Goal: Information Seeking & Learning: Stay updated

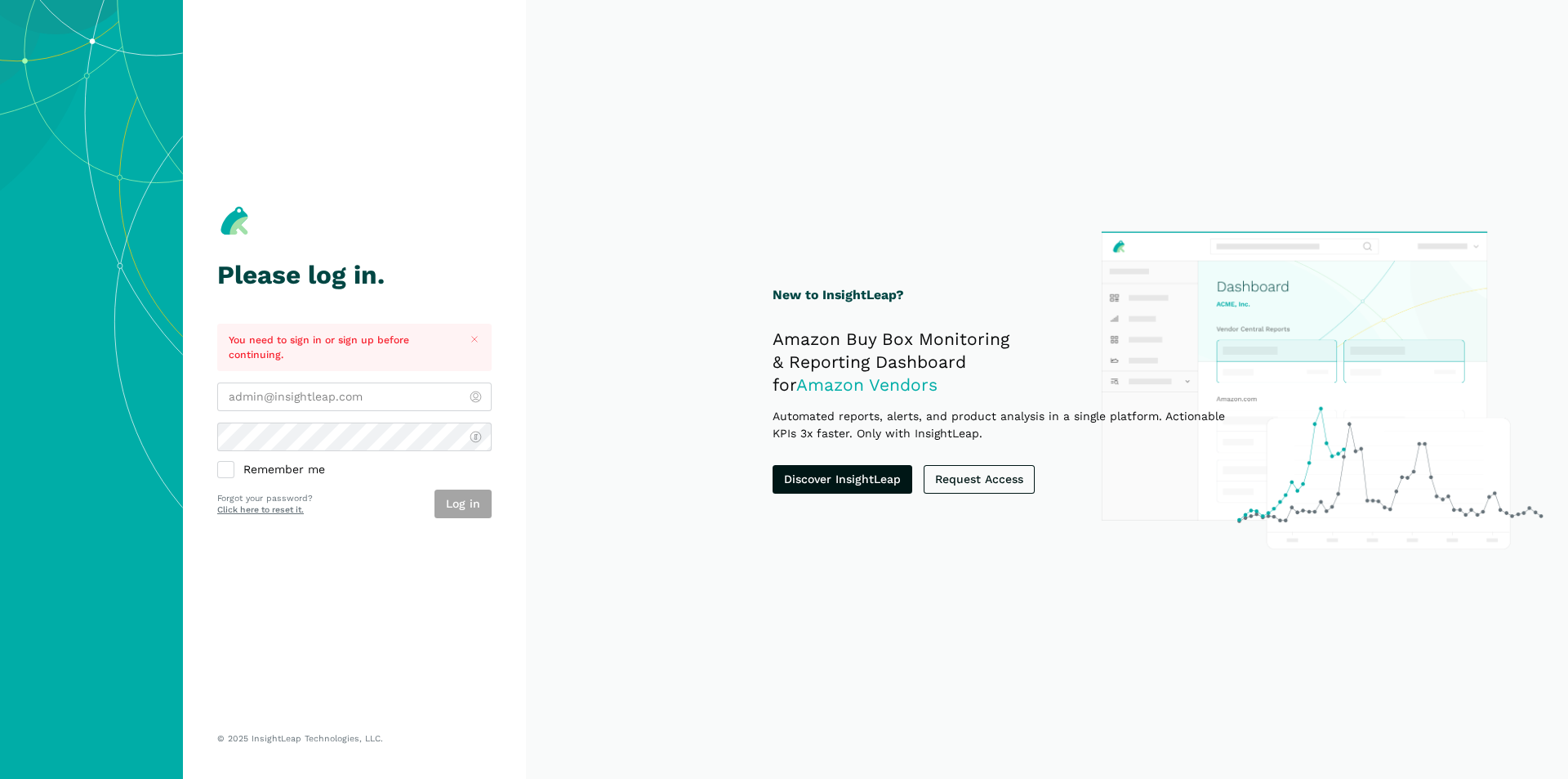
click at [382, 411] on div "Remember me Log in Forgot your password? Click here to reset it." at bounding box center [354, 451] width 274 height 136
click at [378, 397] on input "email" at bounding box center [354, 397] width 274 height 29
type input "[PERSON_NAME][EMAIL_ADDRESS][DOMAIN_NAME]"
click at [446, 507] on button "Log in" at bounding box center [463, 504] width 57 height 29
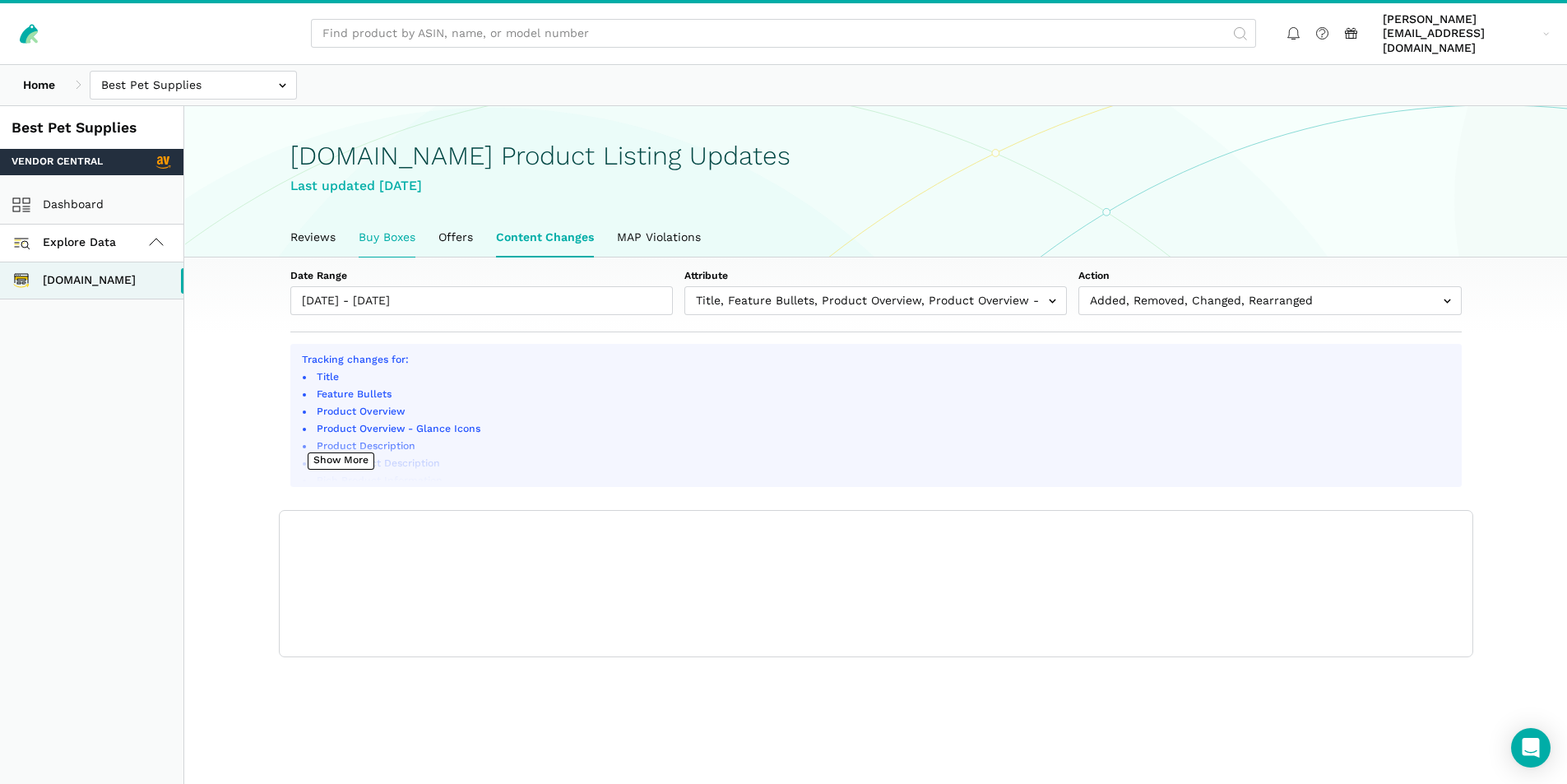
click at [370, 223] on link "Buy Boxes" at bounding box center [387, 237] width 80 height 38
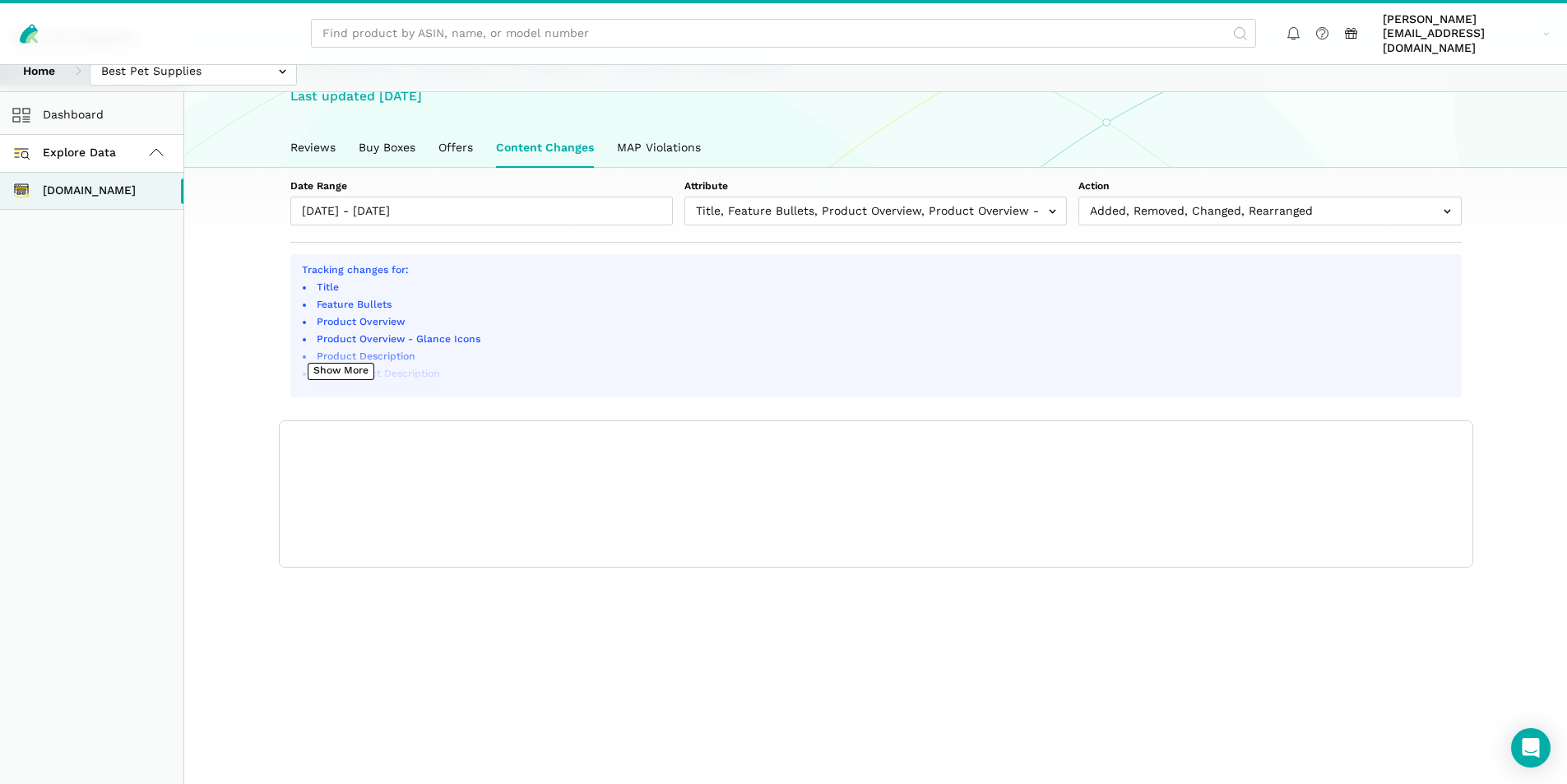
scroll to position [92, 0]
click at [1294, 619] on main "Amazon.com Product Listing Updates Last updated August 11, 2025 Reviews Buy Box…" at bounding box center [875, 407] width 1383 height 784
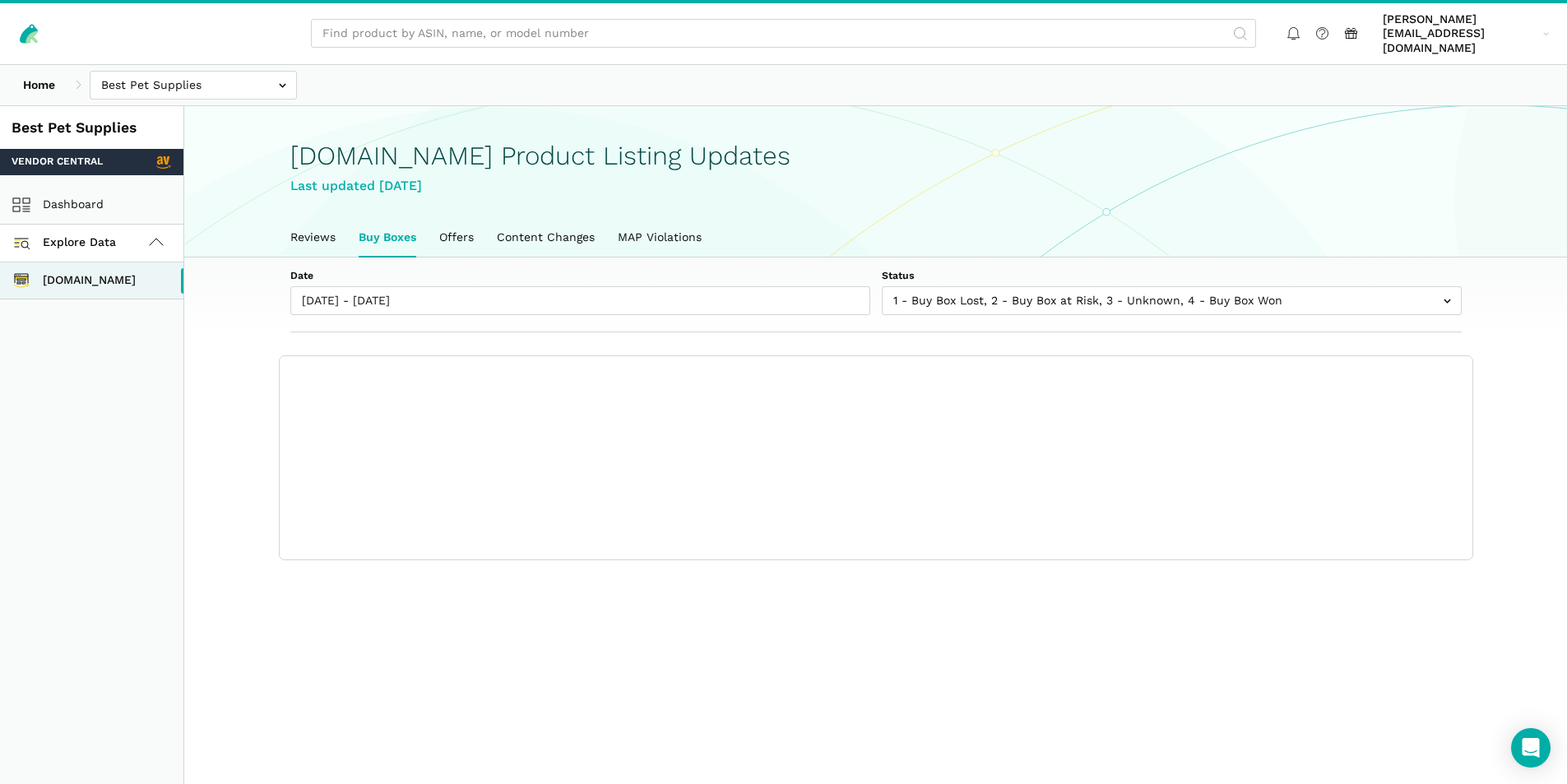
scroll to position [6, 0]
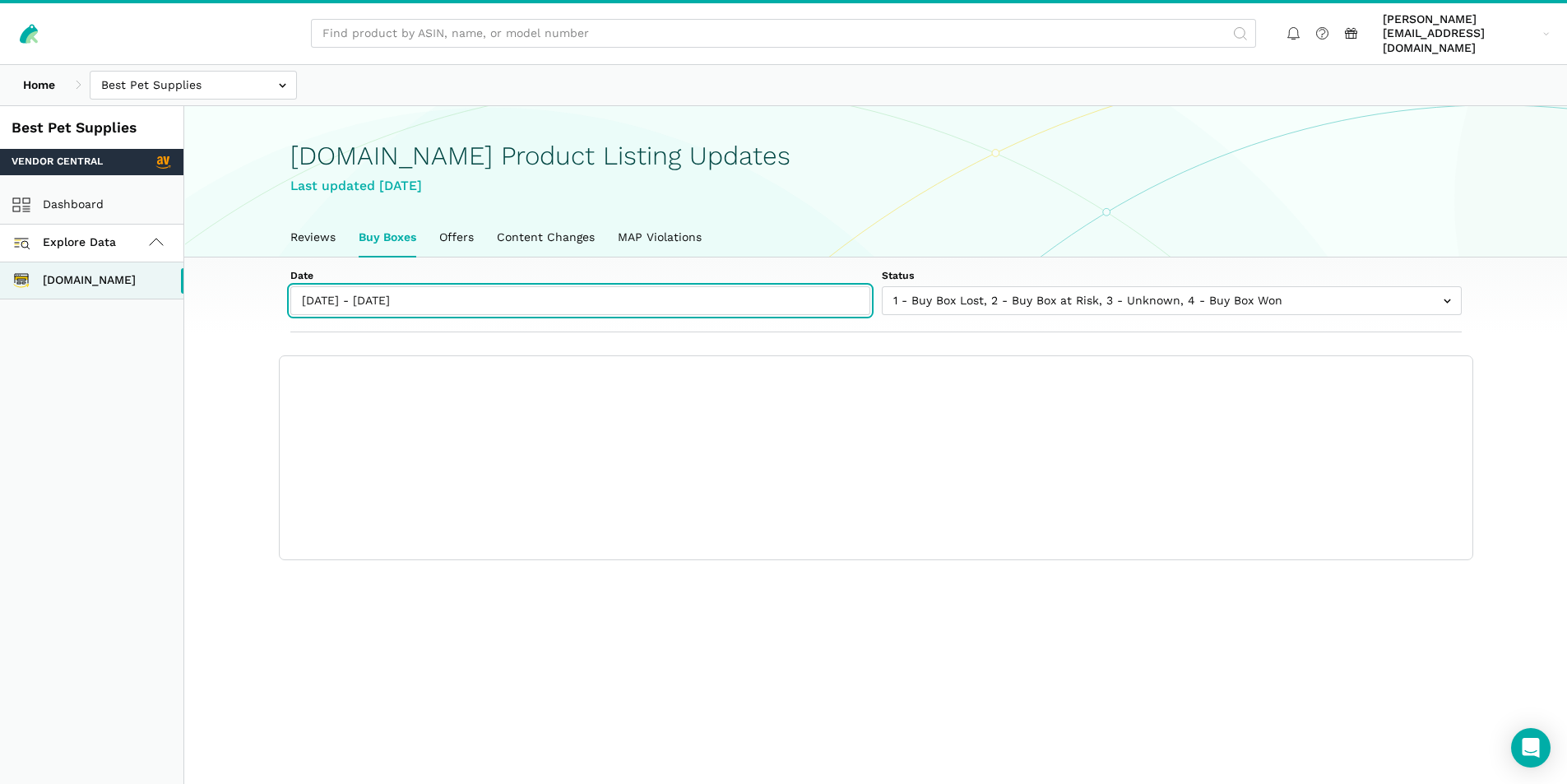
type input "08/06/2025"
type input "08/12/2025"
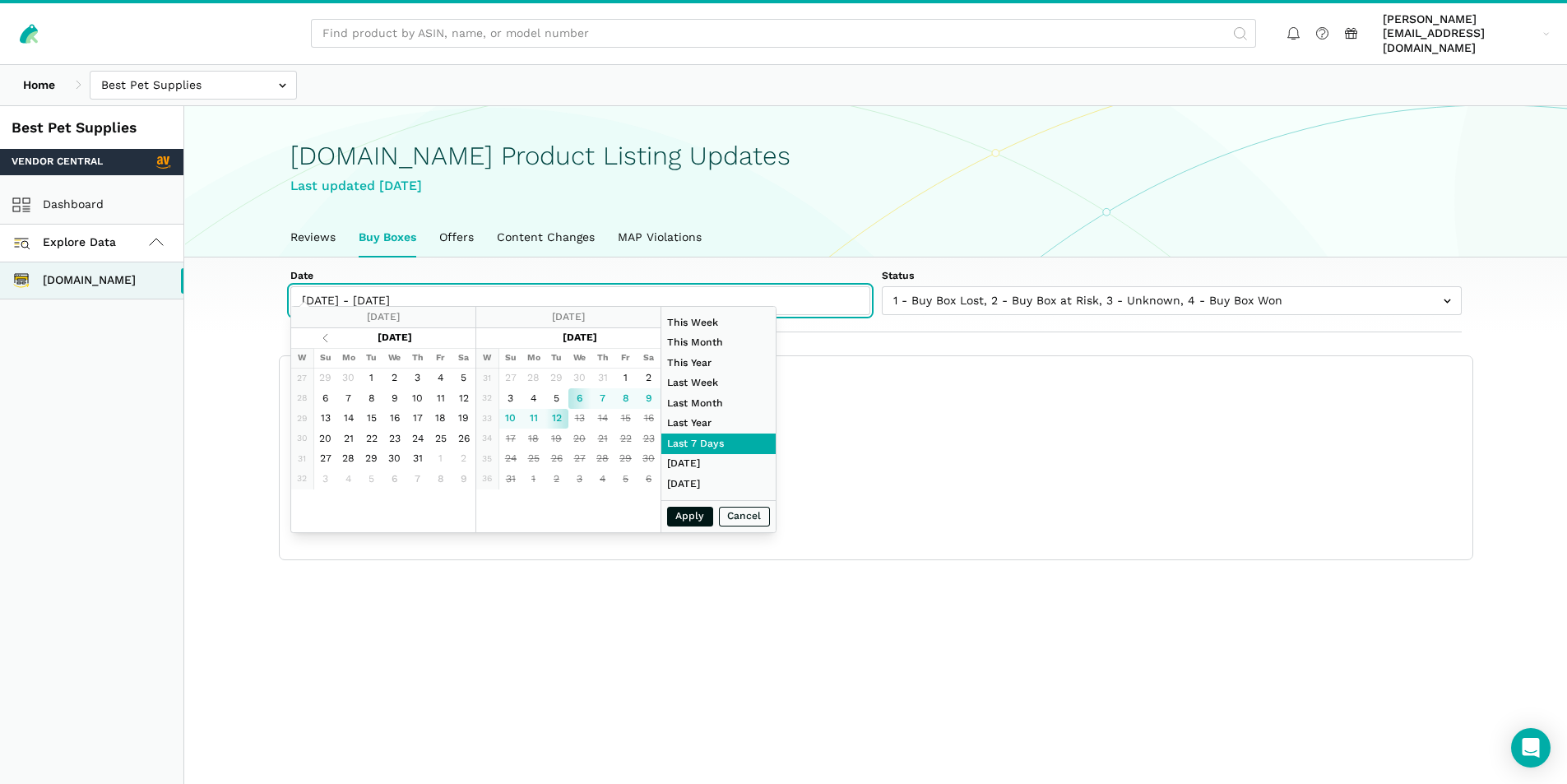
click at [320, 288] on input "08/06/2025 - 08/12/2025" at bounding box center [581, 300] width 580 height 29
type input "08/06/2025"
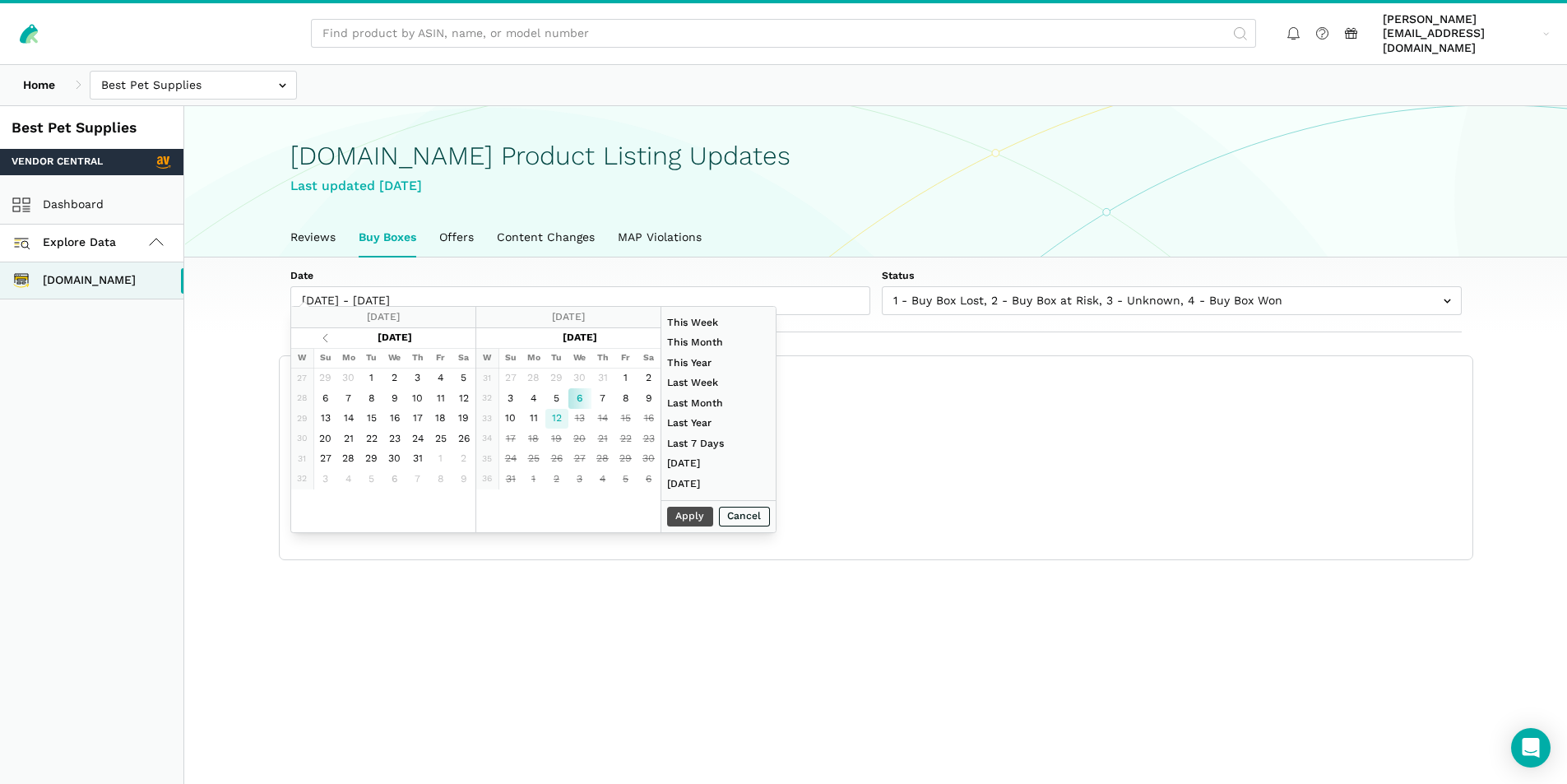
type input "08/12/2025"
type input "06/01/2025"
type input "06/30/2025"
type input "08/06/2025"
type input "08/12/2025"
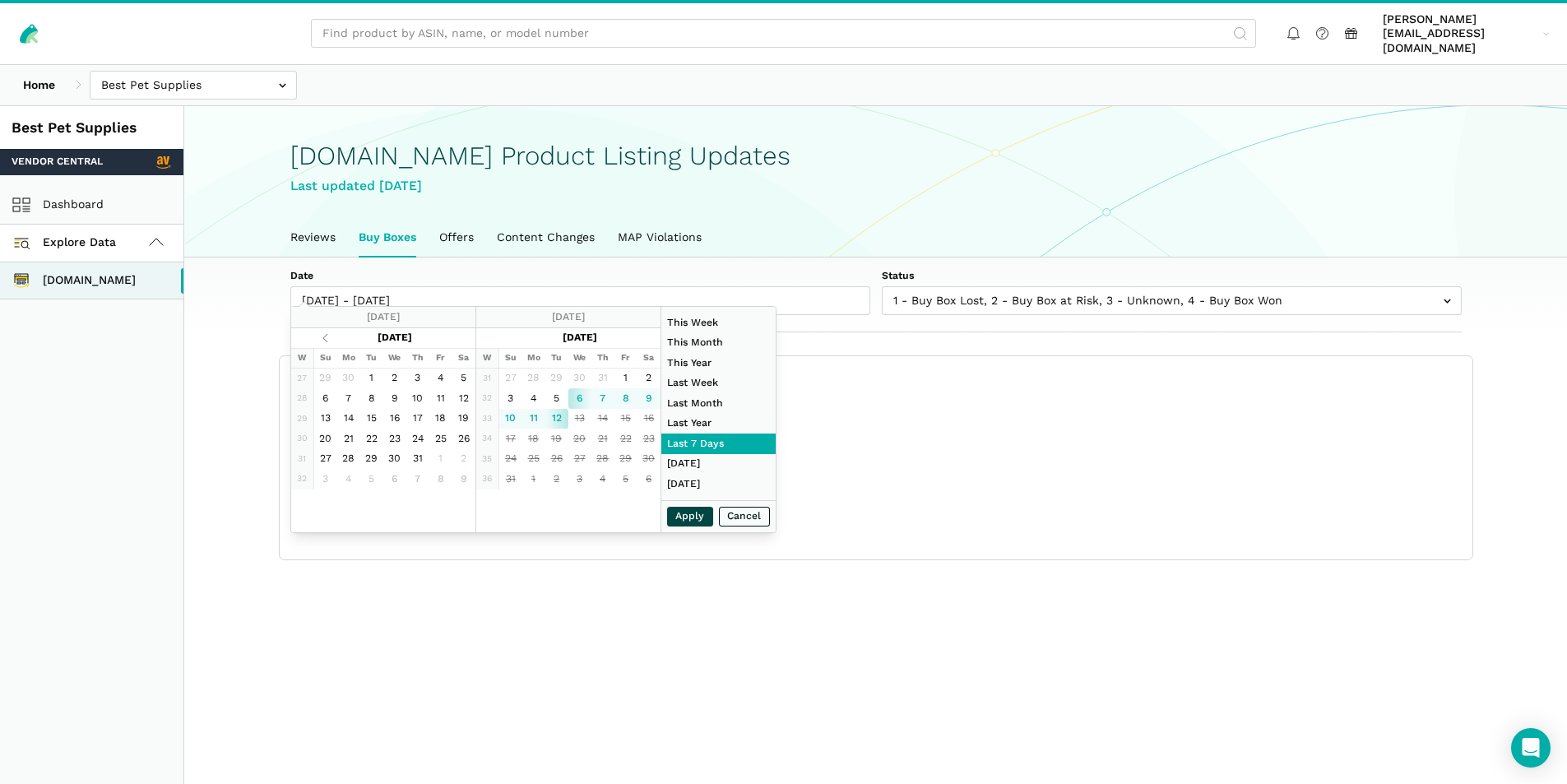
click at [694, 517] on button "Apply" at bounding box center [690, 516] width 46 height 20
type input "08/03/2025"
type input "08/09/2025"
type input "08/06/2025"
type input "08/12/2025"
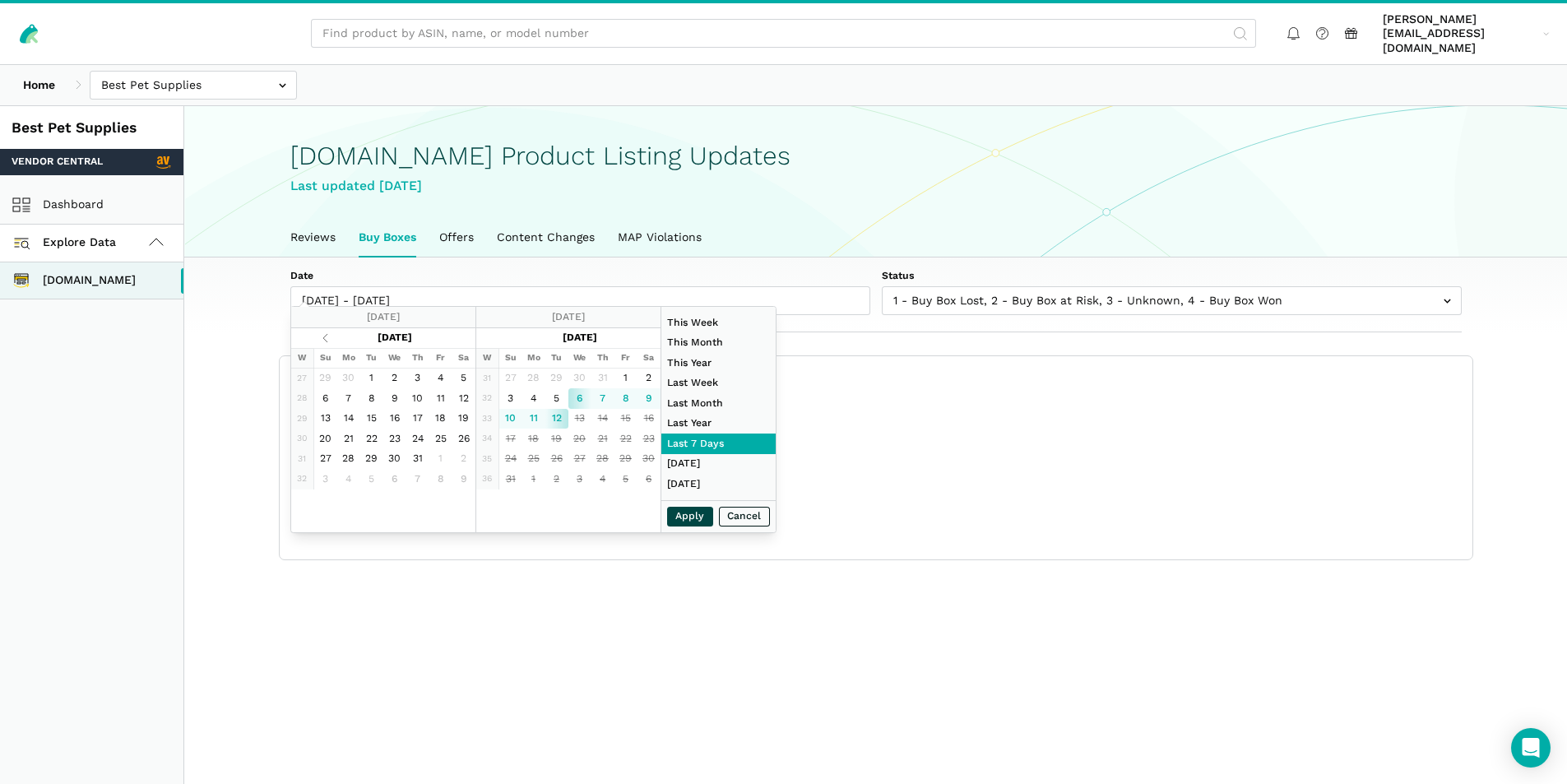
click at [685, 514] on button "Apply" at bounding box center [690, 516] width 46 height 20
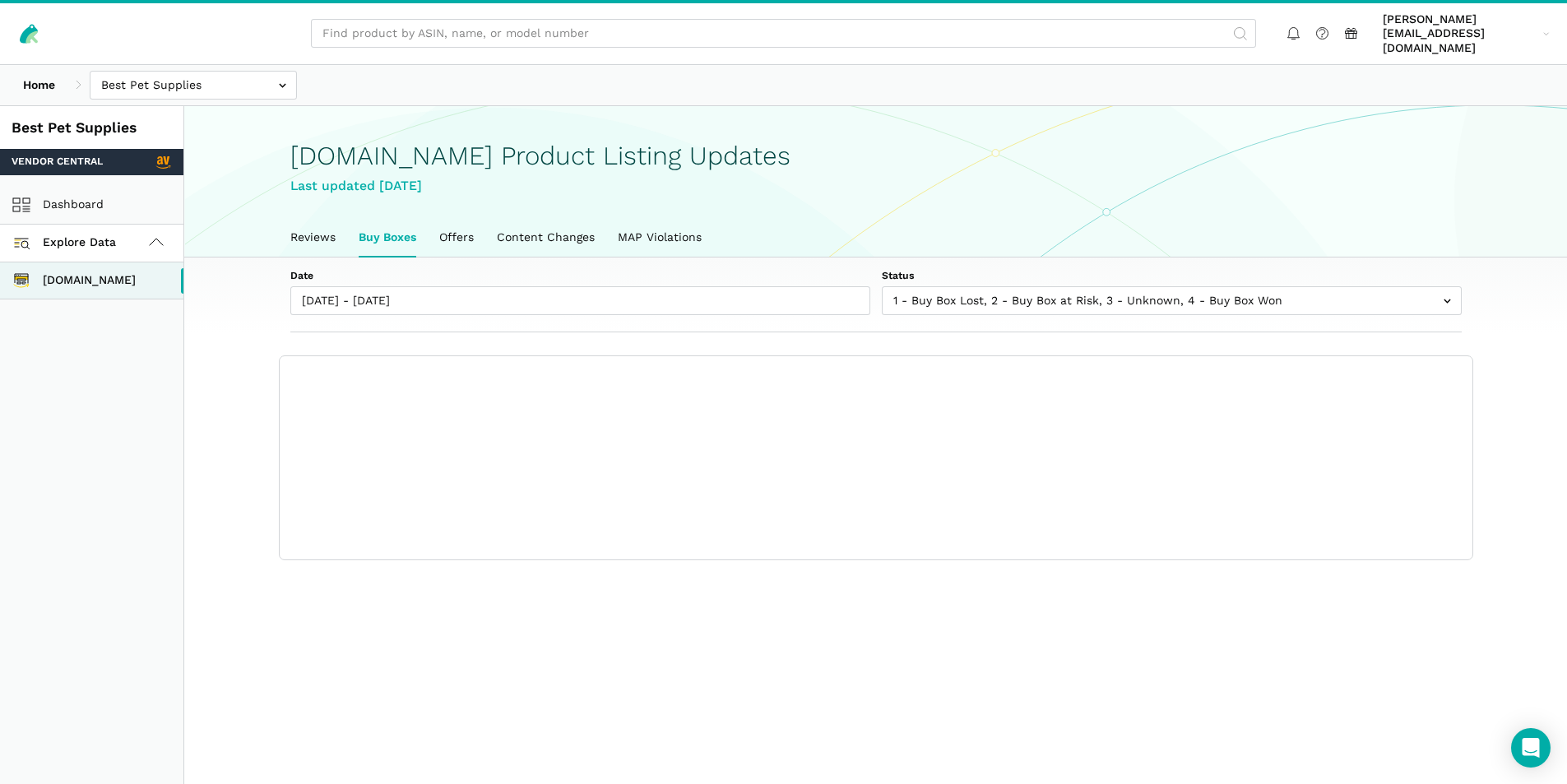
click at [910, 727] on main "Amazon.com Product Listing Updates Last updated August 11, 2025 Reviews Buy Box…" at bounding box center [875, 498] width 1383 height 784
click at [106, 264] on link "[DOMAIN_NAME]" at bounding box center [92, 281] width 183 height 37
click at [324, 220] on link "Reviews" at bounding box center [313, 237] width 68 height 38
click at [394, 228] on link "Buy Boxes" at bounding box center [389, 237] width 80 height 38
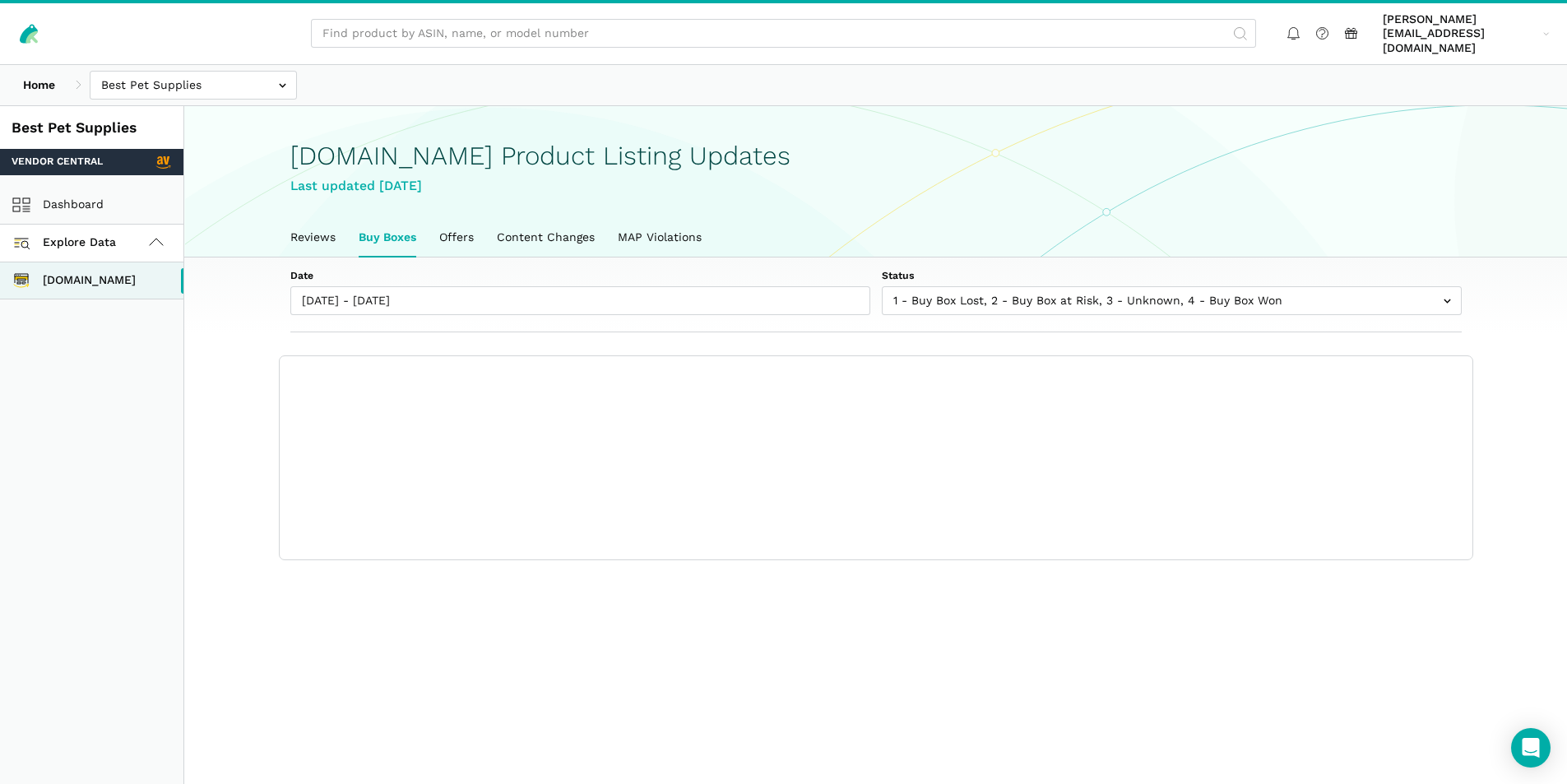
scroll to position [6, 0]
click at [553, 219] on link "Content Changes" at bounding box center [545, 237] width 121 height 38
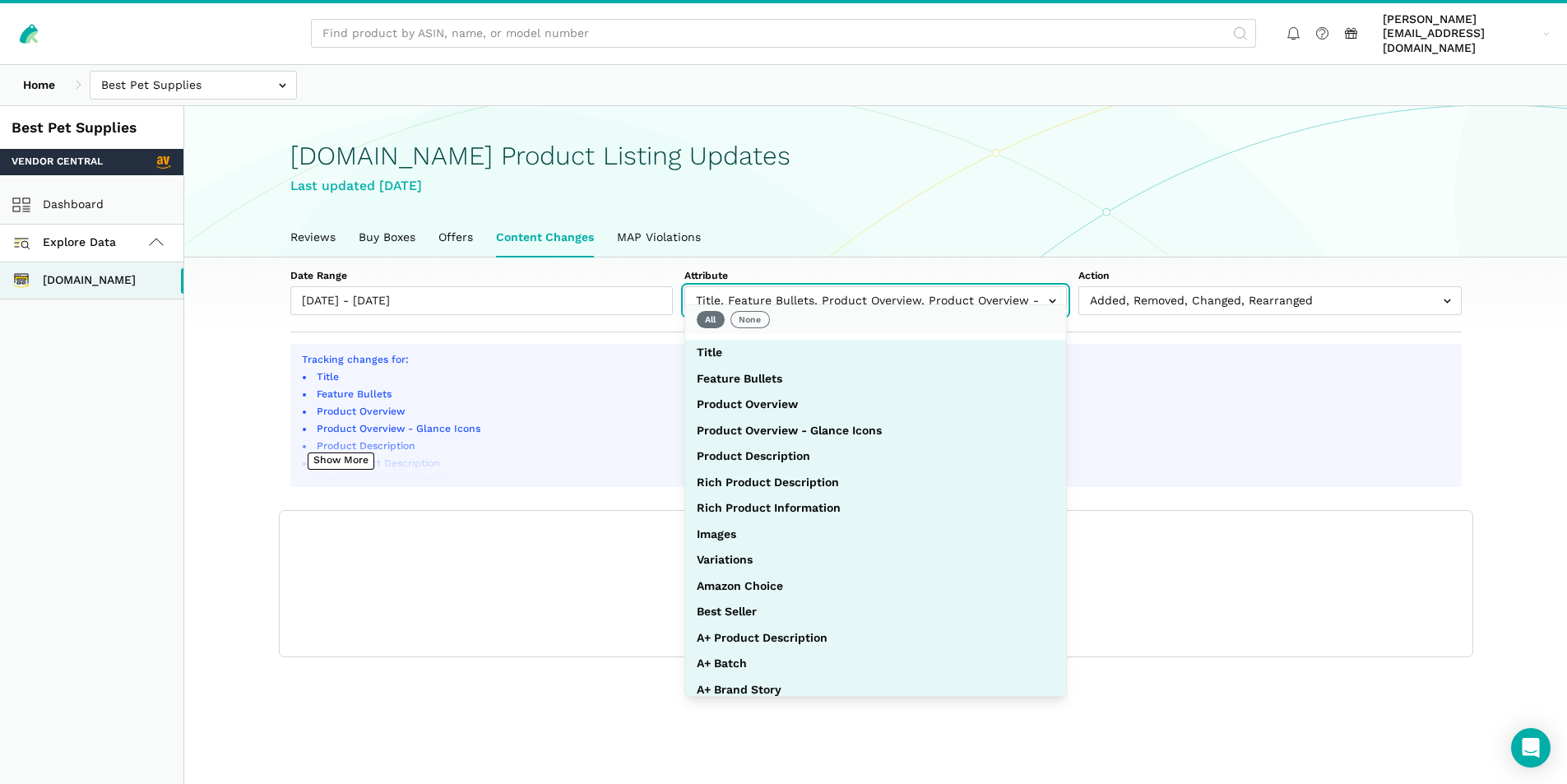
click at [758, 286] on input "text" at bounding box center [876, 300] width 382 height 29
click at [744, 317] on button "None" at bounding box center [750, 320] width 39 height 18
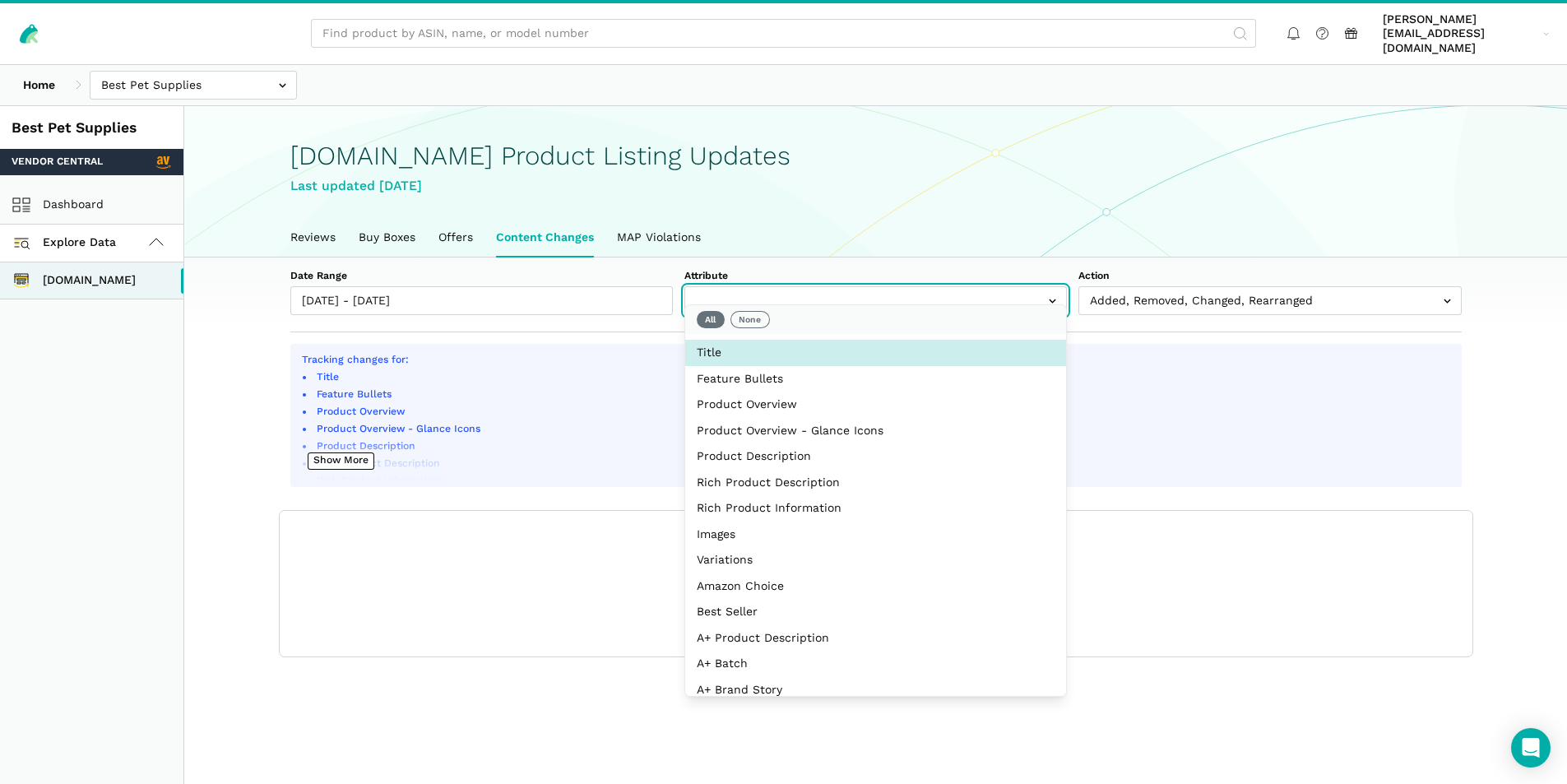
select select "title"
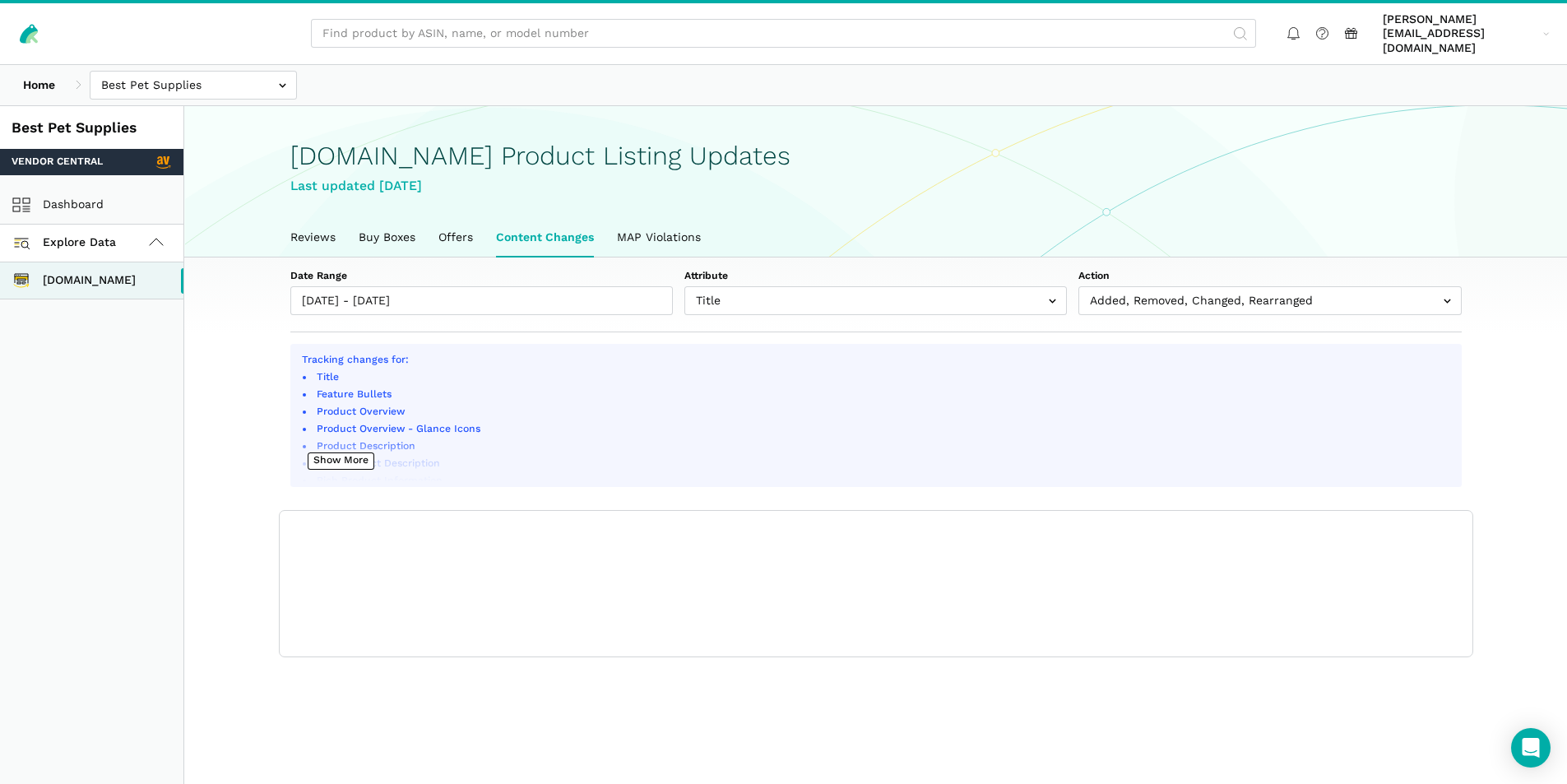
click at [1453, 427] on div "Tracking changes for: Title Feature Bullets Product Overview Product Overview -…" at bounding box center [876, 414] width 1172 height 143
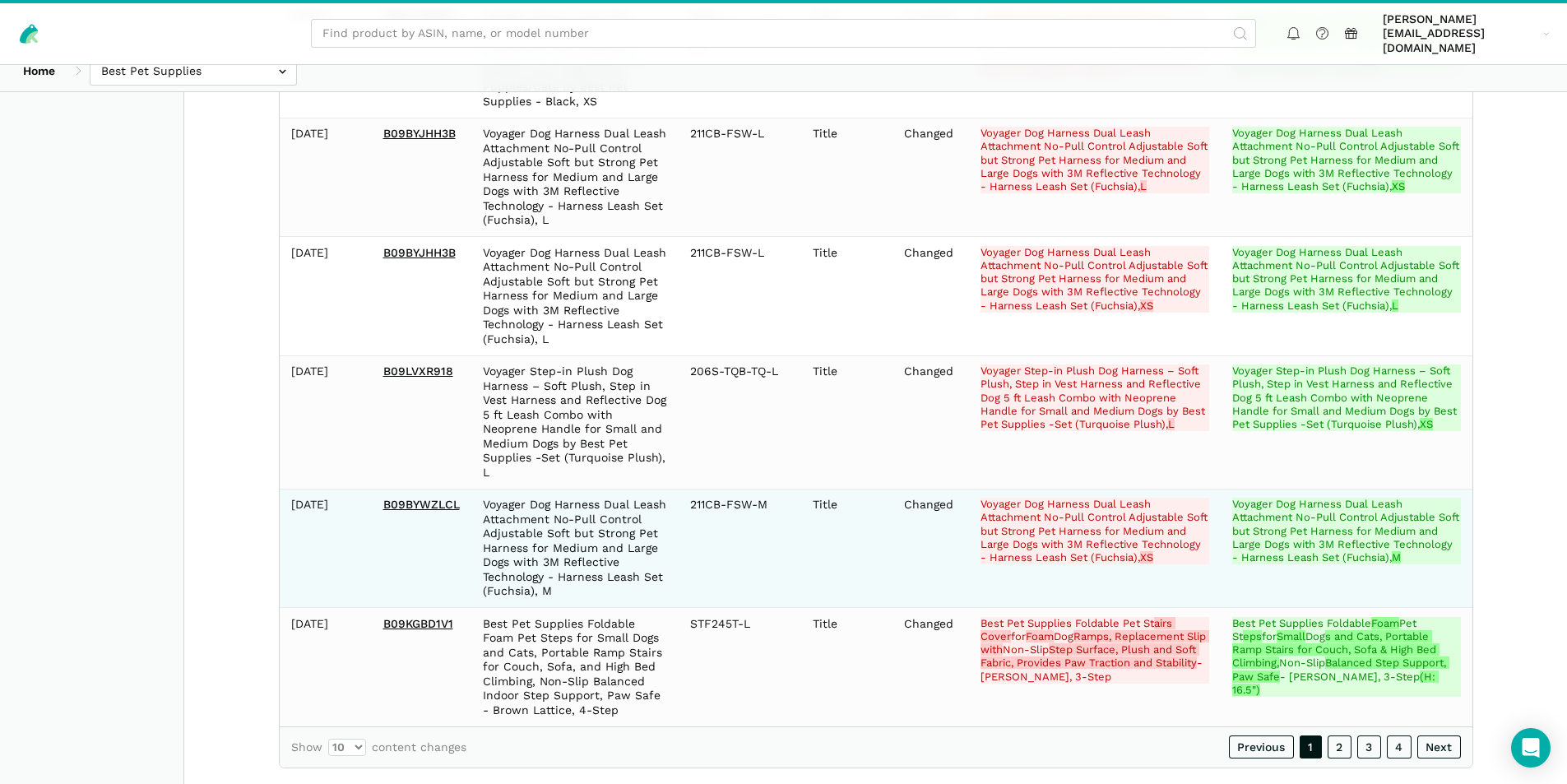
scroll to position [1117, 0]
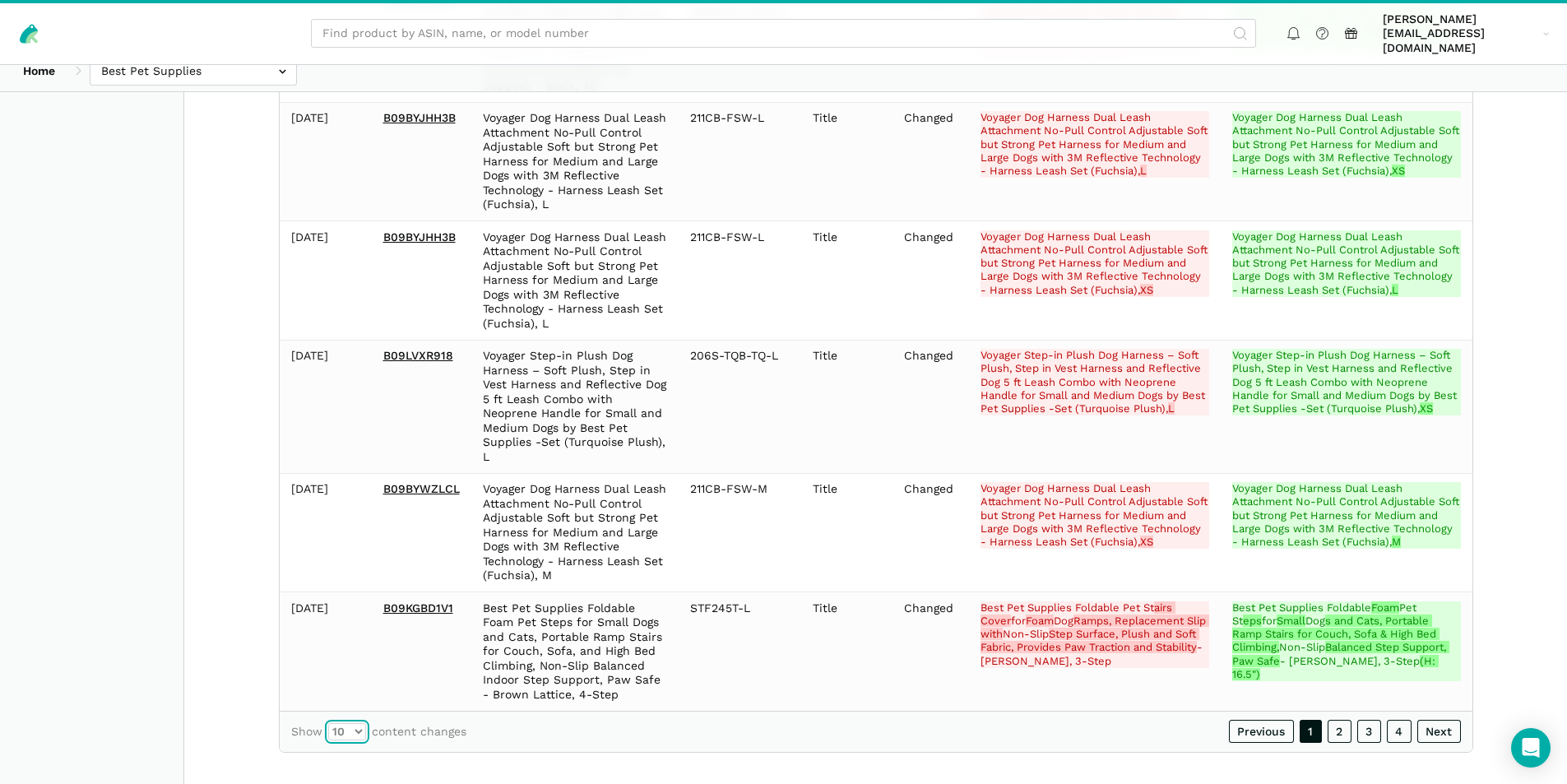
click at [347, 723] on select "10 25 50 100" at bounding box center [346, 731] width 38 height 18
select select "100"
click at [328, 723] on select "10 25 50 100" at bounding box center [346, 731] width 38 height 18
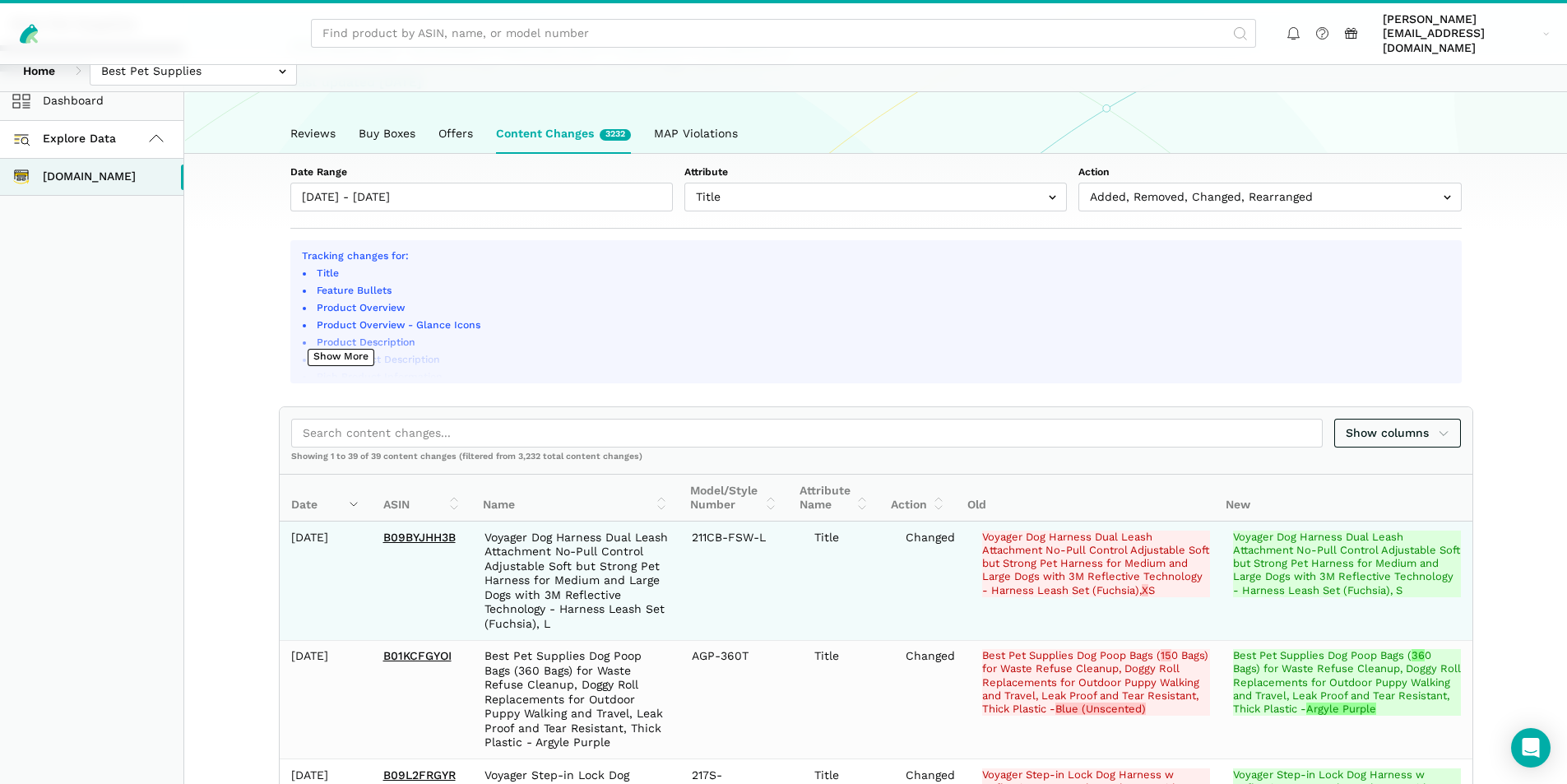
scroll to position [0, 0]
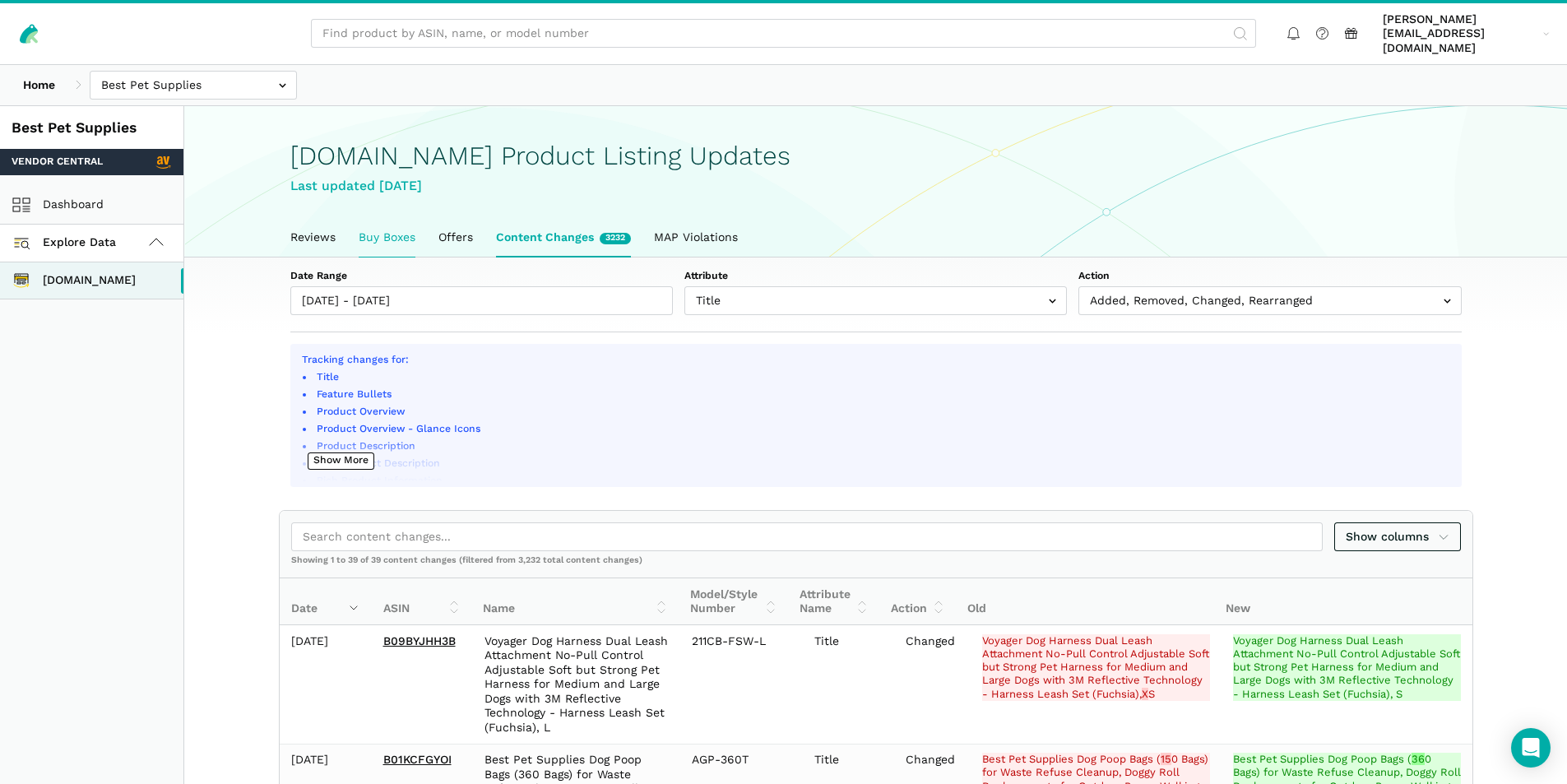
click at [401, 218] on link "Buy Boxes" at bounding box center [387, 237] width 80 height 38
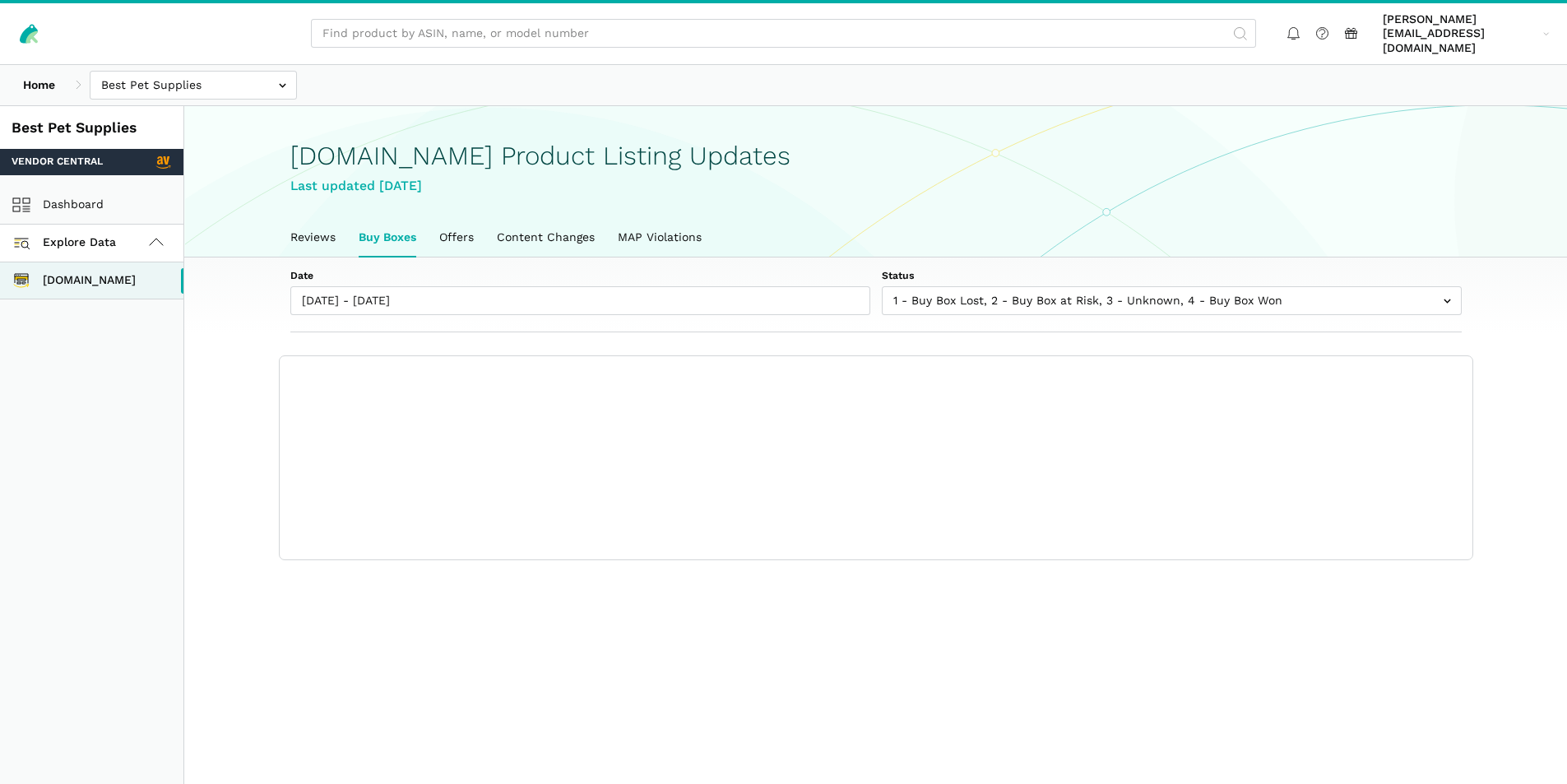
scroll to position [6, 0]
click at [315, 330] on section "Date [DATE] - [DATE] Status 1 - Buy Box Lost 2 - Buy Box at Risk 3 - Unknown 4 …" at bounding box center [875, 409] width 1383 height 303
click at [264, 331] on section "Date [DATE] - [DATE] Status 1 - Buy Box Lost 2 - Buy Box at Risk 3 - Unknown 4 …" at bounding box center [875, 409] width 1383 height 303
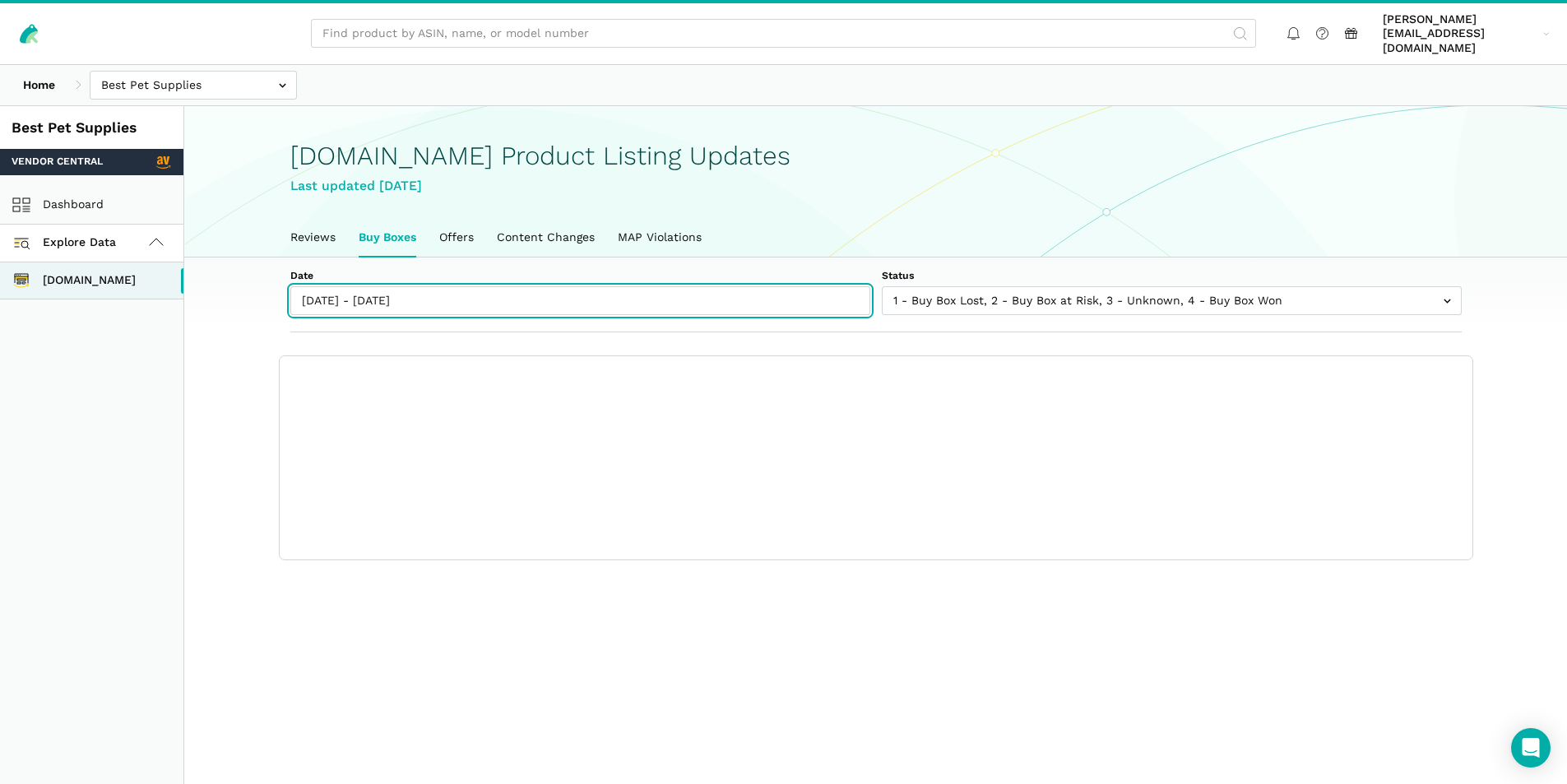
type input "[DATE]"
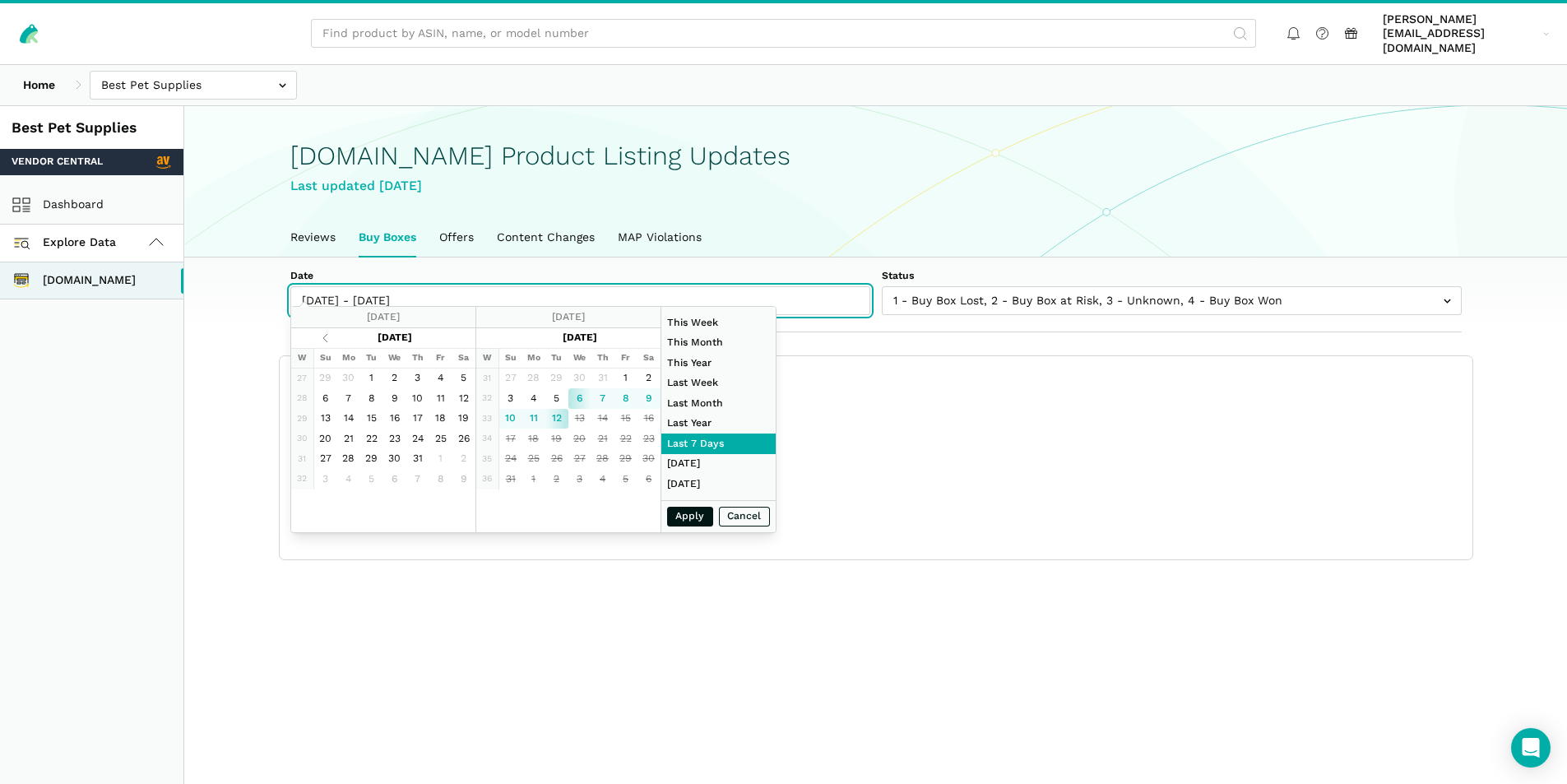
click at [318, 288] on input "[DATE] - [DATE]" at bounding box center [581, 300] width 580 height 29
type input "[DATE]"
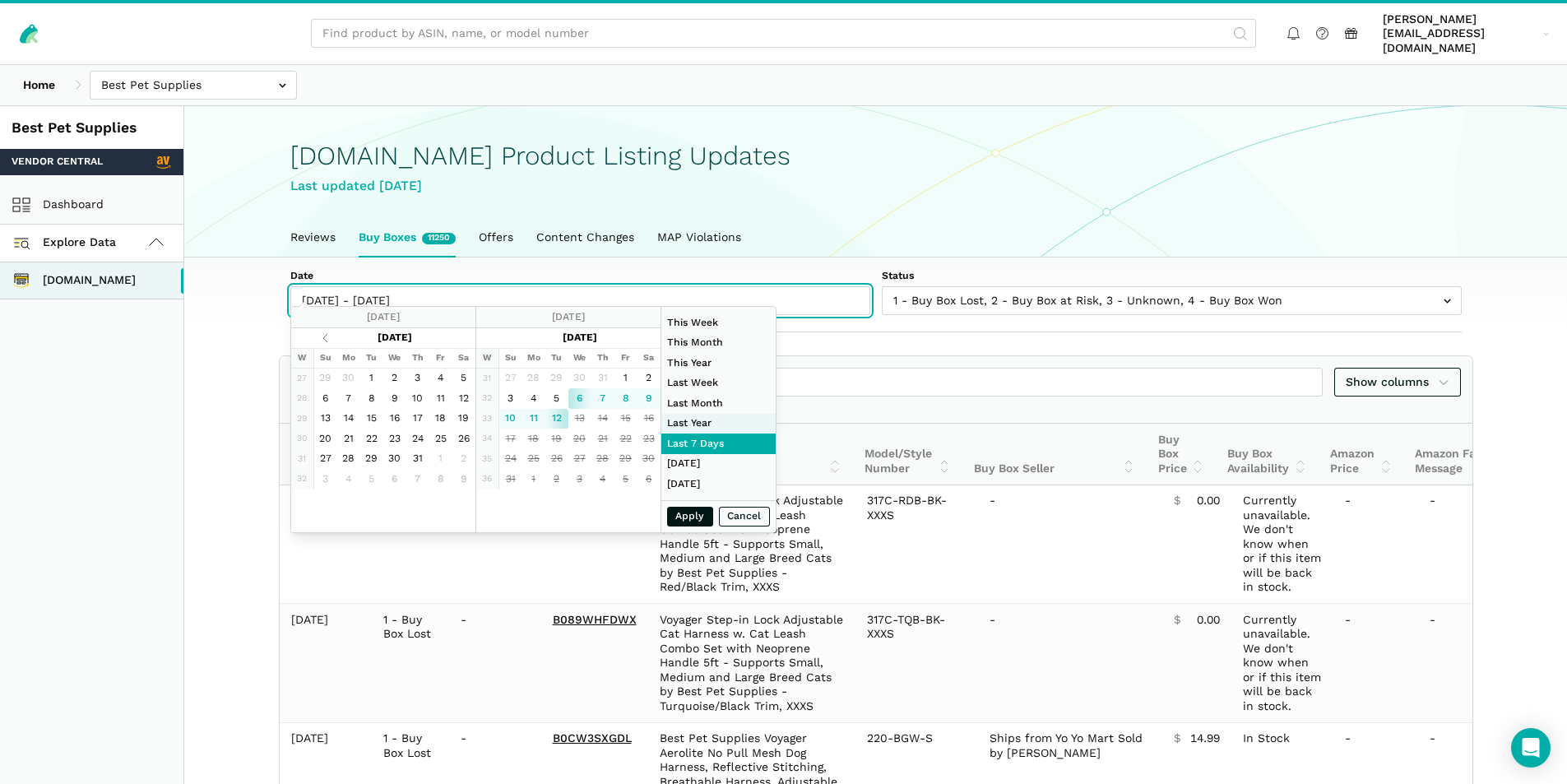
type input "[DATE]"
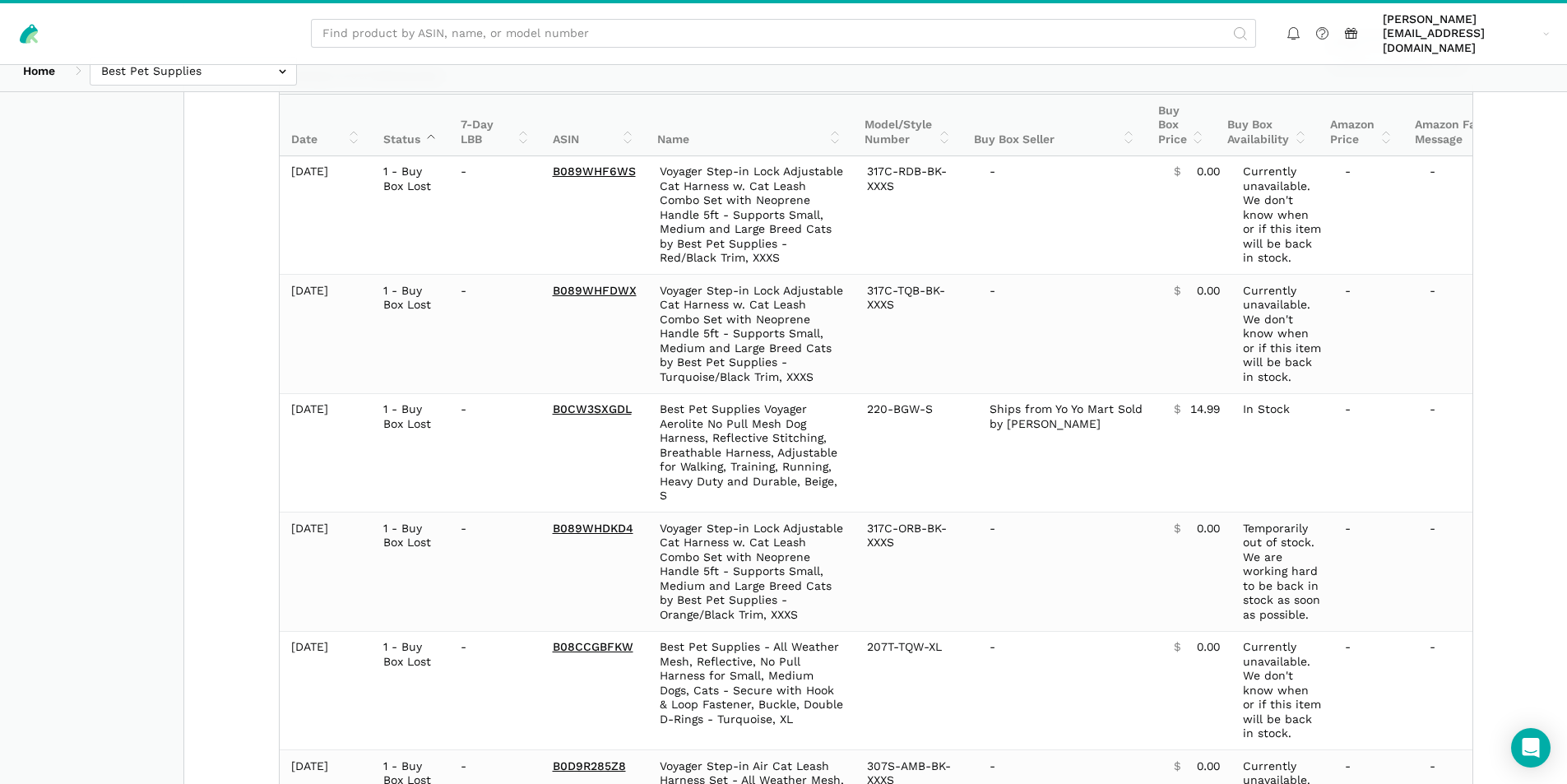
click at [237, 685] on section "Date [DATE] - [DATE] Status 1 - Buy Box Lost 2 - Buy Box at Risk 3 - Unknown 4 …" at bounding box center [875, 650] width 1383 height 1443
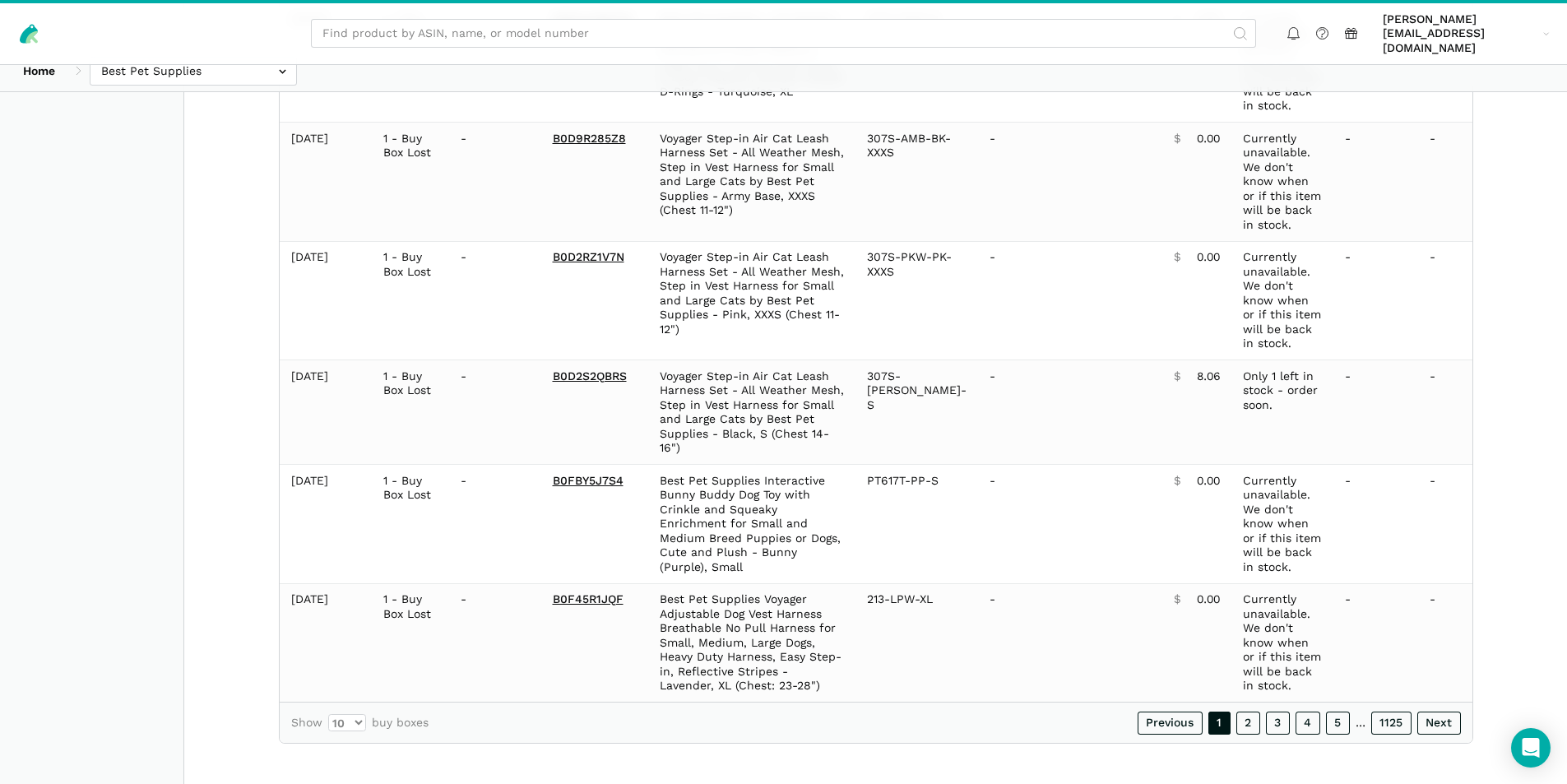
scroll to position [960, 0]
click at [359, 718] on select "10 25 50 100" at bounding box center [346, 719] width 38 height 18
select select "100"
click at [328, 726] on select "10 25 50 100" at bounding box center [346, 719] width 38 height 18
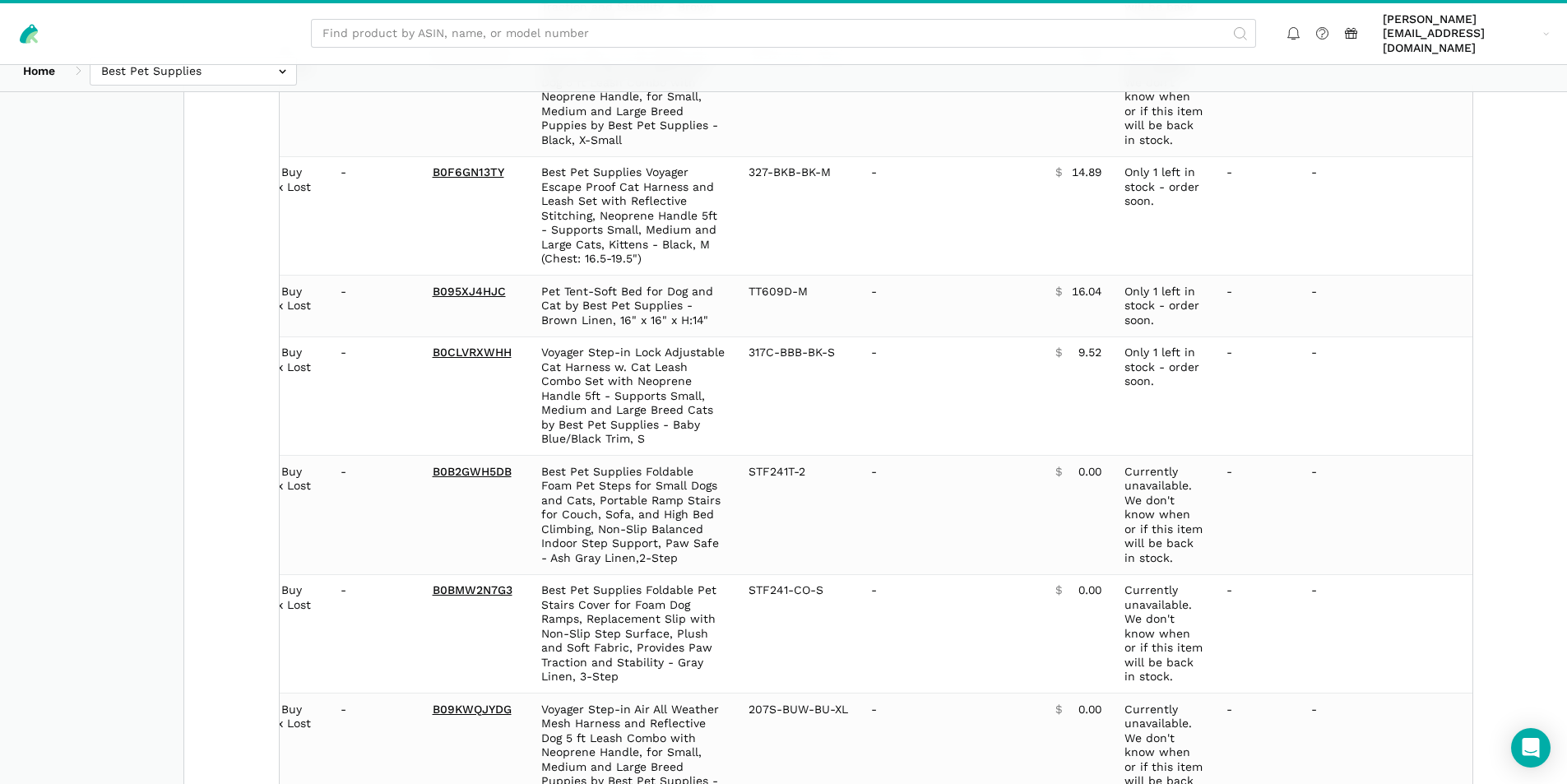
scroll to position [11581, 0]
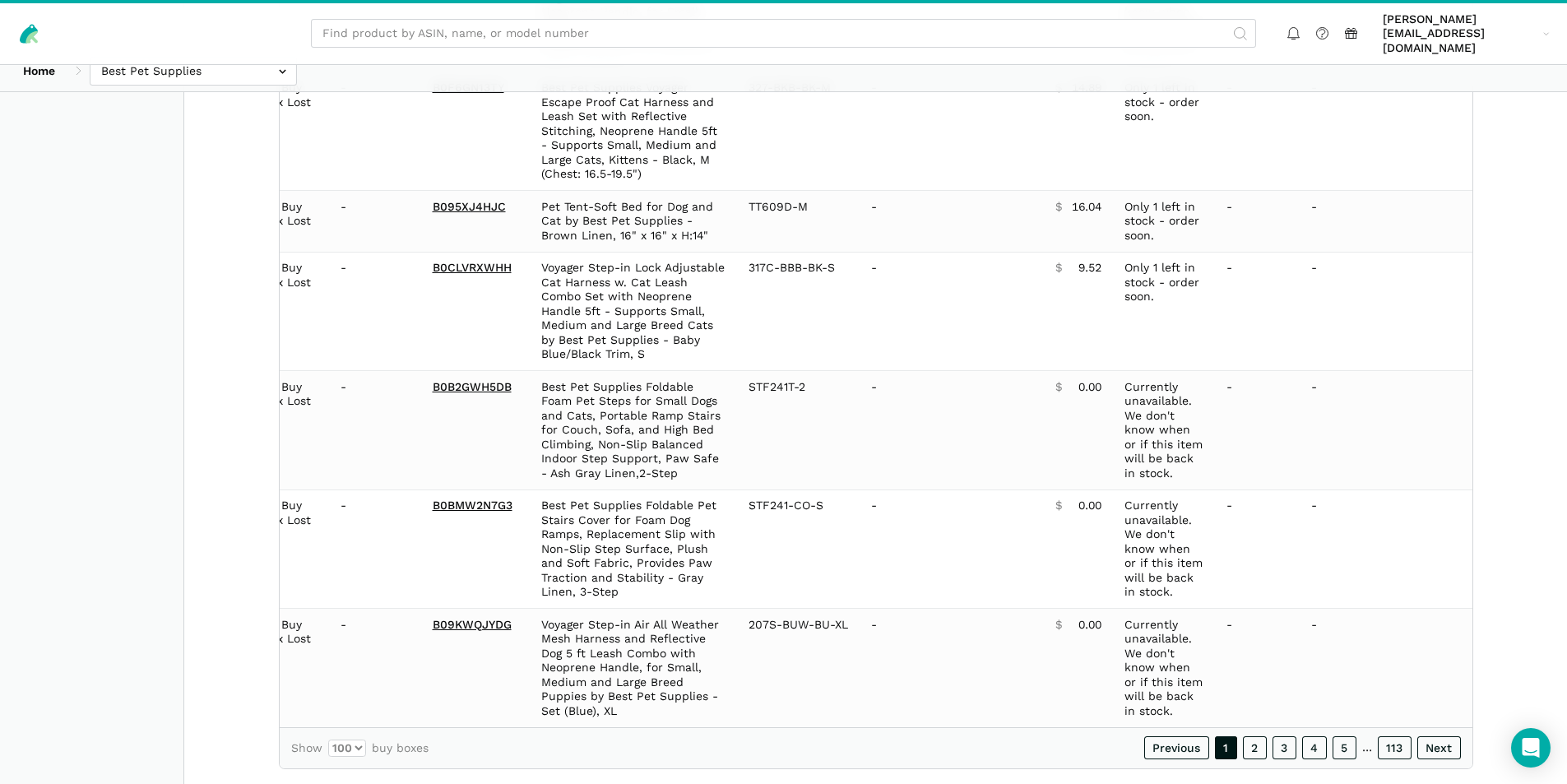
drag, startPoint x: 291, startPoint y: 486, endPoint x: 1551, endPoint y: 689, distance: 1276.2
copy table "Date Status 7-Day LBB ASIN Name Model/Style Number Buy Box Seller Buy Box Price…"
click at [1255, 736] on link "2" at bounding box center [1255, 748] width 23 height 23
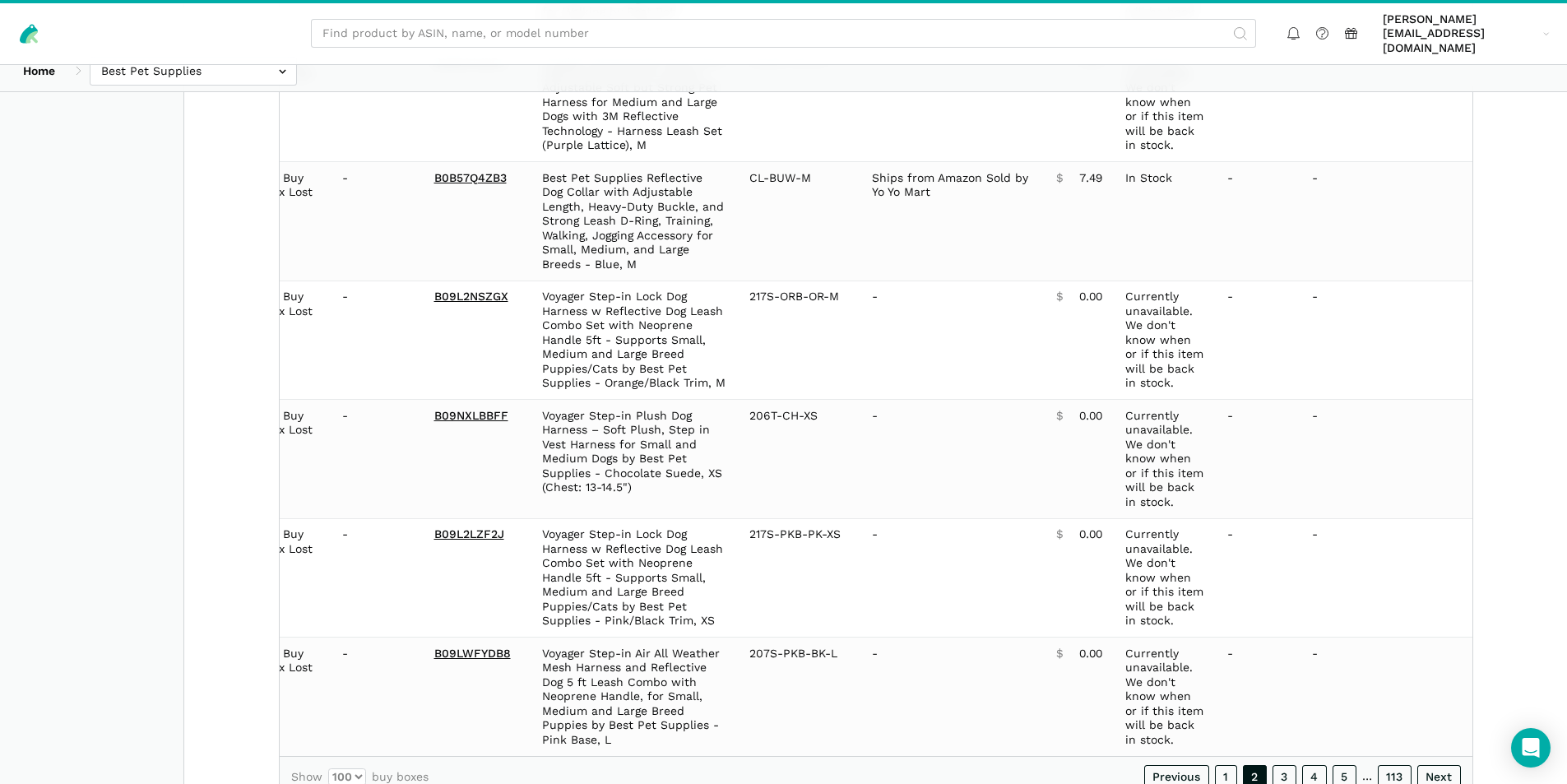
scroll to position [0, 118]
copy table "Date Status 7-Day LBB ASIN Name Model/Style Number Buy Box Seller Buy Box Price…"
click at [1278, 764] on link "3" at bounding box center [1284, 776] width 23 height 23
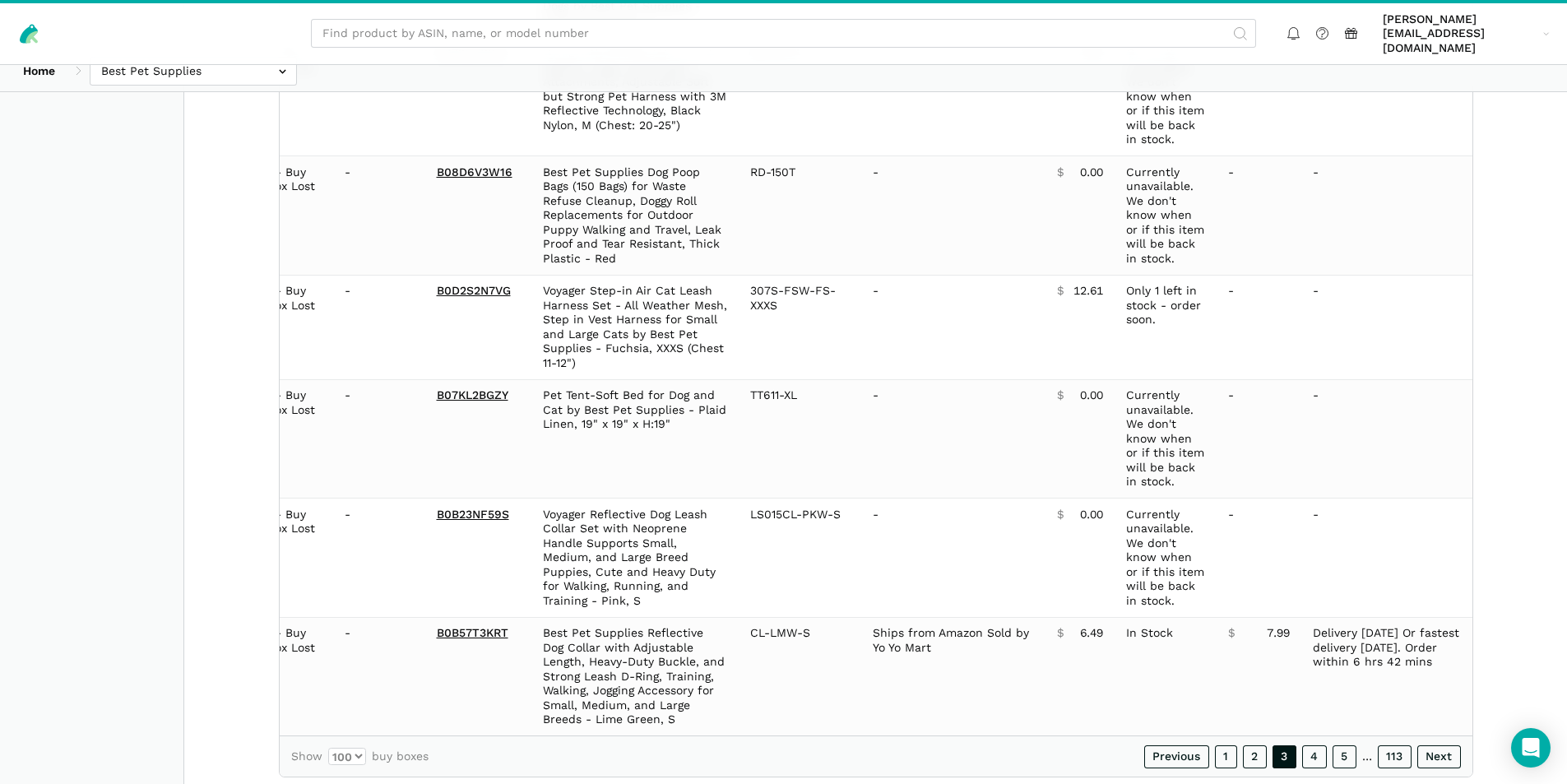
scroll to position [11596, 0]
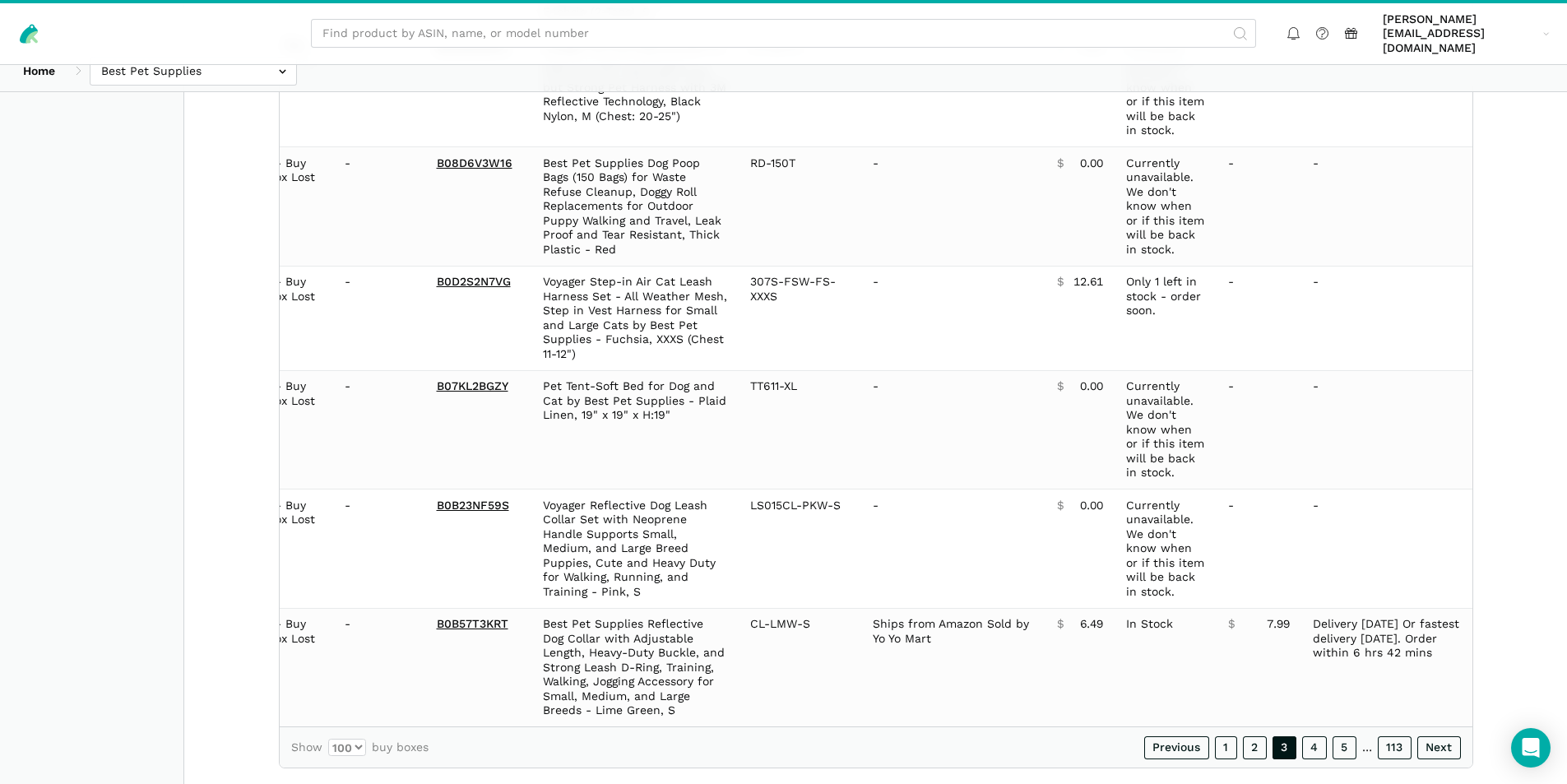
copy table "Date Status 7-Day LBB ASIN Name Model/Style Number Buy Box Seller Buy Box Price…"
click at [1308, 736] on link "4" at bounding box center [1314, 748] width 24 height 23
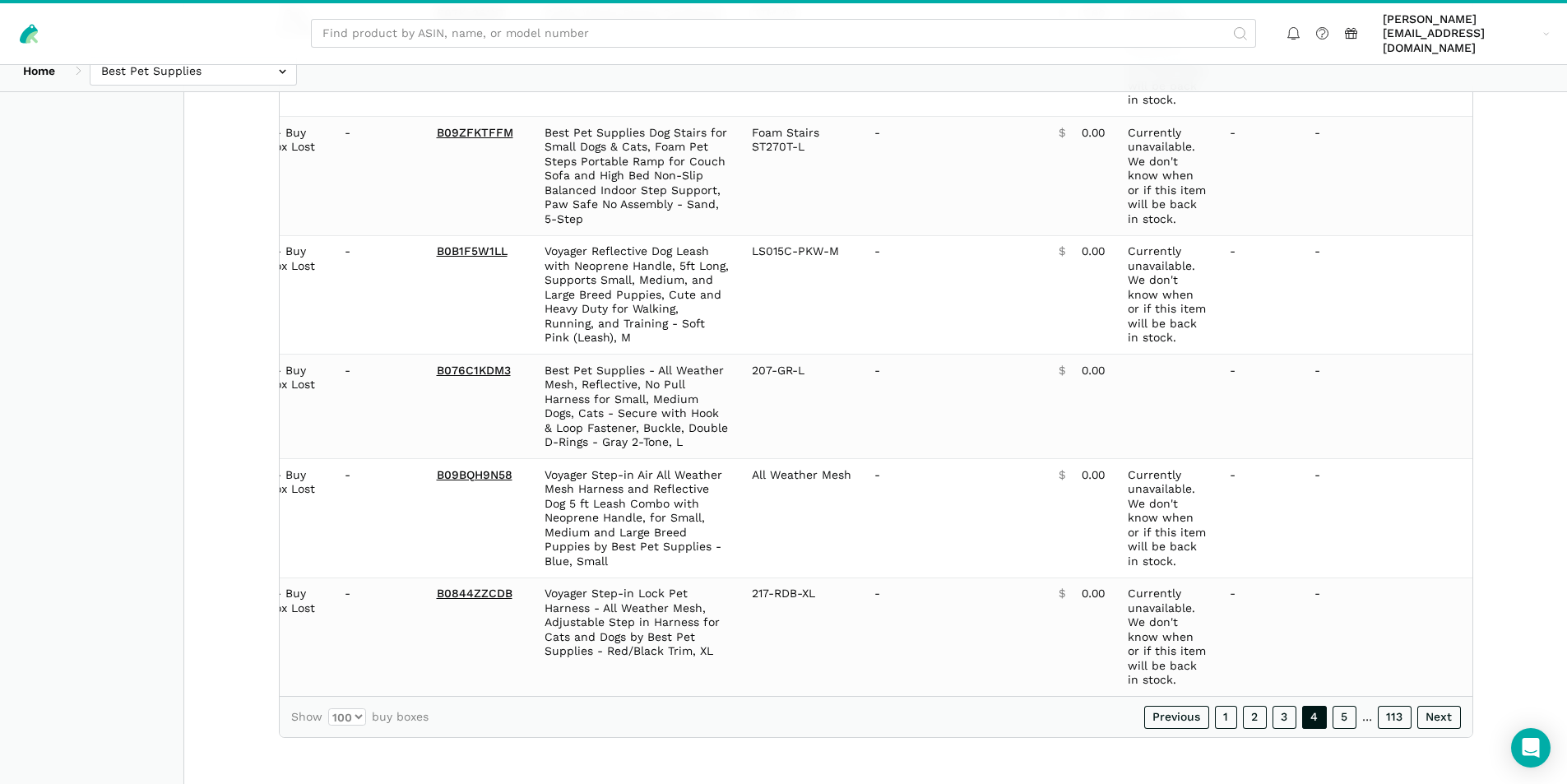
scroll to position [11437, 0]
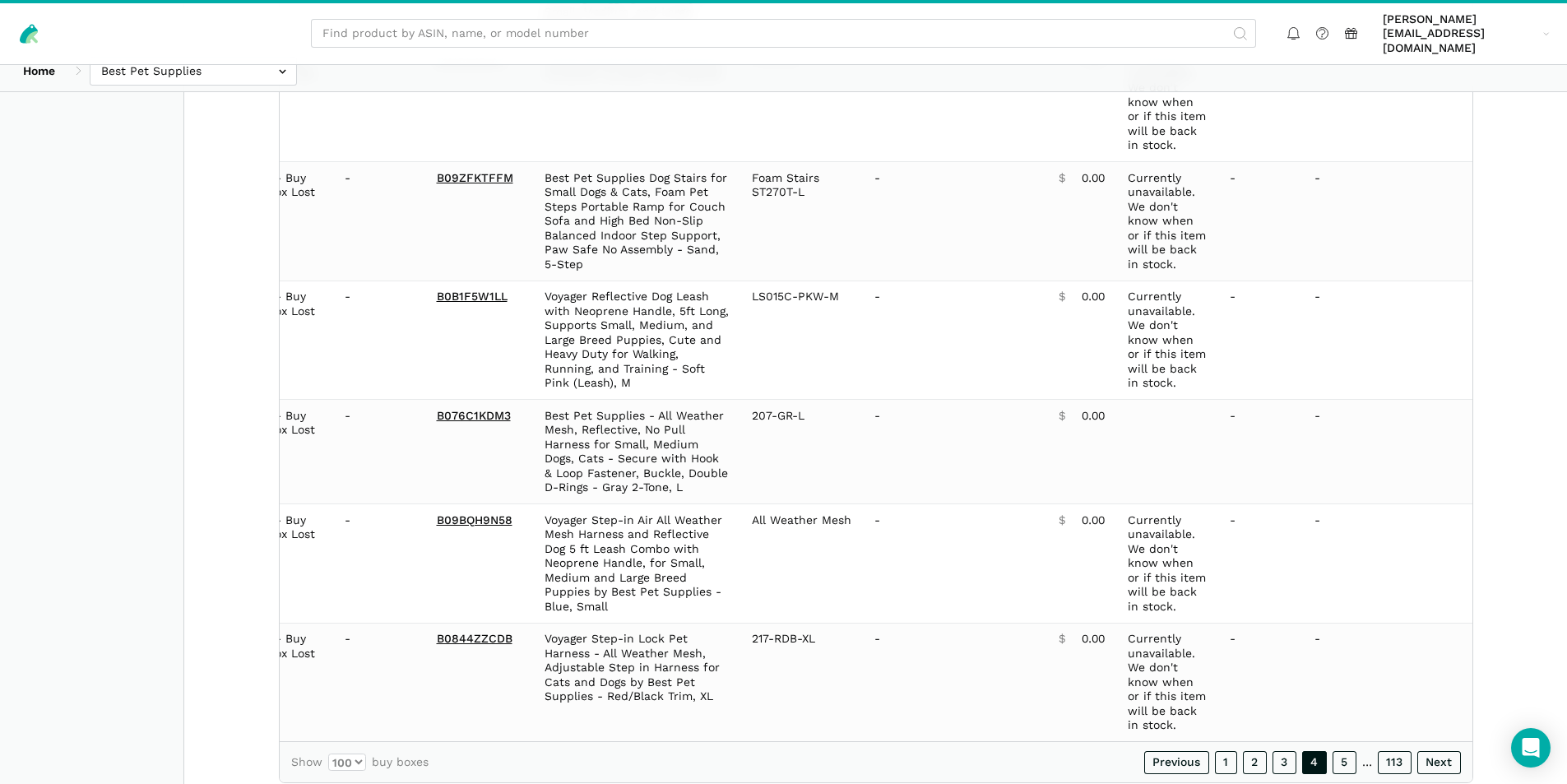
copy table "Date Status 7-Day LBB ASIN Name Model/Style Number Buy Box Seller Buy Box Price…"
click at [1349, 751] on link "5" at bounding box center [1345, 763] width 23 height 23
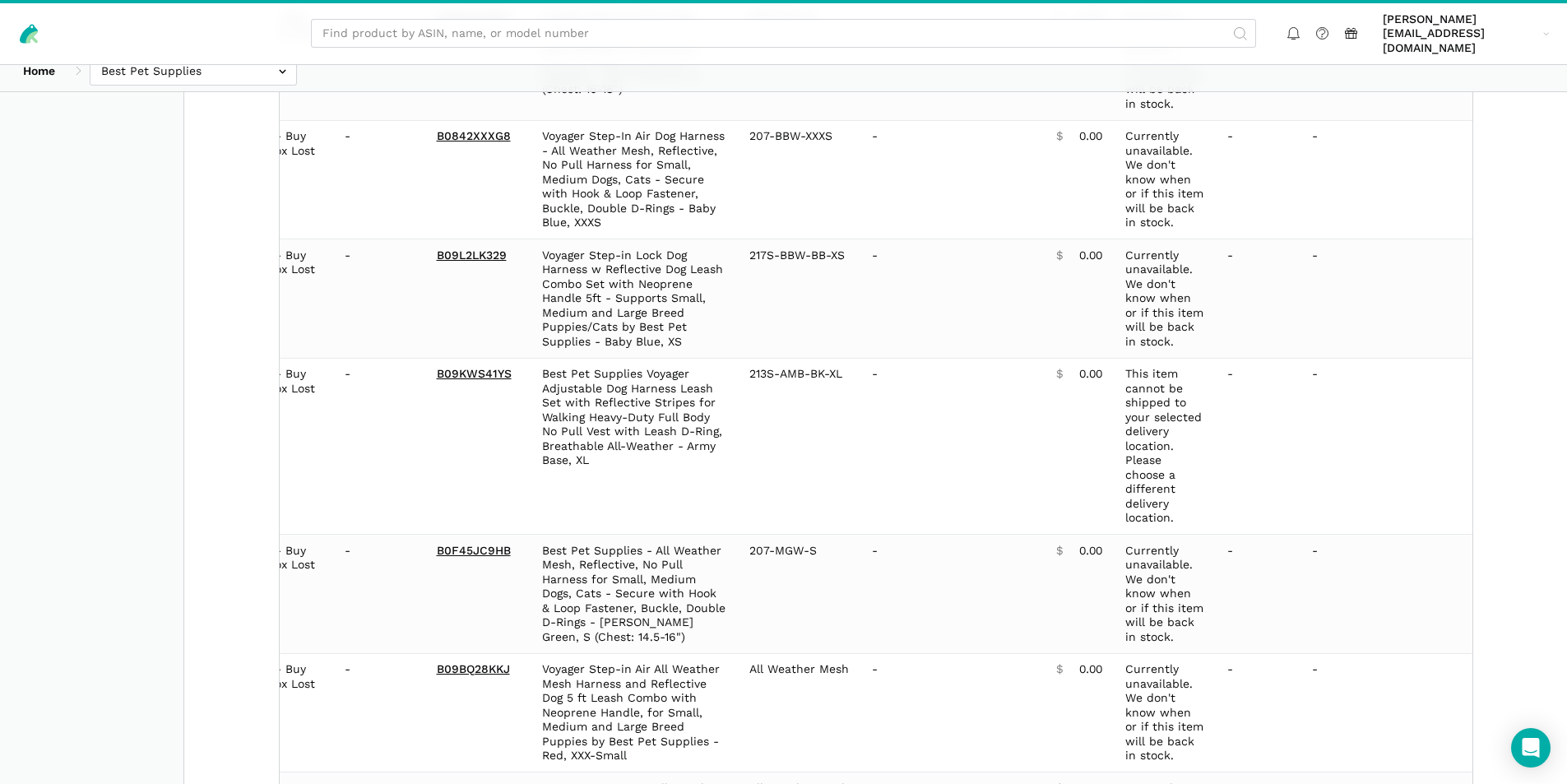
scroll to position [11999, 0]
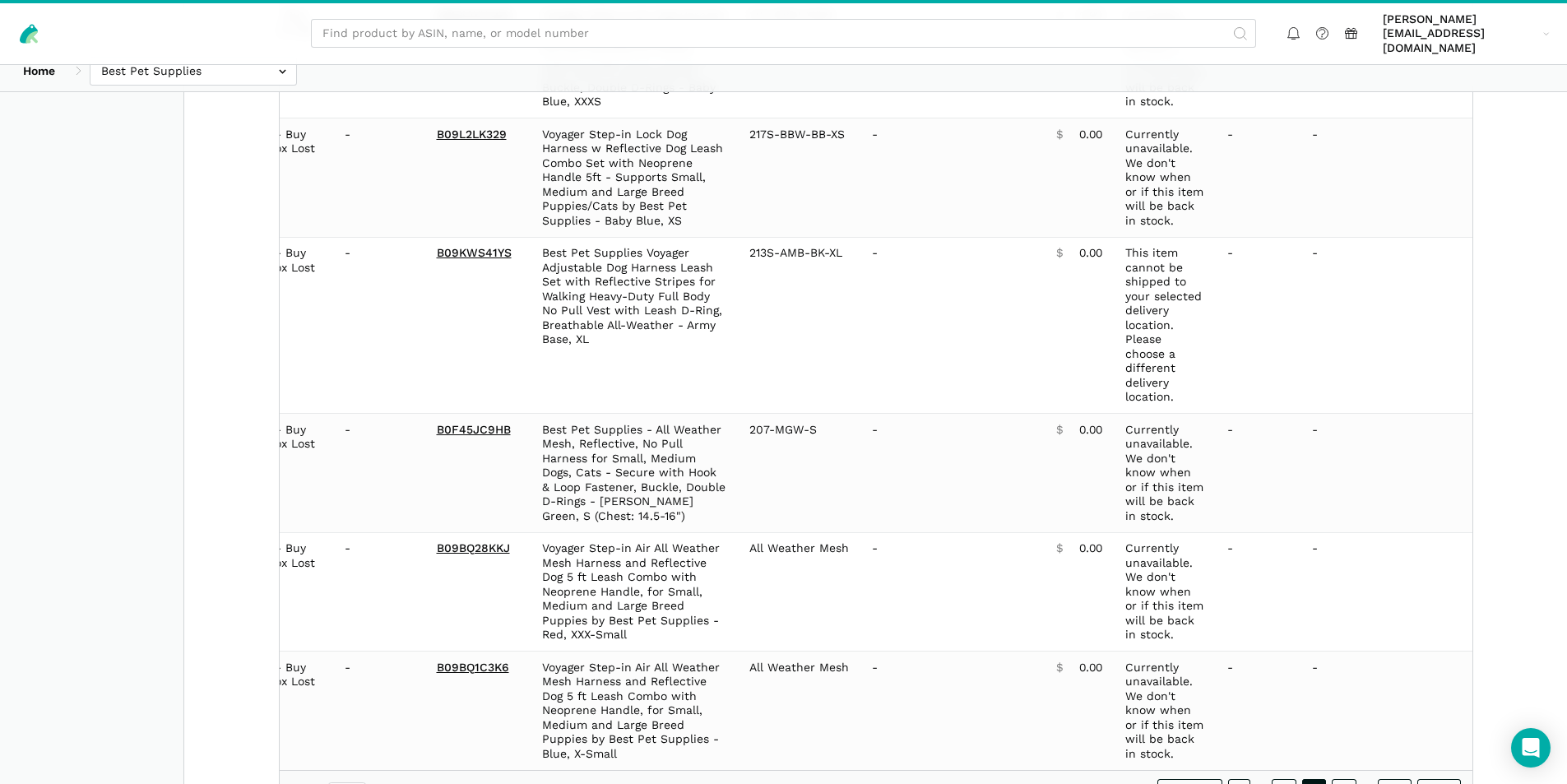
copy table "Date Status 7-Day LBB ASIN Name Model/Style Number Buy Box Seller Buy Box Price…"
click at [1354, 779] on link "6" at bounding box center [1344, 791] width 24 height 23
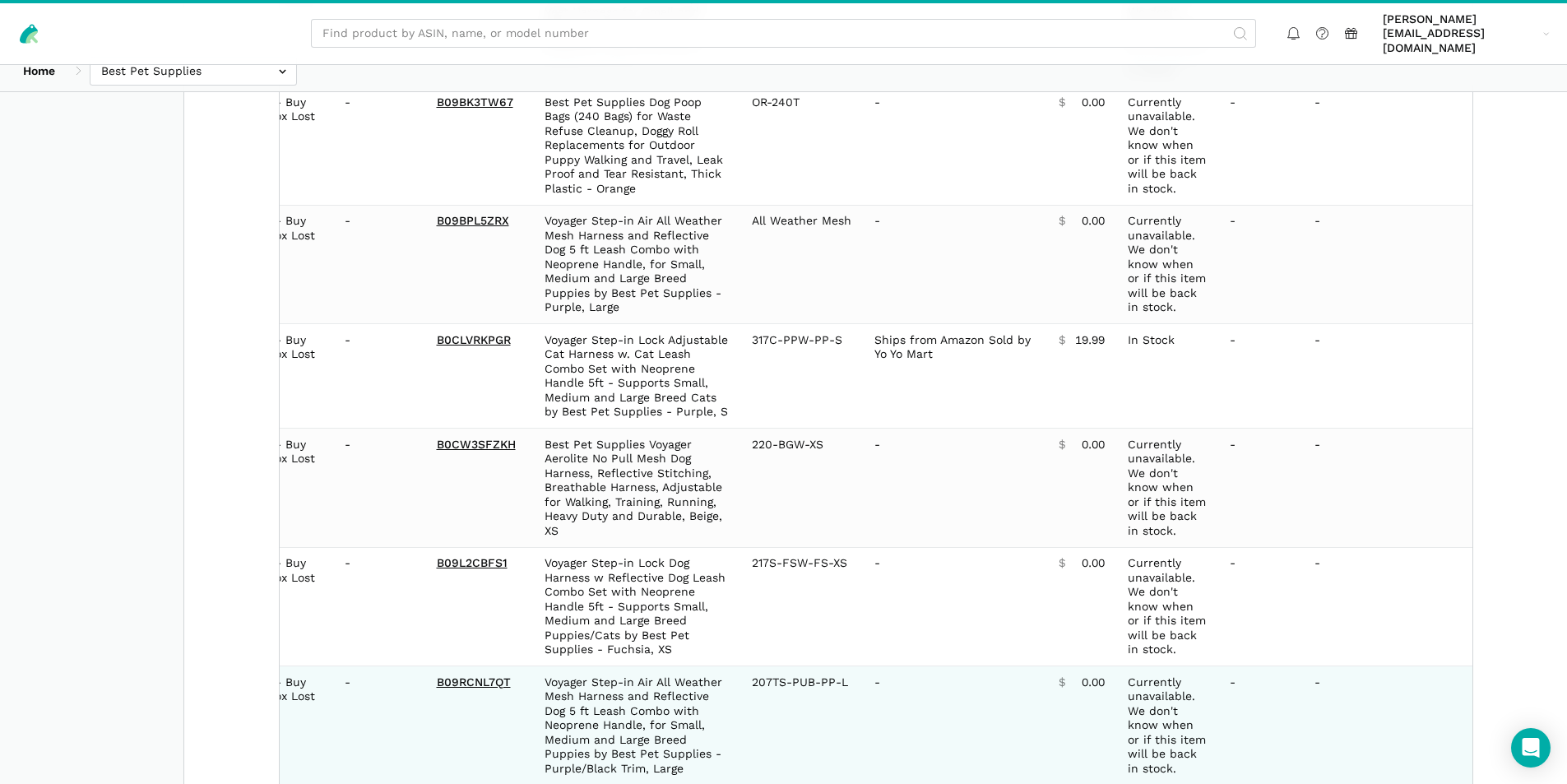
copy table "Date Status 7-Day LBB ASIN Name Model/Style Number Buy Box Seller Buy Box Price…"
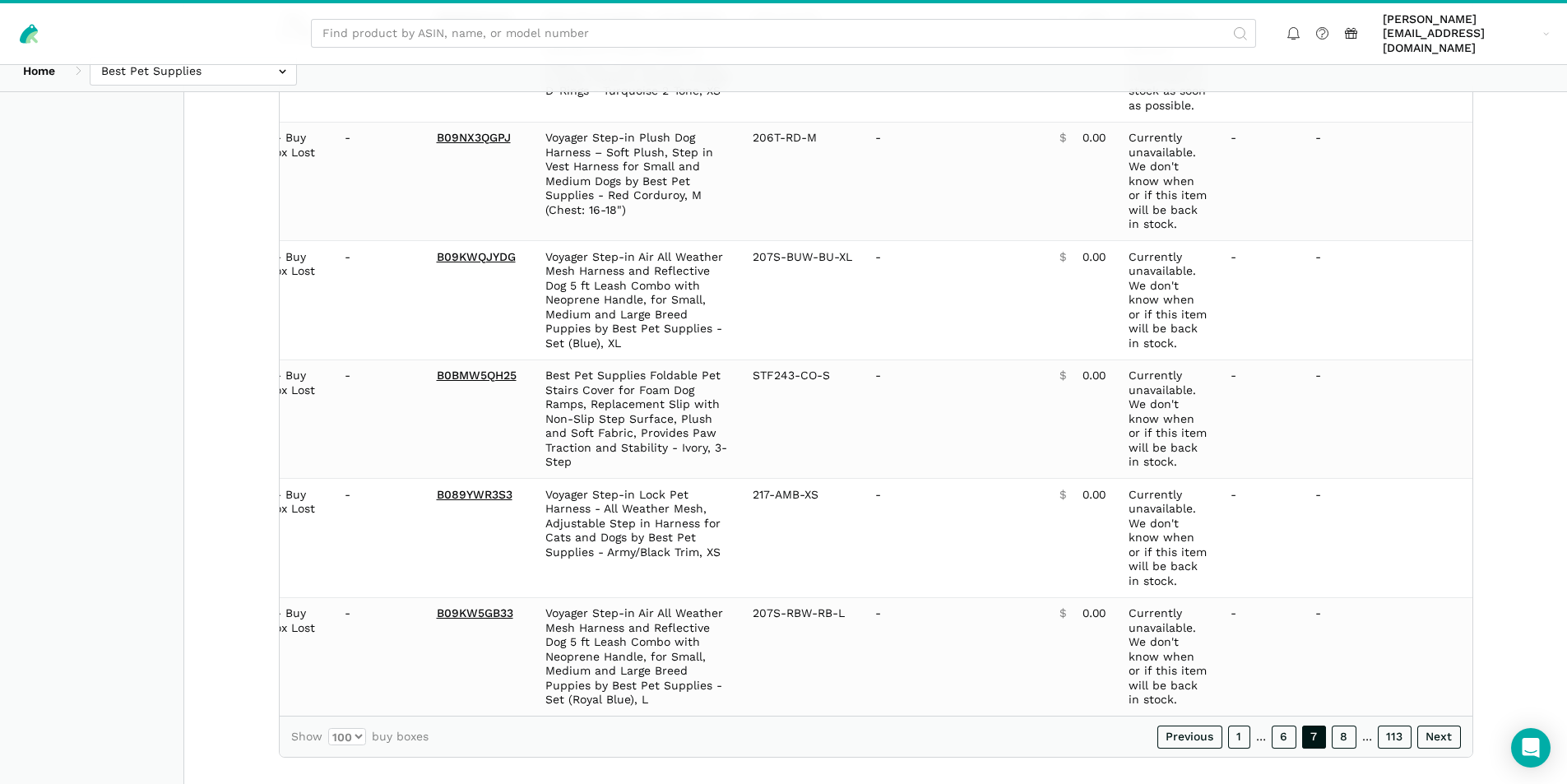
scroll to position [11552, 0]
copy table "Date Status 7-Day LBB ASIN Name Model/Style Number Buy Box Seller Buy Box Price…"
click at [1346, 722] on link "8" at bounding box center [1344, 733] width 24 height 23
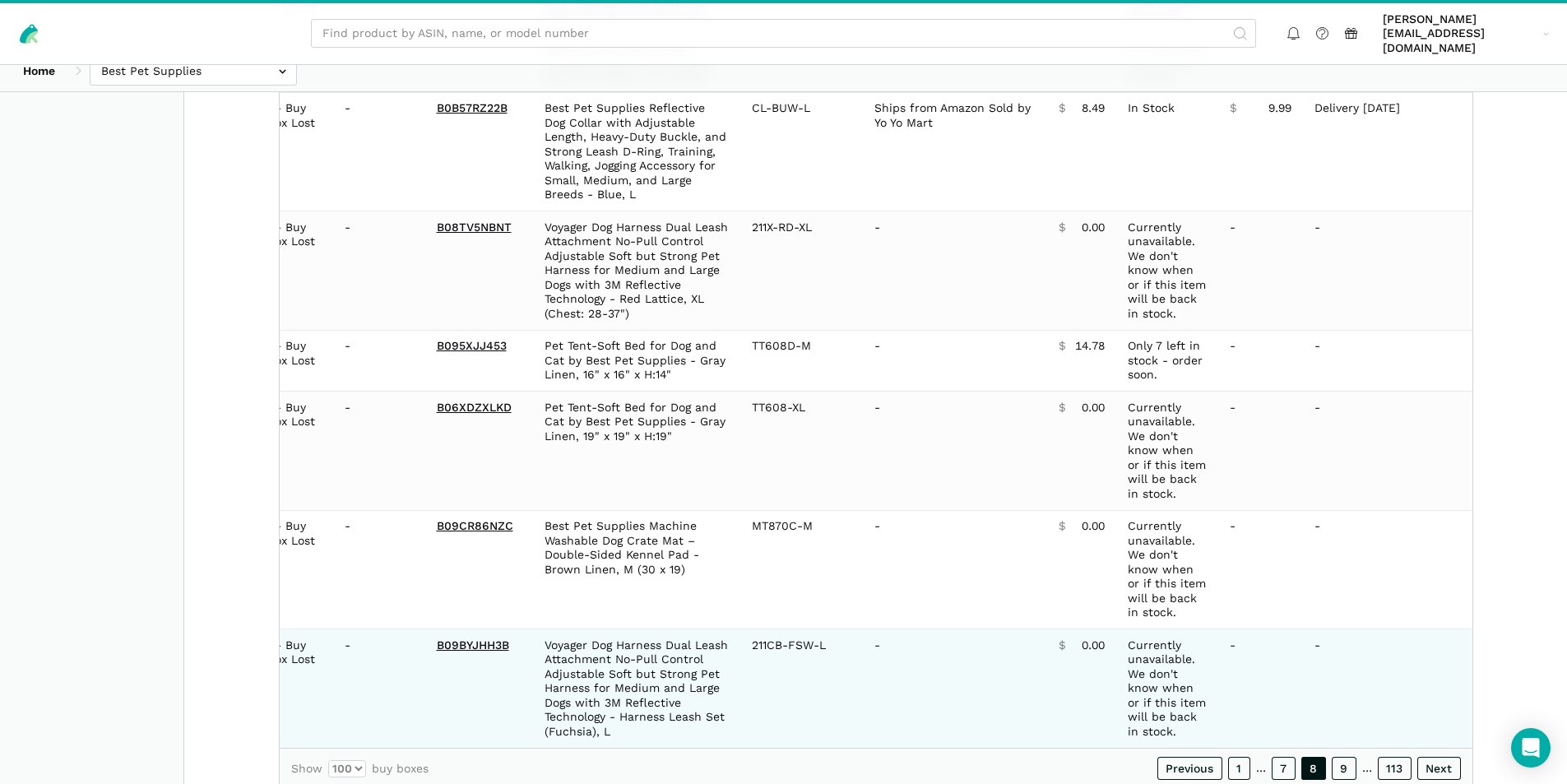
scroll to position [11610, 0]
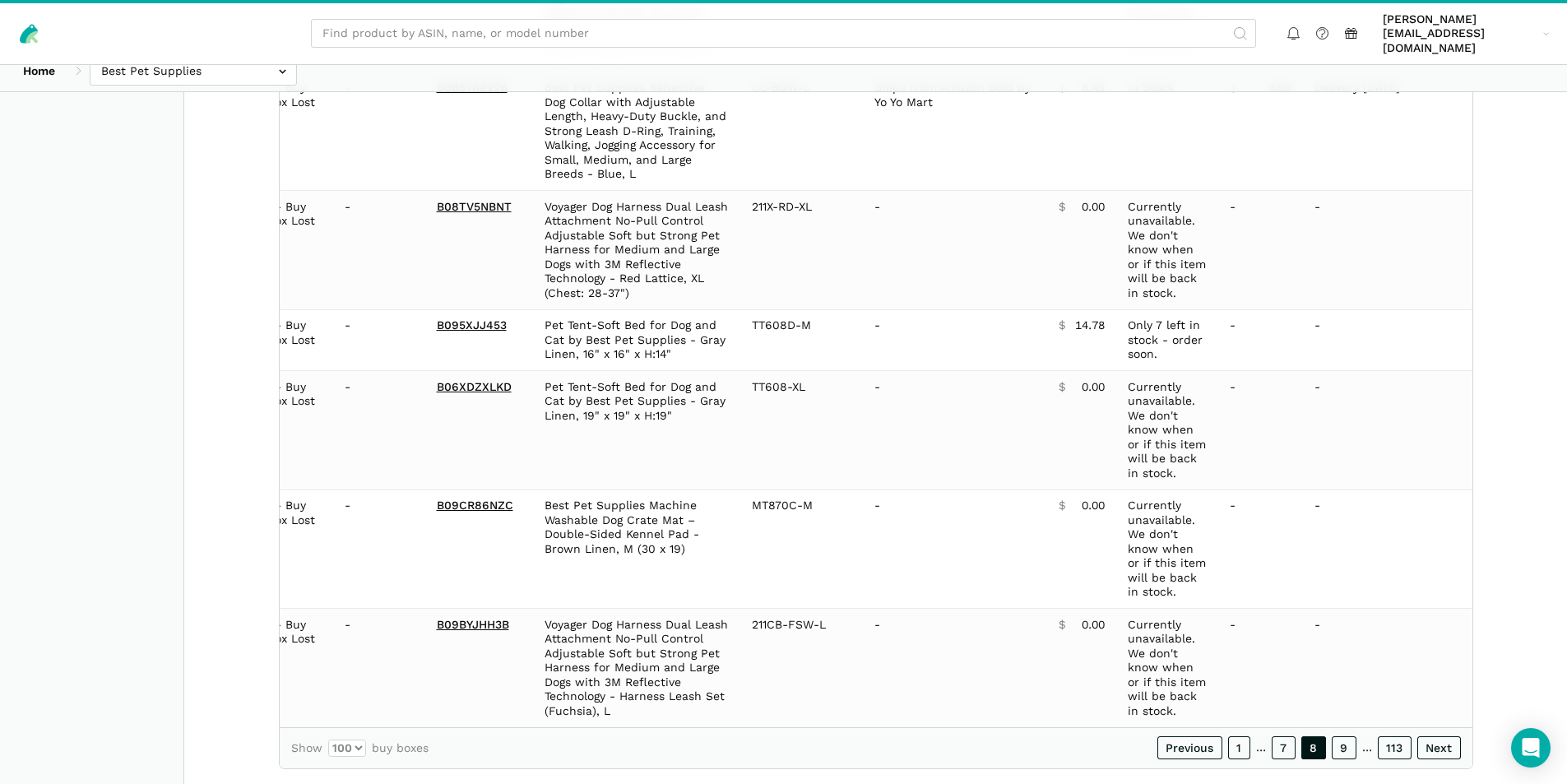
copy table "Date Status 7-Day LBB ASIN Name Model/Style Number Buy Box Seller Buy Box Price…"
click at [1347, 736] on link "9" at bounding box center [1344, 748] width 24 height 23
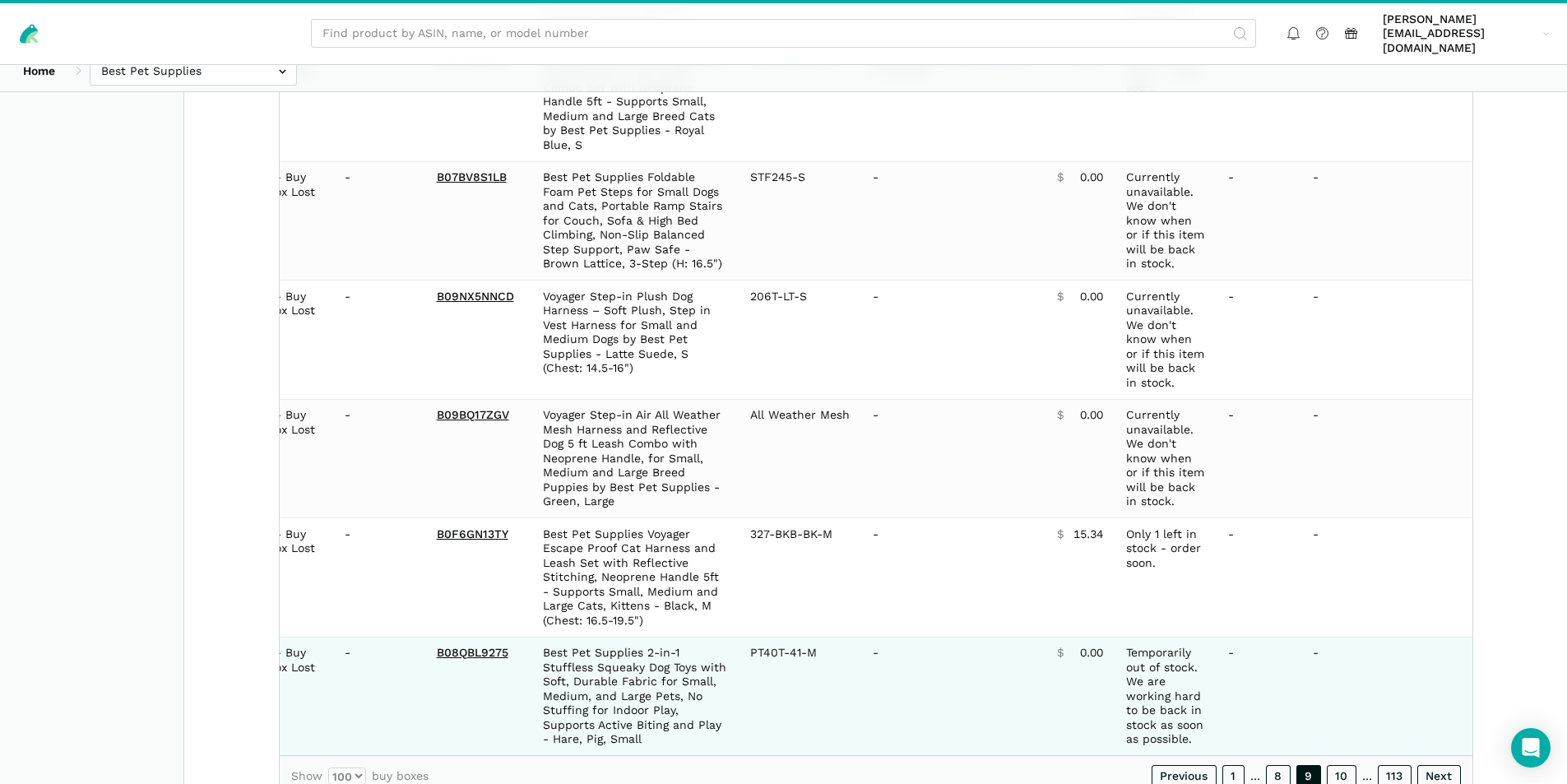
copy table "Date Status 7-Day LBB ASIN Name Model/Style Number Buy Box Seller Buy Box Price…"
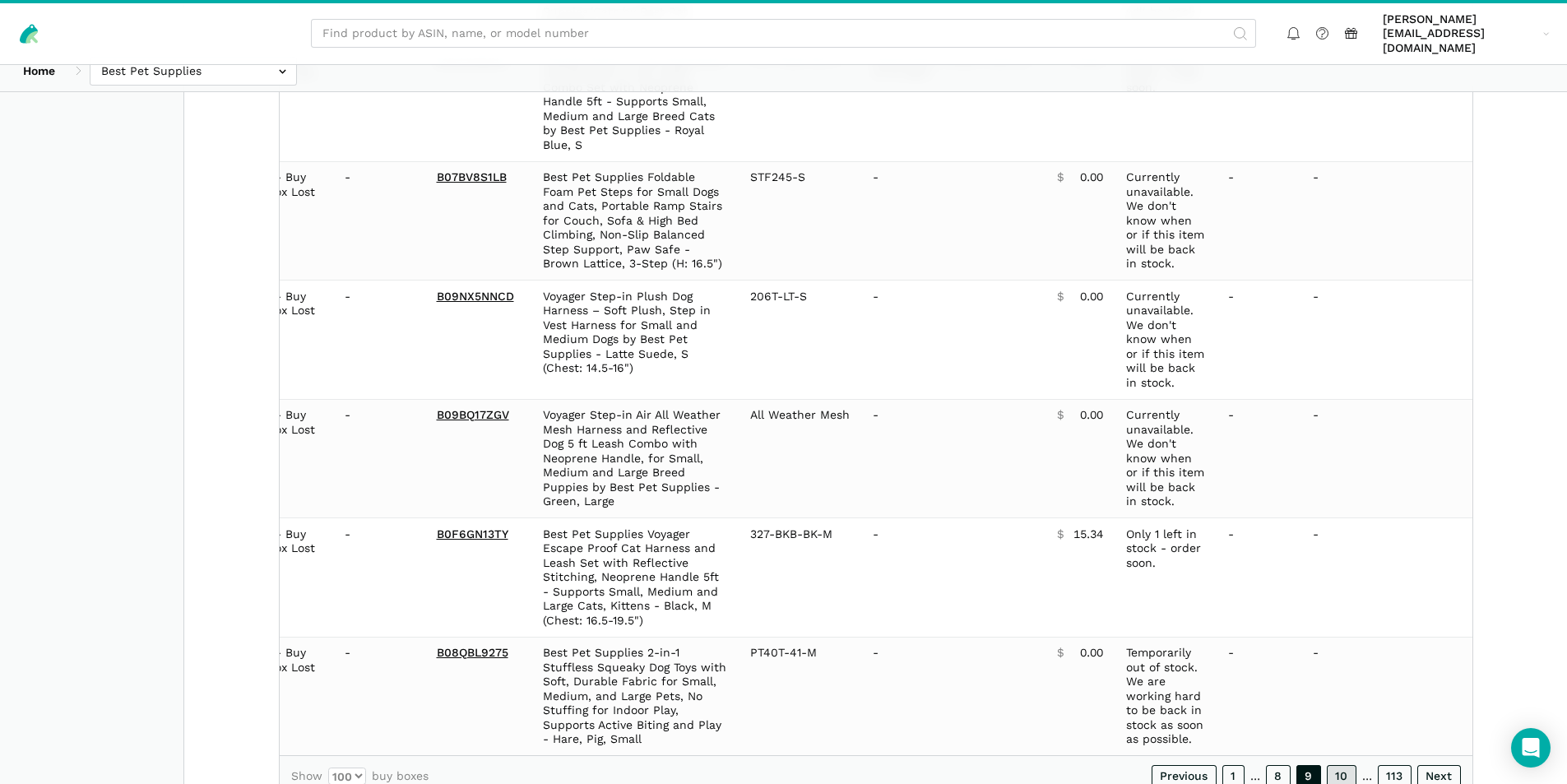
click at [1343, 764] on link "10" at bounding box center [1342, 776] width 29 height 23
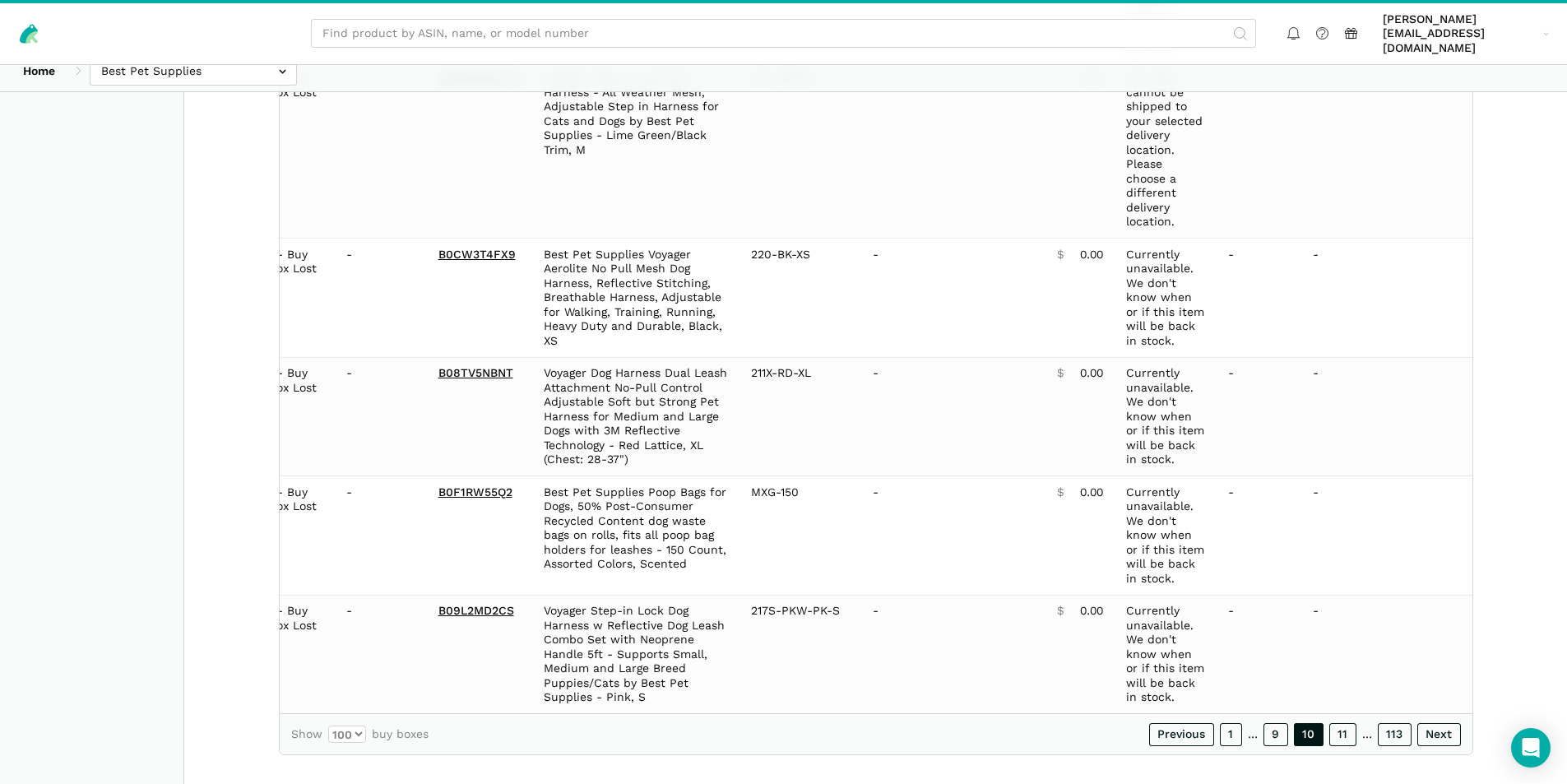
scroll to position [11840, 0]
copy table "Date Status 7-Day LBB ASIN Name Model/Style Number Buy Box Seller Buy Box Price…"
click at [1343, 725] on link "11" at bounding box center [1344, 733] width 27 height 23
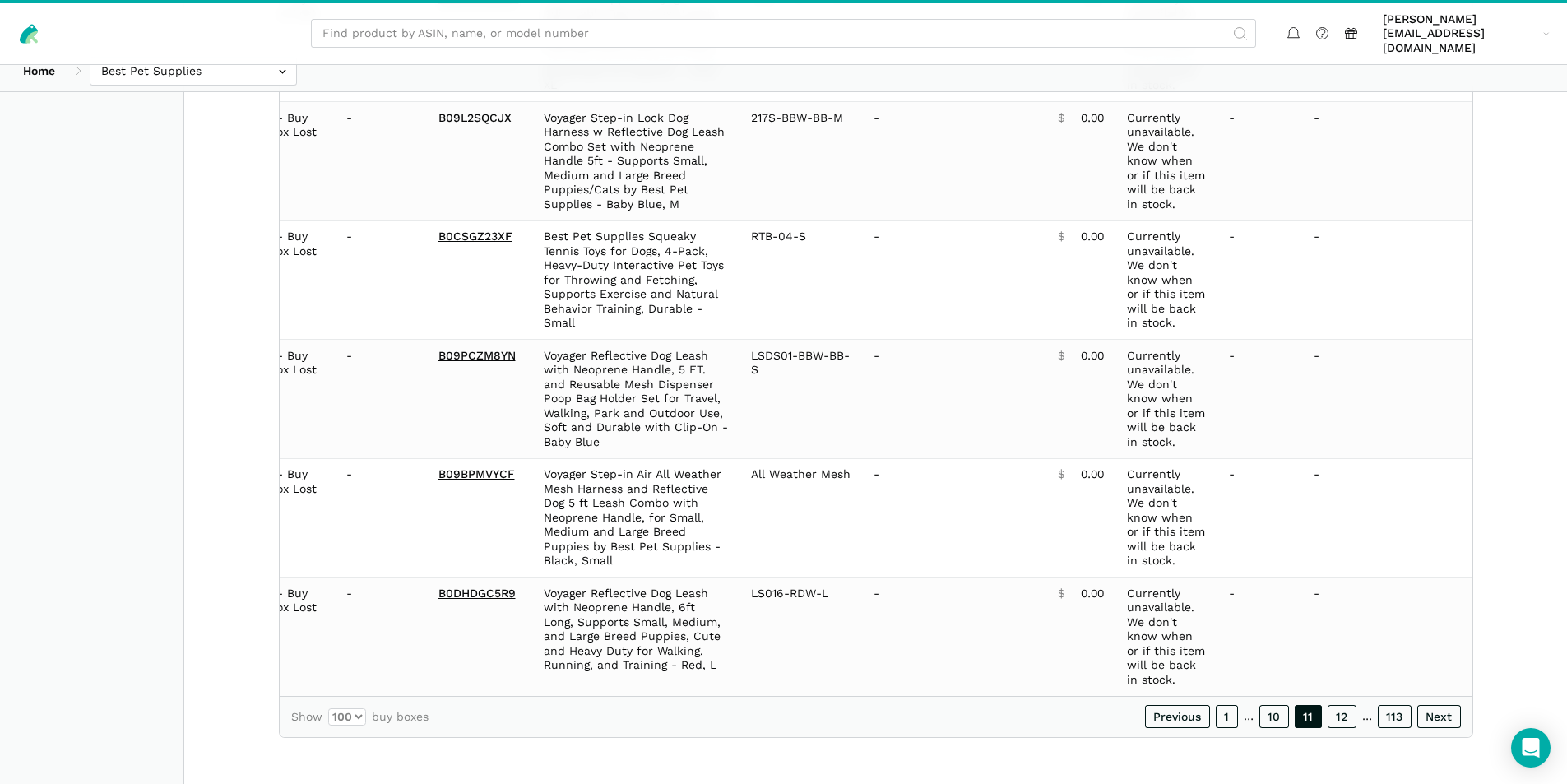
scroll to position [11539, 0]
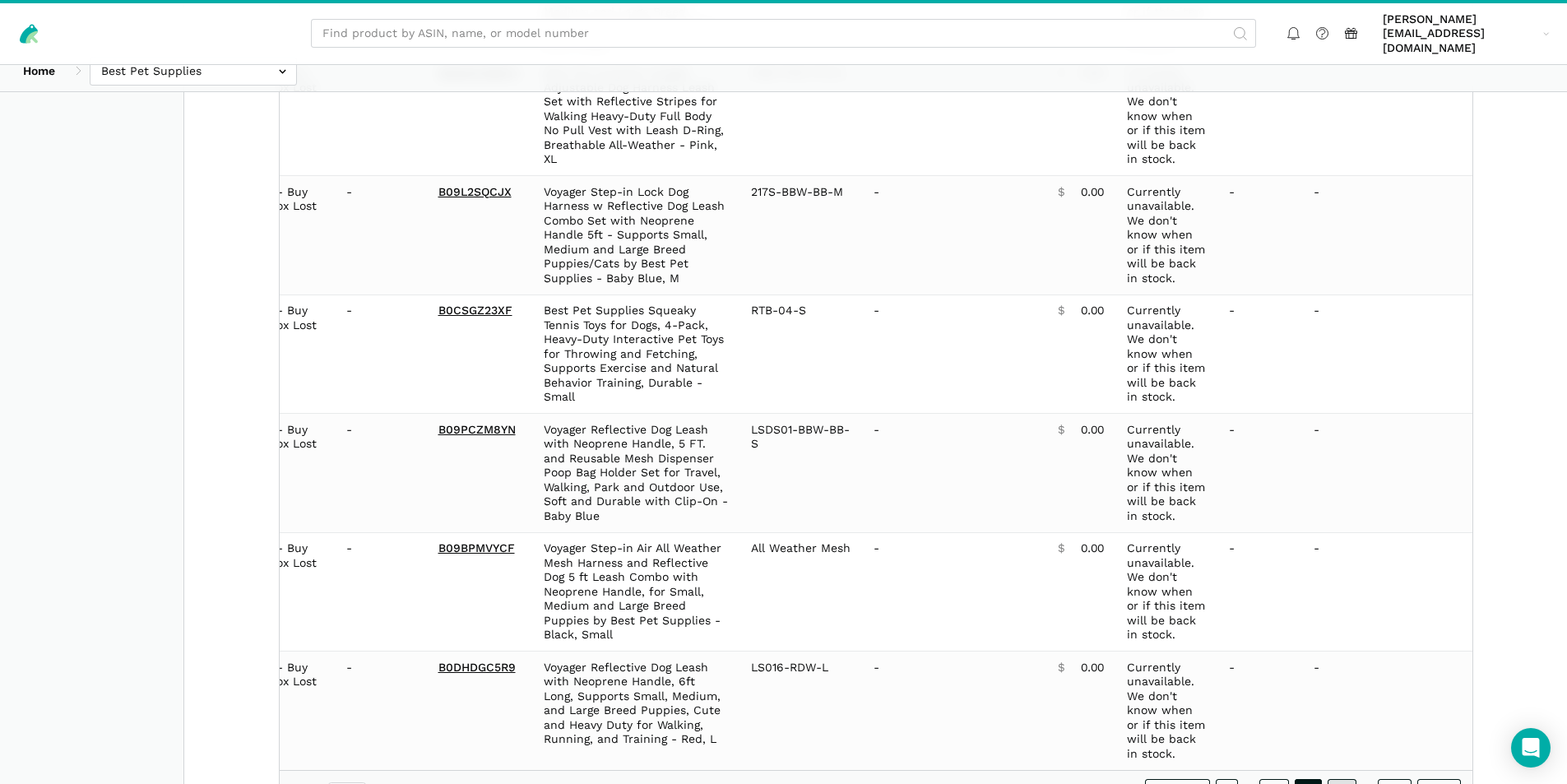
click at [1348, 779] on link "12" at bounding box center [1343, 791] width 29 height 23
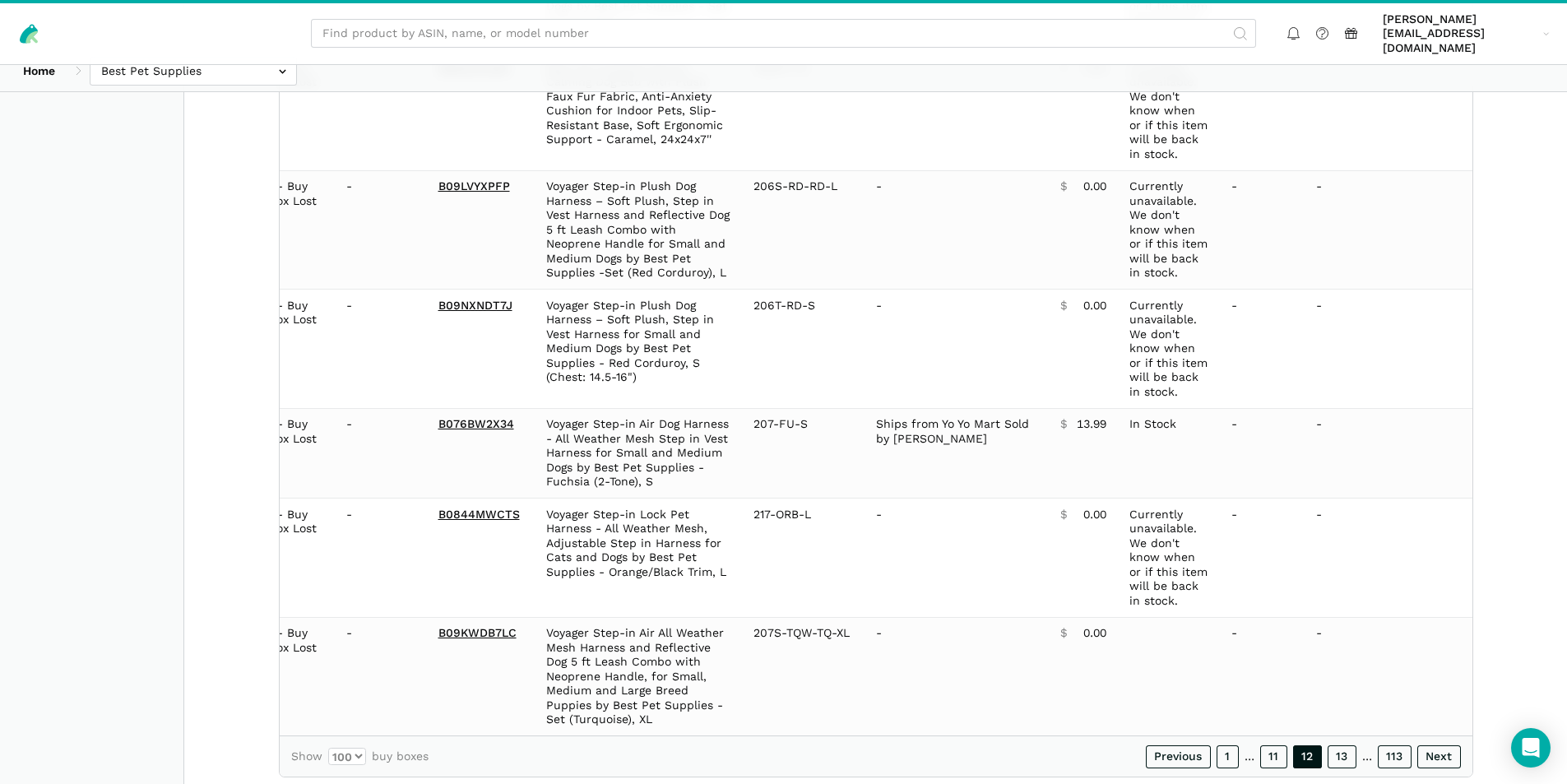
scroll to position [11567, 0]
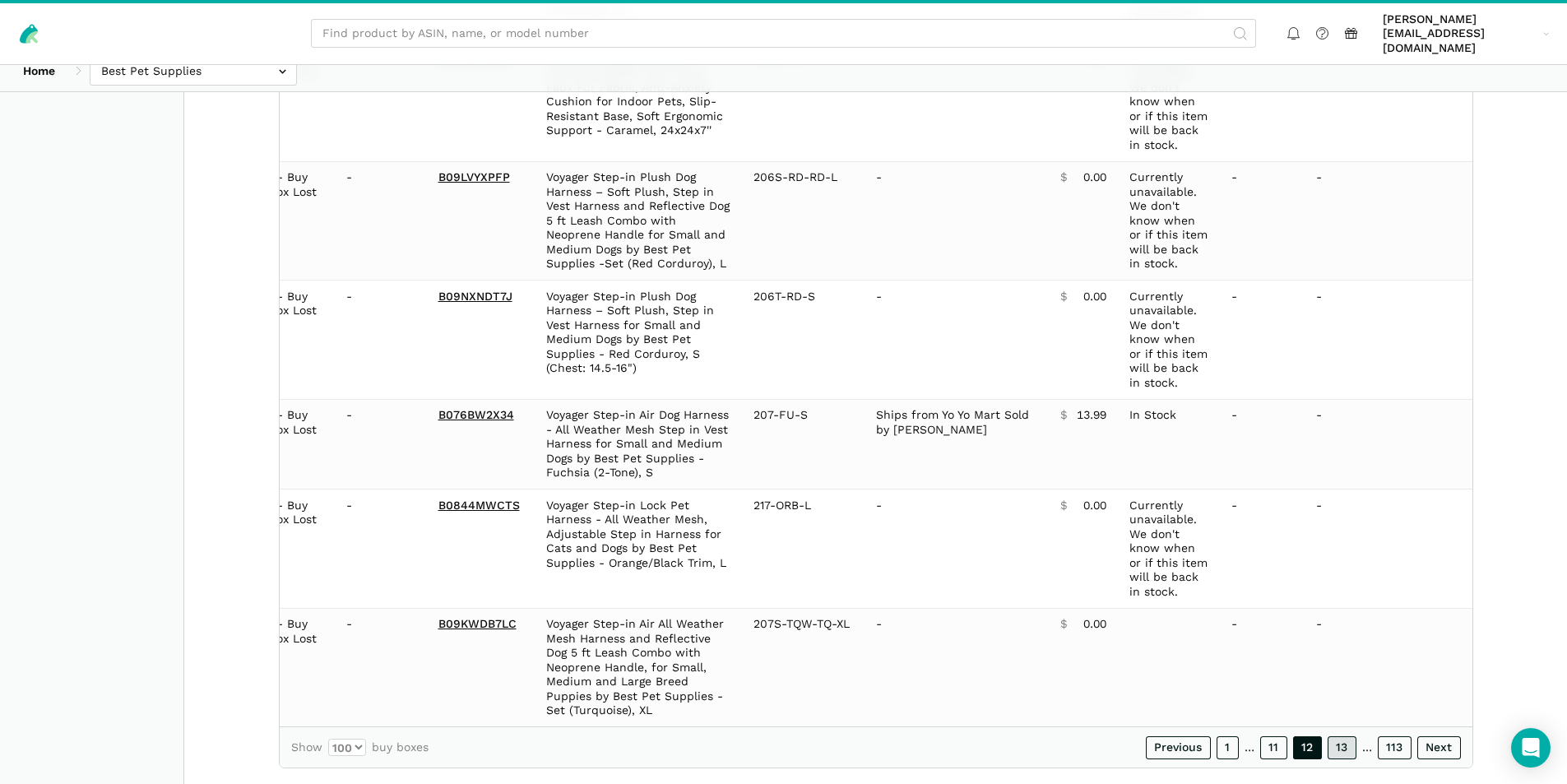
drag, startPoint x: 1330, startPoint y: 720, endPoint x: 977, endPoint y: 708, distance: 353.2
click at [1330, 736] on link "13" at bounding box center [1343, 748] width 29 height 23
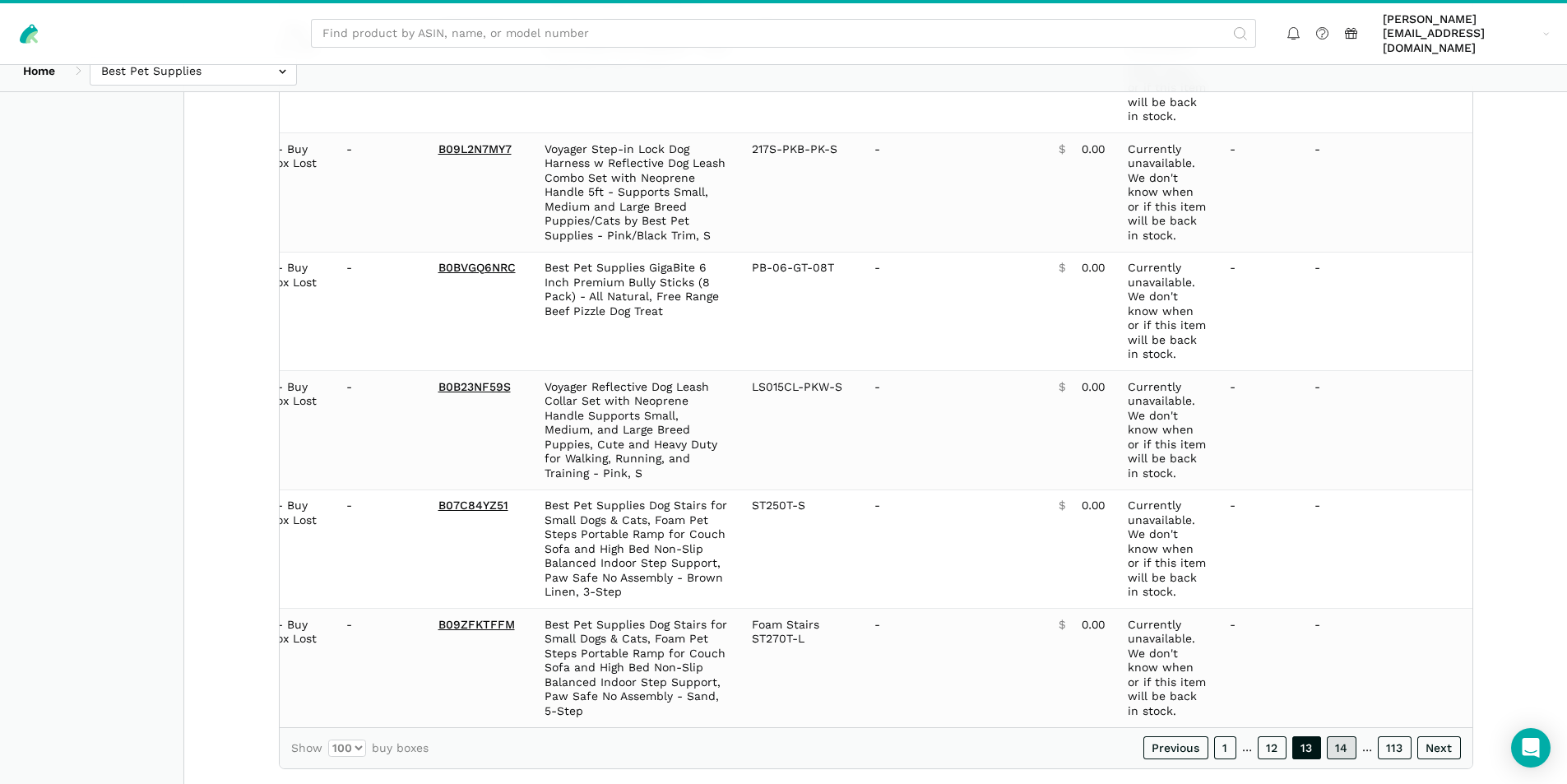
click at [1346, 736] on link "14" at bounding box center [1342, 748] width 29 height 23
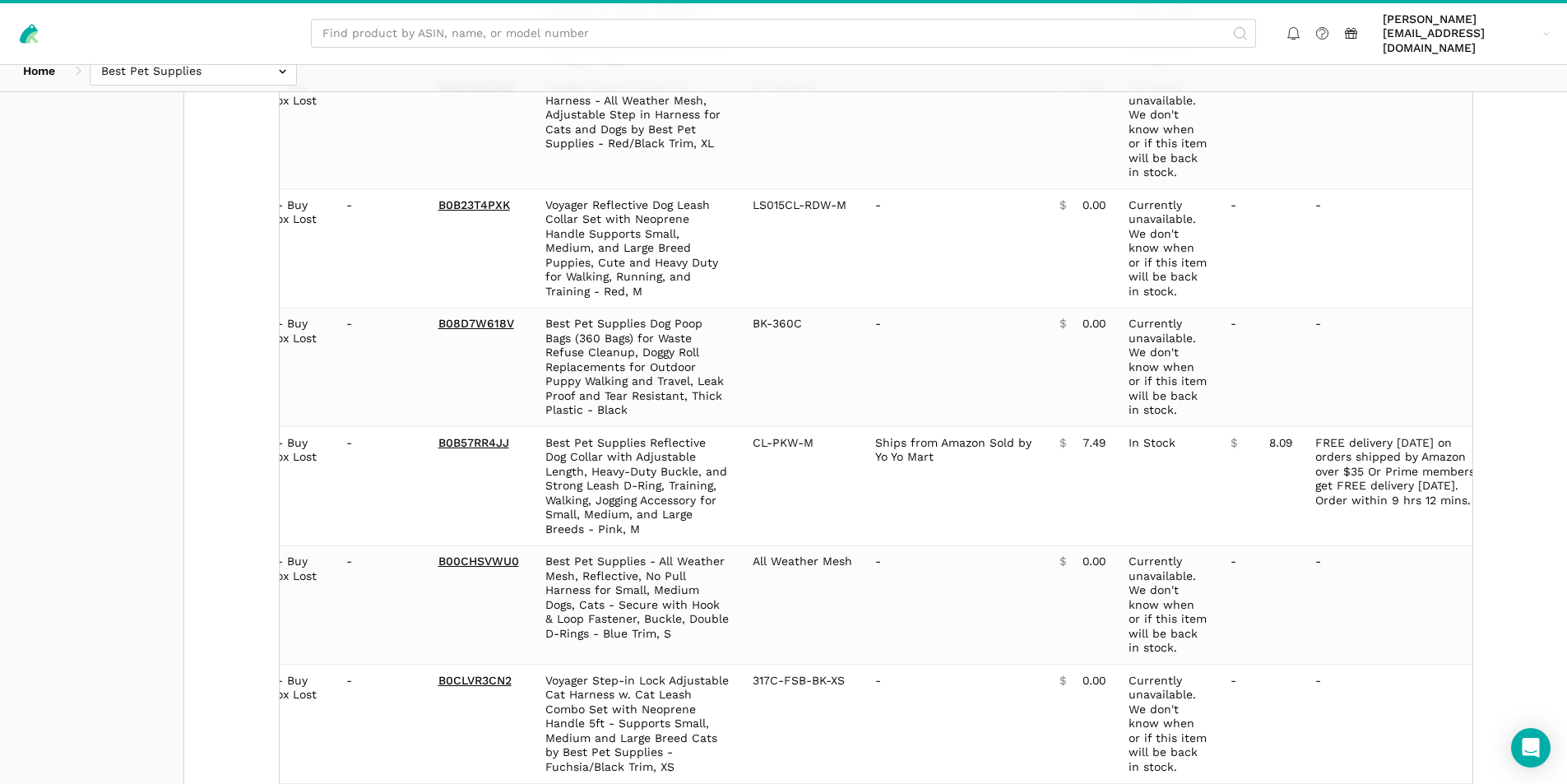
scroll to position [11769, 0]
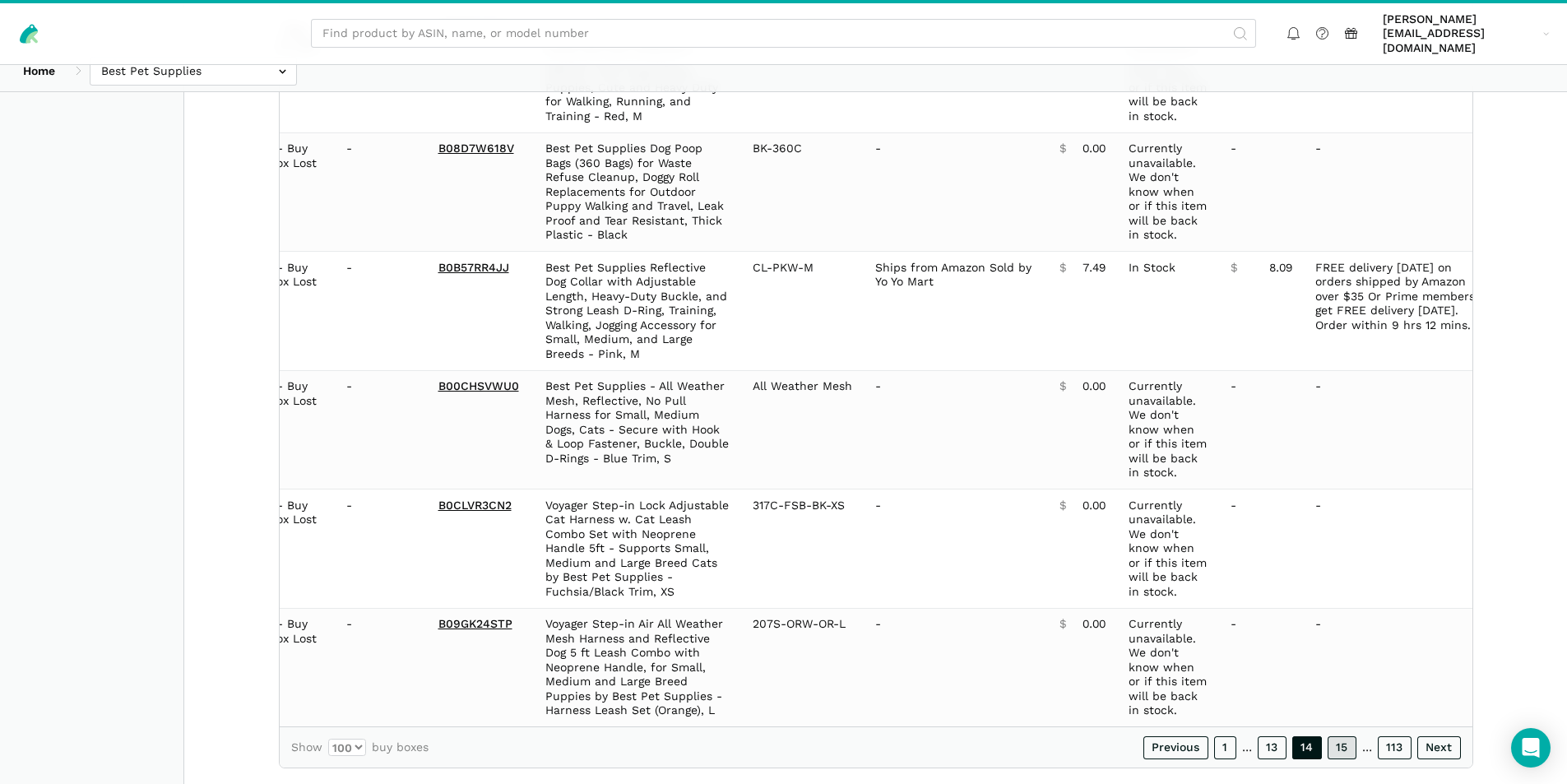
click at [1347, 736] on link "15" at bounding box center [1343, 748] width 29 height 23
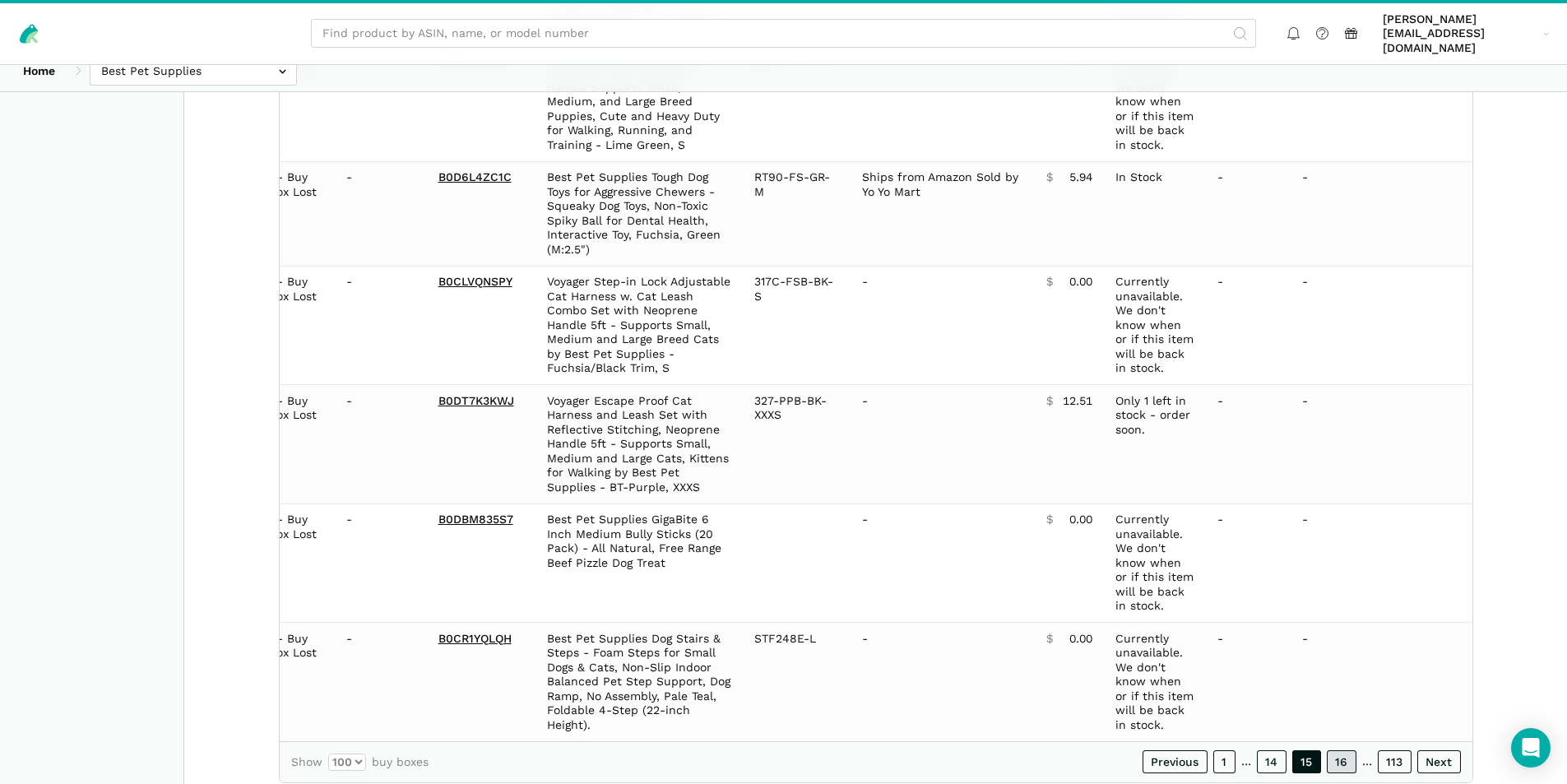
click at [1340, 750] on link "16" at bounding box center [1342, 762] width 29 height 23
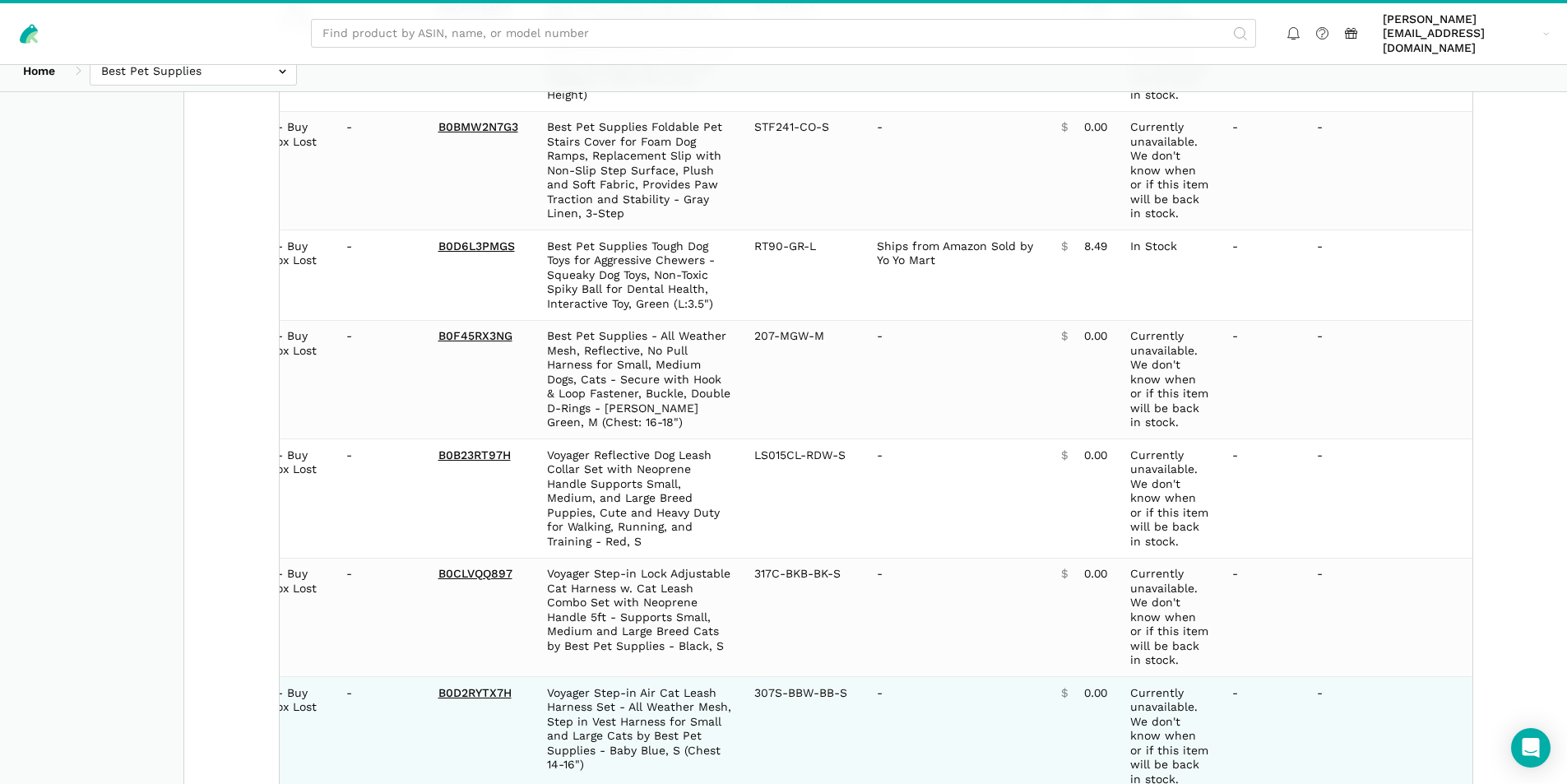
scroll to position [12272, 0]
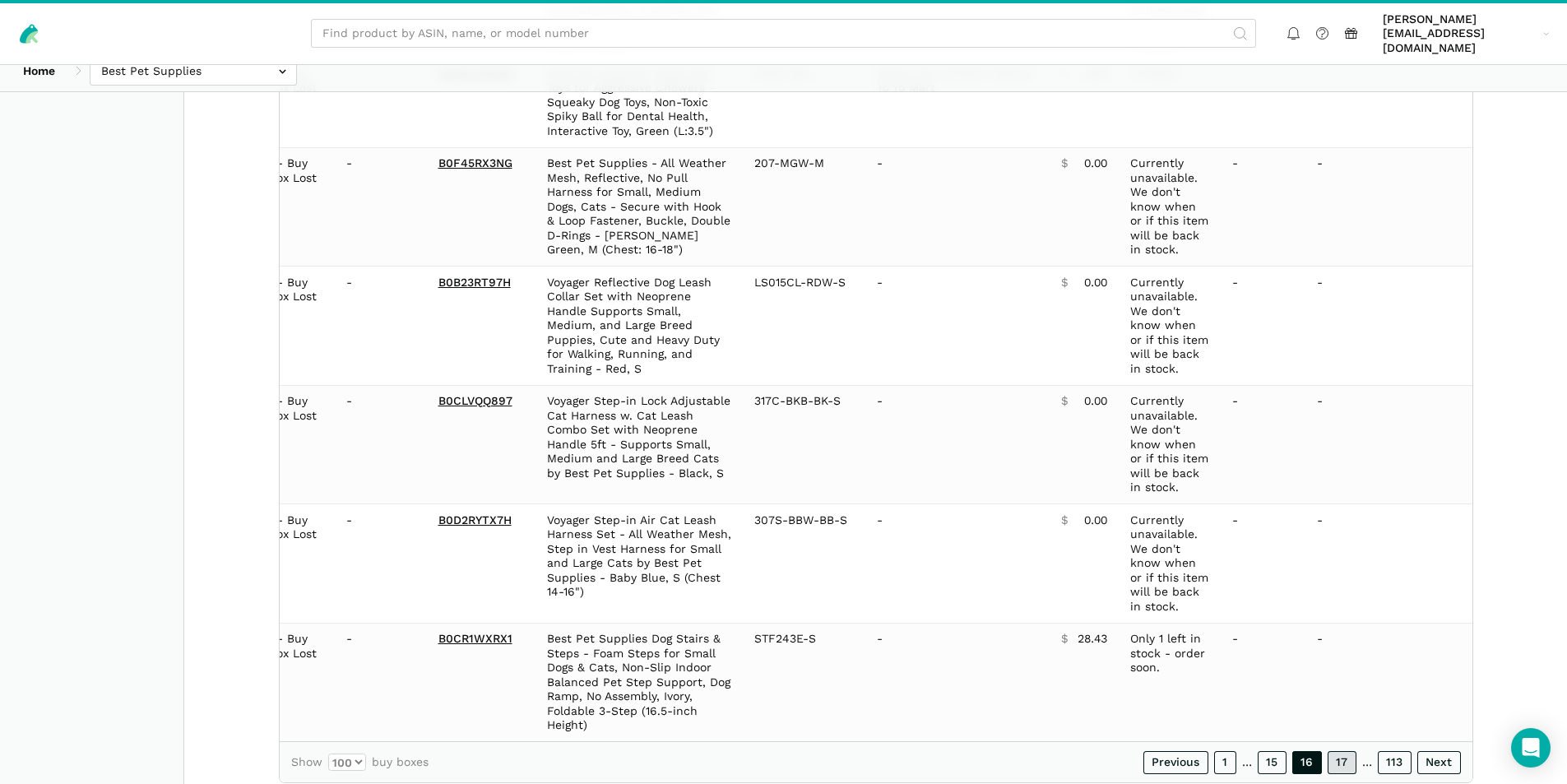
click at [1342, 751] on link "17" at bounding box center [1343, 763] width 29 height 23
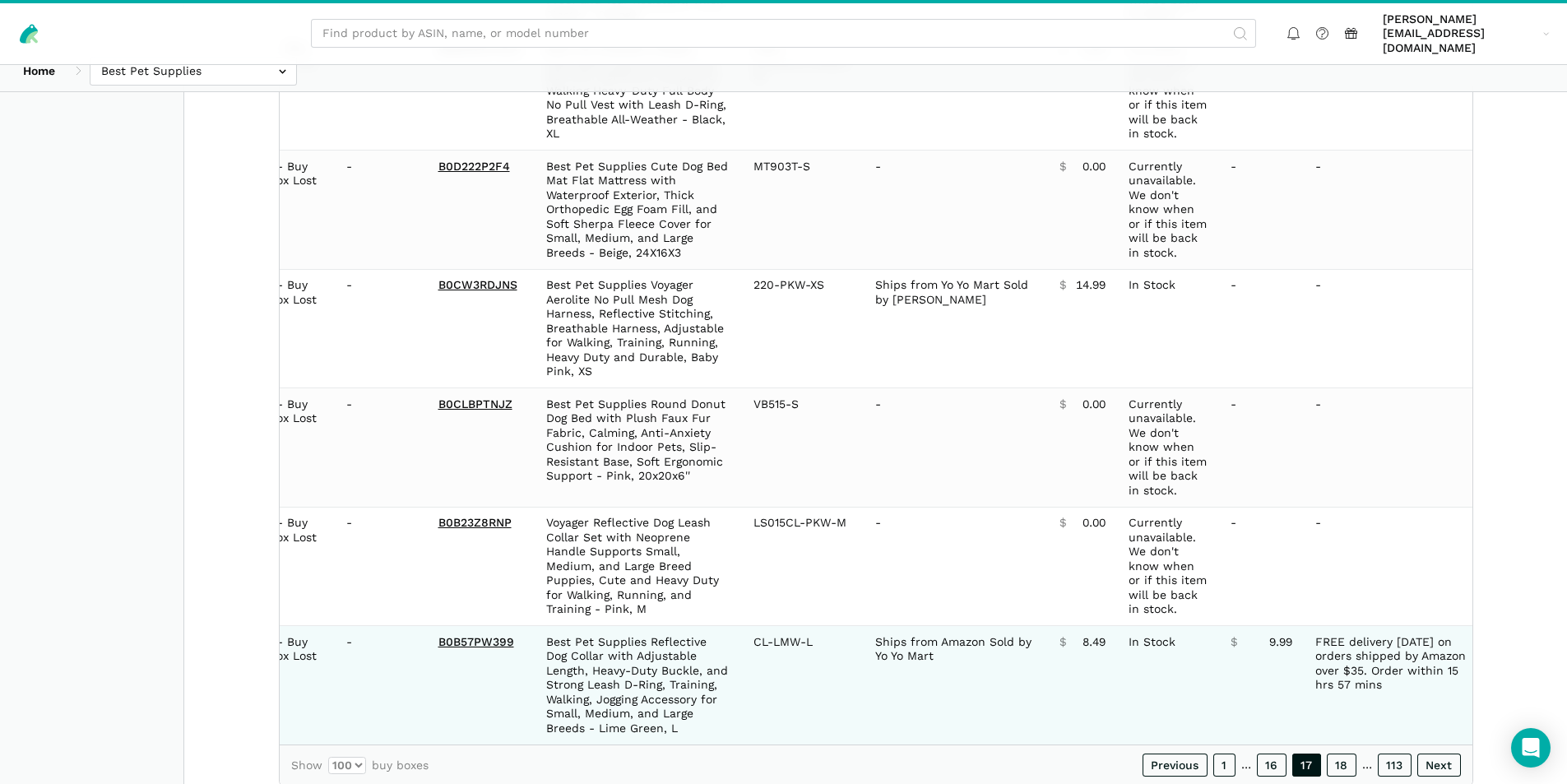
scroll to position [12287, 0]
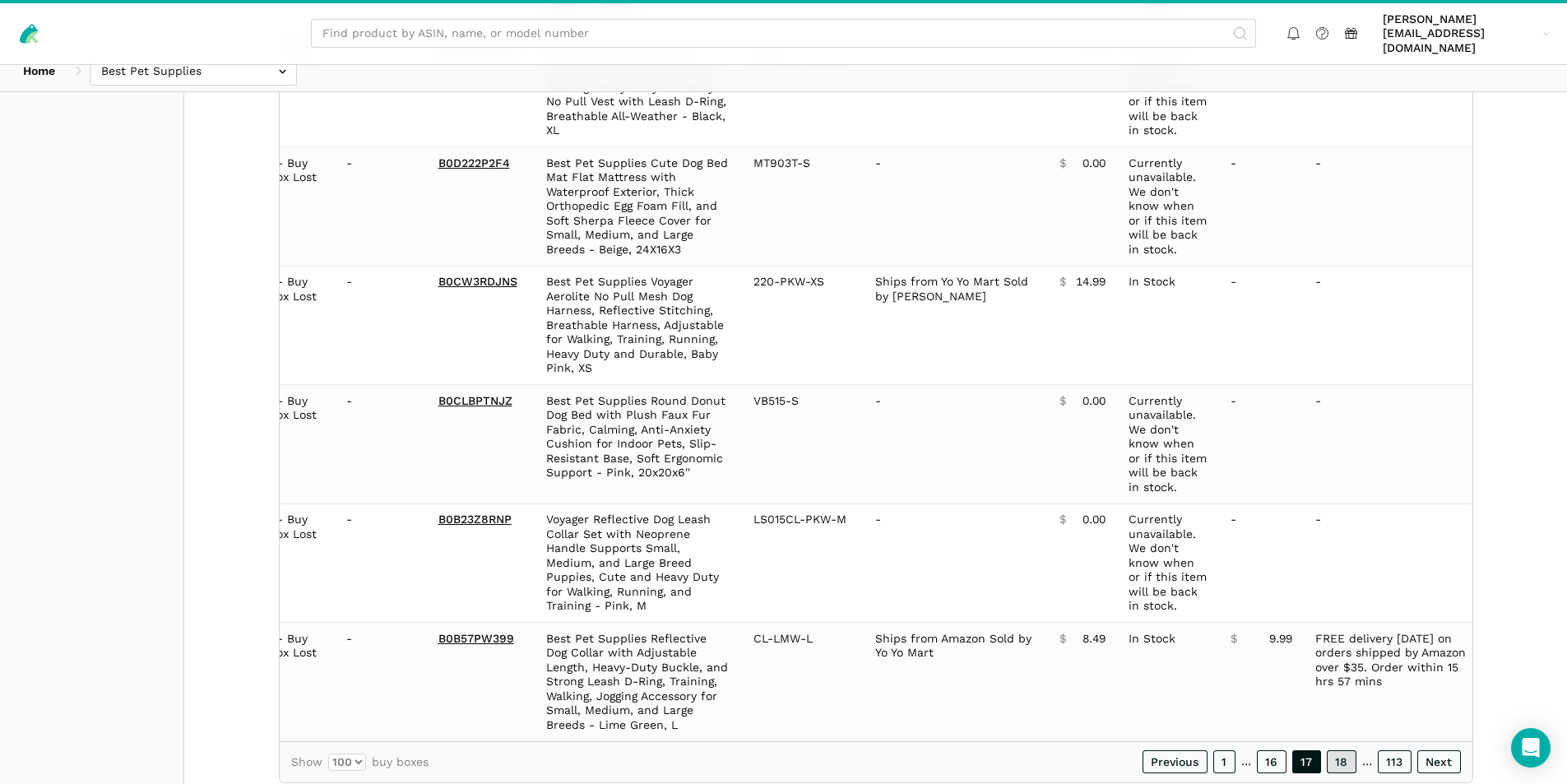
click at [1340, 750] on link "18" at bounding box center [1342, 762] width 29 height 23
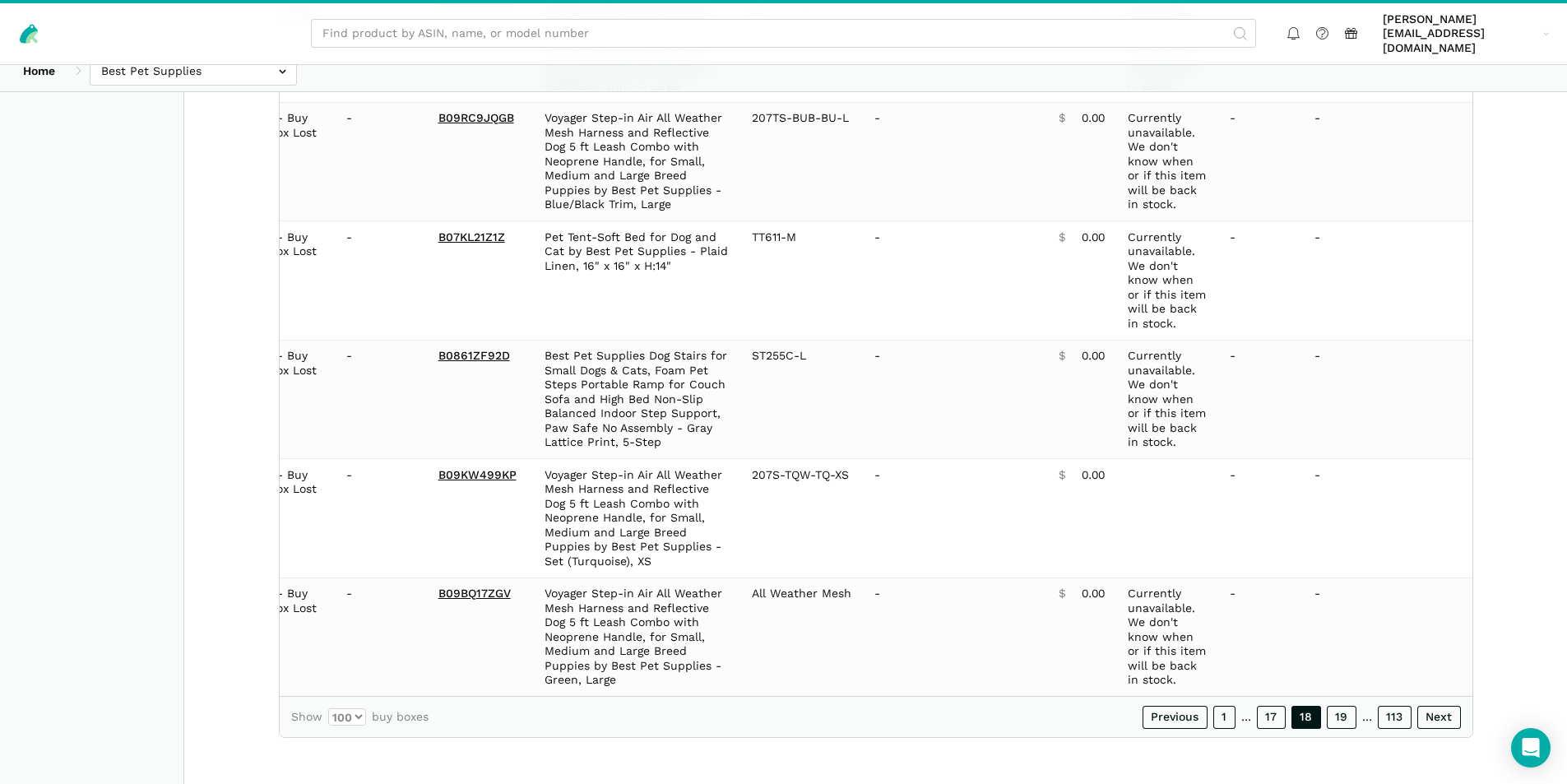
scroll to position [11797, 0]
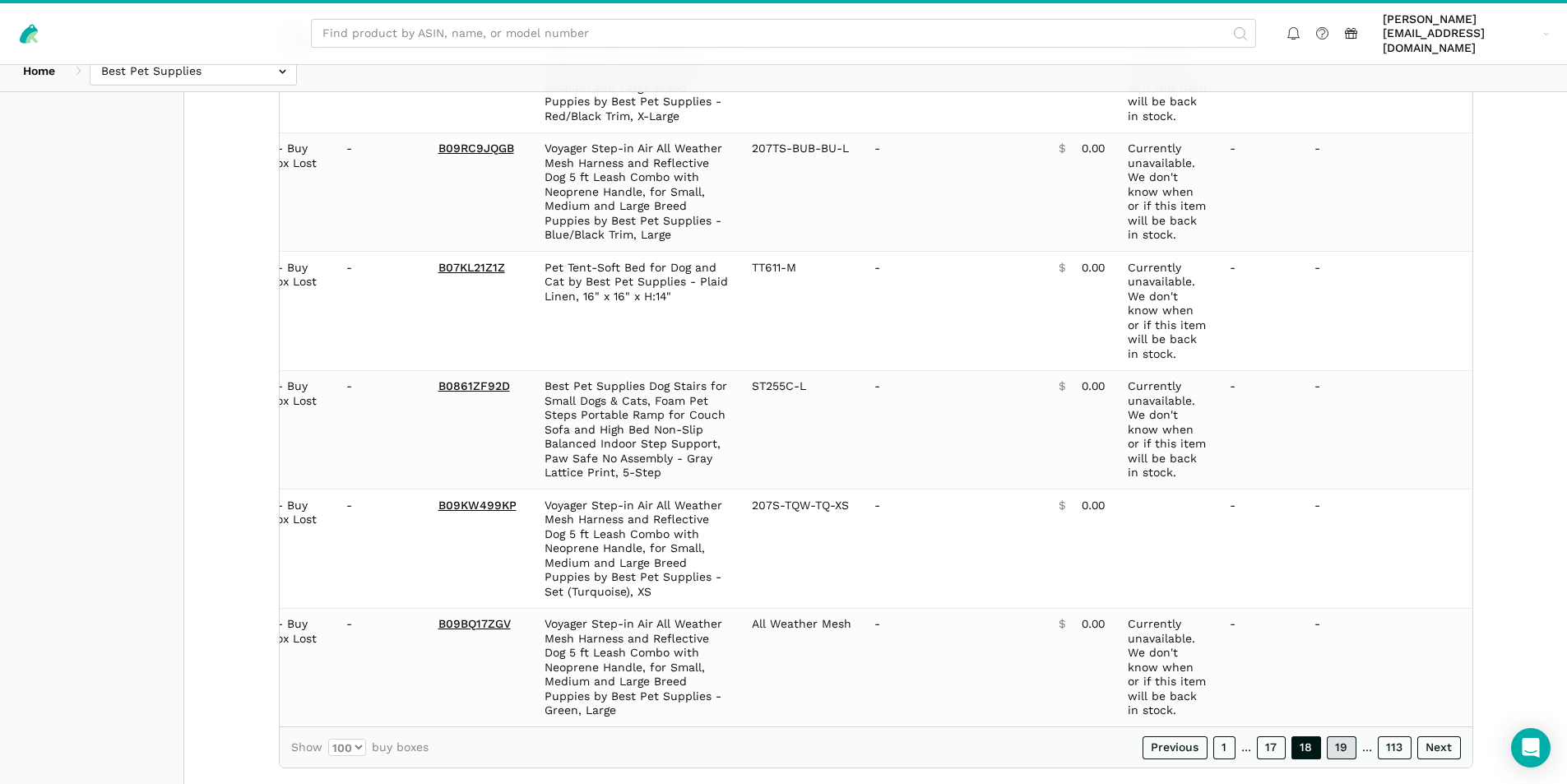
click at [1349, 736] on link "19" at bounding box center [1342, 748] width 29 height 23
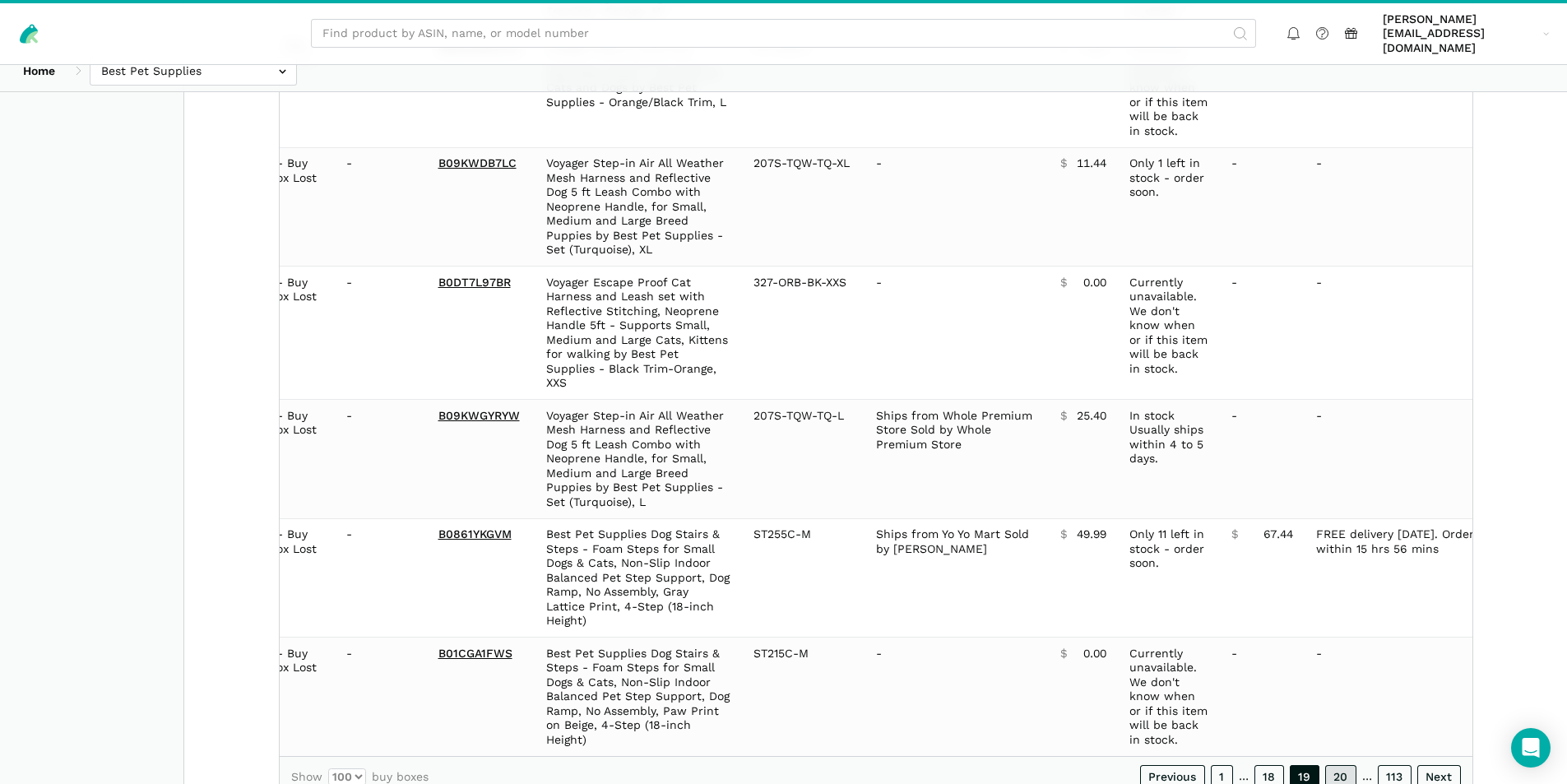
click at [1341, 764] on link "20" at bounding box center [1341, 776] width 31 height 23
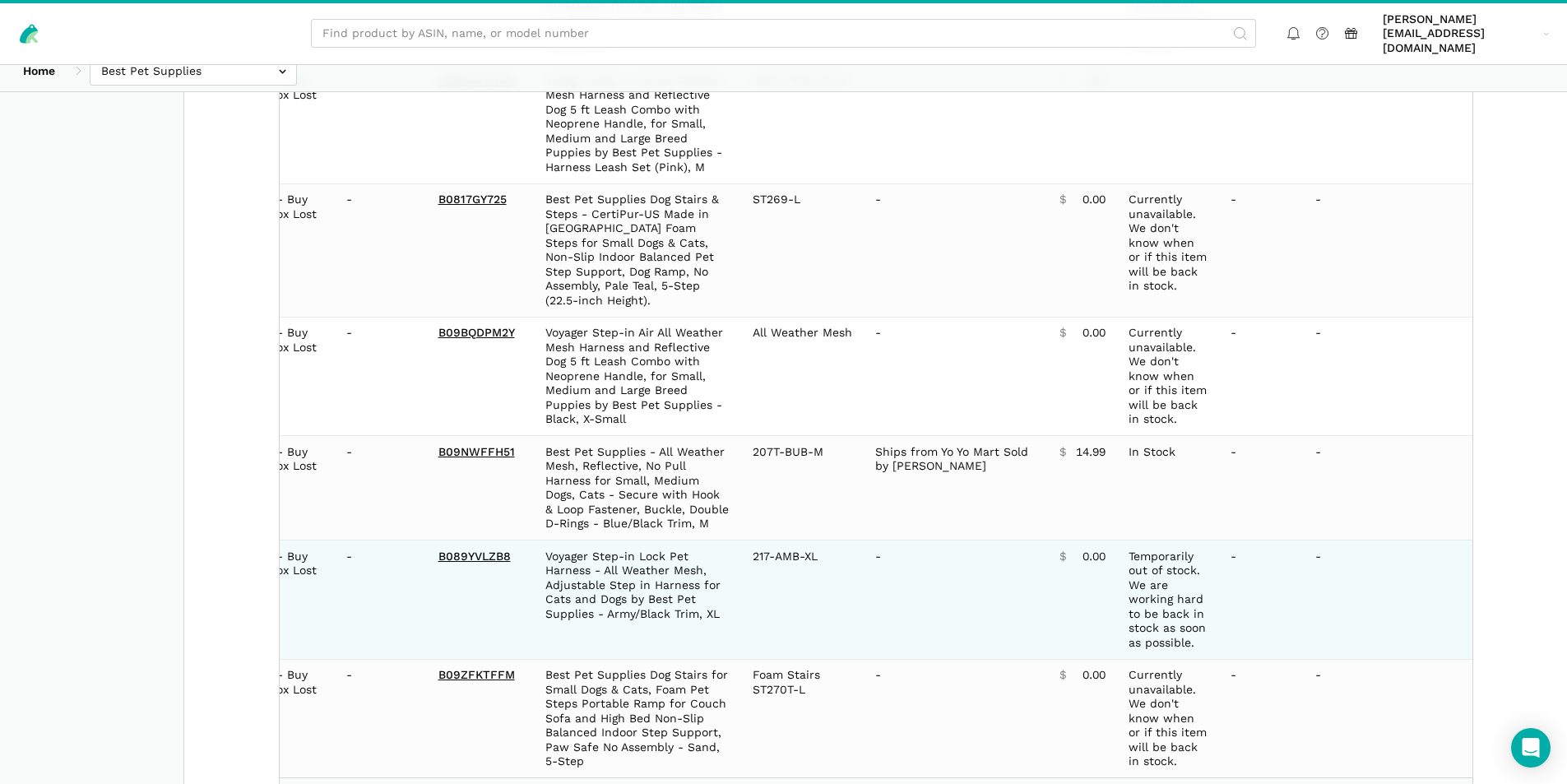
scroll to position [11901, 0]
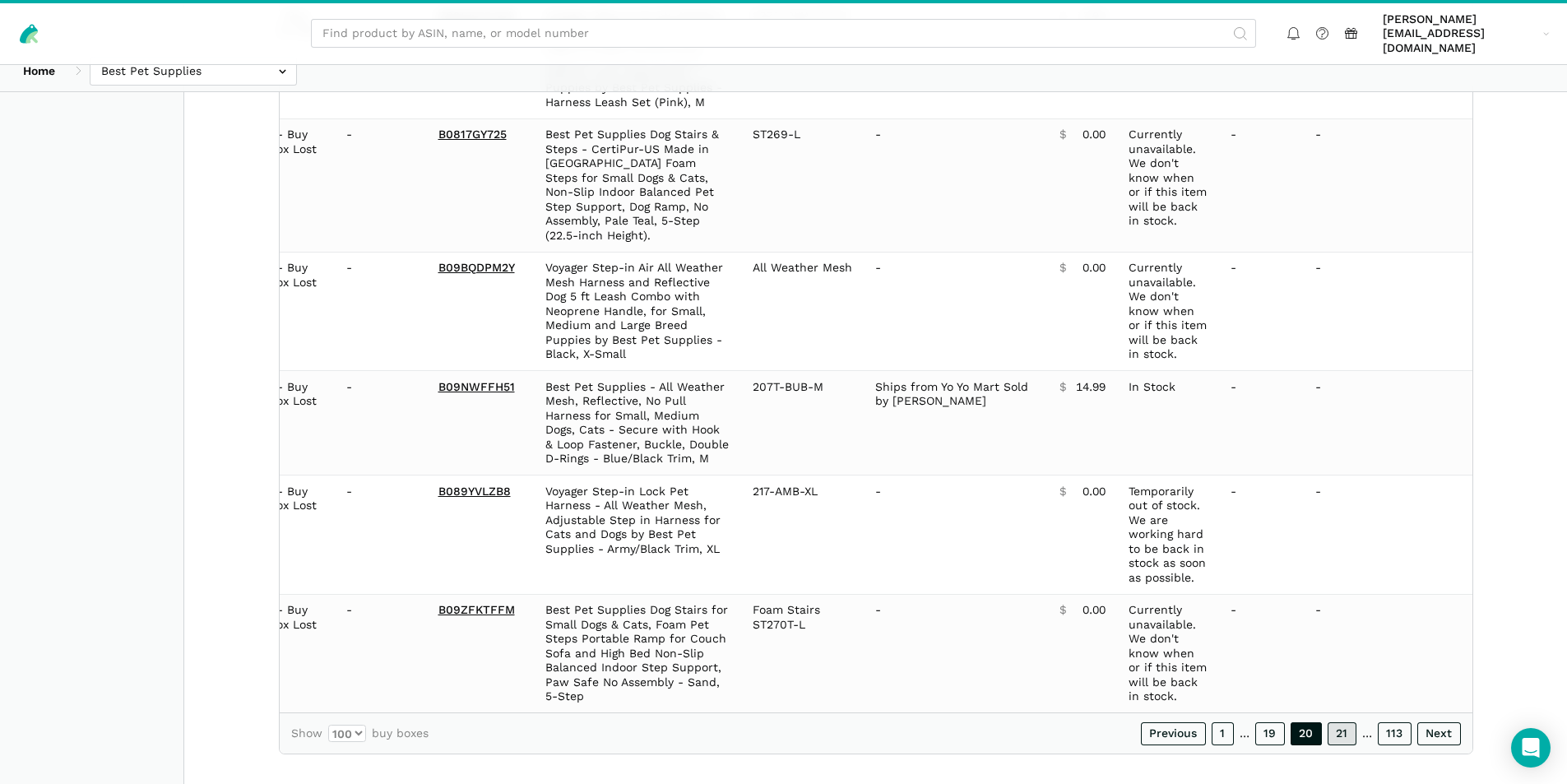
click at [1336, 722] on link "21" at bounding box center [1343, 733] width 29 height 23
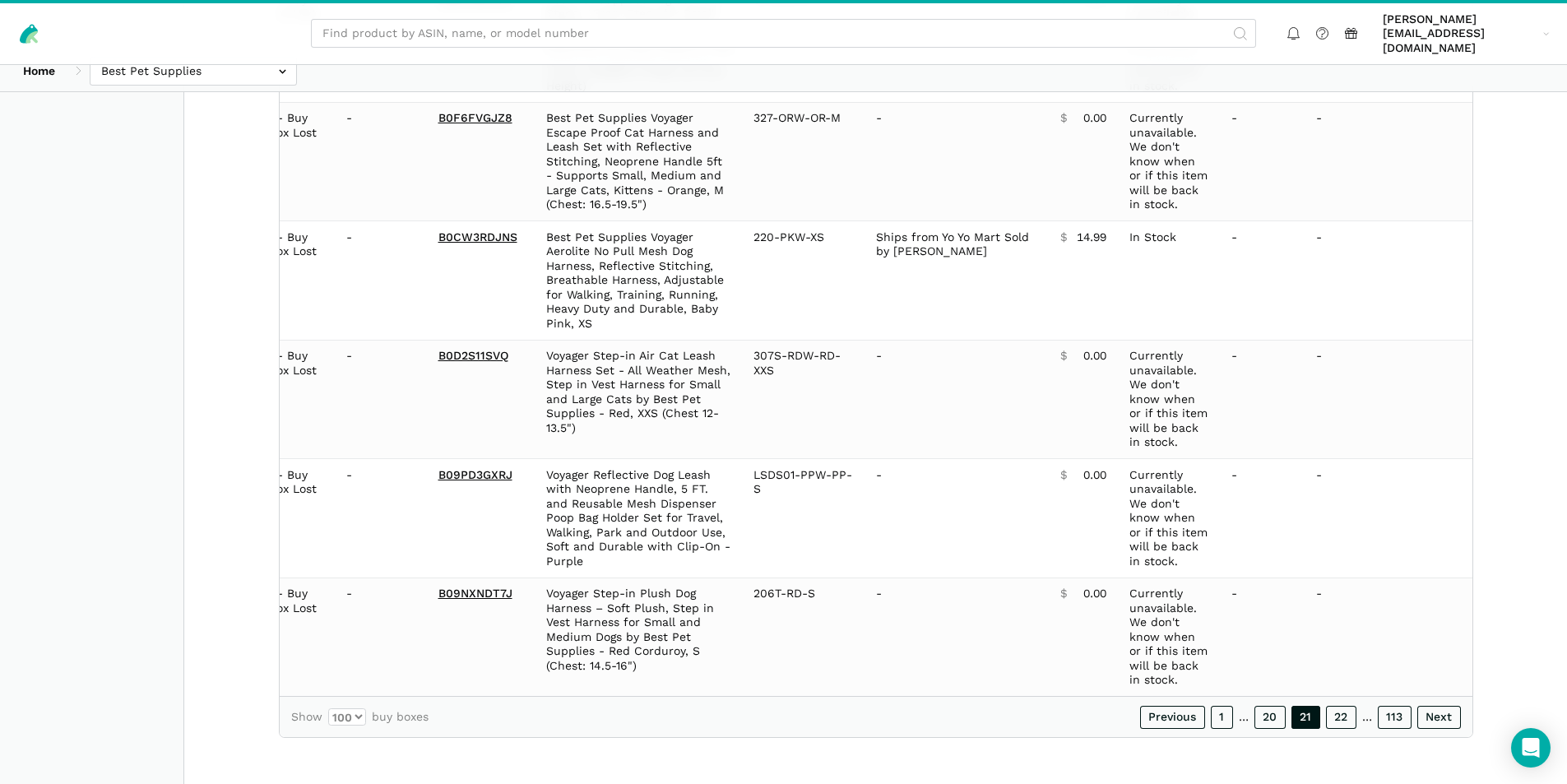
scroll to position [11610, 0]
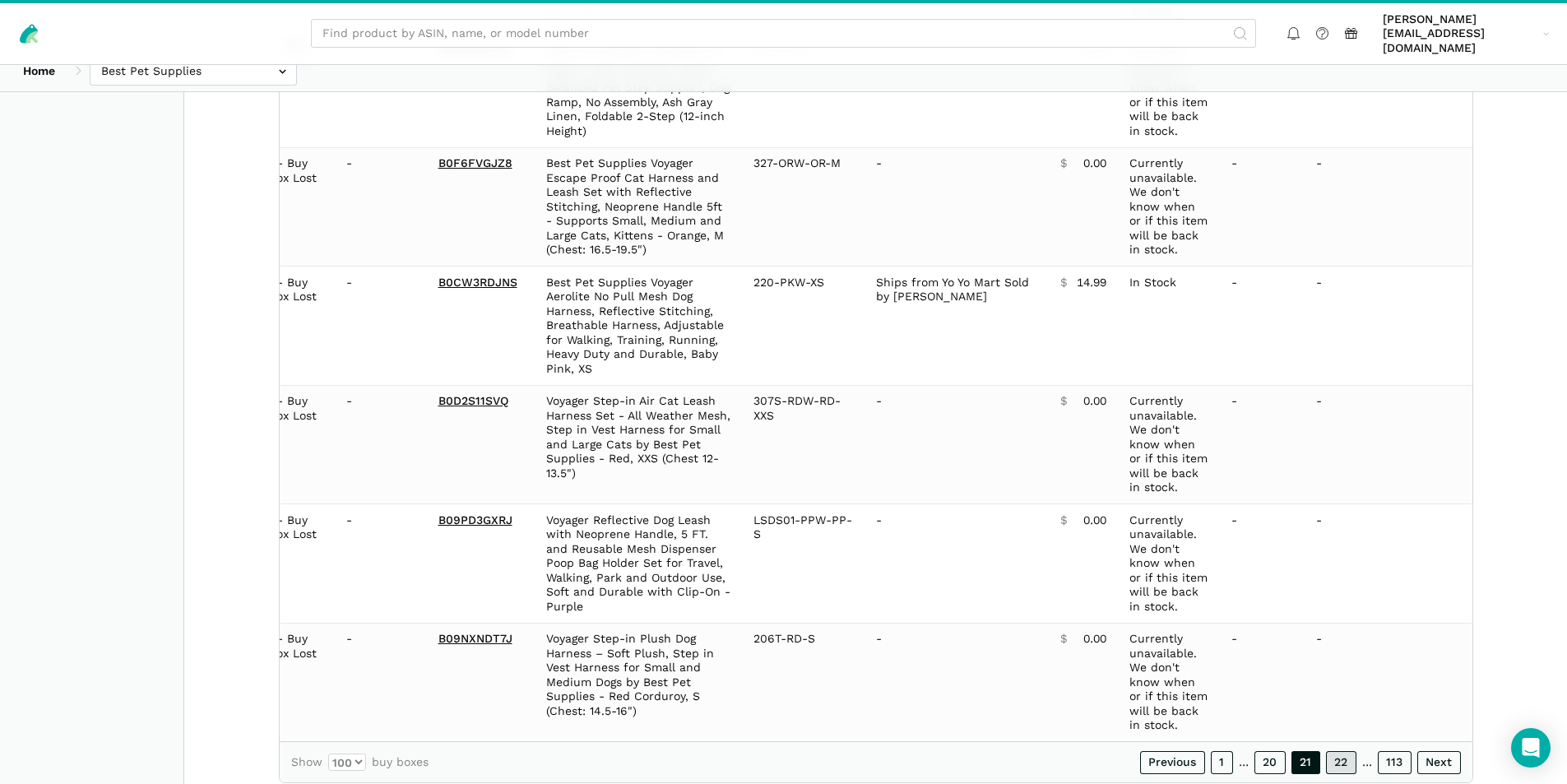
click at [1348, 751] on link "22" at bounding box center [1341, 763] width 30 height 23
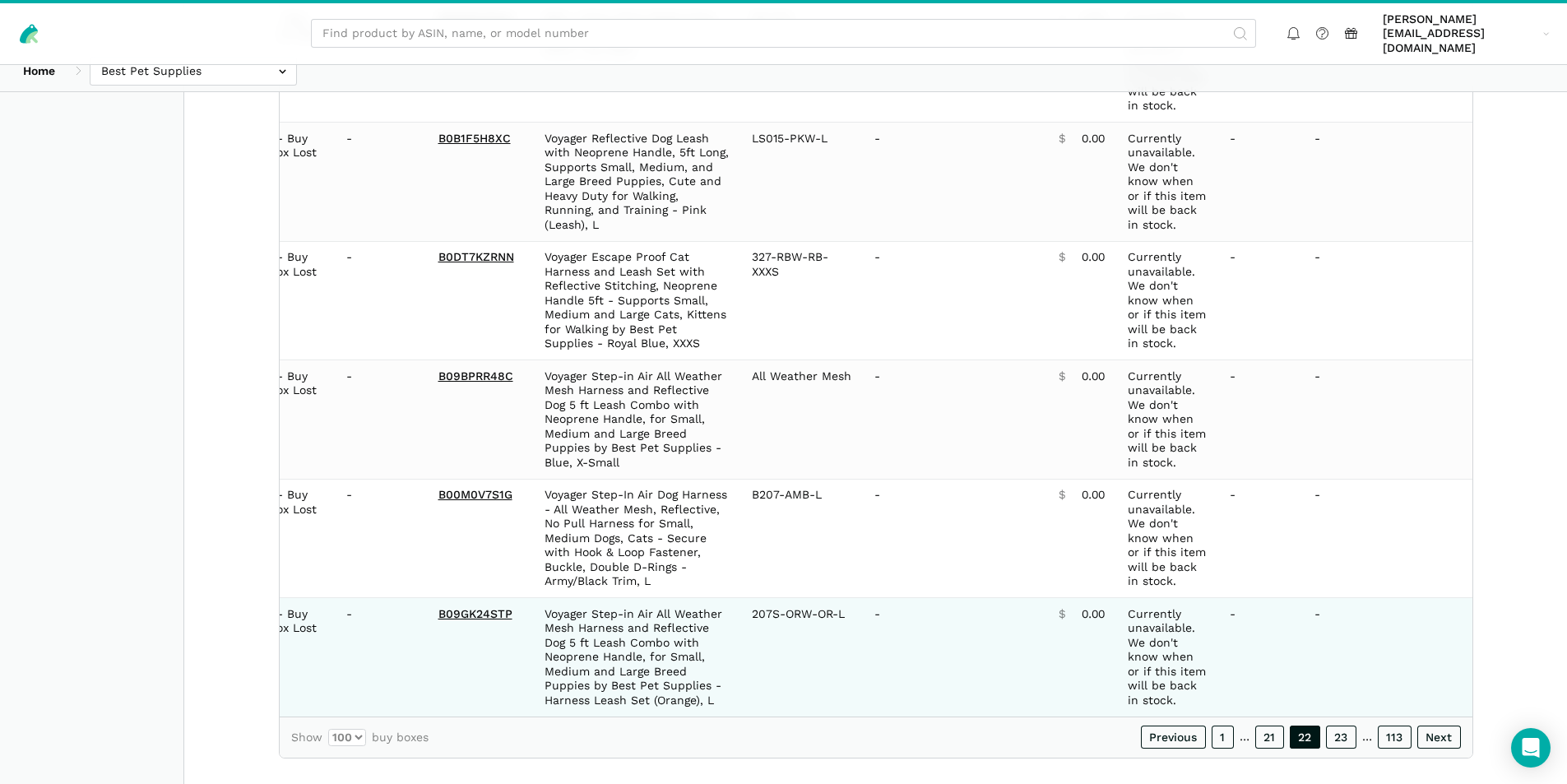
scroll to position [11711, 0]
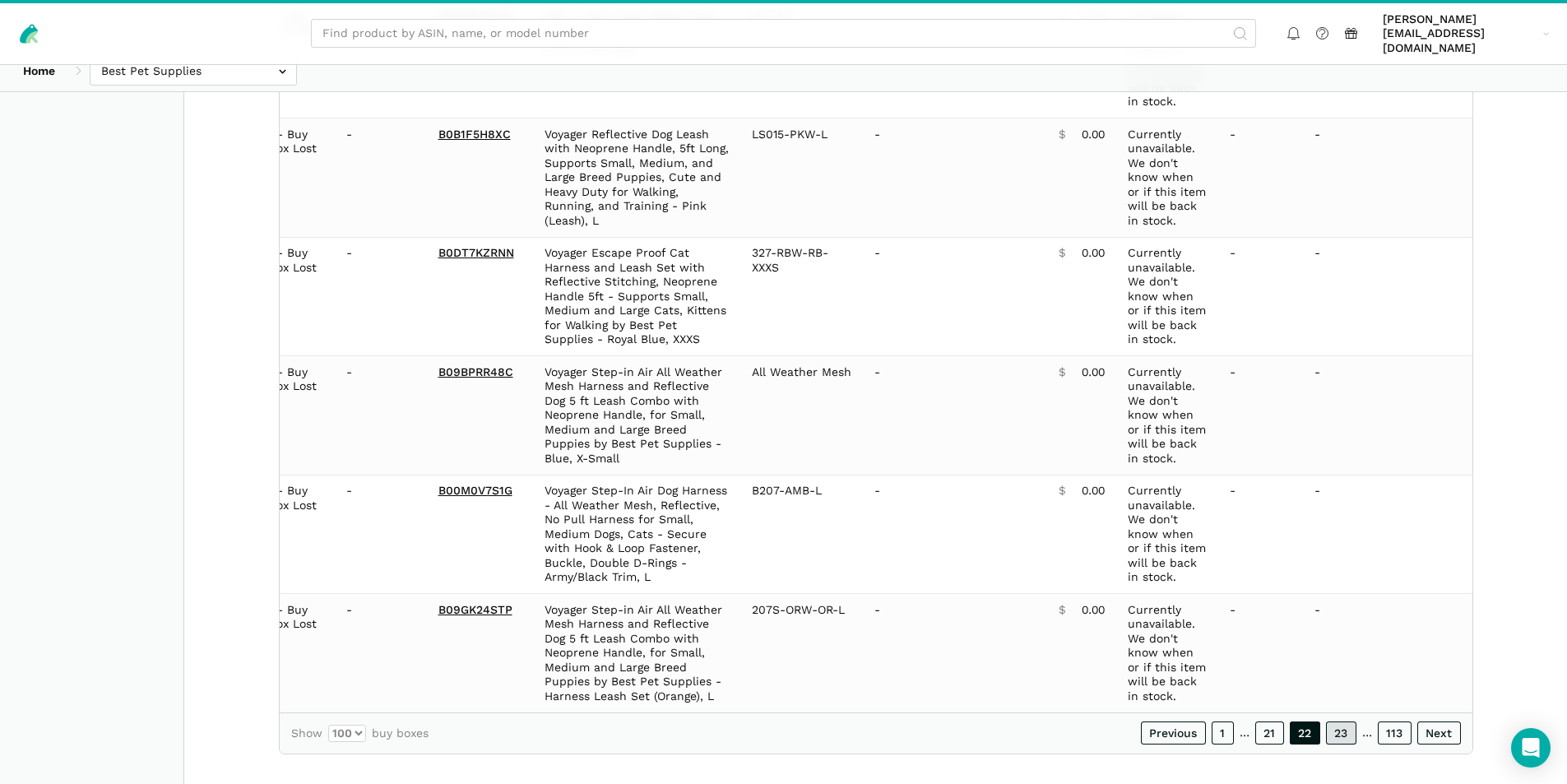
click at [1341, 721] on link "23" at bounding box center [1341, 732] width 30 height 23
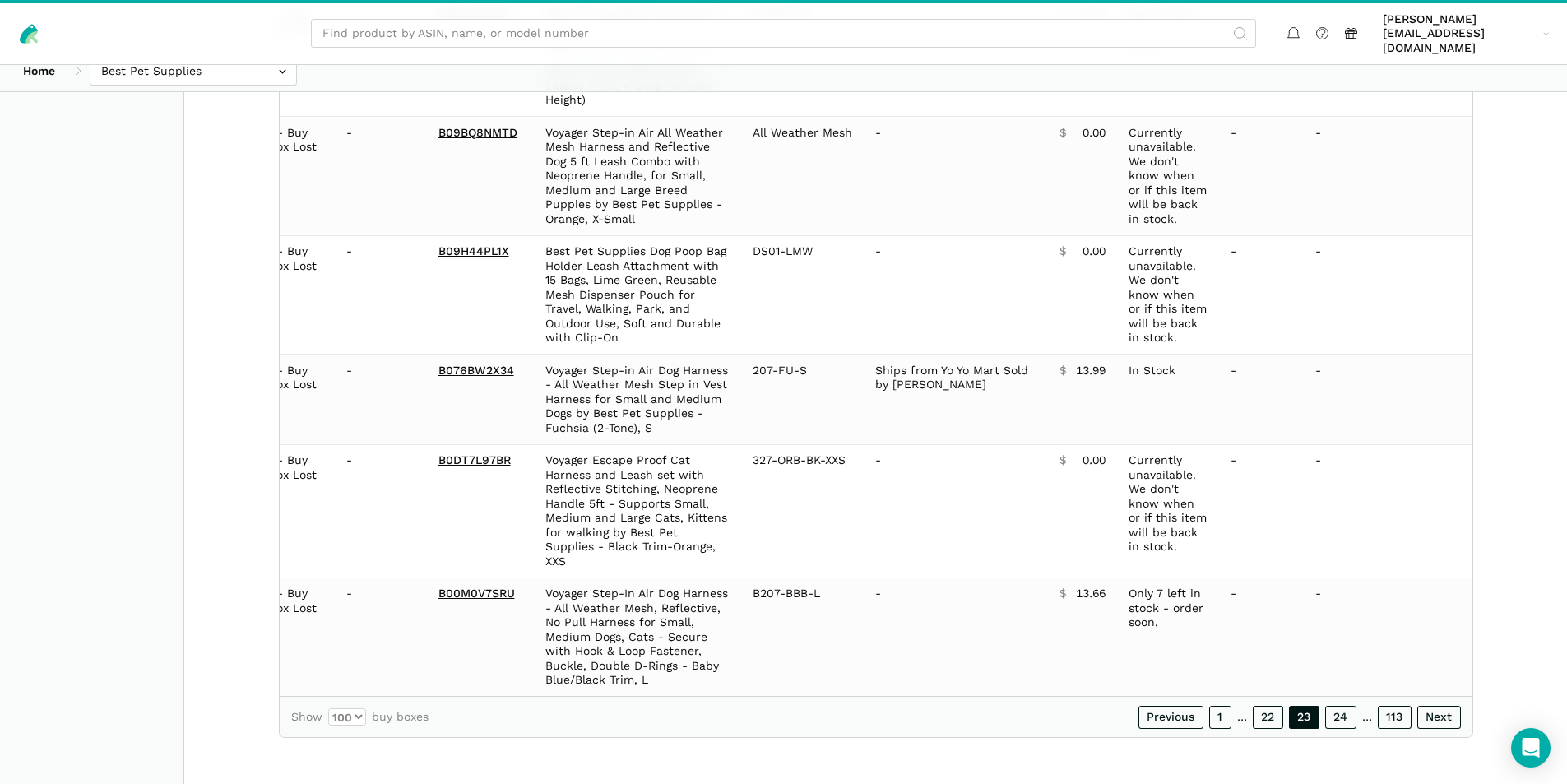
scroll to position [11509, 0]
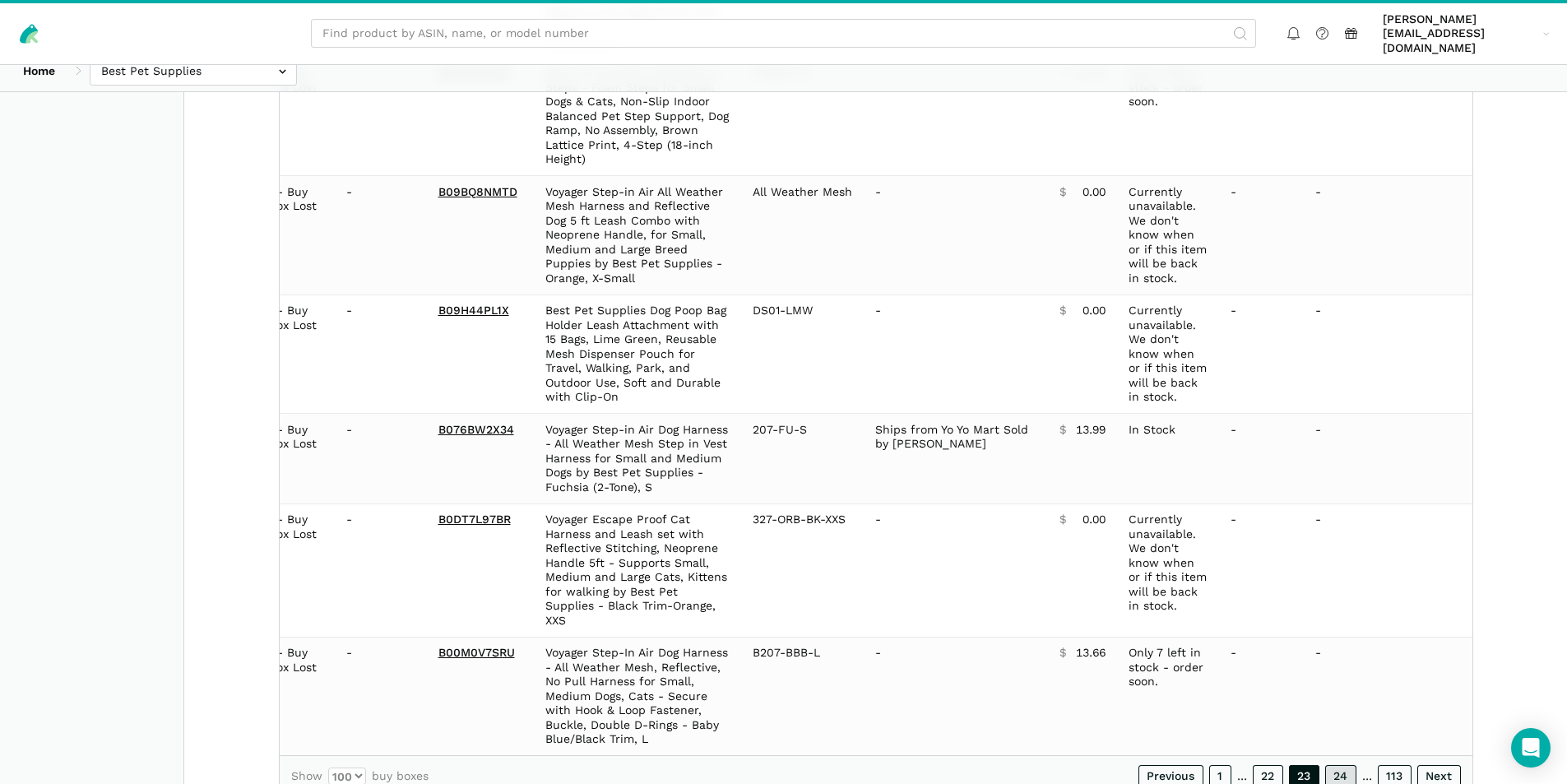
click at [1339, 764] on link "24" at bounding box center [1341, 776] width 31 height 23
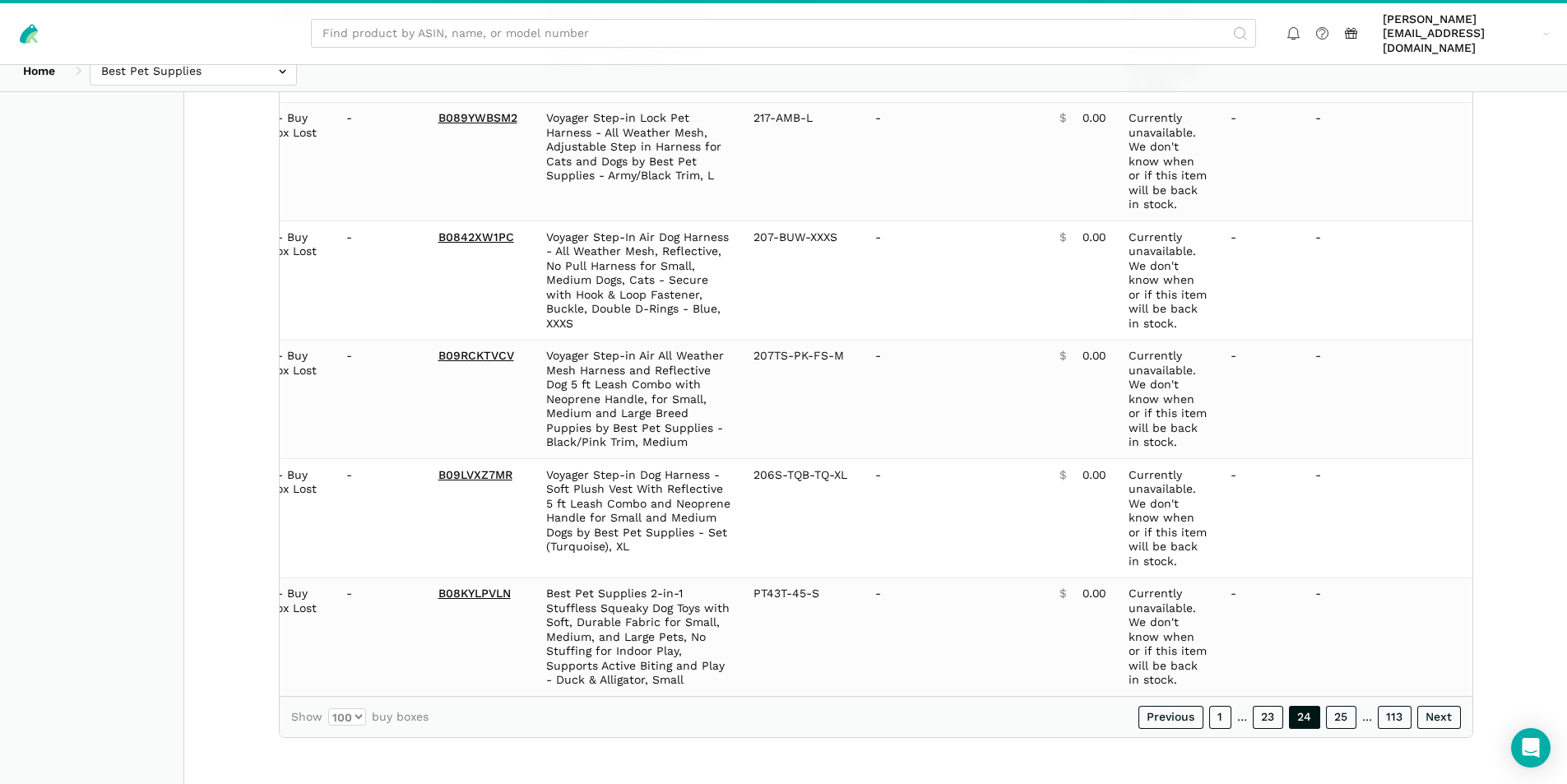
scroll to position [11394, 0]
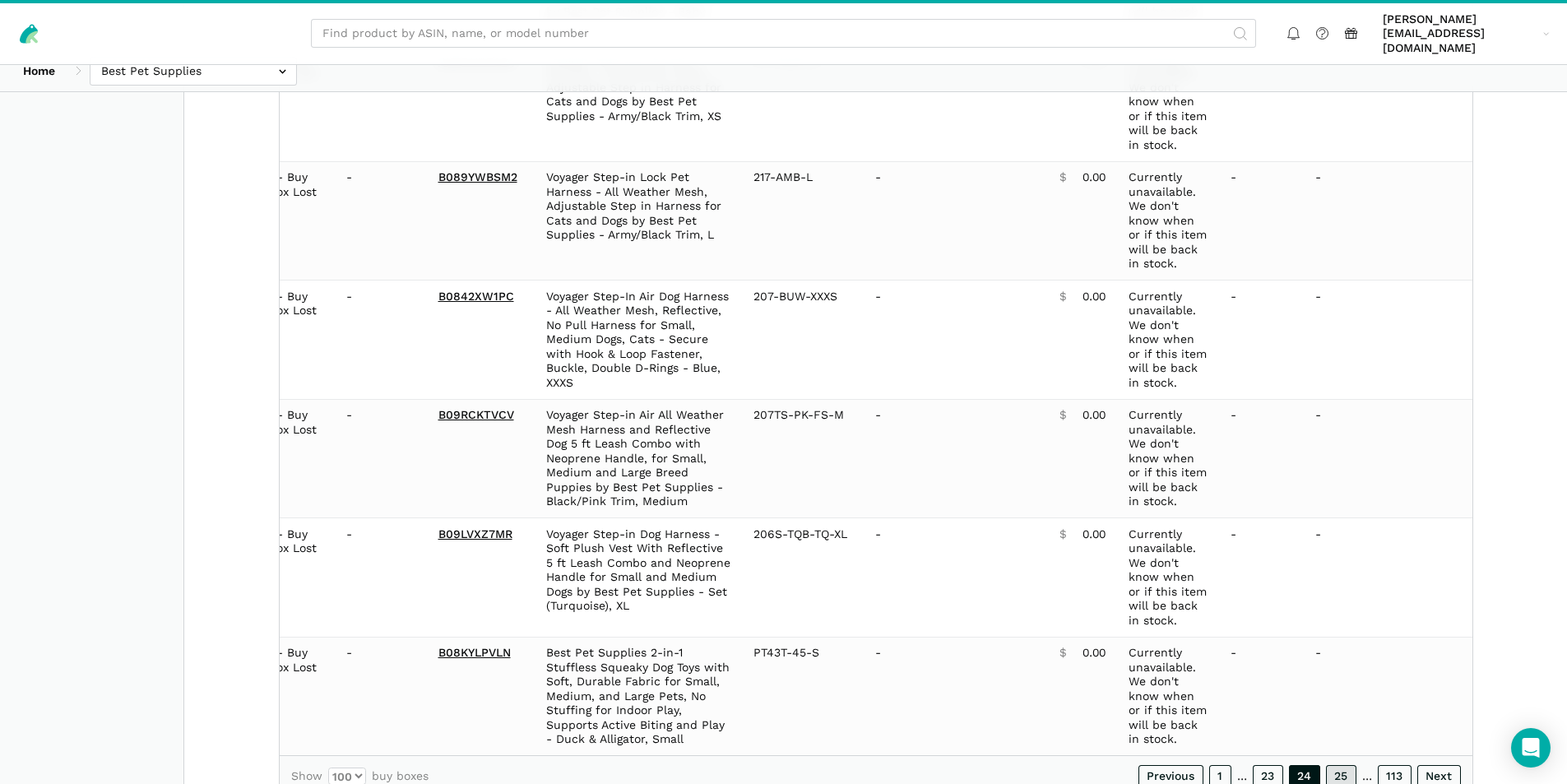
click at [1336, 764] on link "25" at bounding box center [1341, 776] width 30 height 23
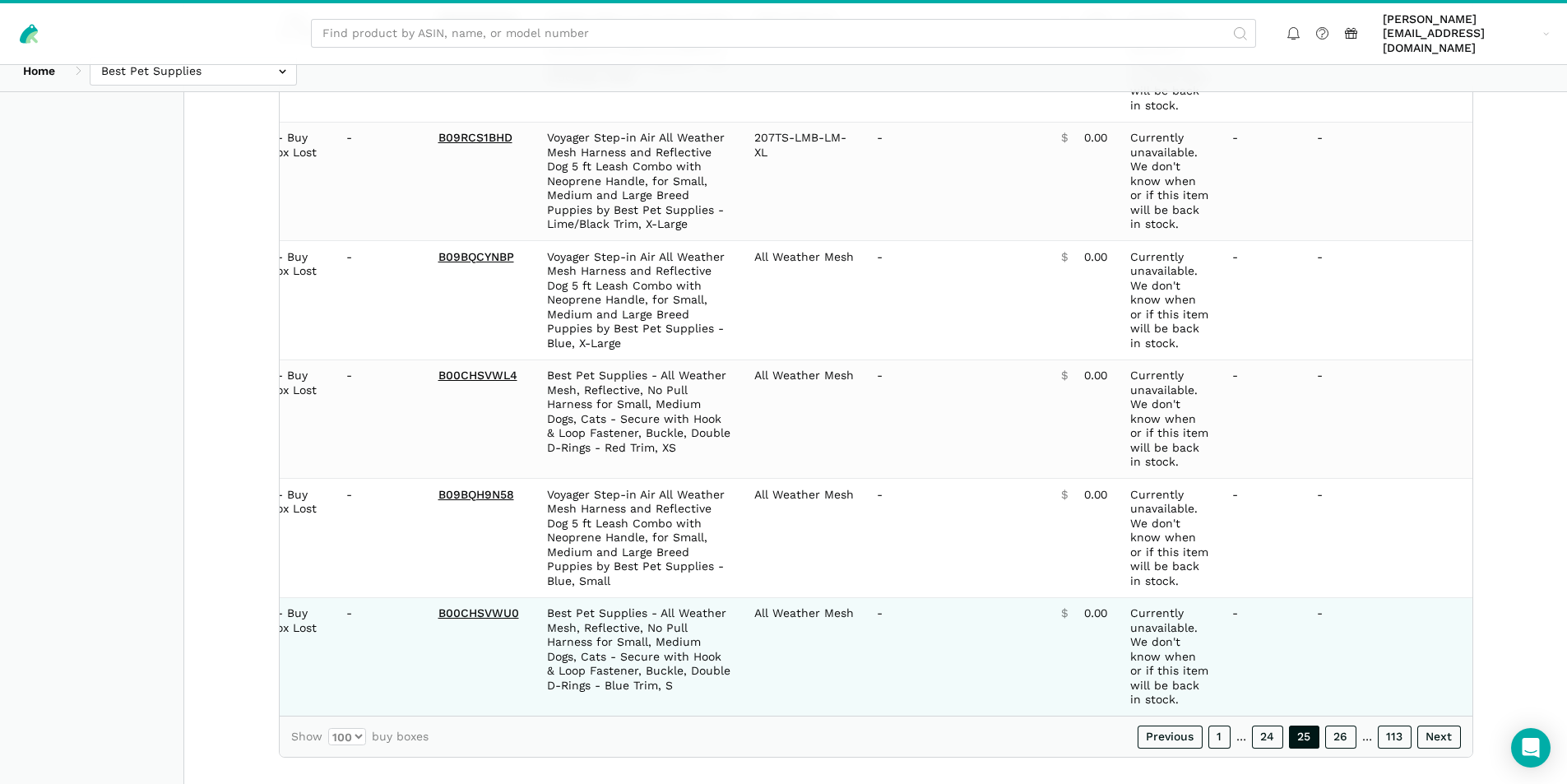
scroll to position [11523, 0]
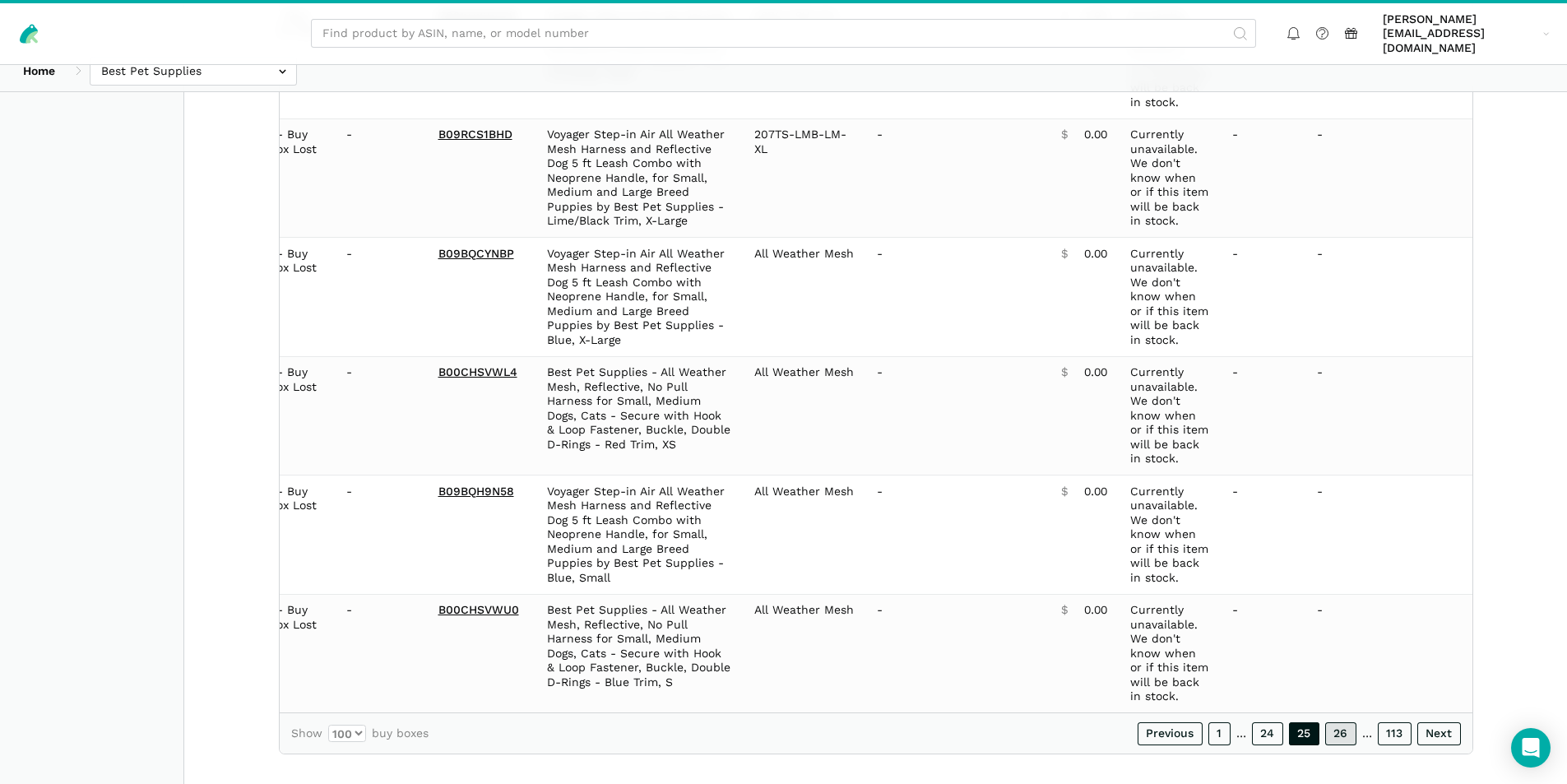
click at [1346, 722] on link "26" at bounding box center [1341, 733] width 31 height 23
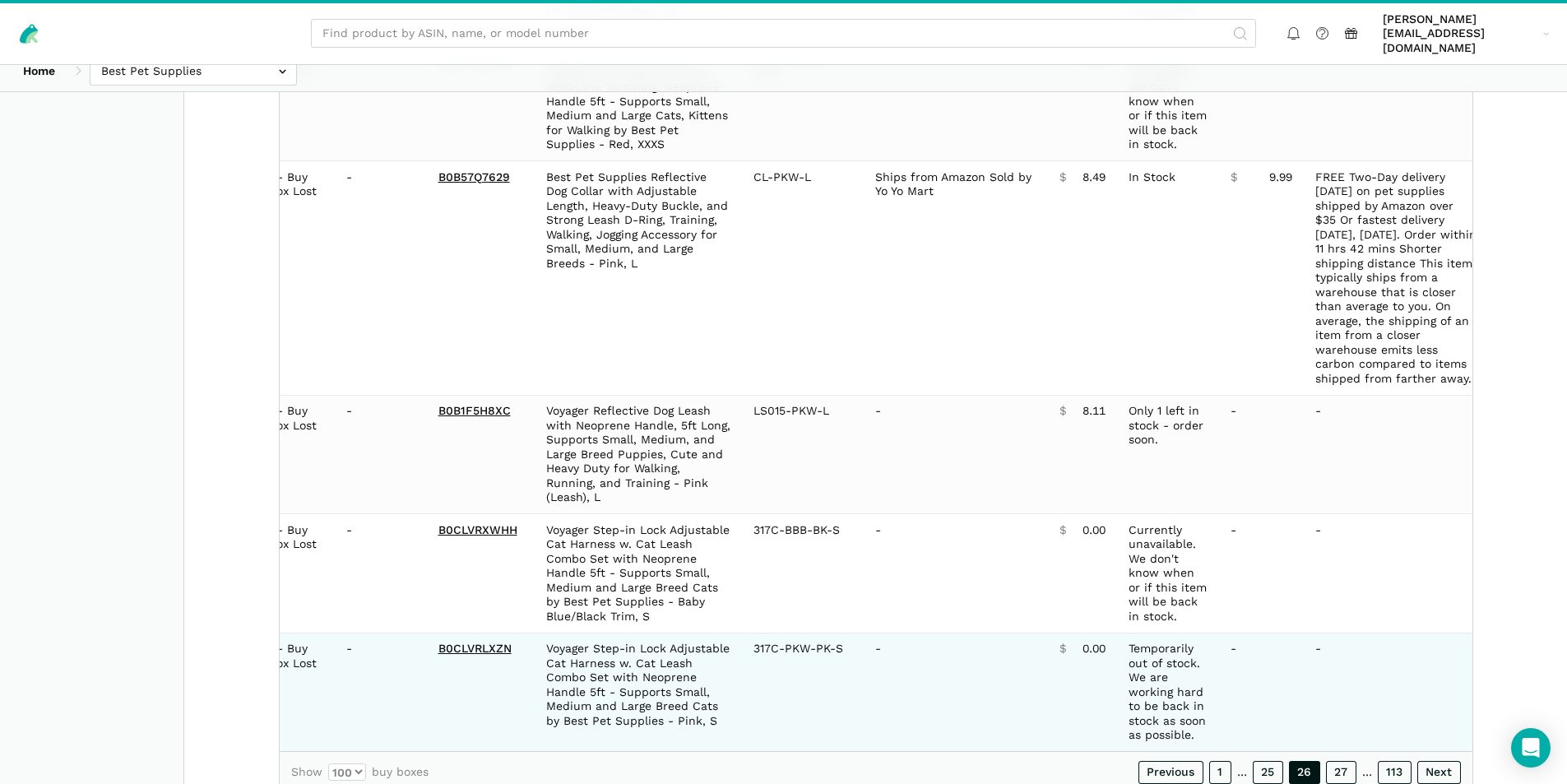
scroll to position [11782, 0]
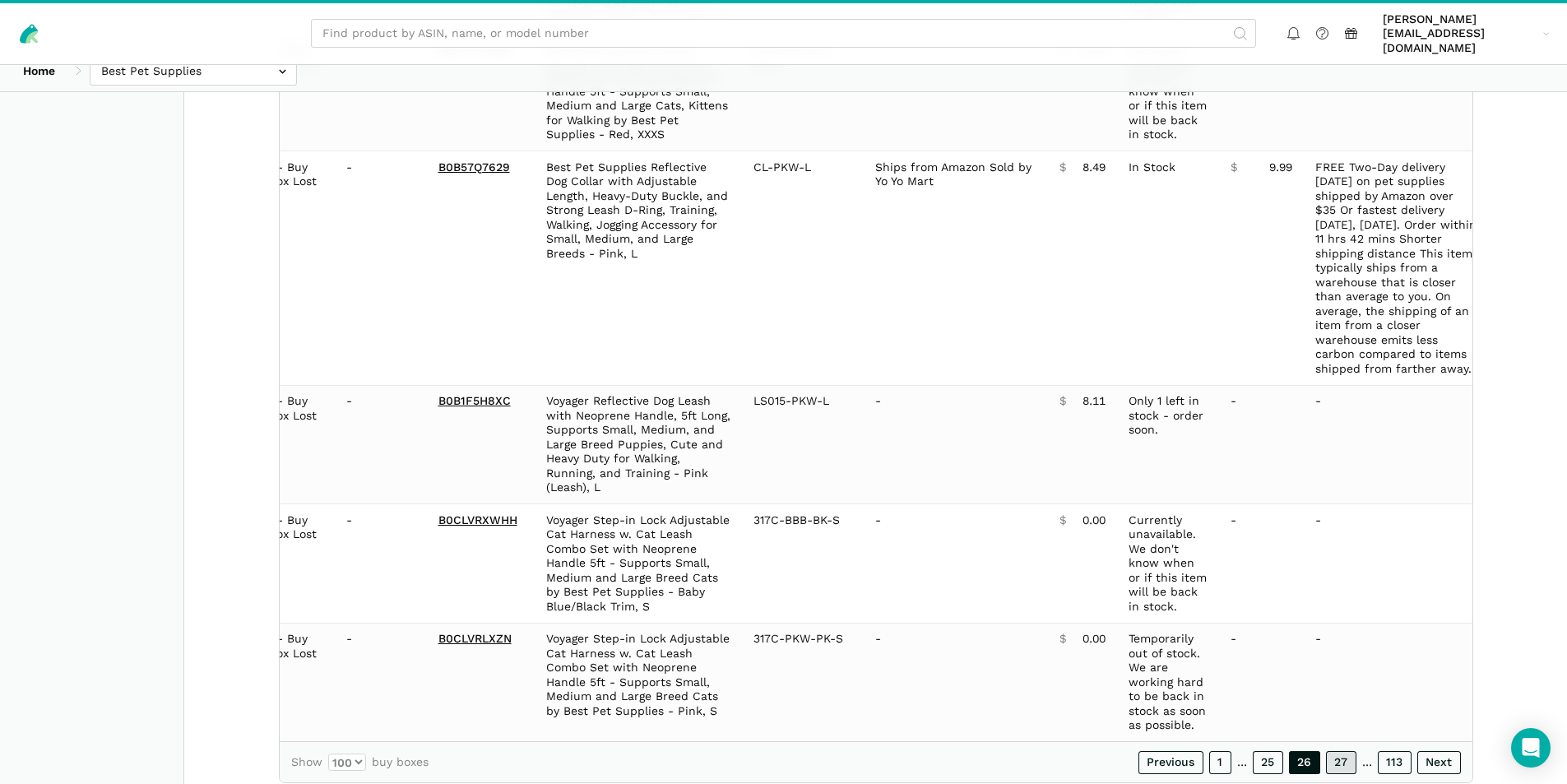
click at [1340, 751] on link "27" at bounding box center [1341, 763] width 30 height 23
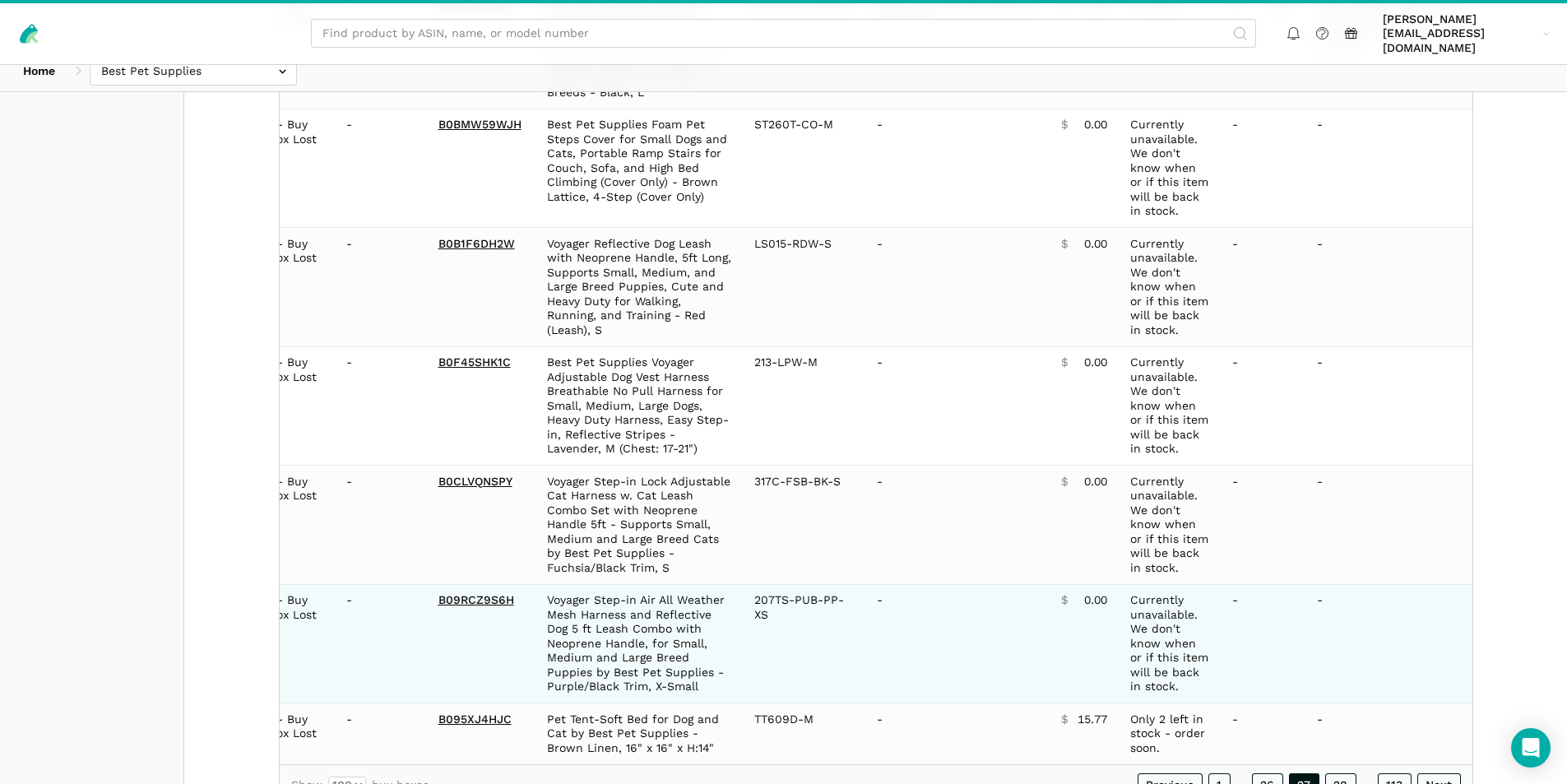
scroll to position [12617, 0]
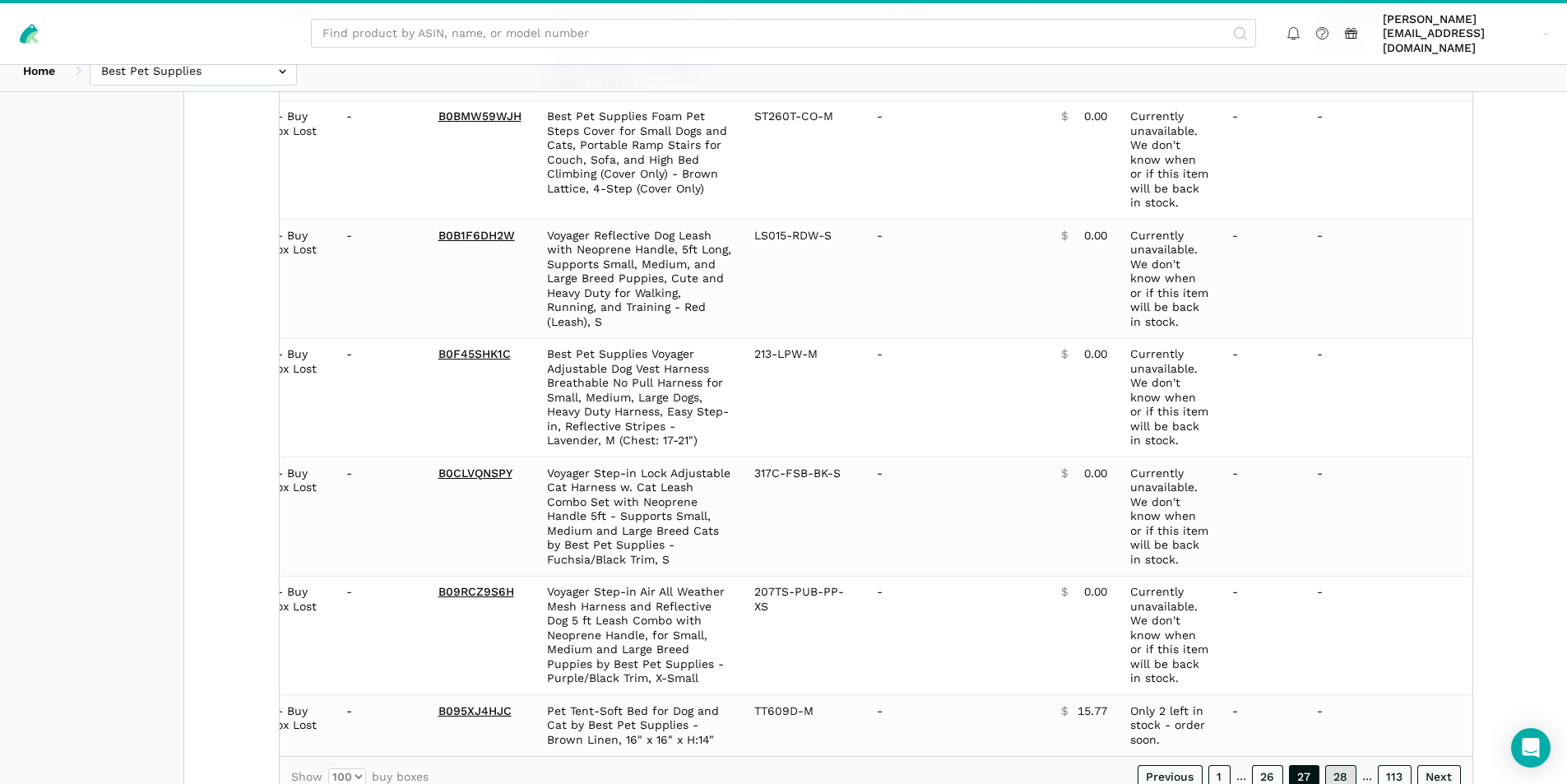
drag, startPoint x: 1341, startPoint y: 713, endPoint x: 1019, endPoint y: 693, distance: 322.6
click at [1341, 764] on link "28" at bounding box center [1341, 776] width 31 height 23
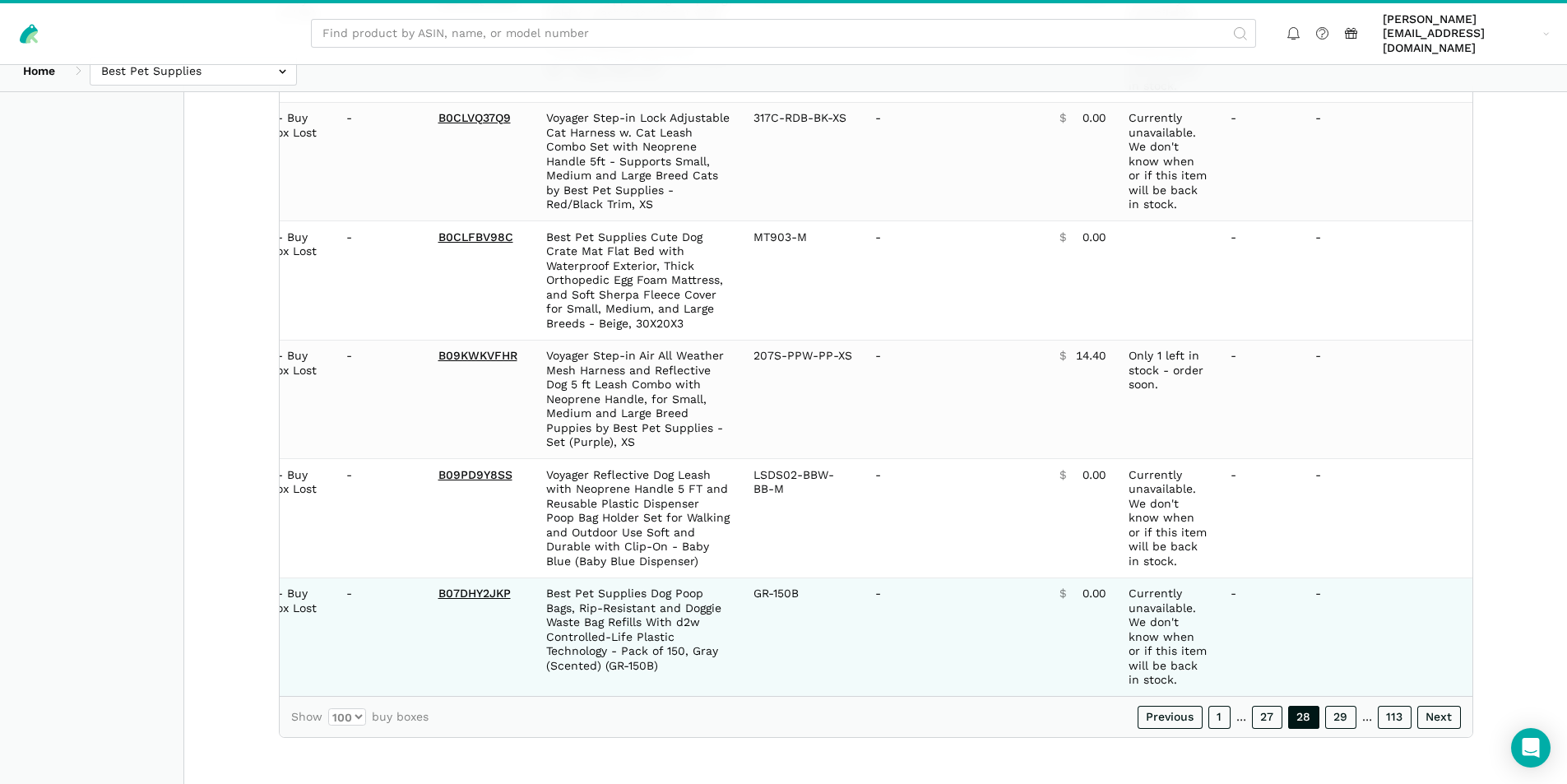
scroll to position [11970, 0]
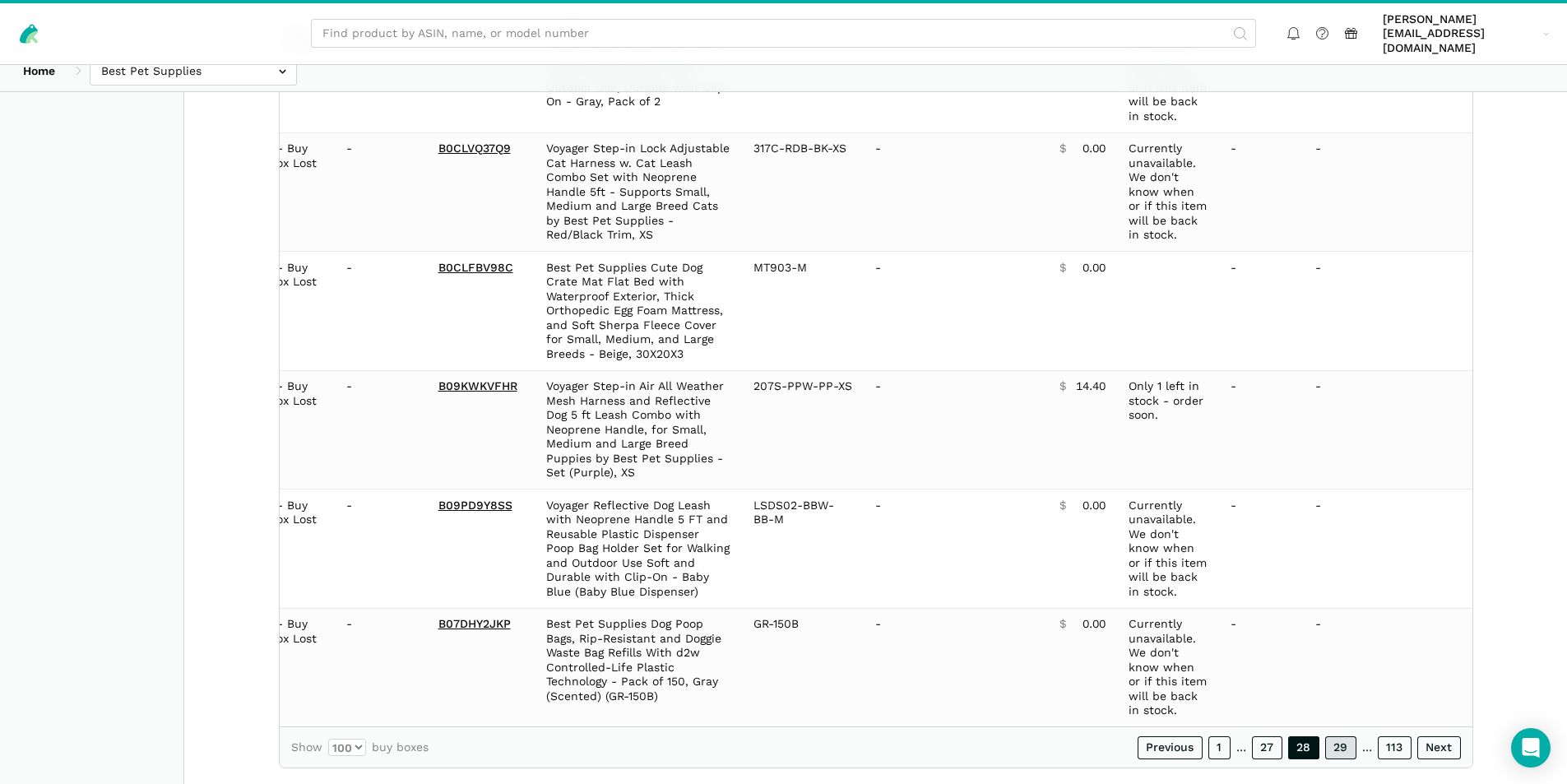
click at [1334, 736] on link "29" at bounding box center [1341, 748] width 31 height 23
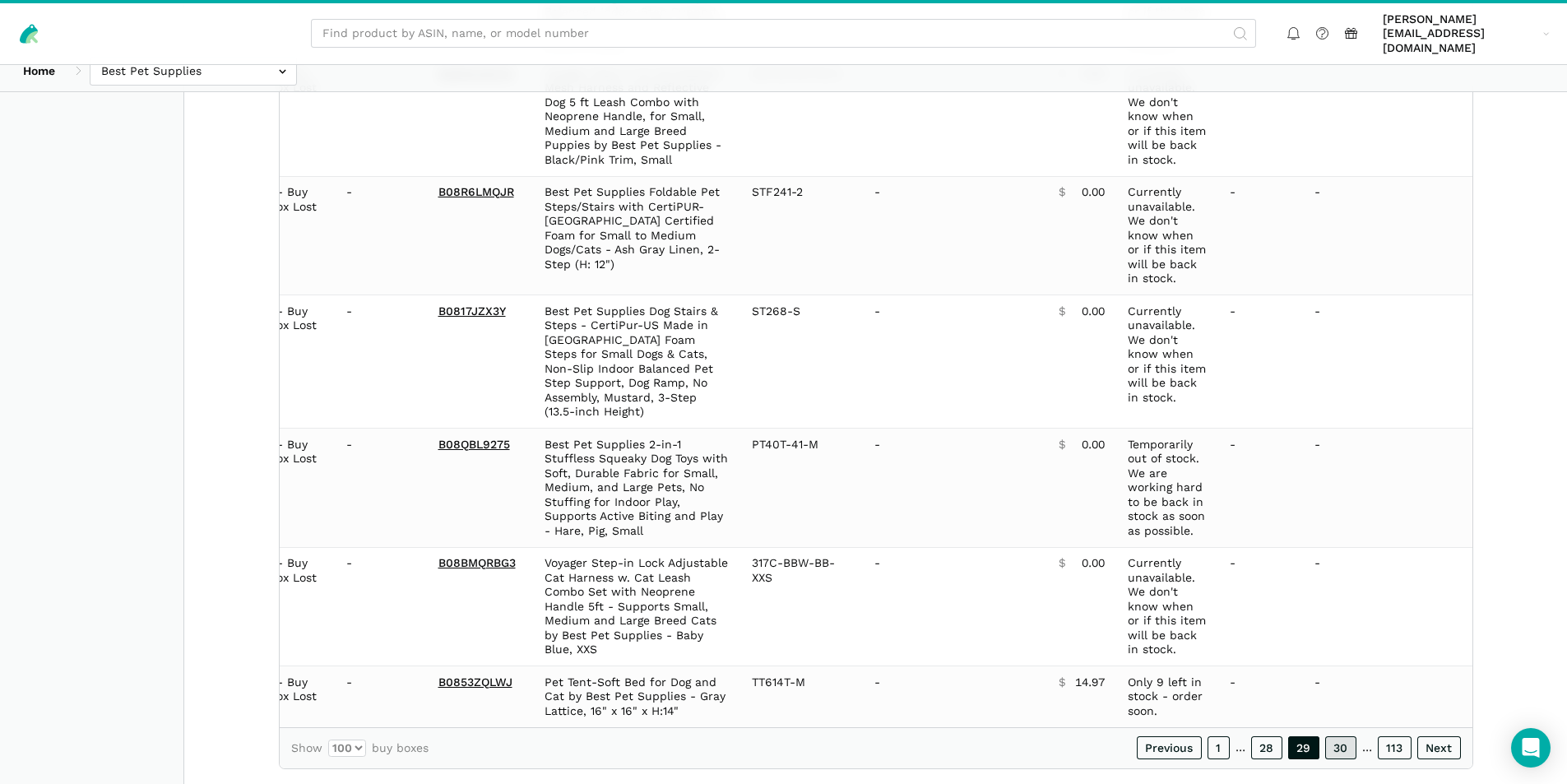
click at [1340, 736] on link "30" at bounding box center [1341, 748] width 31 height 23
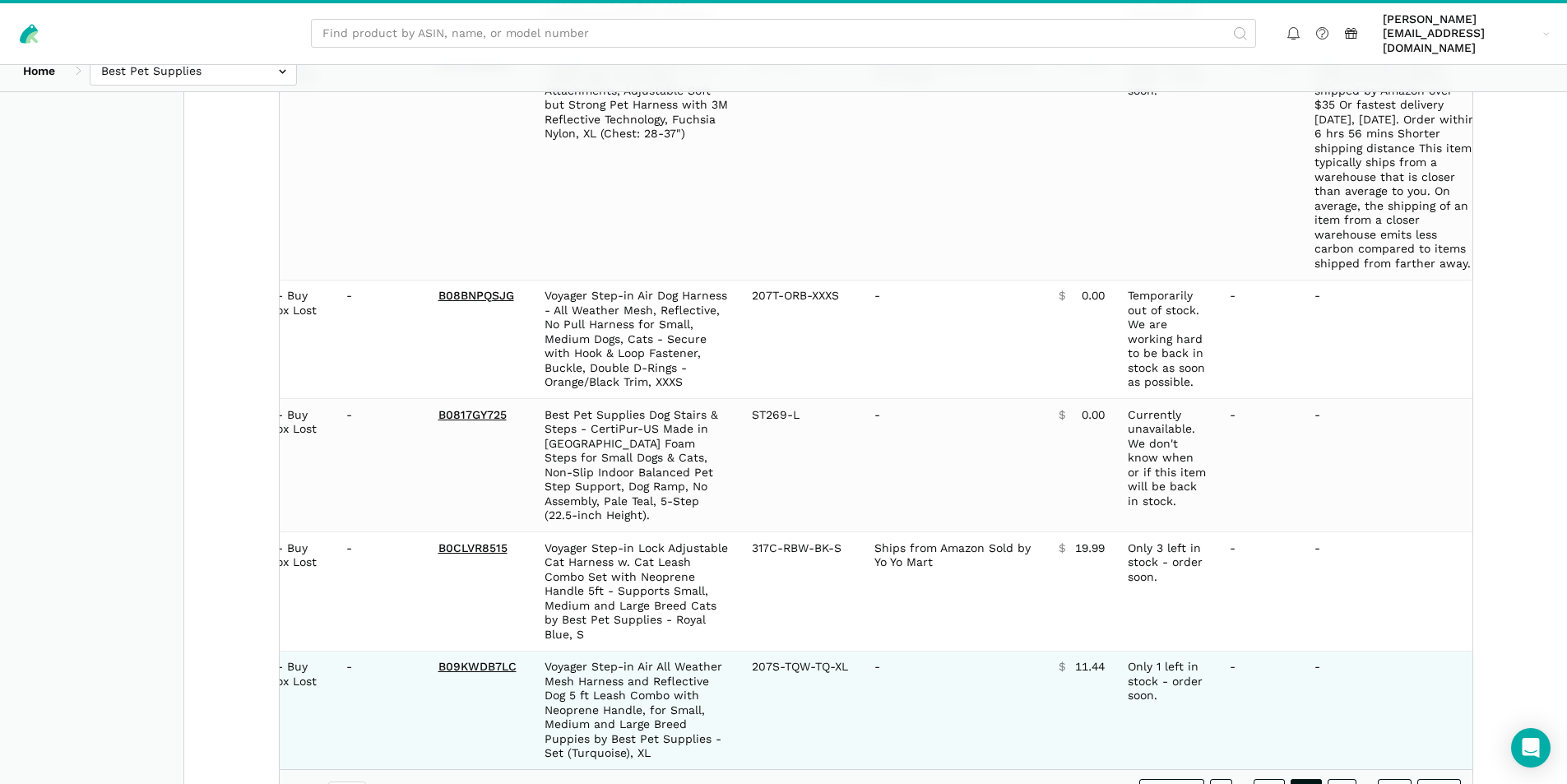
scroll to position [11811, 0]
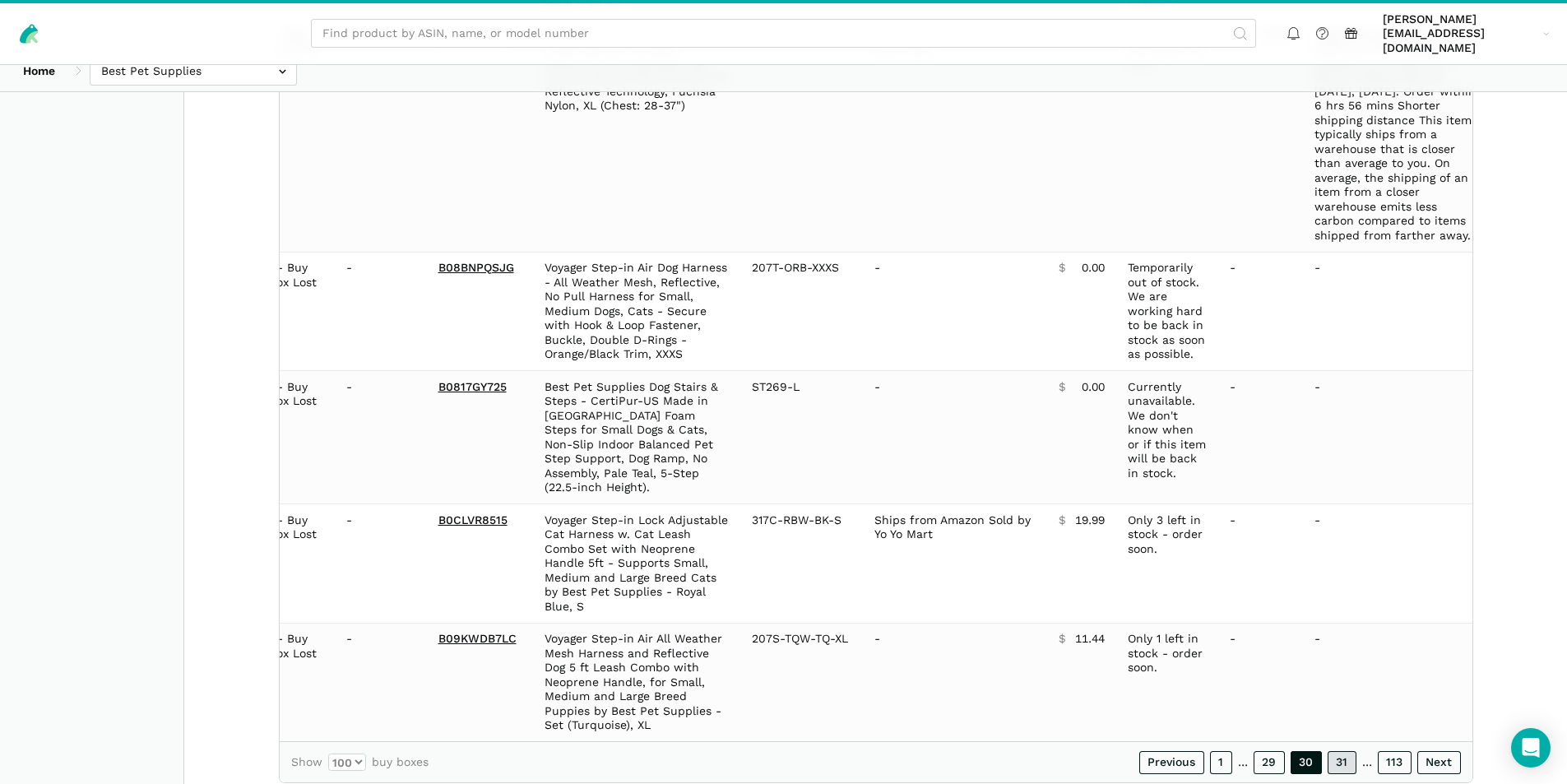
click at [1346, 751] on link "31" at bounding box center [1343, 763] width 29 height 23
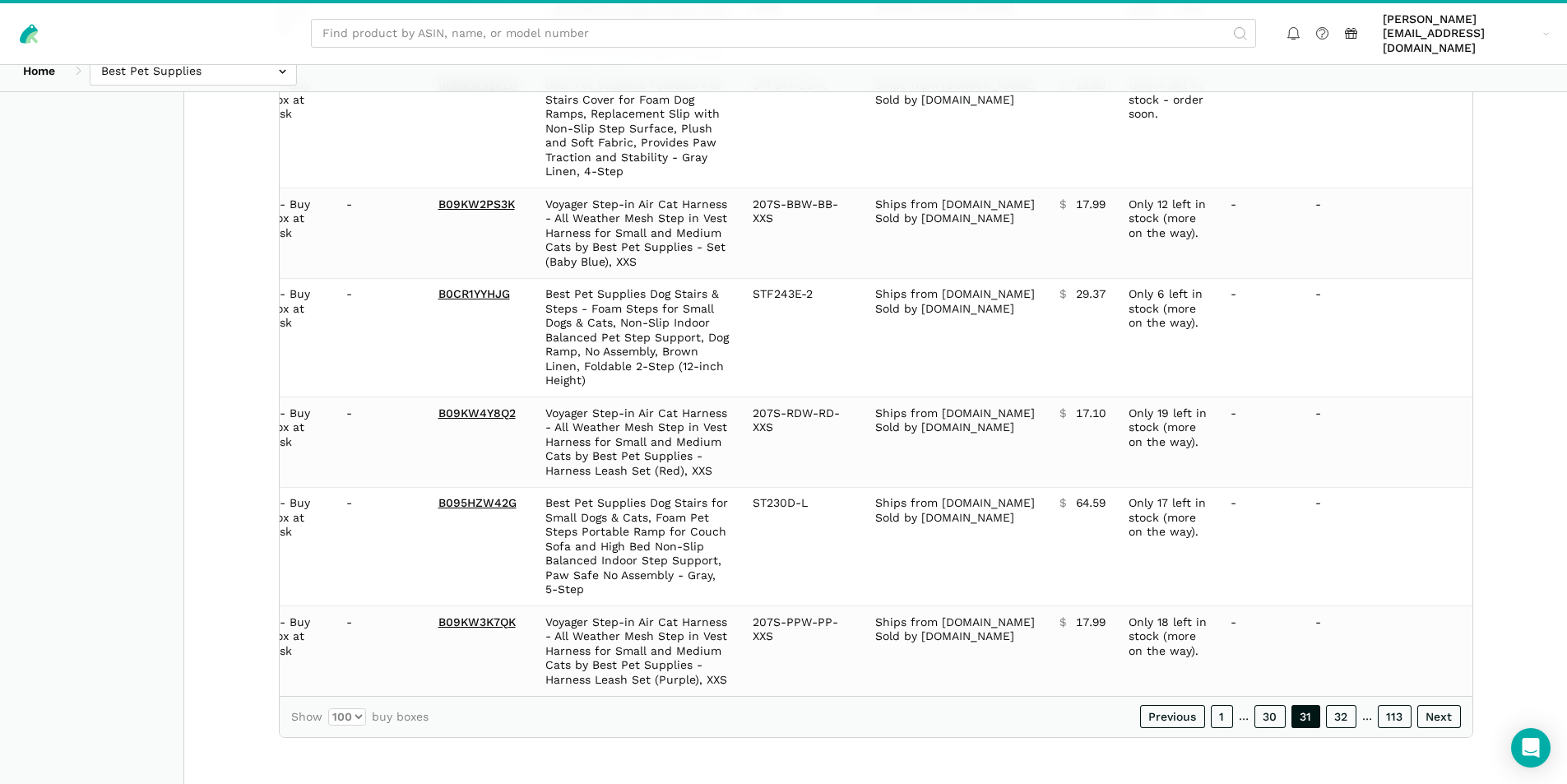
scroll to position [11222, 0]
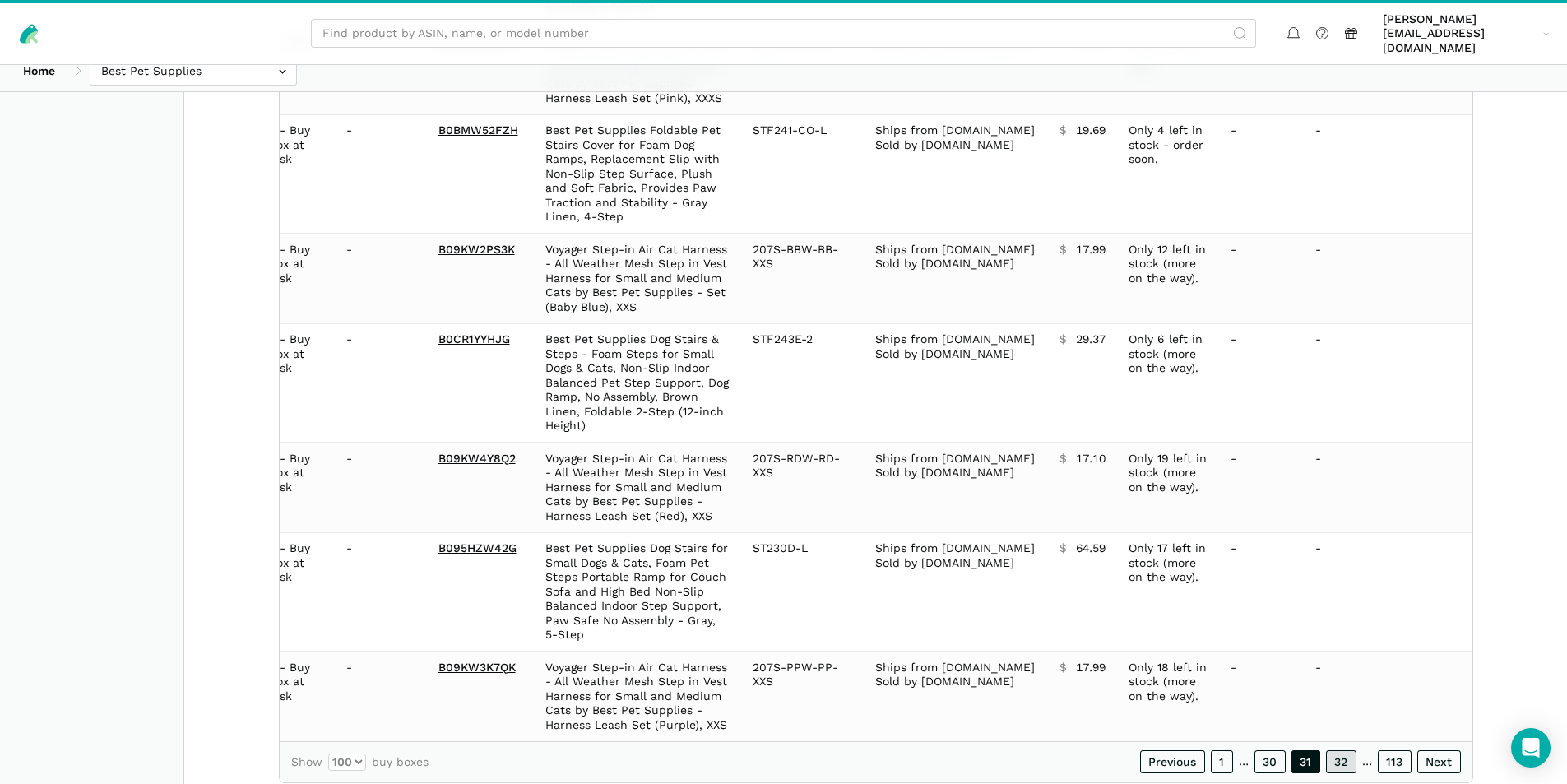
click at [1342, 750] on link "32" at bounding box center [1341, 762] width 30 height 23
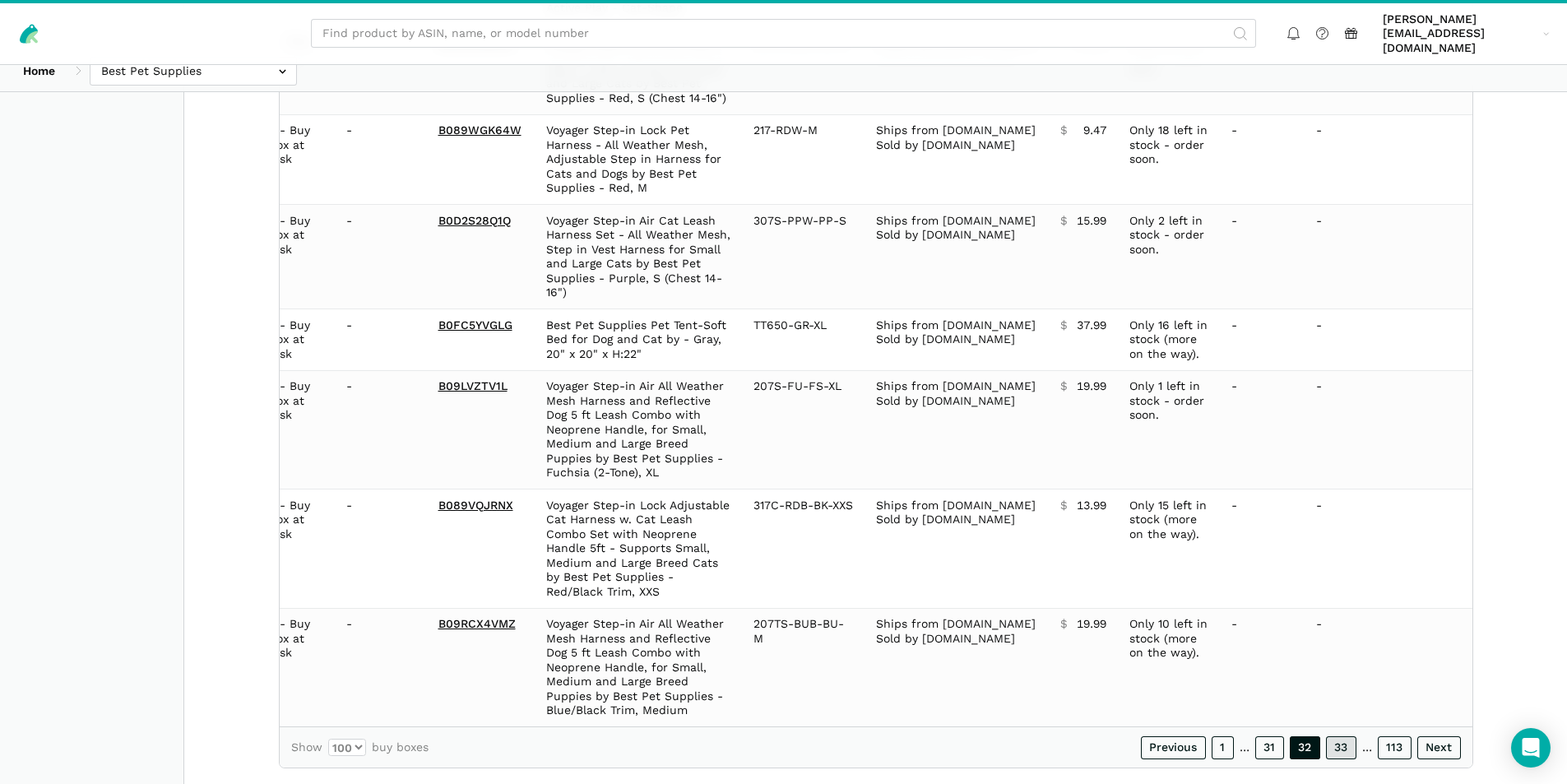
click at [1349, 736] on link "33" at bounding box center [1341, 748] width 30 height 23
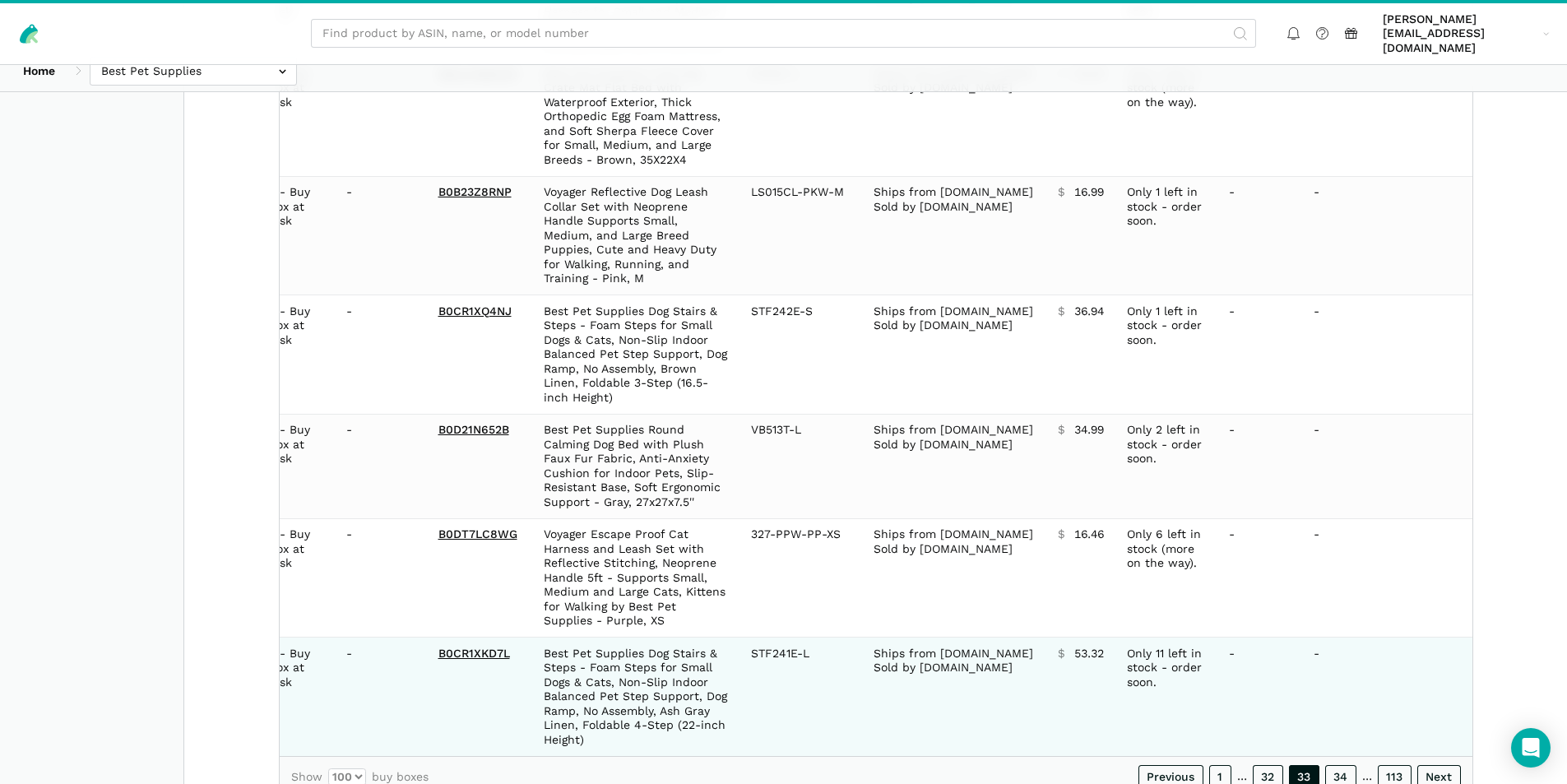
scroll to position [11135, 0]
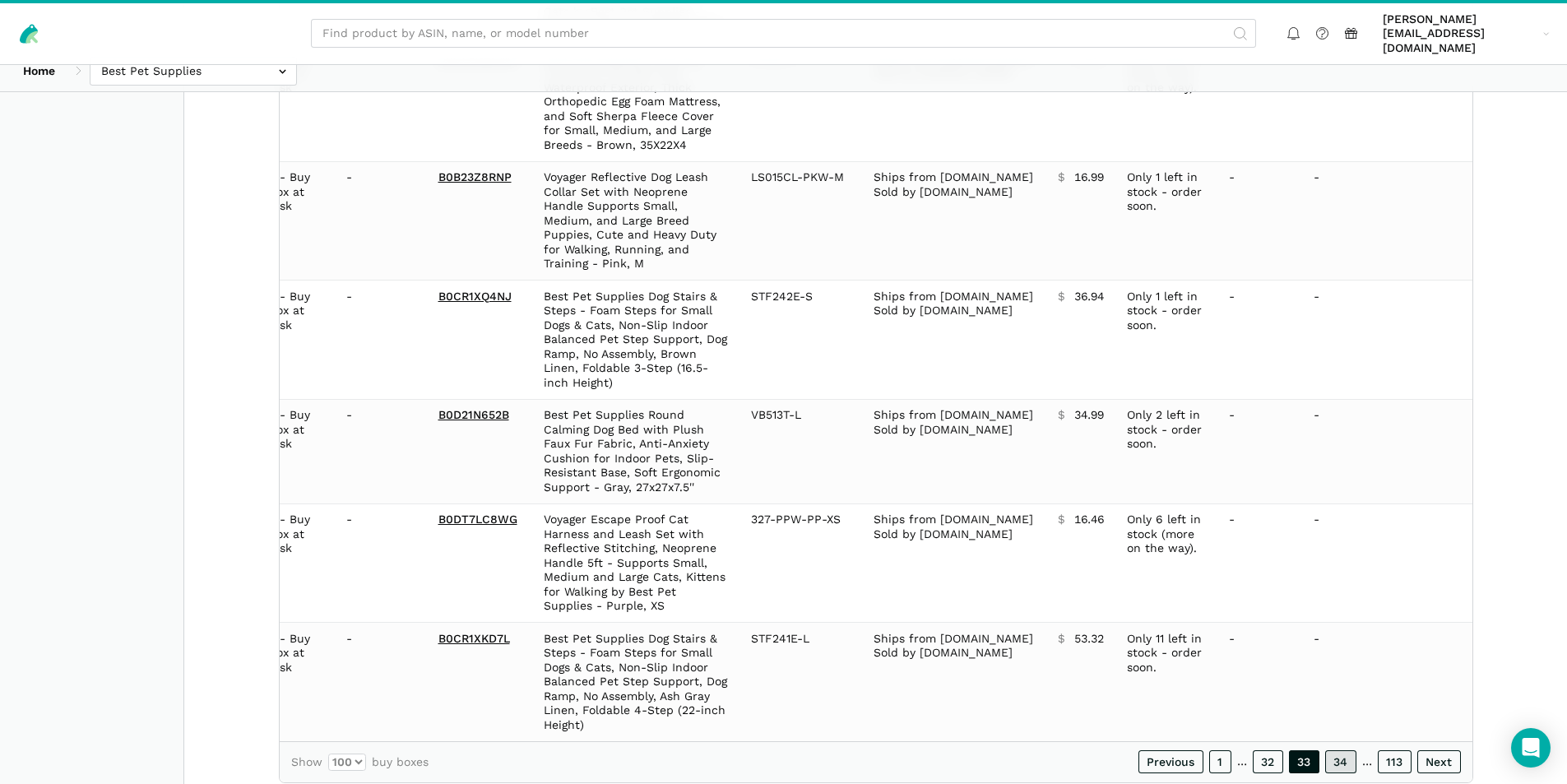
click at [1344, 750] on link "34" at bounding box center [1341, 762] width 31 height 23
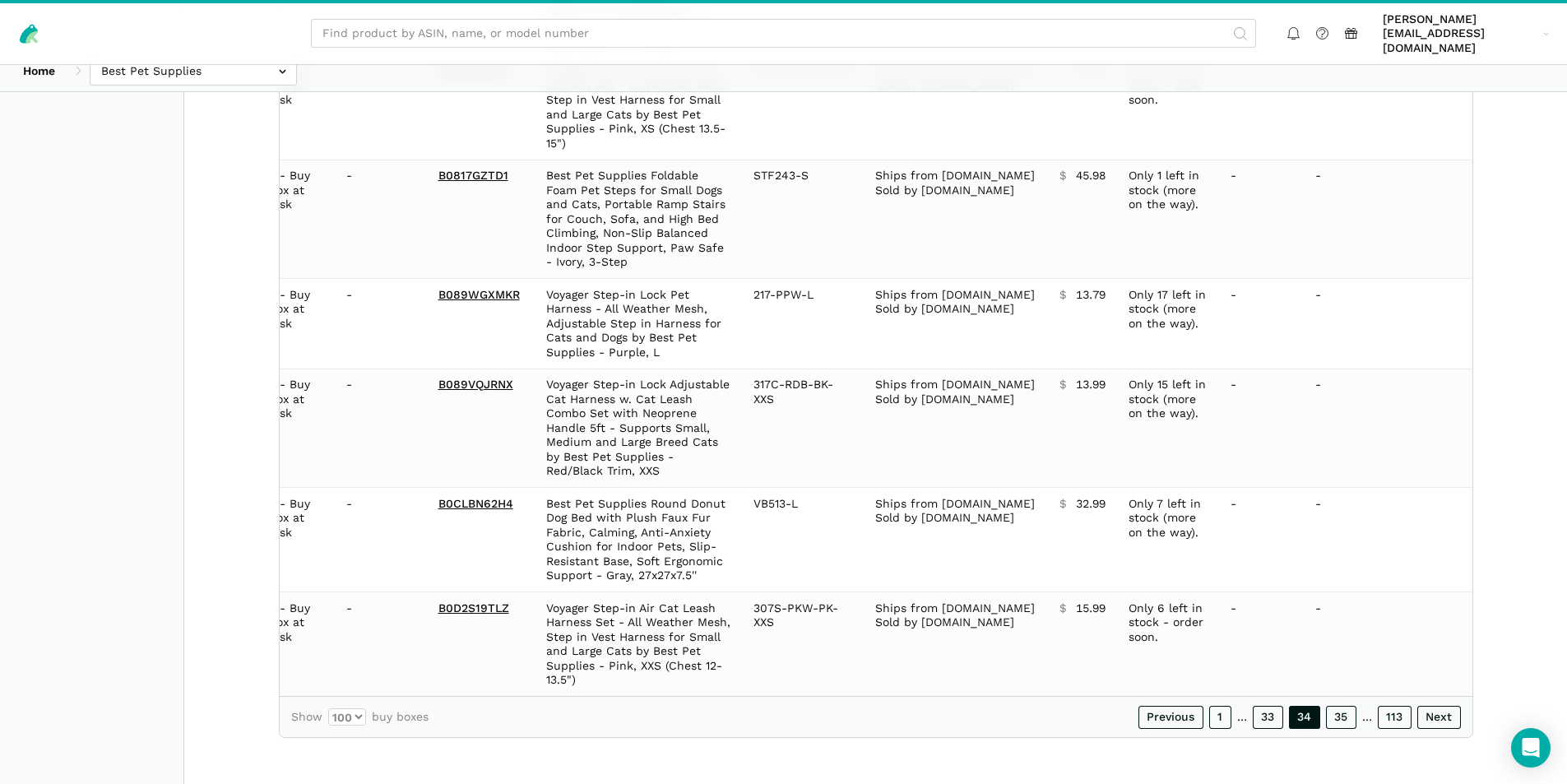
scroll to position [10948, 0]
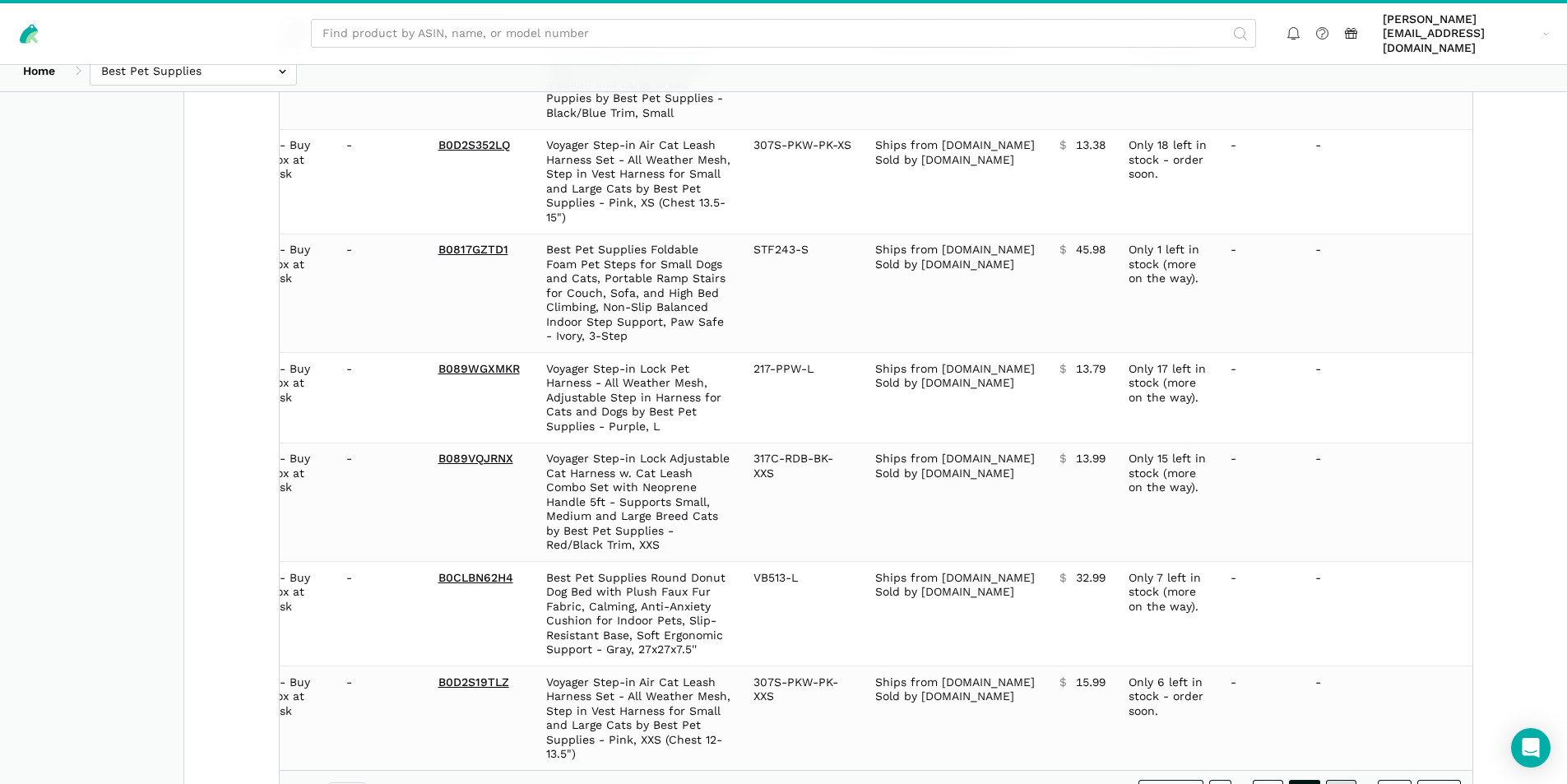
click at [1349, 779] on link "35" at bounding box center [1341, 791] width 30 height 23
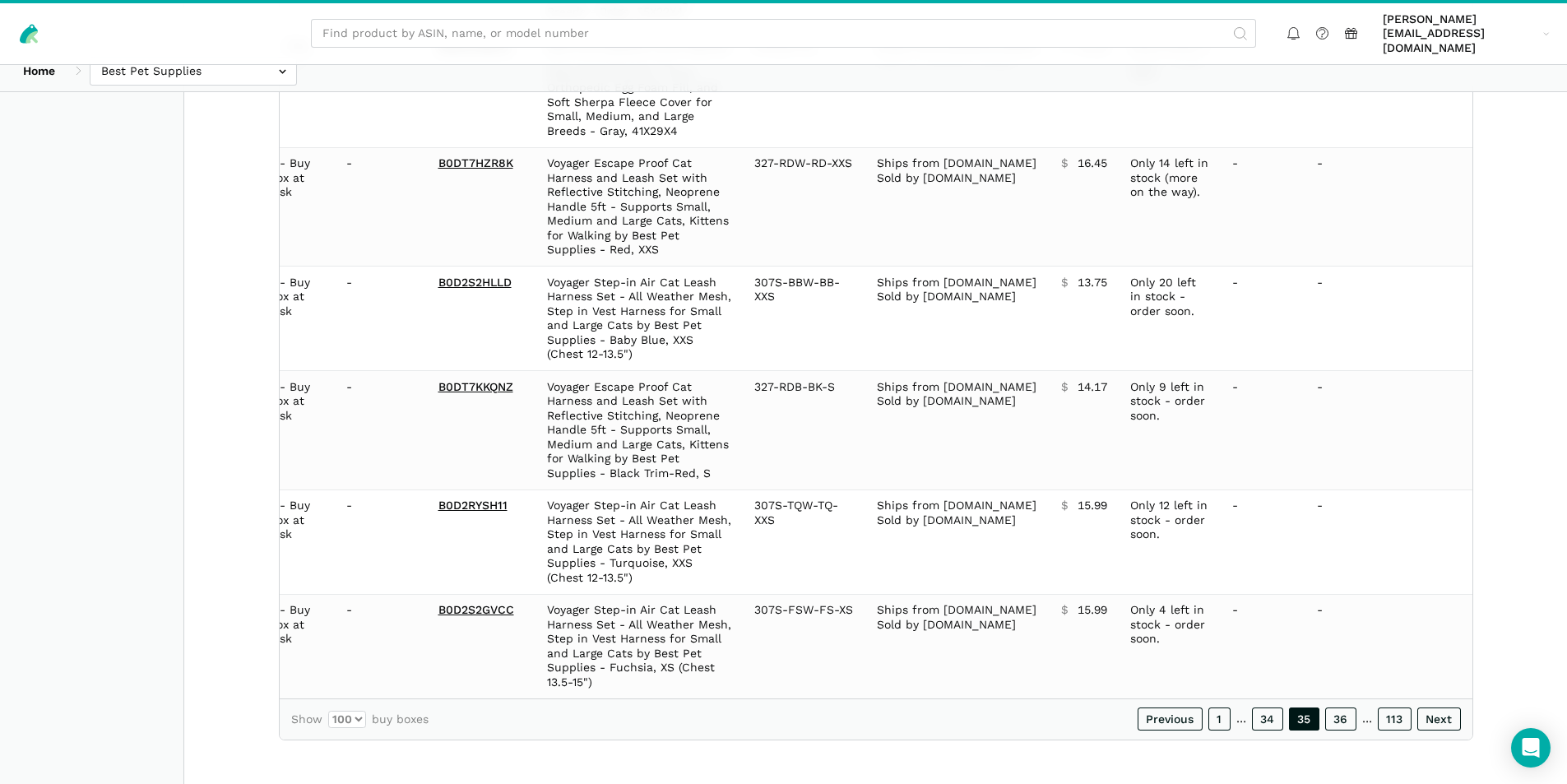
scroll to position [10934, 0]
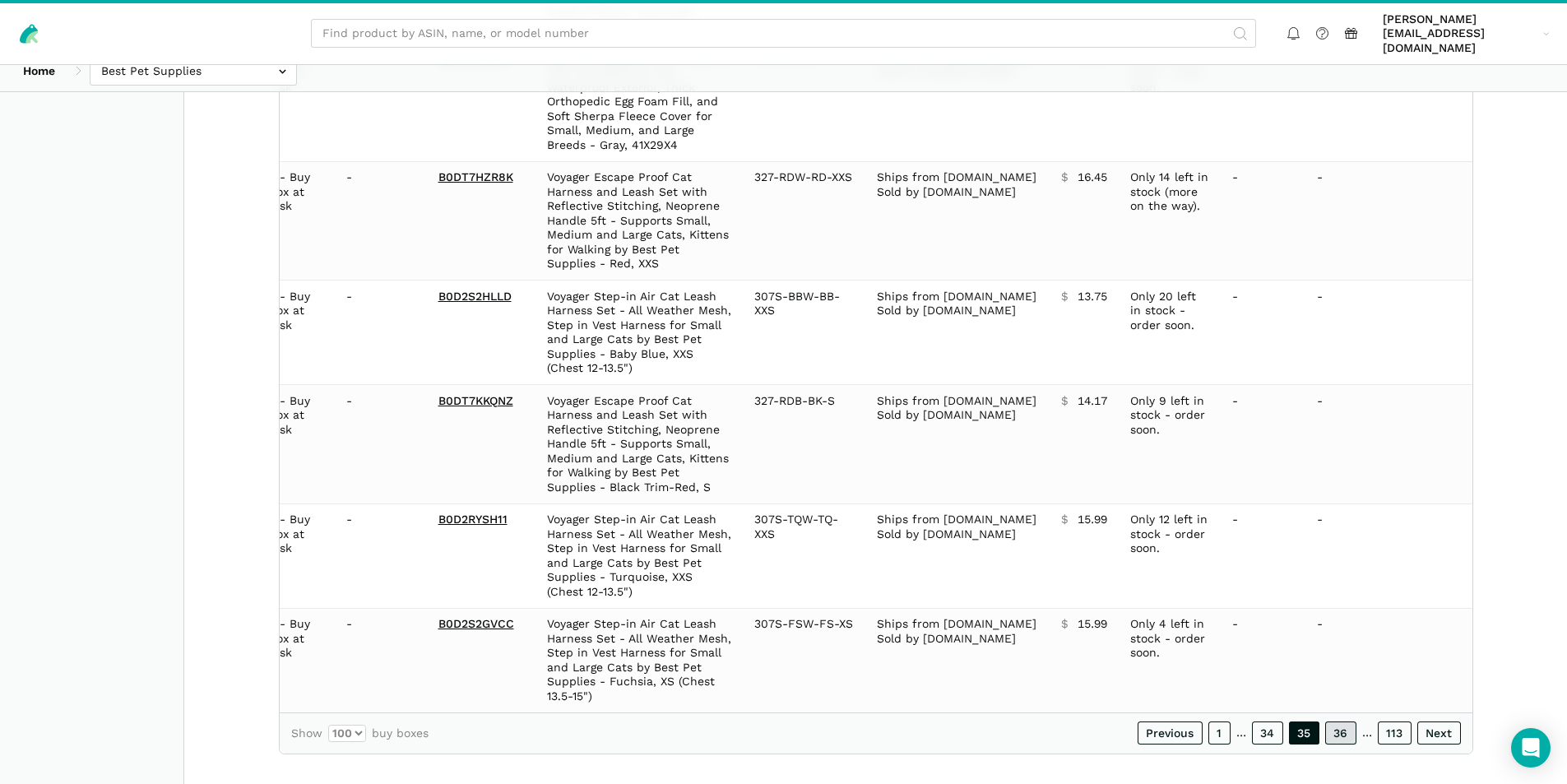
click at [1331, 721] on link "36" at bounding box center [1341, 732] width 31 height 23
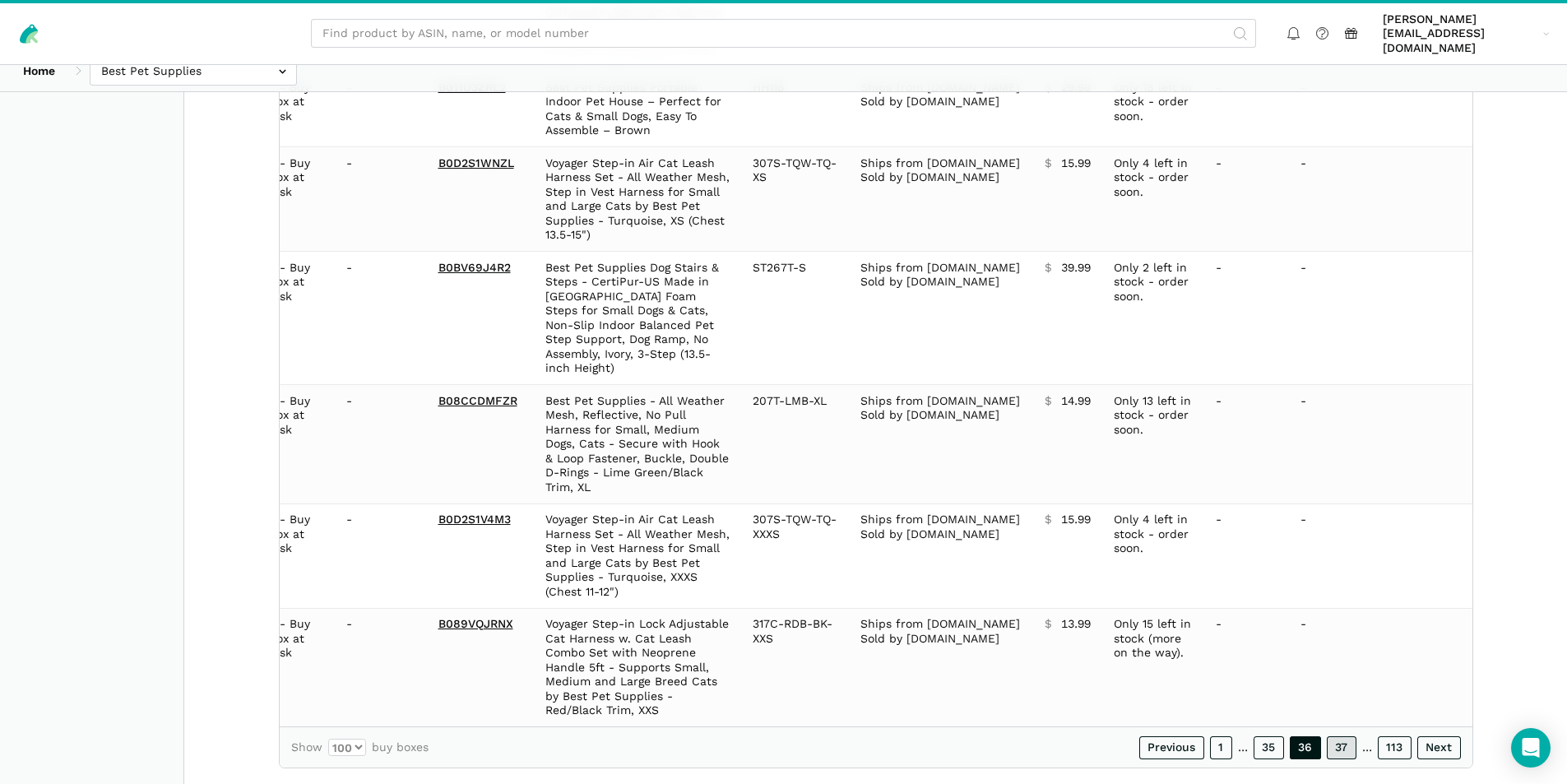
click at [1336, 736] on link "37" at bounding box center [1342, 748] width 29 height 23
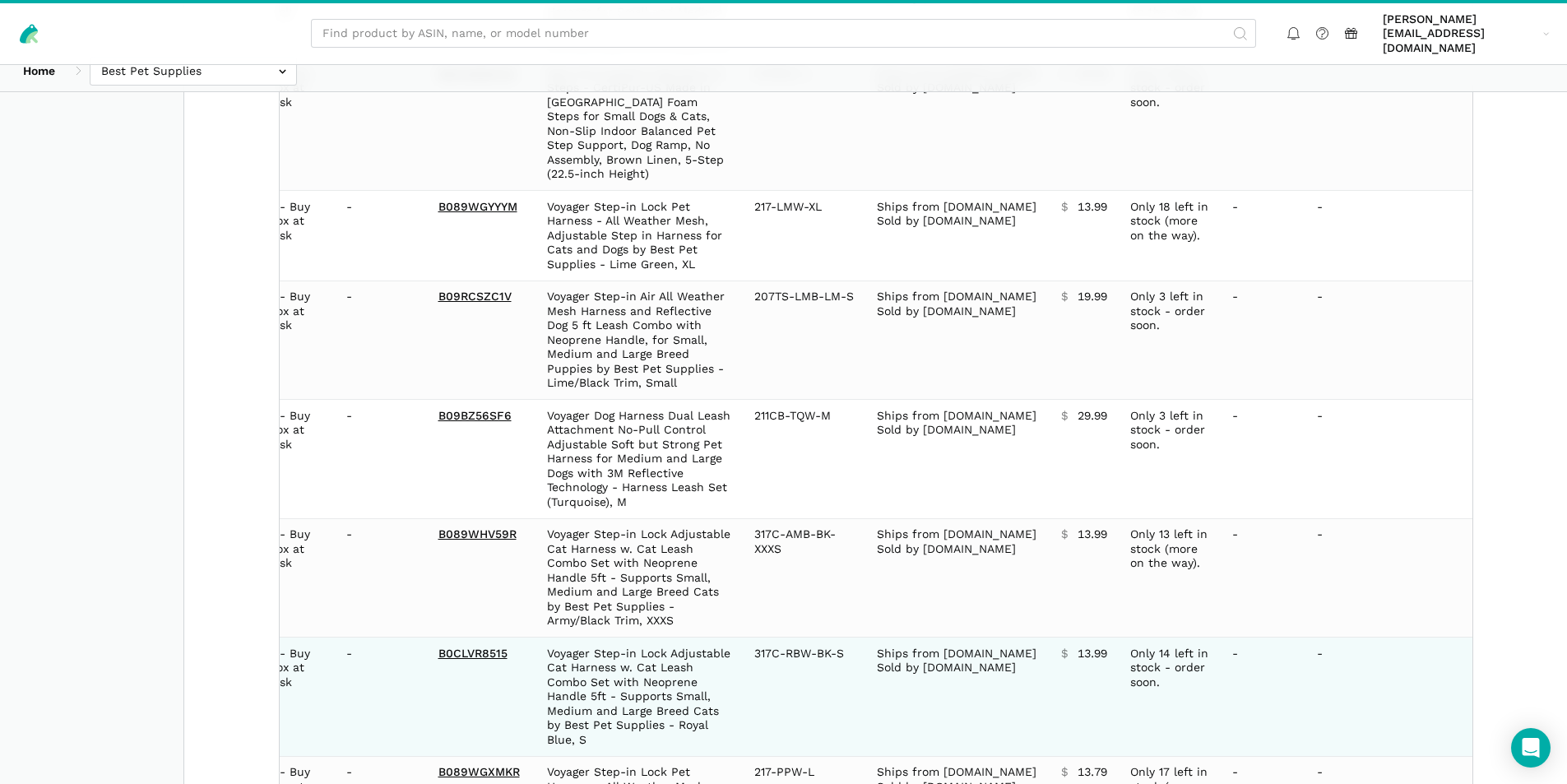
scroll to position [11077, 0]
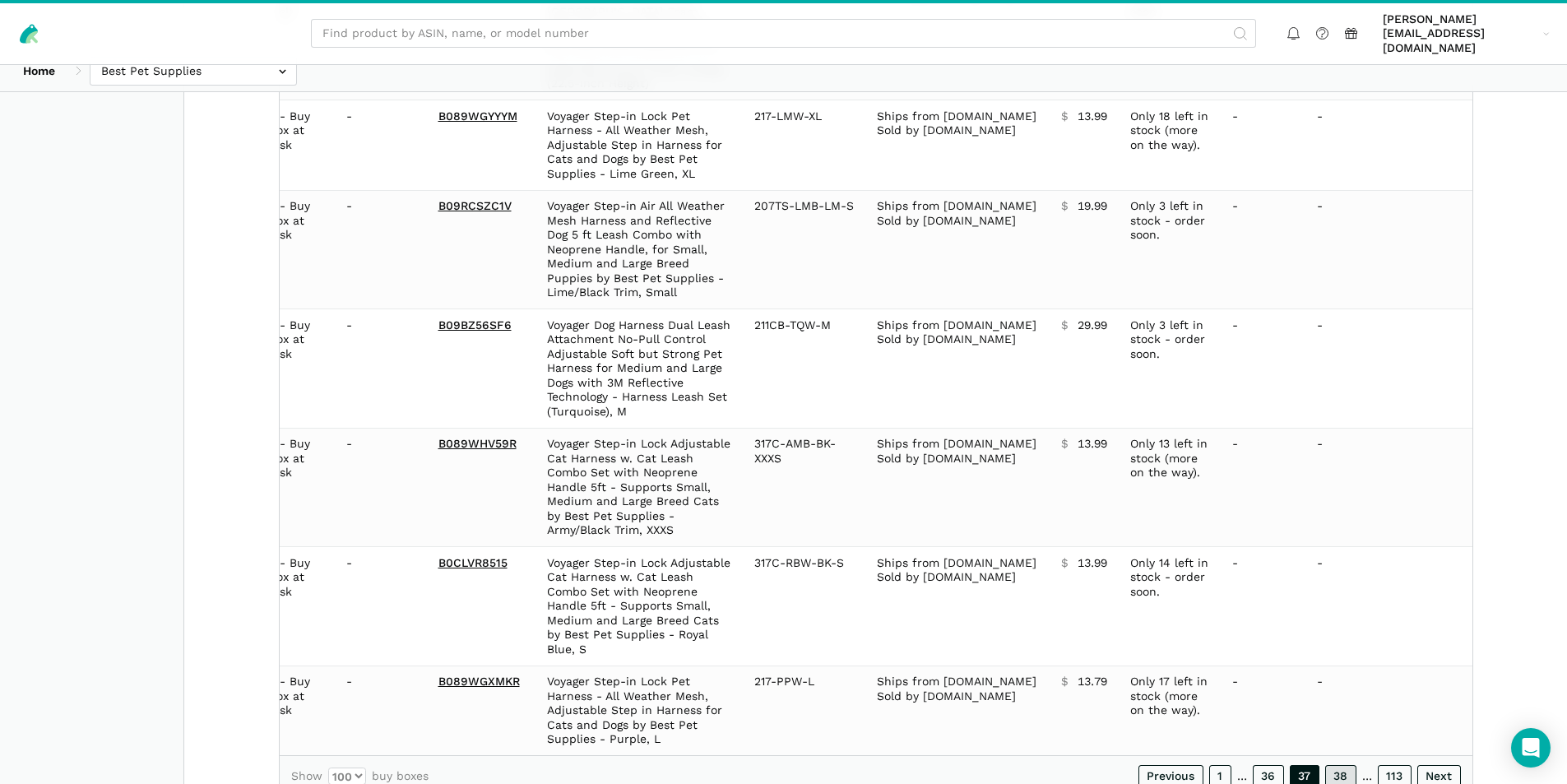
click at [1346, 764] on link "38" at bounding box center [1341, 776] width 31 height 23
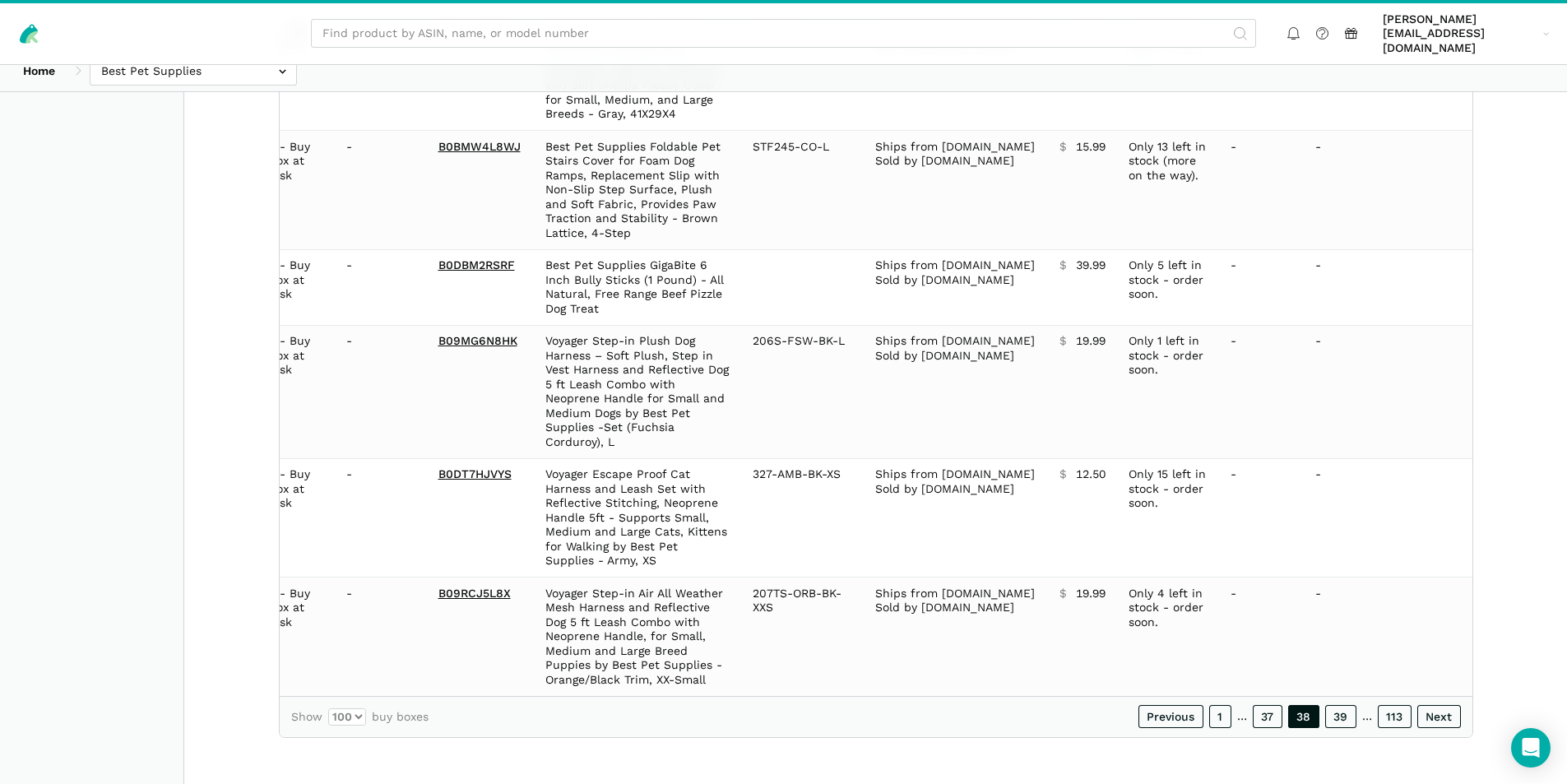
scroll to position [10992, 0]
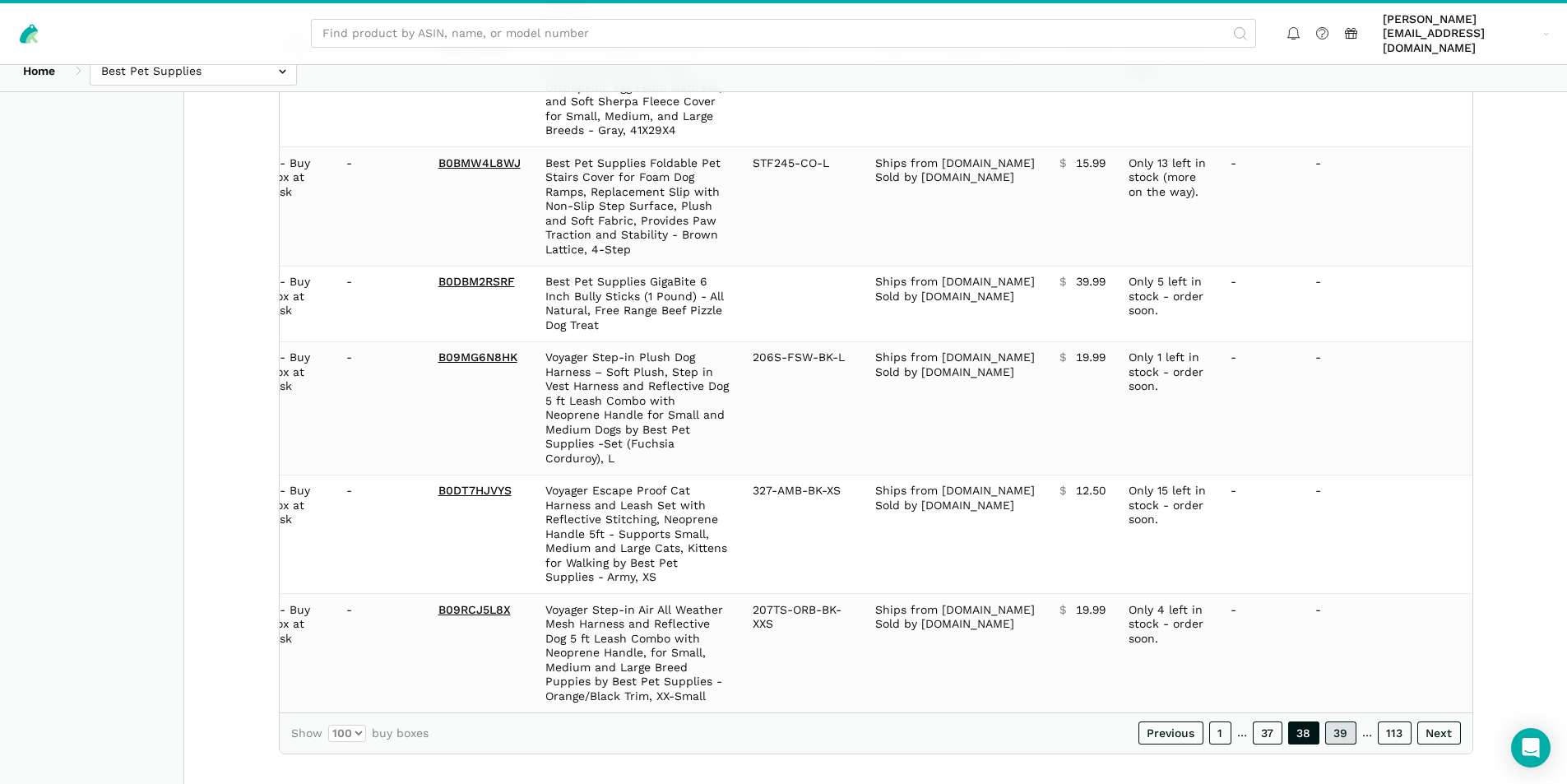
click at [1339, 721] on link "39" at bounding box center [1341, 732] width 31 height 23
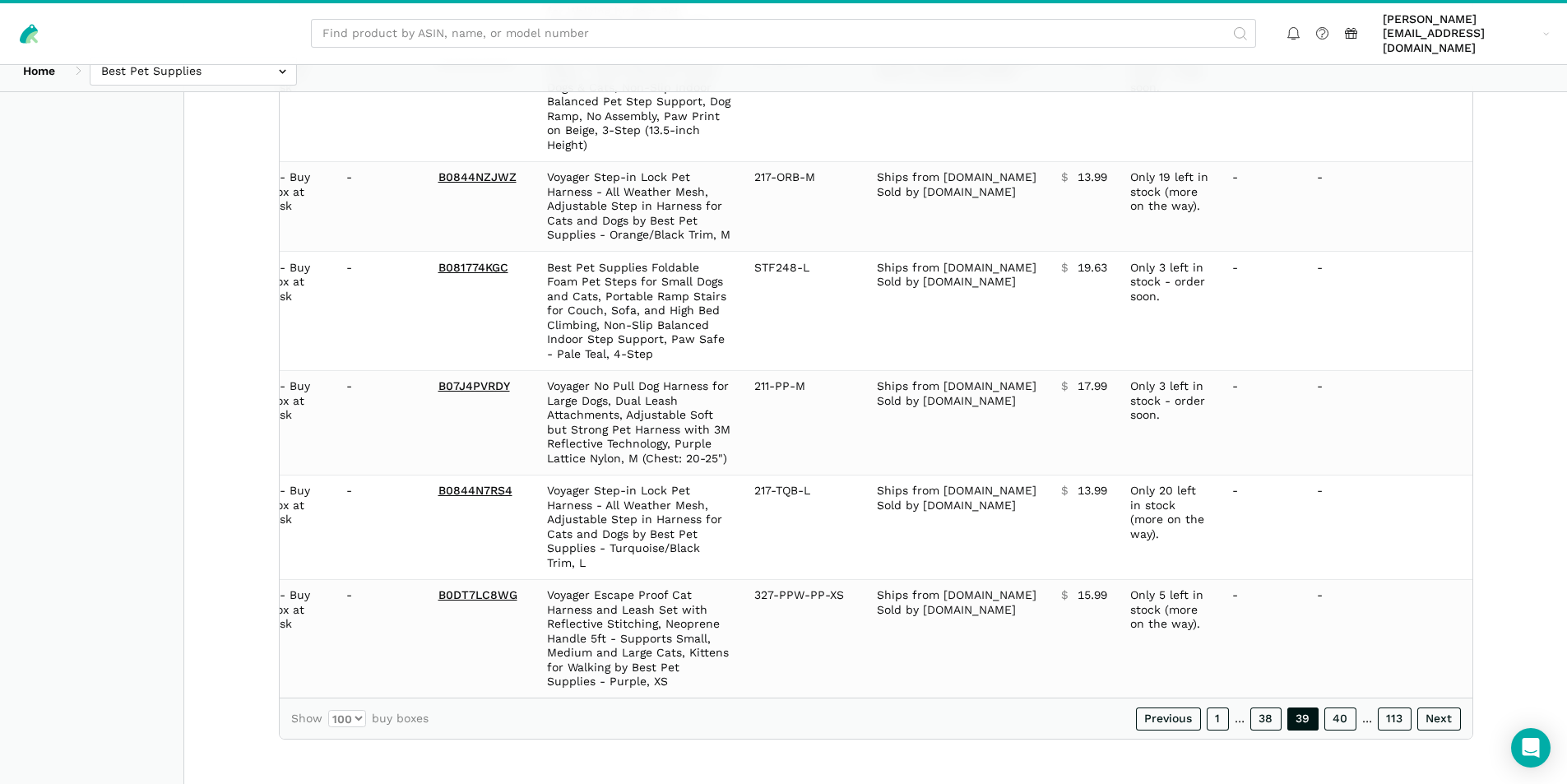
scroll to position [10977, 0]
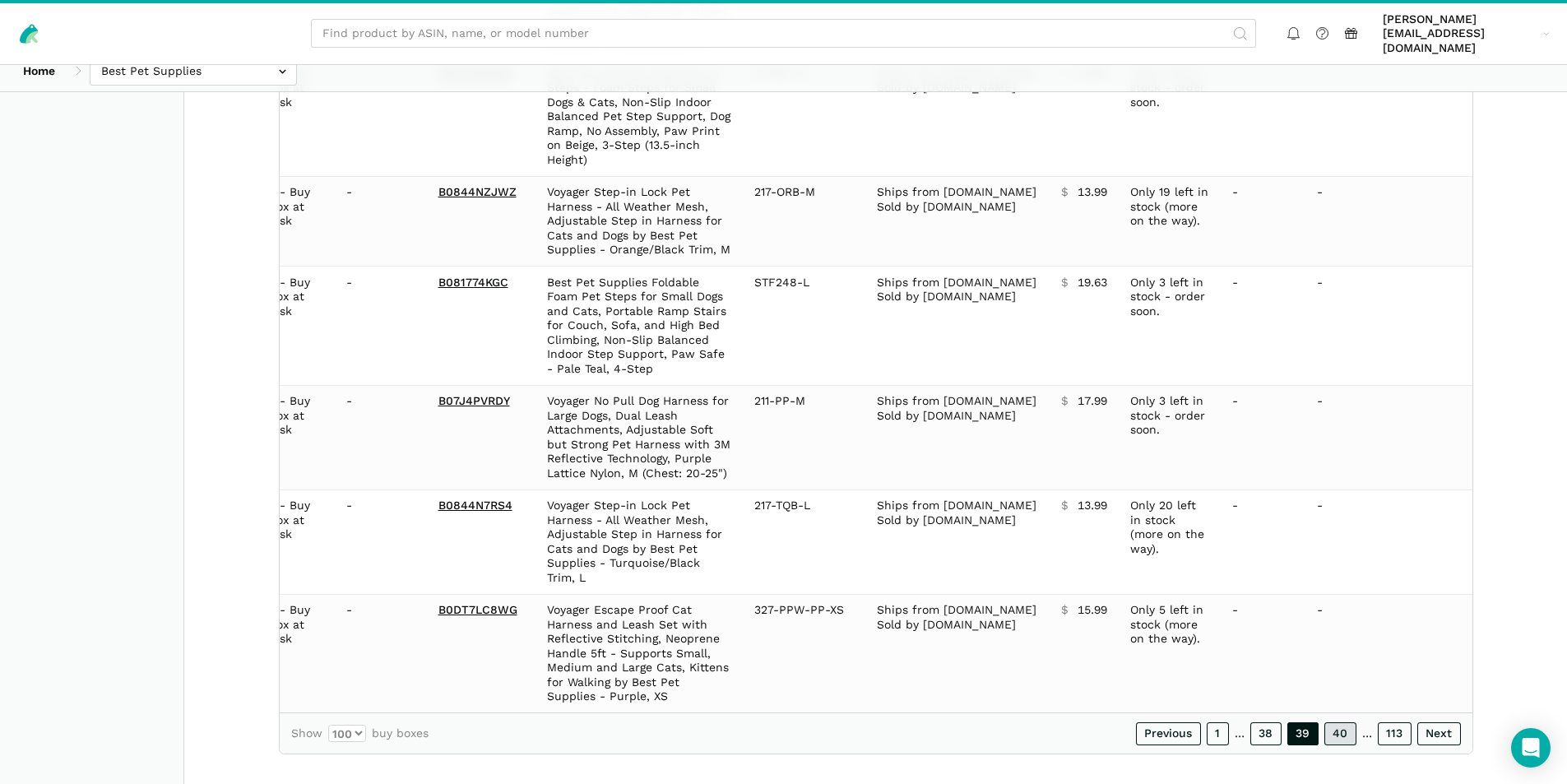
click at [1342, 722] on link "40" at bounding box center [1341, 733] width 32 height 23
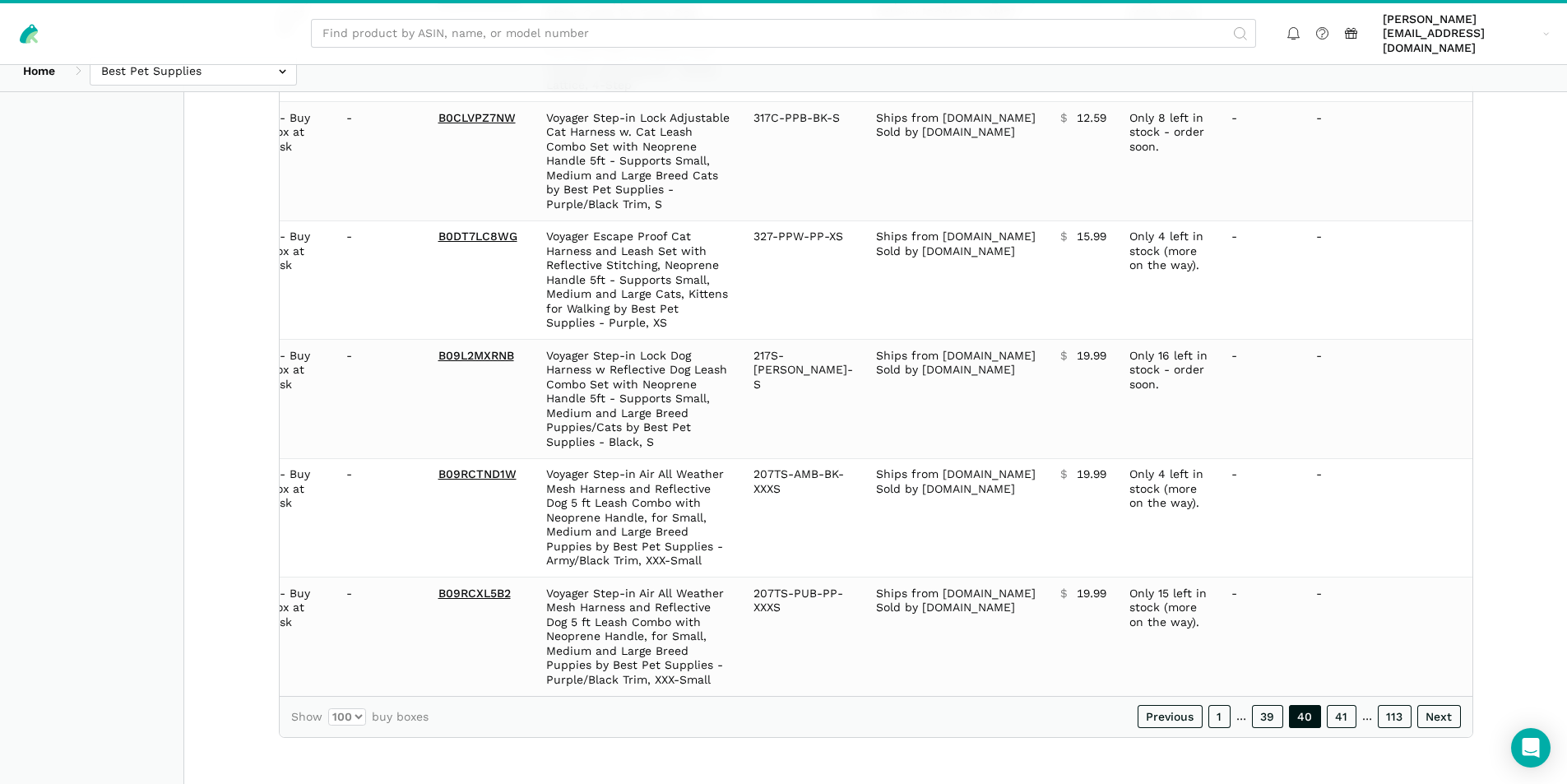
scroll to position [10862, 0]
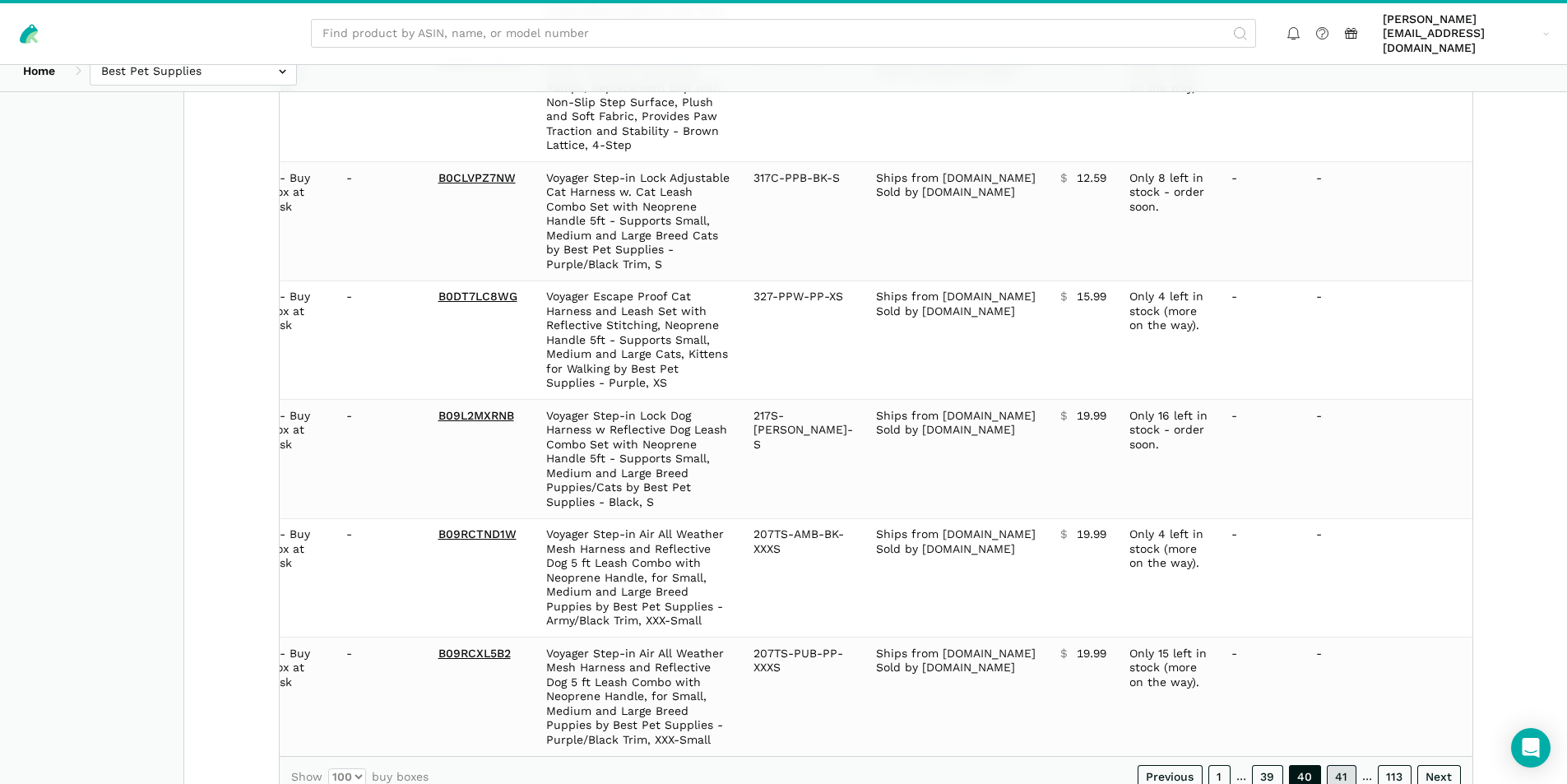
click at [1343, 764] on link "41" at bounding box center [1342, 776] width 29 height 23
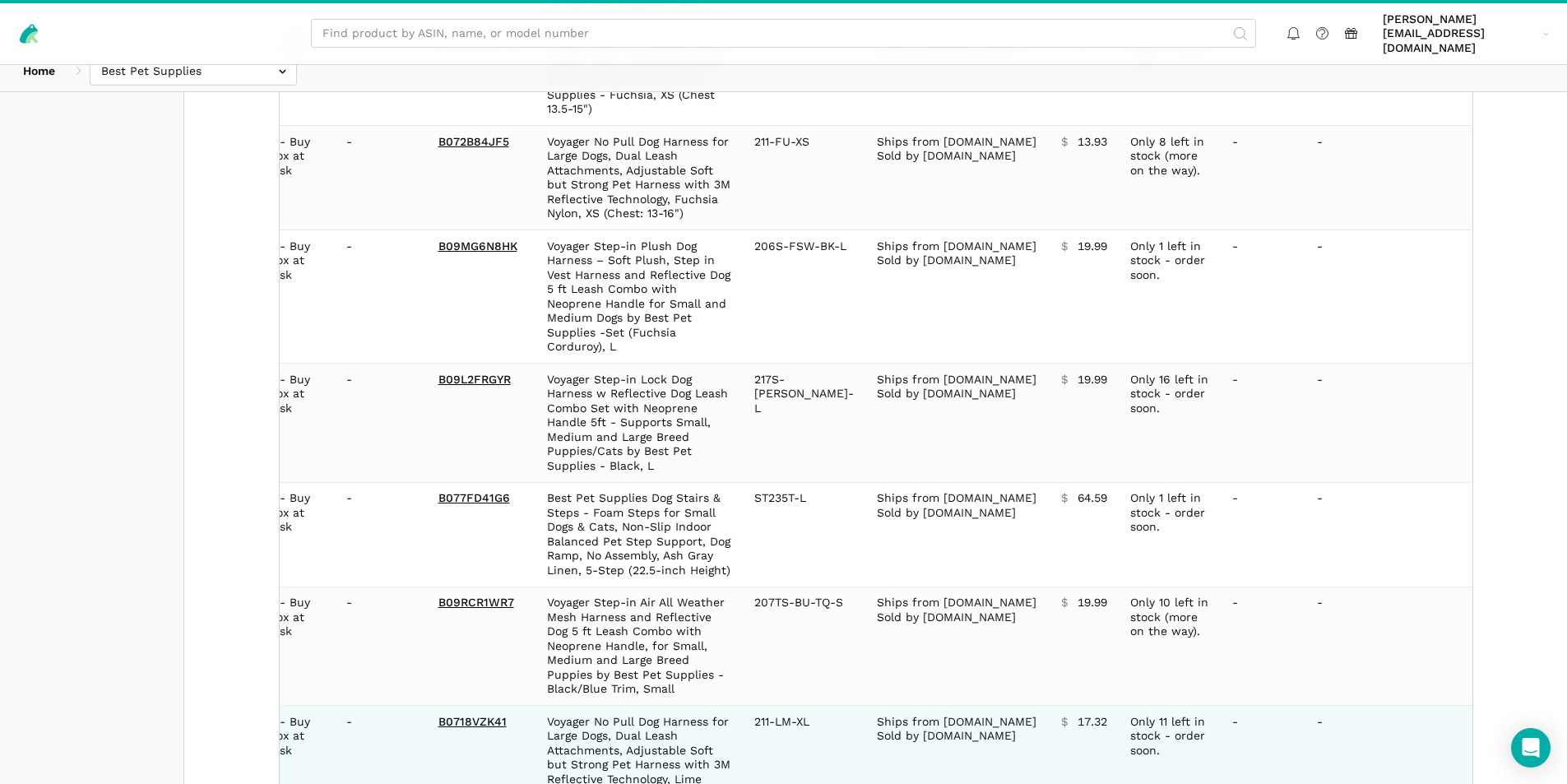
scroll to position [11063, 0]
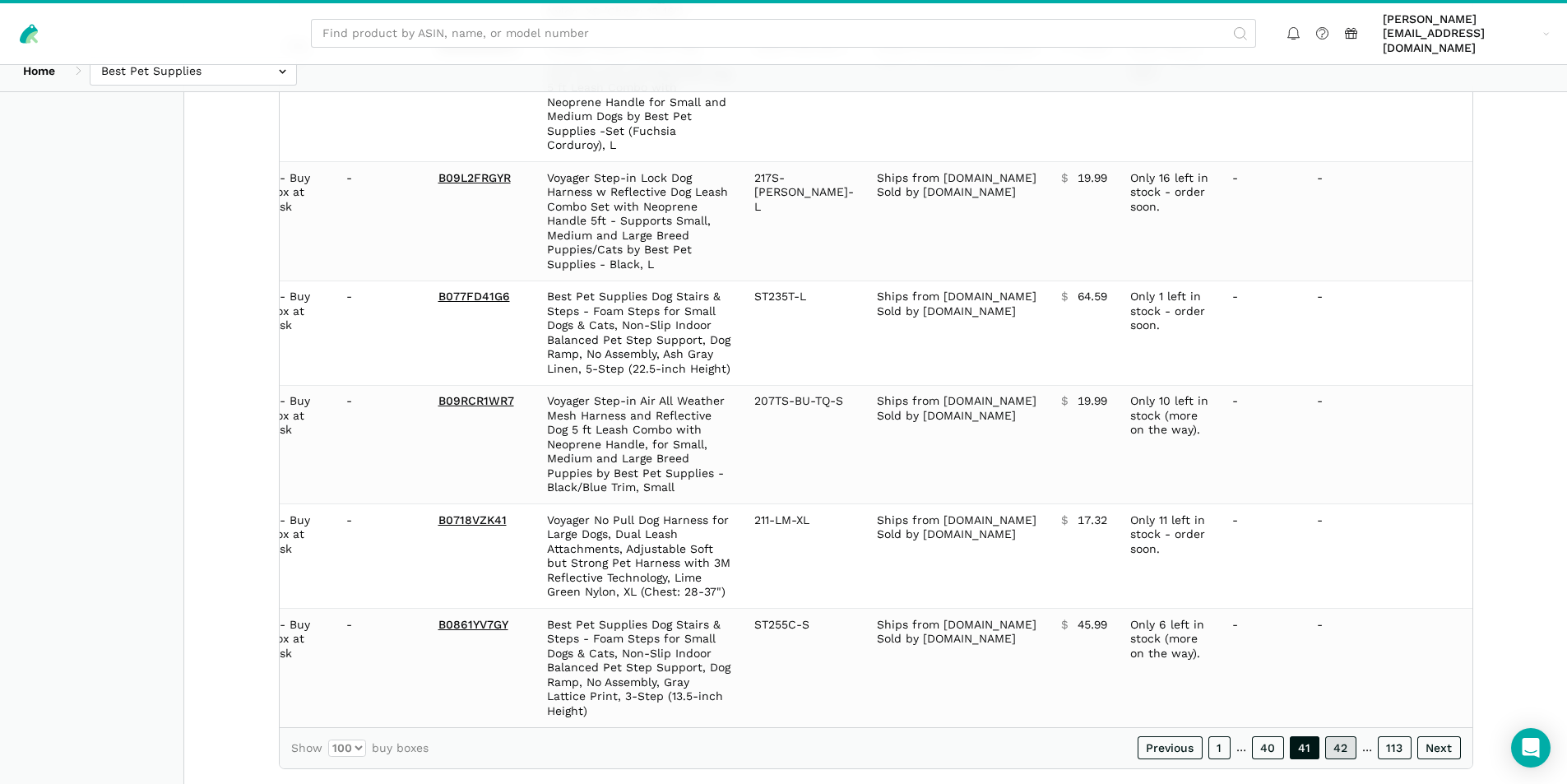
click at [1339, 736] on link "42" at bounding box center [1341, 748] width 31 height 23
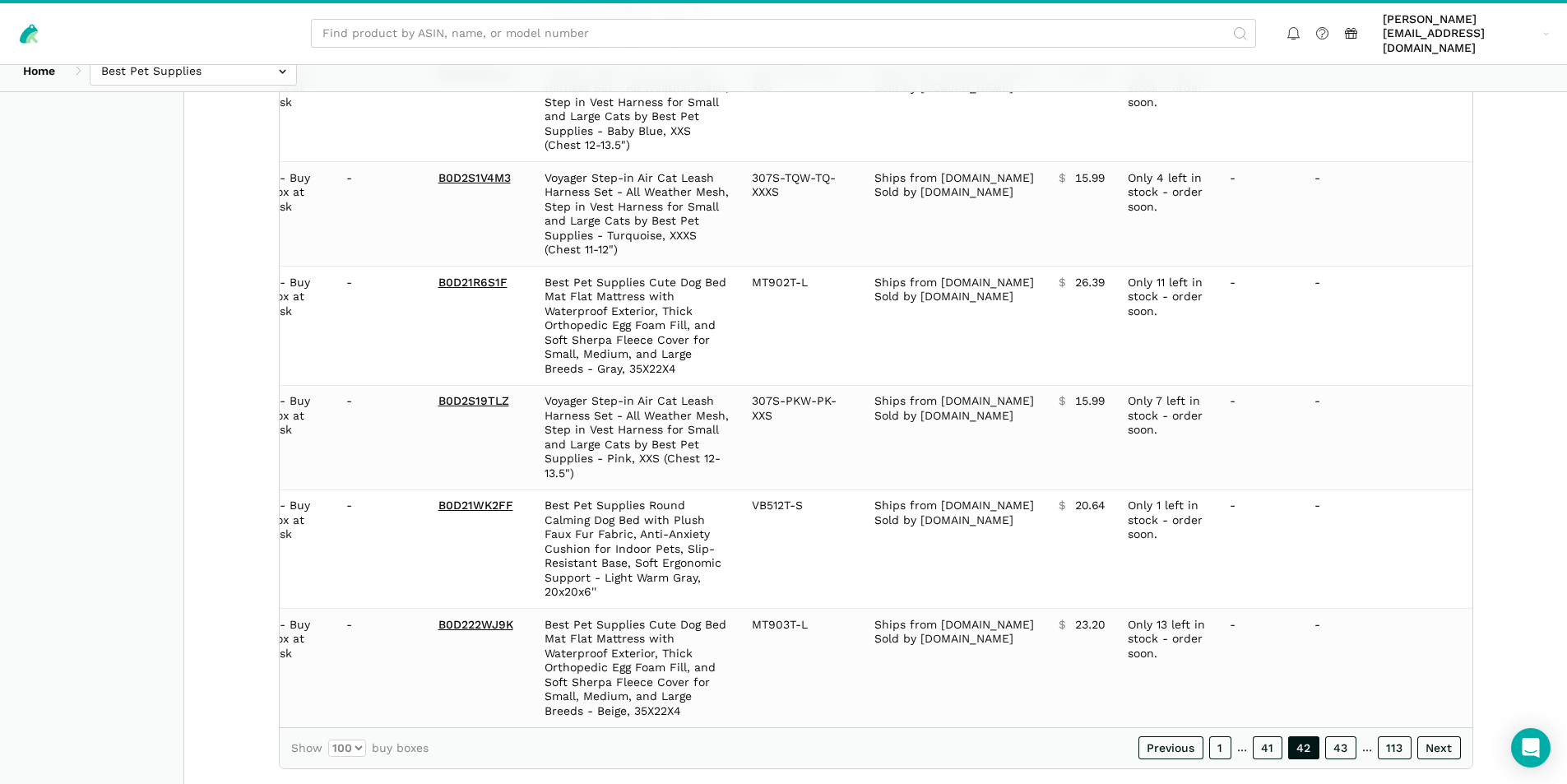
scroll to position [11035, 0]
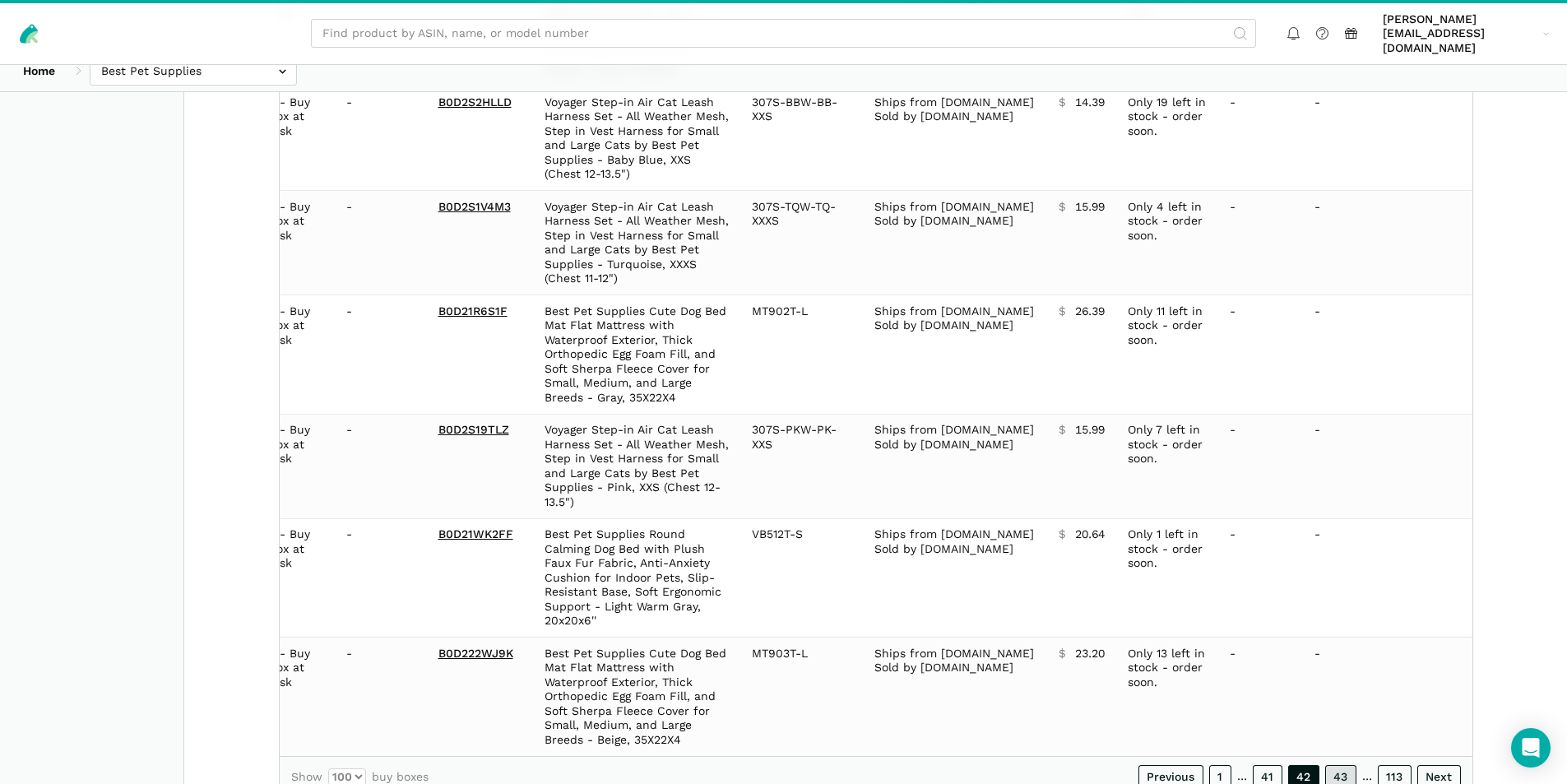
click at [1341, 764] on link "43" at bounding box center [1341, 776] width 31 height 23
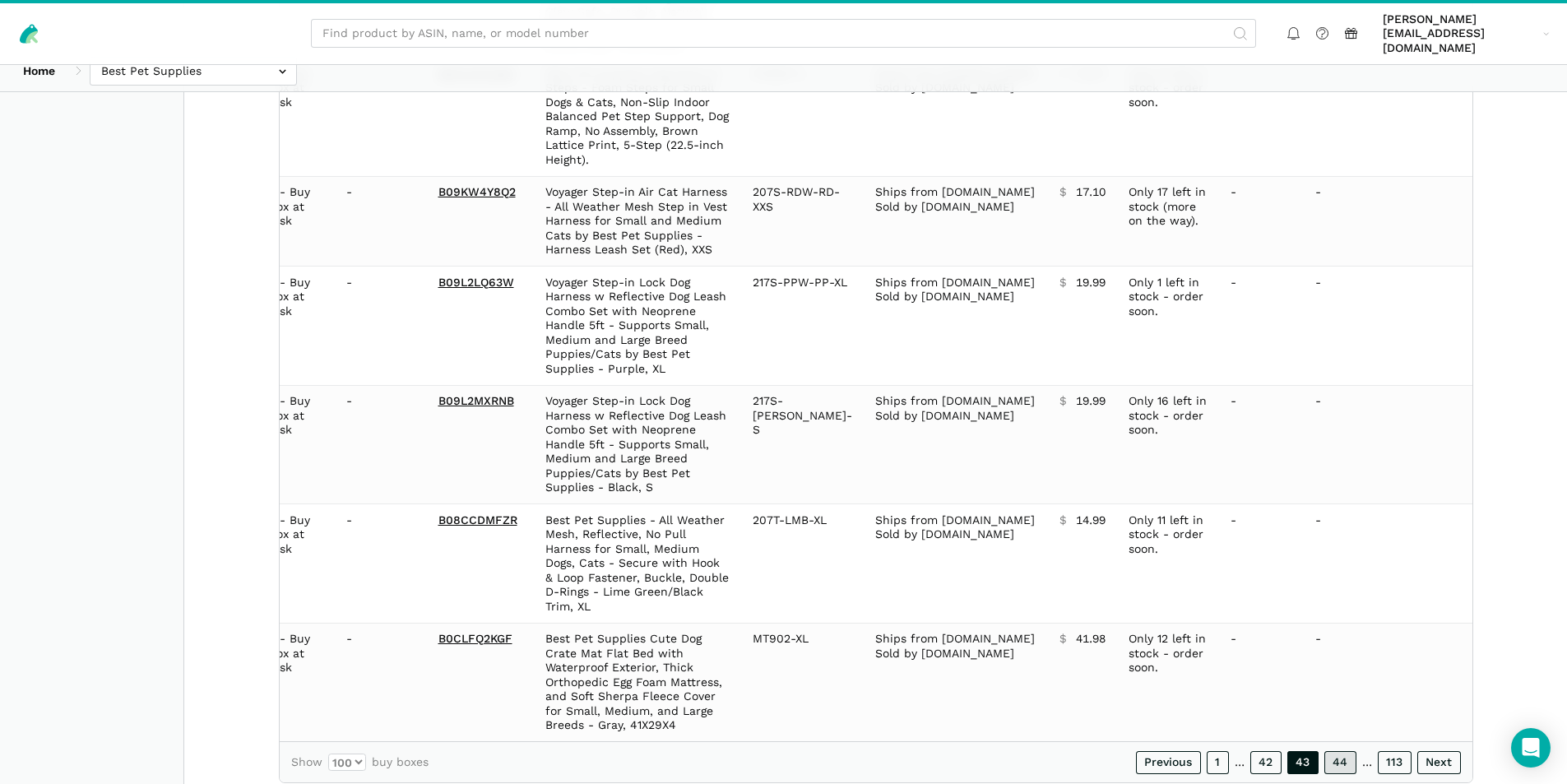
click at [1341, 751] on link "44" at bounding box center [1341, 763] width 32 height 23
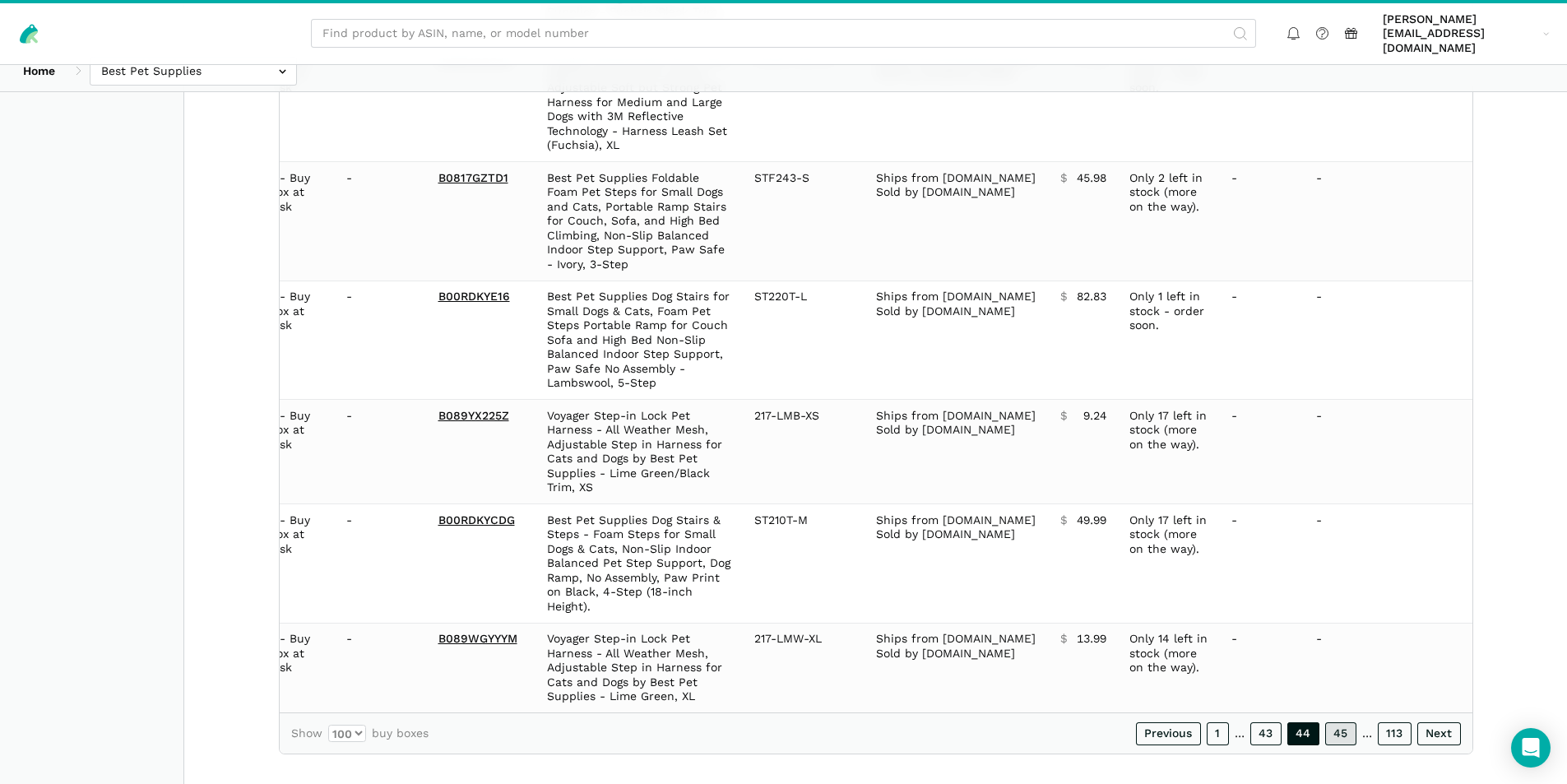
drag, startPoint x: 1341, startPoint y: 729, endPoint x: 1105, endPoint y: 700, distance: 237.8
click at [1341, 730] on link "45" at bounding box center [1341, 733] width 31 height 23
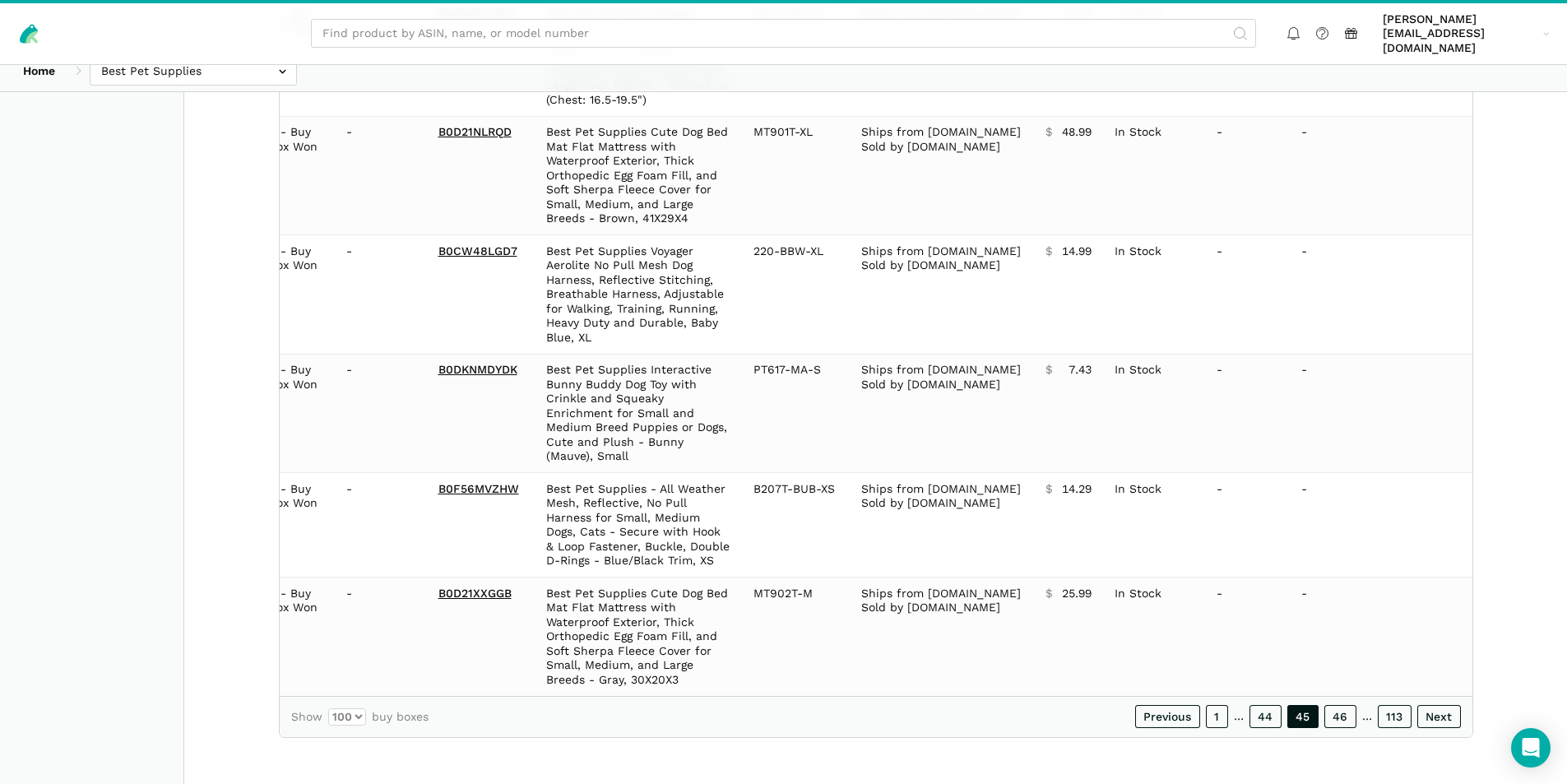
scroll to position [10704, 0]
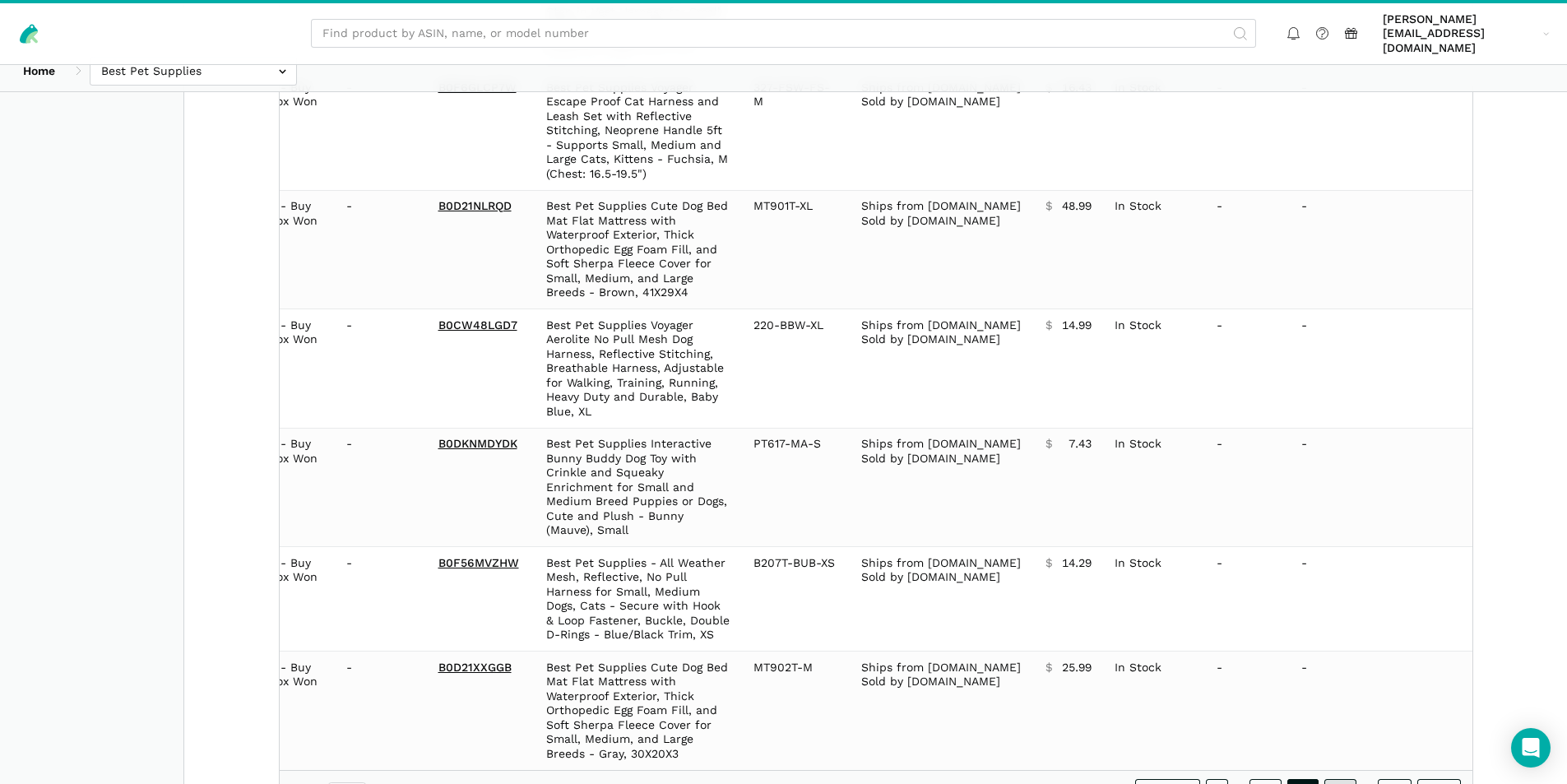
click at [1346, 779] on link "46" at bounding box center [1341, 791] width 32 height 23
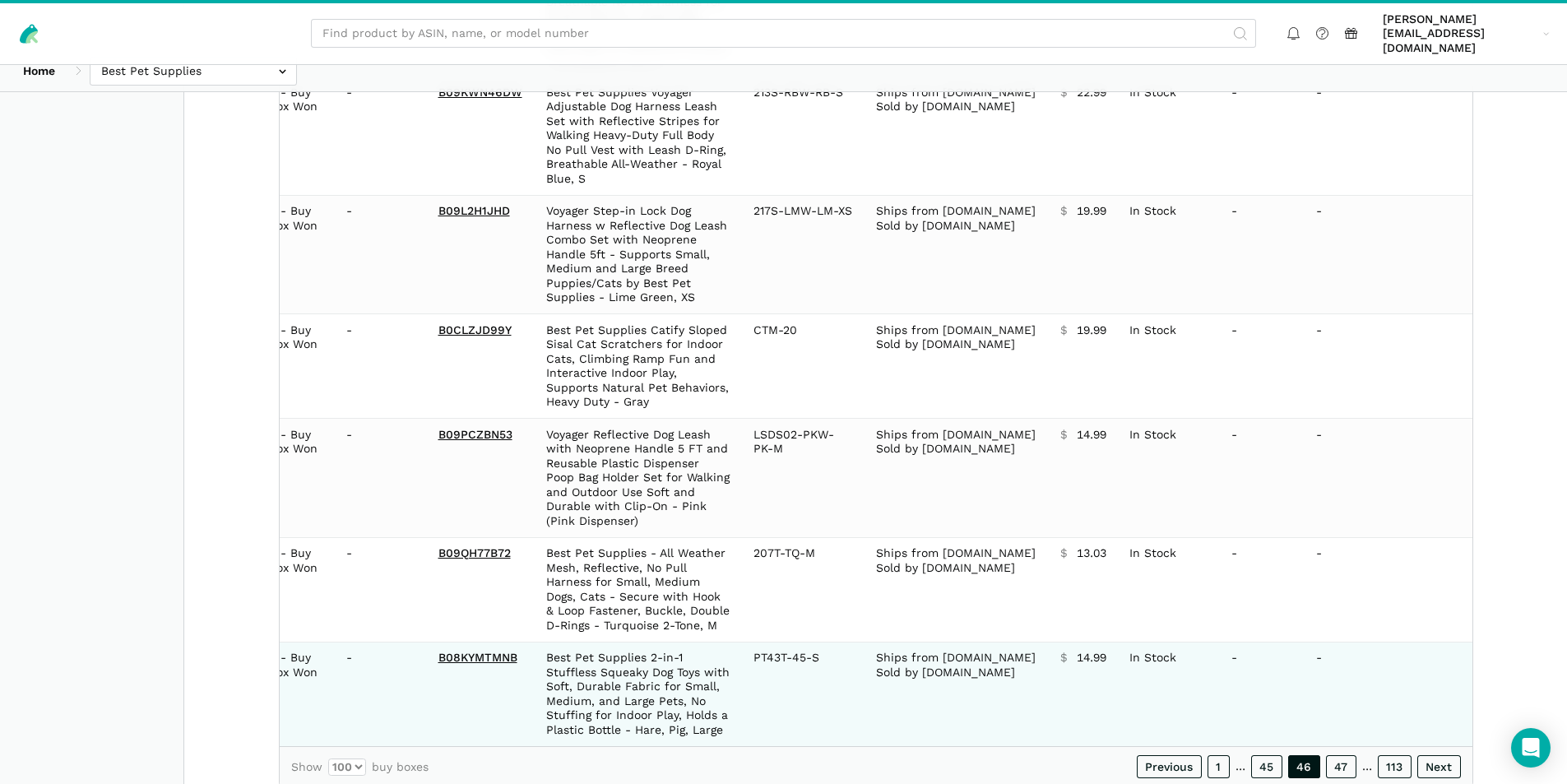
scroll to position [10962, 0]
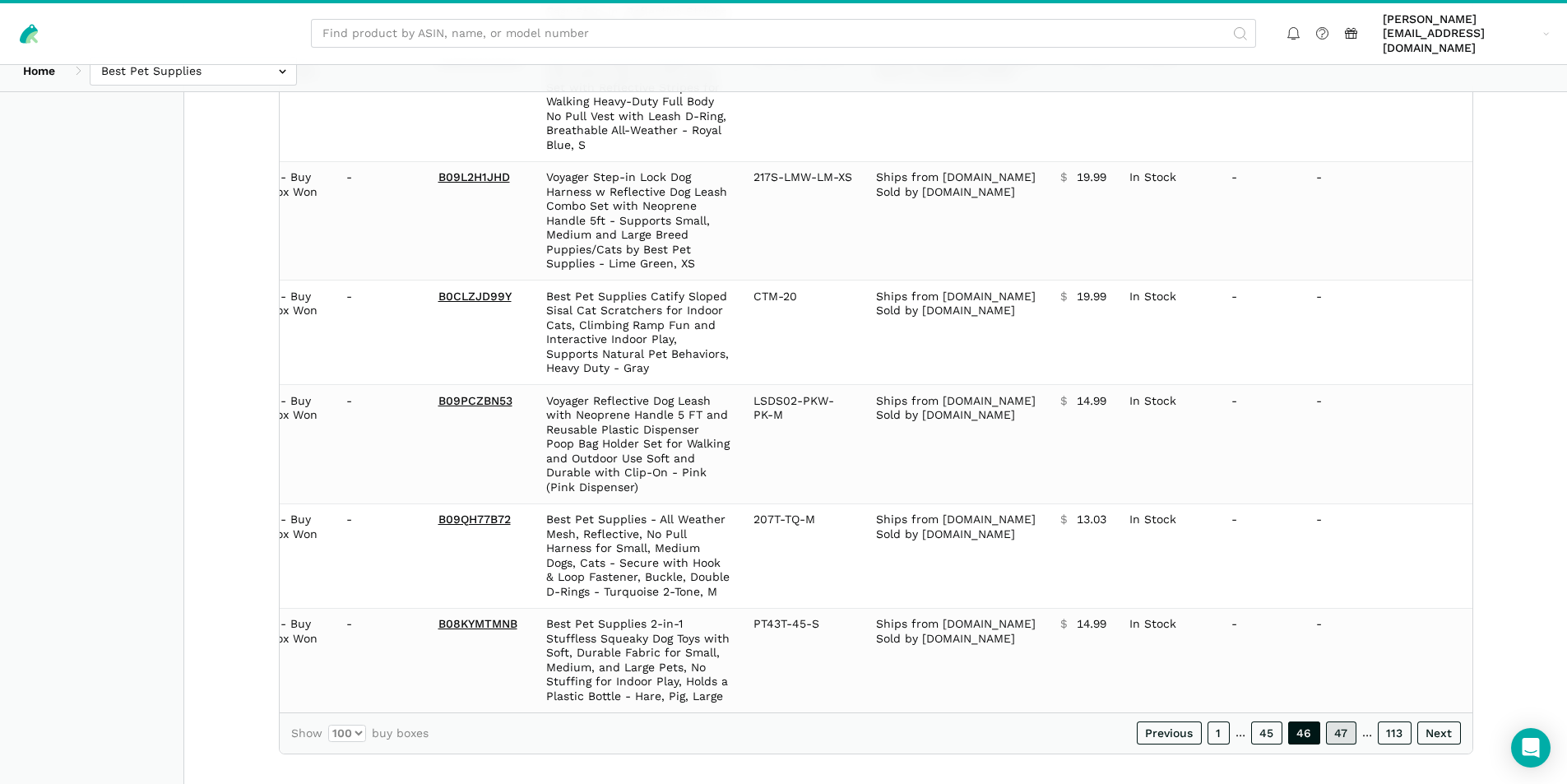
click at [1339, 721] on link "47" at bounding box center [1341, 732] width 30 height 23
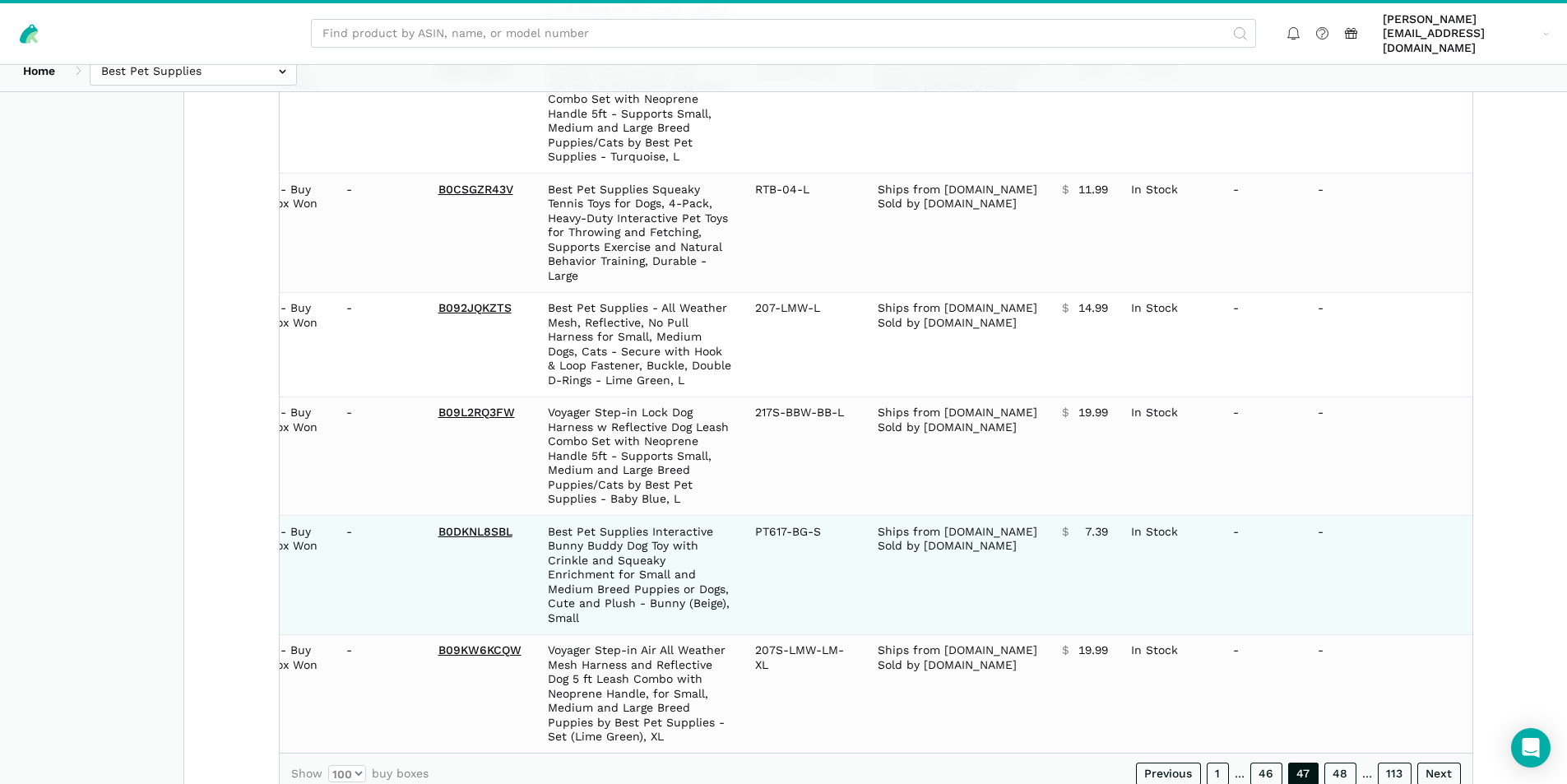
scroll to position [11178, 0]
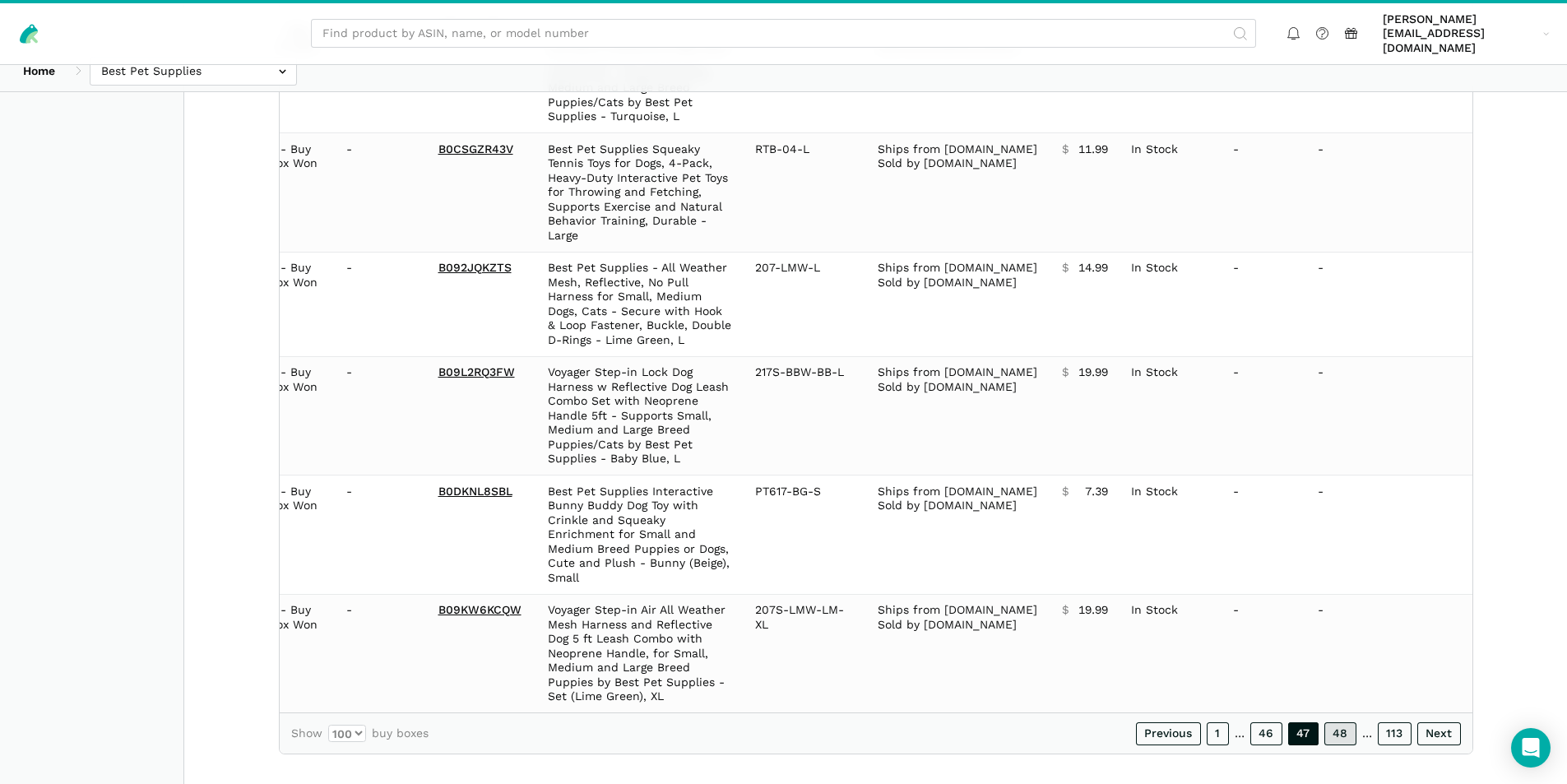
click at [1339, 722] on link "48" at bounding box center [1341, 733] width 32 height 23
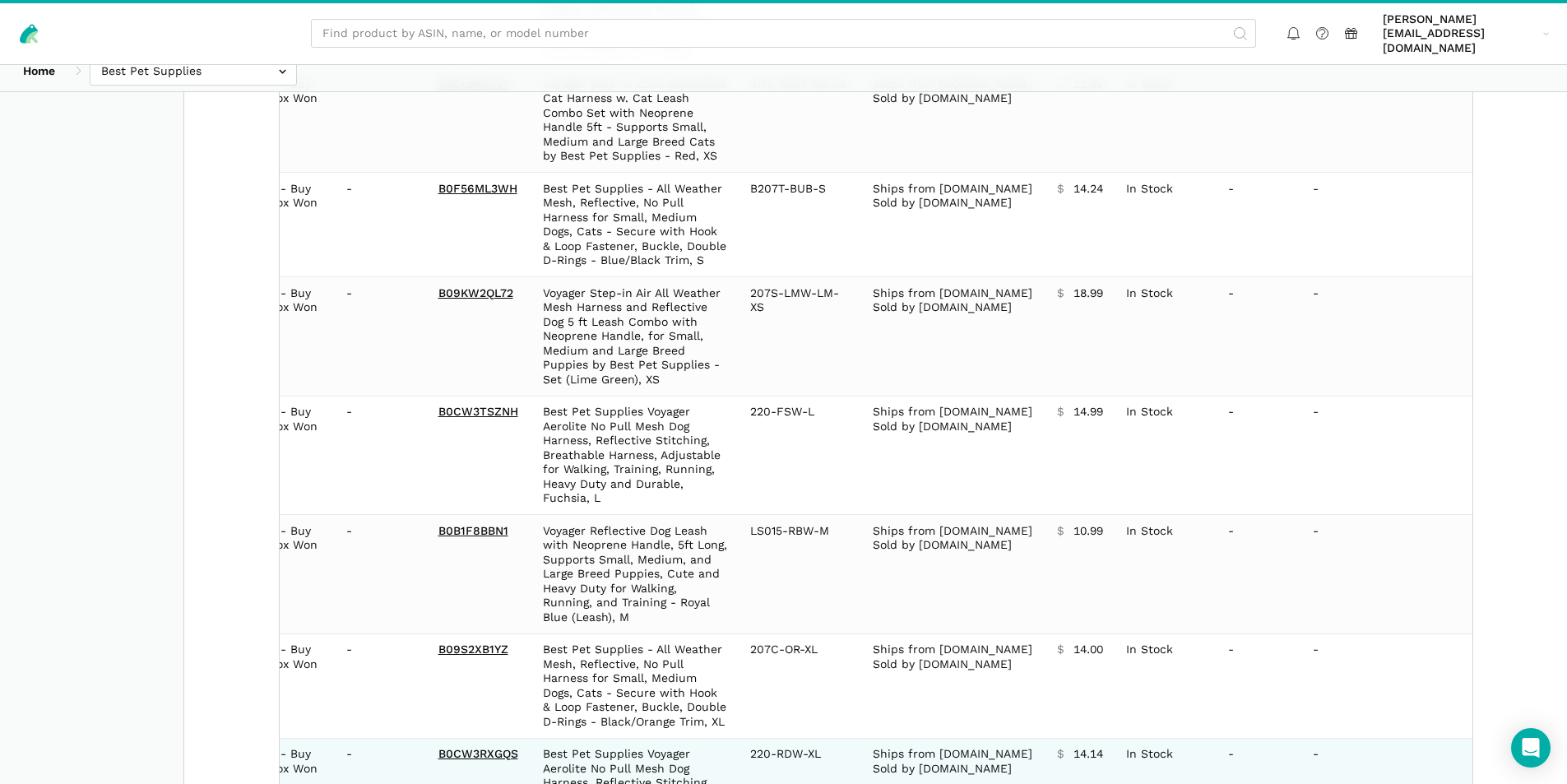
scroll to position [11265, 0]
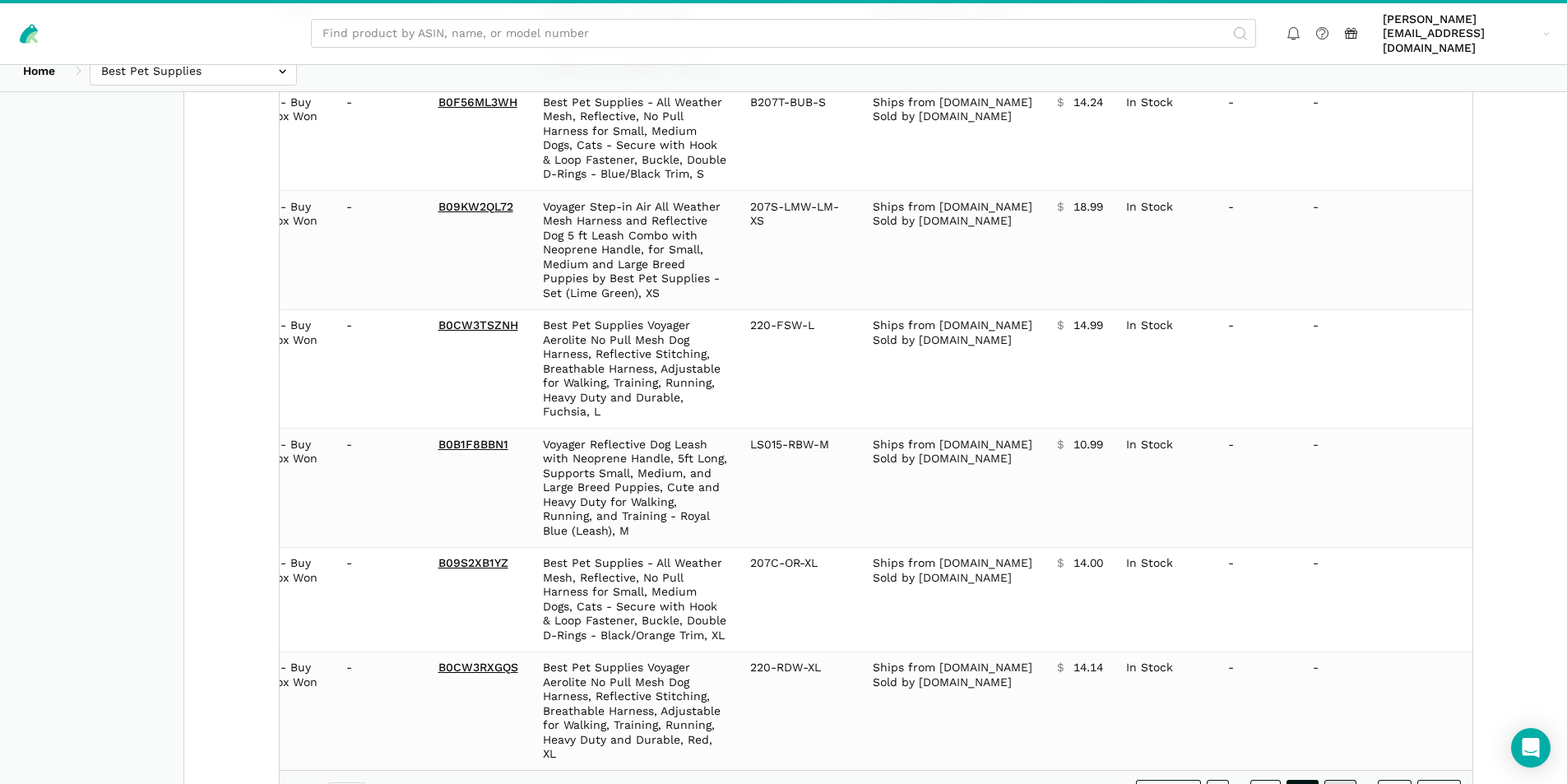
click at [1346, 779] on link "49" at bounding box center [1341, 791] width 32 height 23
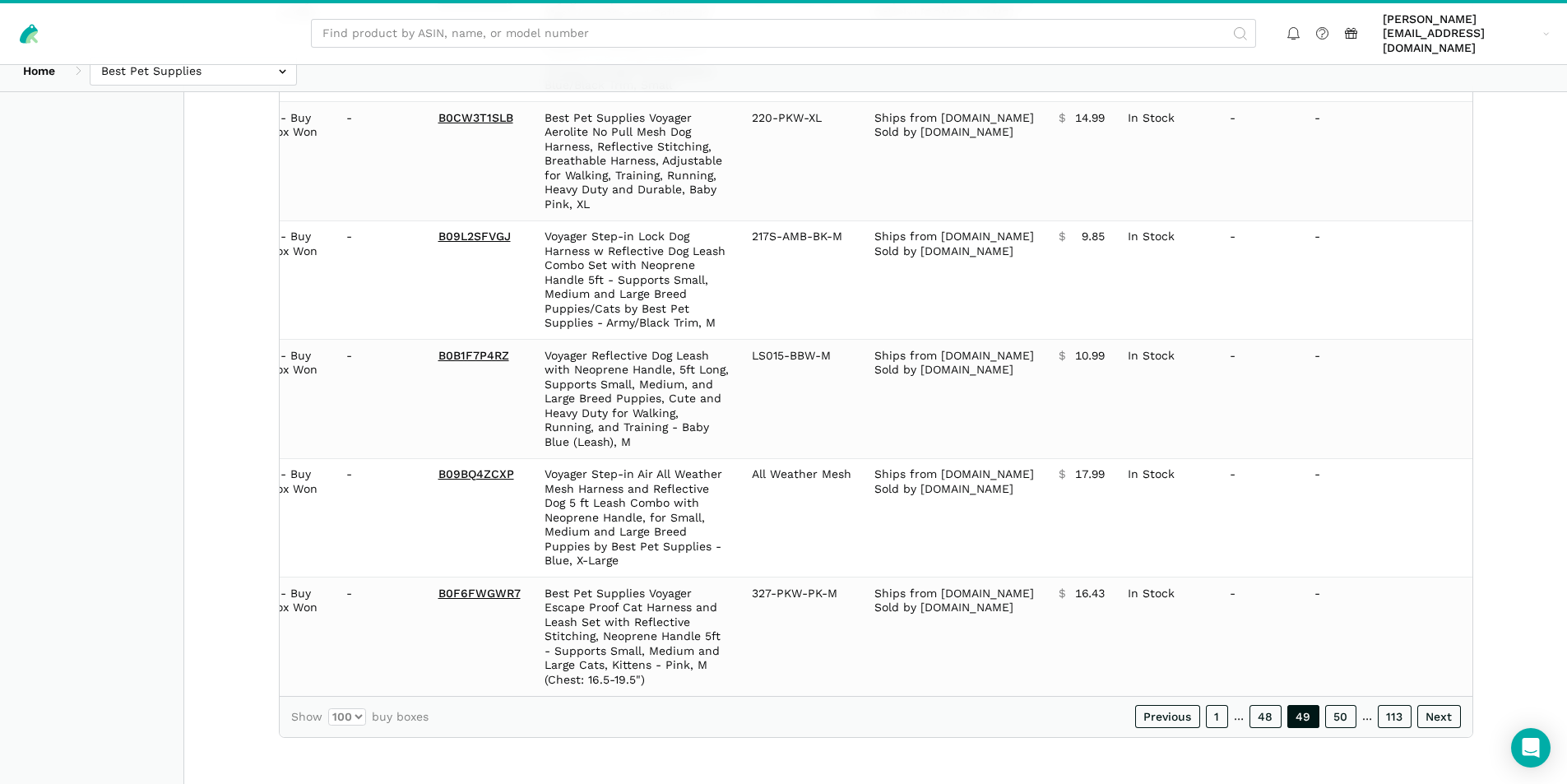
scroll to position [11092, 0]
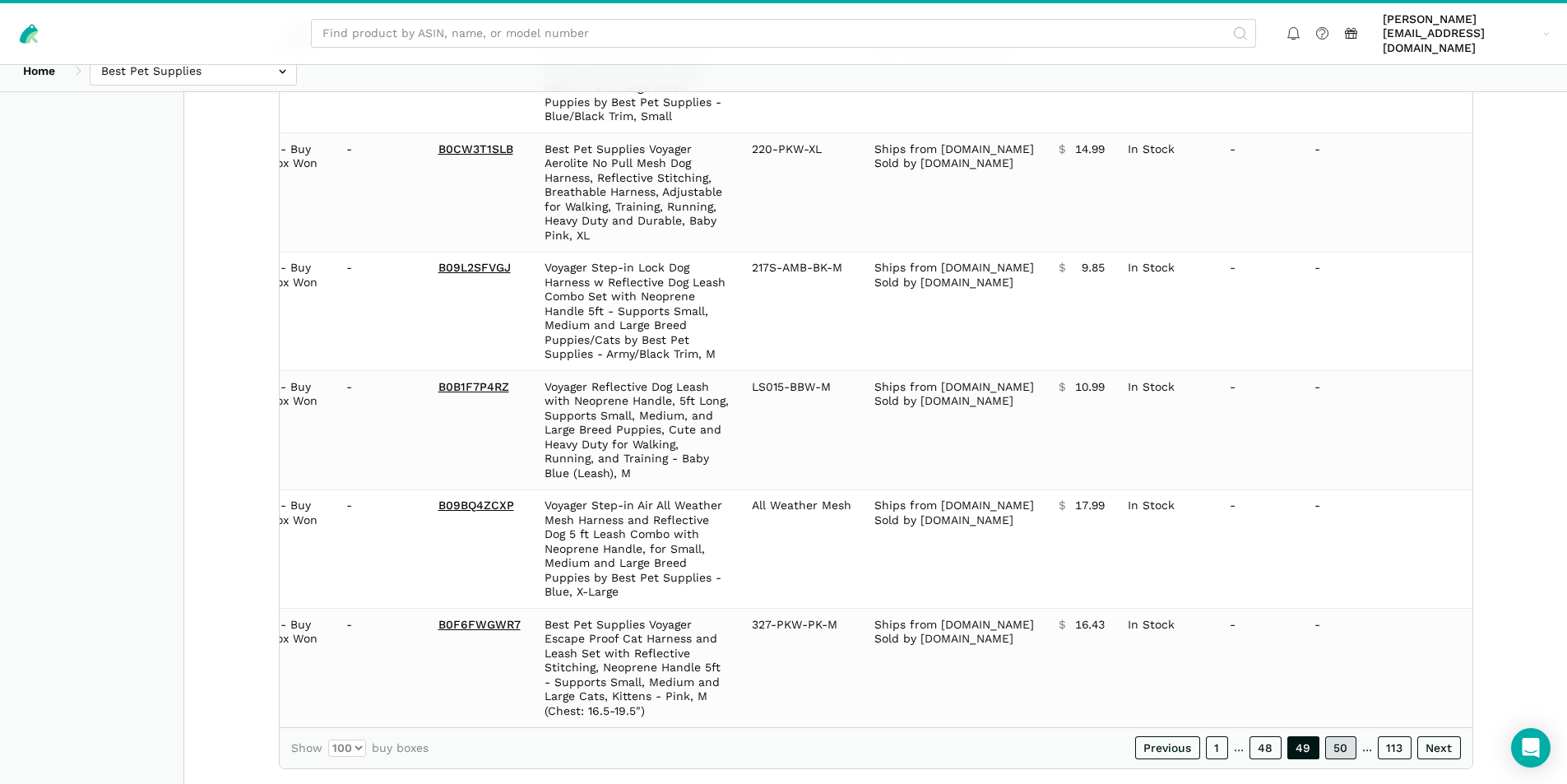
click at [1351, 736] on link "50" at bounding box center [1341, 748] width 31 height 23
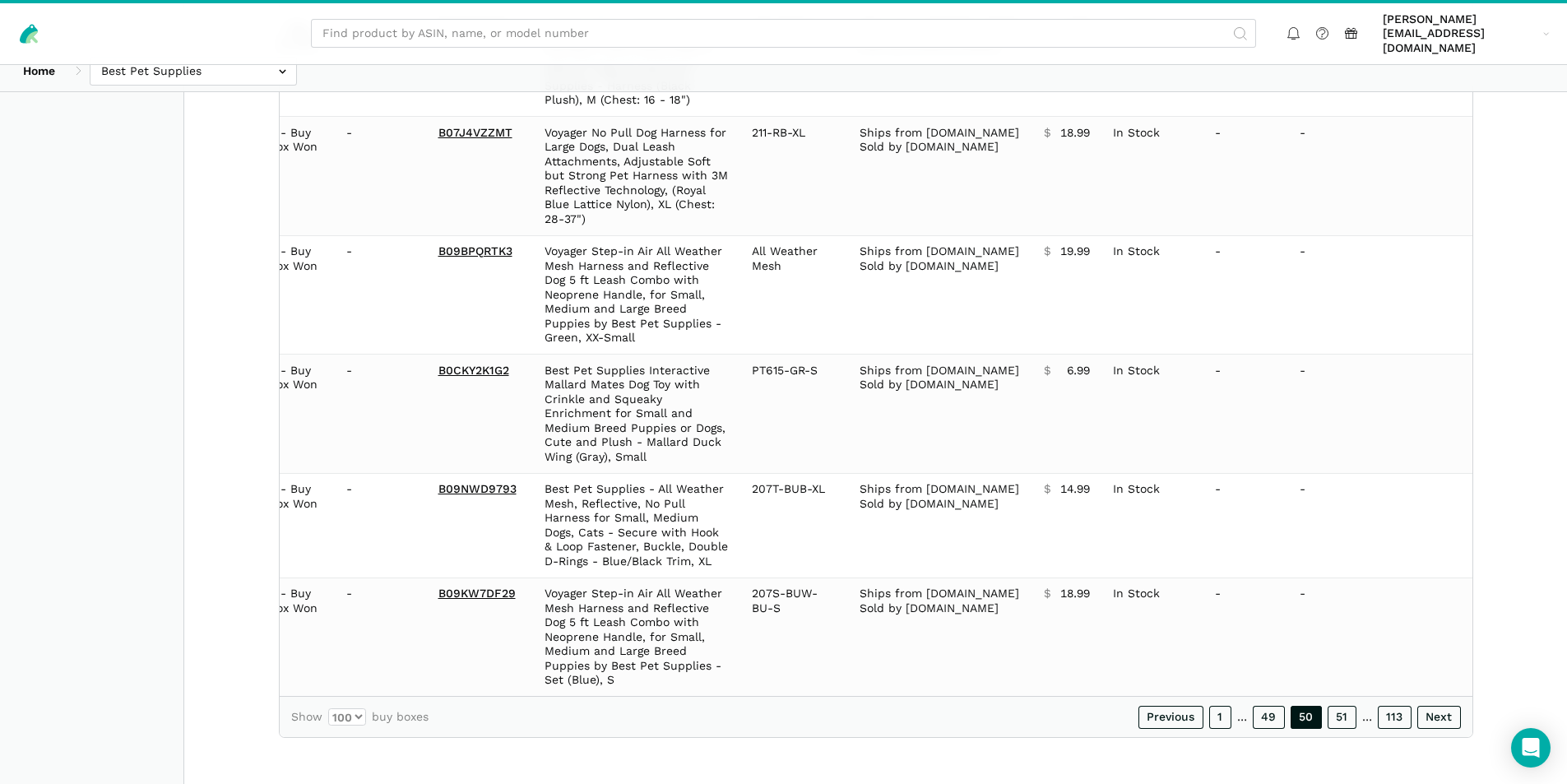
scroll to position [10962, 0]
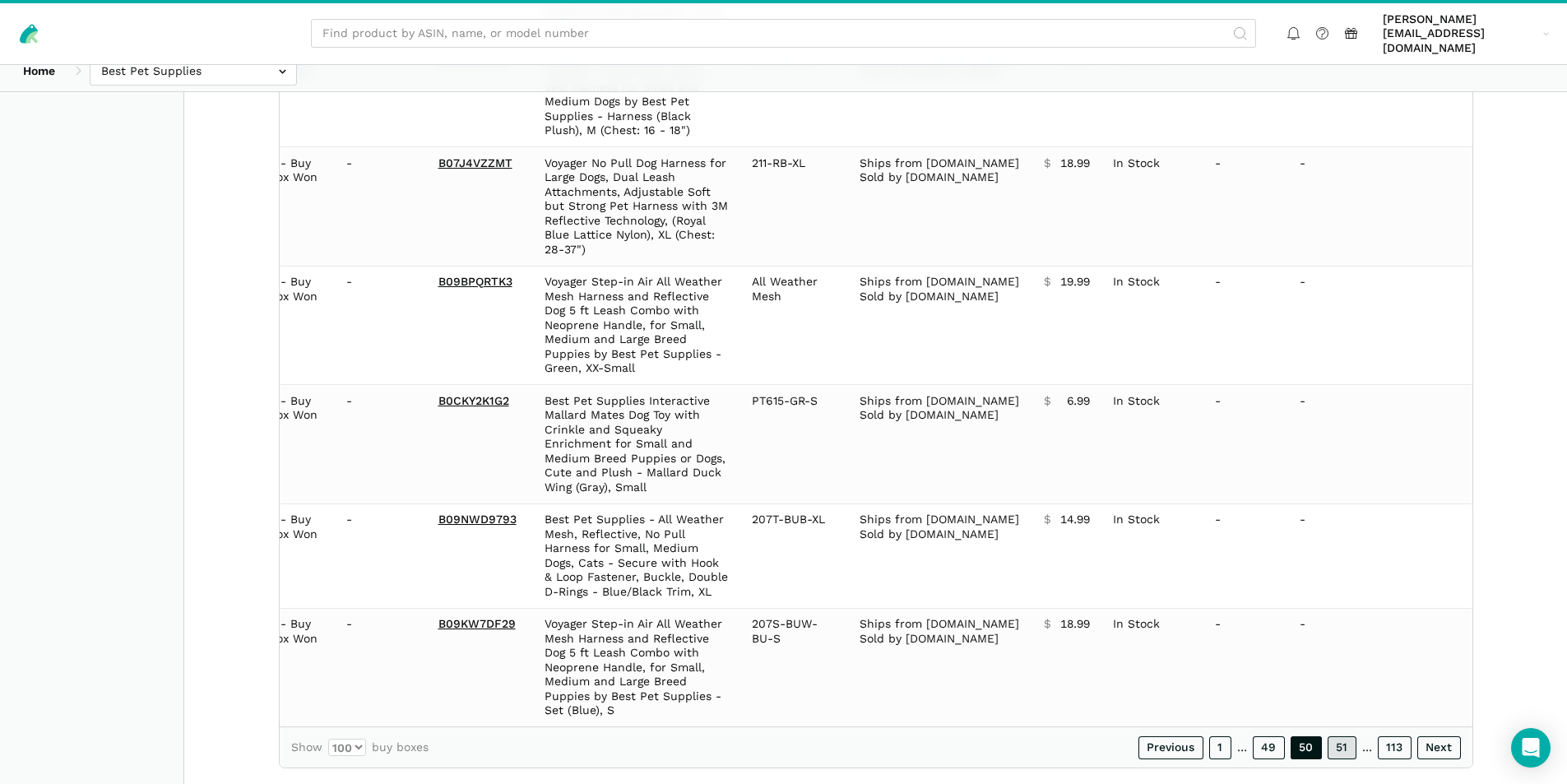
click at [1341, 736] on link "51" at bounding box center [1343, 748] width 29 height 23
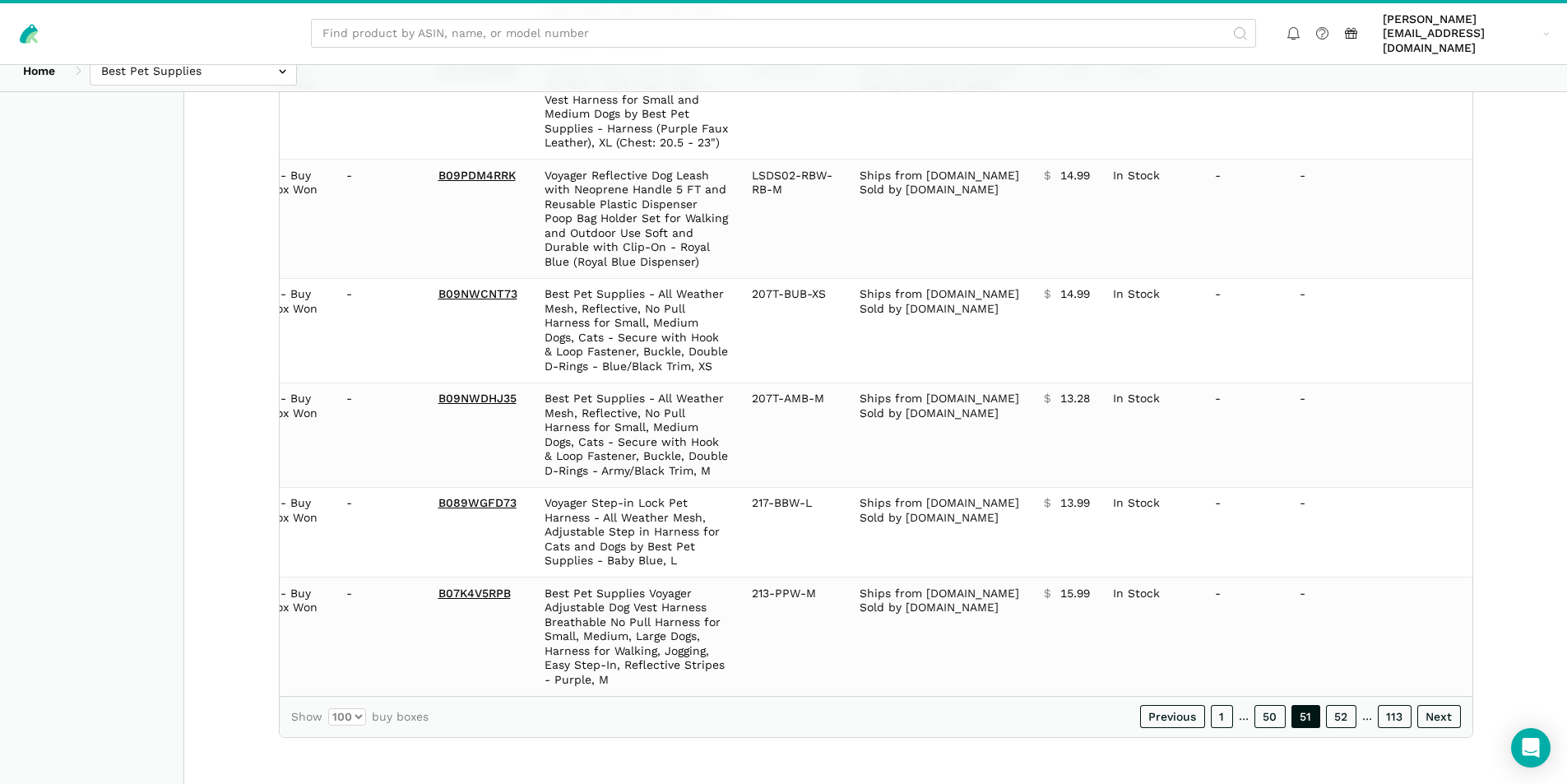
scroll to position [10516, 0]
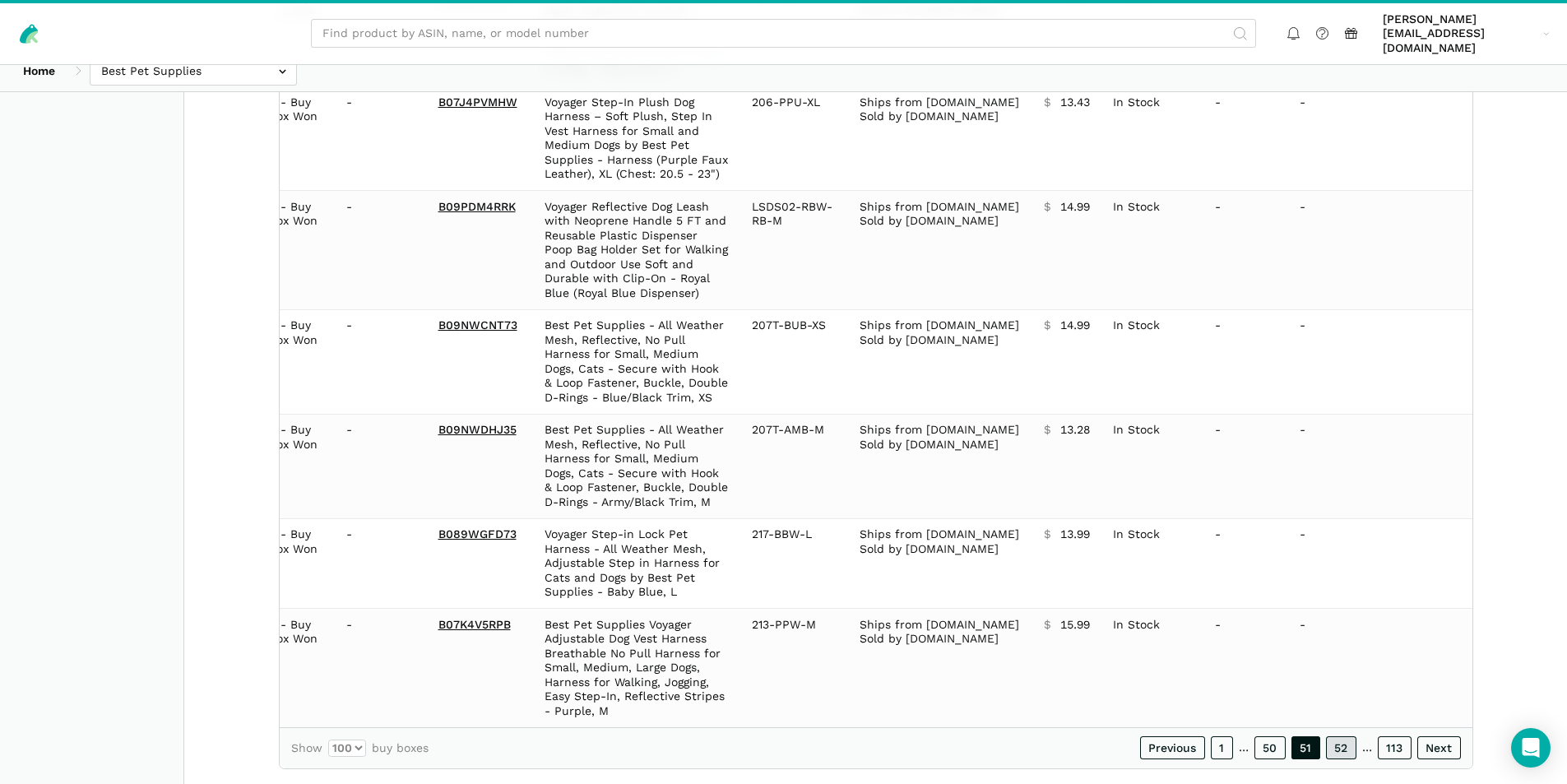
click at [1342, 736] on link "52" at bounding box center [1341, 748] width 30 height 23
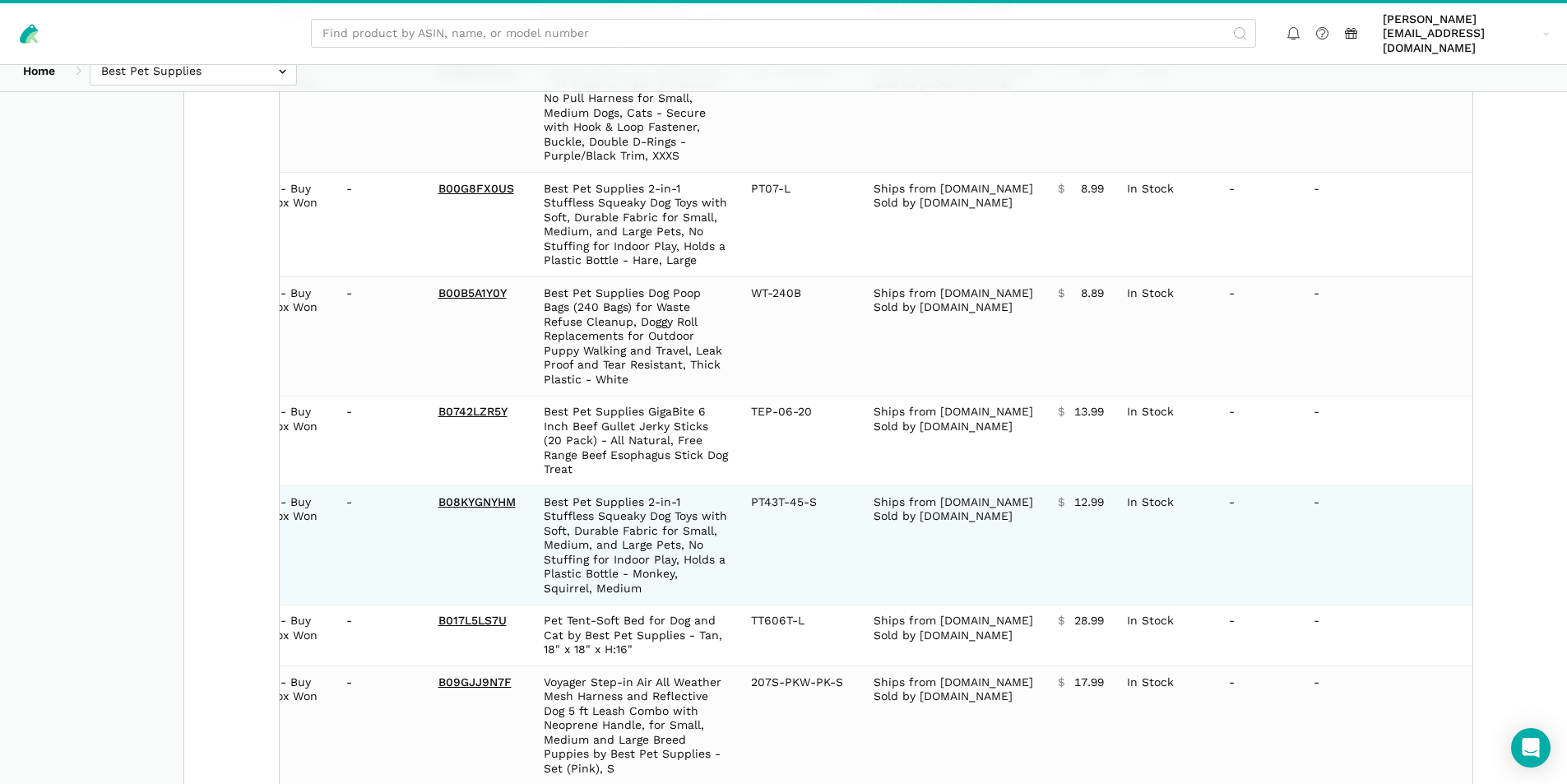
scroll to position [10573, 0]
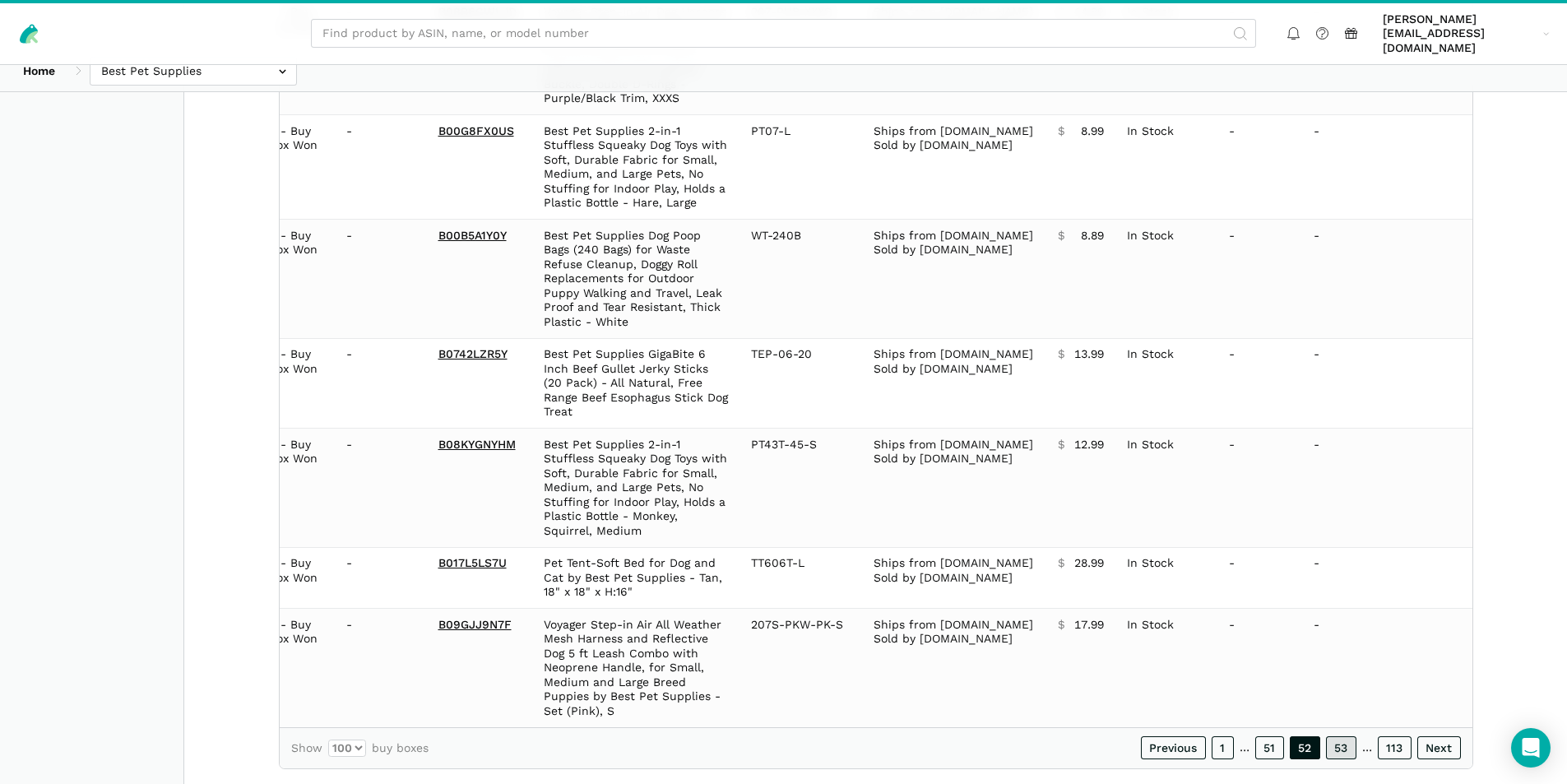
click at [1348, 736] on link "53" at bounding box center [1341, 748] width 30 height 23
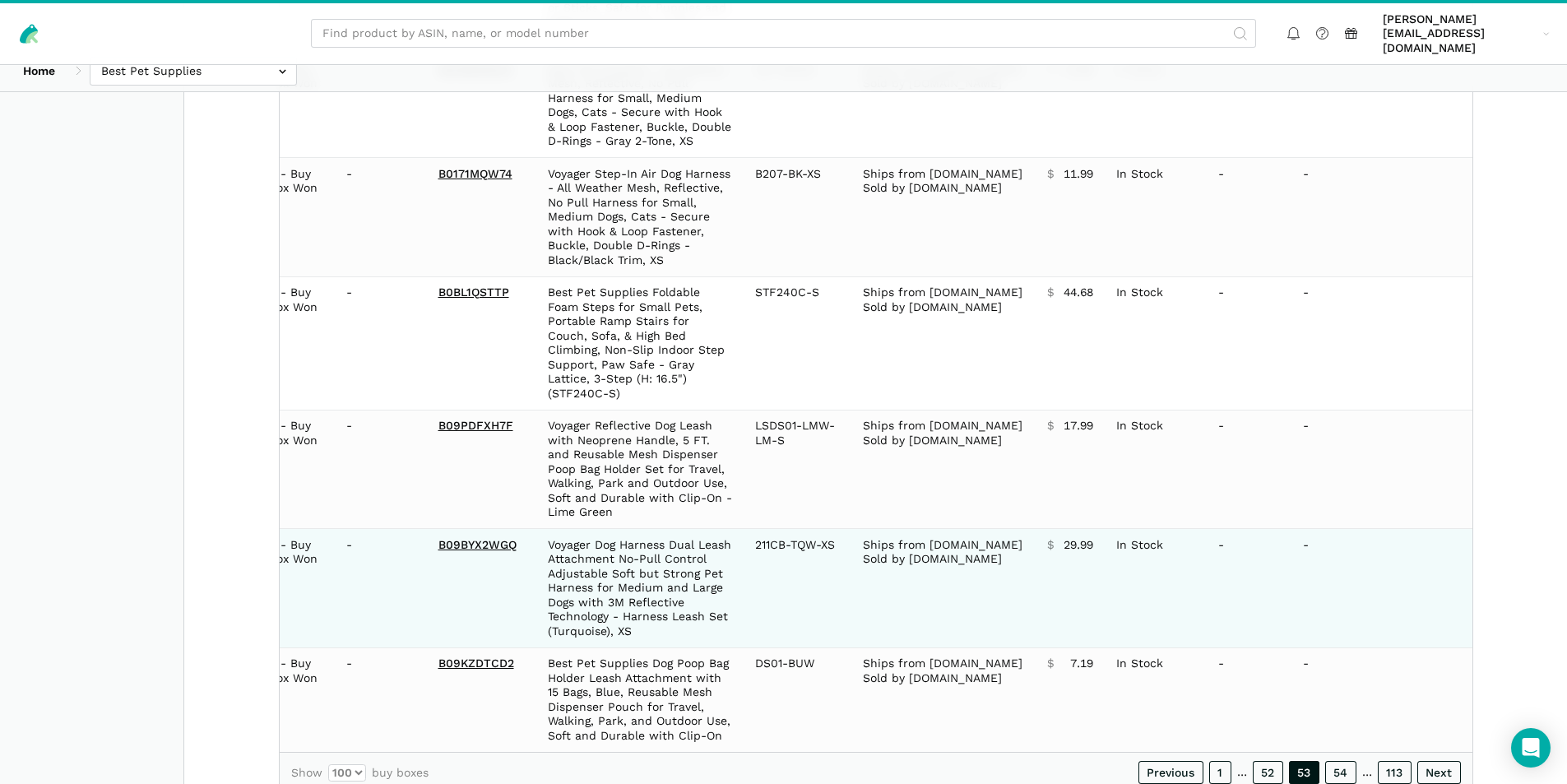
scroll to position [10977, 0]
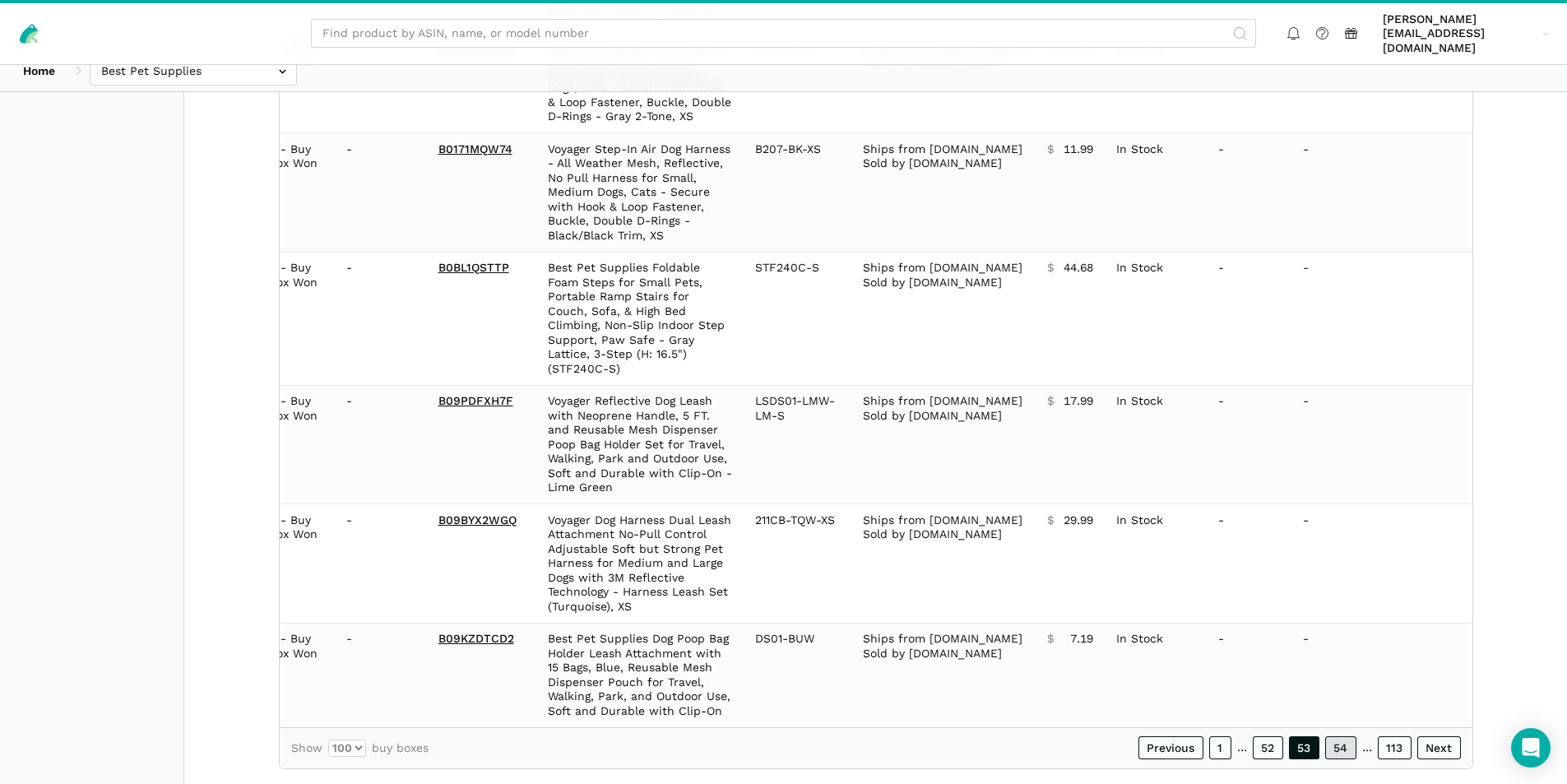
click at [1347, 736] on link "54" at bounding box center [1341, 748] width 31 height 23
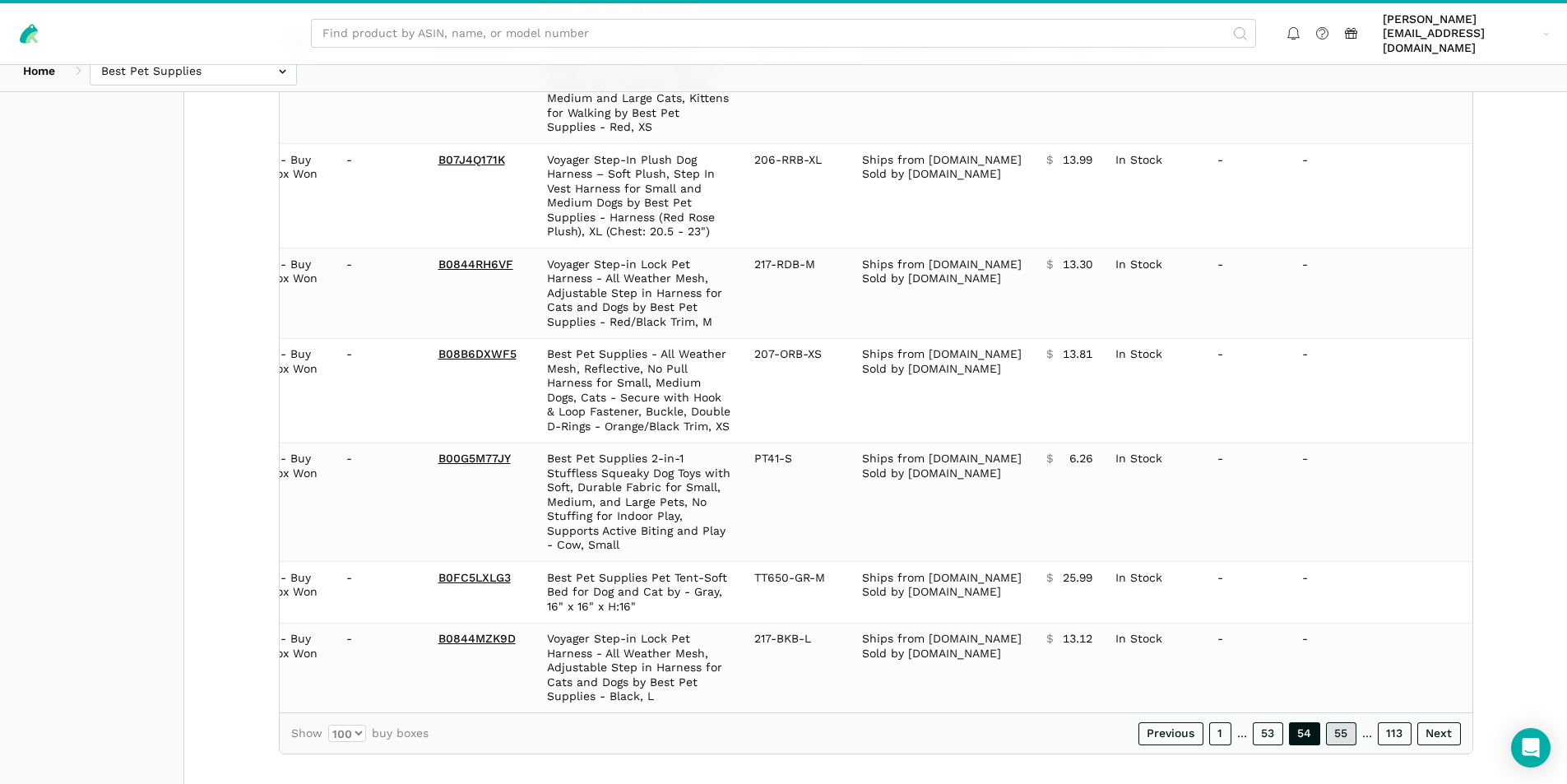
click at [1346, 722] on link "55" at bounding box center [1341, 733] width 30 height 23
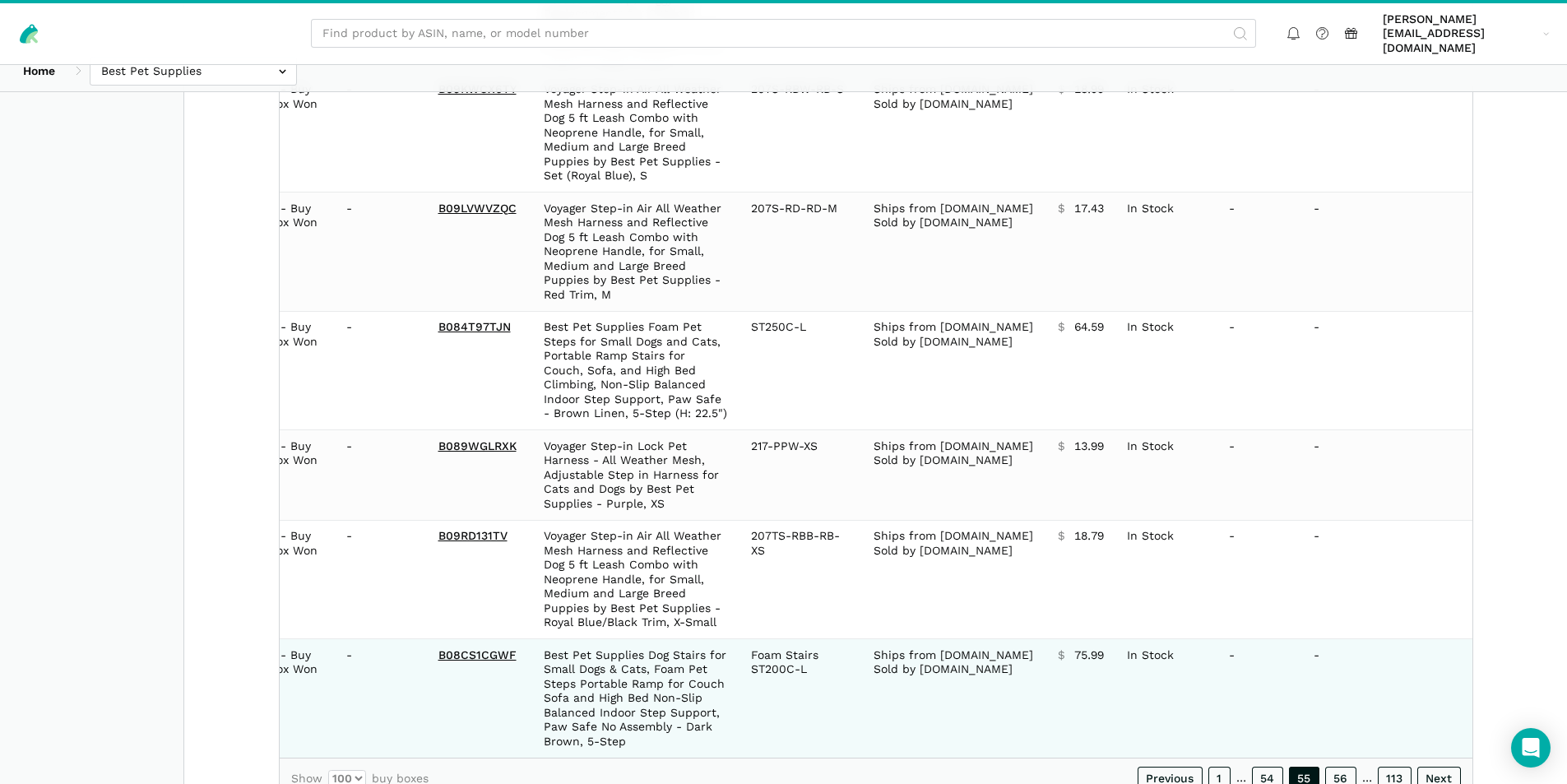
scroll to position [10992, 0]
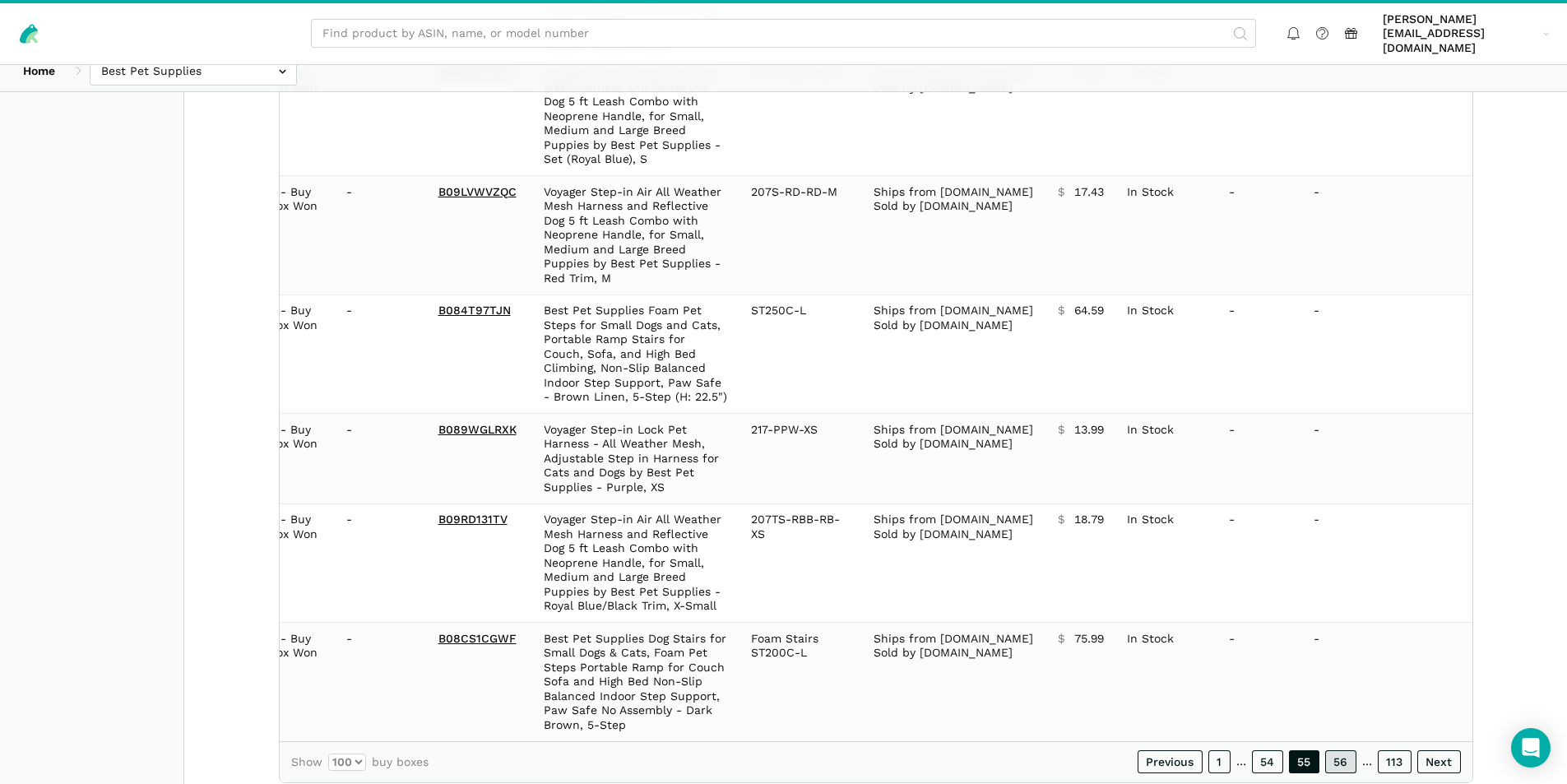
click at [1344, 750] on link "56" at bounding box center [1341, 762] width 31 height 23
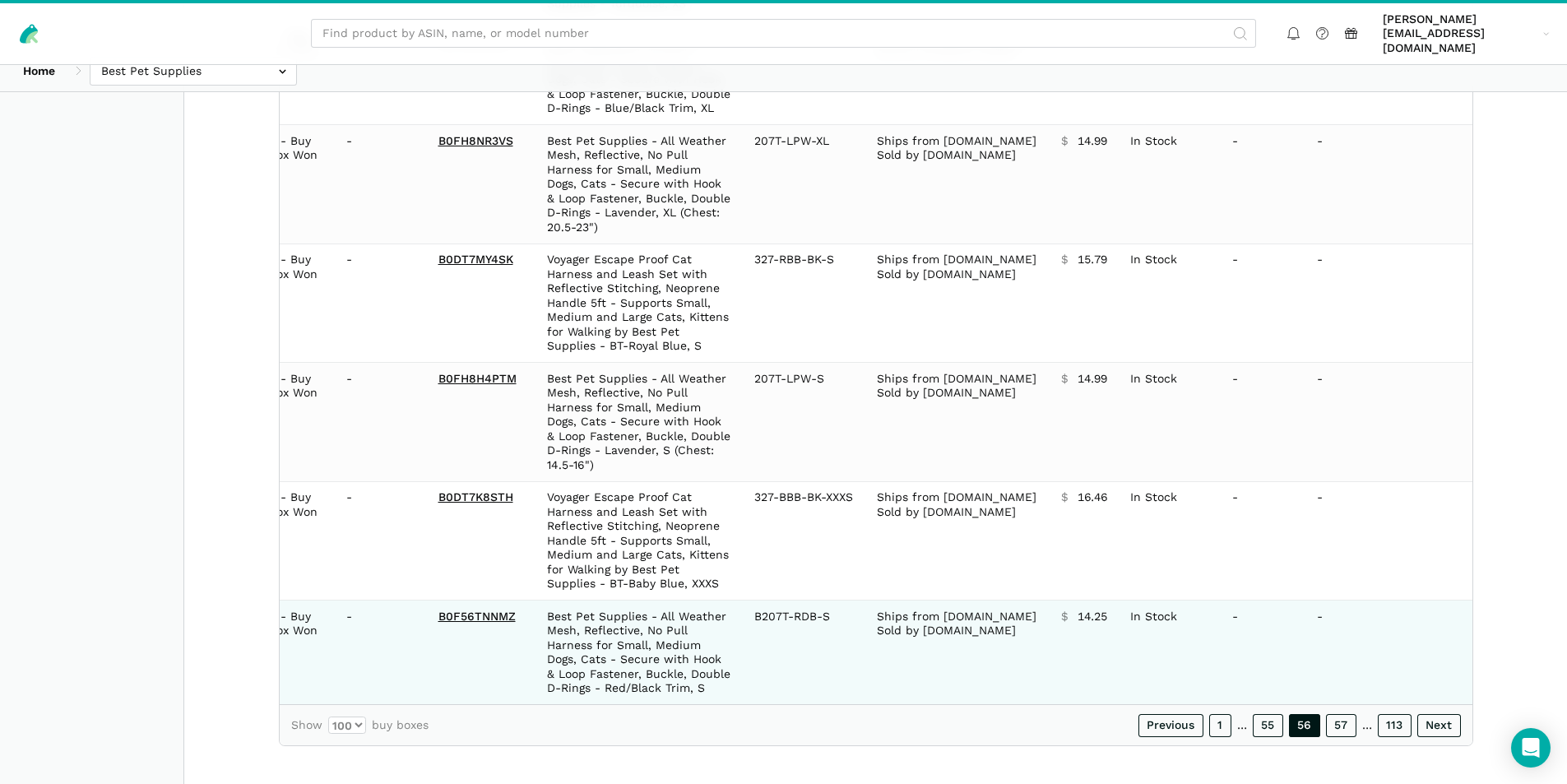
scroll to position [11020, 0]
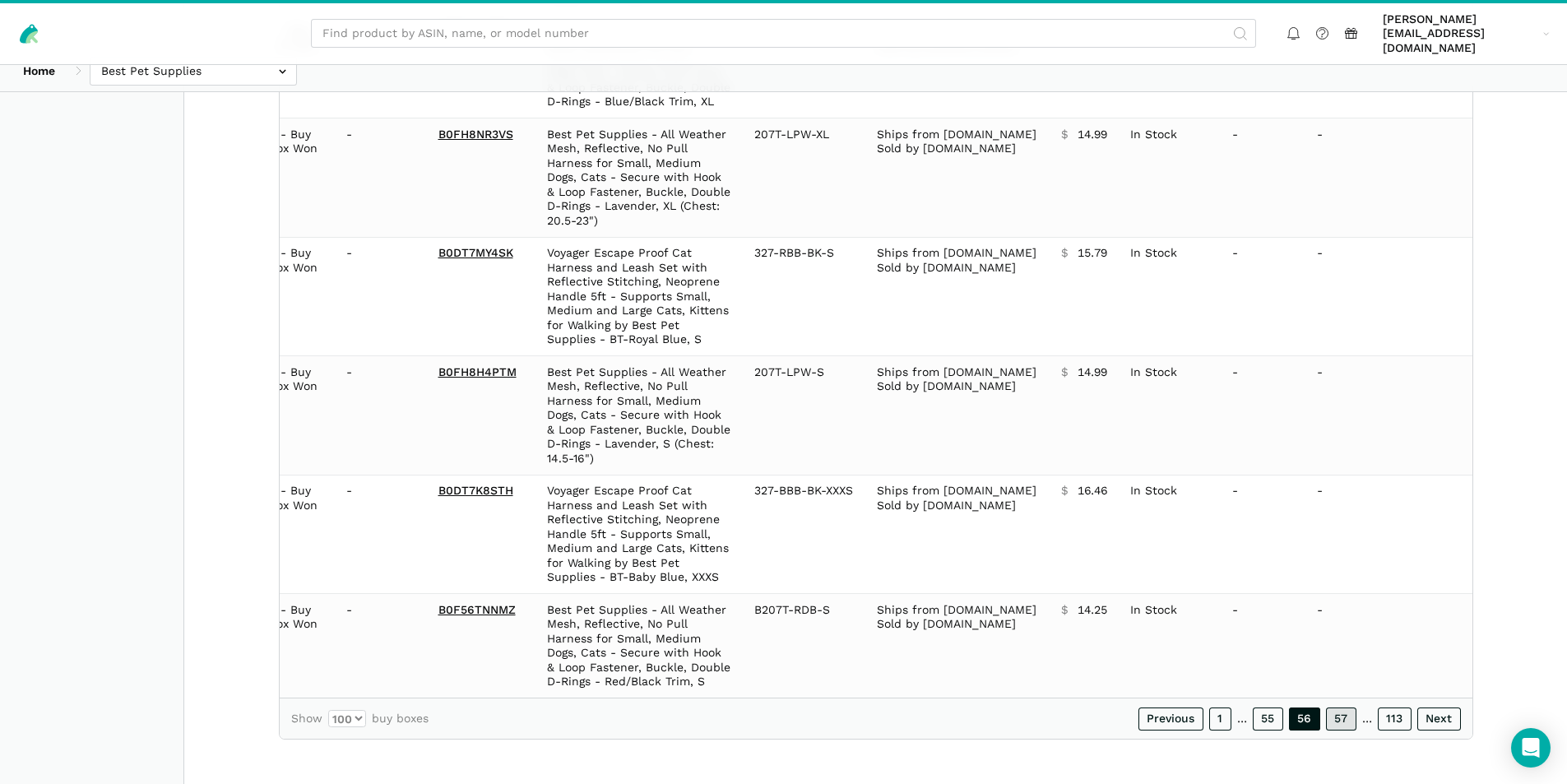
click at [1335, 711] on link "57" at bounding box center [1341, 719] width 30 height 23
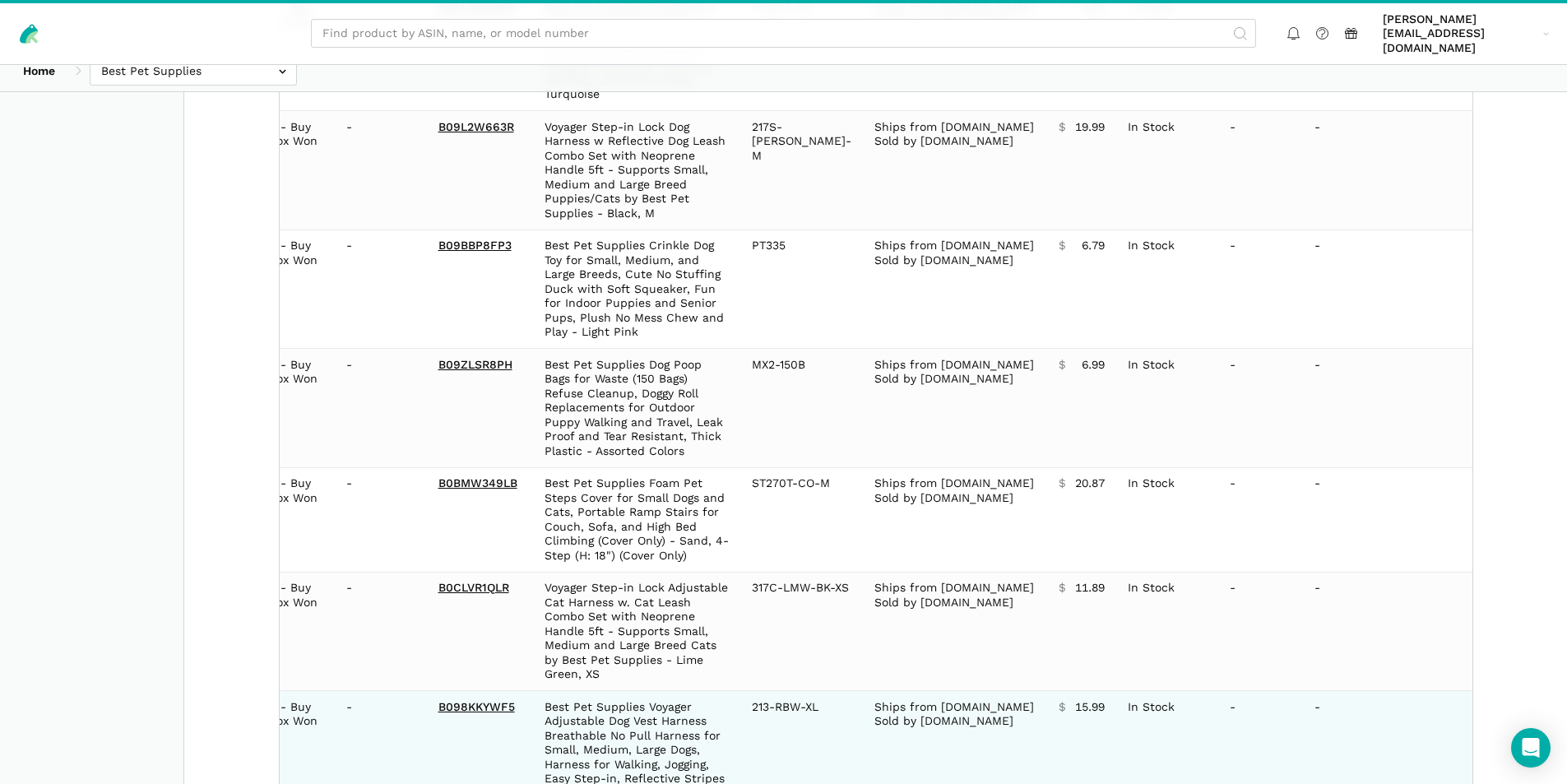
scroll to position [11222, 0]
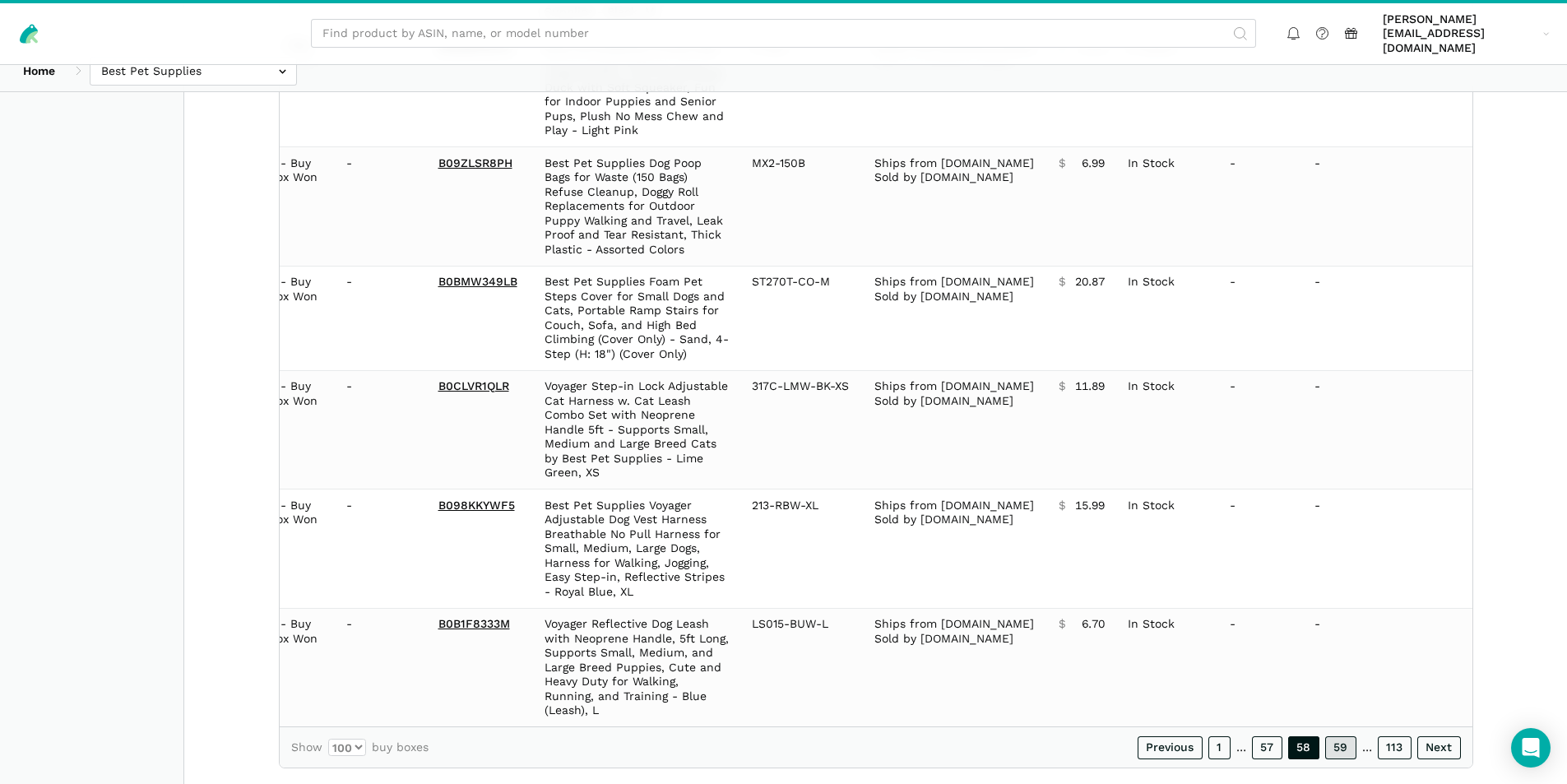
click at [1337, 736] on link "59" at bounding box center [1341, 748] width 31 height 23
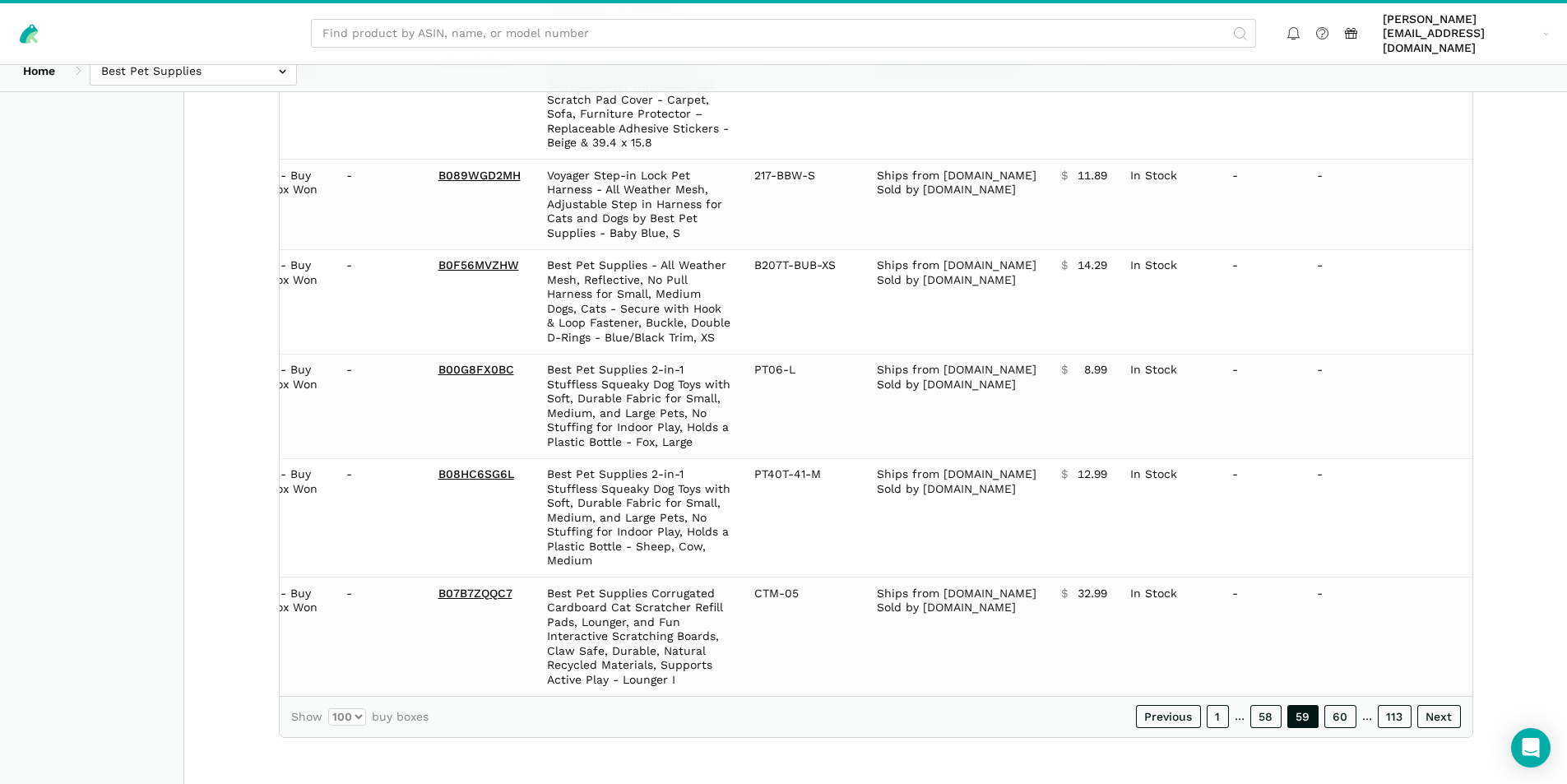
scroll to position [10890, 0]
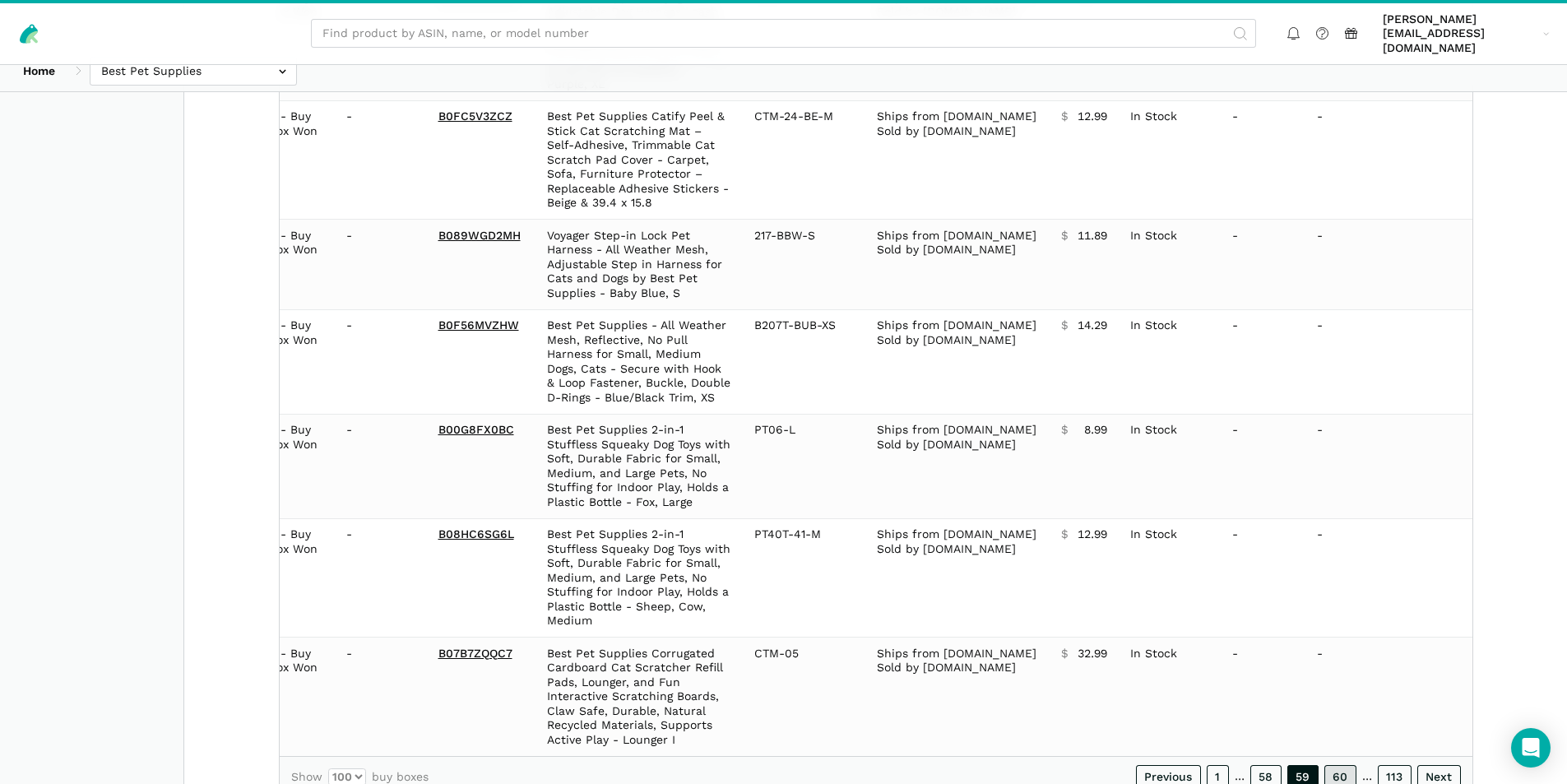
click at [1344, 764] on link "60" at bounding box center [1341, 776] width 32 height 23
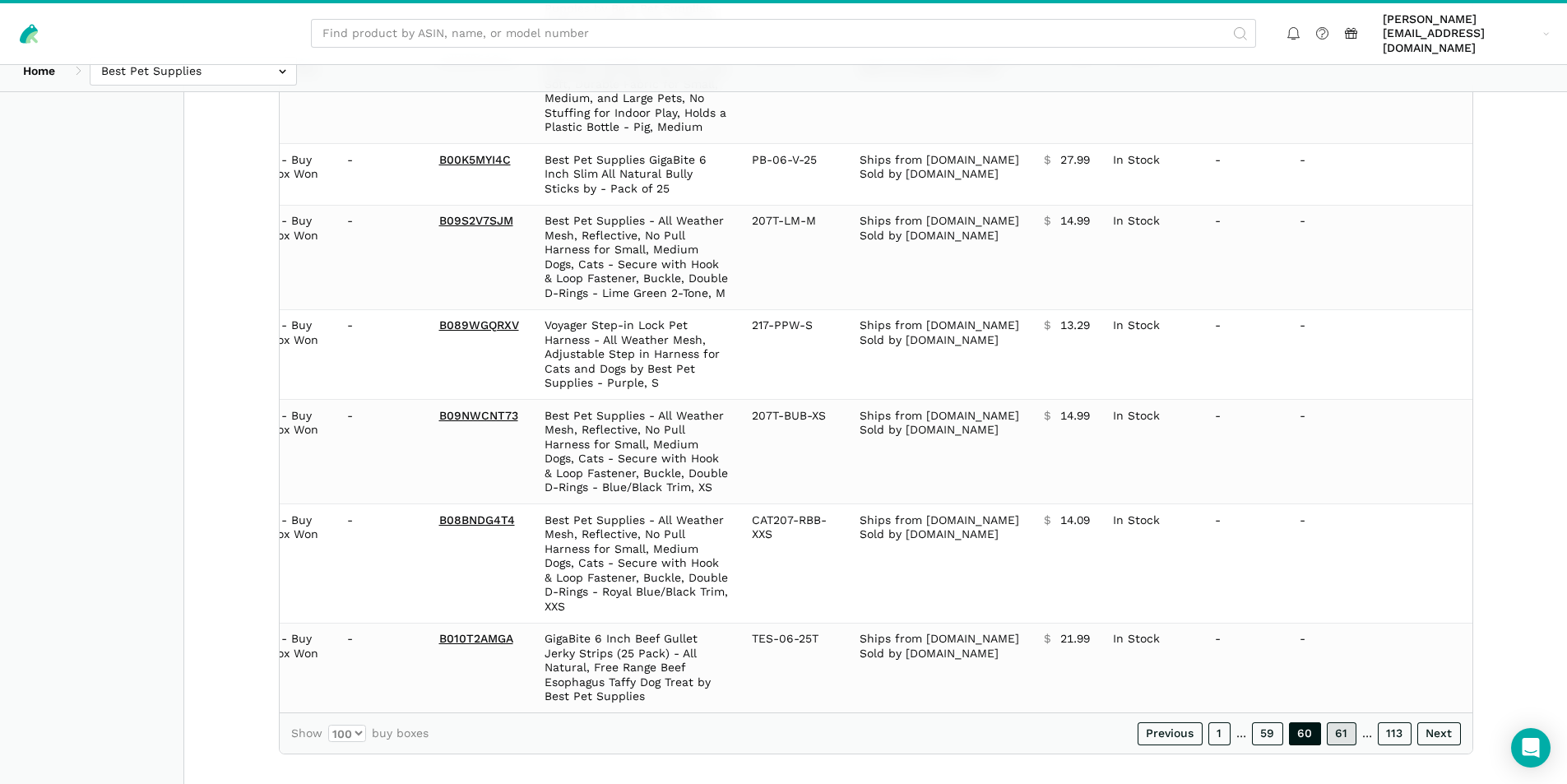
click at [1341, 722] on link "61" at bounding box center [1342, 733] width 29 height 23
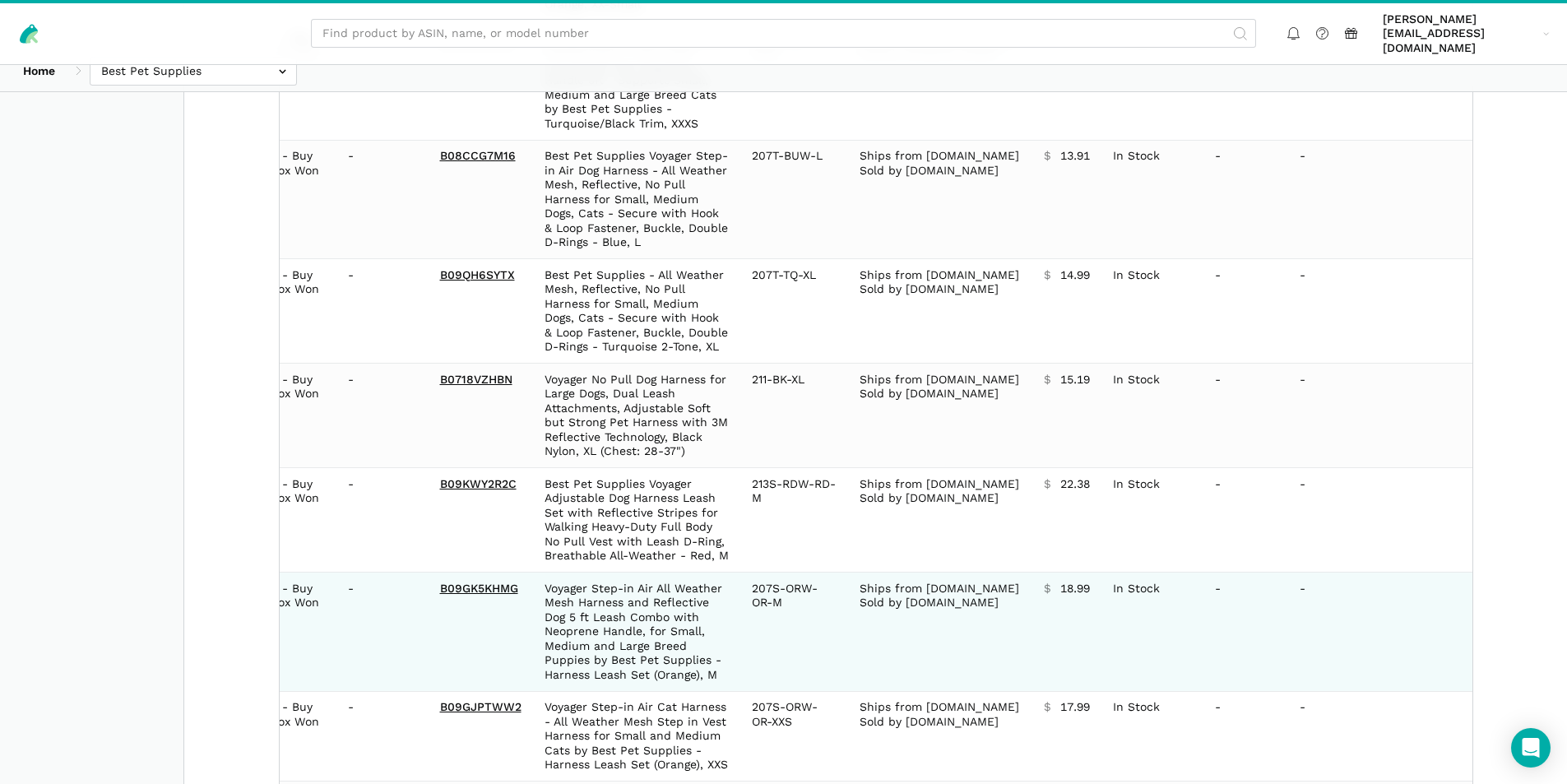
scroll to position [10862, 0]
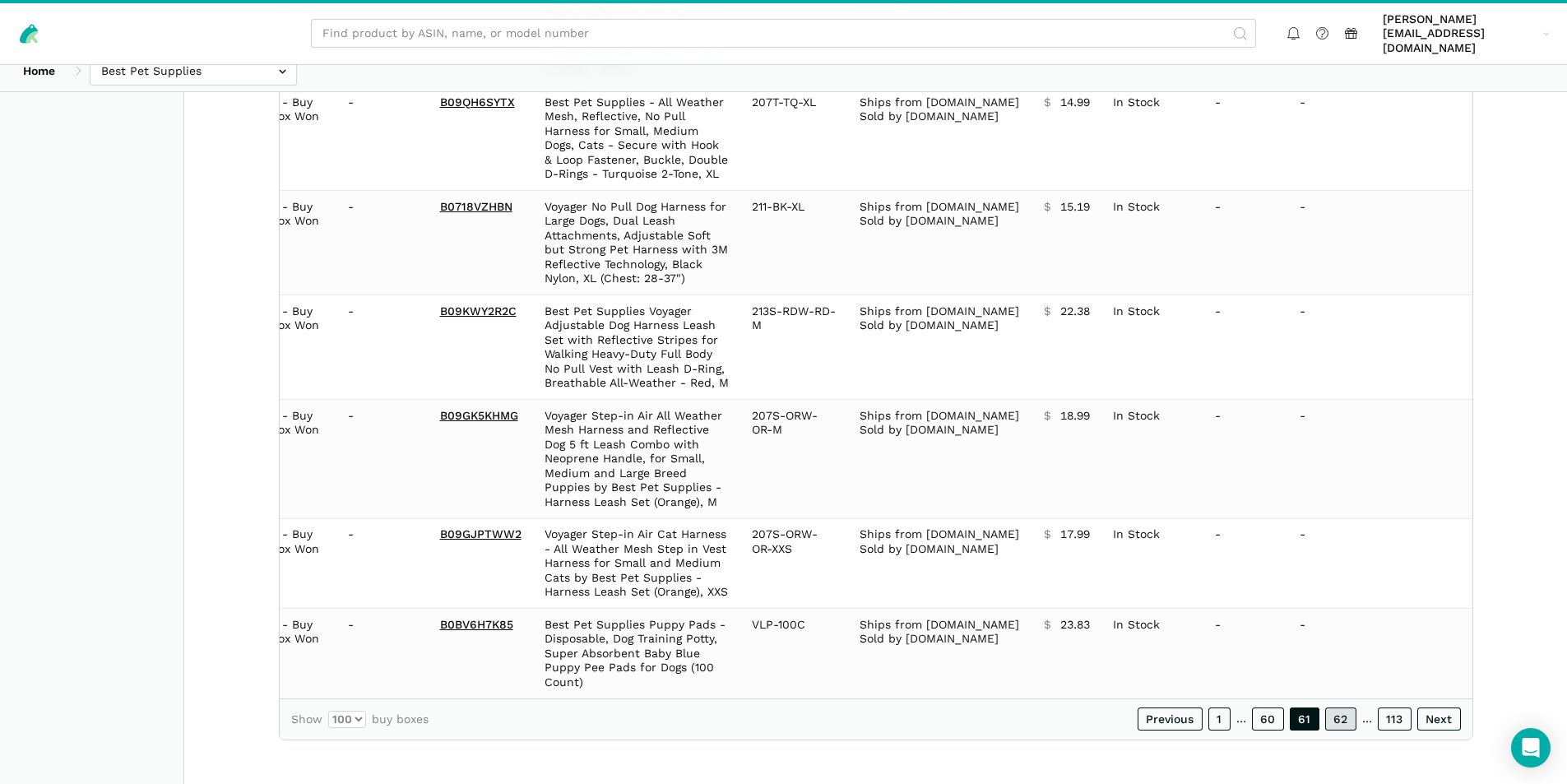
click at [1337, 713] on link "62" at bounding box center [1341, 719] width 31 height 23
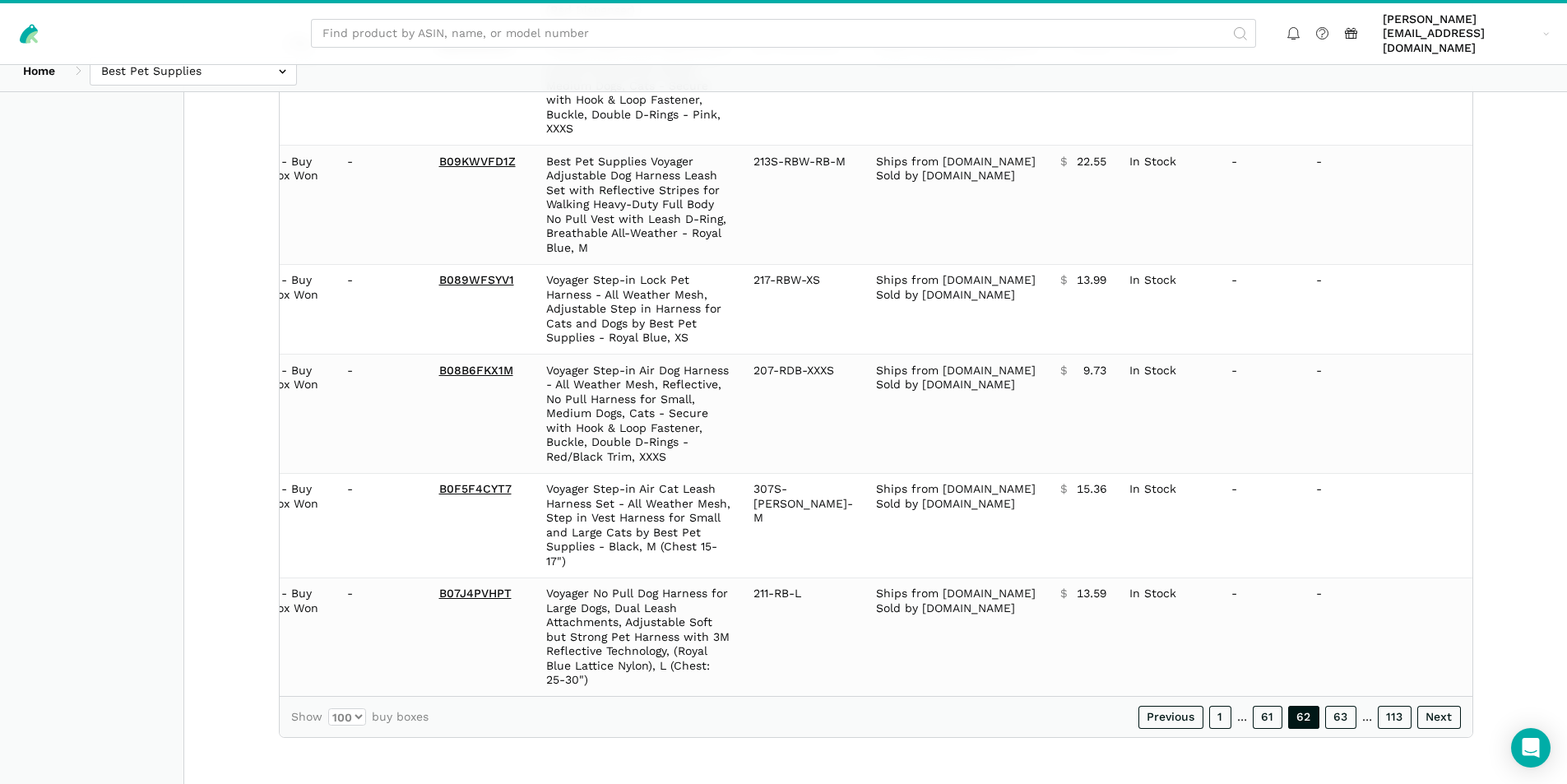
scroll to position [10747, 0]
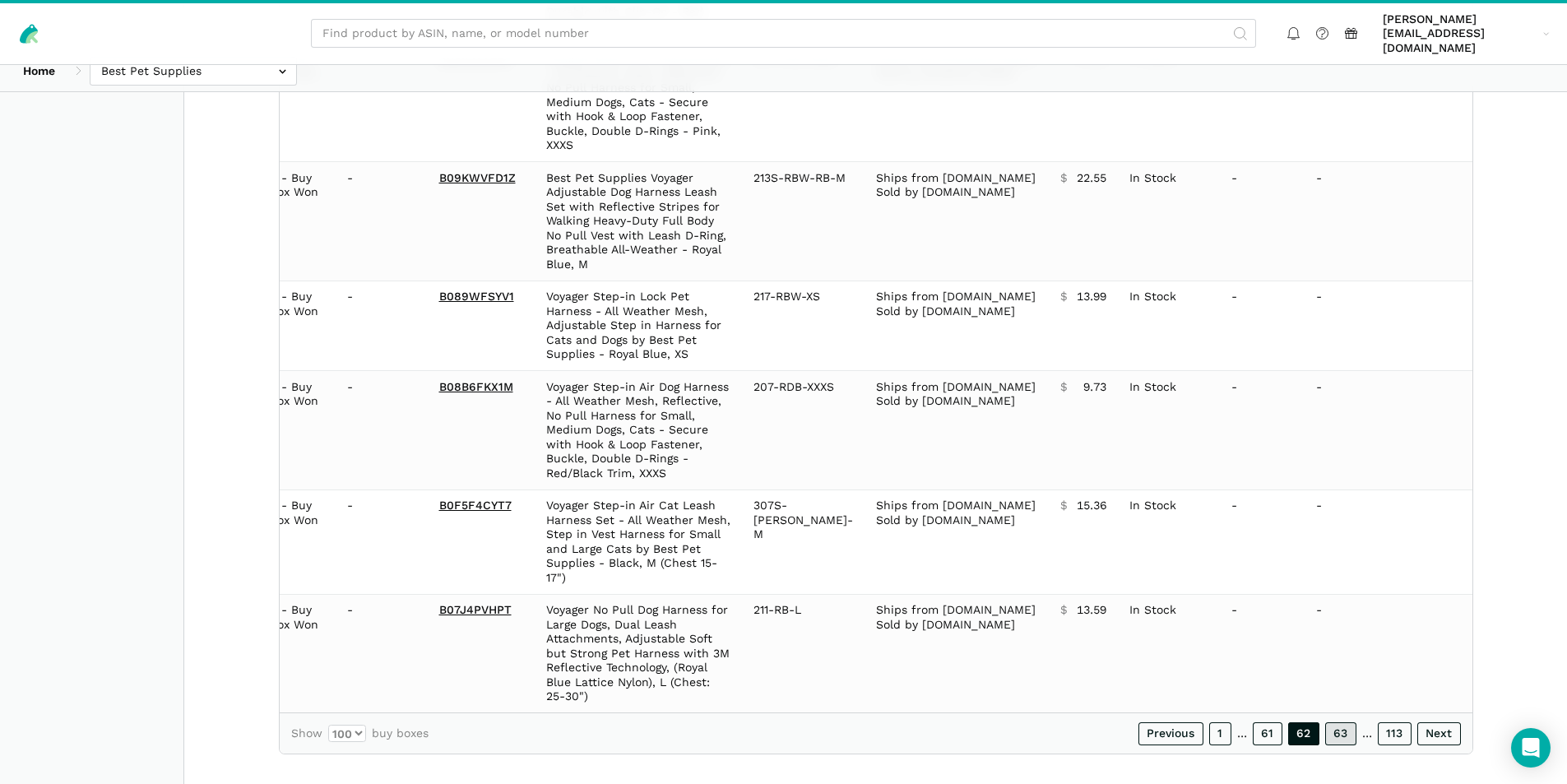
click at [1337, 724] on link "63" at bounding box center [1341, 733] width 31 height 23
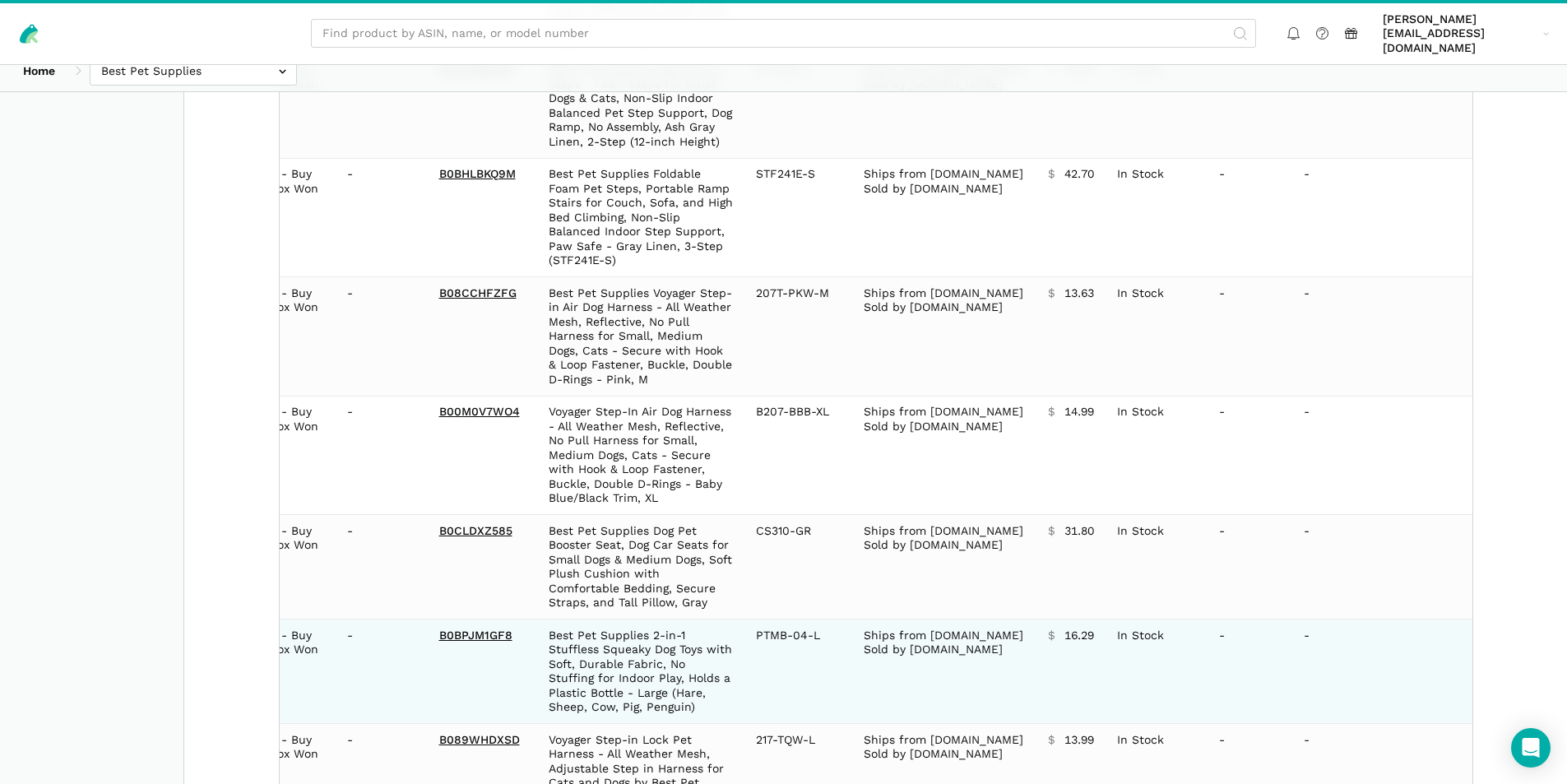
scroll to position [10905, 0]
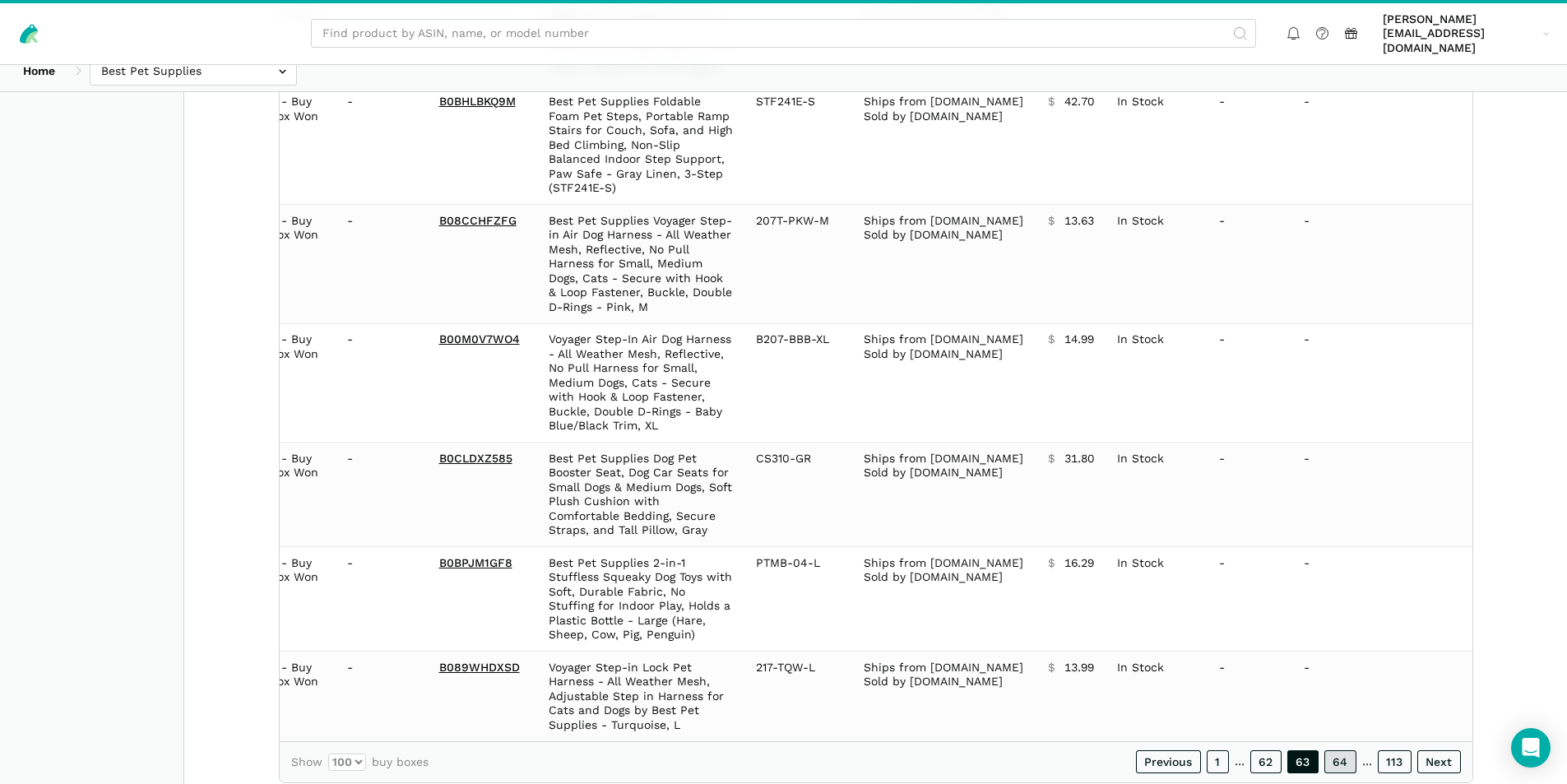
click at [1329, 750] on link "64" at bounding box center [1341, 762] width 32 height 23
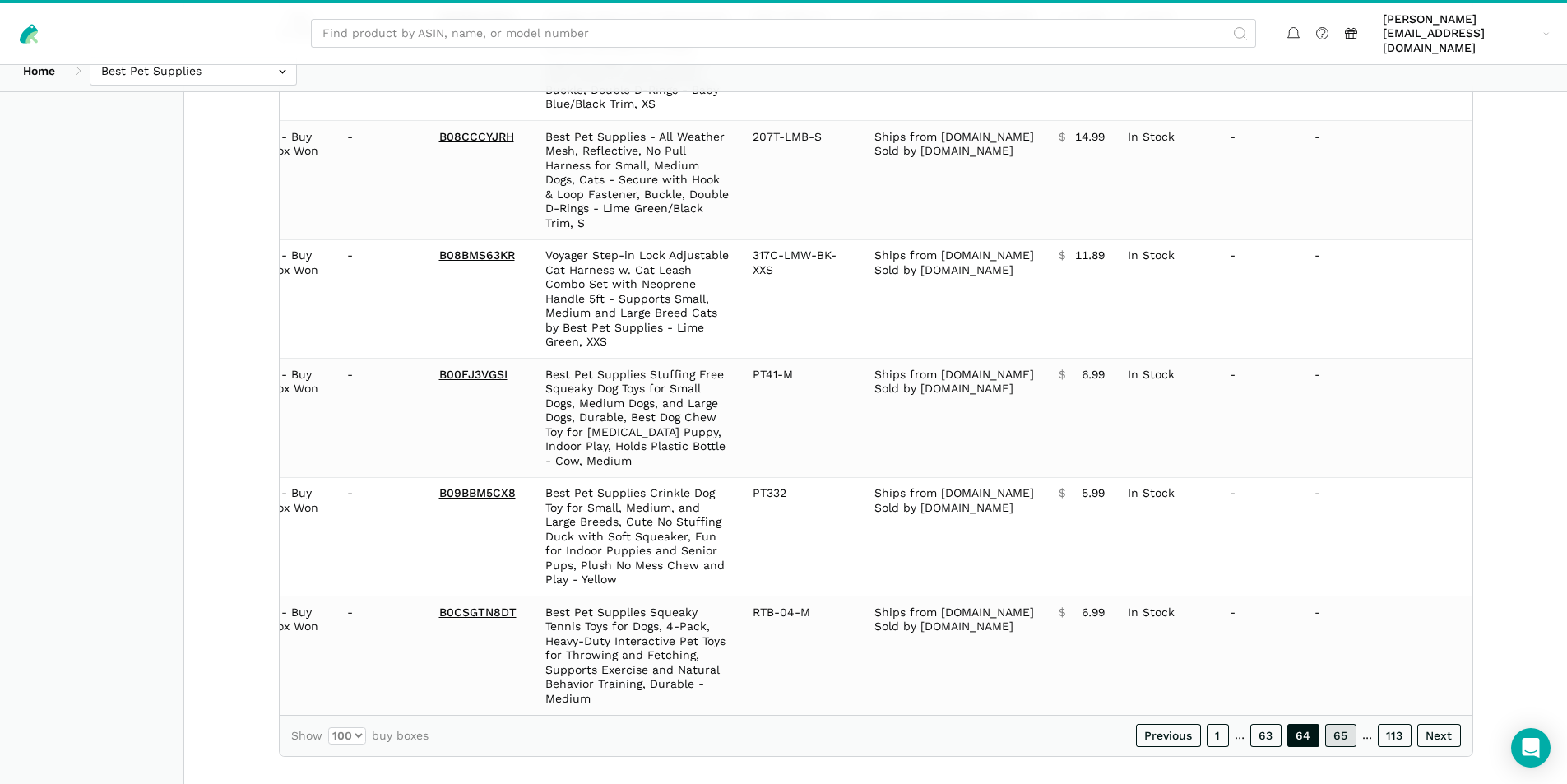
scroll to position [10977, 0]
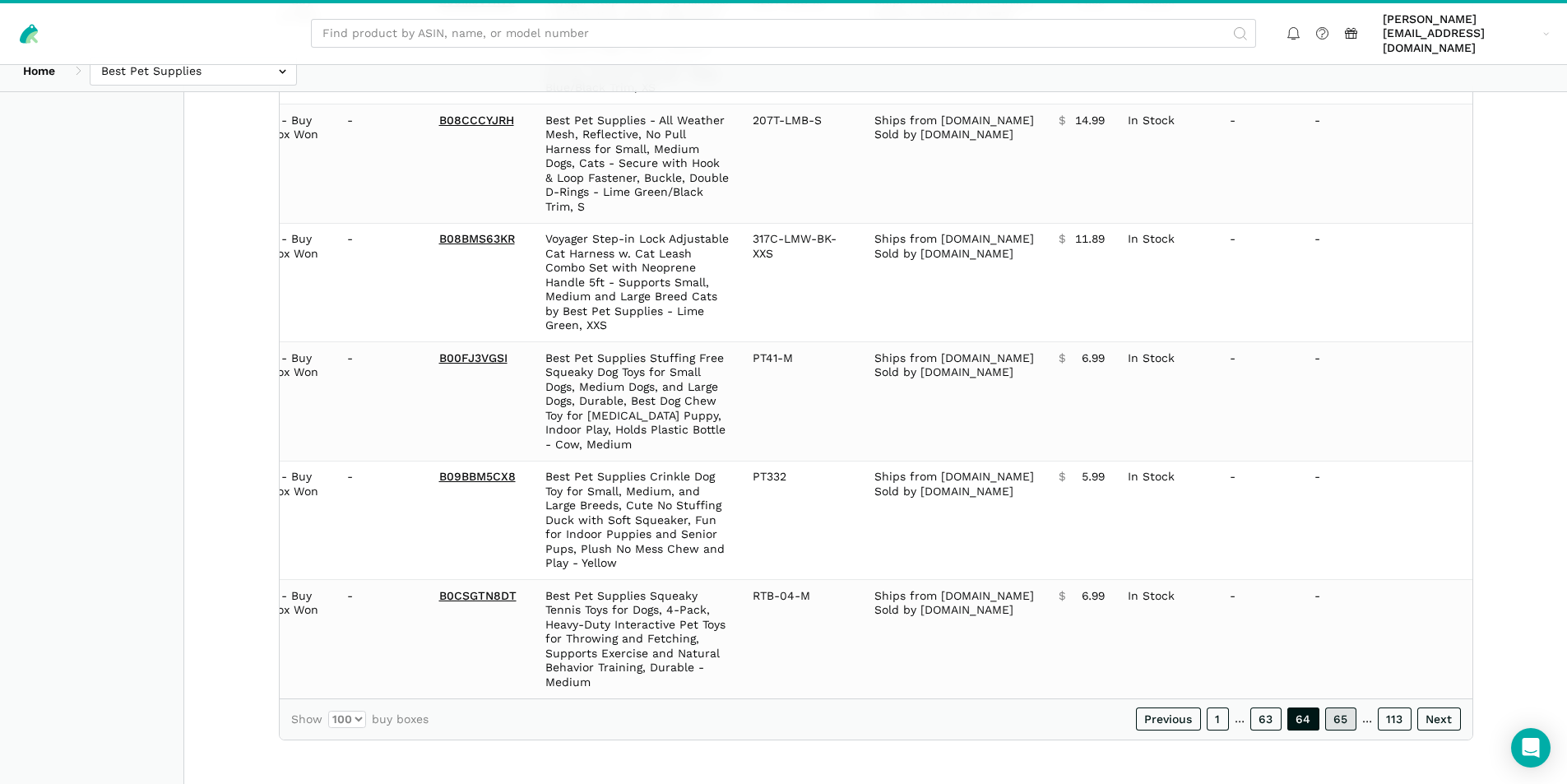
click at [1347, 712] on link "65" at bounding box center [1341, 719] width 31 height 23
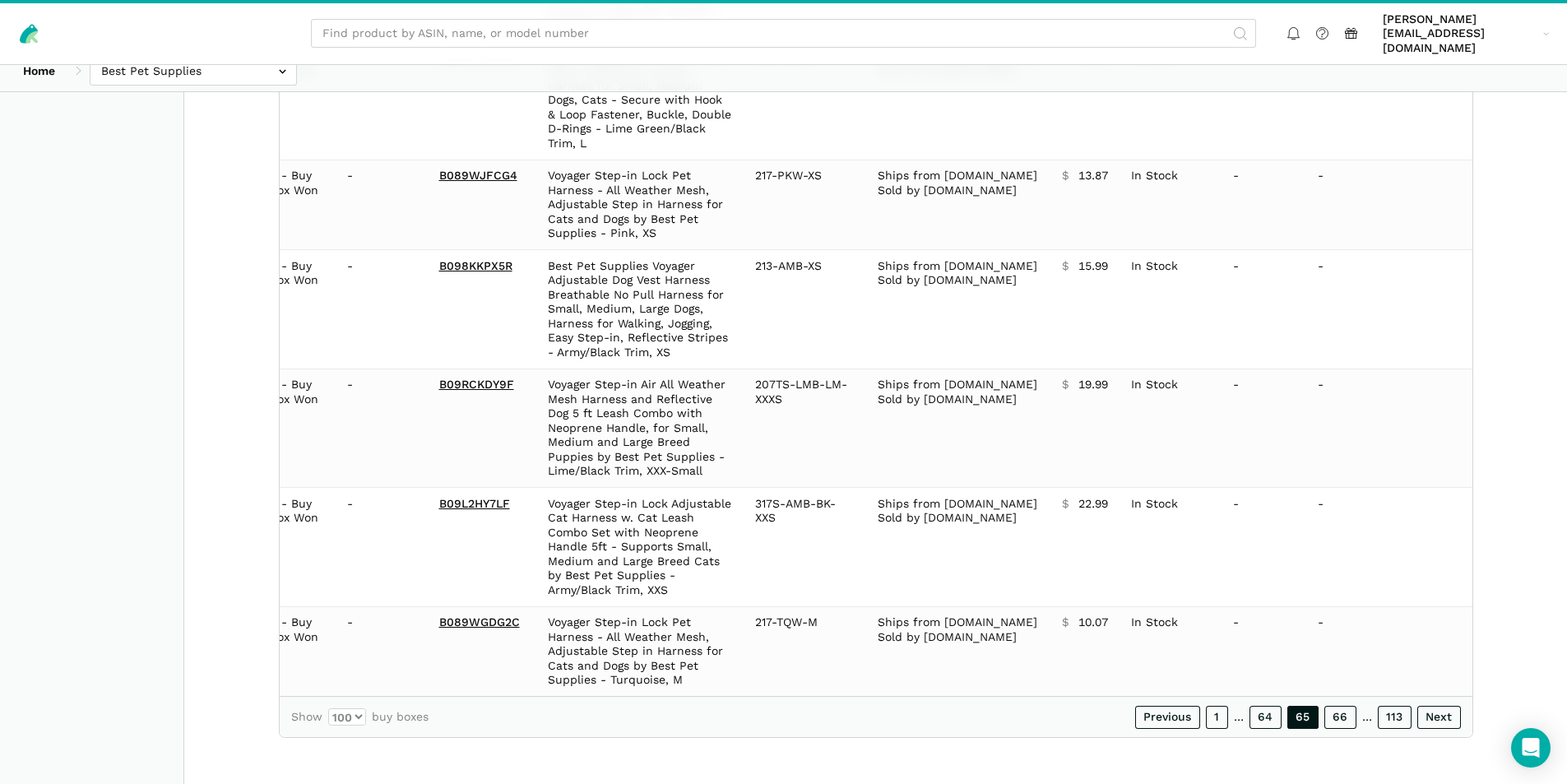
scroll to position [10919, 0]
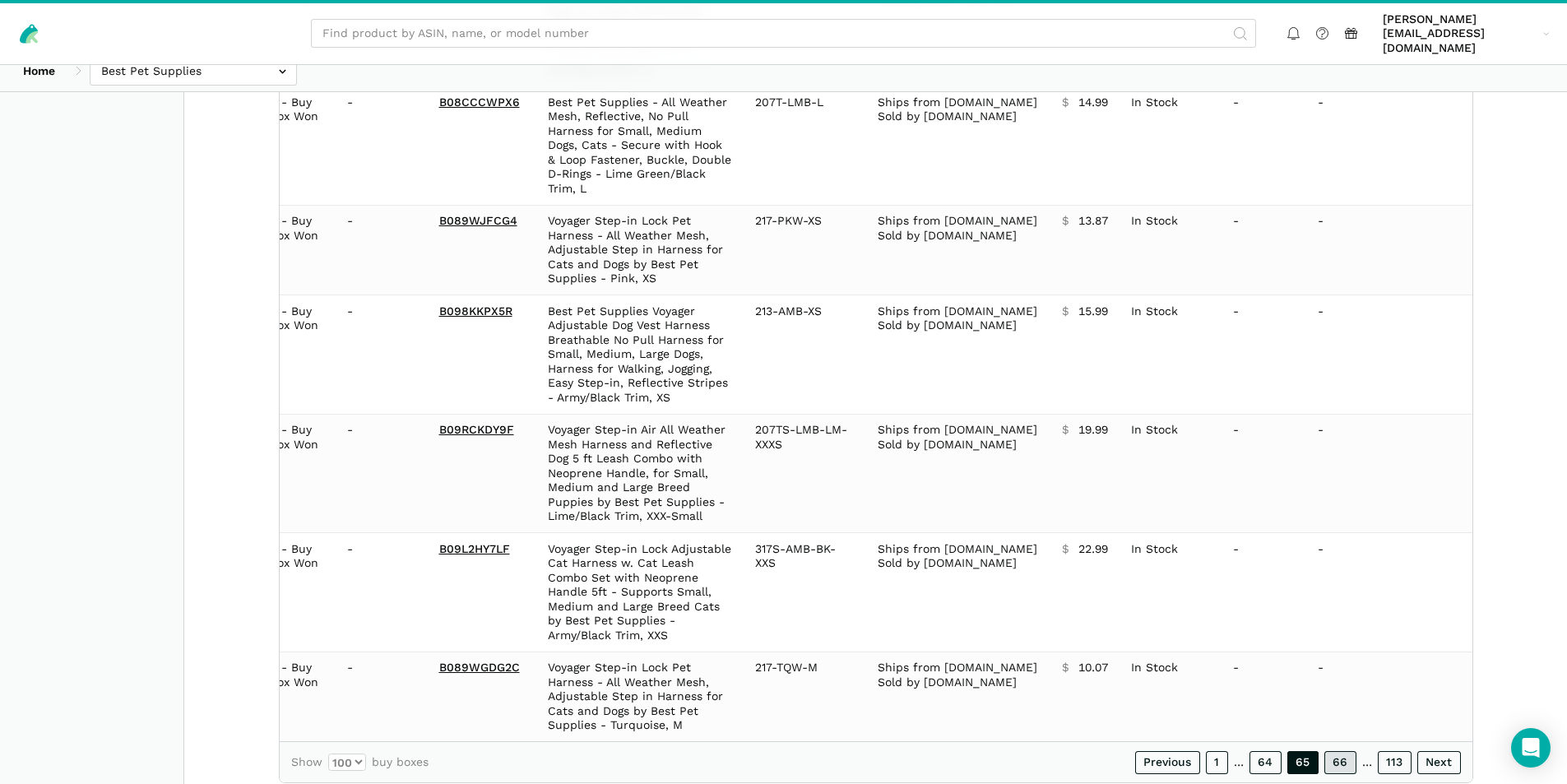
click at [1343, 751] on link "66" at bounding box center [1341, 763] width 32 height 23
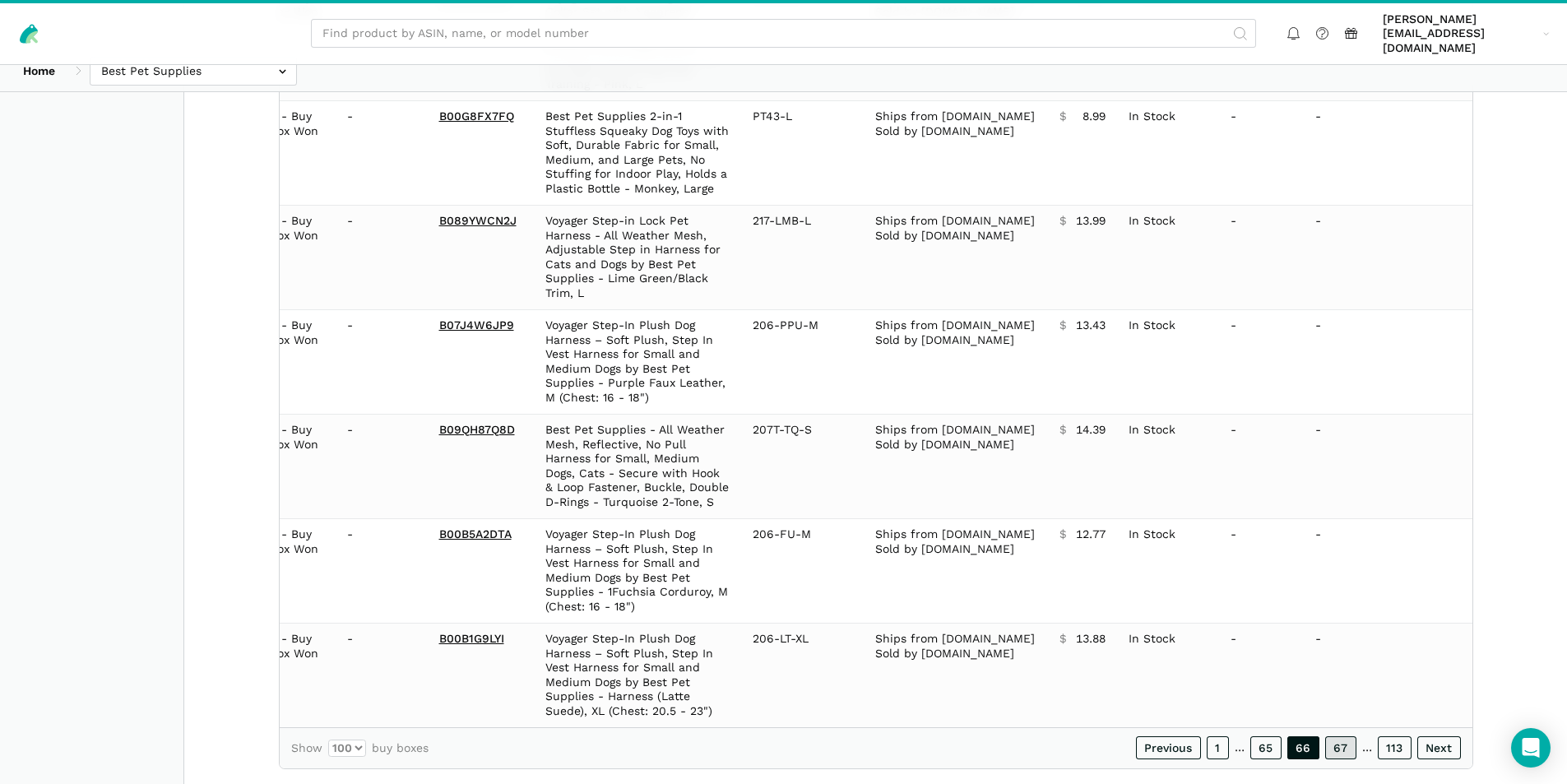
click at [1341, 736] on link "67" at bounding box center [1341, 748] width 31 height 23
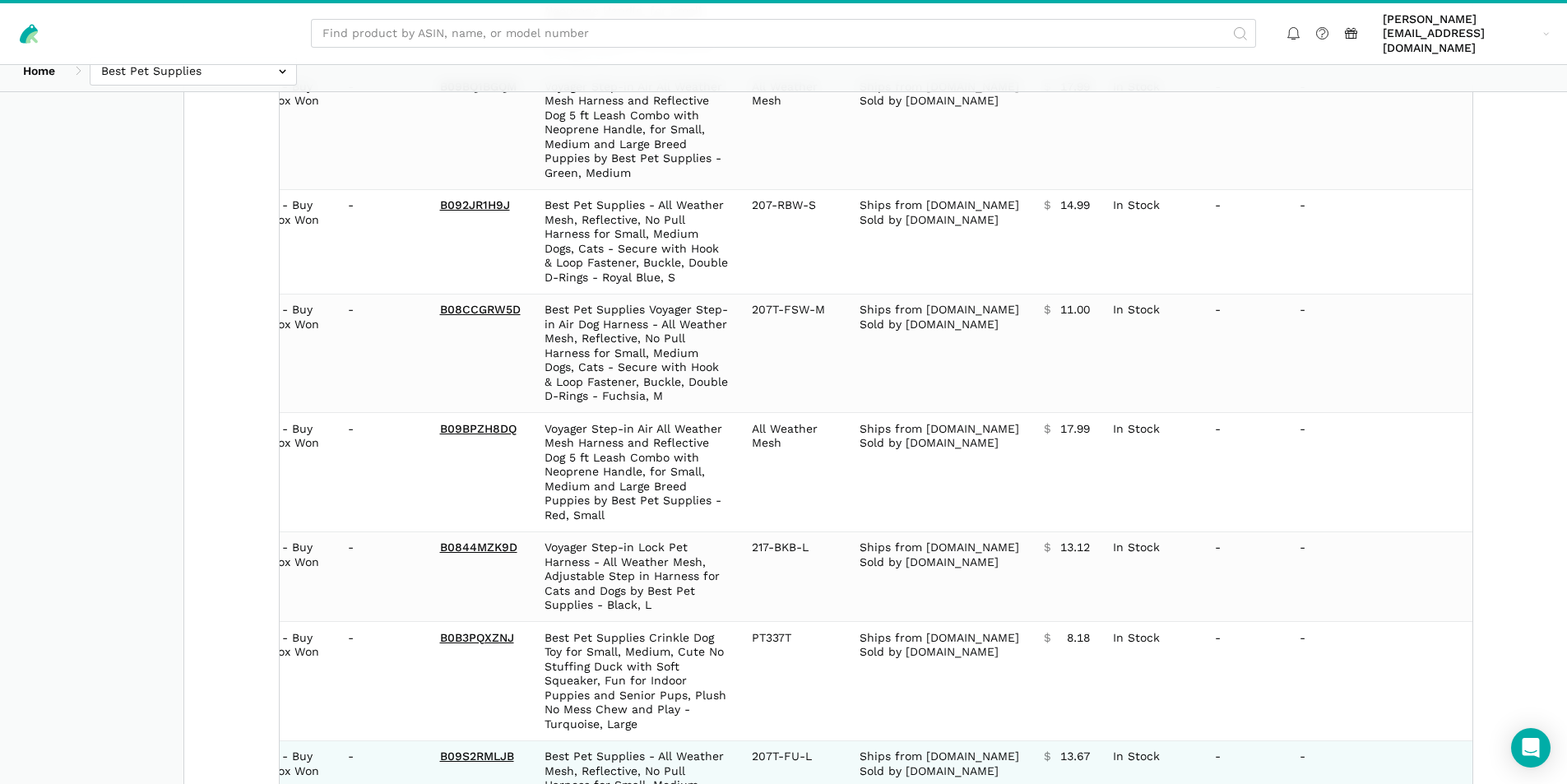
scroll to position [10962, 0]
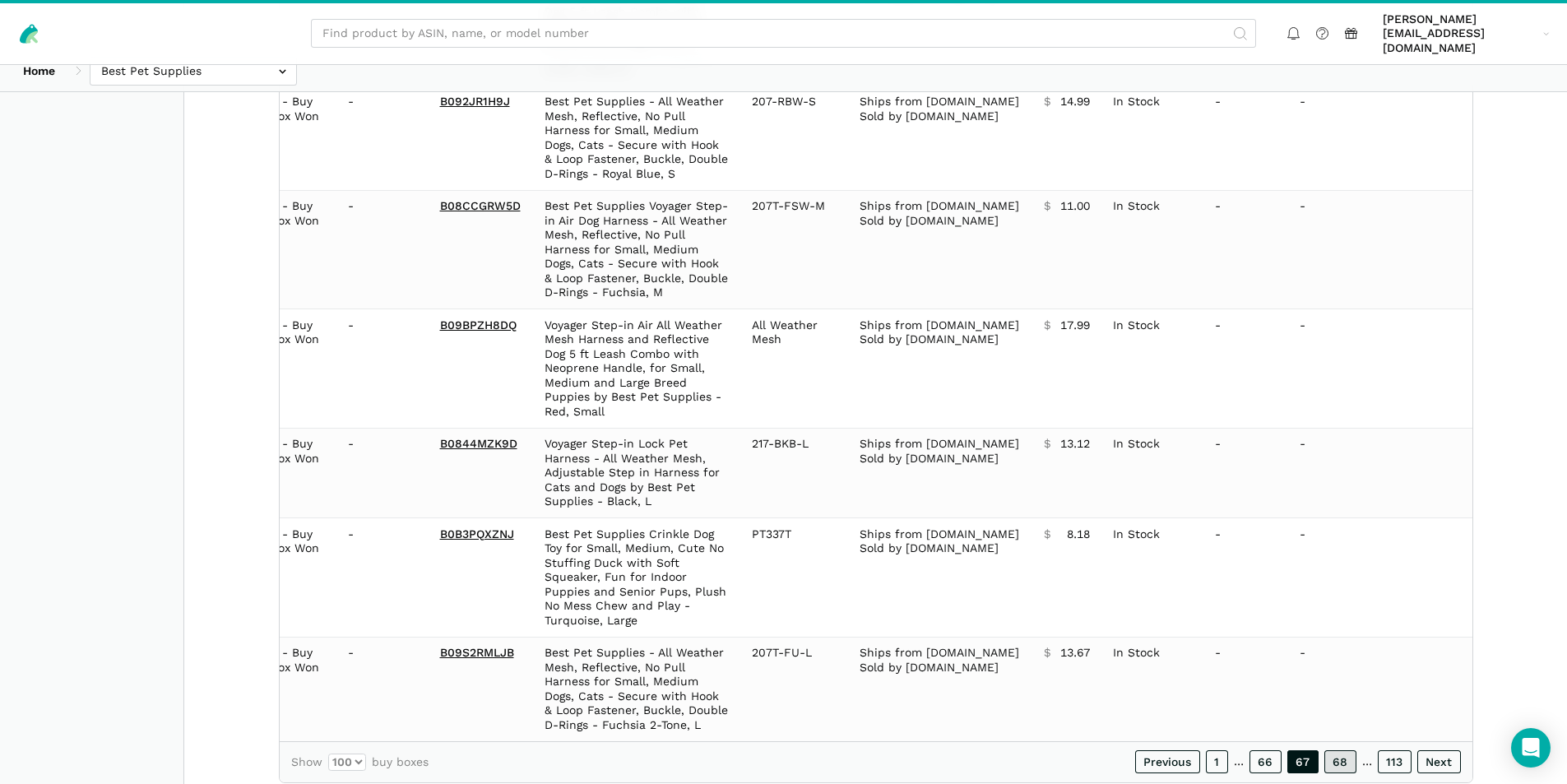
click at [1342, 750] on link "68" at bounding box center [1341, 762] width 32 height 23
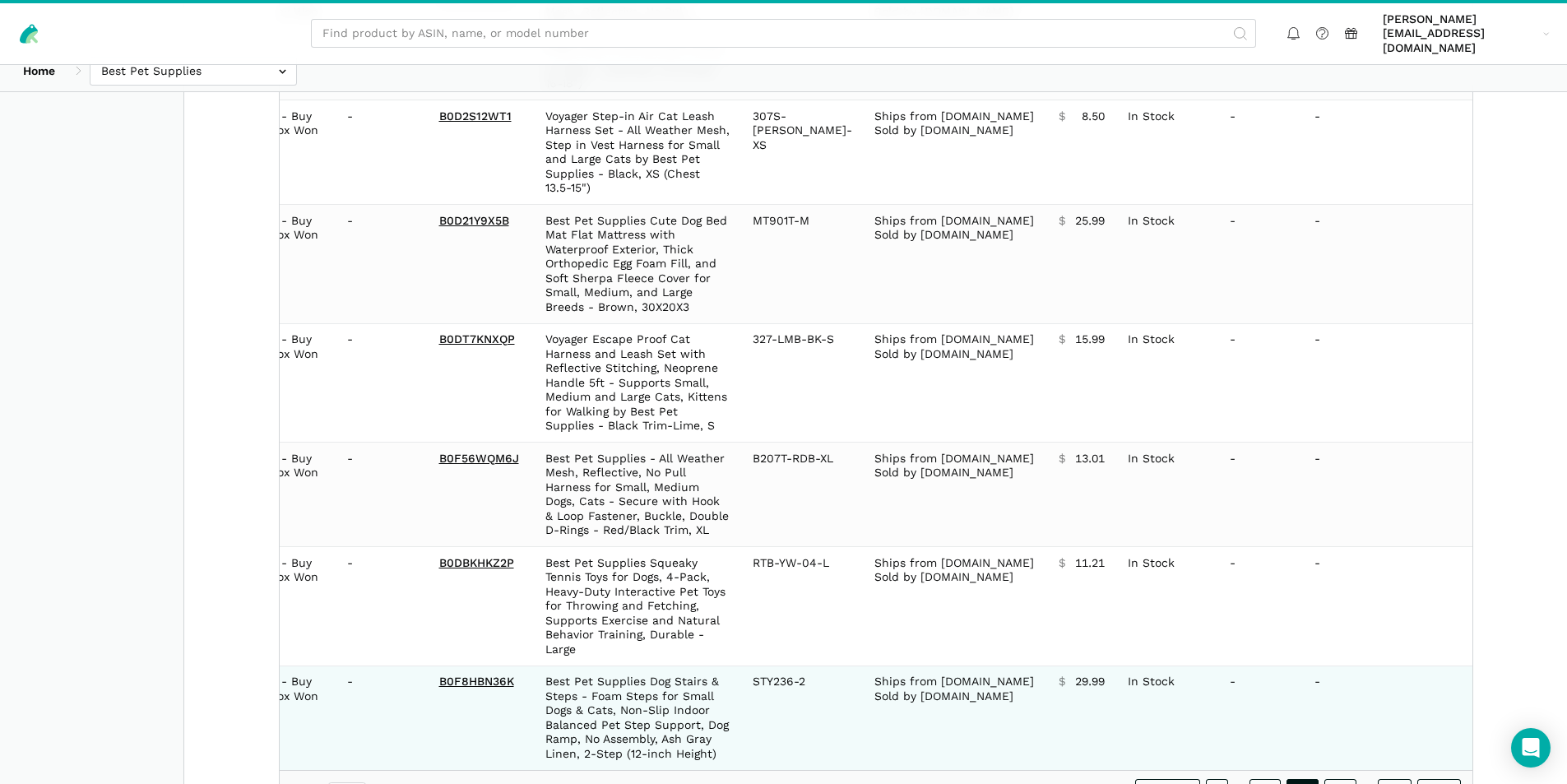
scroll to position [11020, 0]
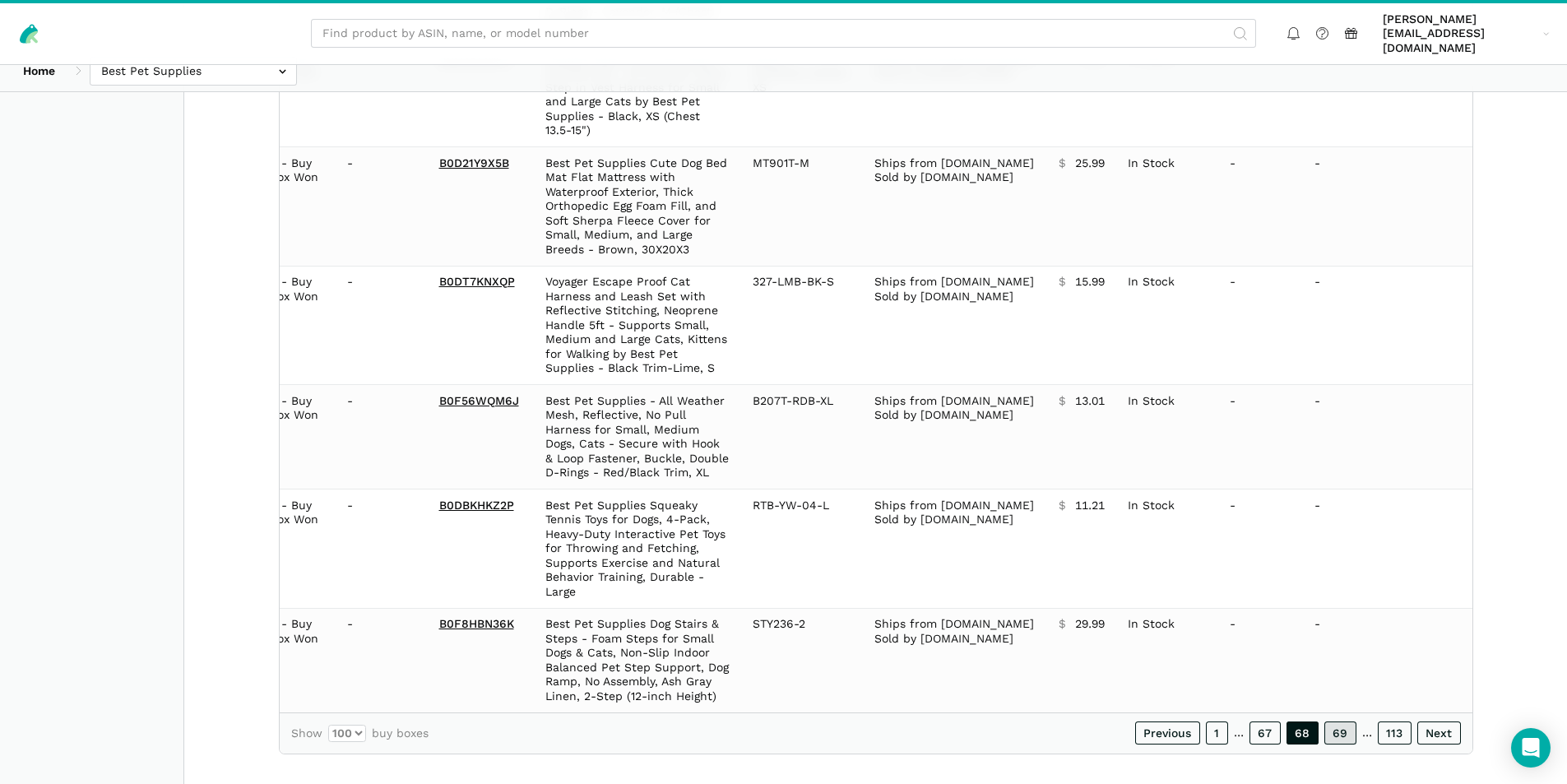
click at [1336, 721] on link "69" at bounding box center [1341, 732] width 32 height 23
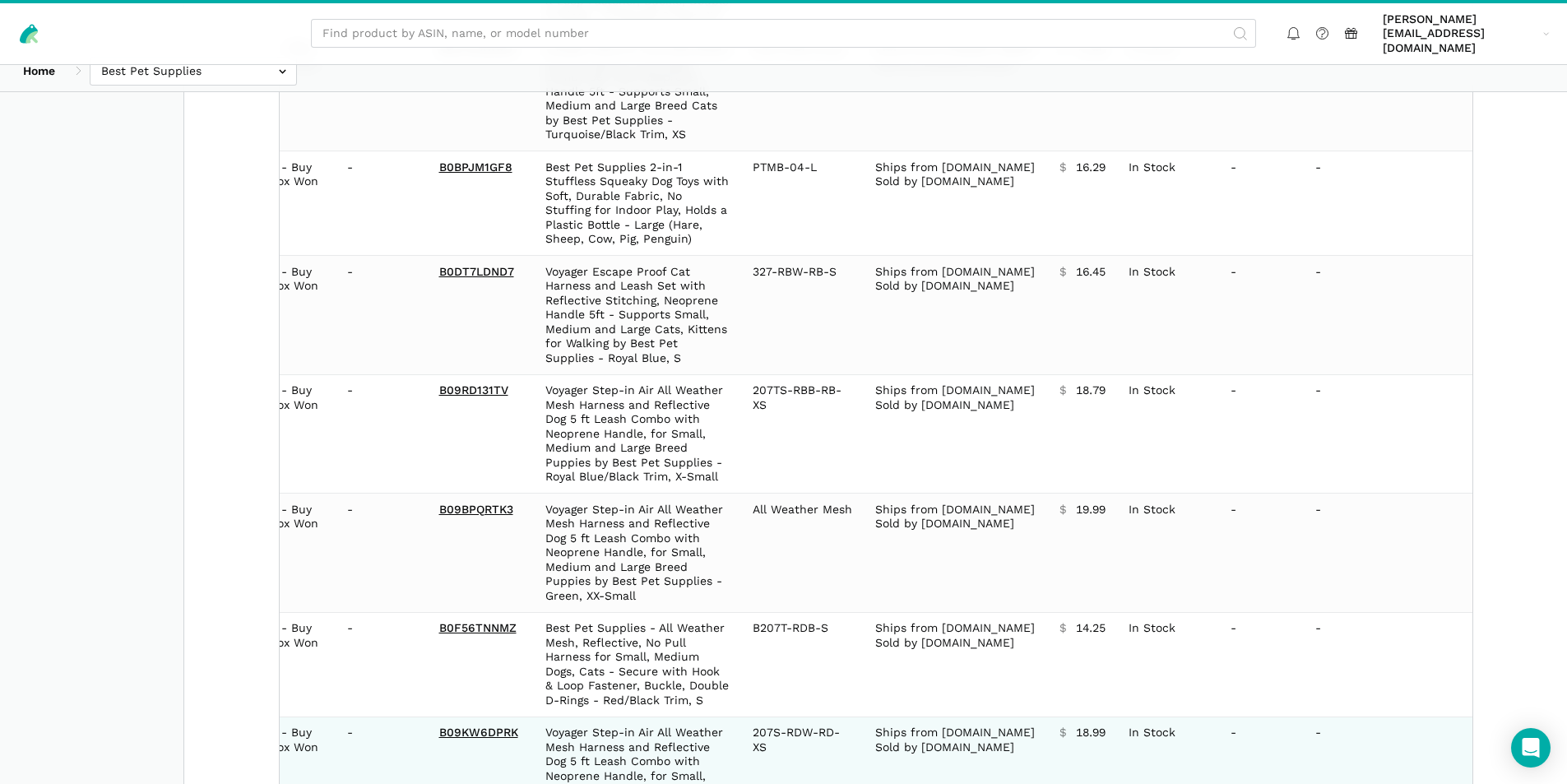
scroll to position [11222, 0]
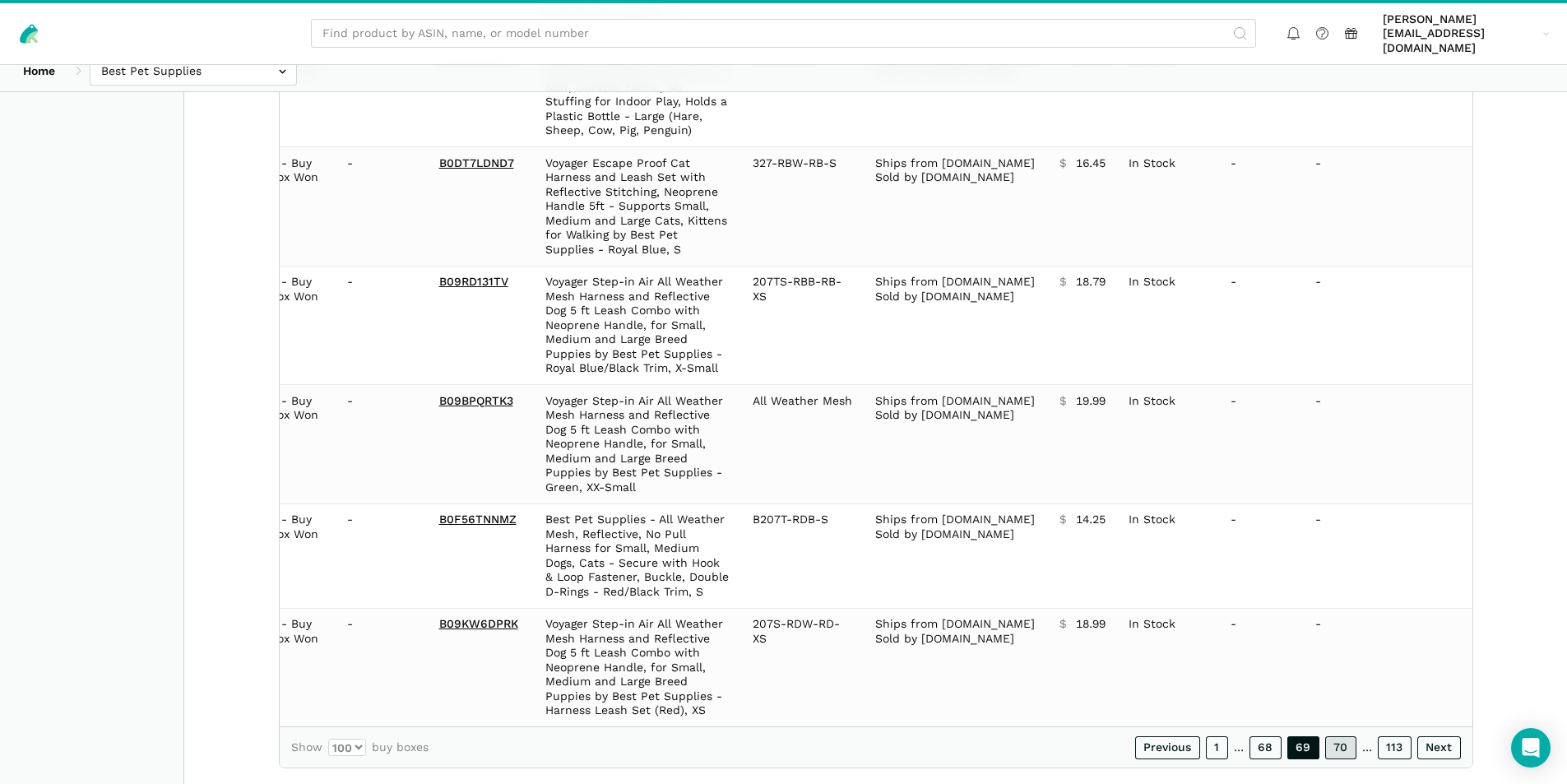
click at [1346, 736] on link "70" at bounding box center [1341, 748] width 31 height 23
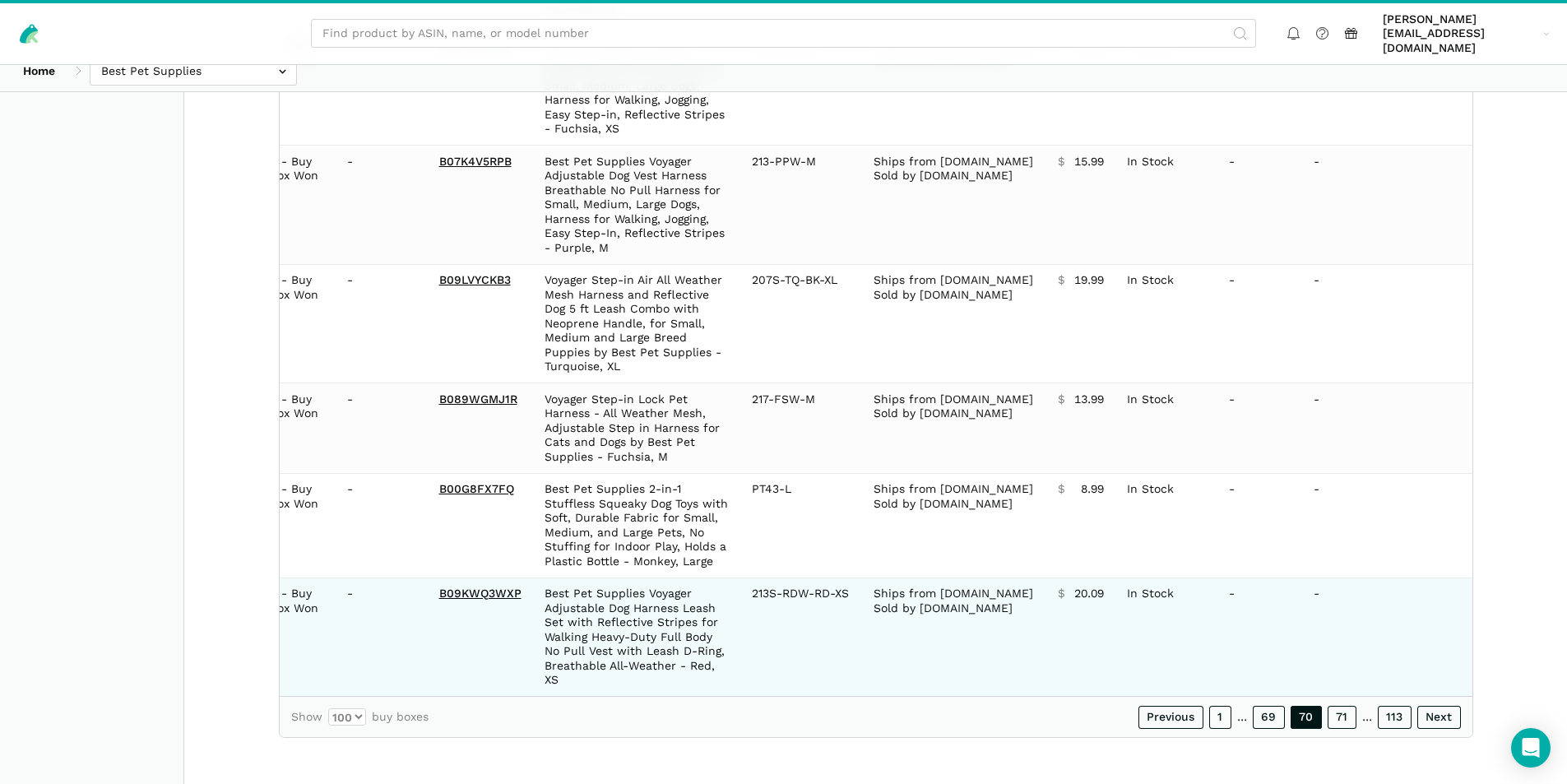
scroll to position [10977, 0]
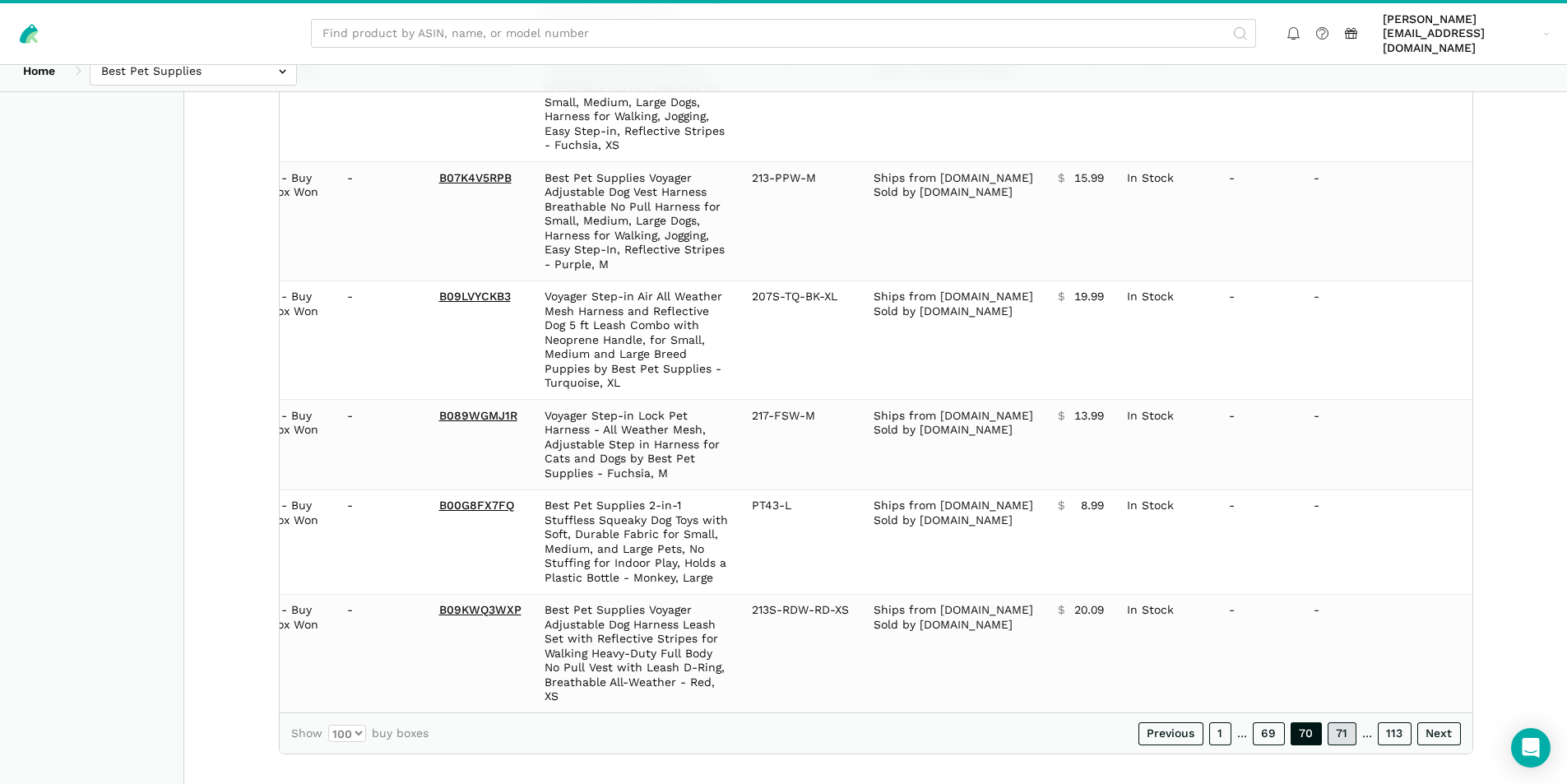
click at [1337, 722] on link "71" at bounding box center [1343, 733] width 29 height 23
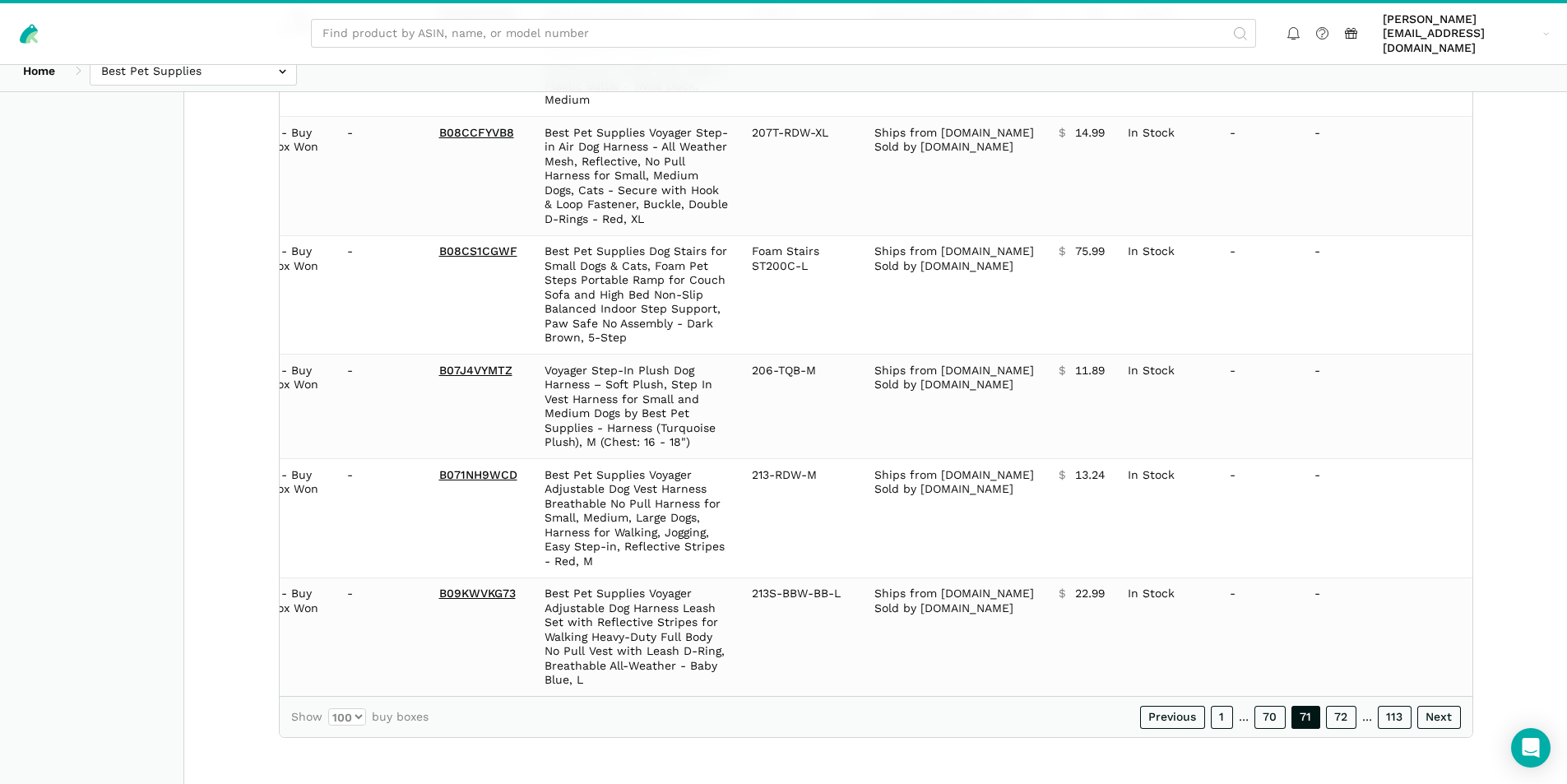
scroll to position [10877, 0]
click at [1348, 716] on link "72" at bounding box center [1341, 719] width 30 height 23
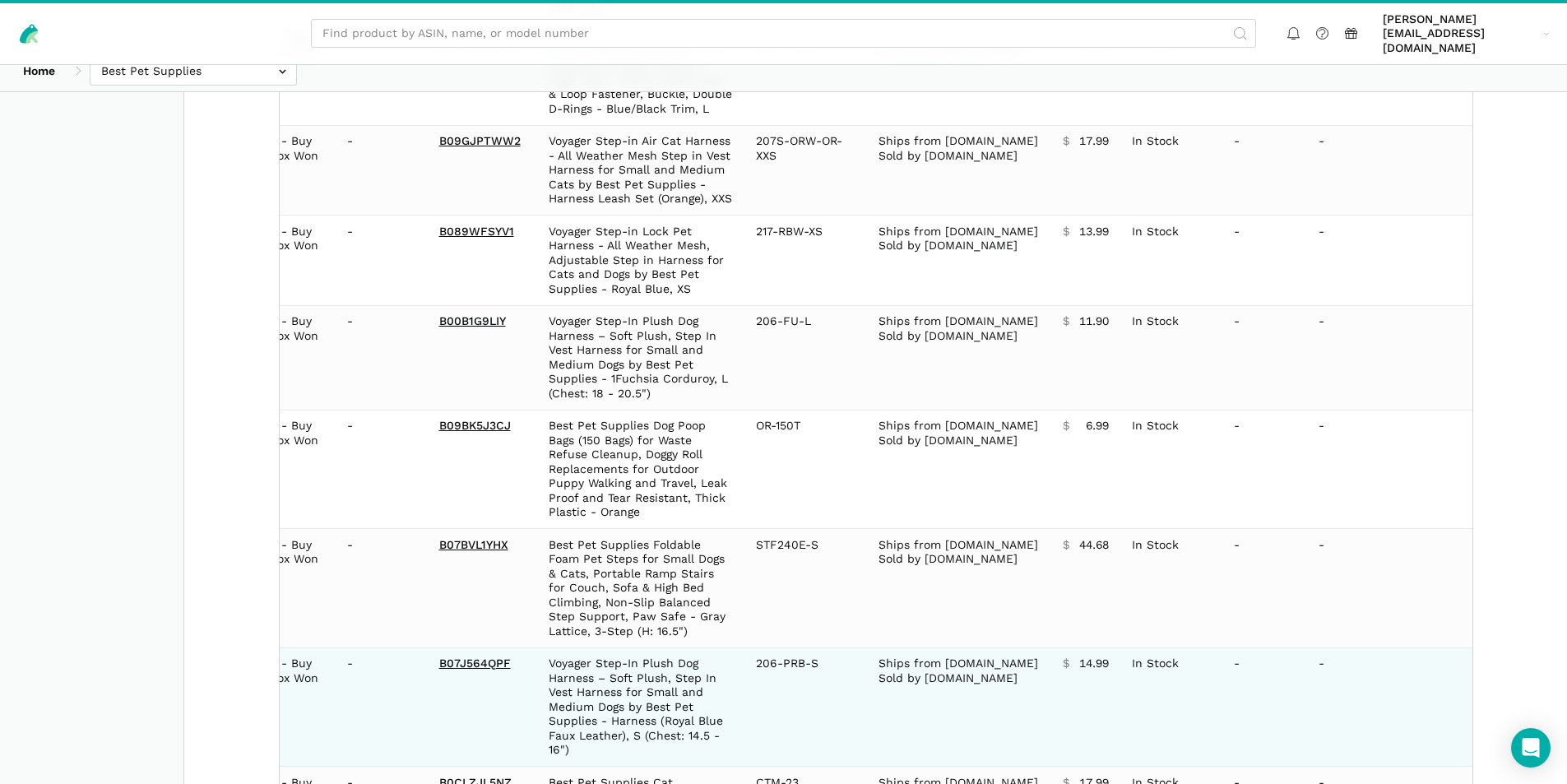
scroll to position [10992, 0]
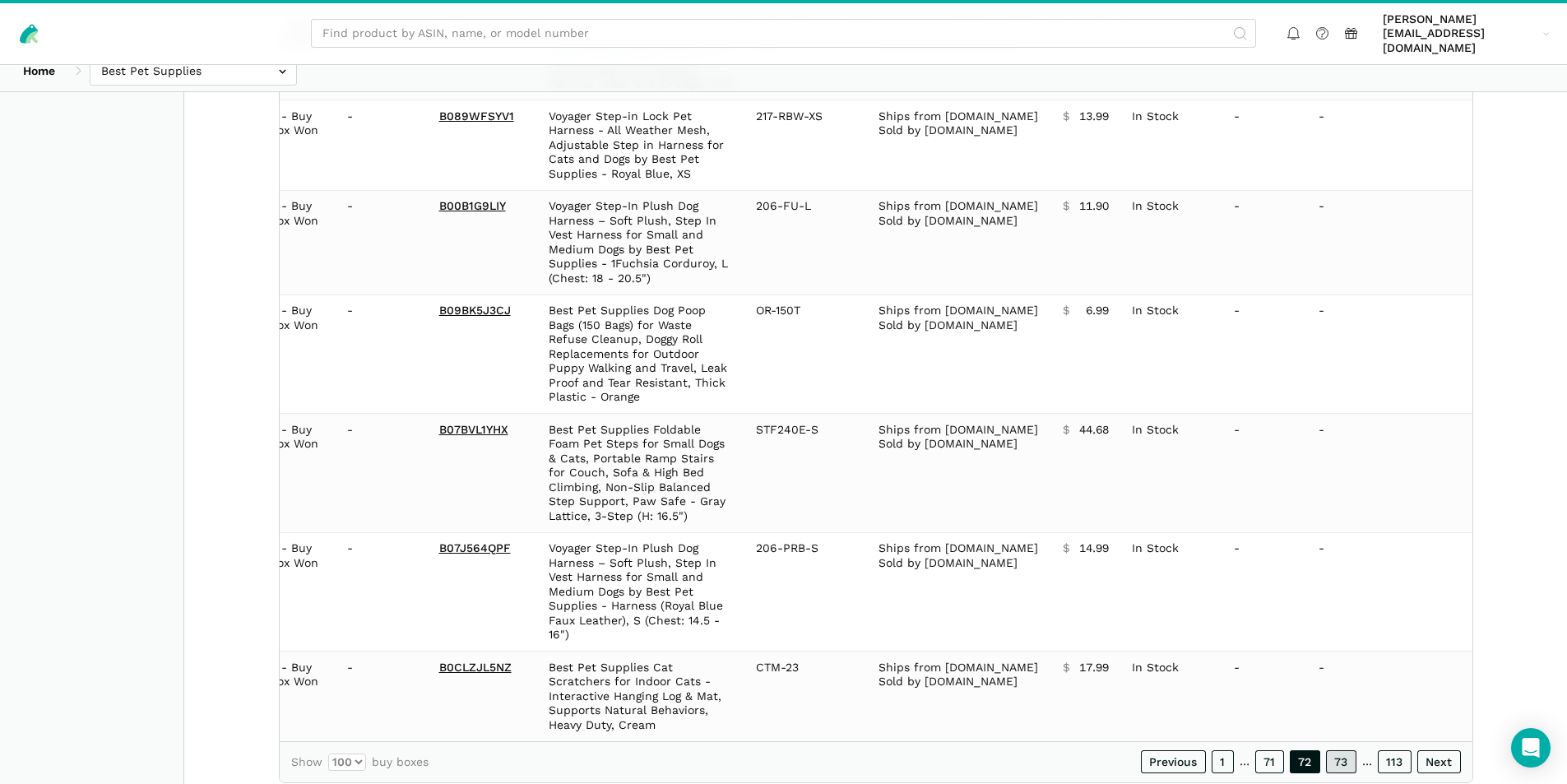
click at [1353, 750] on link "73" at bounding box center [1341, 762] width 30 height 23
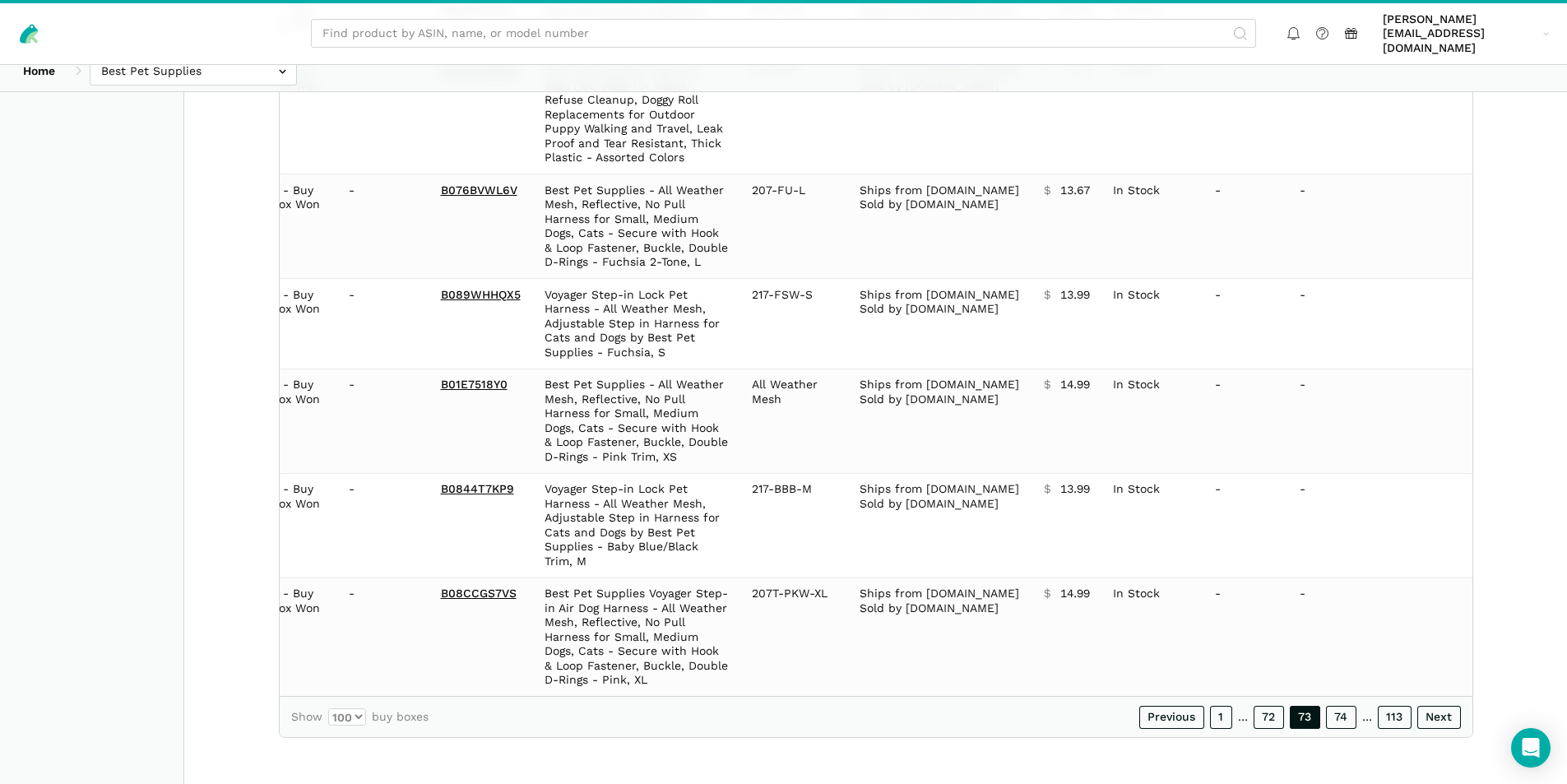
scroll to position [10862, 0]
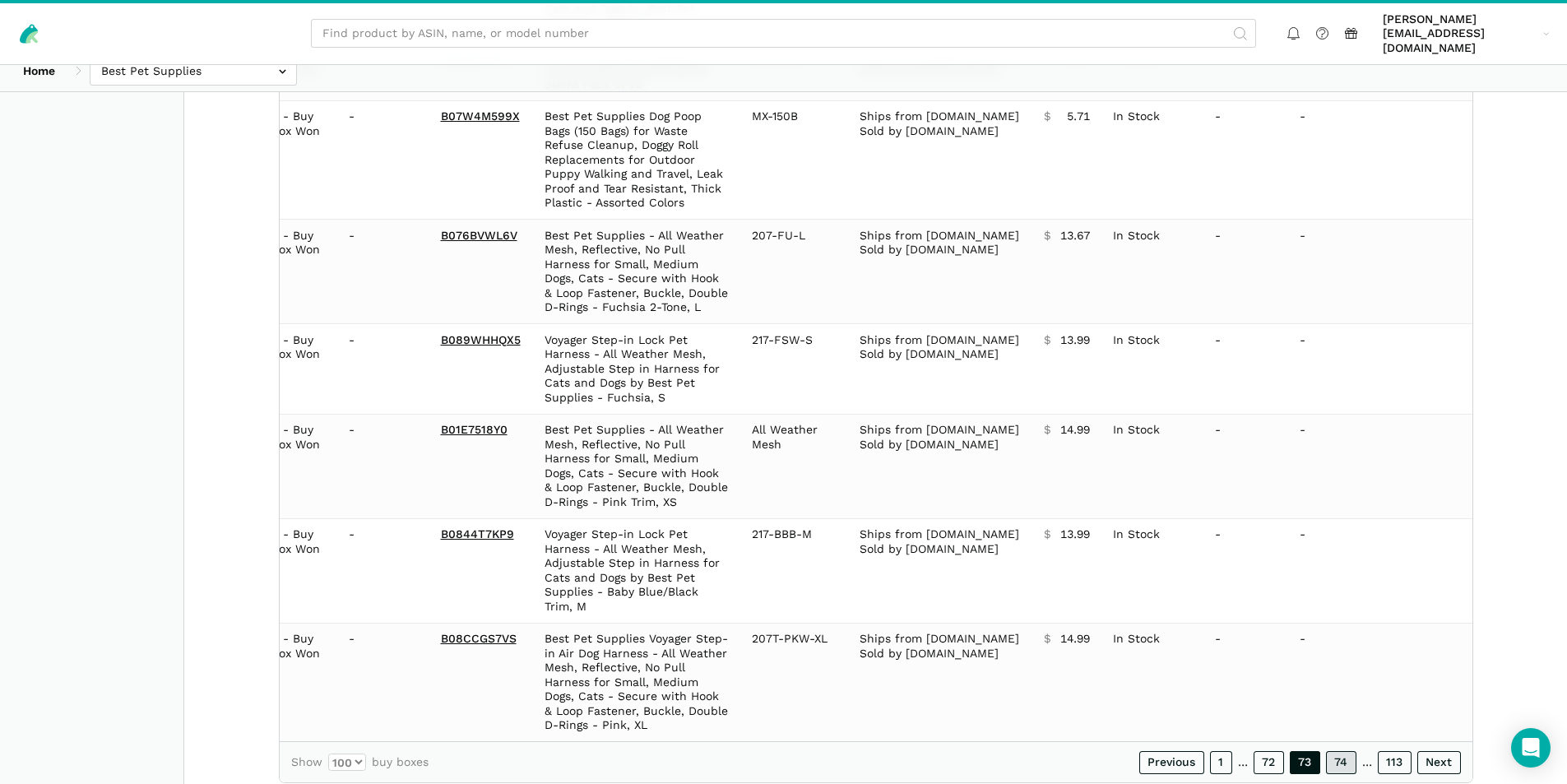
click at [1351, 751] on link "74" at bounding box center [1341, 763] width 30 height 23
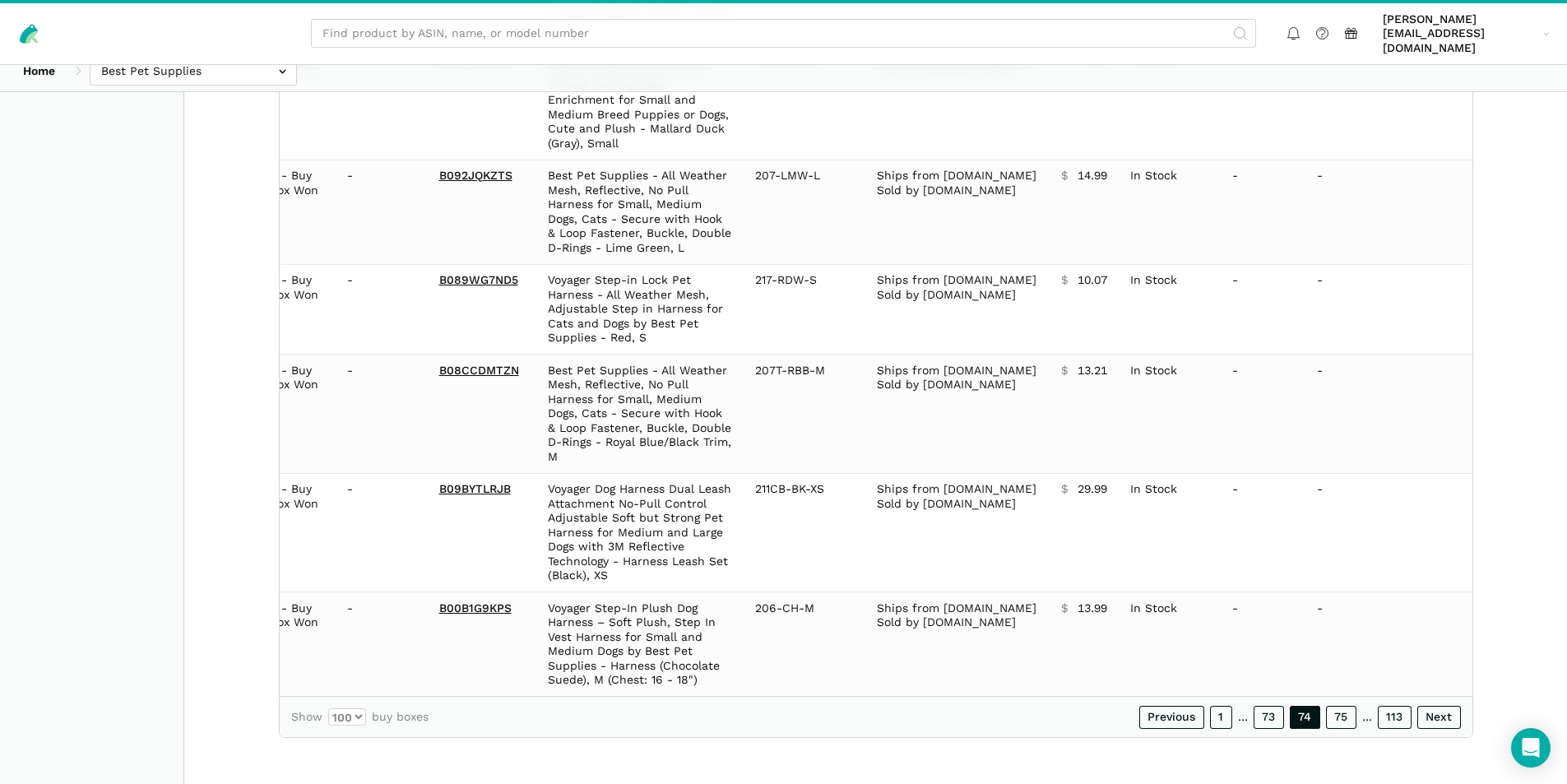
scroll to position [10487, 0]
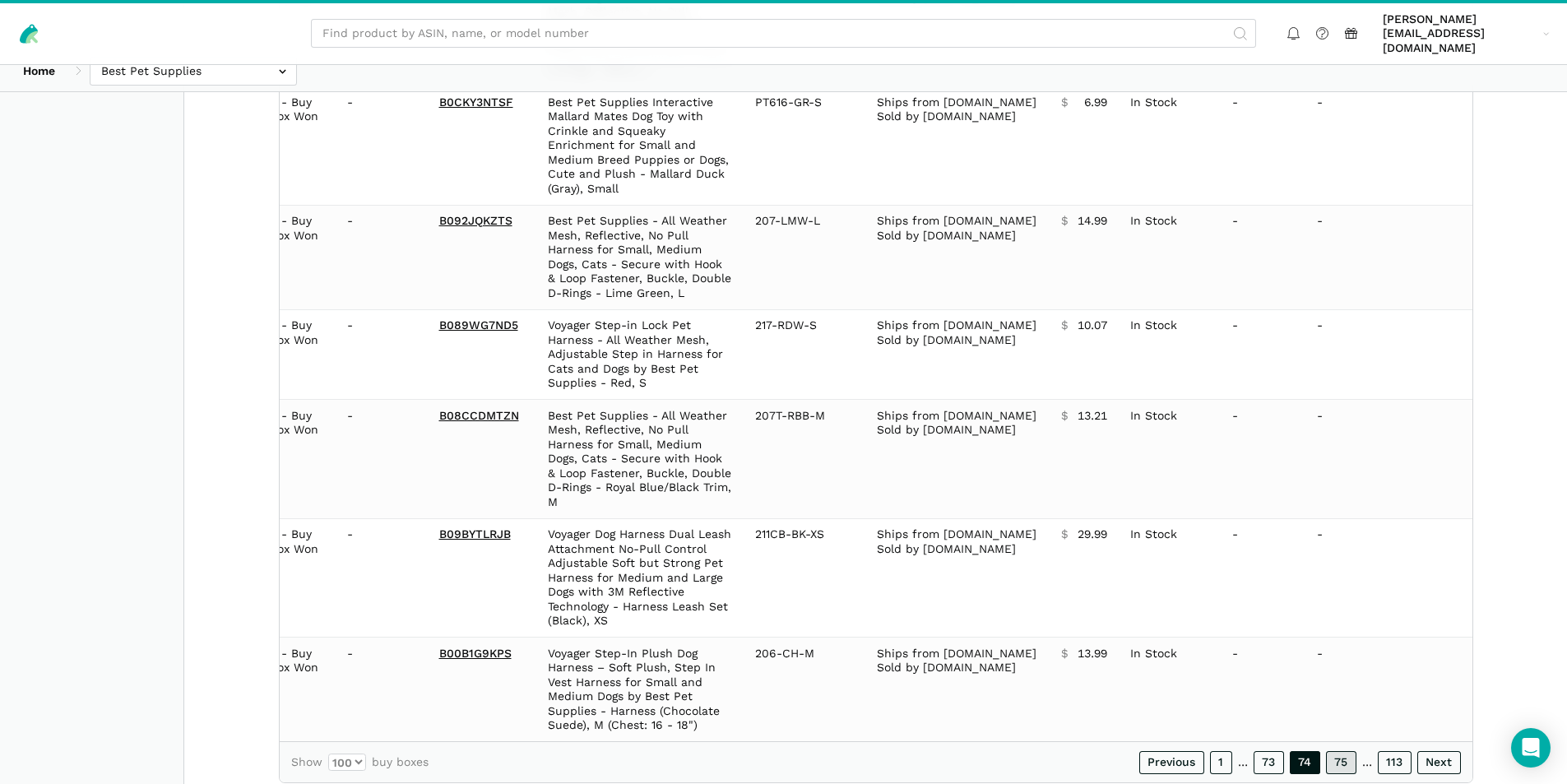
click at [1348, 751] on link "75" at bounding box center [1341, 763] width 30 height 23
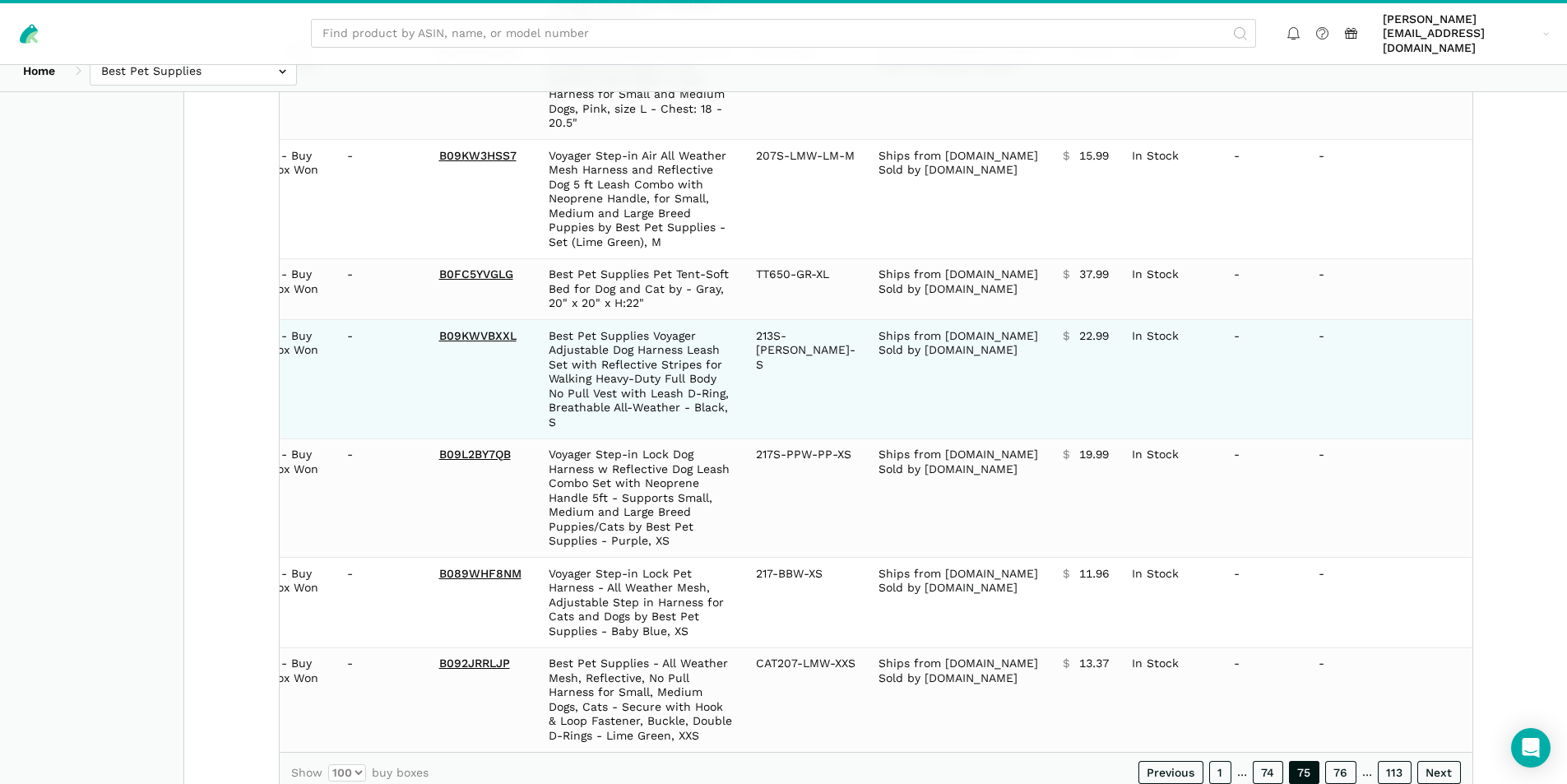
scroll to position [10890, 0]
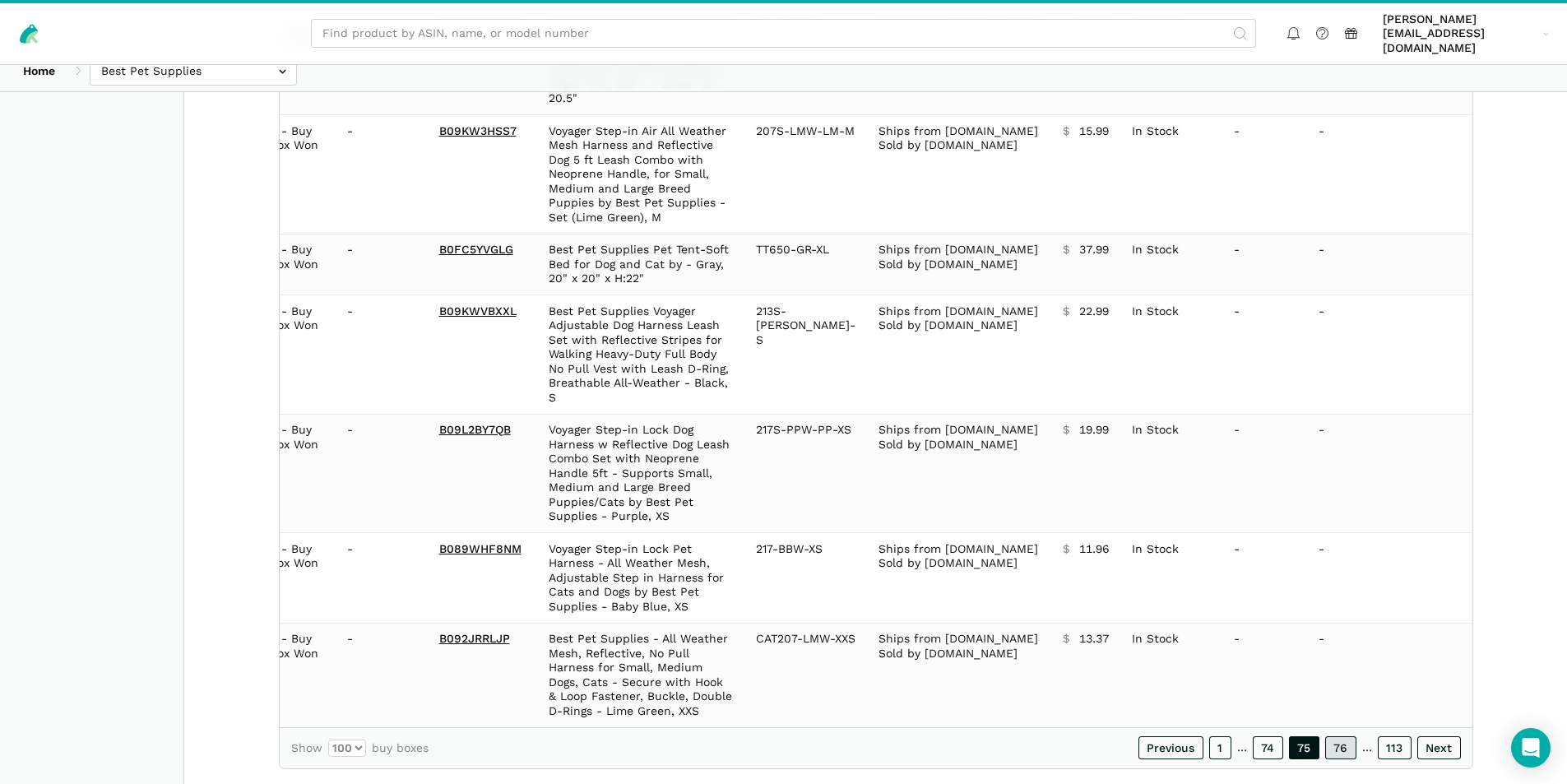
click at [1339, 736] on link "76" at bounding box center [1341, 748] width 31 height 23
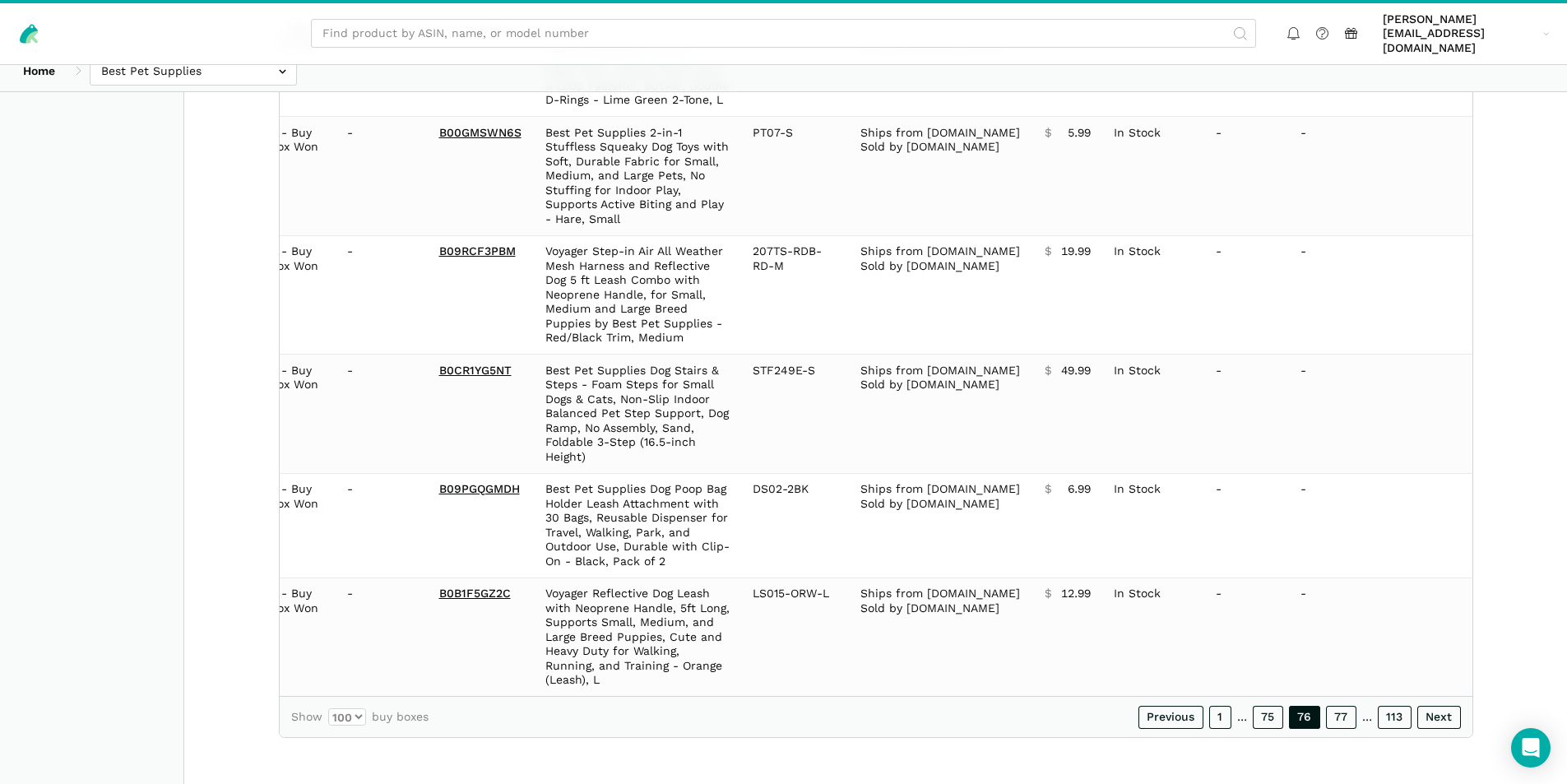
scroll to position [10718, 0]
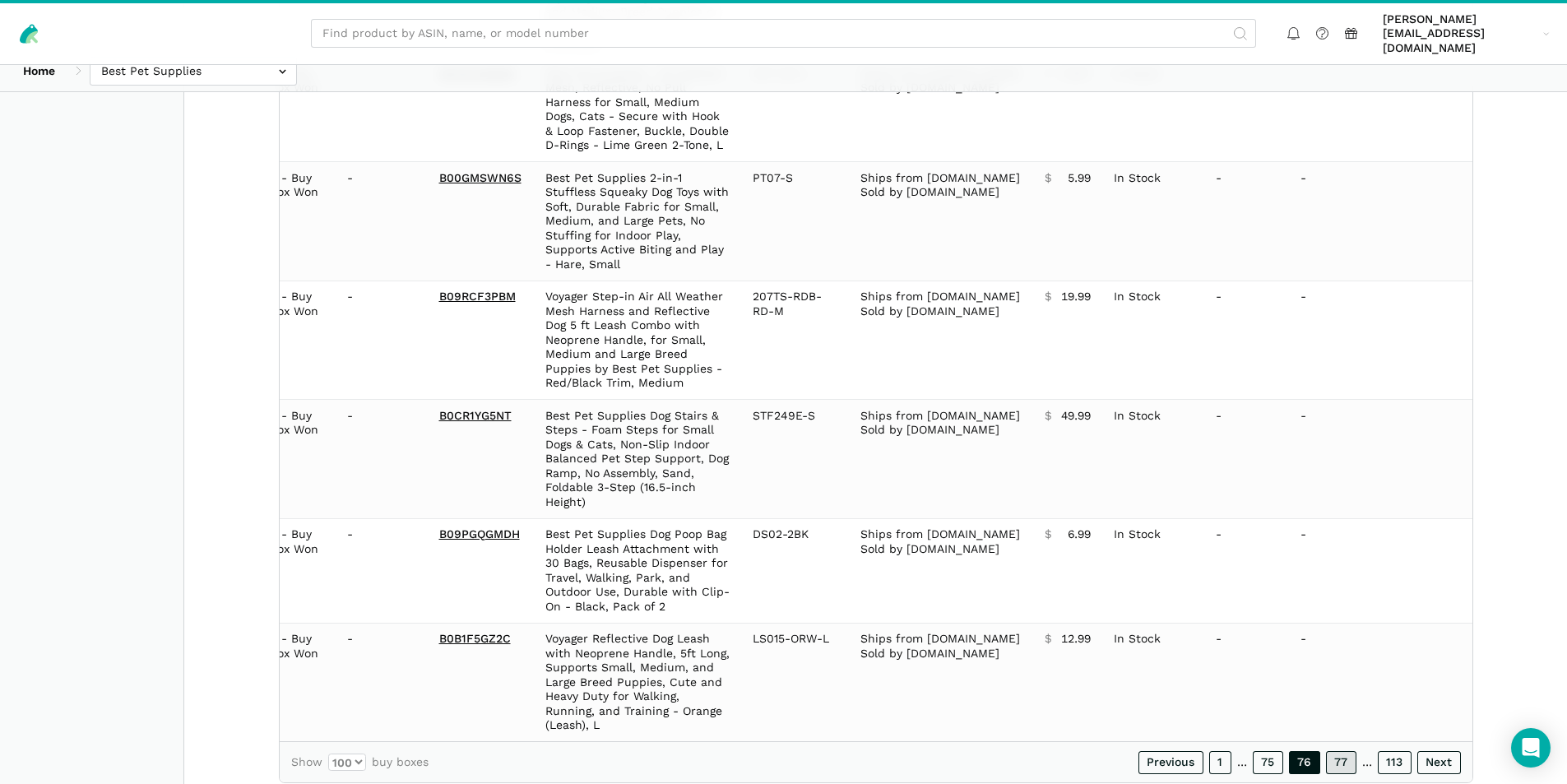
click at [1332, 751] on link "77" at bounding box center [1341, 763] width 30 height 23
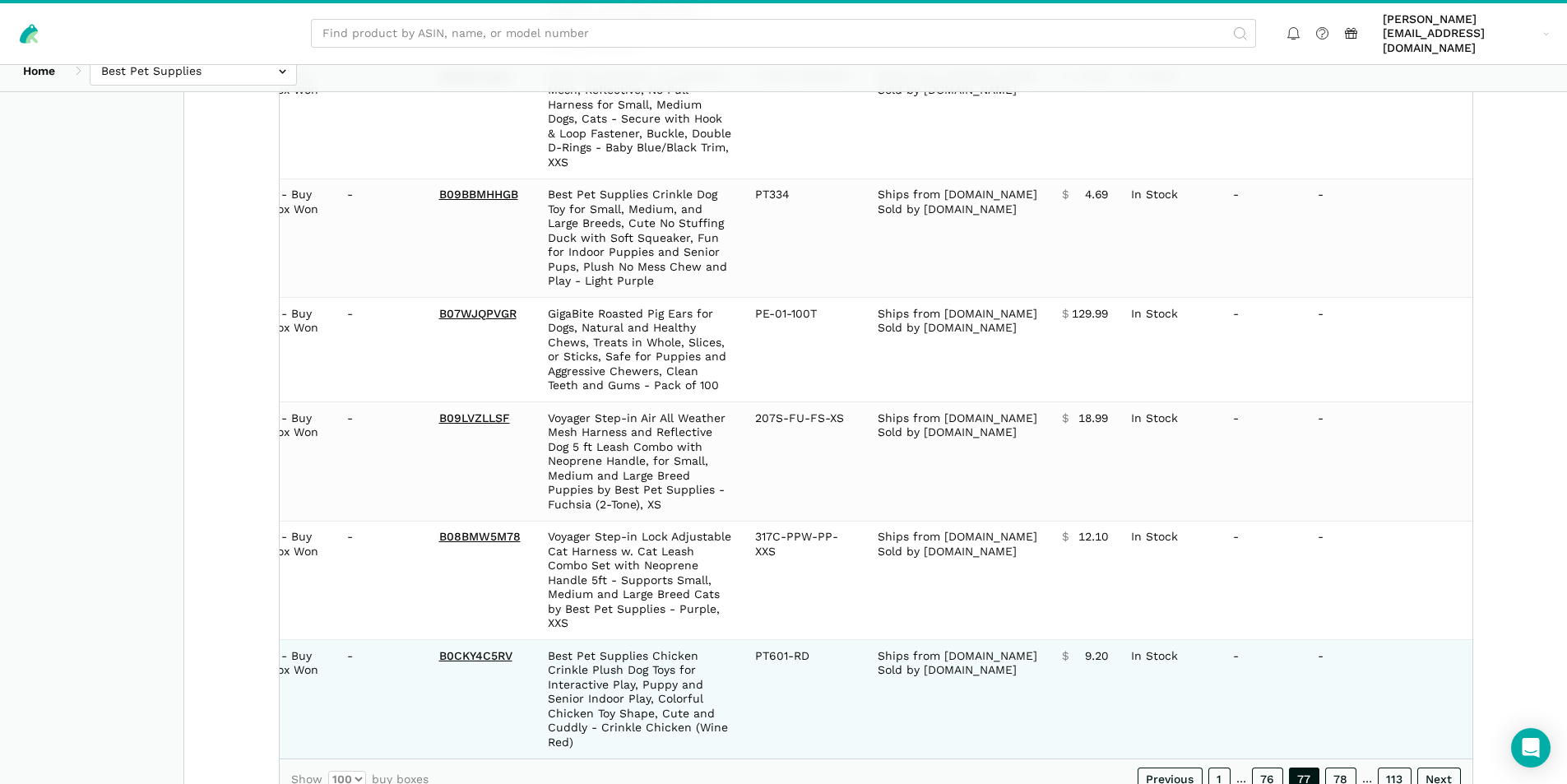
scroll to position [11020, 0]
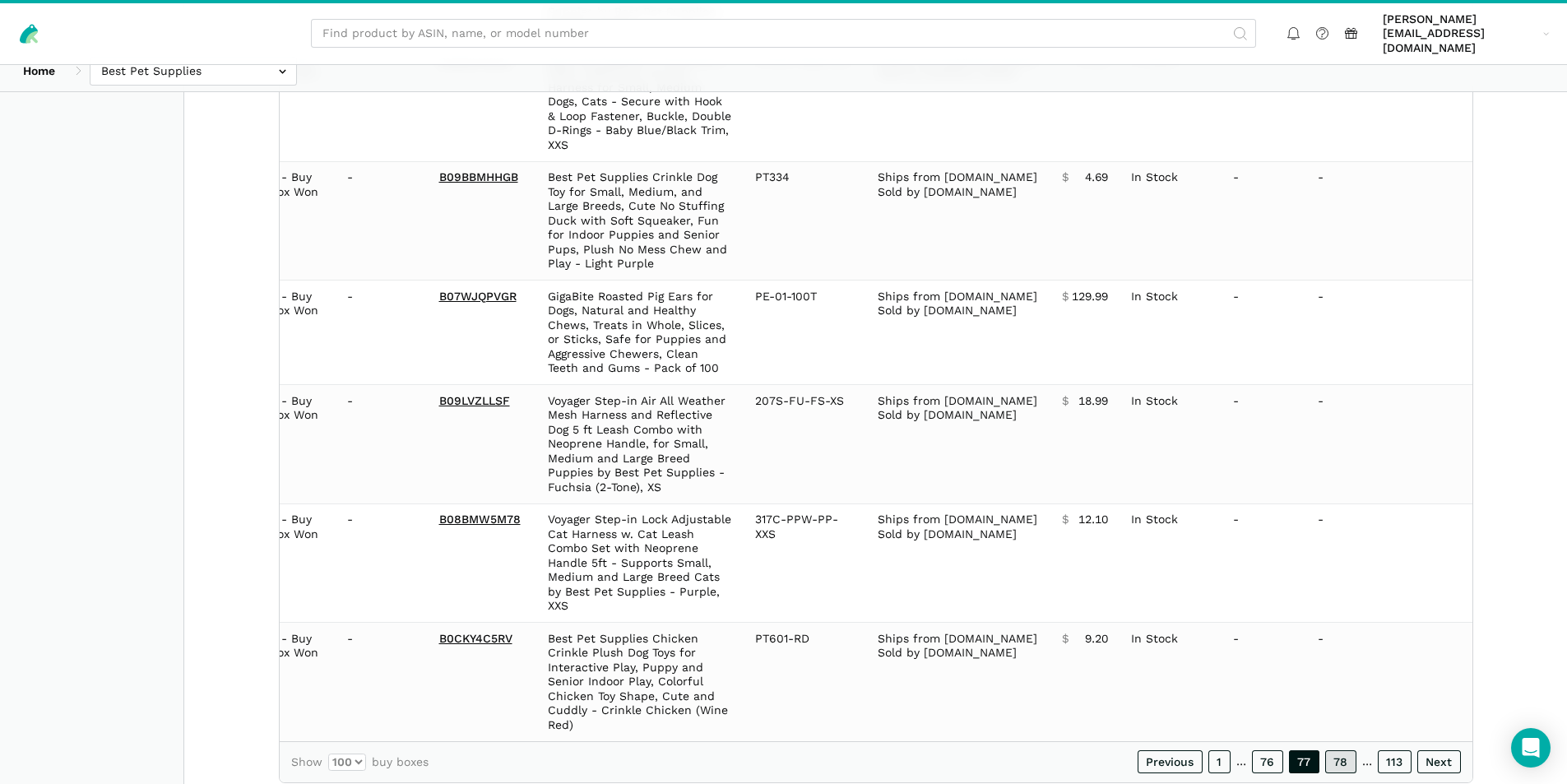
click at [1341, 750] on link "78" at bounding box center [1341, 762] width 31 height 23
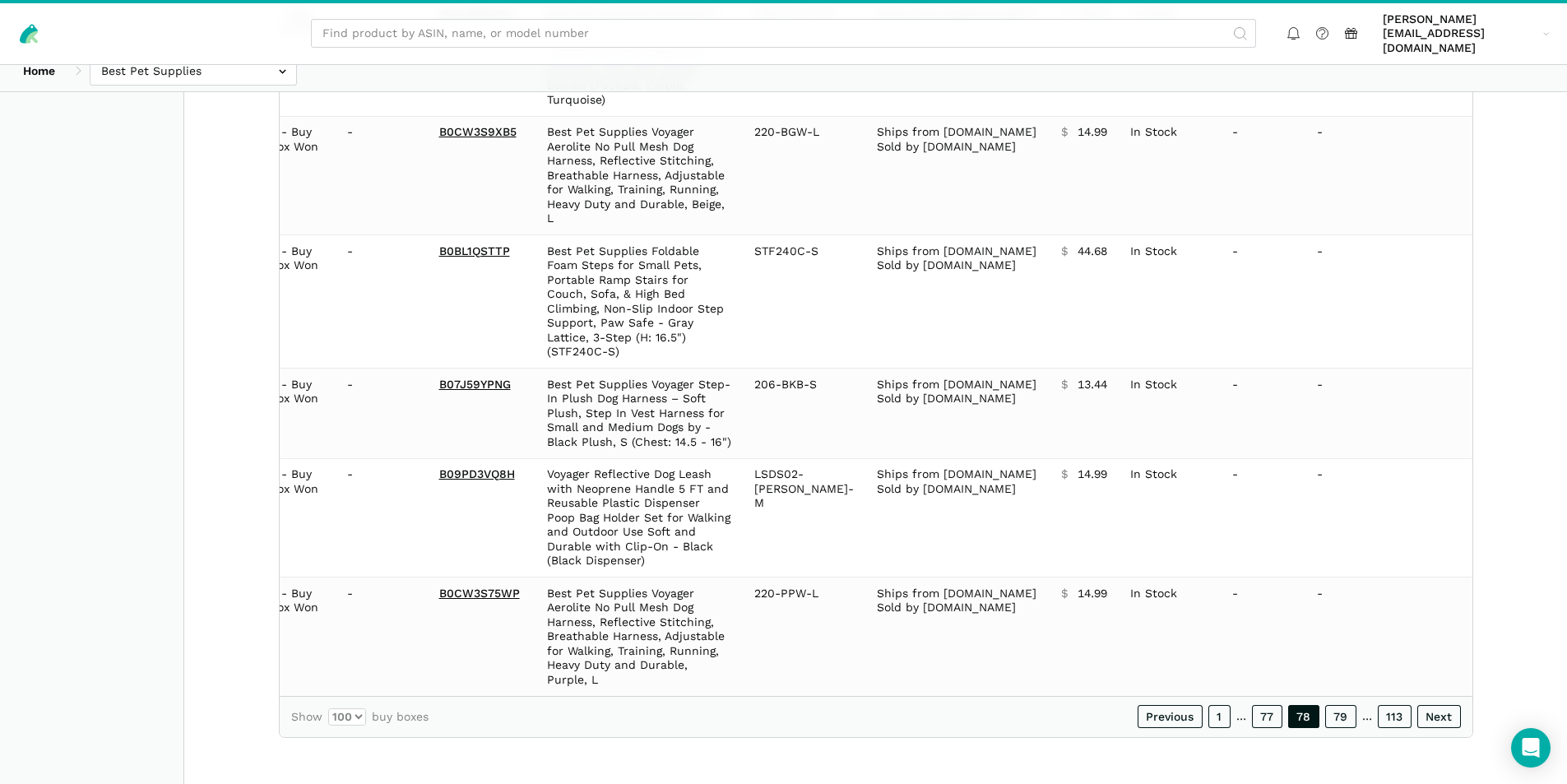
scroll to position [10890, 0]
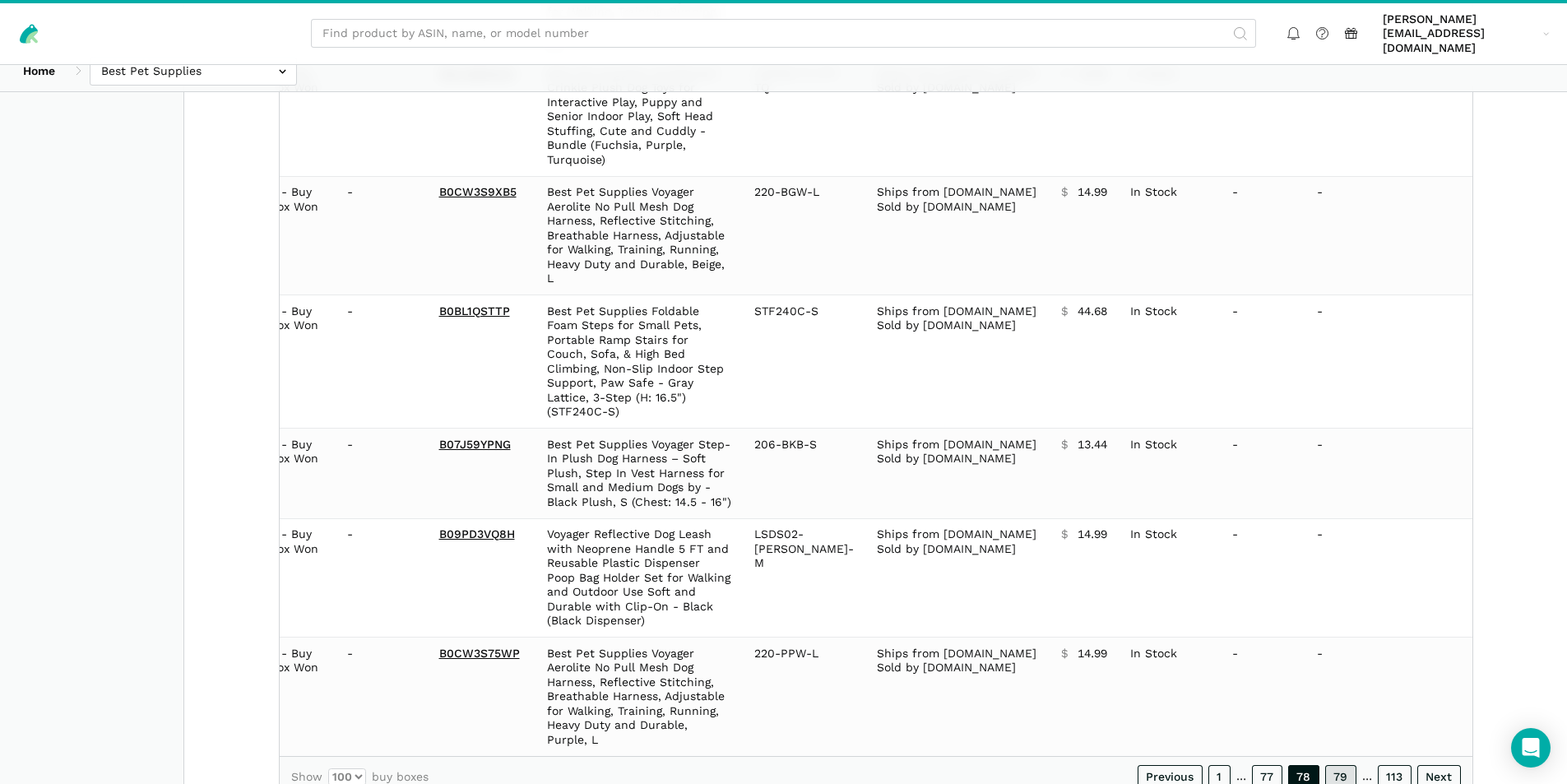
click at [1338, 764] on link "79" at bounding box center [1341, 776] width 31 height 23
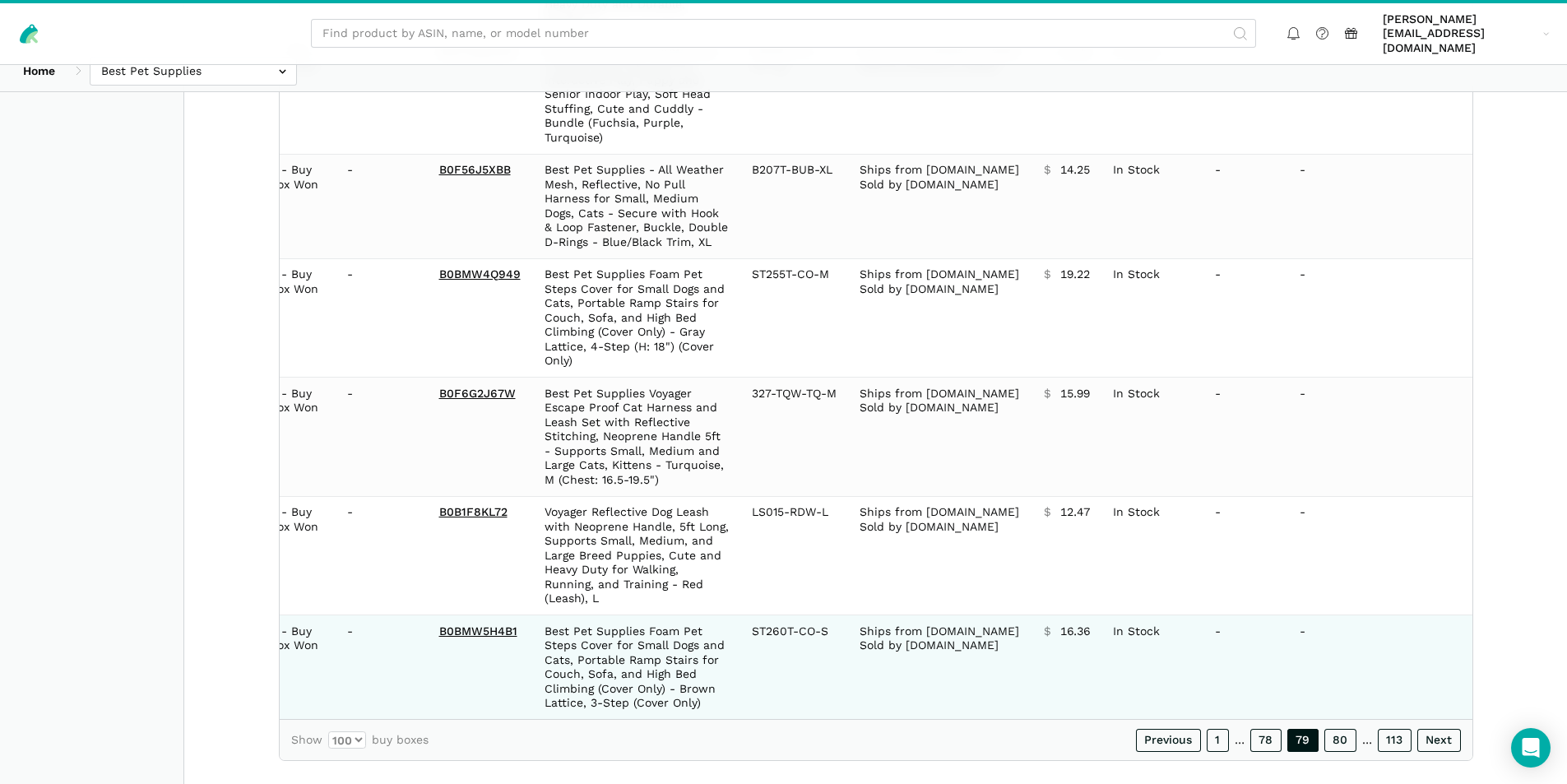
scroll to position [10977, 0]
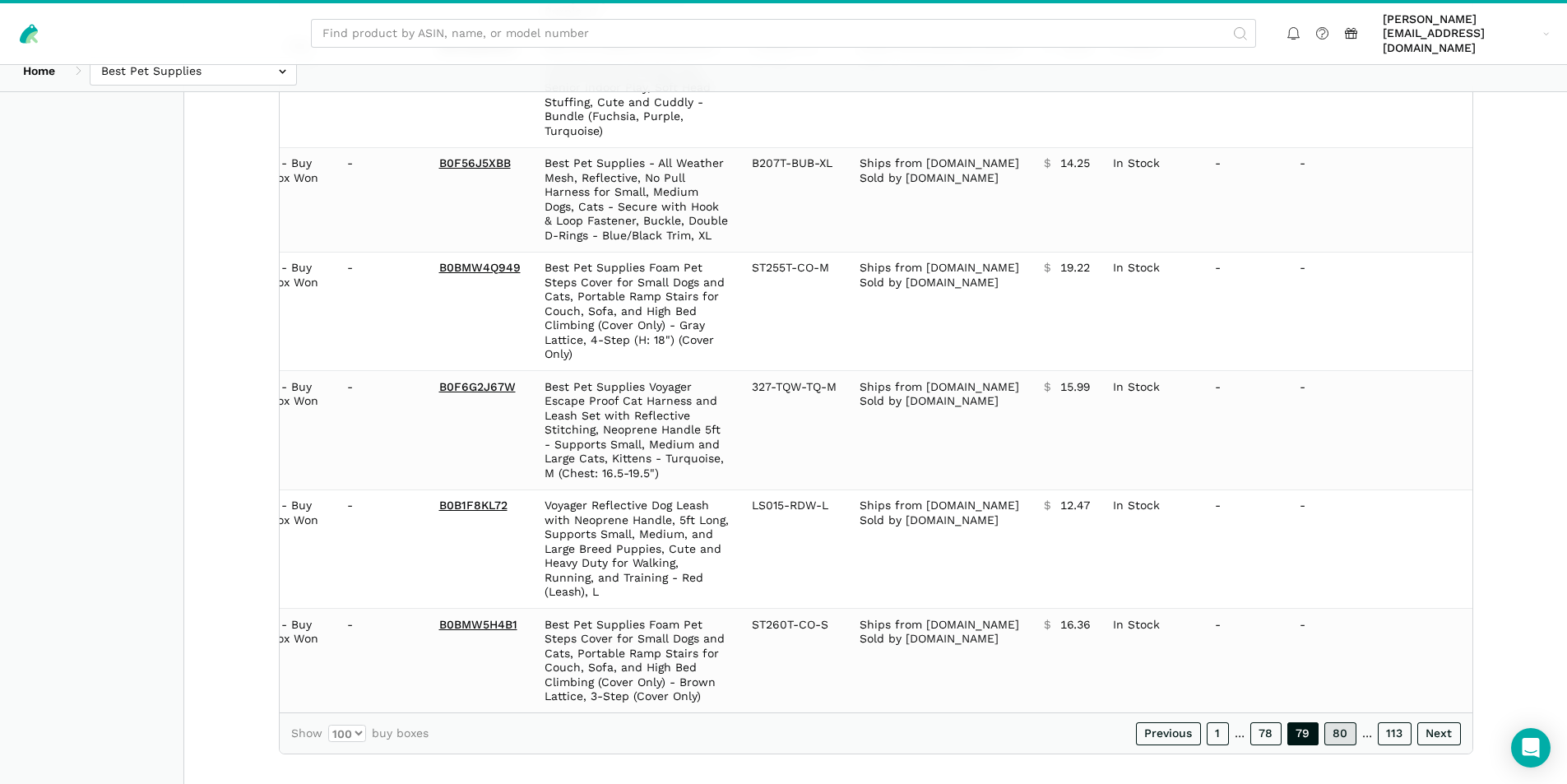
click at [1344, 722] on link "80" at bounding box center [1341, 733] width 32 height 23
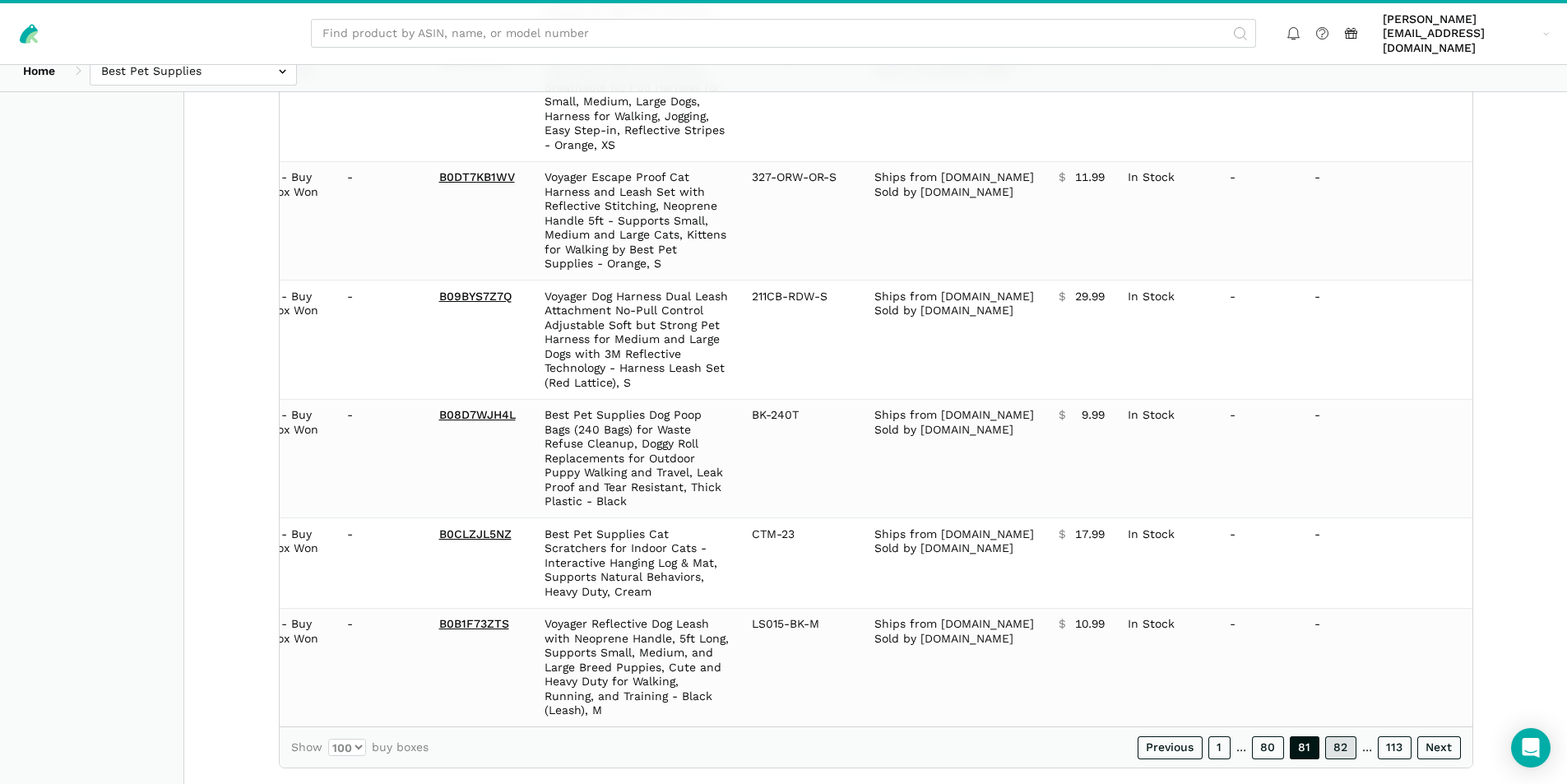
click at [1346, 736] on link "82" at bounding box center [1341, 748] width 31 height 23
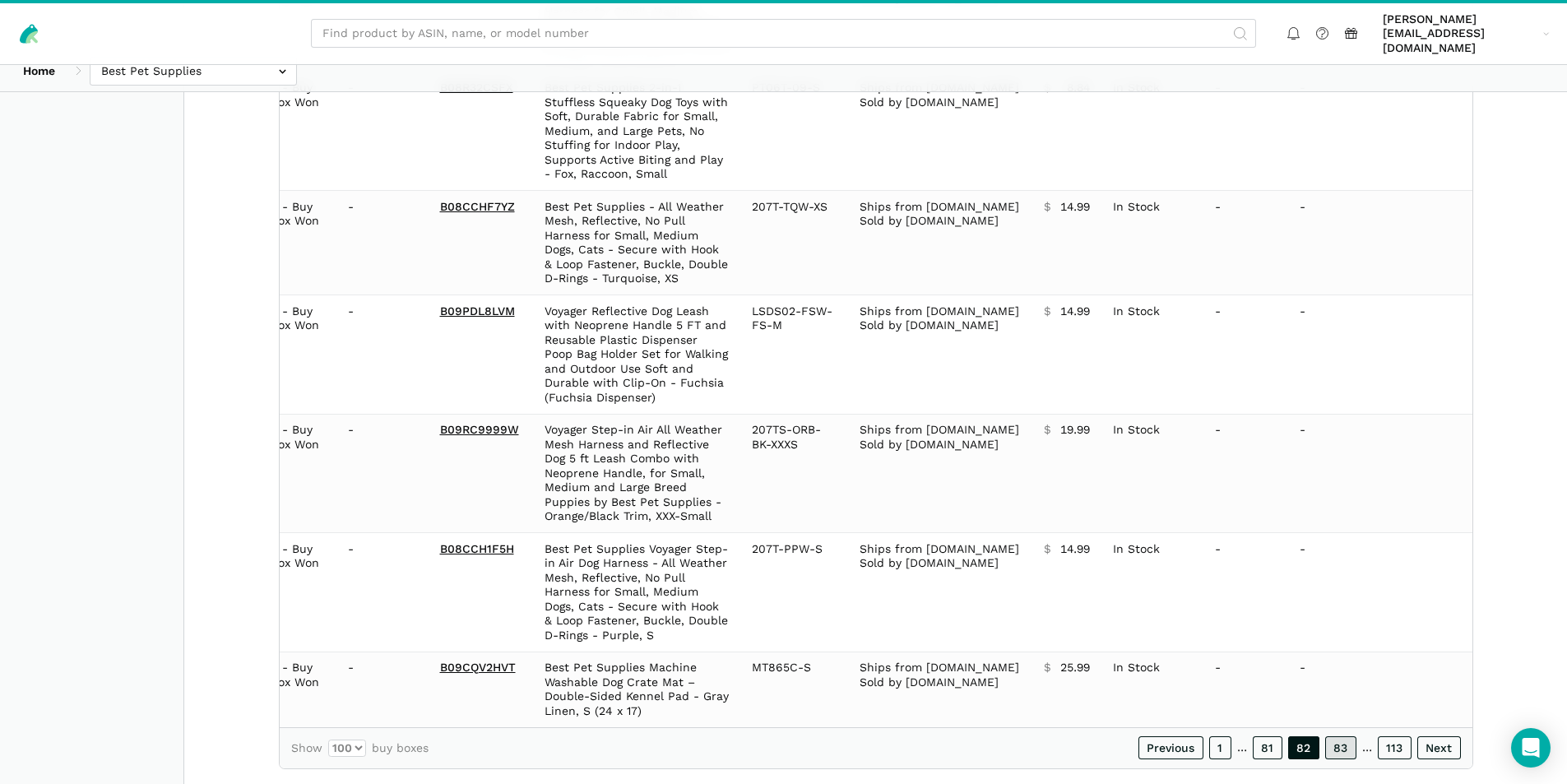
click at [1346, 736] on link "83" at bounding box center [1341, 748] width 31 height 23
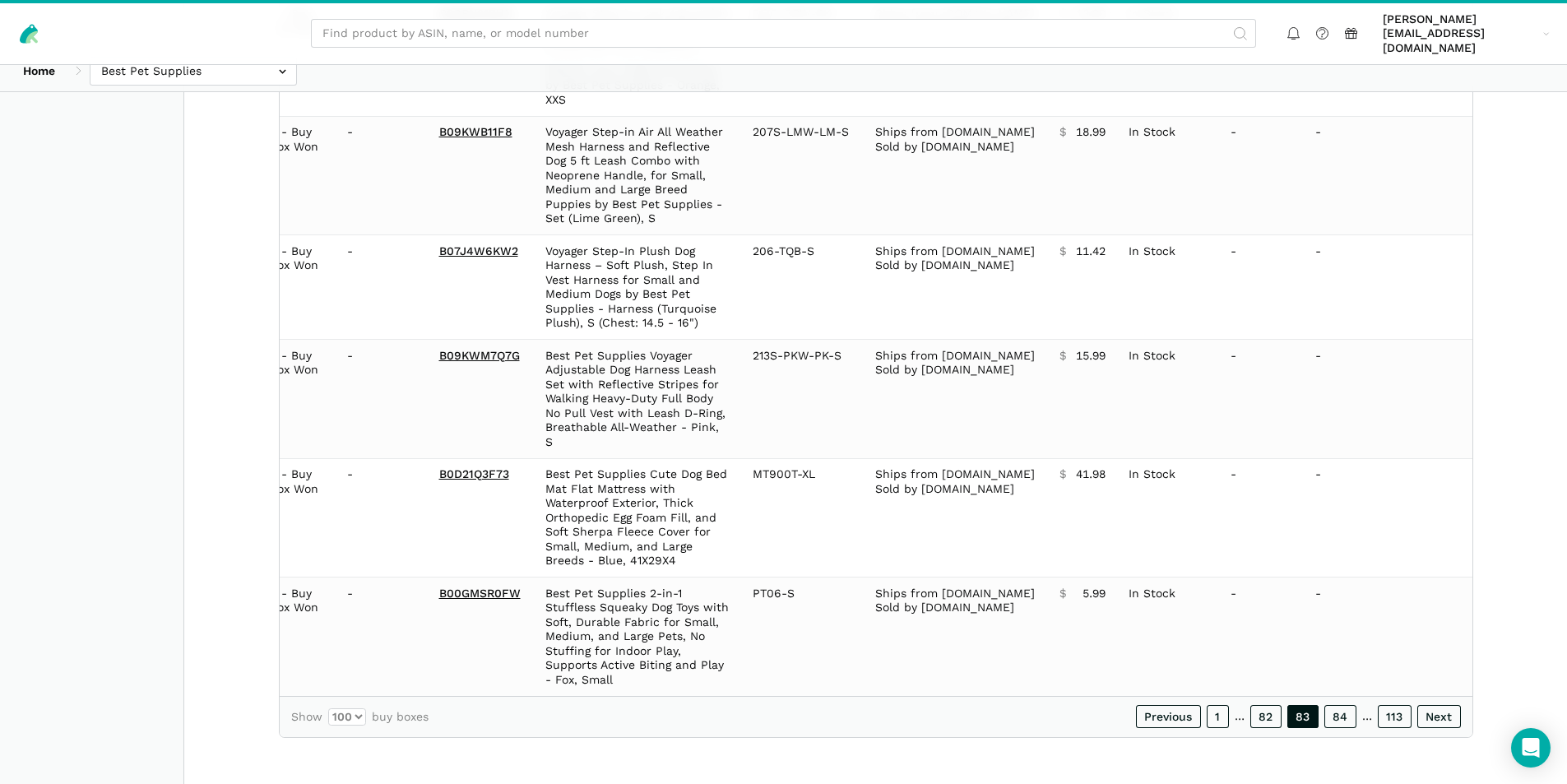
scroll to position [10704, 0]
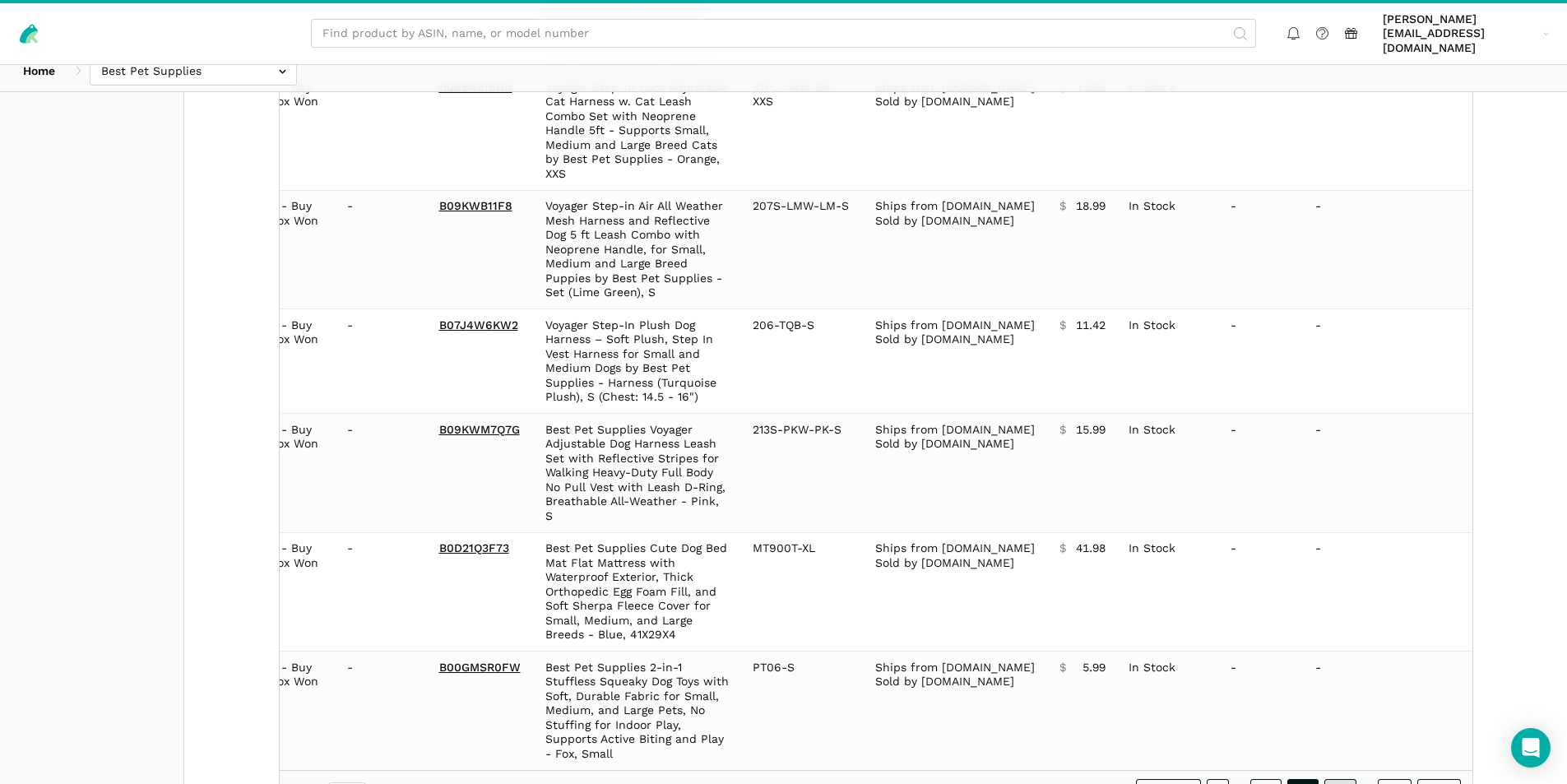
click at [1345, 779] on link "84" at bounding box center [1341, 791] width 32 height 23
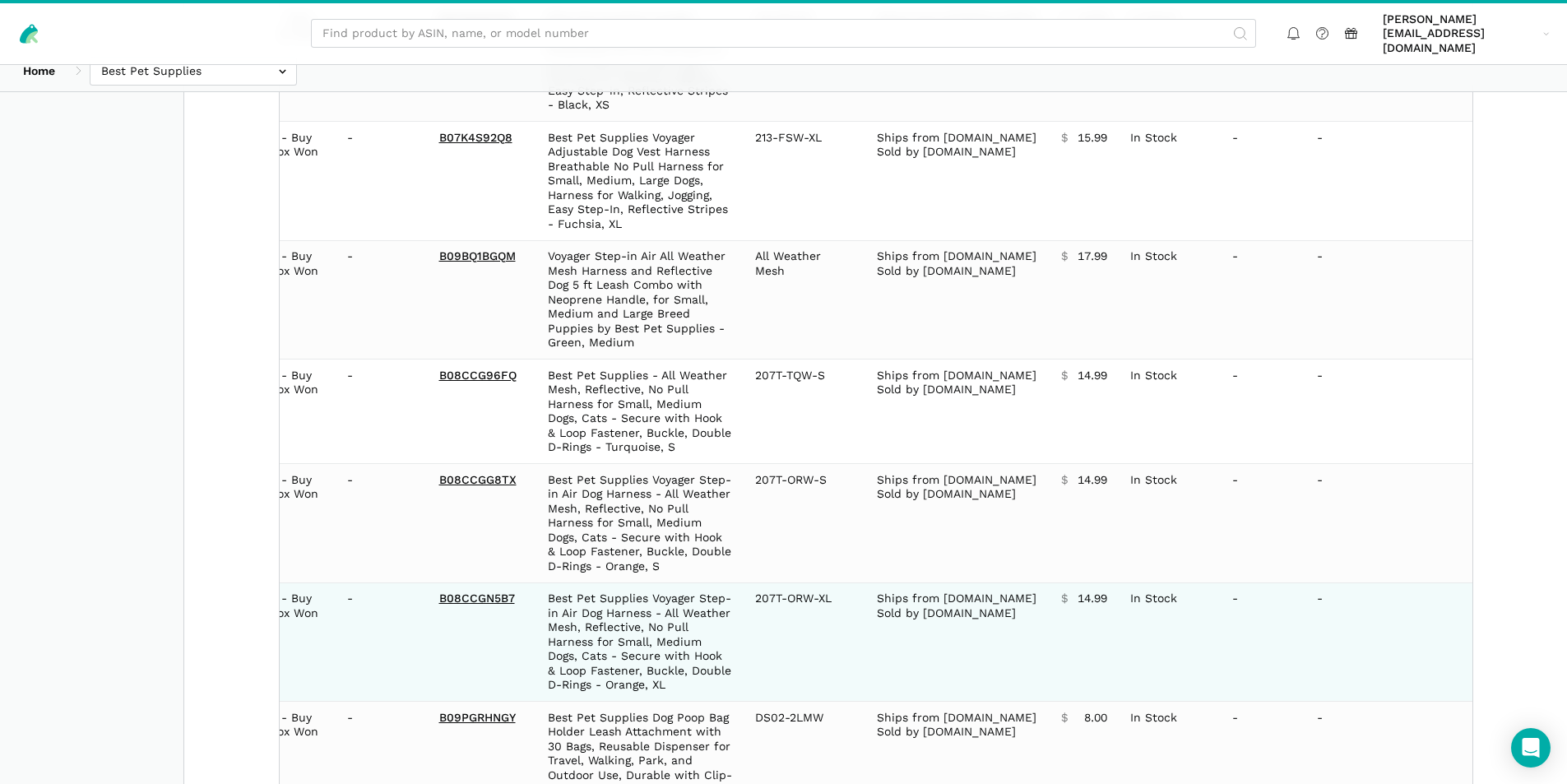
scroll to position [11035, 0]
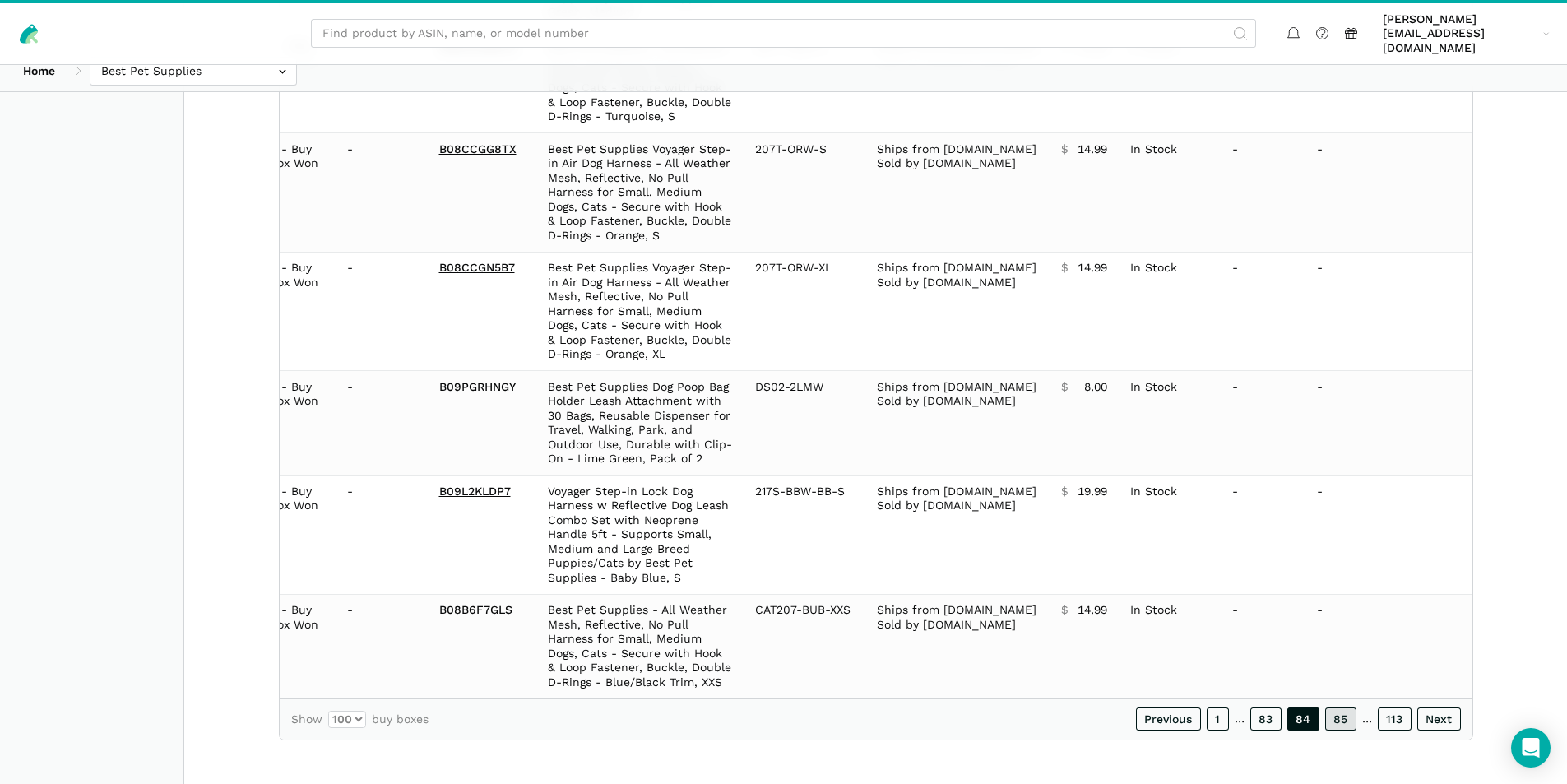
click at [1340, 710] on link "85" at bounding box center [1341, 719] width 31 height 23
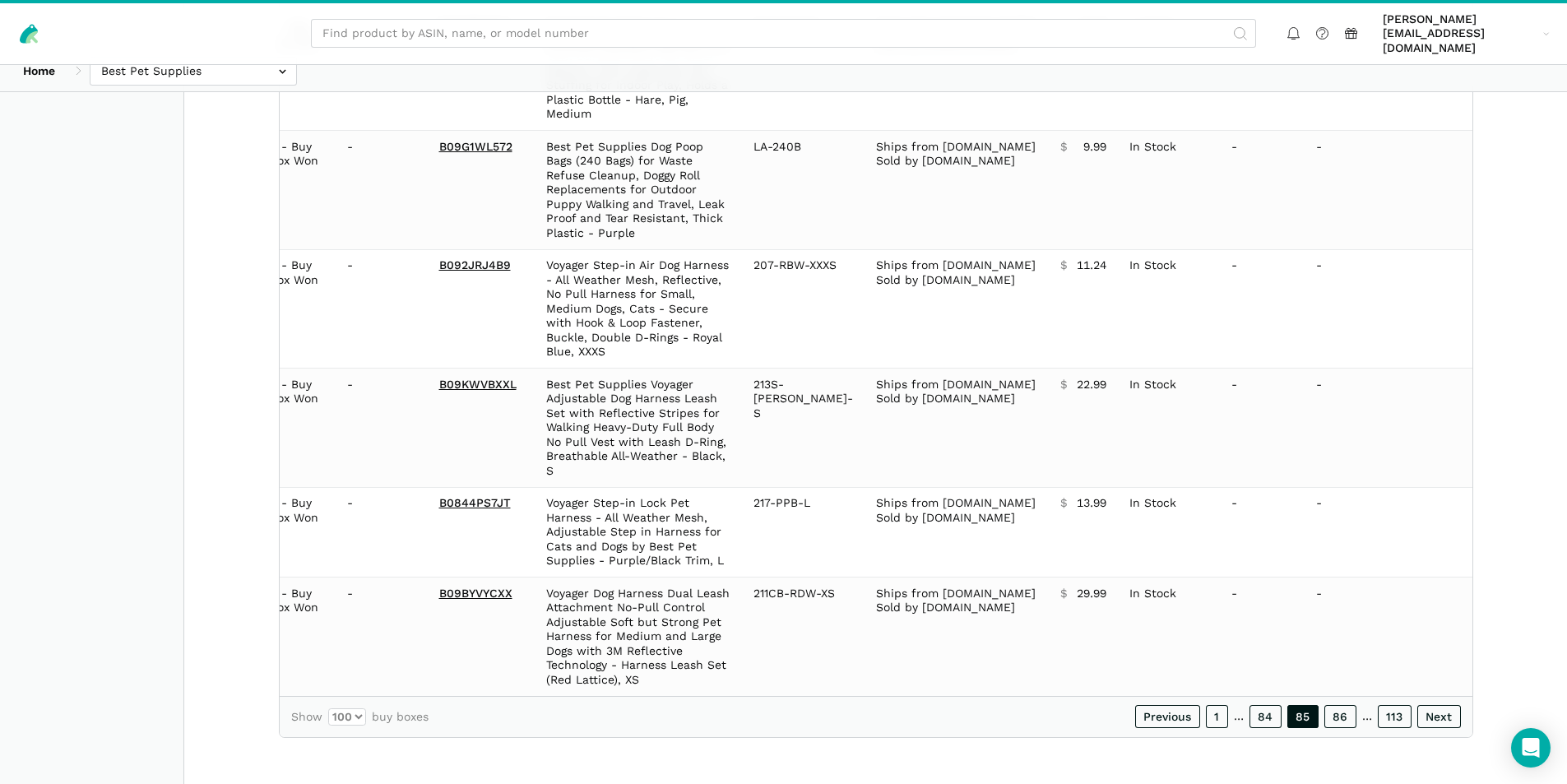
scroll to position [10862, 0]
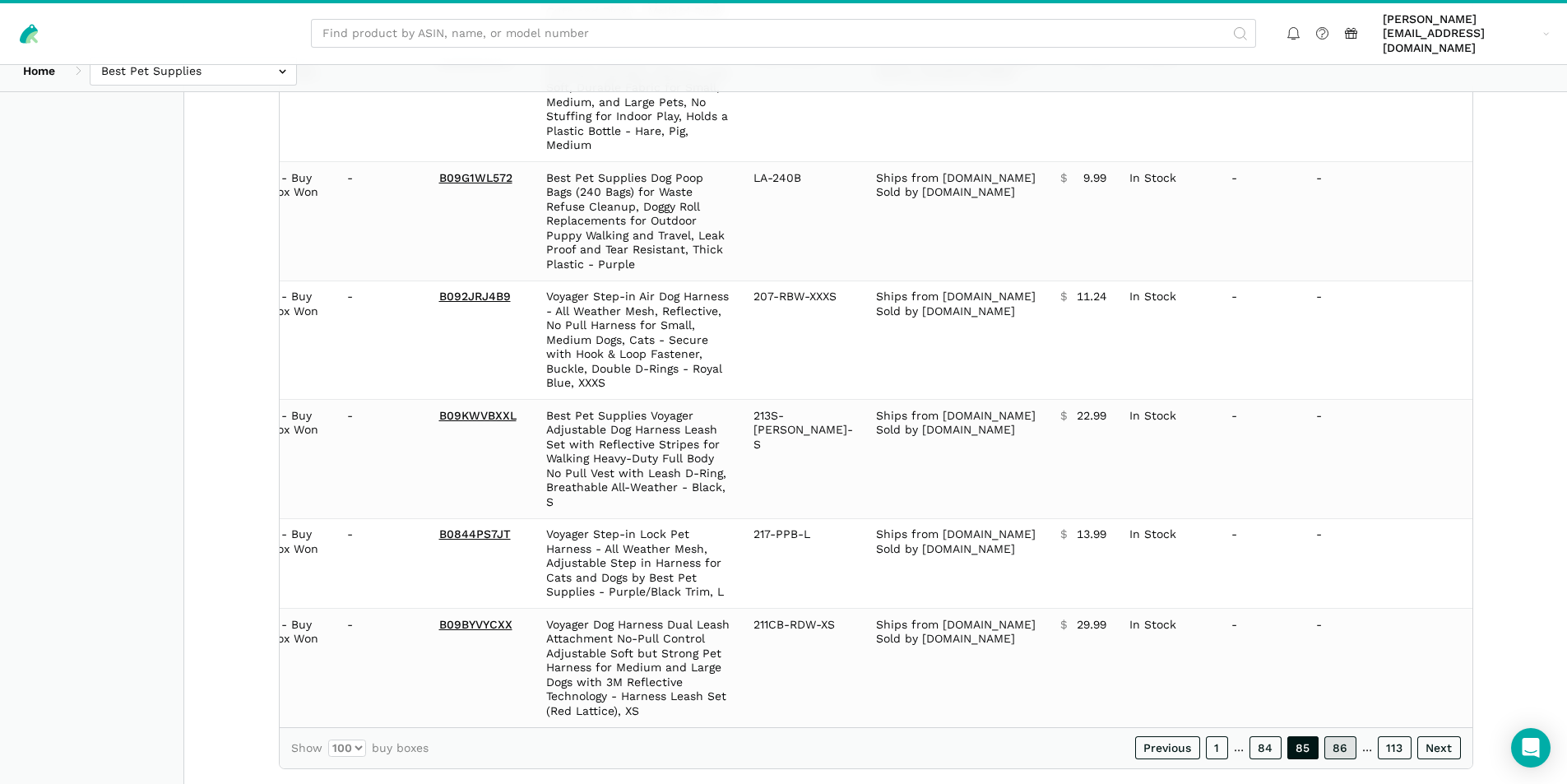
click at [1338, 736] on link "86" at bounding box center [1341, 748] width 32 height 23
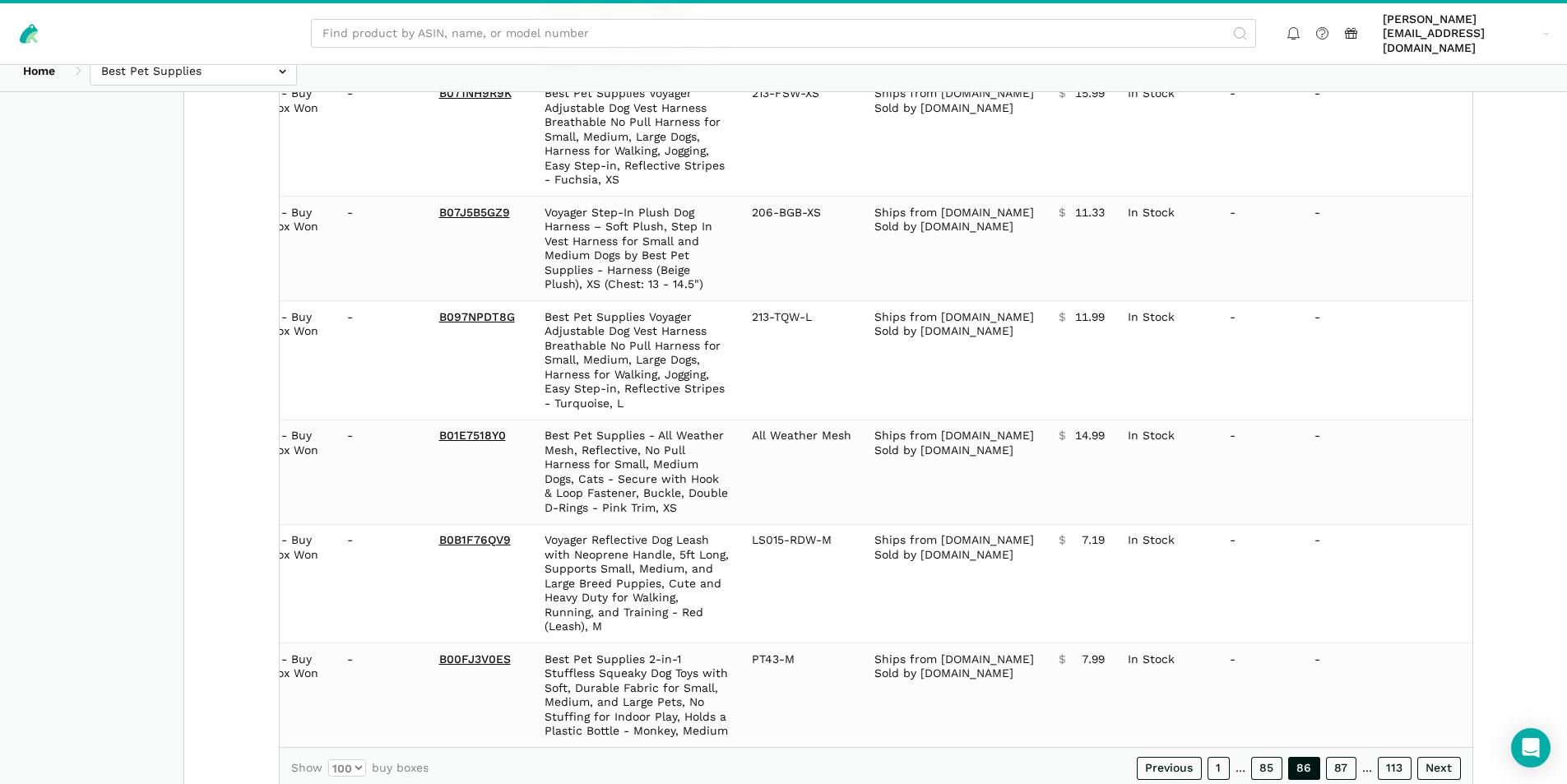
scroll to position [10962, 0]
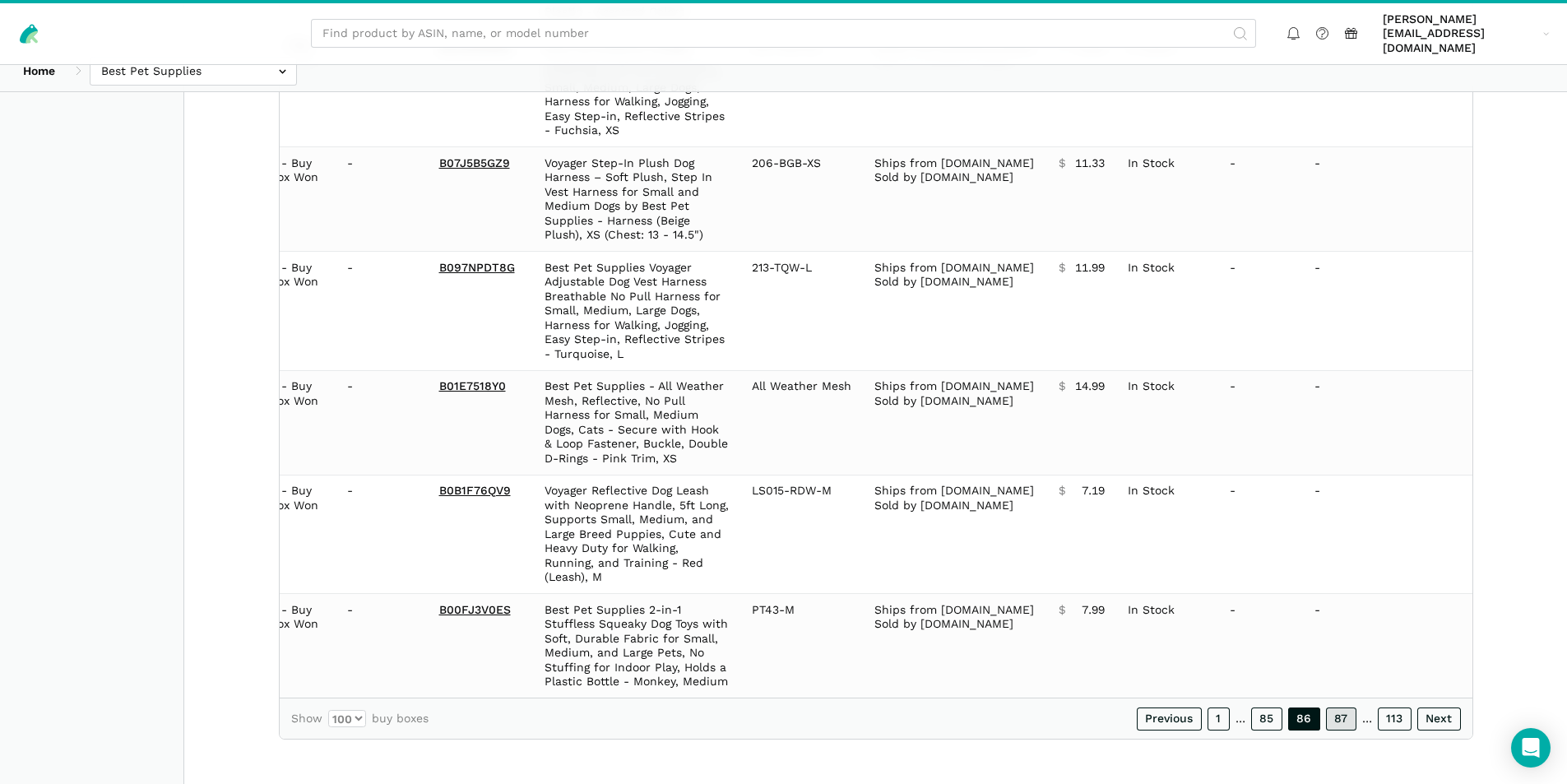
click at [1338, 717] on link "87" at bounding box center [1341, 719] width 30 height 23
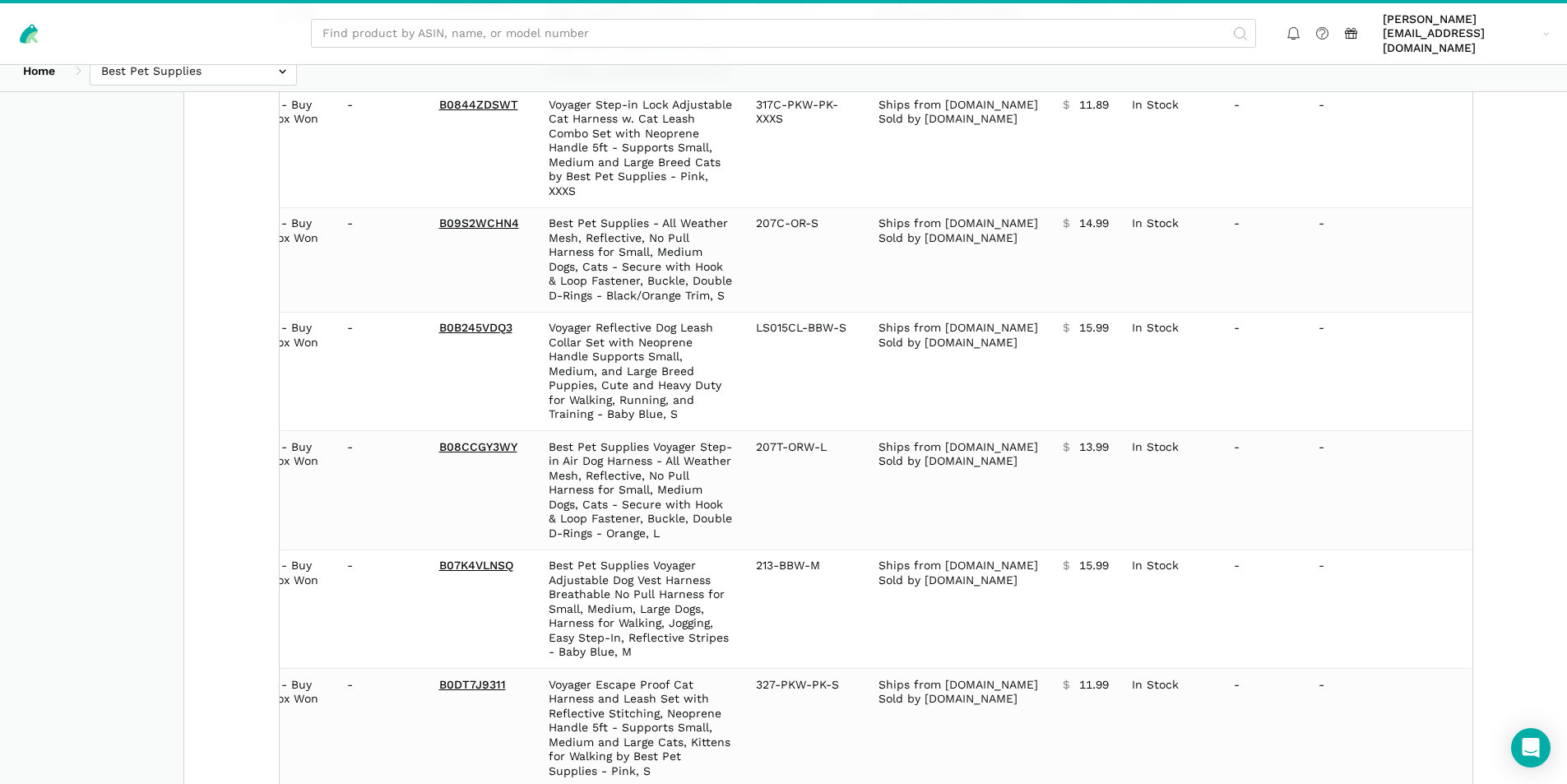
scroll to position [11150, 0]
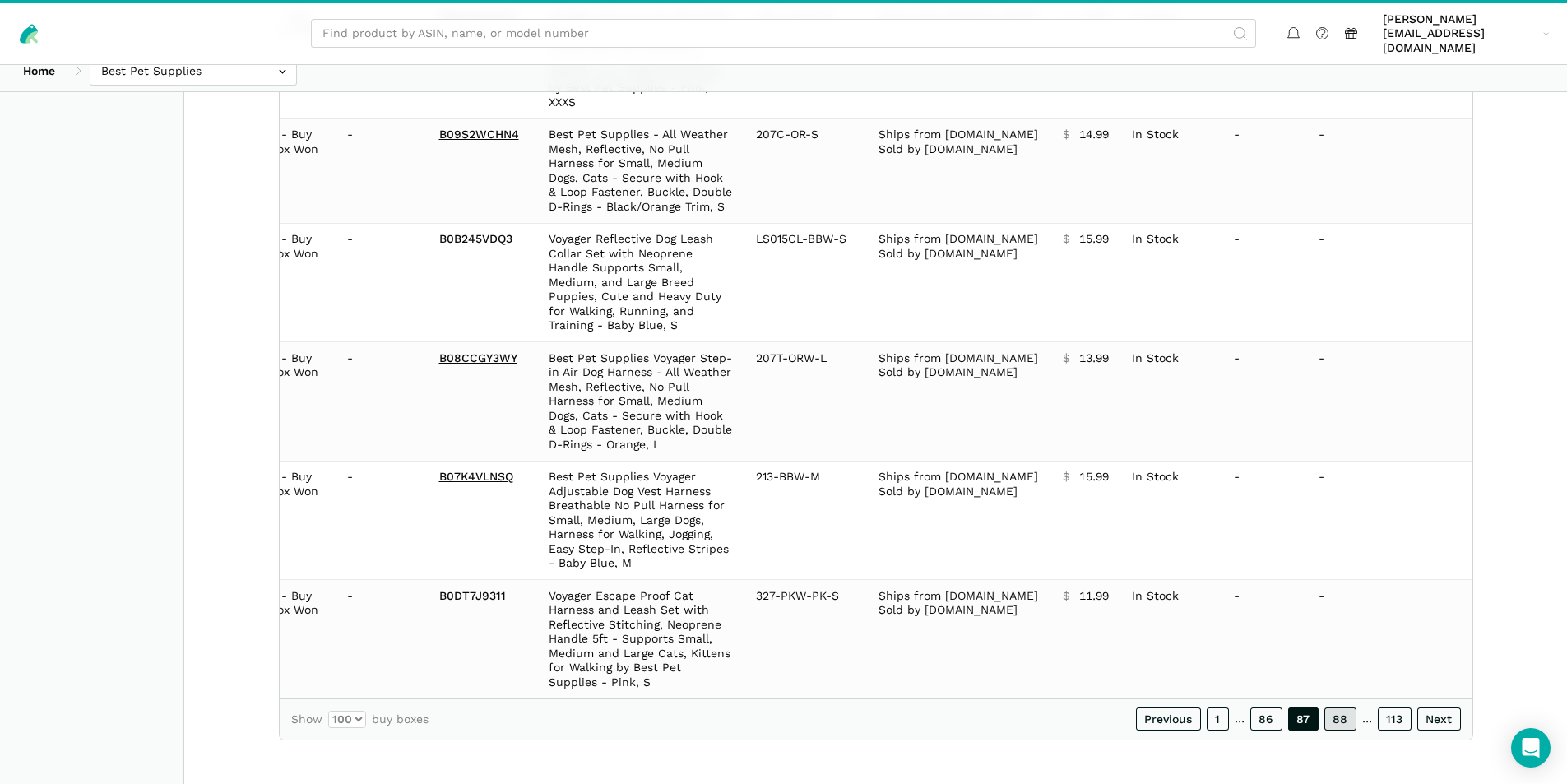
click at [1350, 718] on link "88" at bounding box center [1341, 719] width 32 height 23
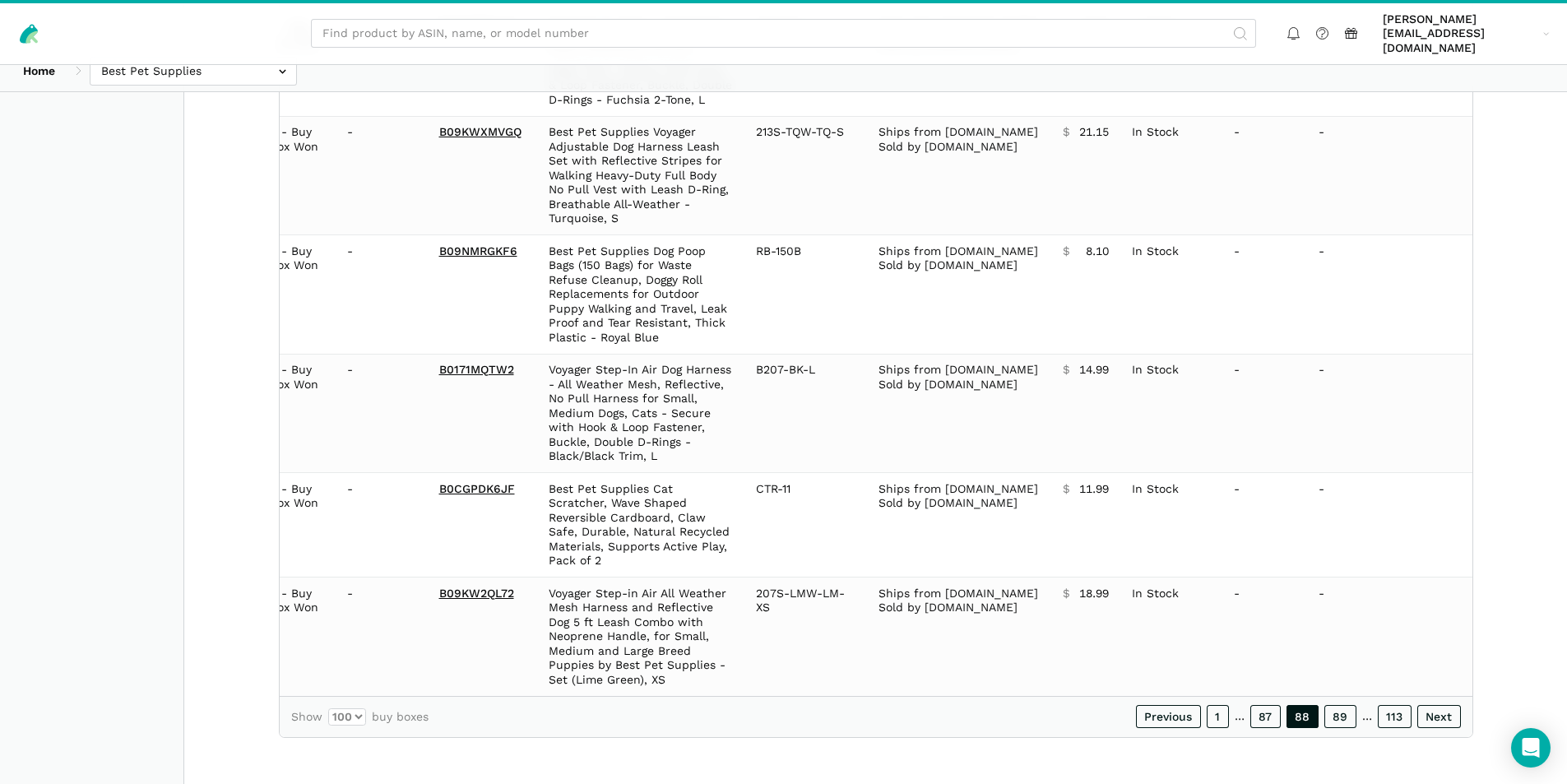
scroll to position [10948, 0]
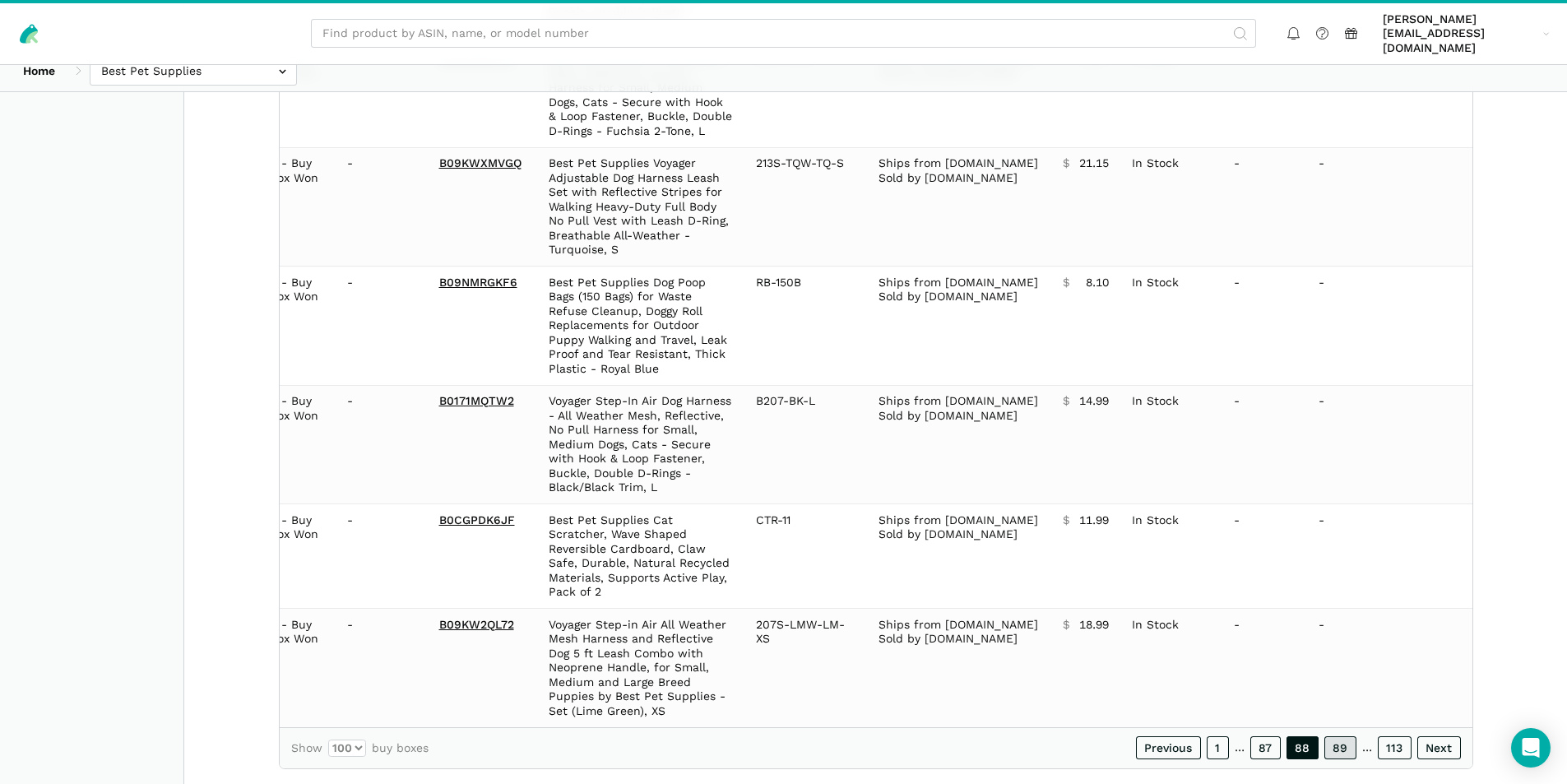
click at [1341, 736] on link "89" at bounding box center [1341, 748] width 32 height 23
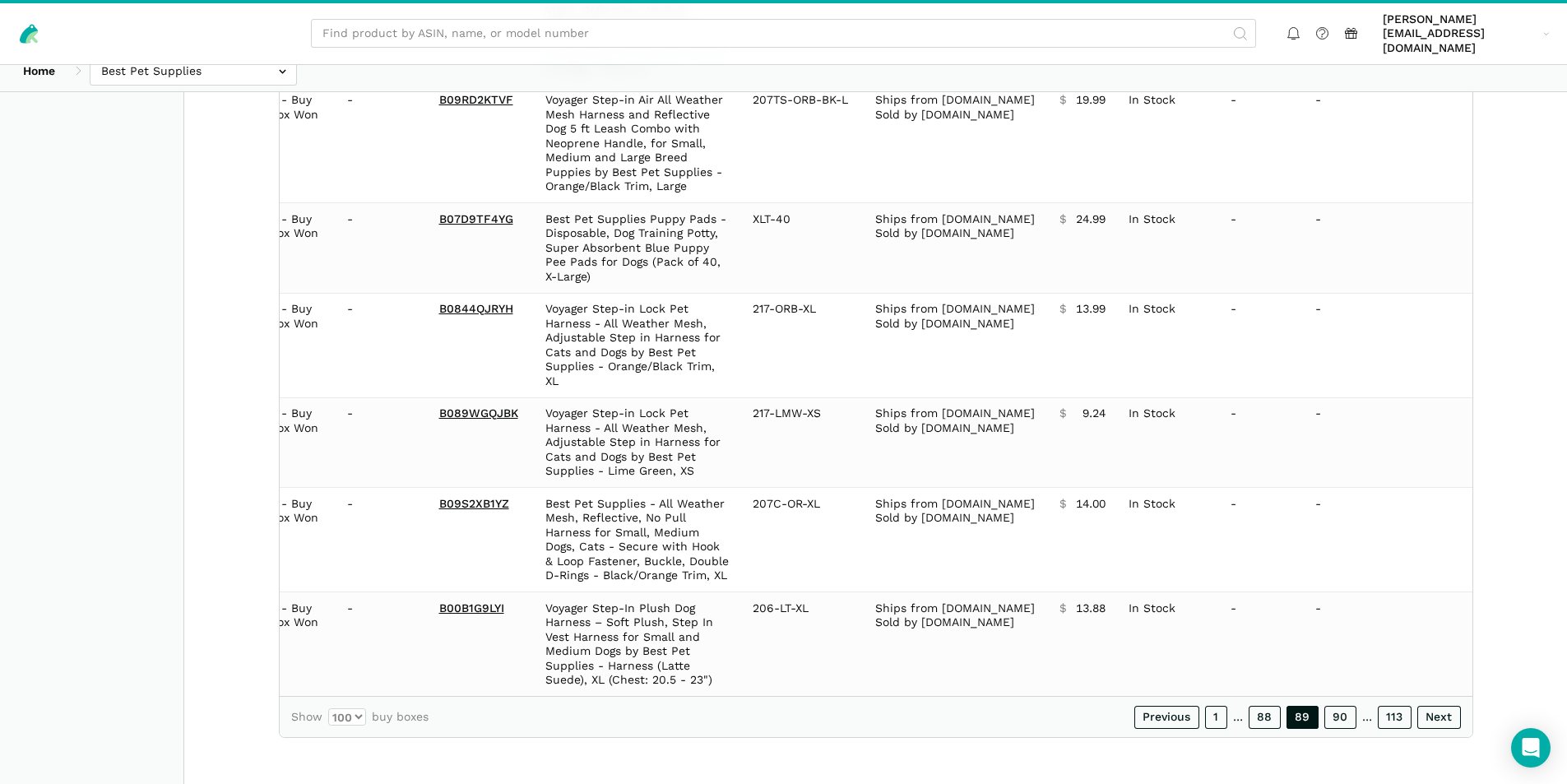
scroll to position [10790, 0]
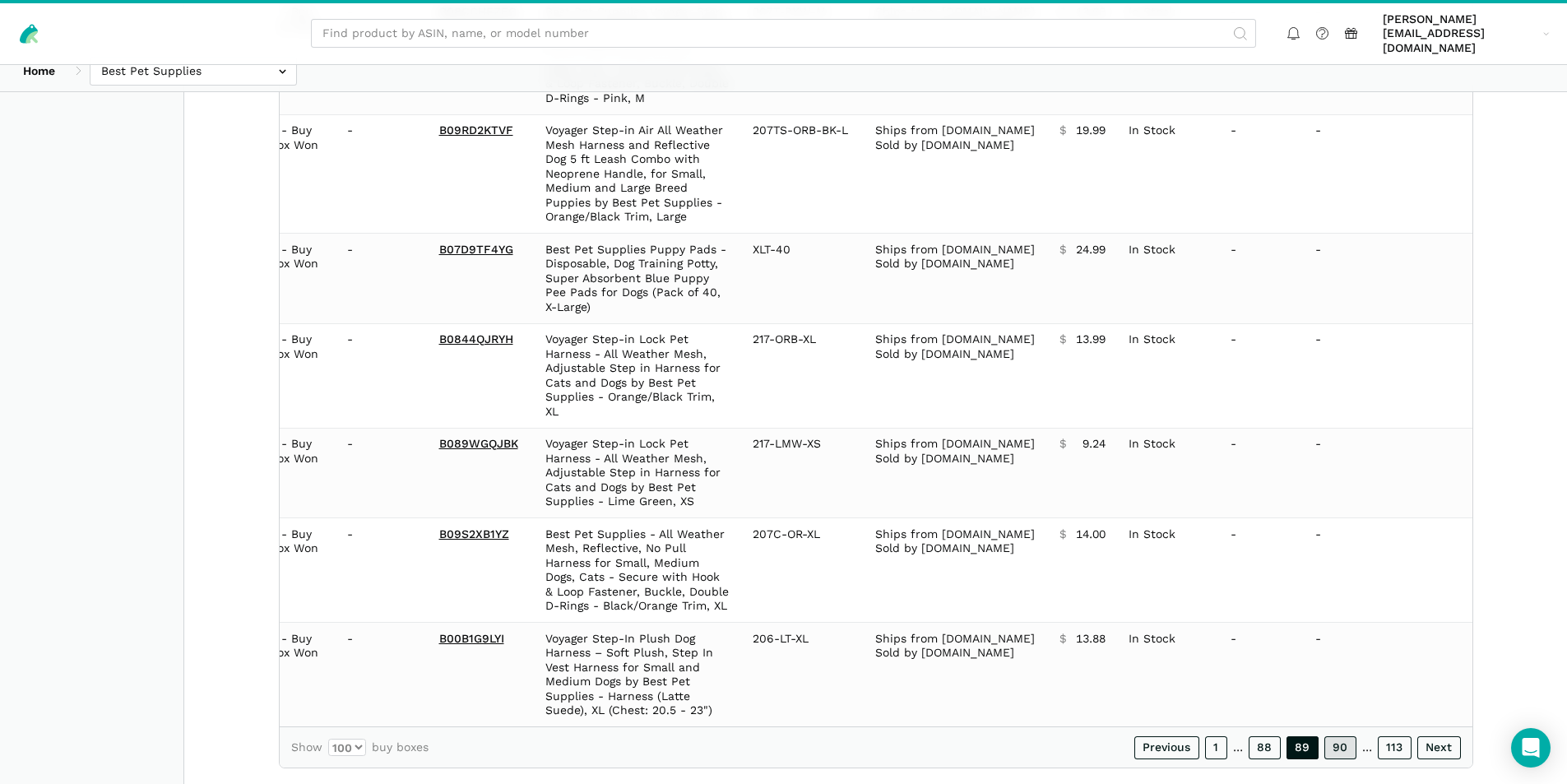
click at [1337, 736] on link "90" at bounding box center [1341, 748] width 32 height 23
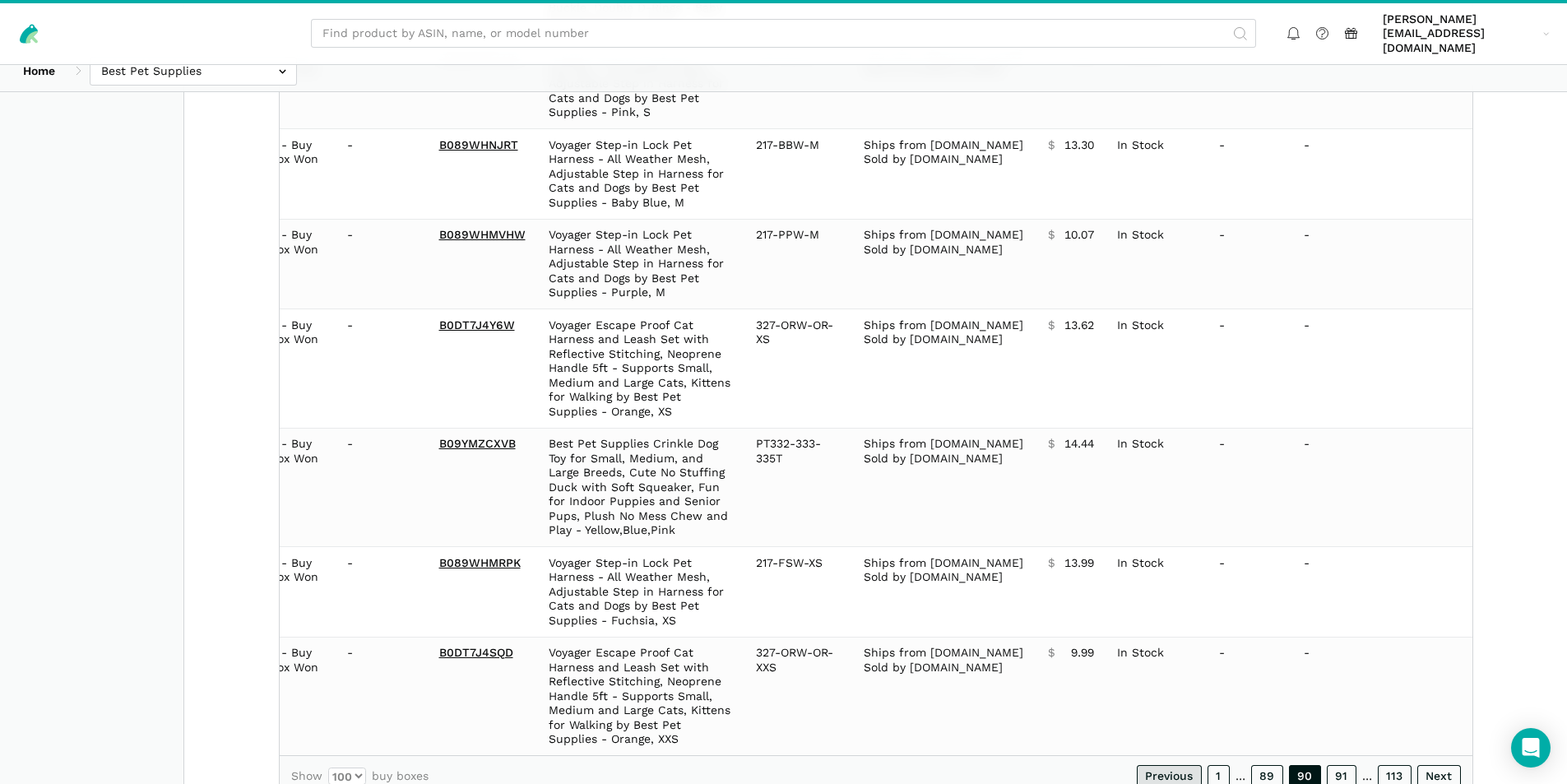
scroll to position [10804, 0]
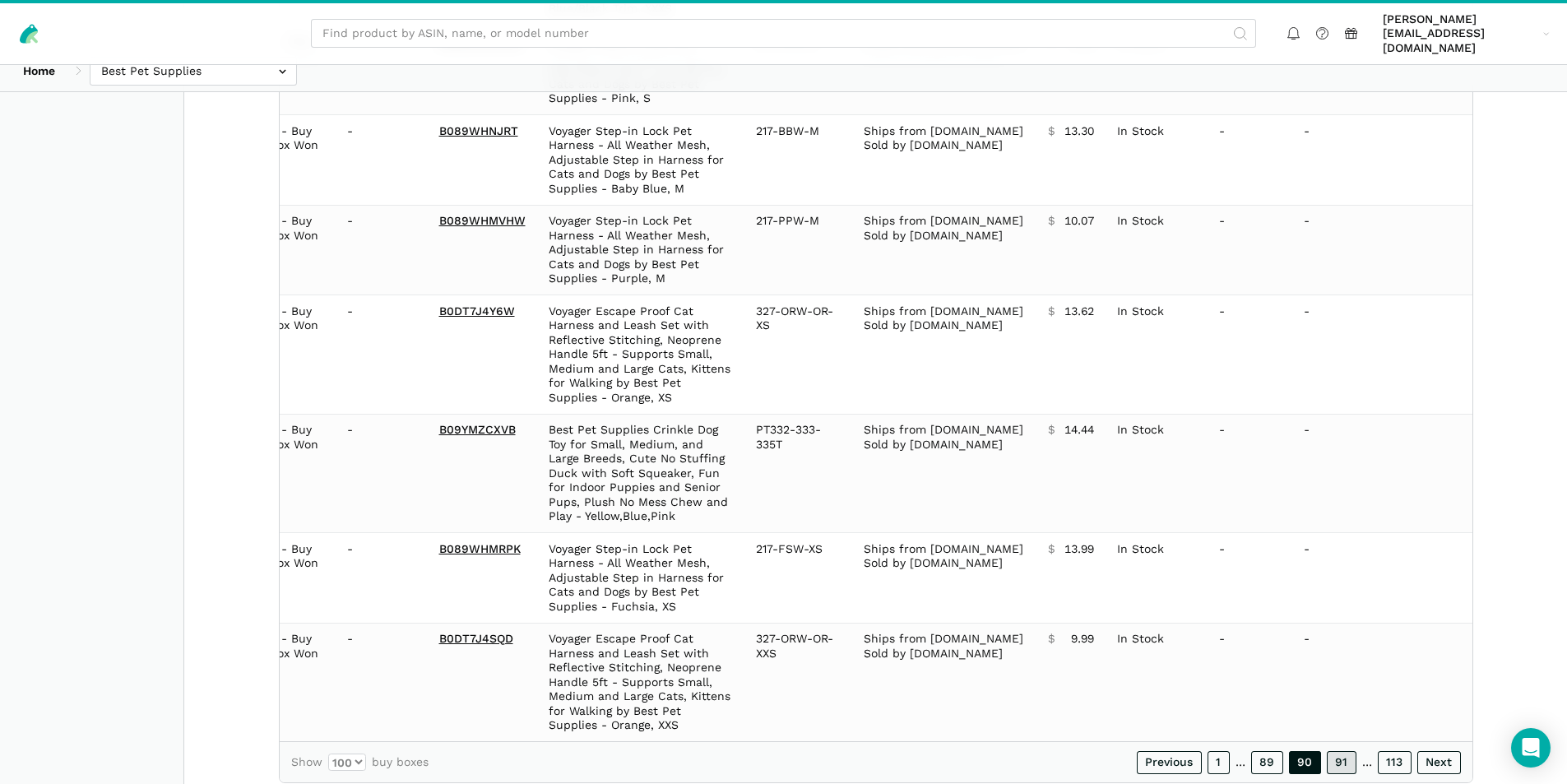
click at [1336, 751] on link "91" at bounding box center [1342, 763] width 29 height 23
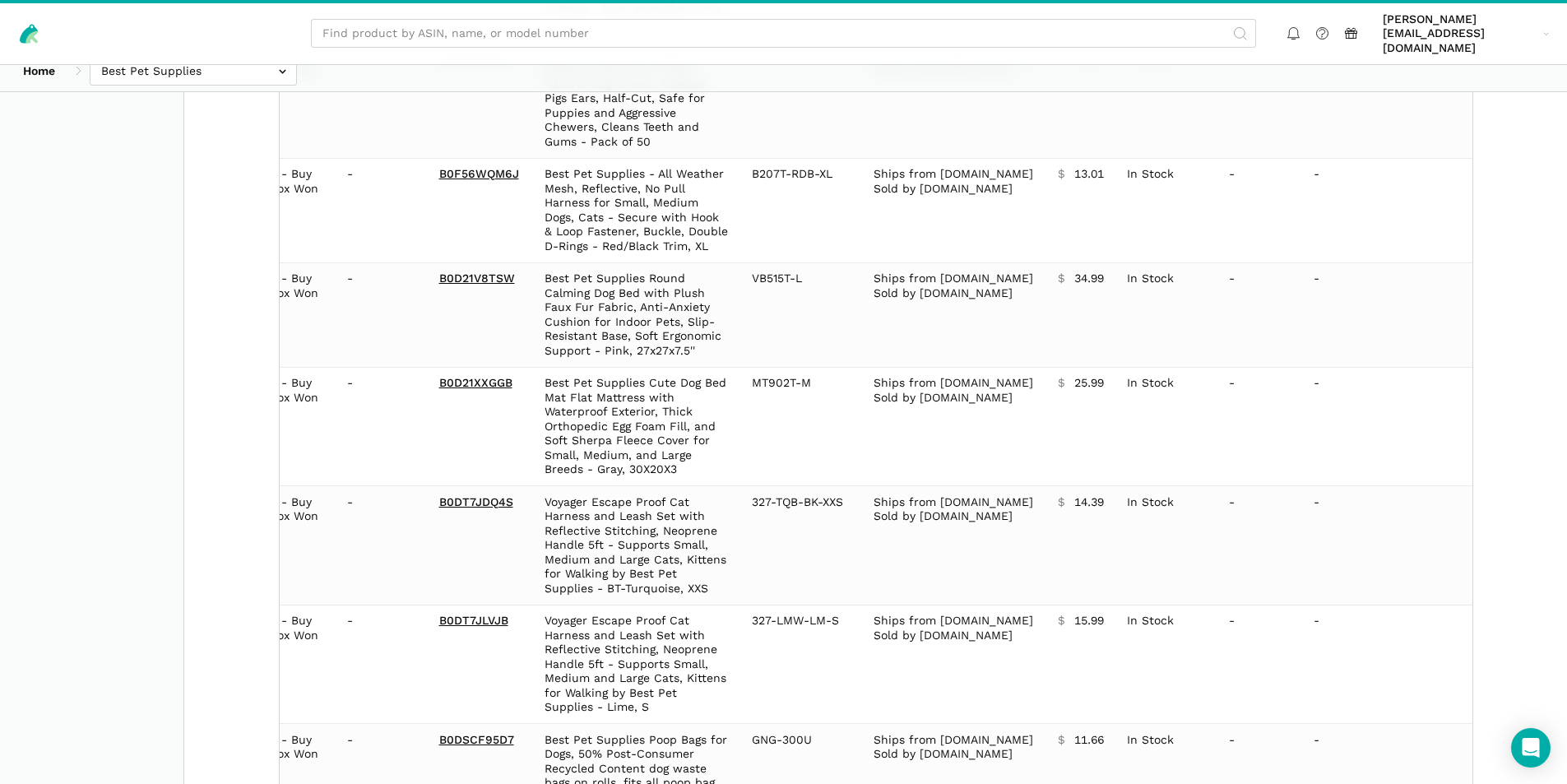
scroll to position [10934, 0]
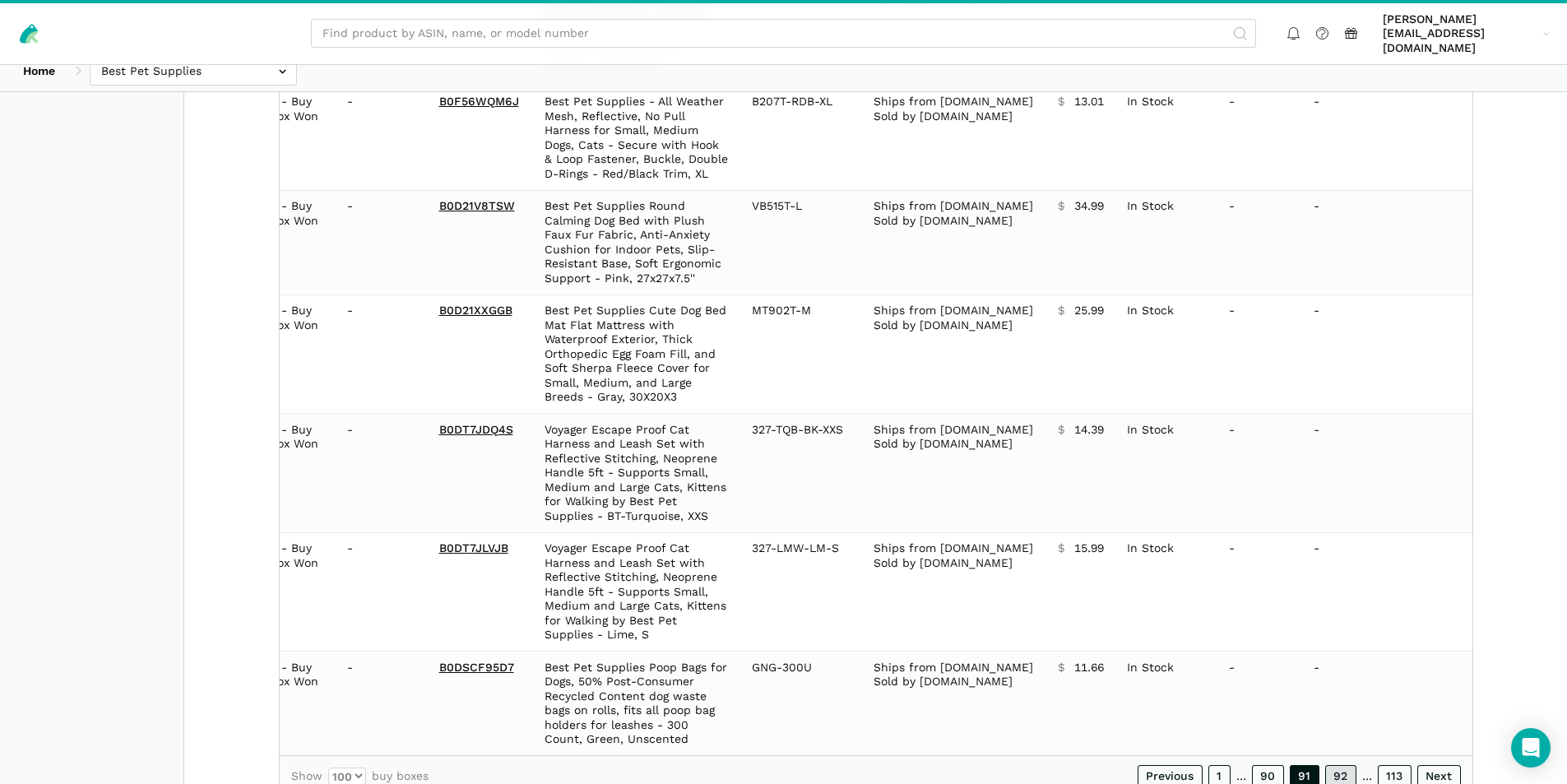
click at [1343, 764] on link "92" at bounding box center [1341, 776] width 31 height 23
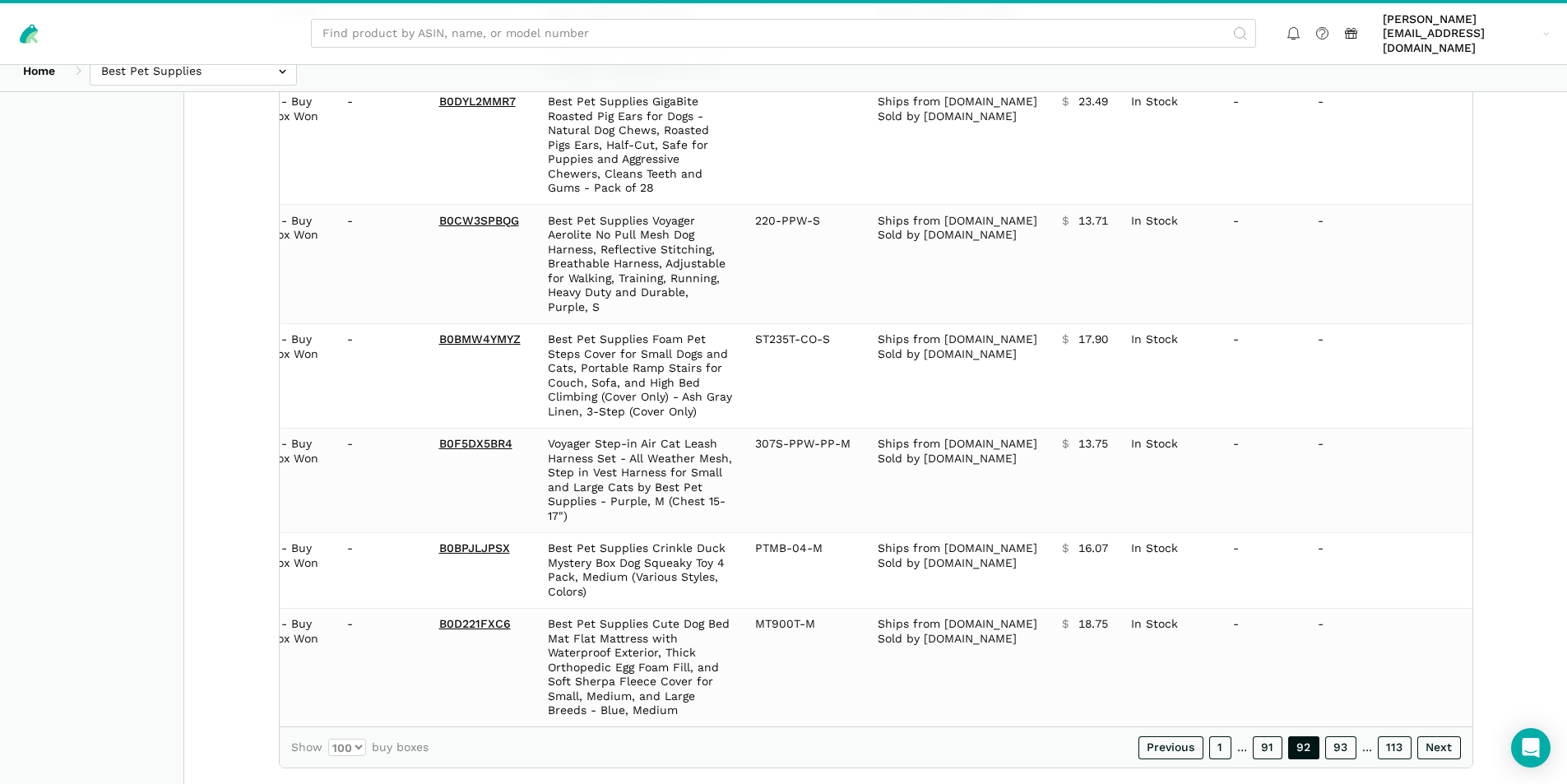
scroll to position [10919, 0]
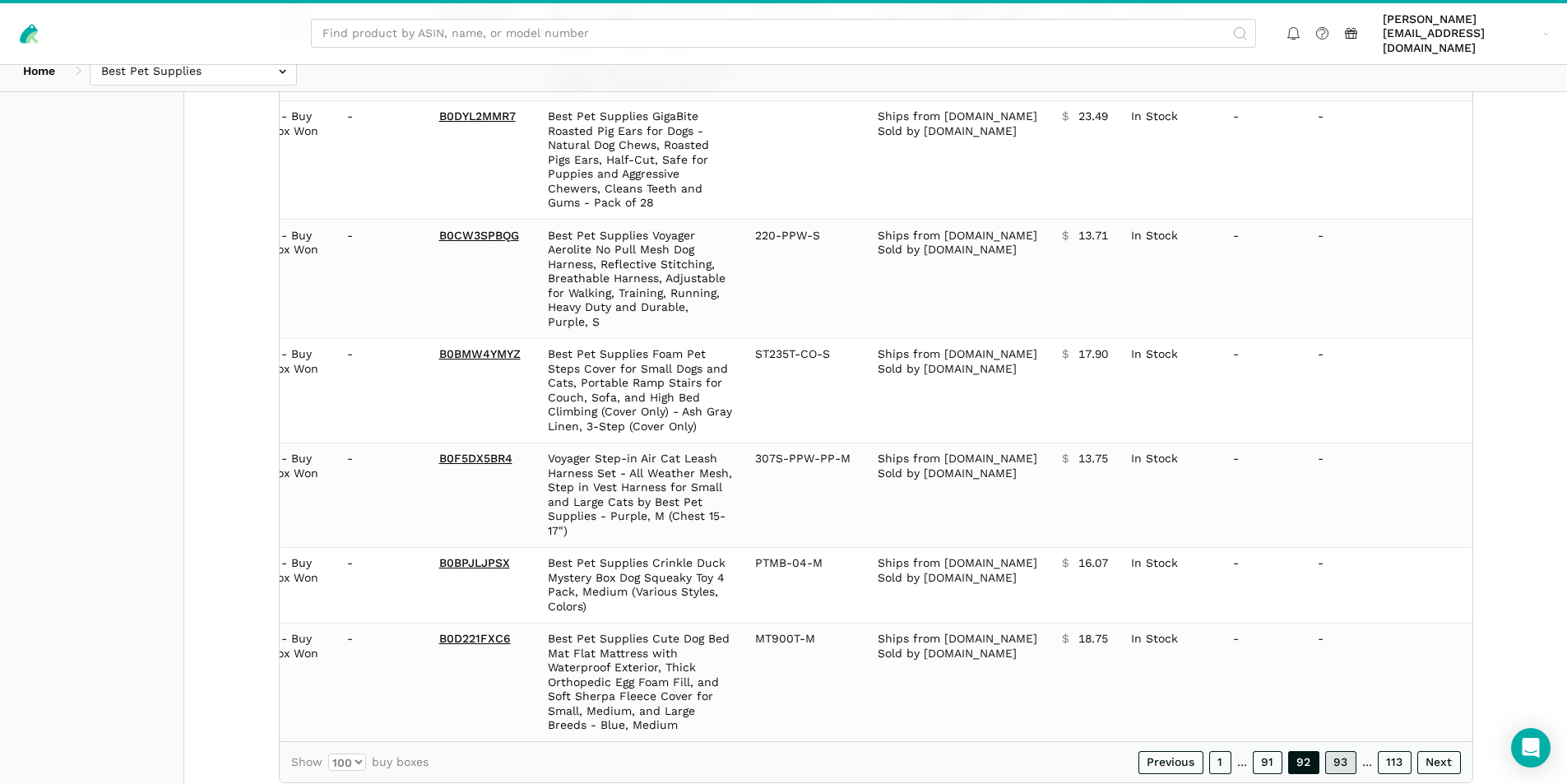
click at [1346, 751] on link "93" at bounding box center [1341, 763] width 31 height 23
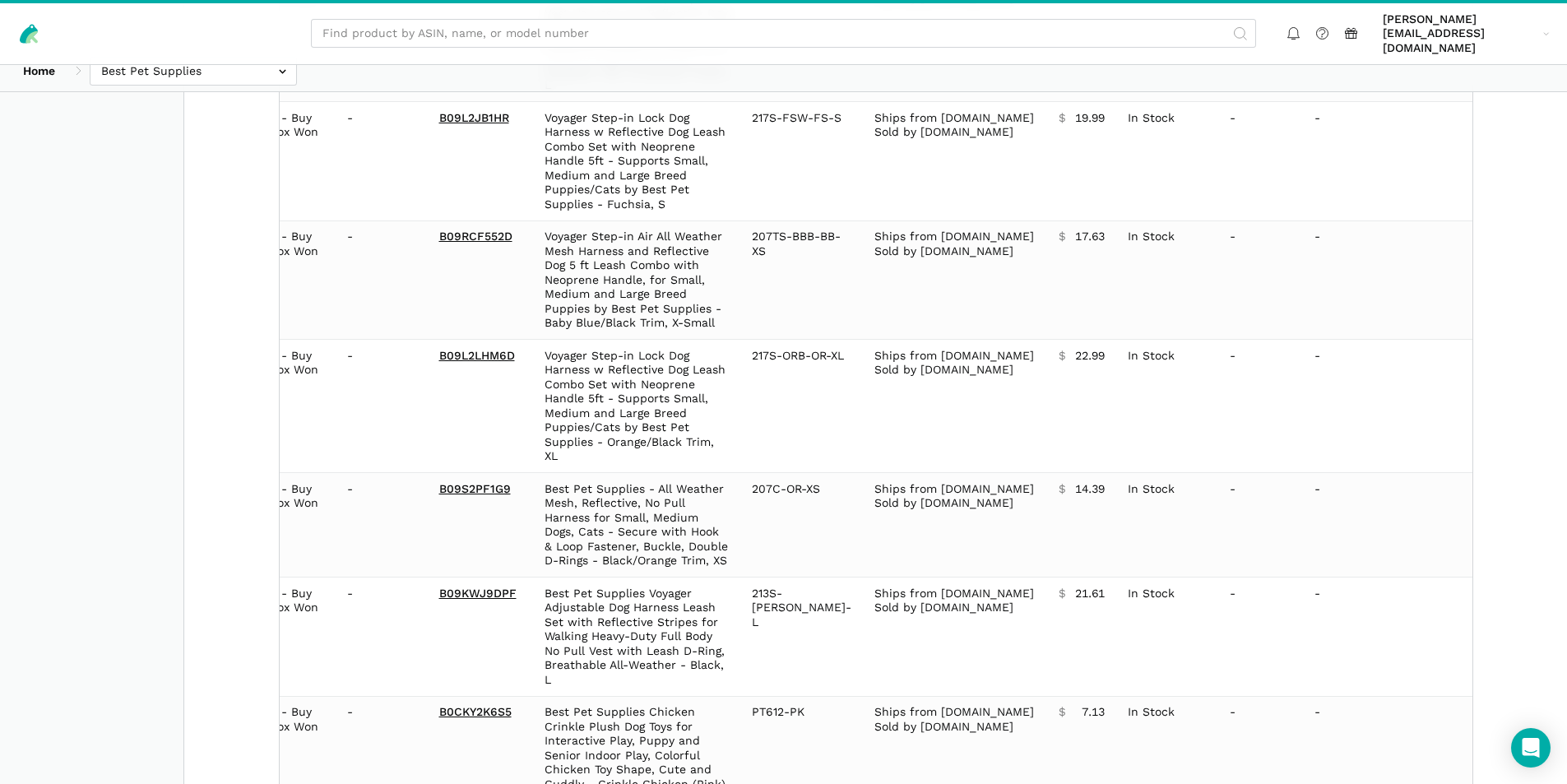
scroll to position [11365, 0]
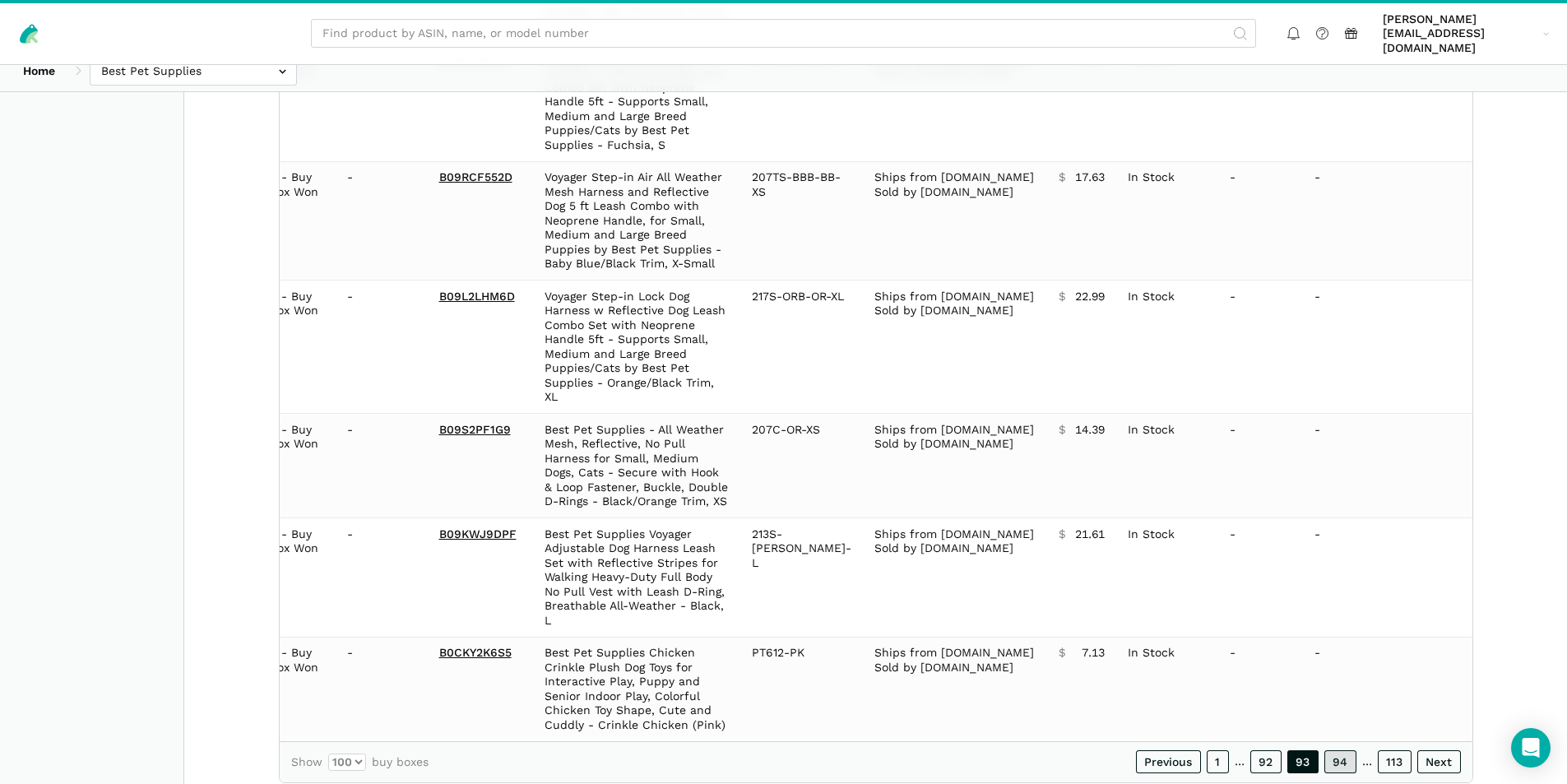
click at [1342, 750] on link "94" at bounding box center [1341, 762] width 32 height 23
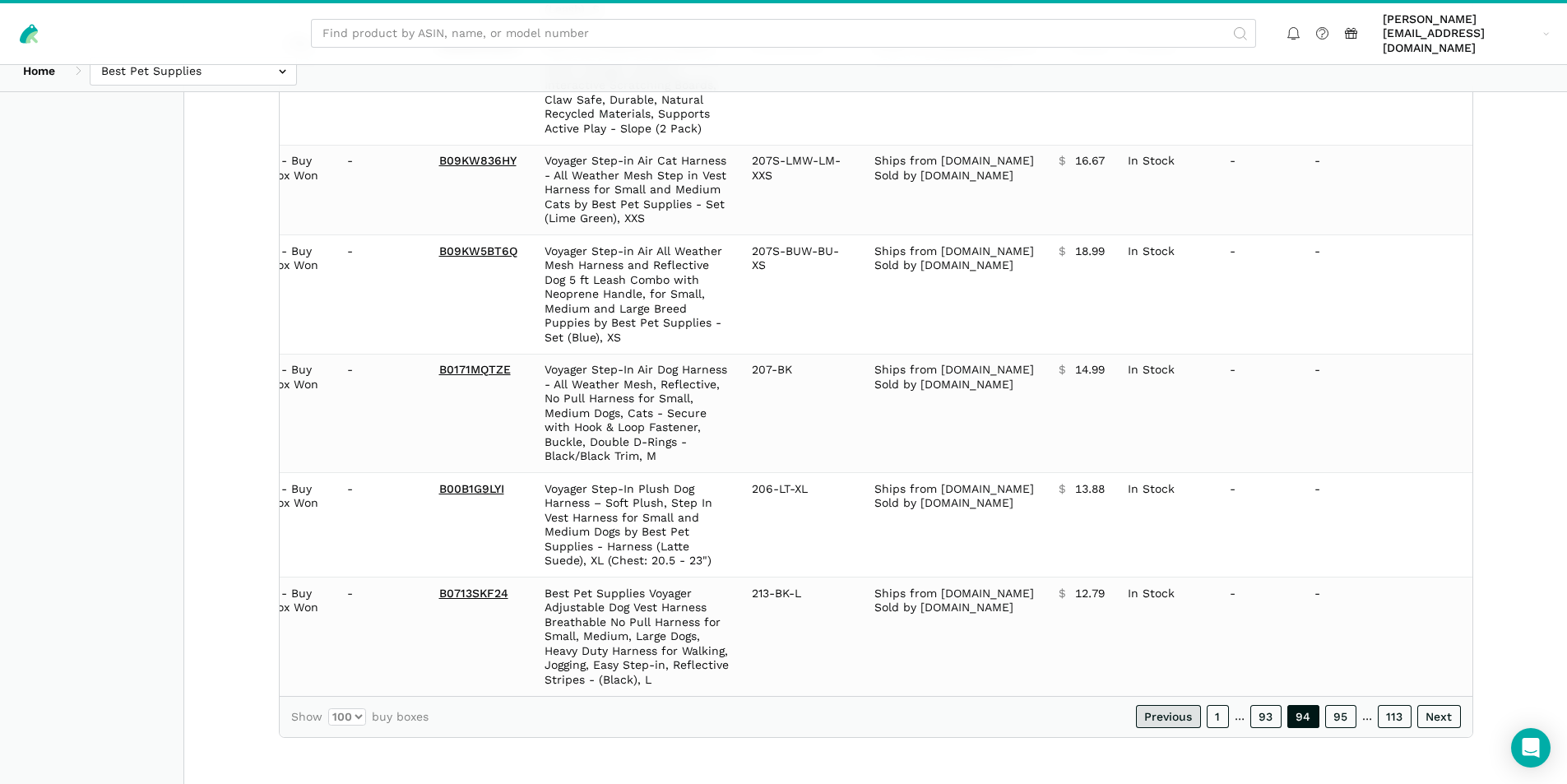
scroll to position [10747, 0]
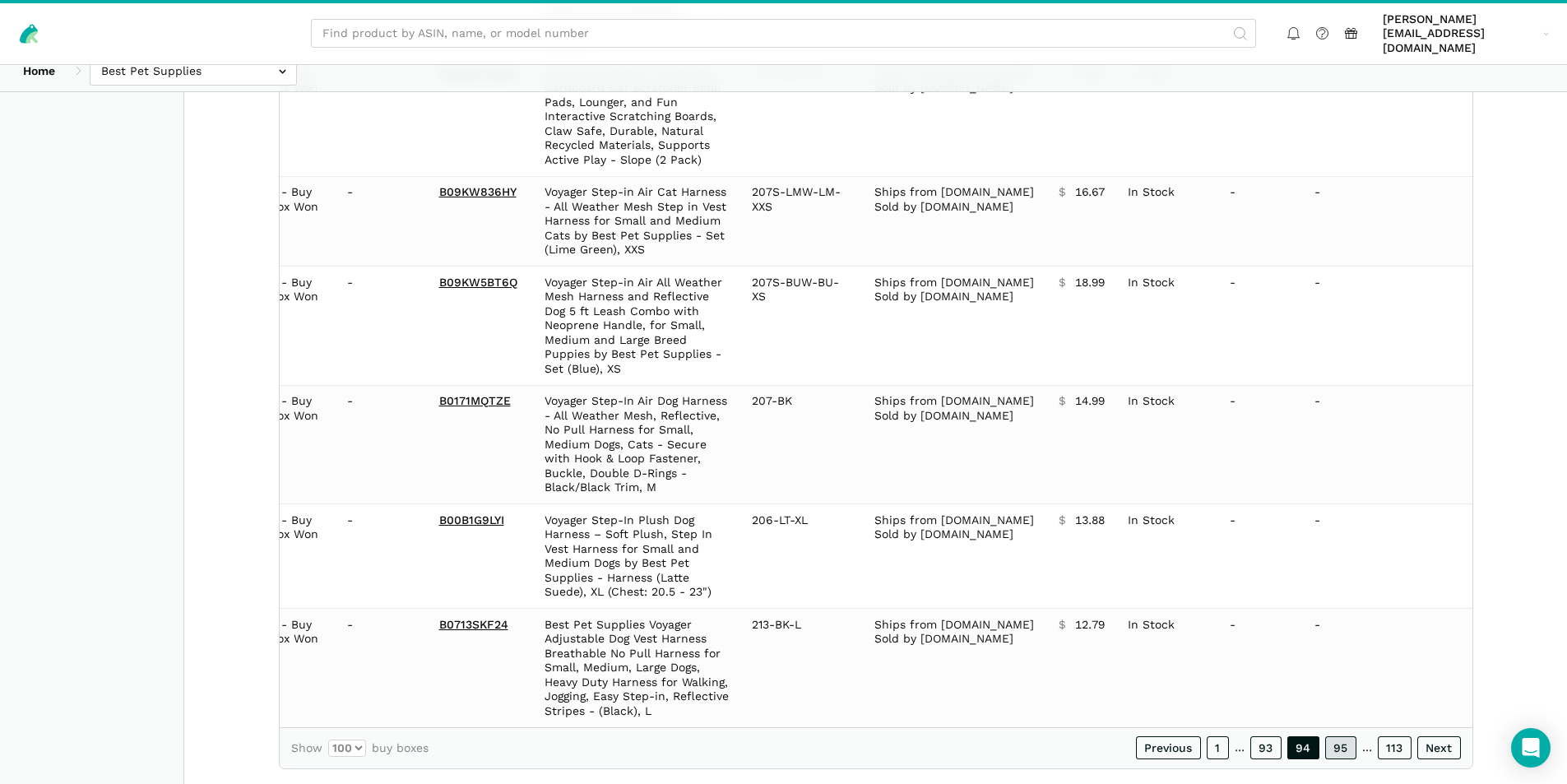
click at [1335, 736] on link "95" at bounding box center [1341, 748] width 31 height 23
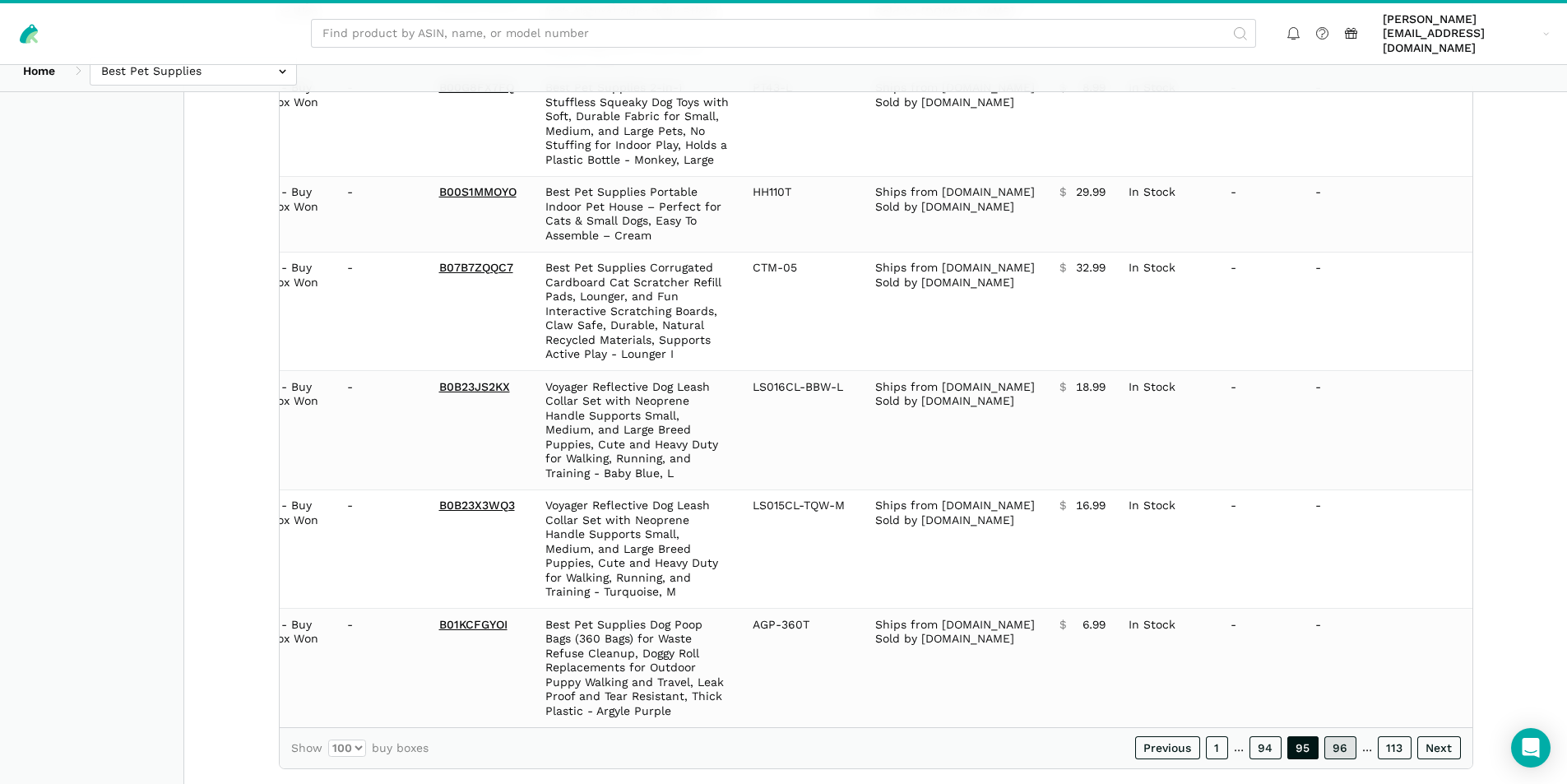
click at [1334, 736] on link "96" at bounding box center [1341, 748] width 32 height 23
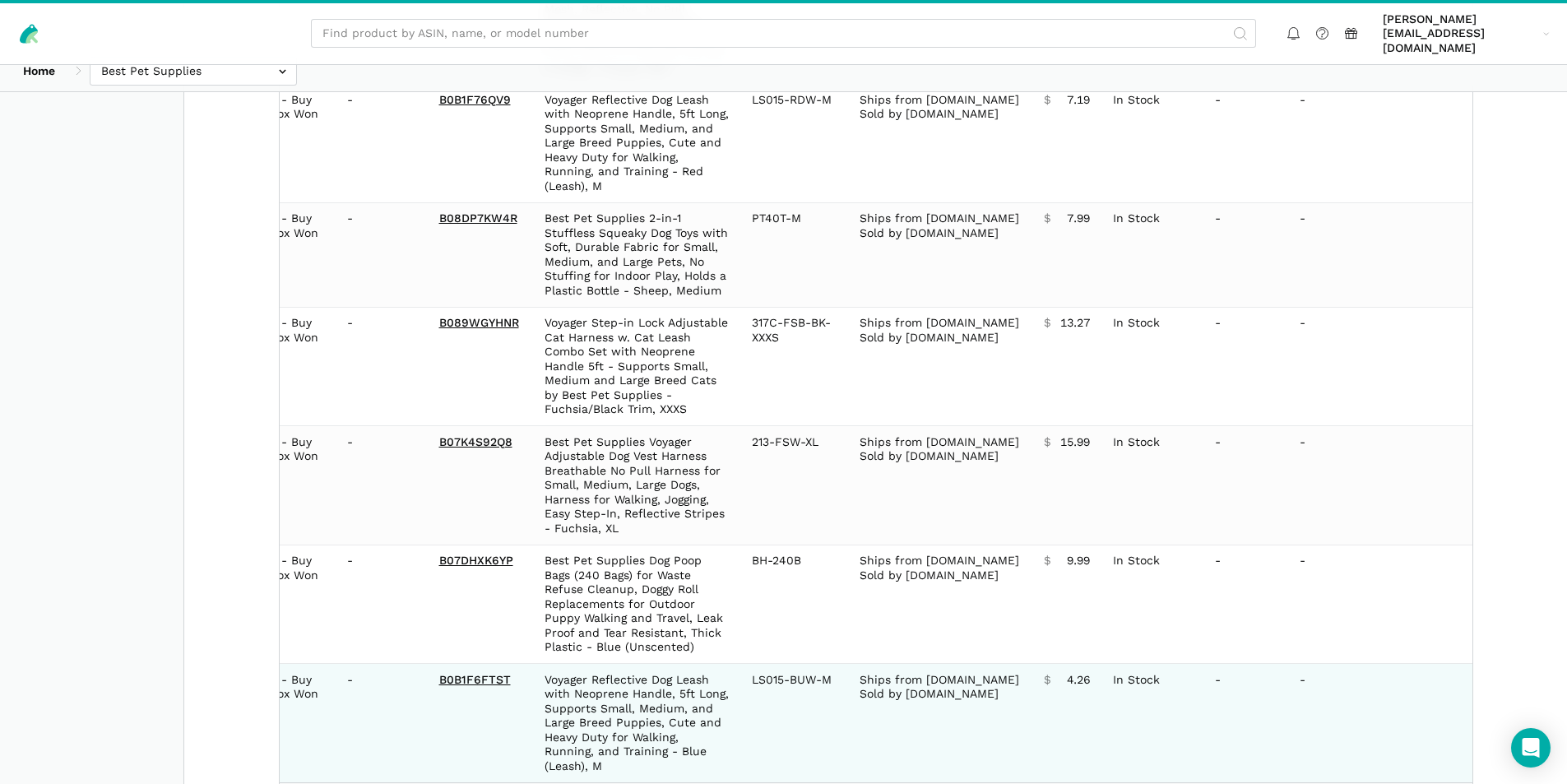
scroll to position [10775, 0]
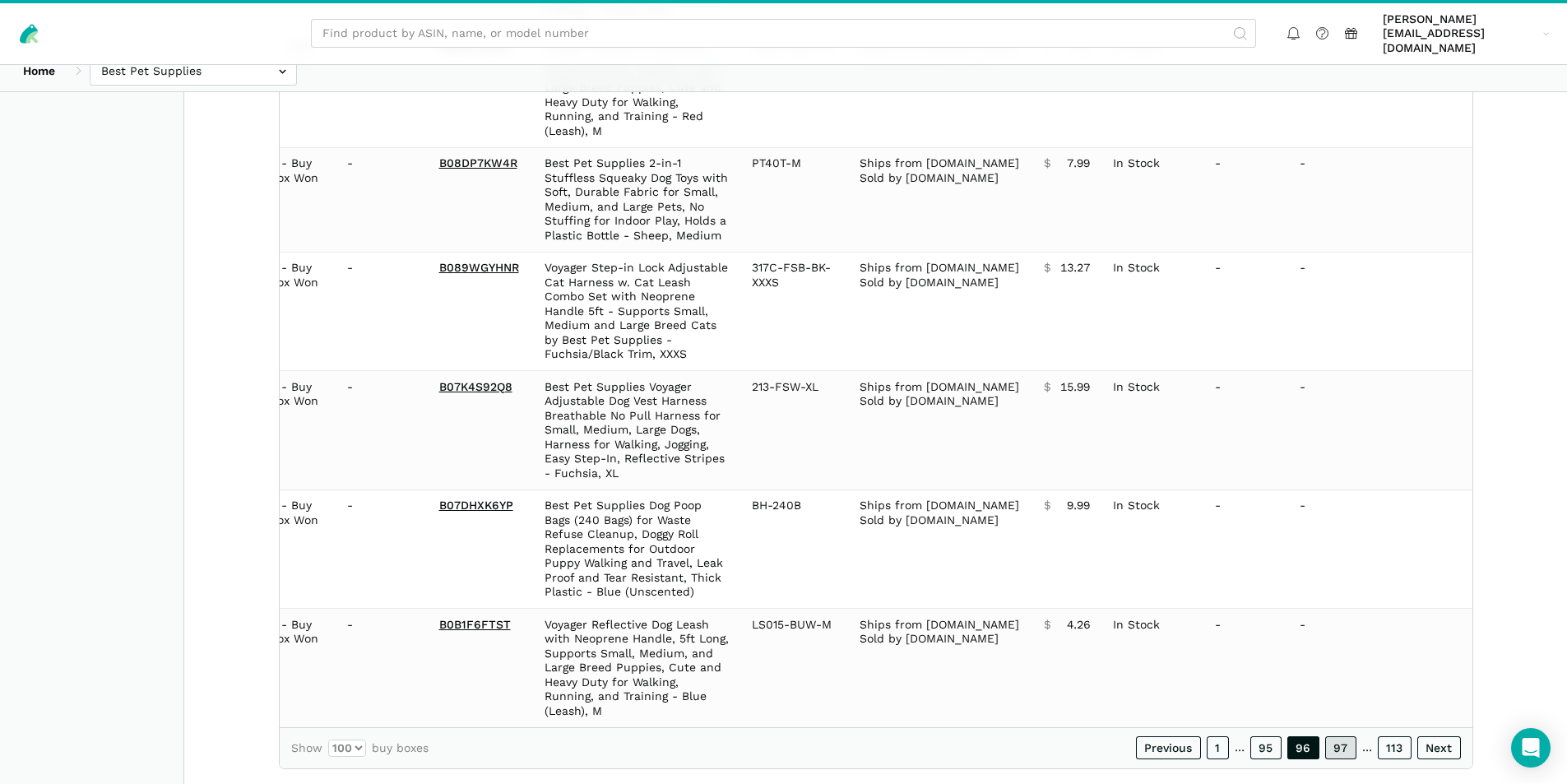
click at [1348, 736] on link "97" at bounding box center [1341, 748] width 31 height 23
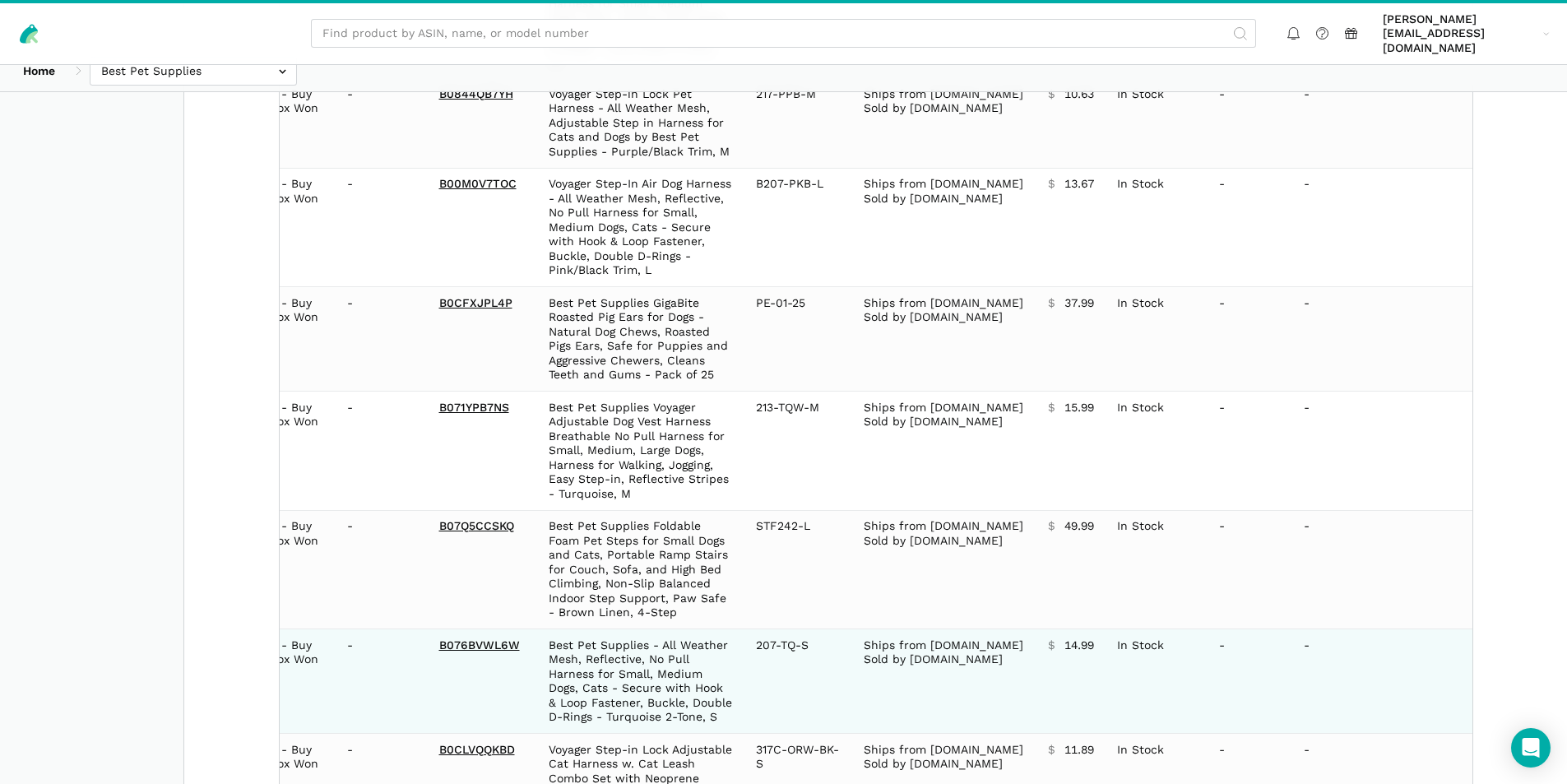
scroll to position [11020, 0]
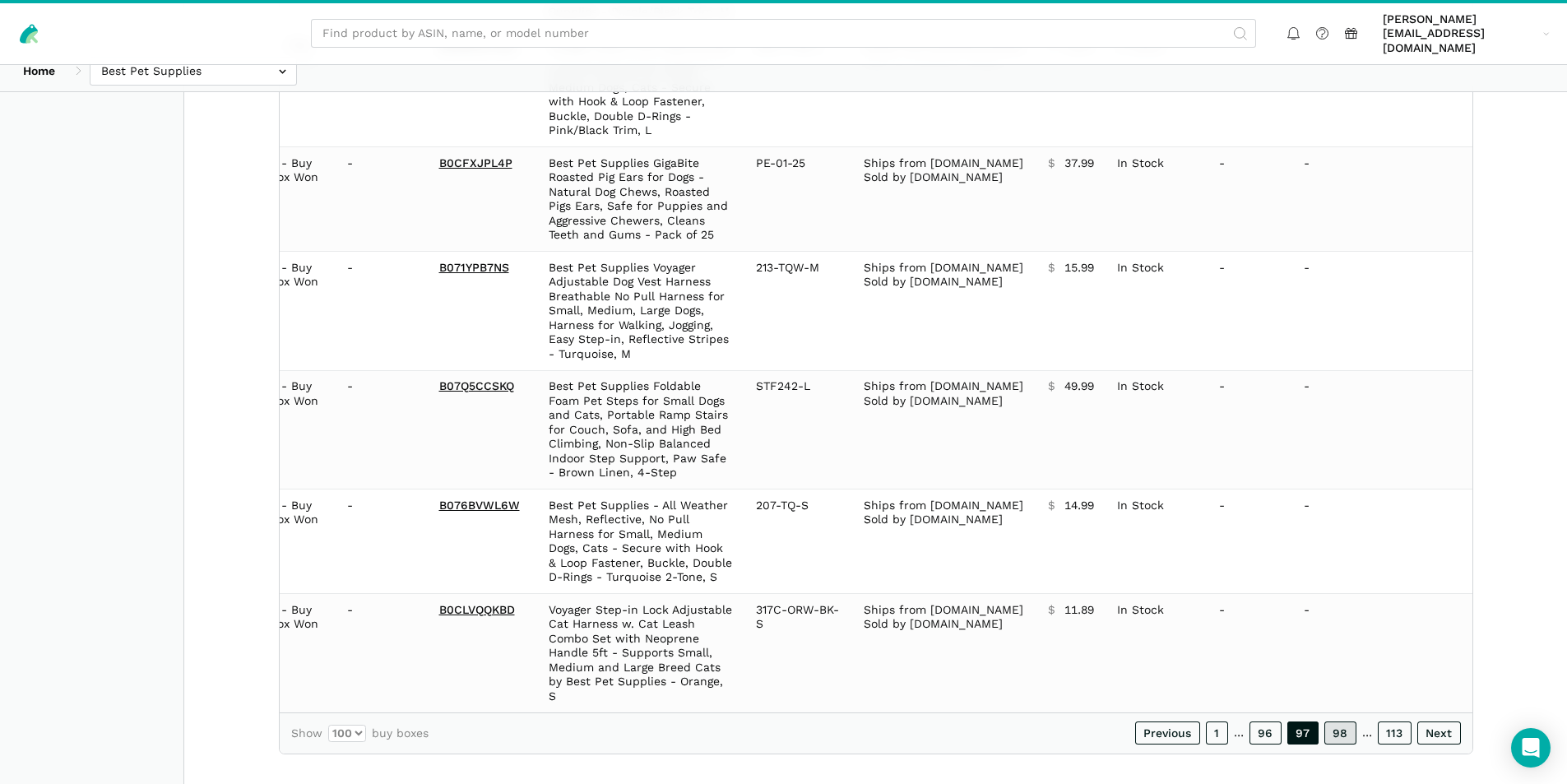
click at [1332, 721] on link "98" at bounding box center [1341, 732] width 32 height 23
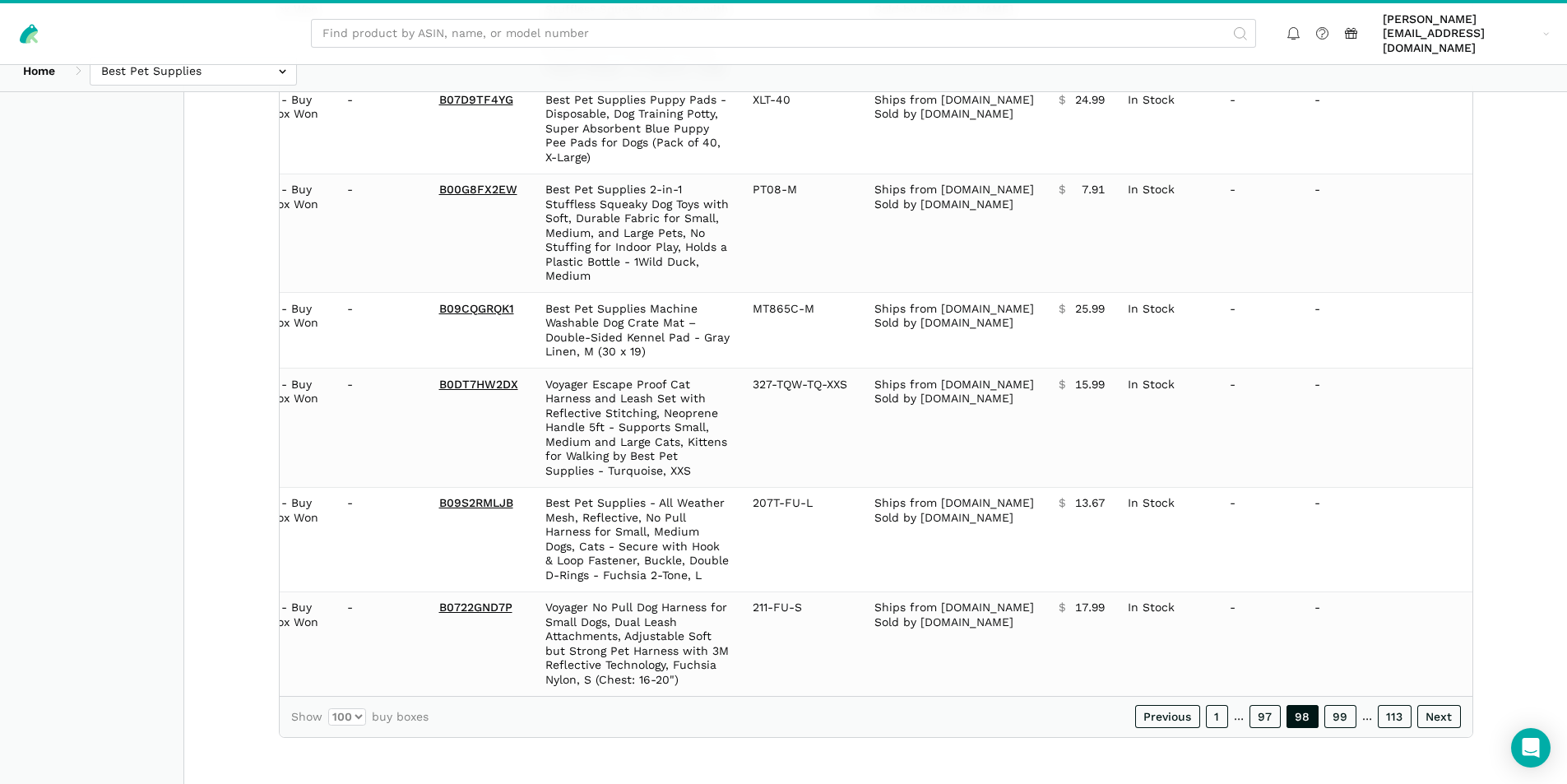
scroll to position [10732, 0]
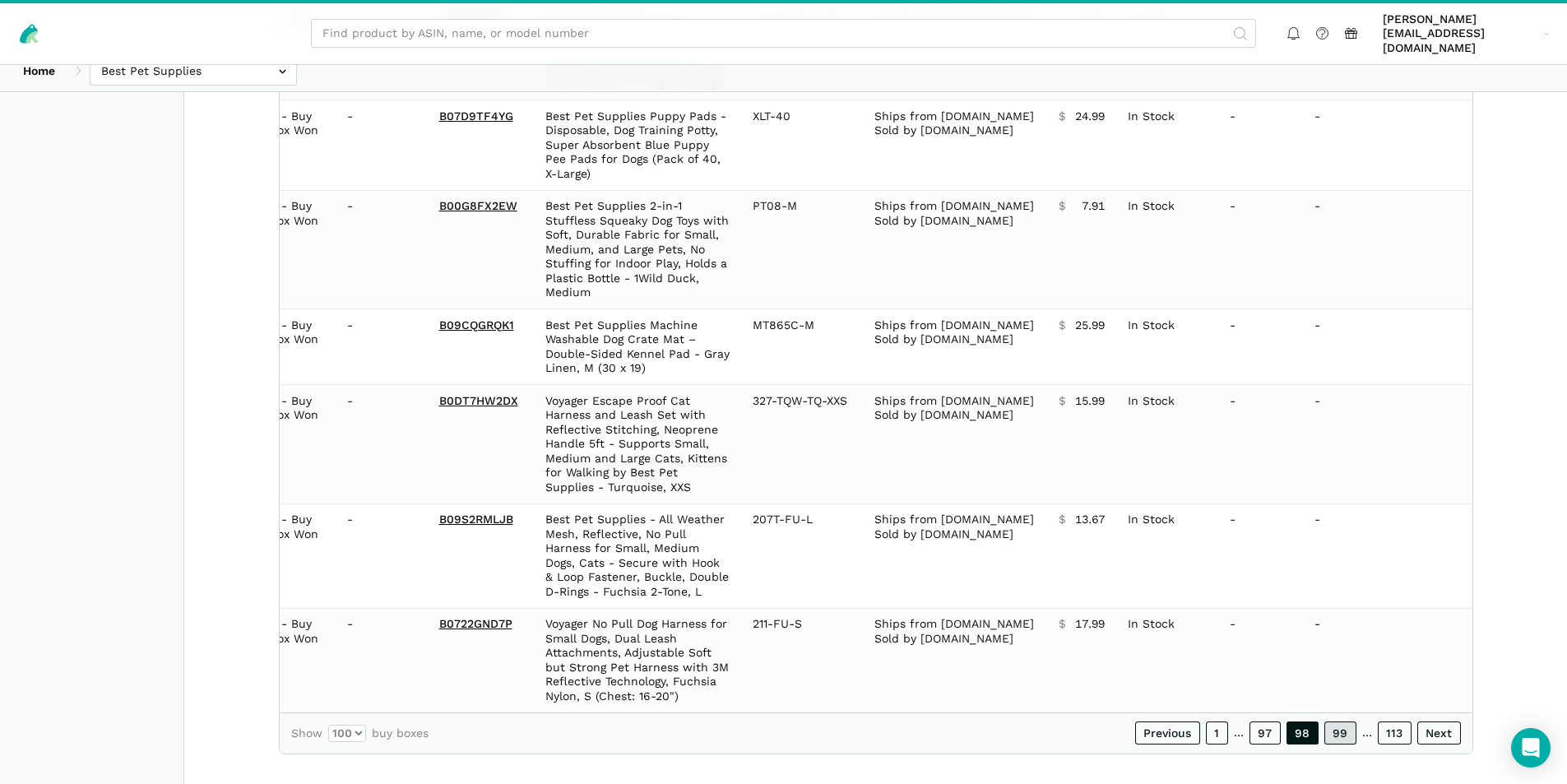
click at [1338, 721] on link "99" at bounding box center [1341, 732] width 32 height 23
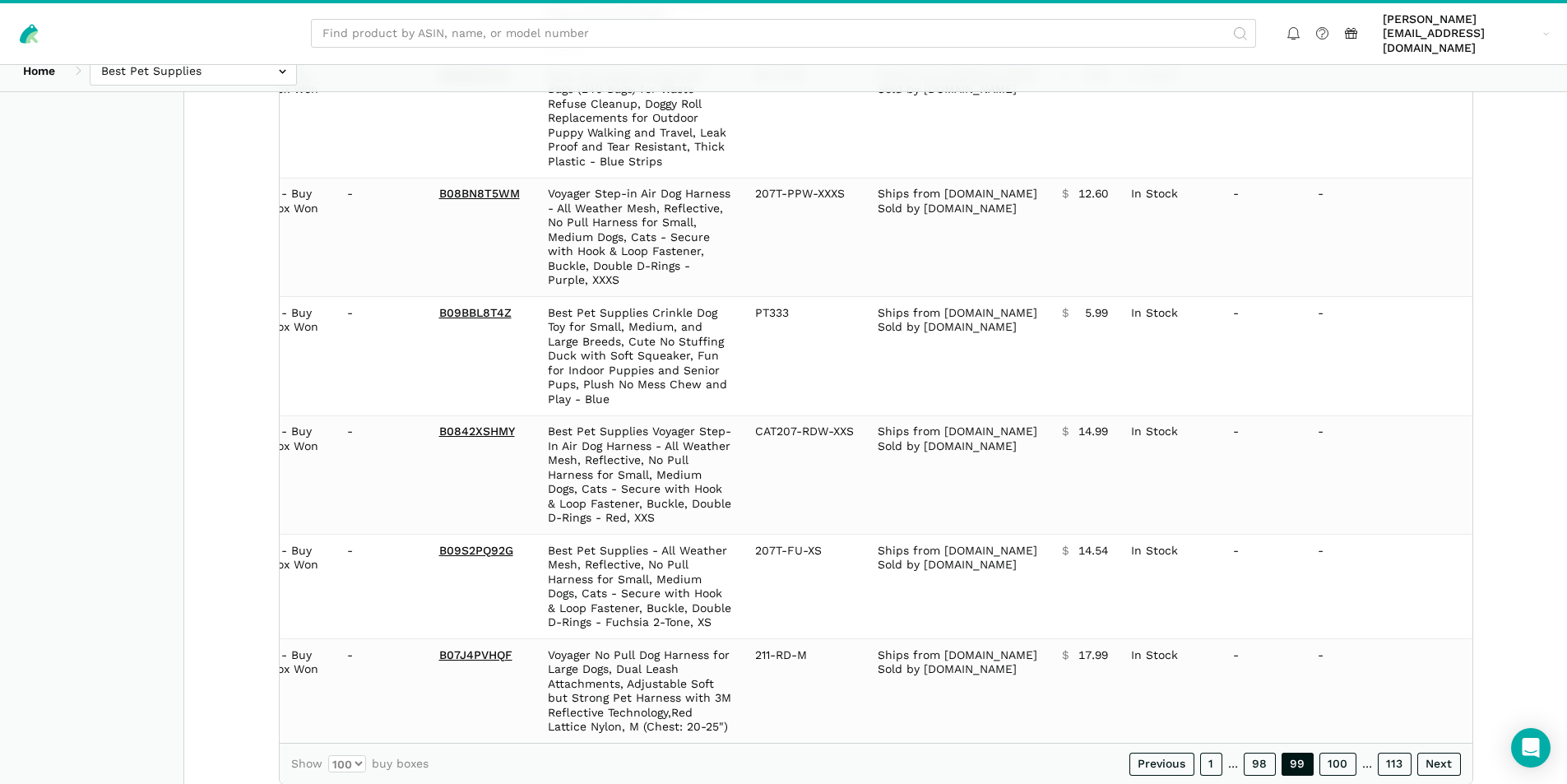
scroll to position [11150, 0]
click at [1339, 751] on link "100" at bounding box center [1338, 763] width 37 height 23
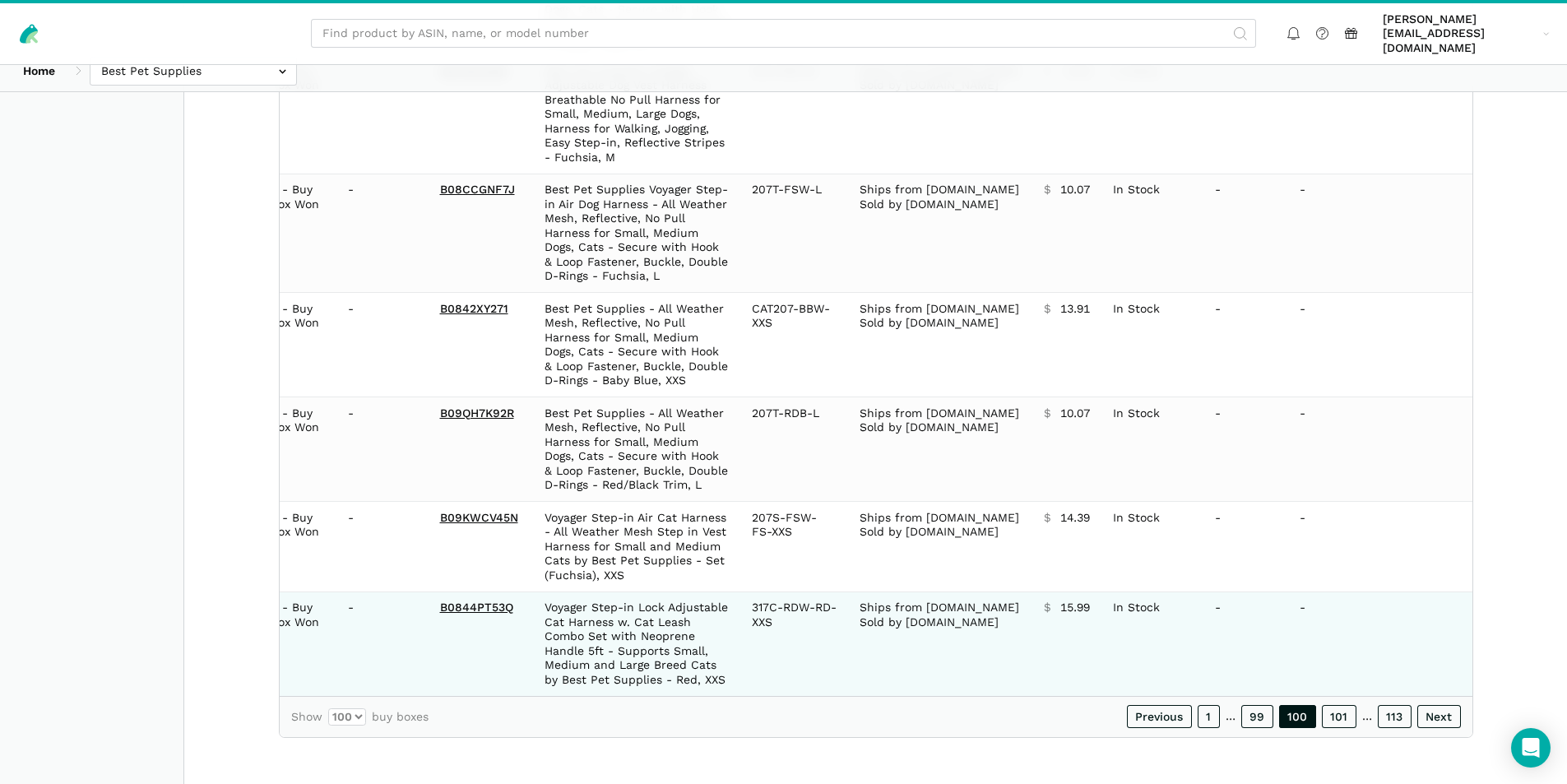
scroll to position [10775, 0]
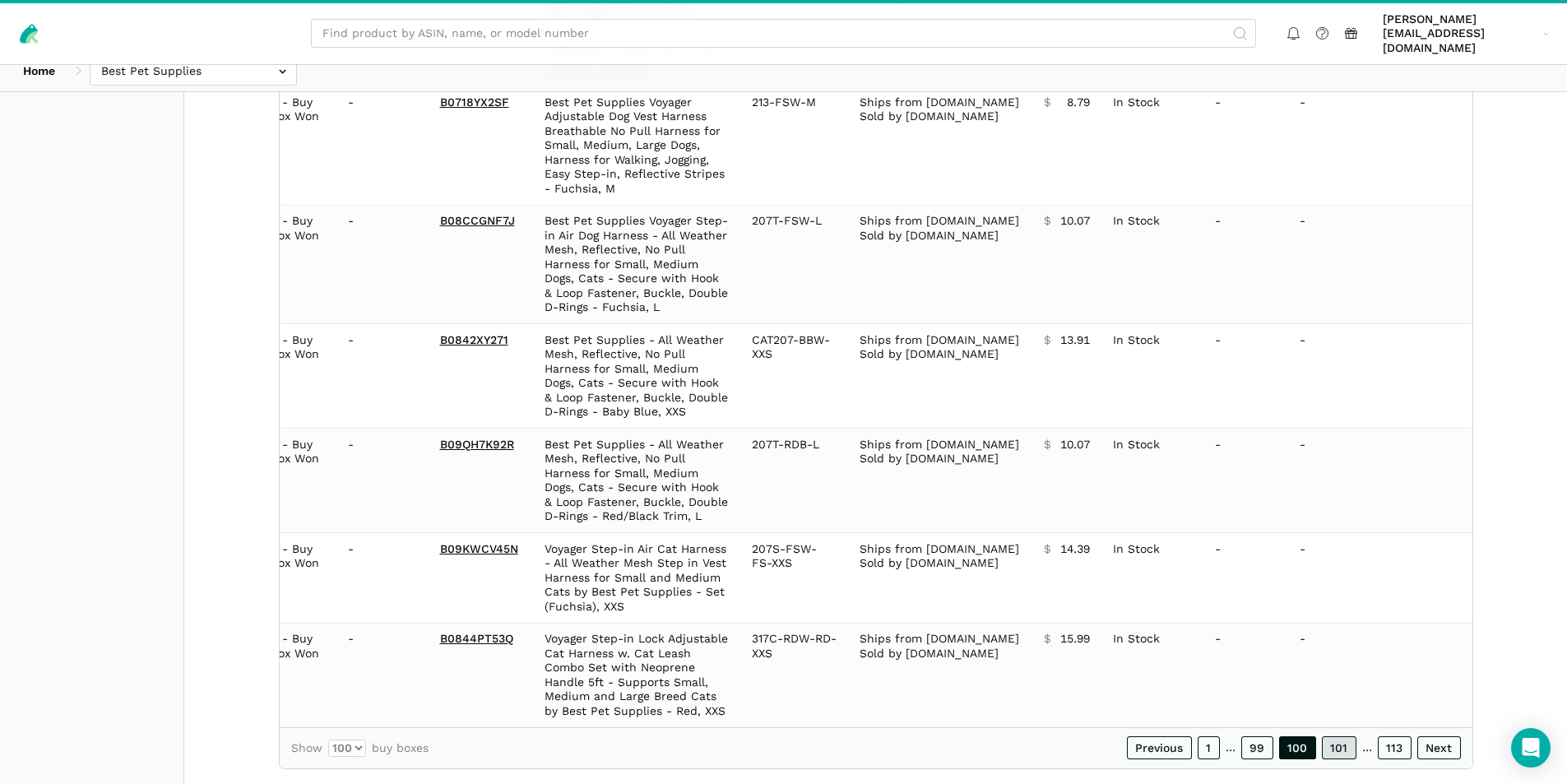
click at [1343, 736] on link "101" at bounding box center [1339, 748] width 34 height 23
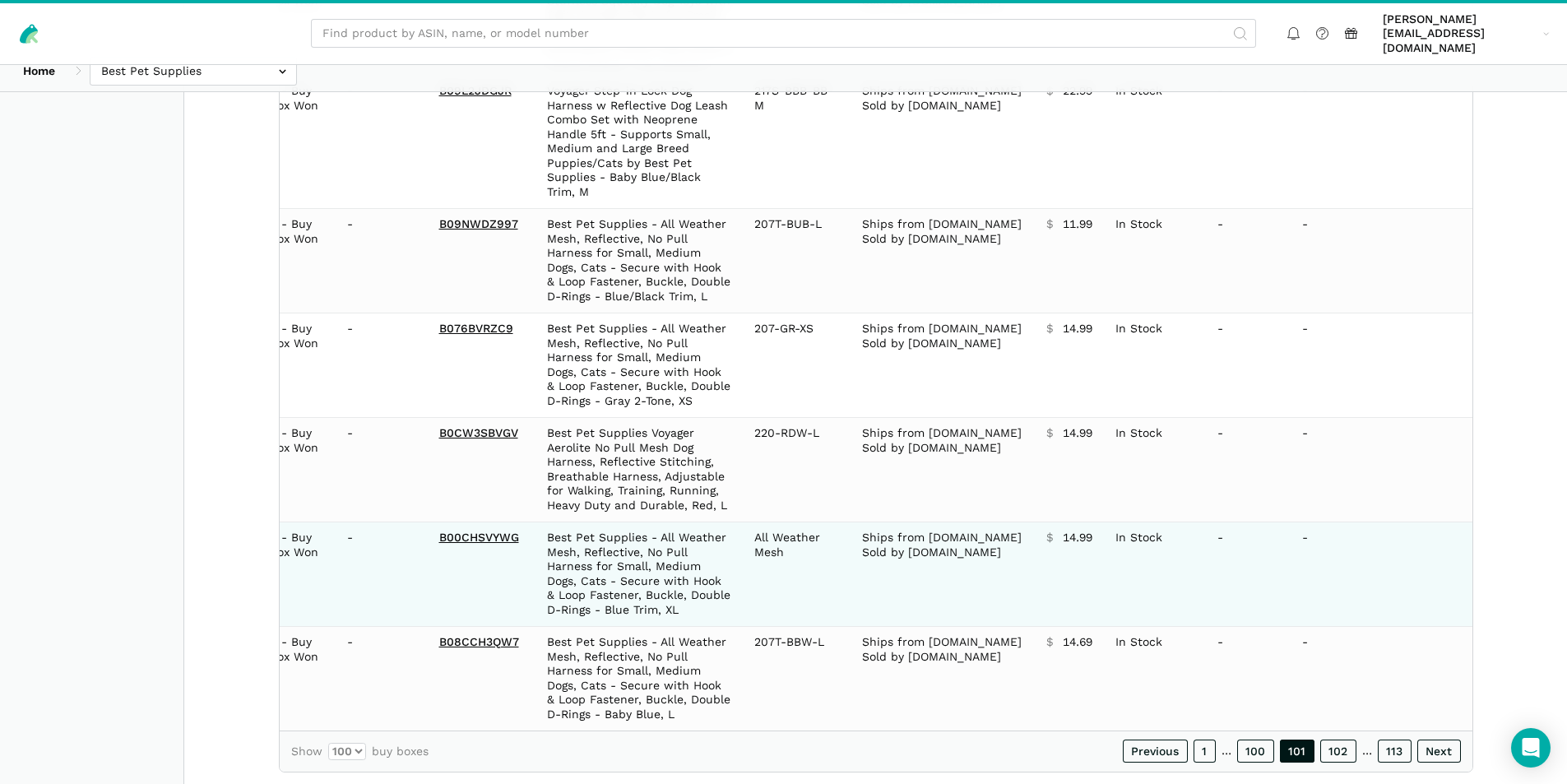
scroll to position [10862, 0]
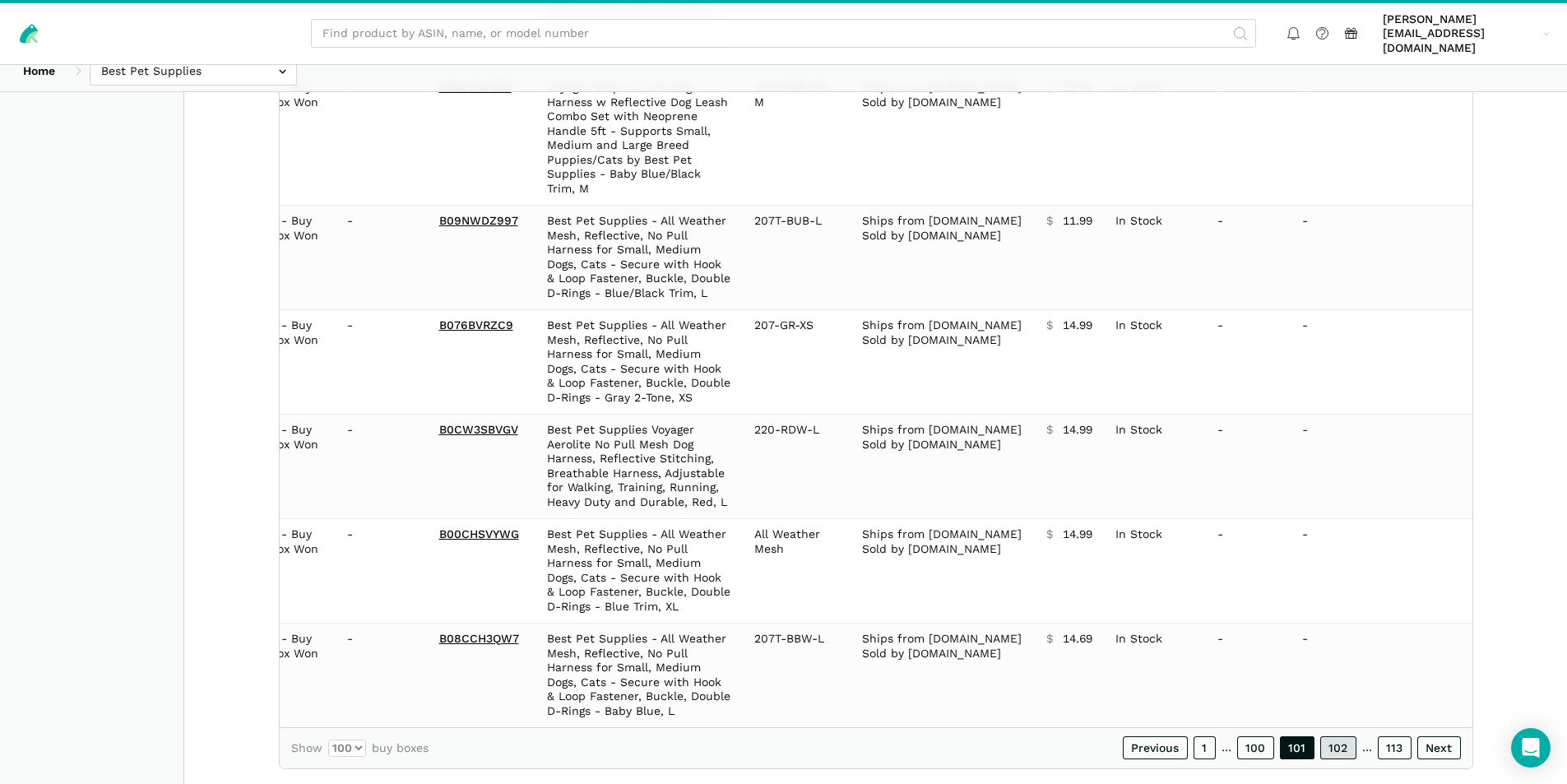
click at [1336, 736] on link "102" at bounding box center [1338, 748] width 36 height 23
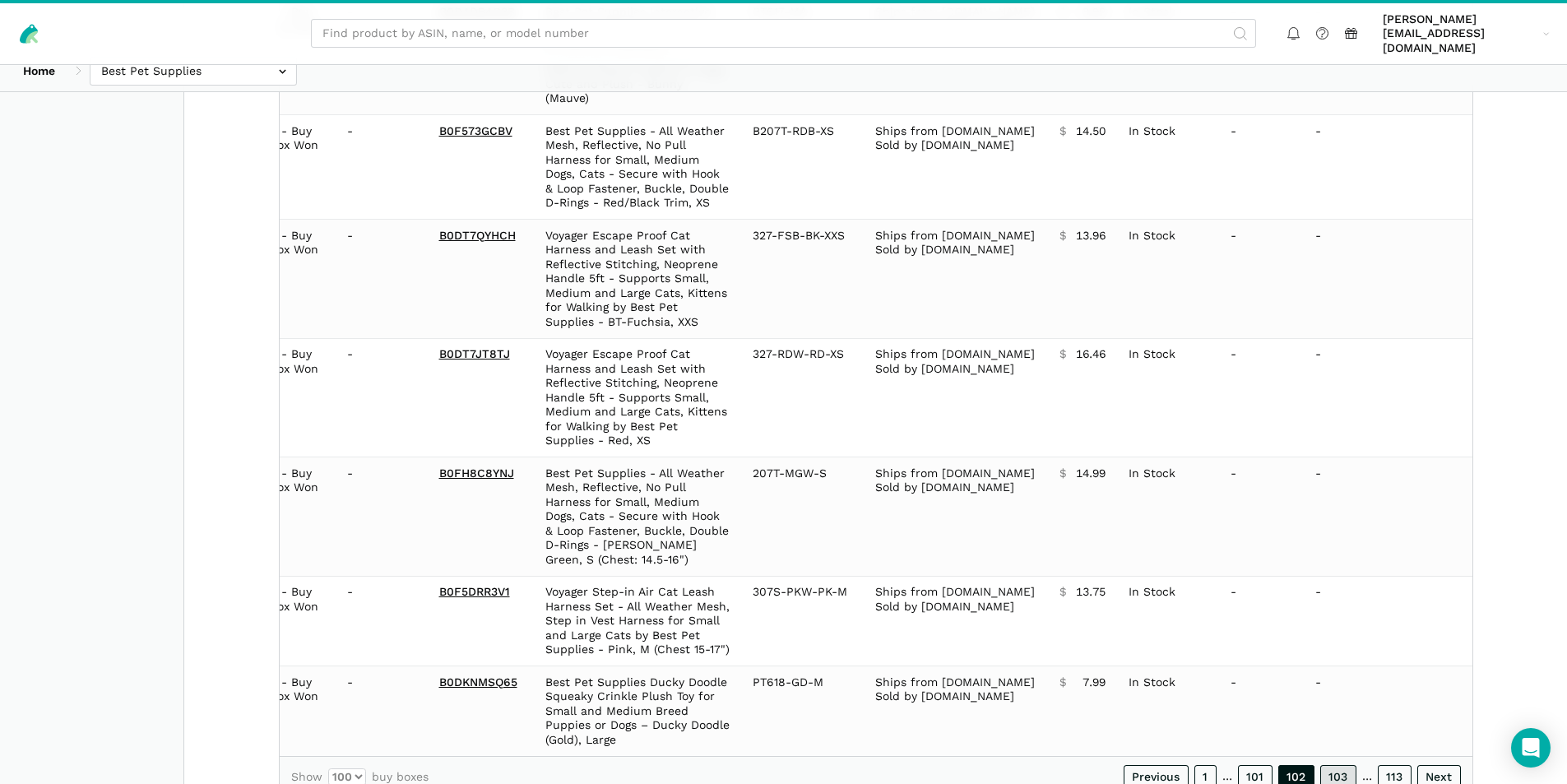
click at [1341, 764] on link "103" at bounding box center [1338, 776] width 36 height 23
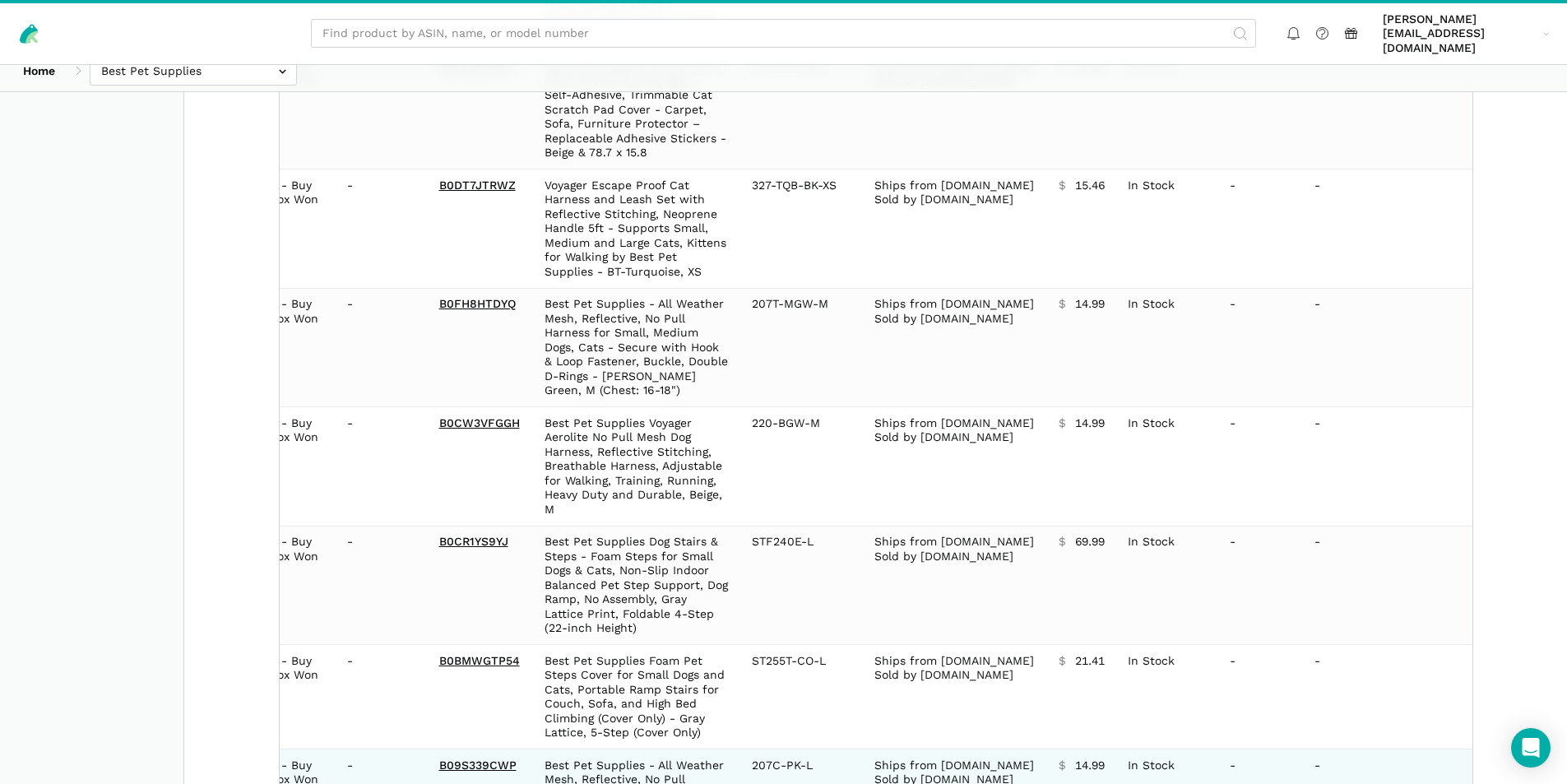
scroll to position [10977, 0]
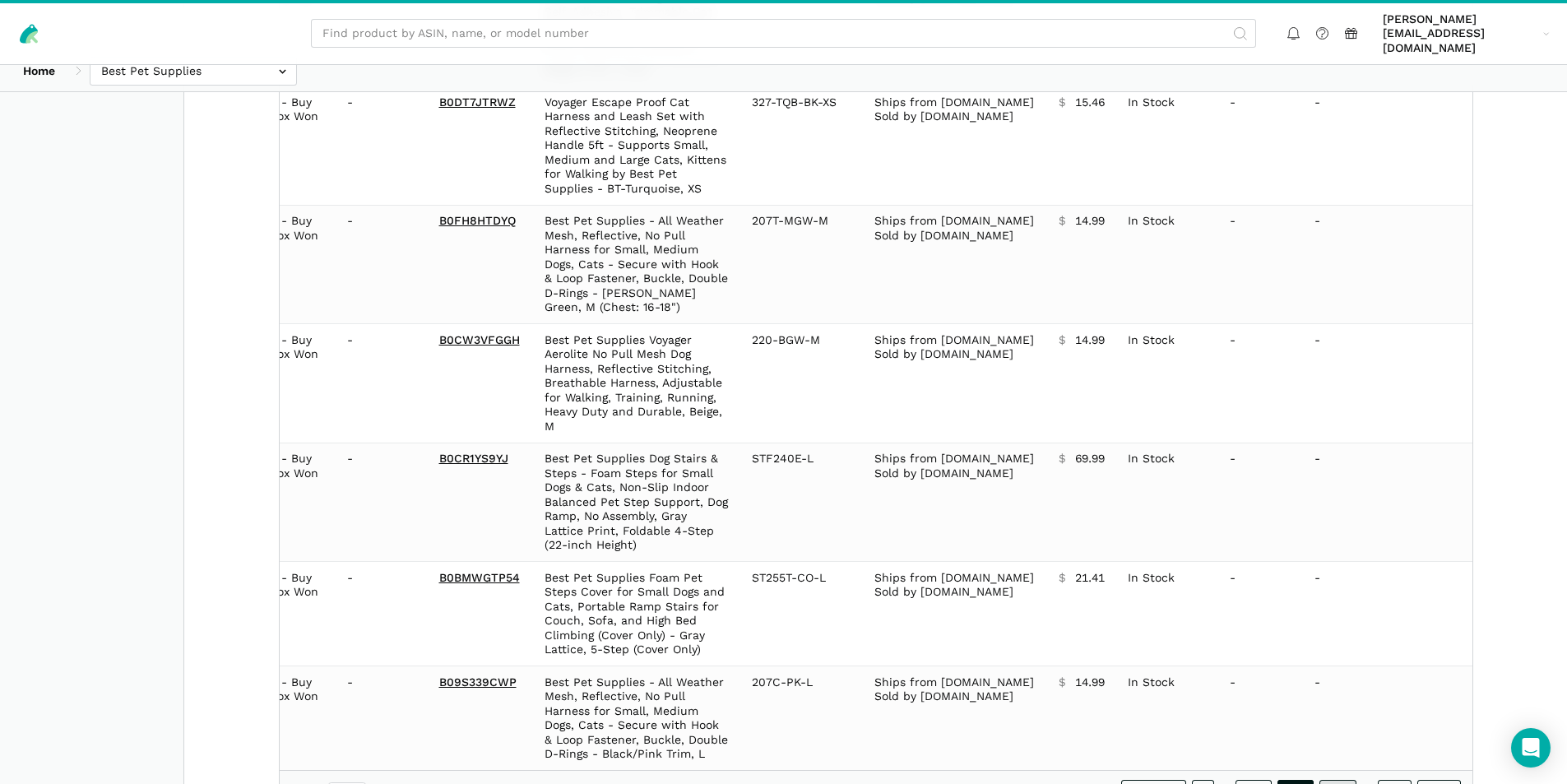
click at [1336, 779] on link "104" at bounding box center [1338, 791] width 37 height 23
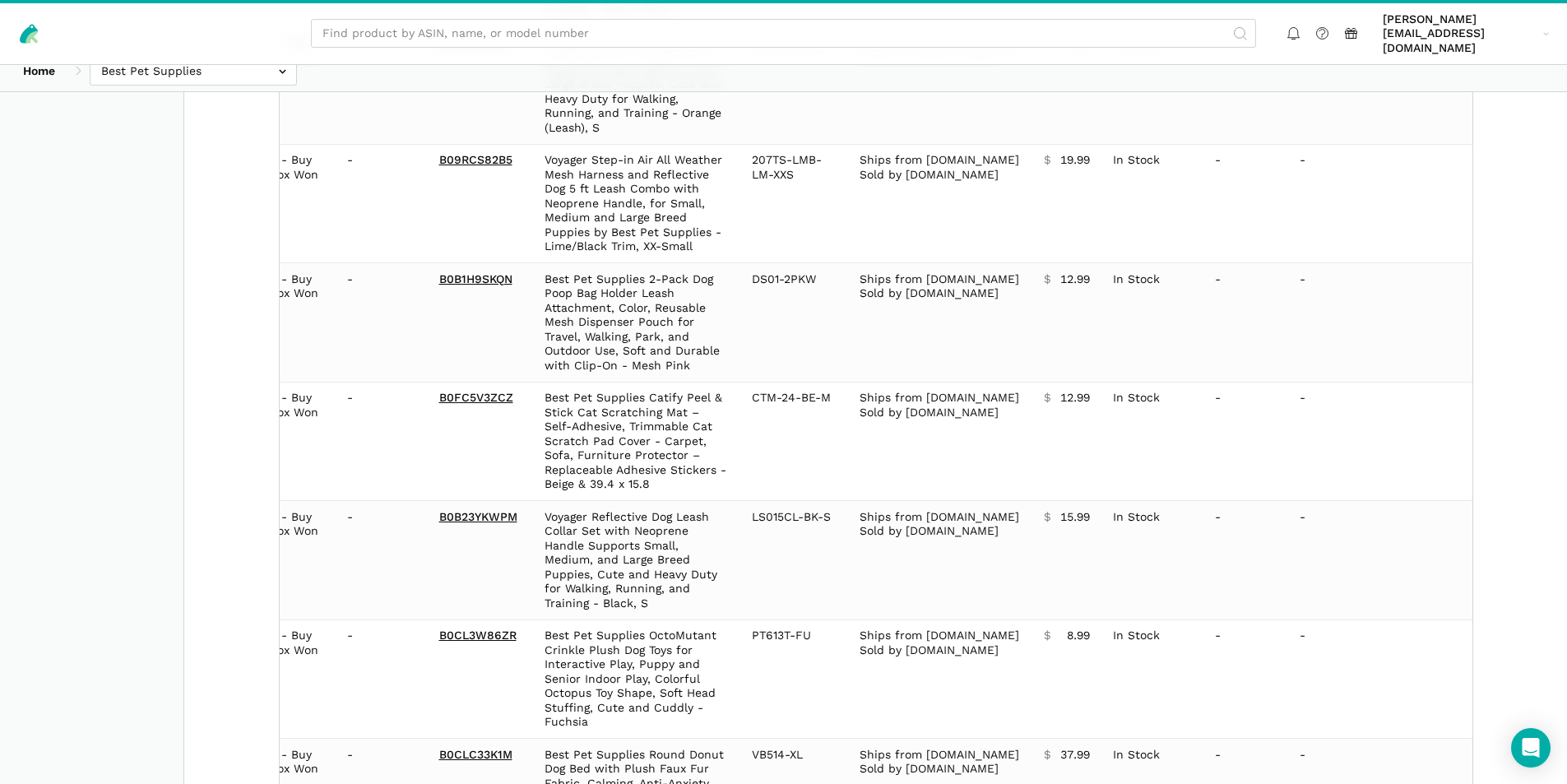
scroll to position [11192, 0]
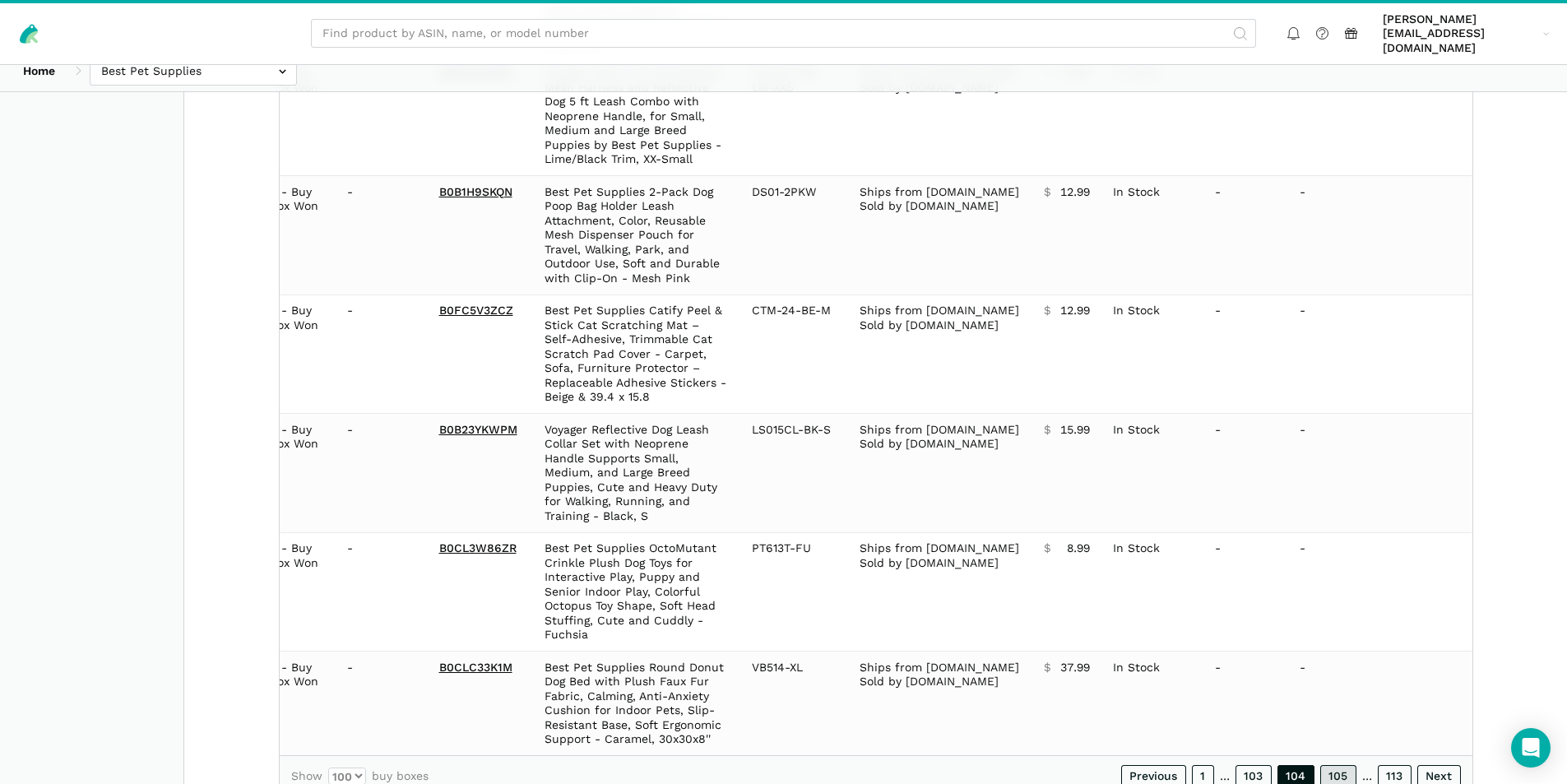
click at [1347, 764] on link "105" at bounding box center [1338, 776] width 36 height 23
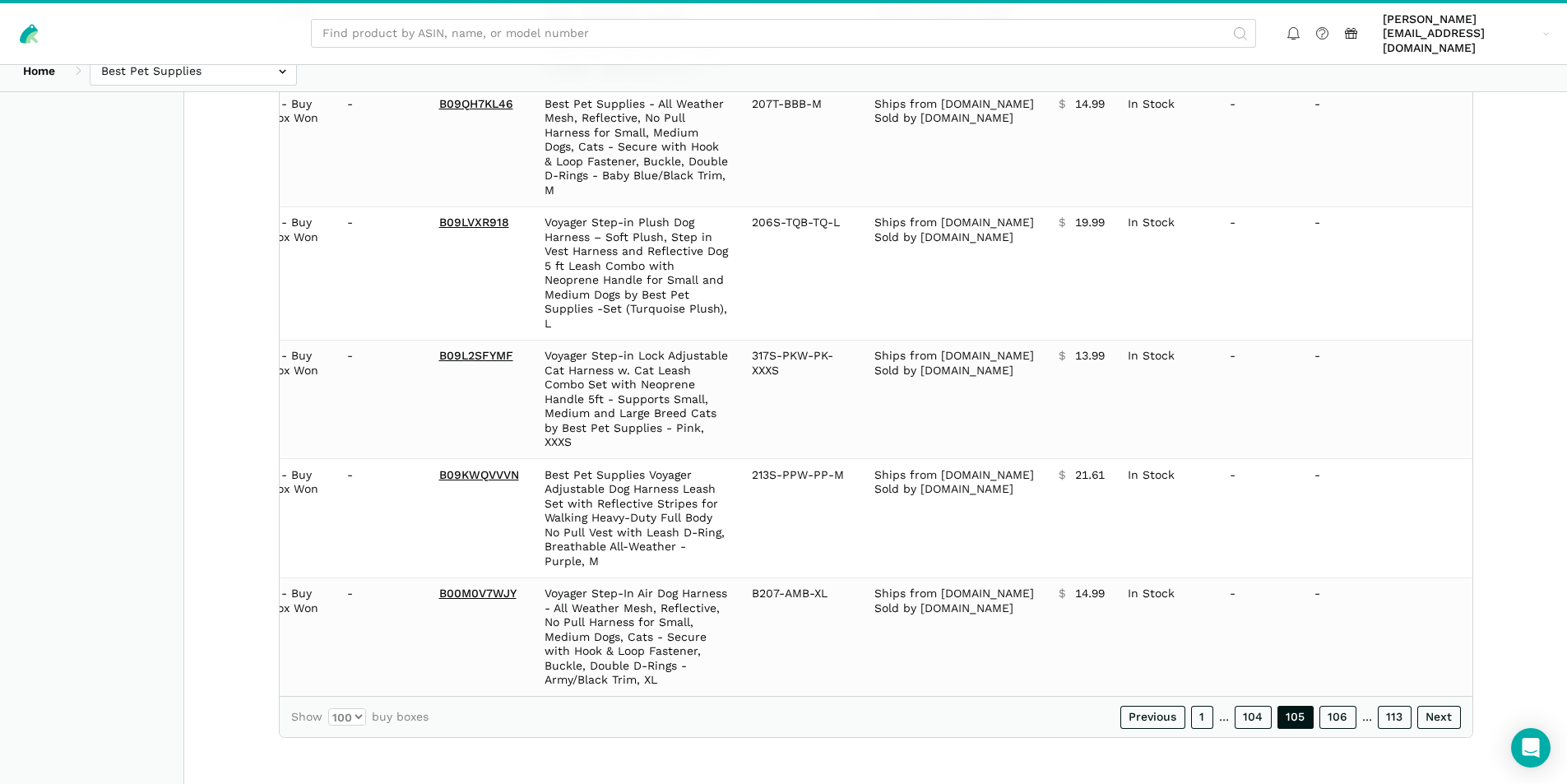
scroll to position [11049, 0]
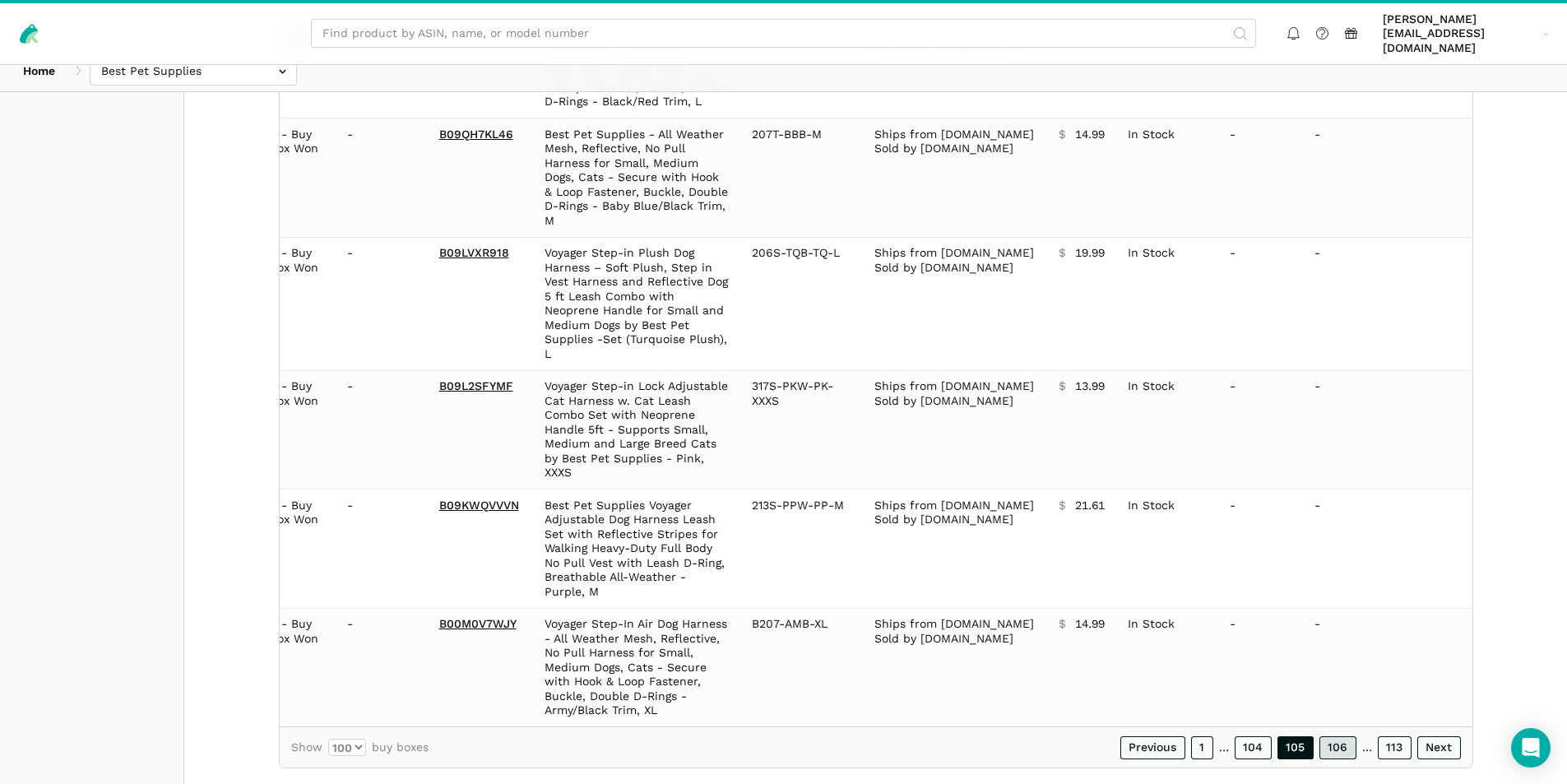
click at [1339, 736] on link "106" at bounding box center [1338, 748] width 37 height 23
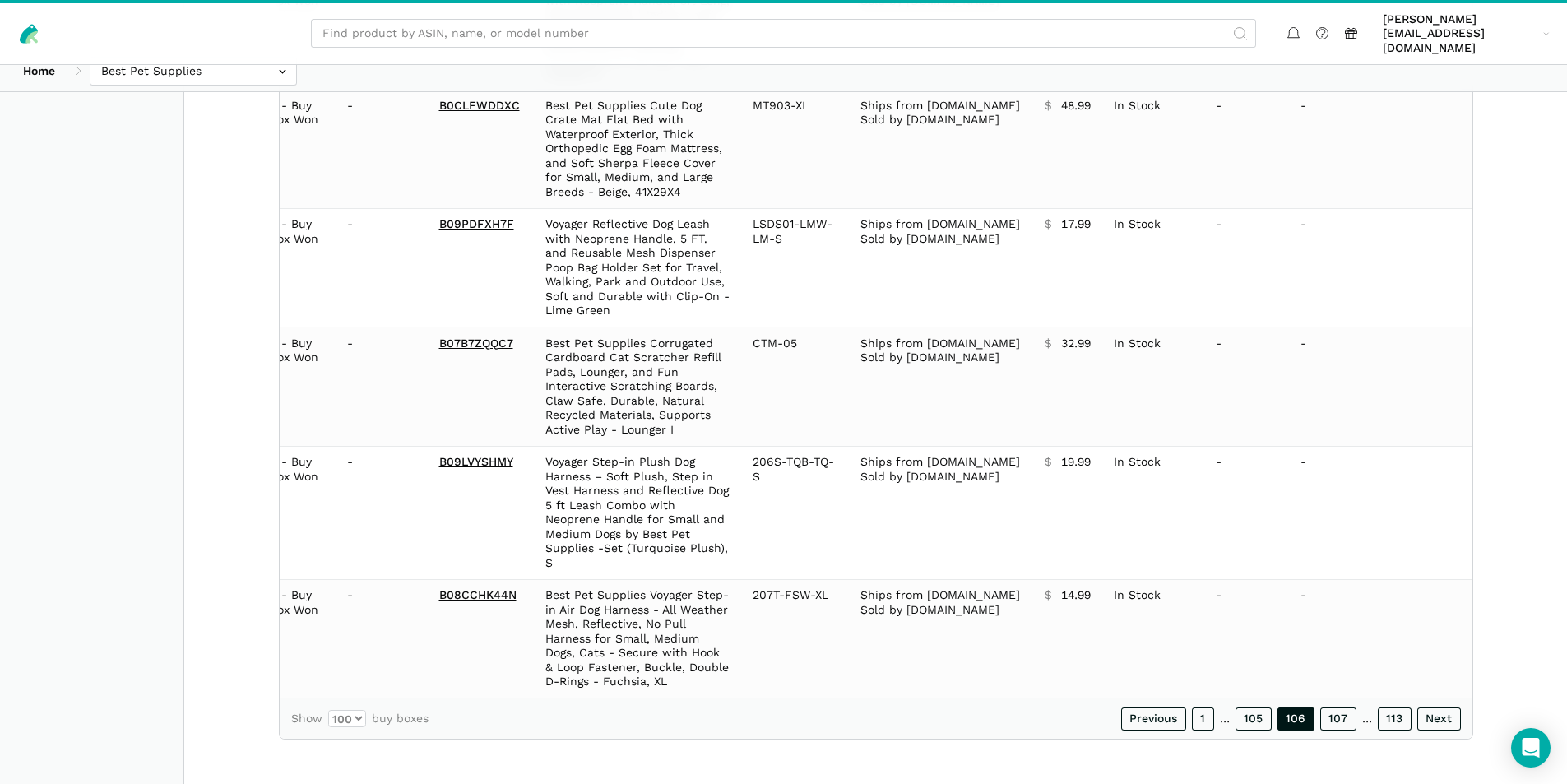
scroll to position [11005, 0]
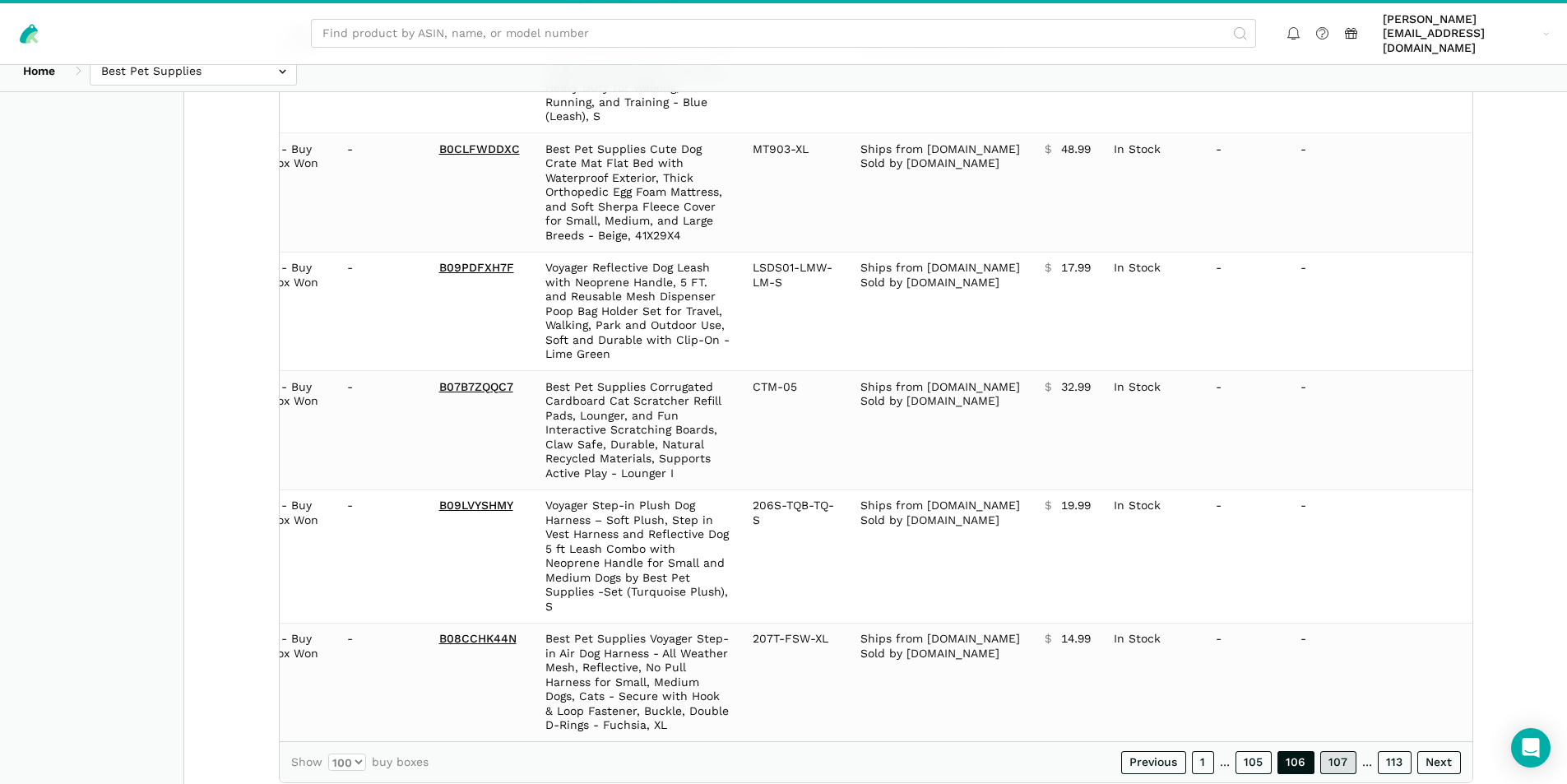
click at [1338, 751] on link "107" at bounding box center [1338, 763] width 36 height 23
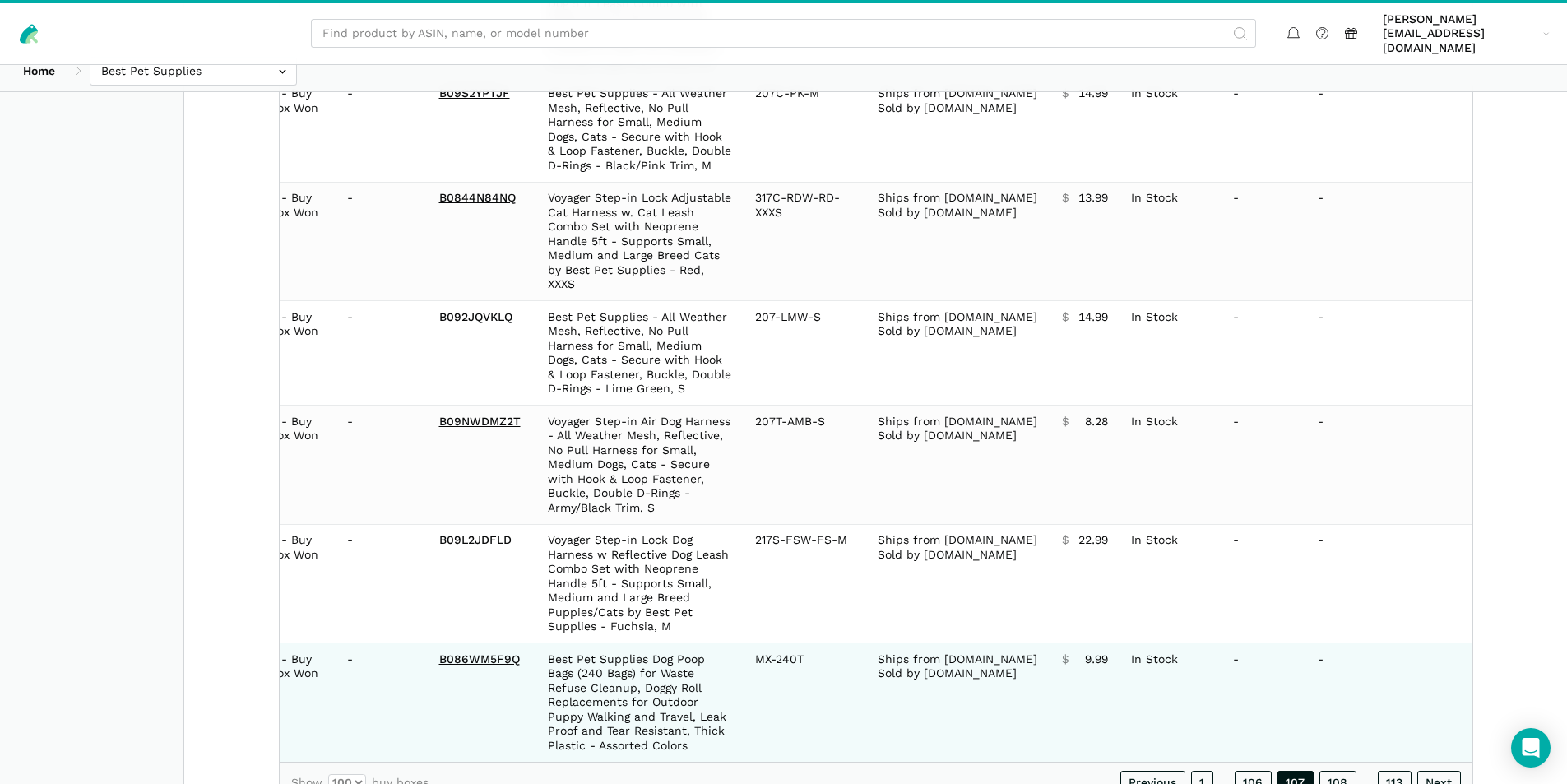
scroll to position [11107, 0]
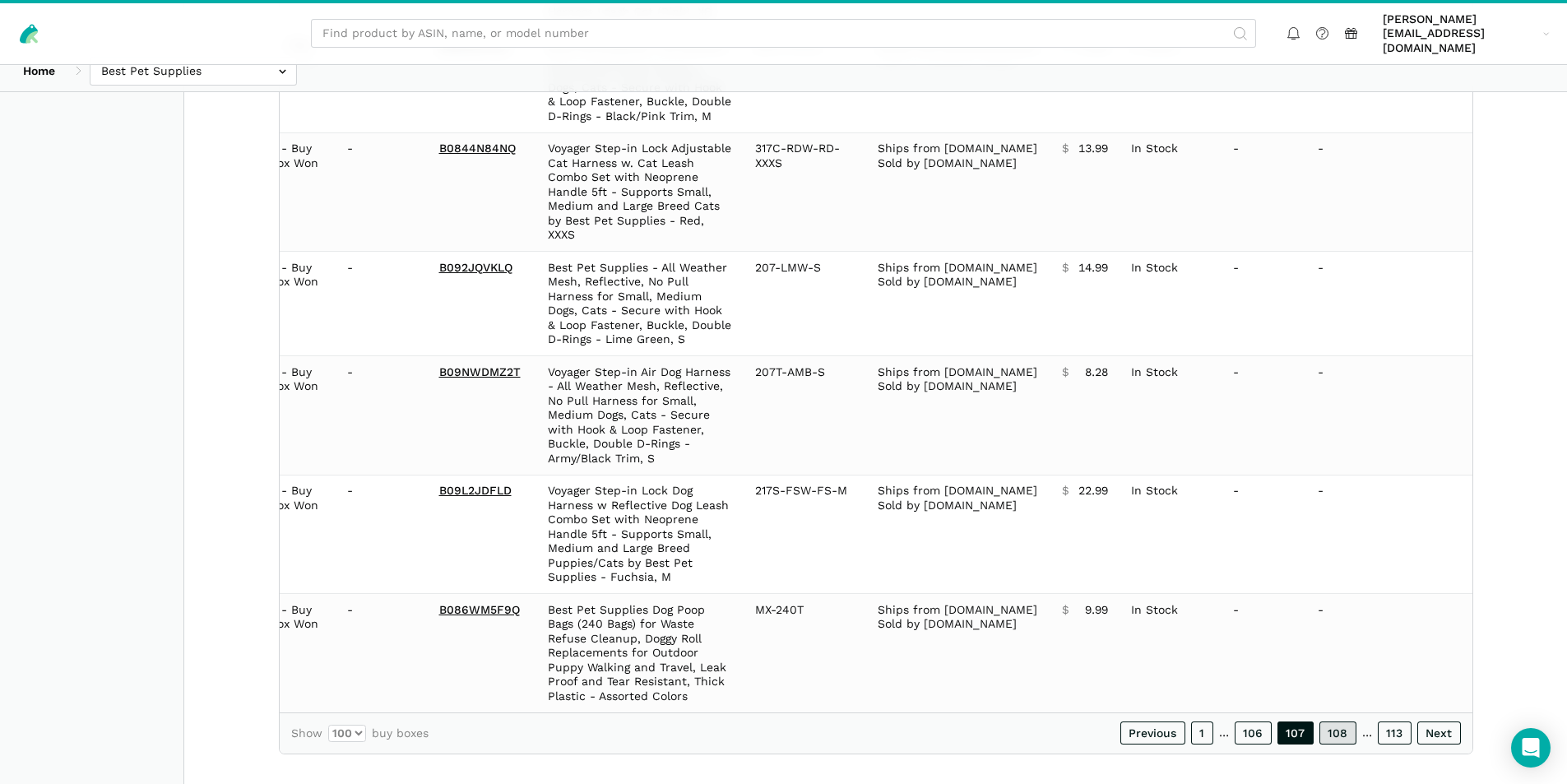
click at [1340, 721] on link "108" at bounding box center [1338, 732] width 37 height 23
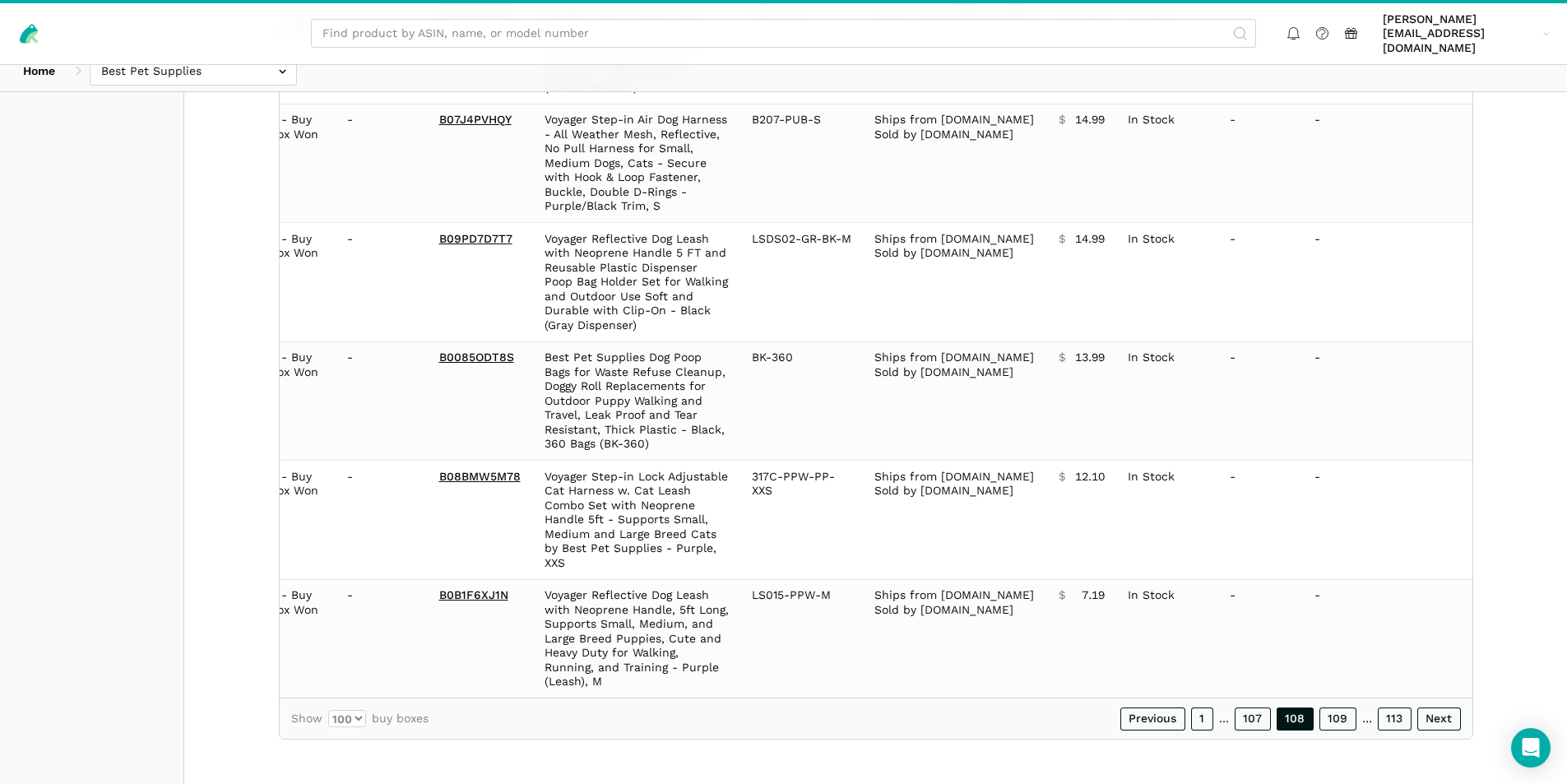
scroll to position [11092, 0]
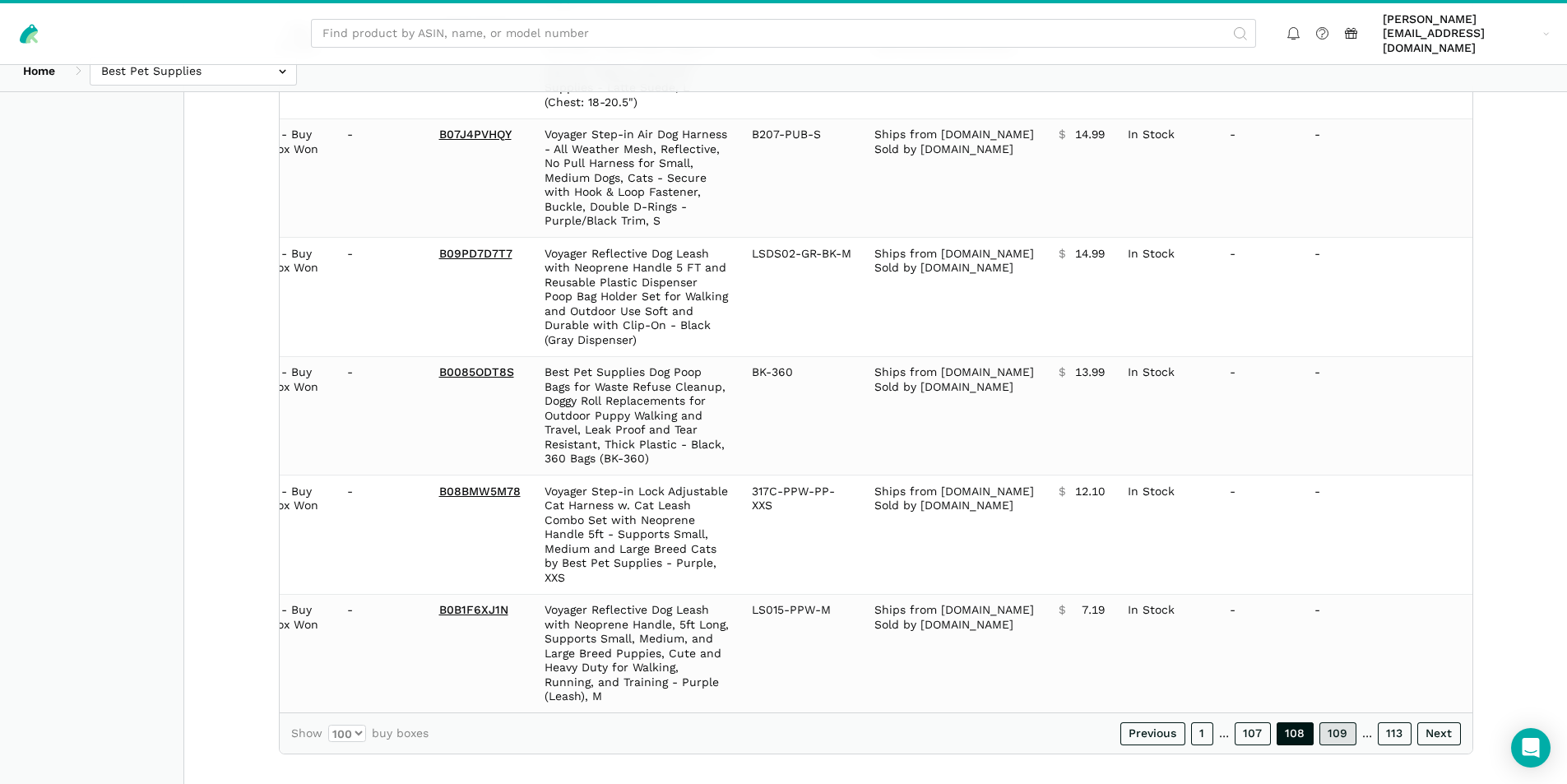
click at [1331, 722] on link "109" at bounding box center [1338, 733] width 37 height 23
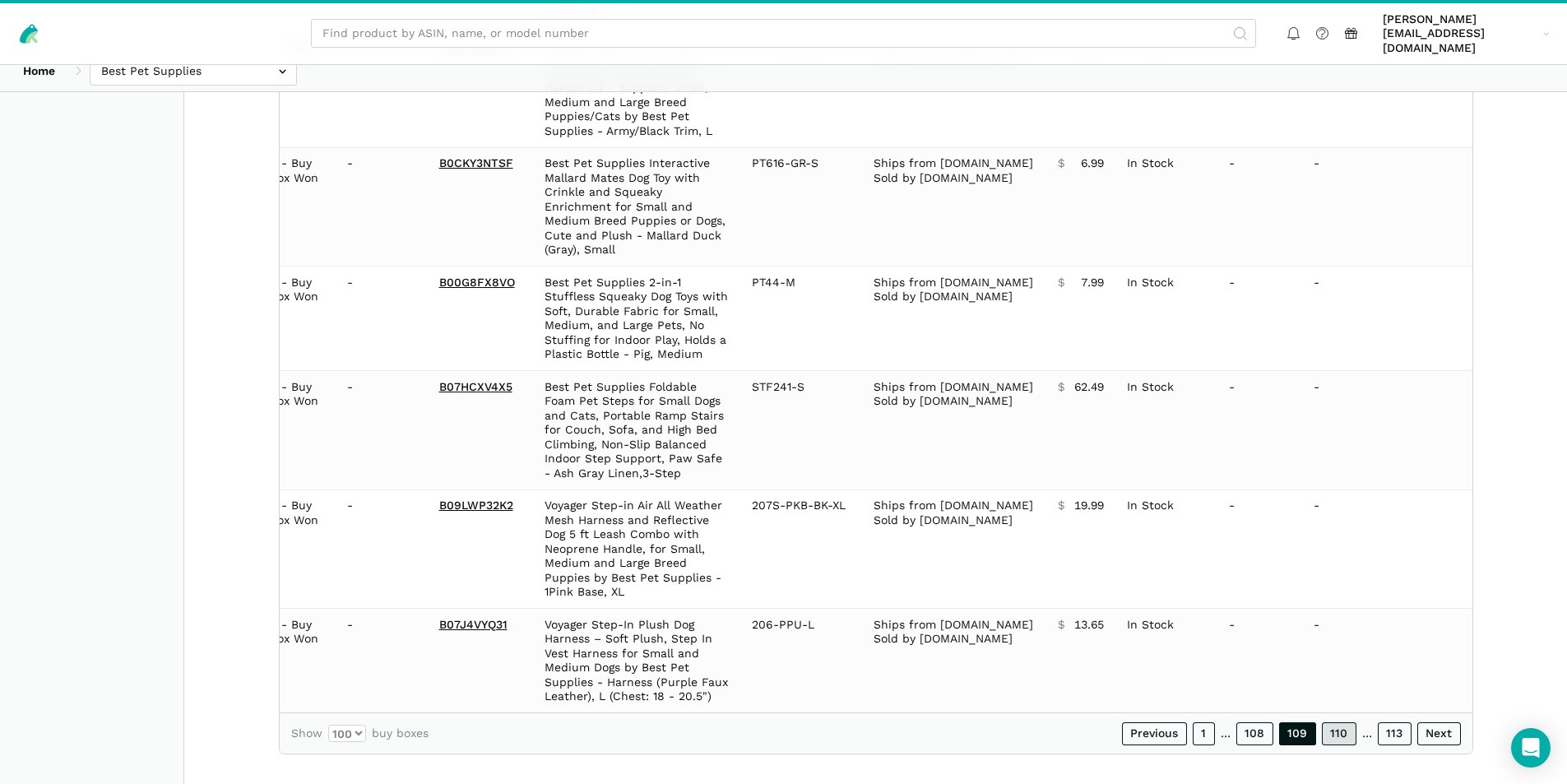
click at [1334, 722] on link "110" at bounding box center [1339, 733] width 34 height 23
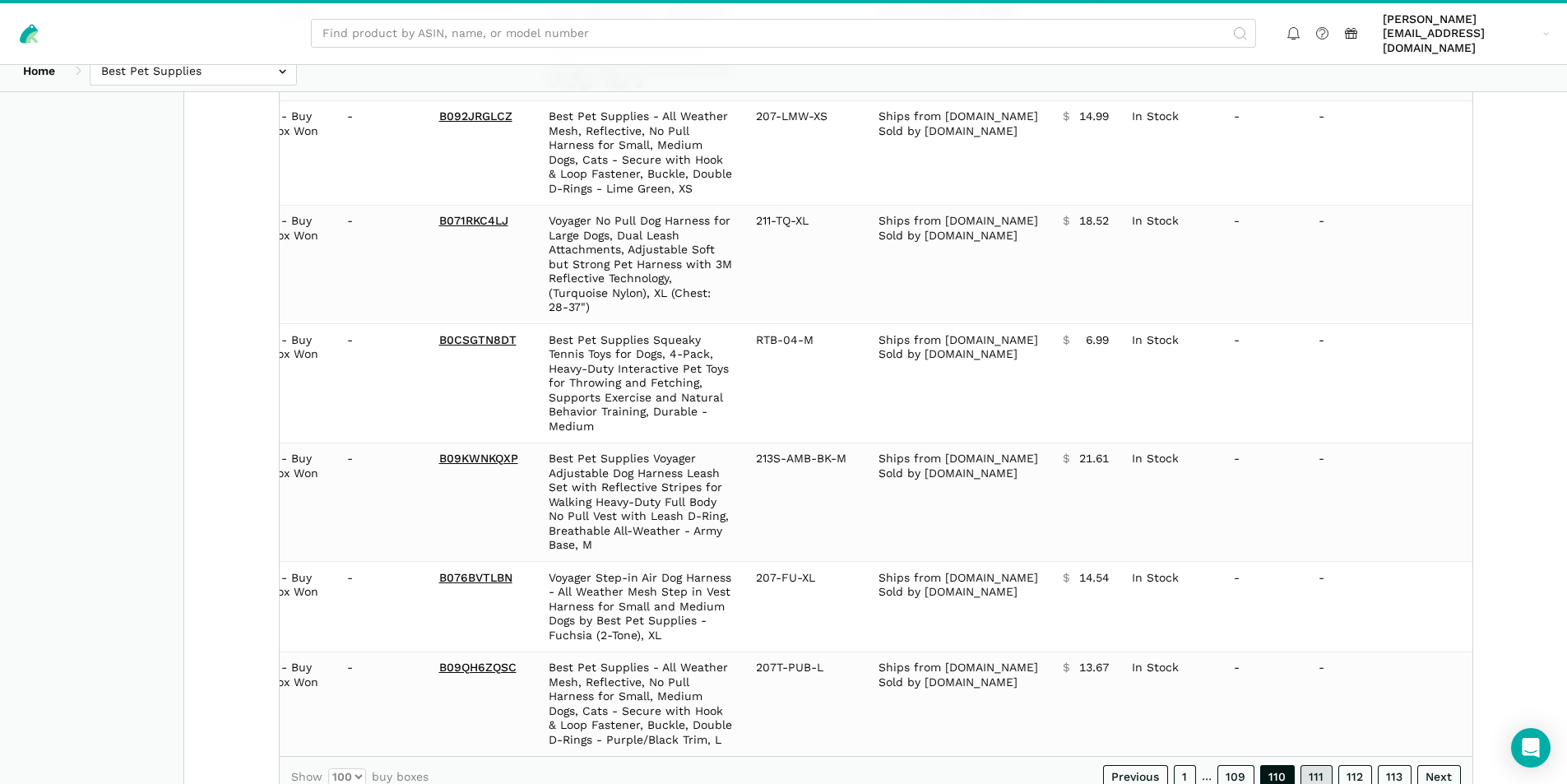
click at [1319, 764] on link "111" at bounding box center [1316, 776] width 32 height 23
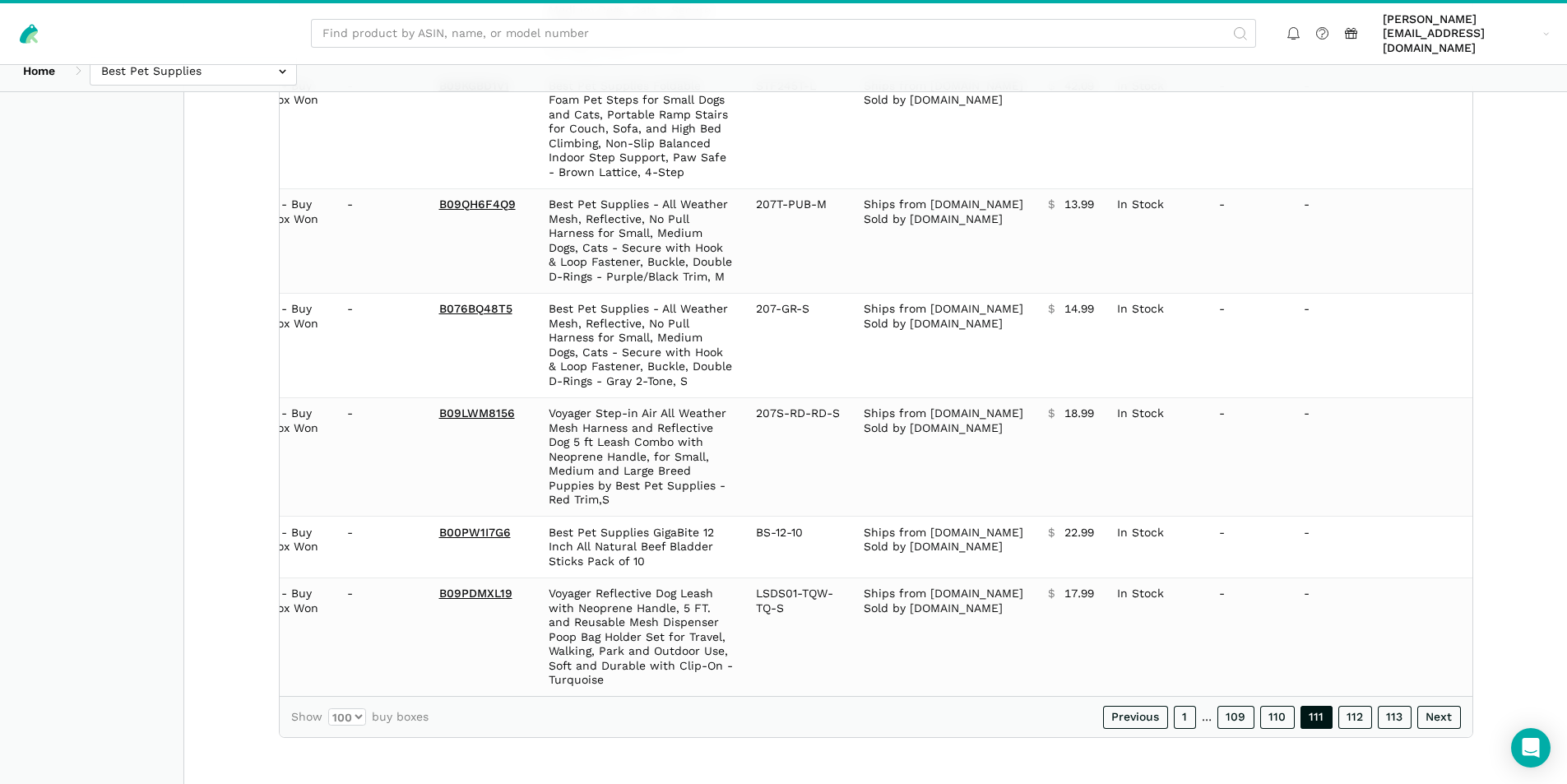
scroll to position [10502, 0]
click at [1359, 716] on link "112" at bounding box center [1355, 719] width 34 height 23
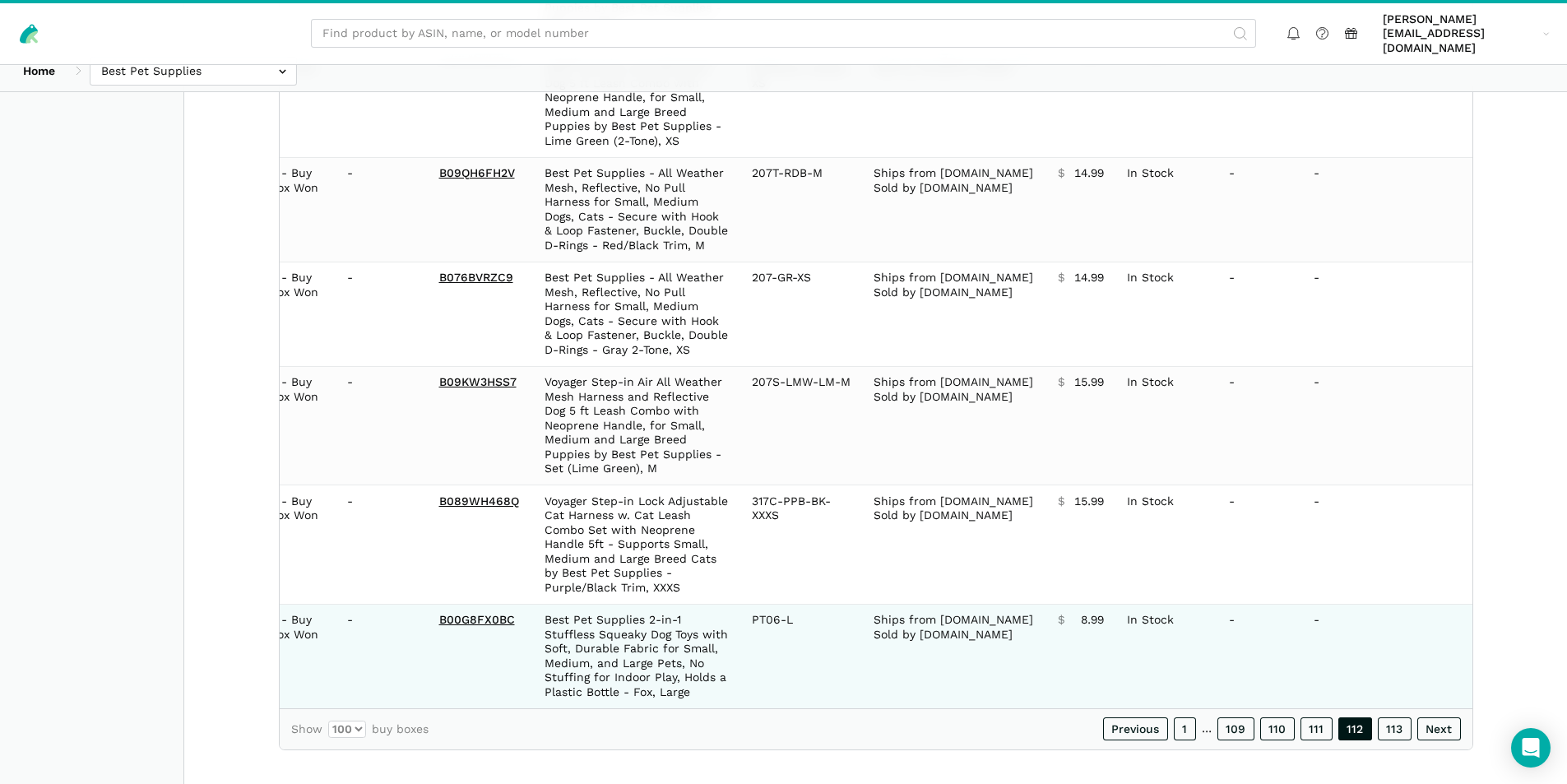
scroll to position [10689, 0]
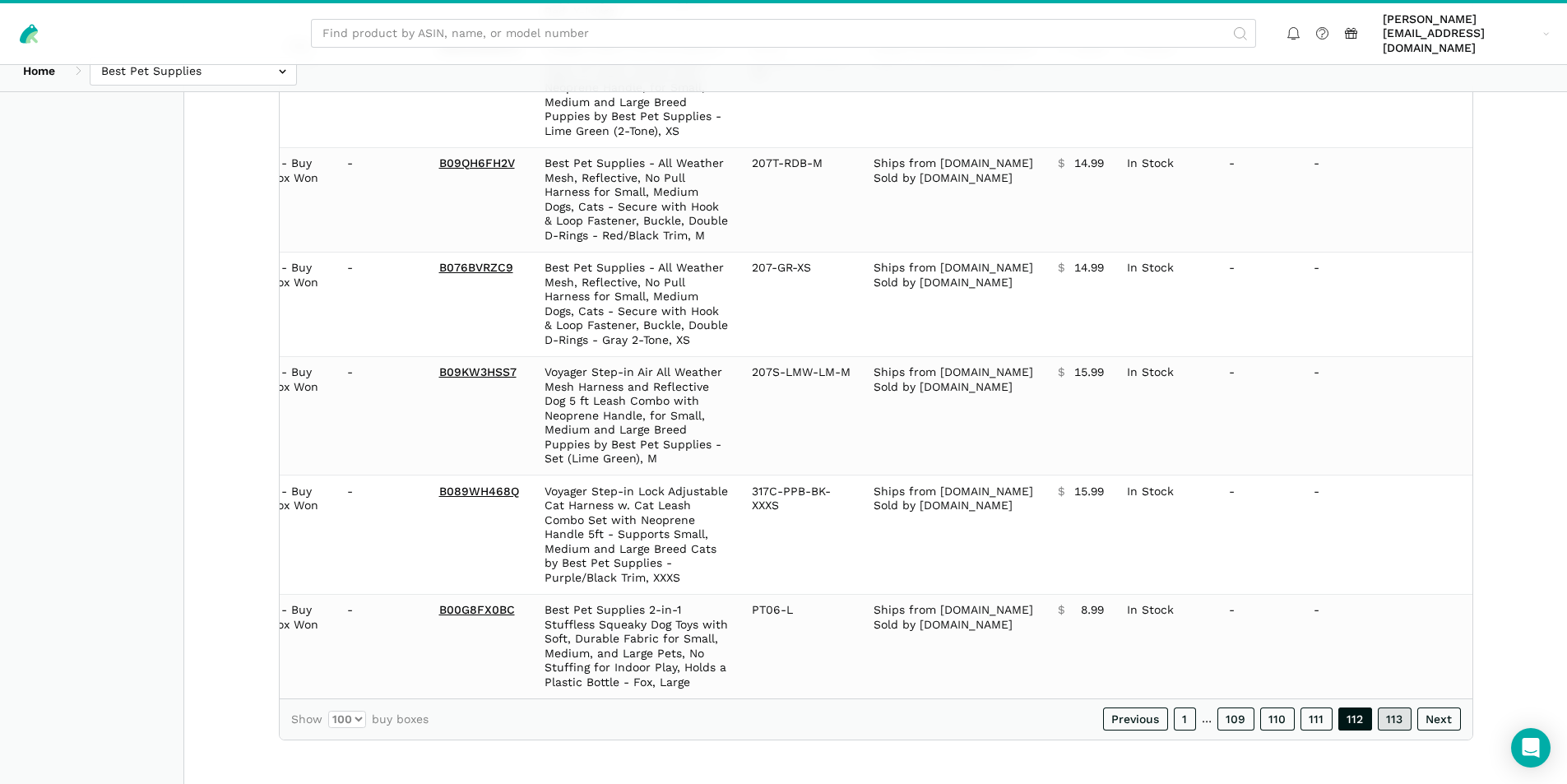
click at [1402, 709] on link "113" at bounding box center [1394, 719] width 34 height 23
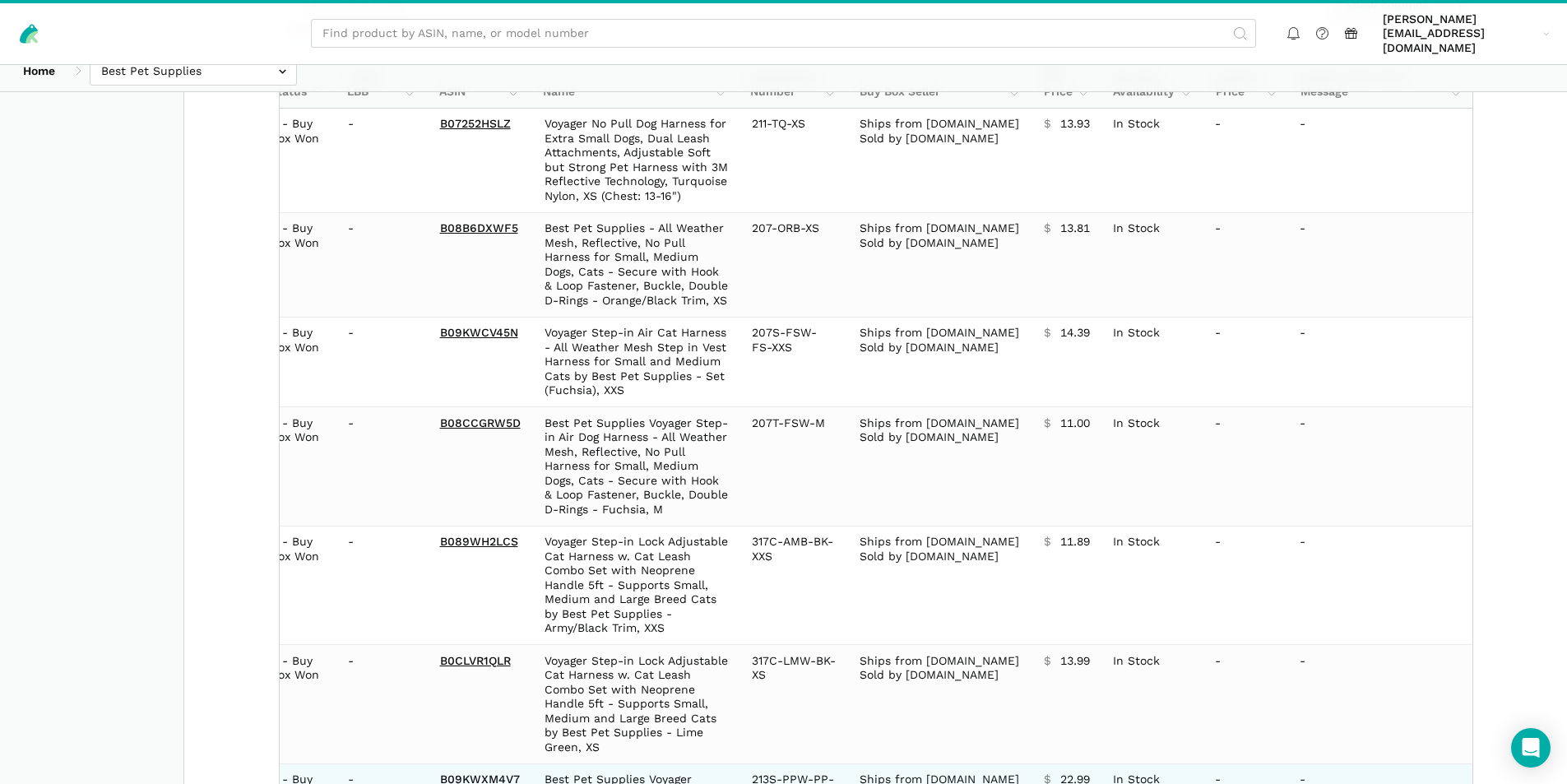
scroll to position [0, 0]
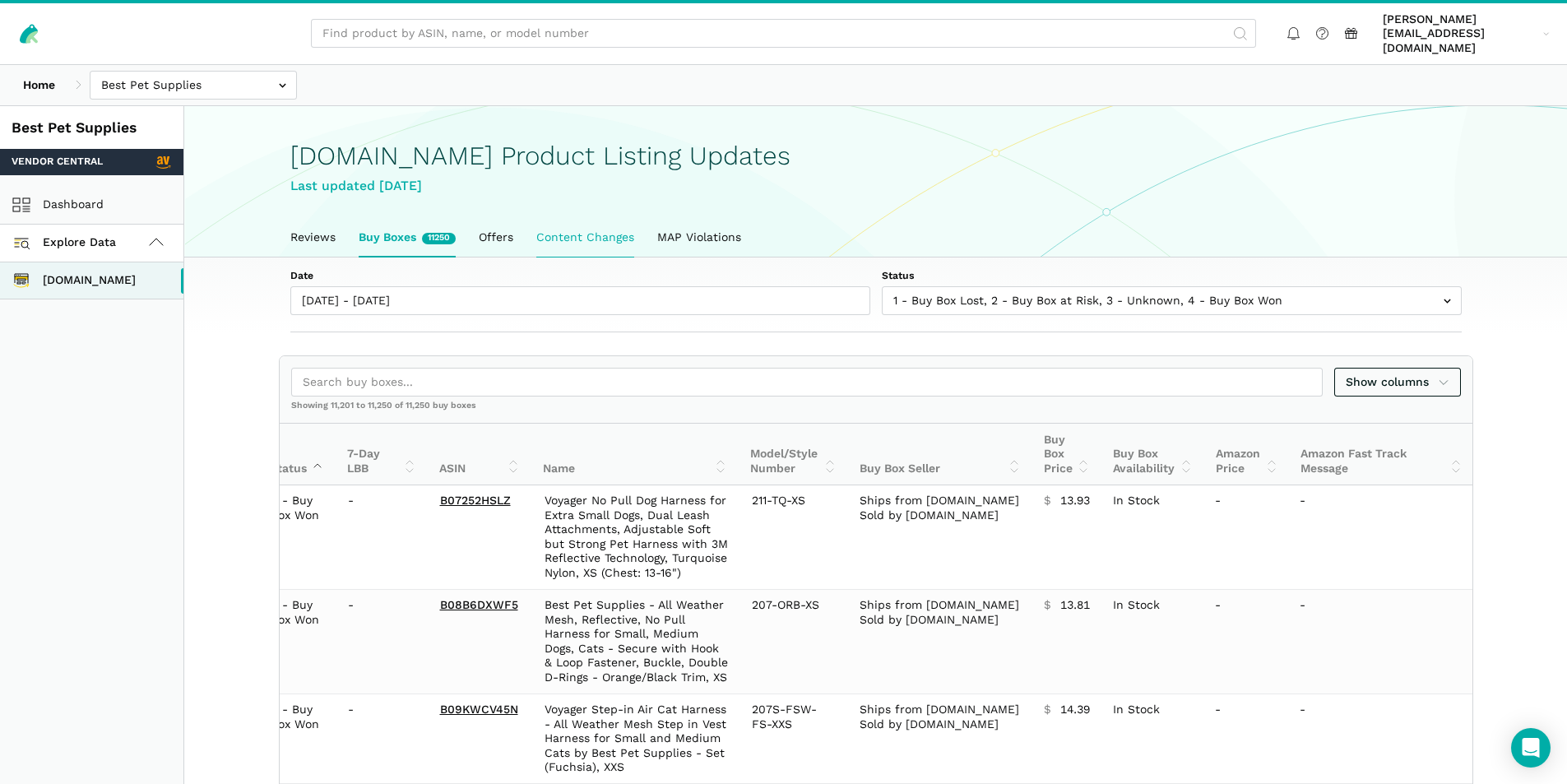
click at [604, 225] on link "Content Changes" at bounding box center [585, 237] width 121 height 38
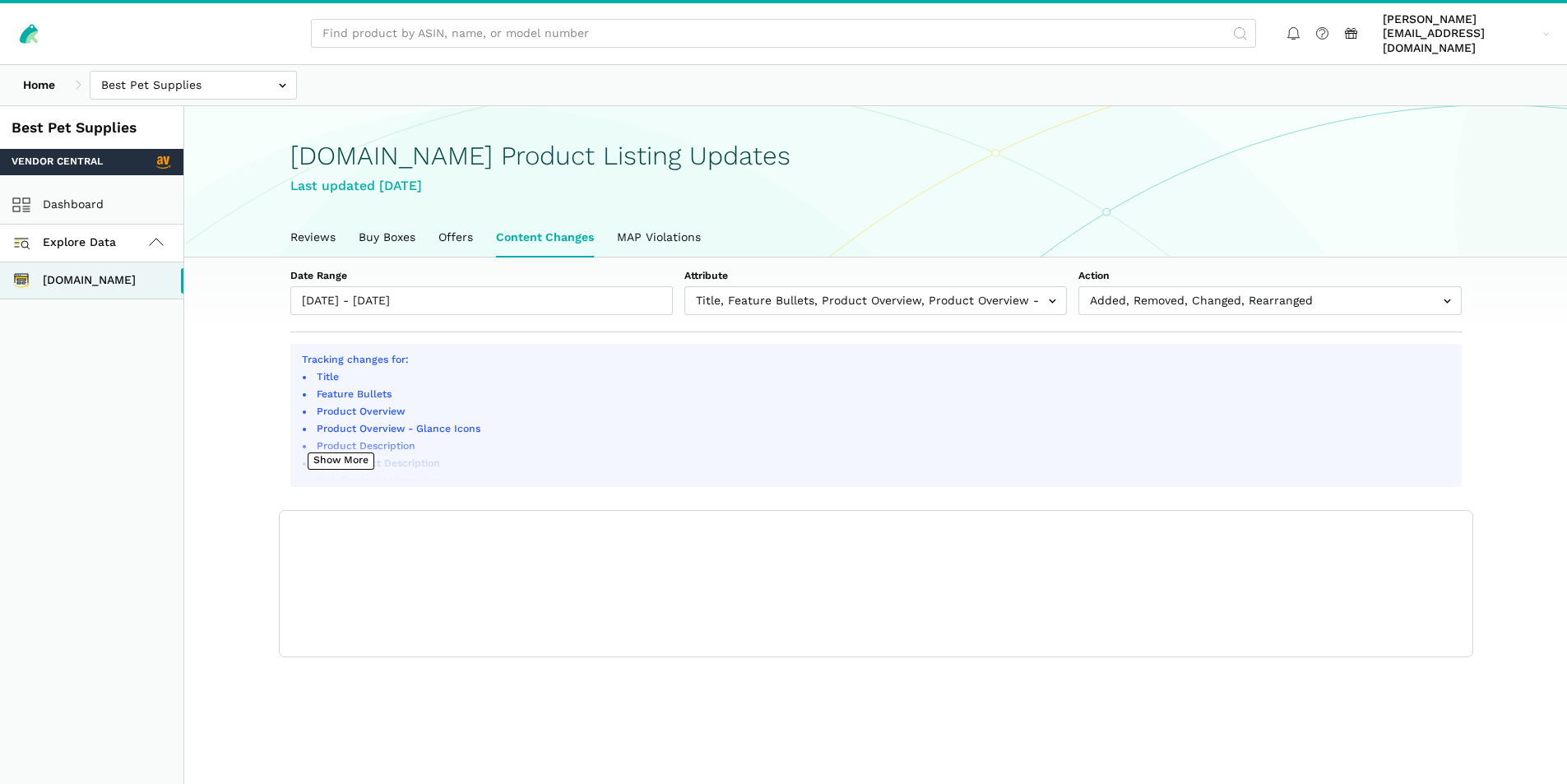
scroll to position [6, 0]
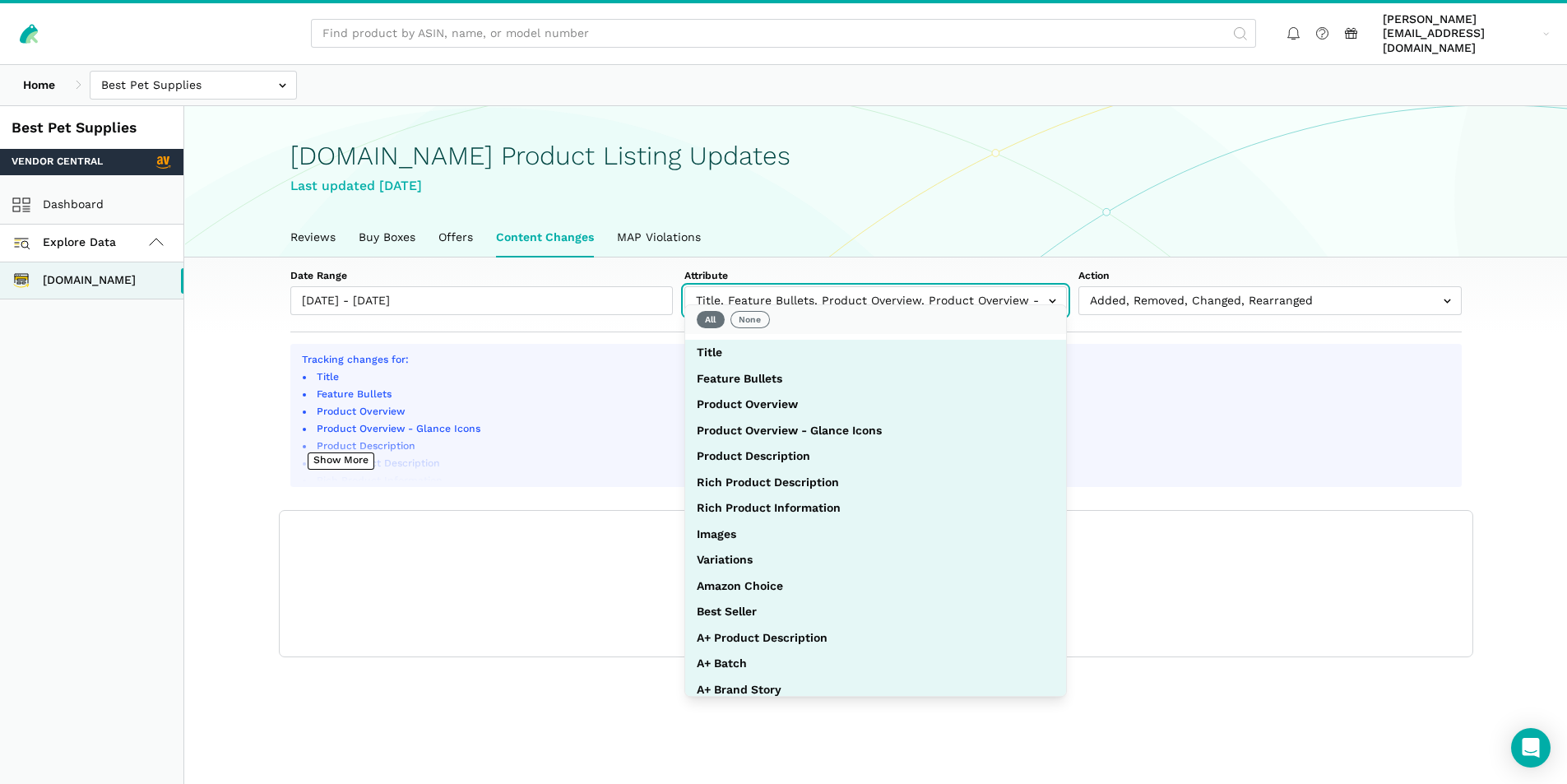
click at [794, 286] on input "text" at bounding box center [876, 300] width 382 height 29
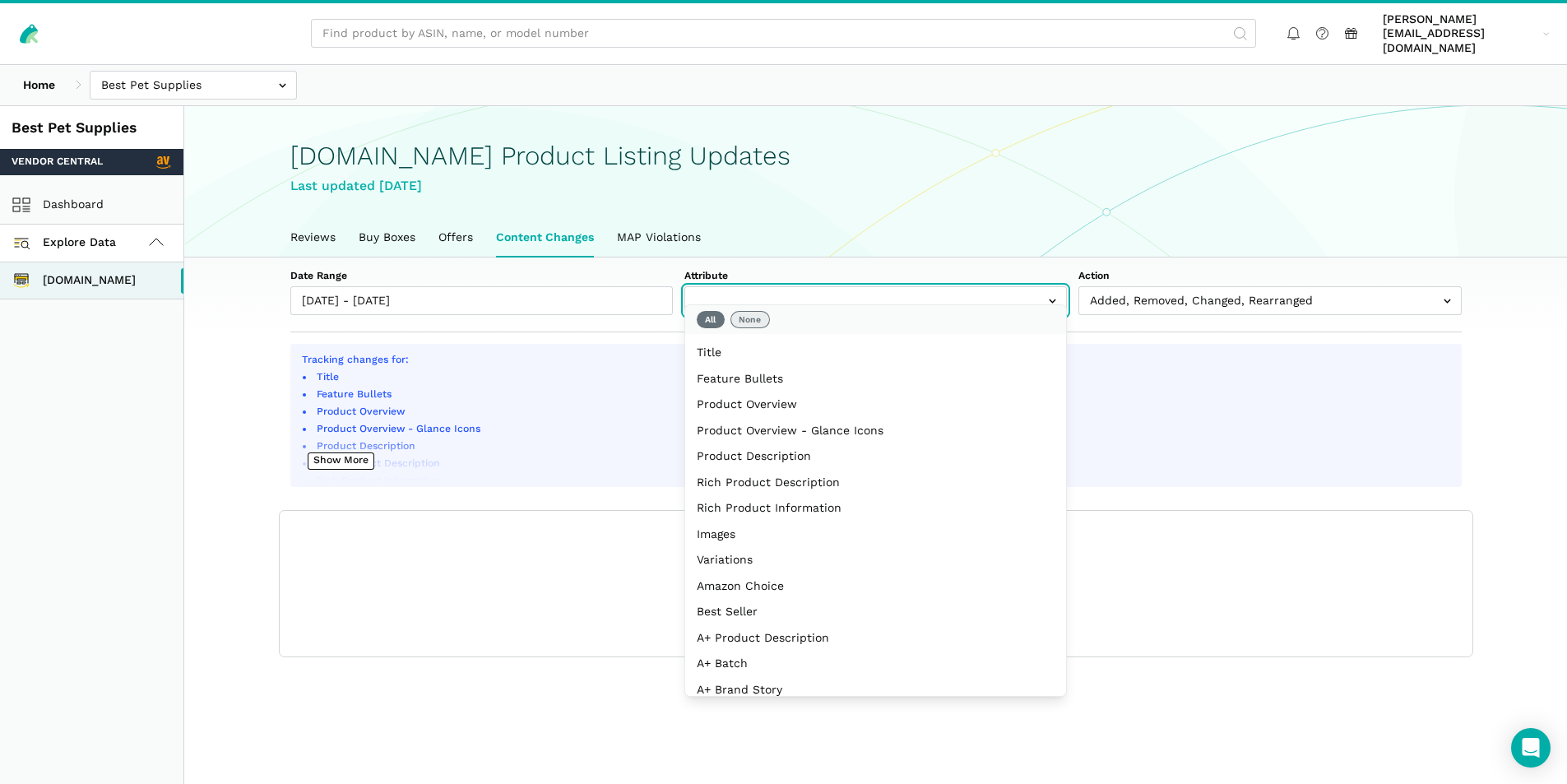
click at [759, 317] on button "None" at bounding box center [750, 320] width 39 height 18
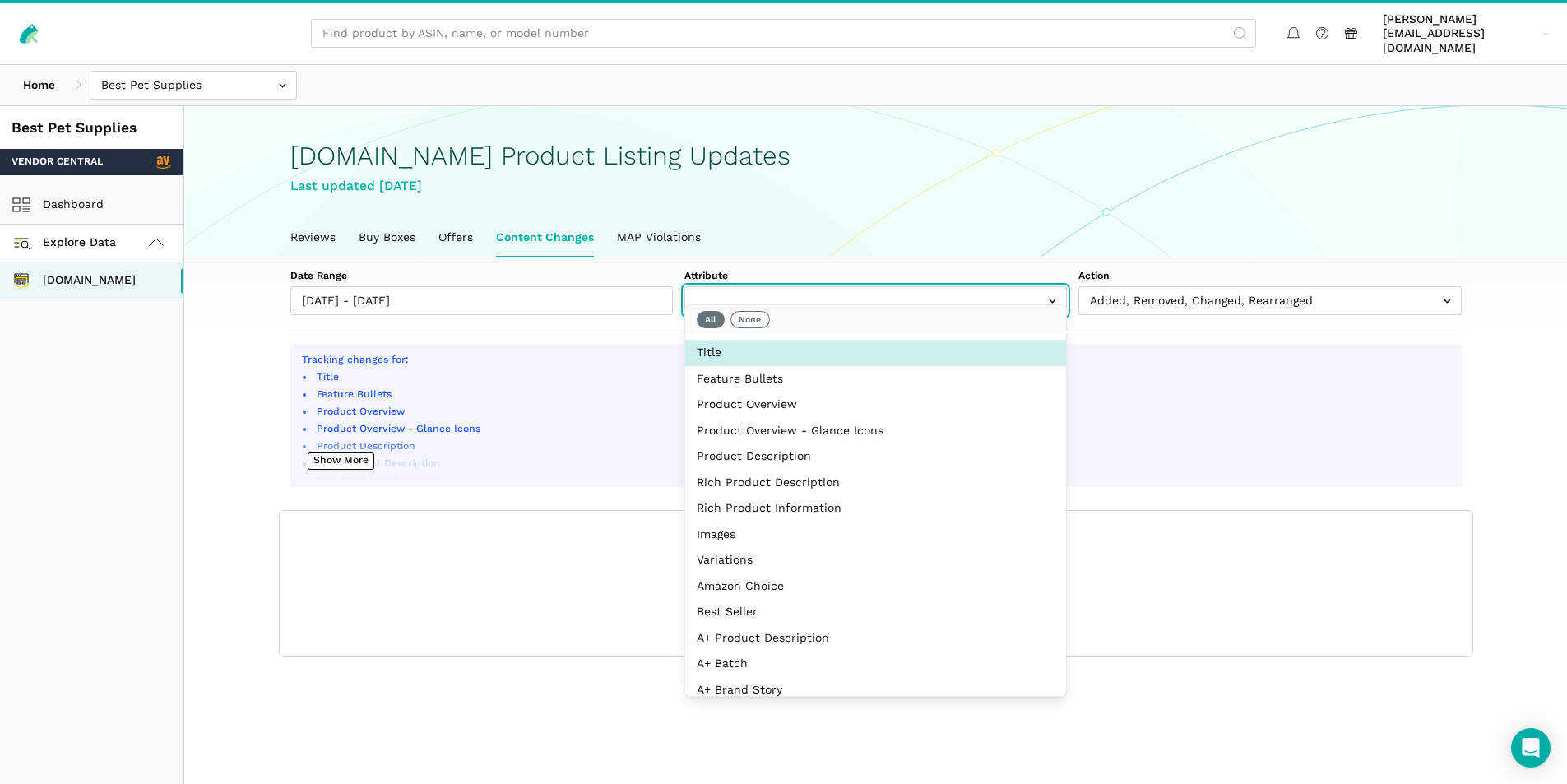
select select "title"
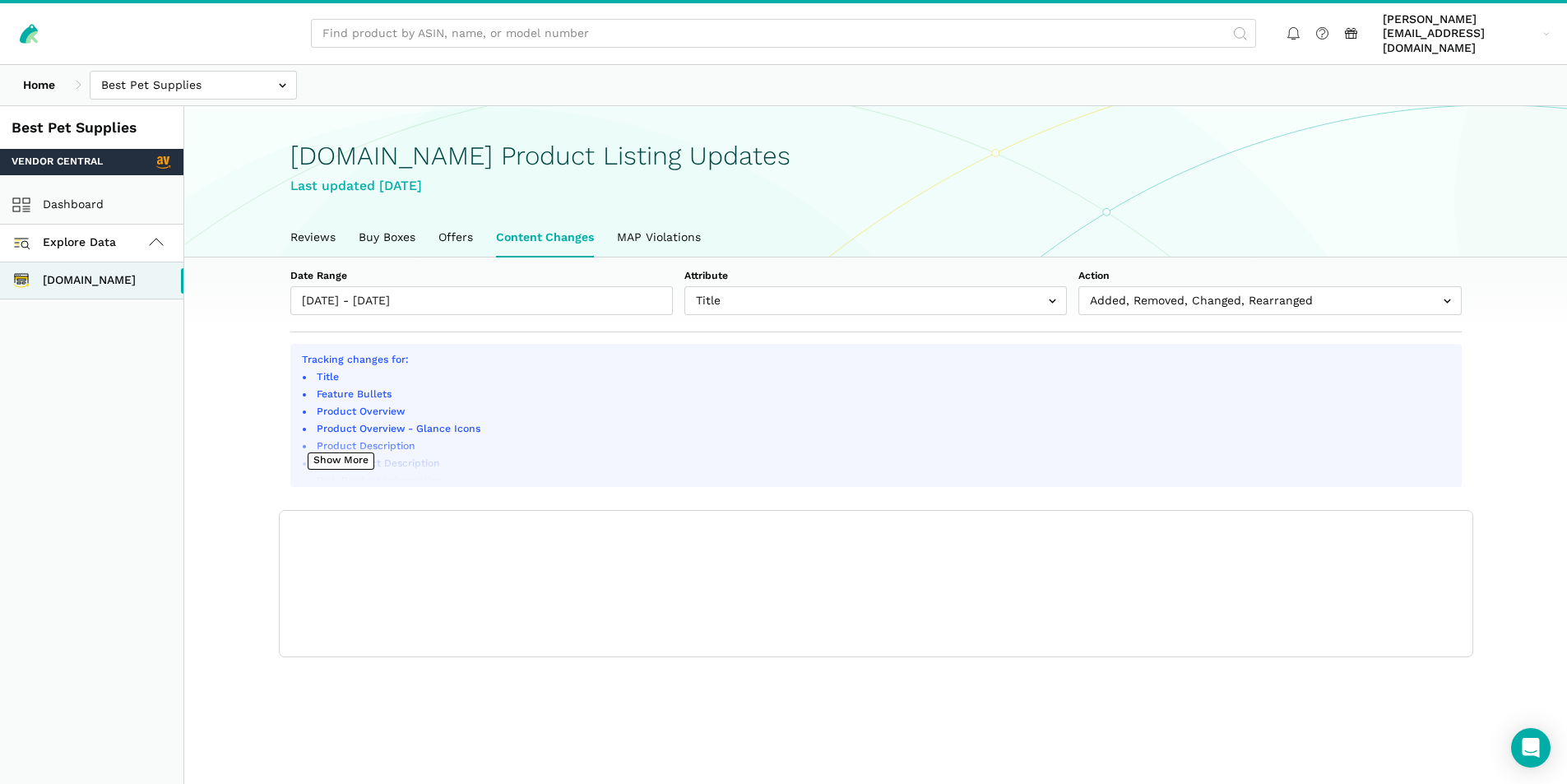
click at [1498, 644] on main "Amazon.com Product Listing Updates Last updated August 11, 2025 Reviews Buy Box…" at bounding box center [875, 498] width 1383 height 784
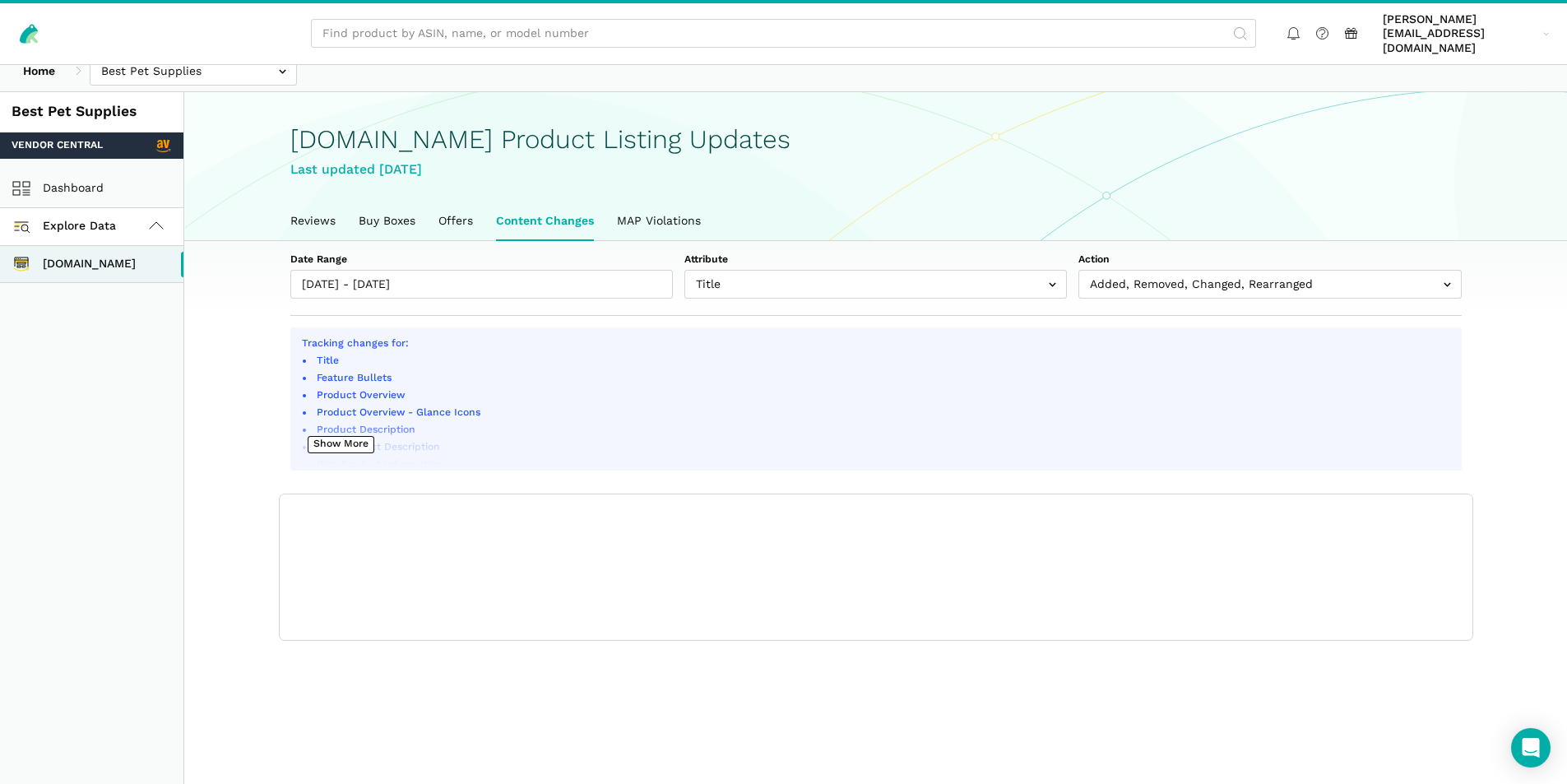
scroll to position [0, 0]
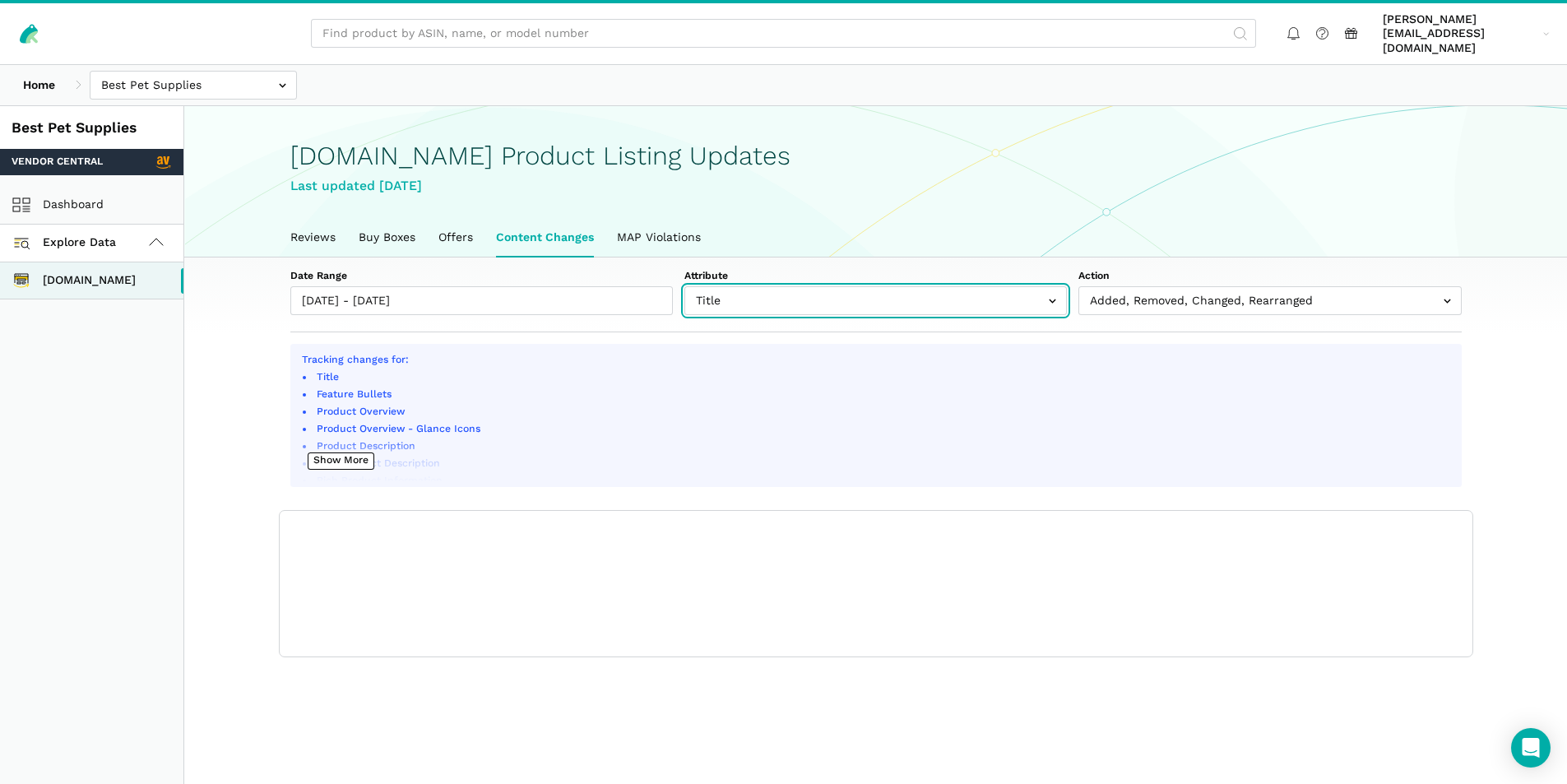
click at [858, 296] on input "text" at bounding box center [876, 300] width 382 height 29
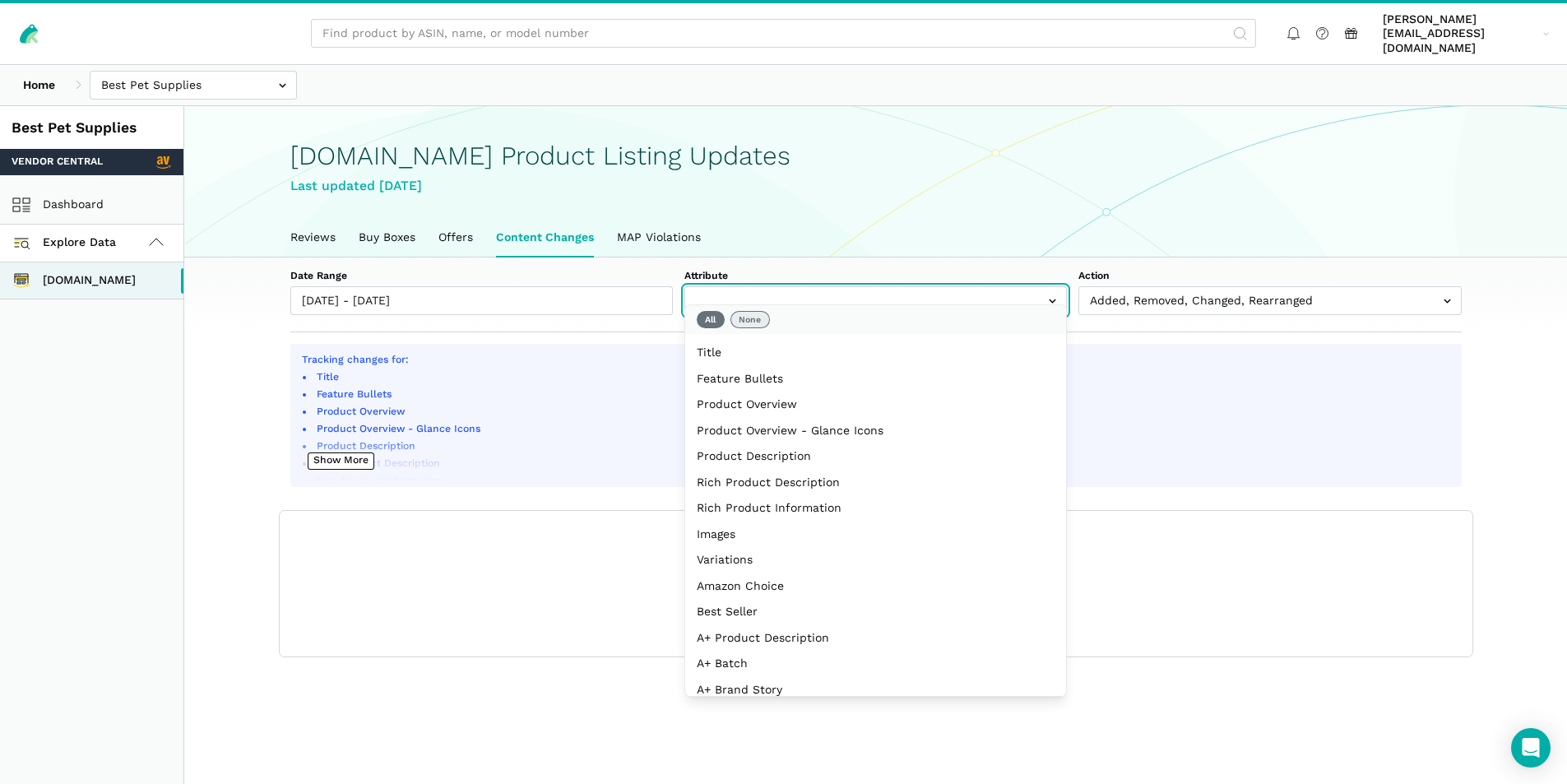
click at [741, 321] on button "None" at bounding box center [750, 320] width 39 height 18
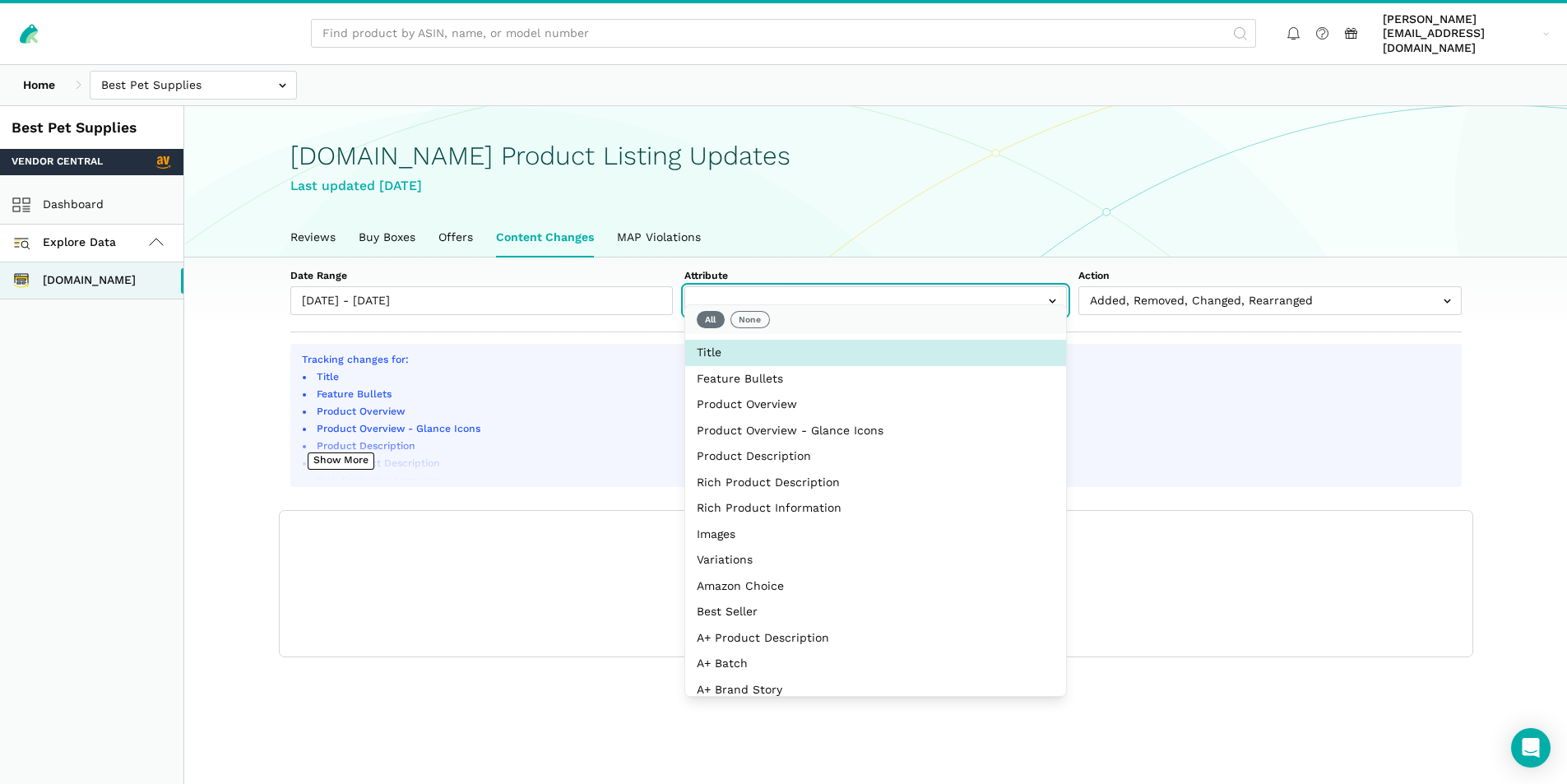
select select "title"
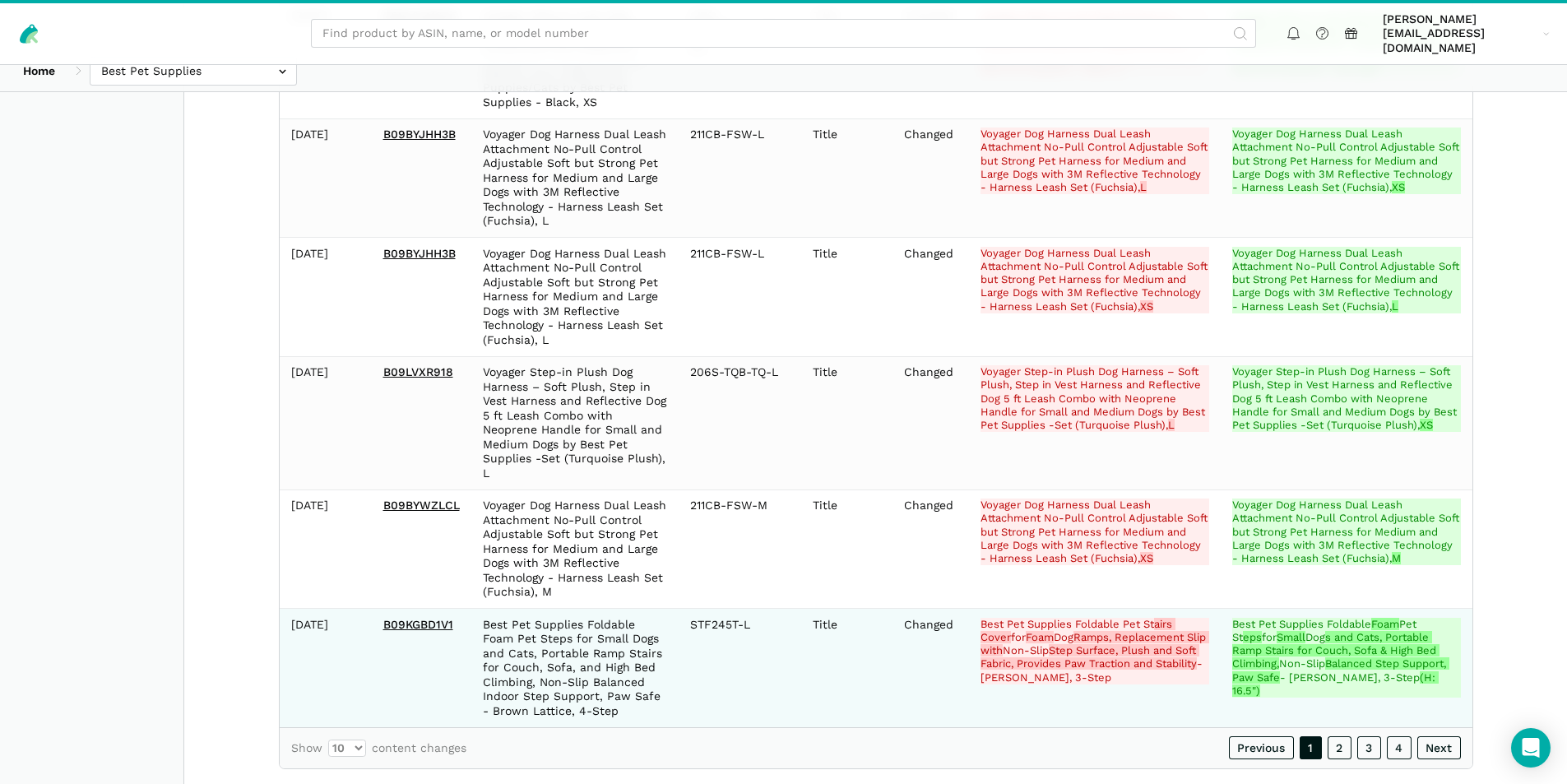
scroll to position [1117, 0]
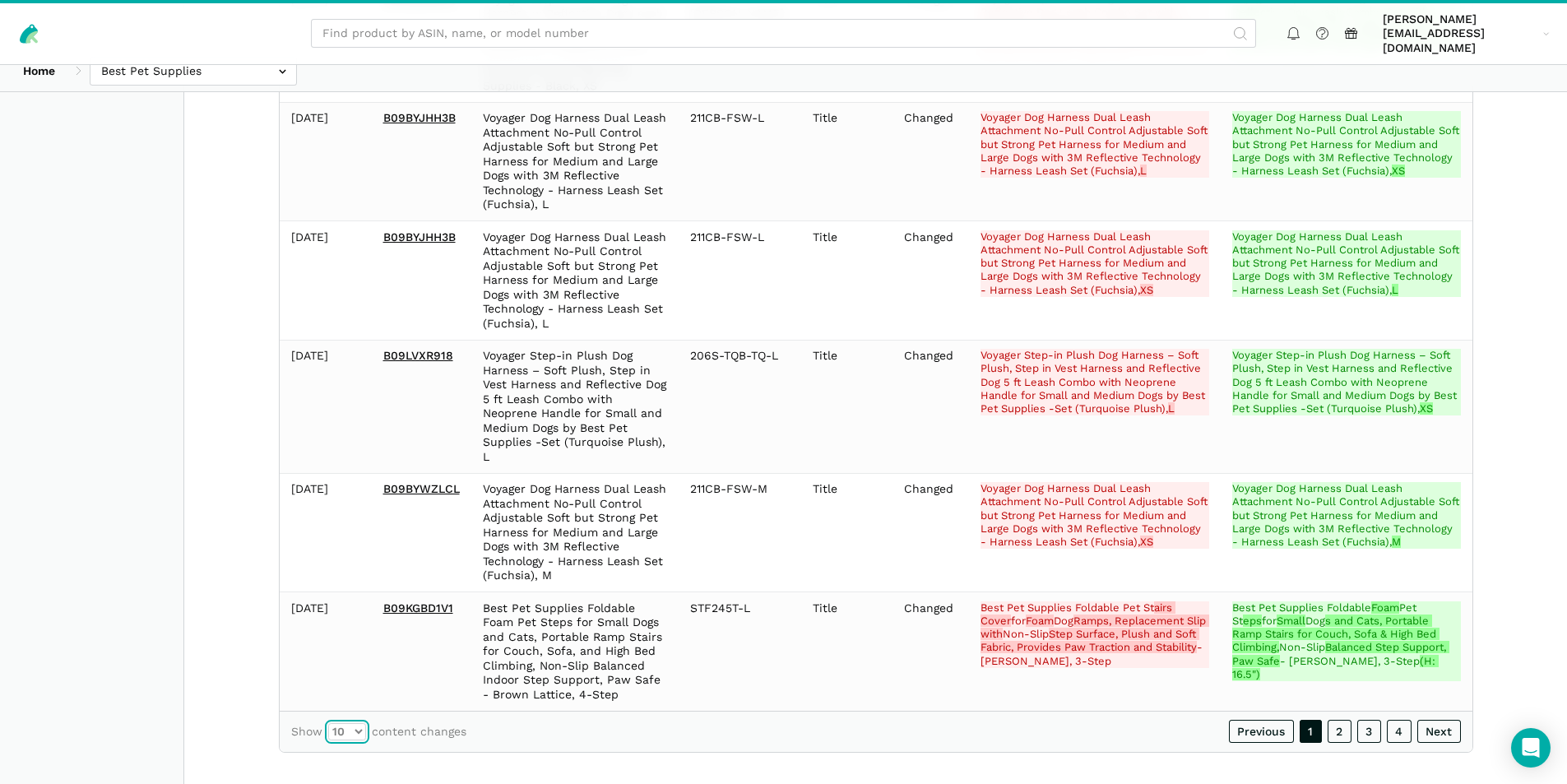
click at [349, 723] on select "10 25 50 100" at bounding box center [346, 731] width 38 height 18
select select "100"
click at [328, 723] on select "10 25 50 100" at bounding box center [346, 731] width 38 height 18
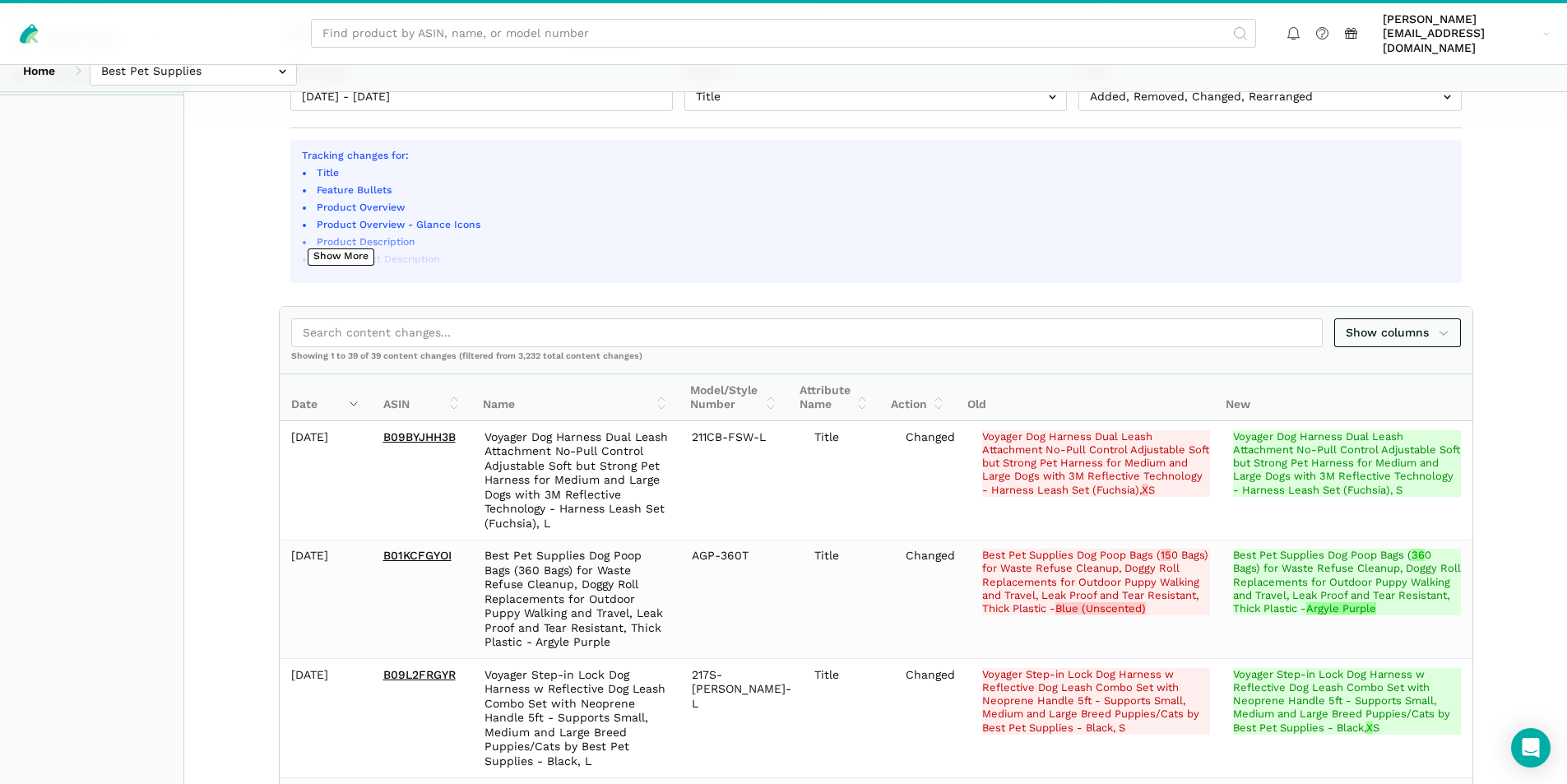
scroll to position [247, 0]
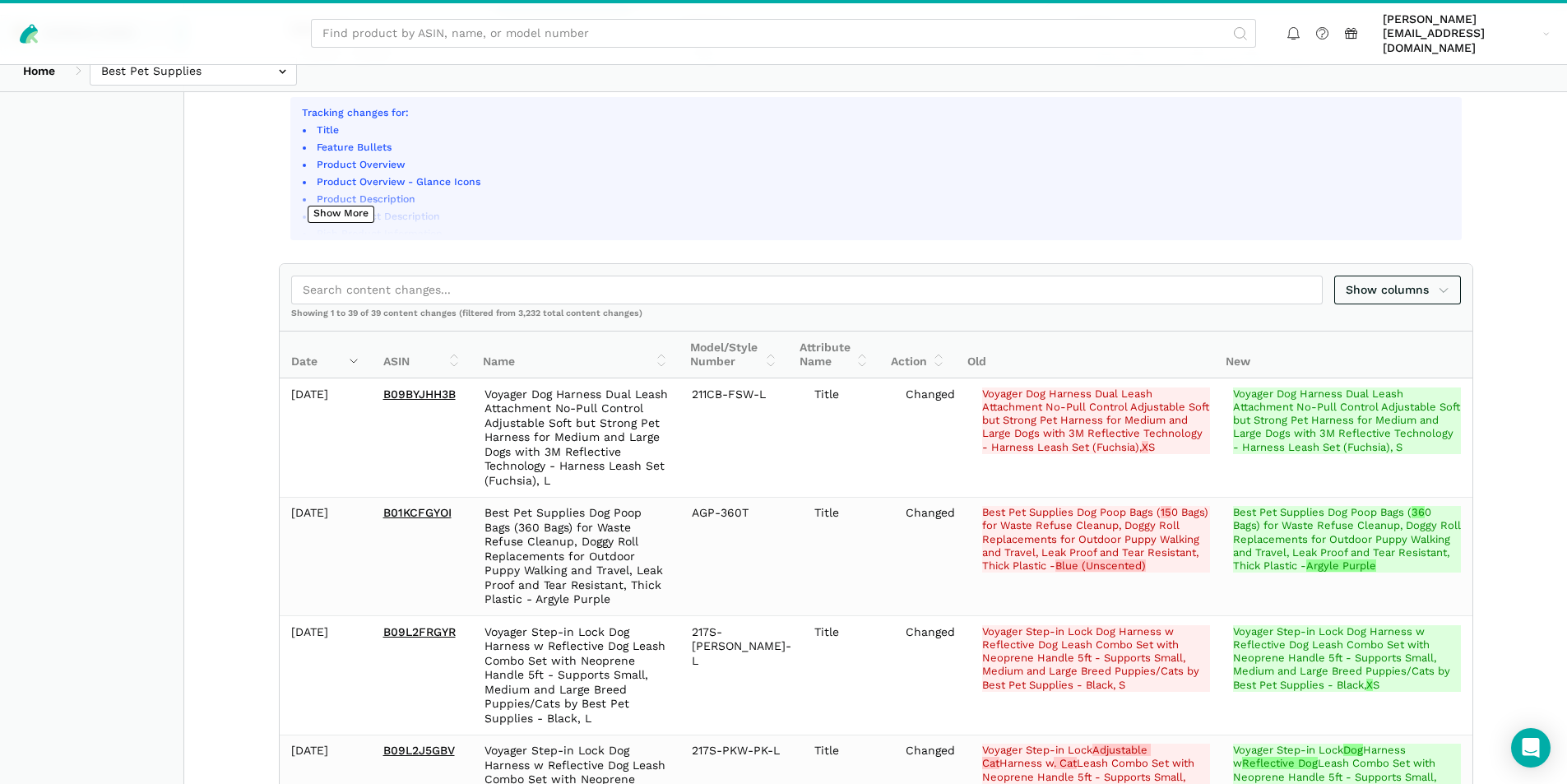
click at [351, 345] on th "Date" at bounding box center [326, 355] width 92 height 47
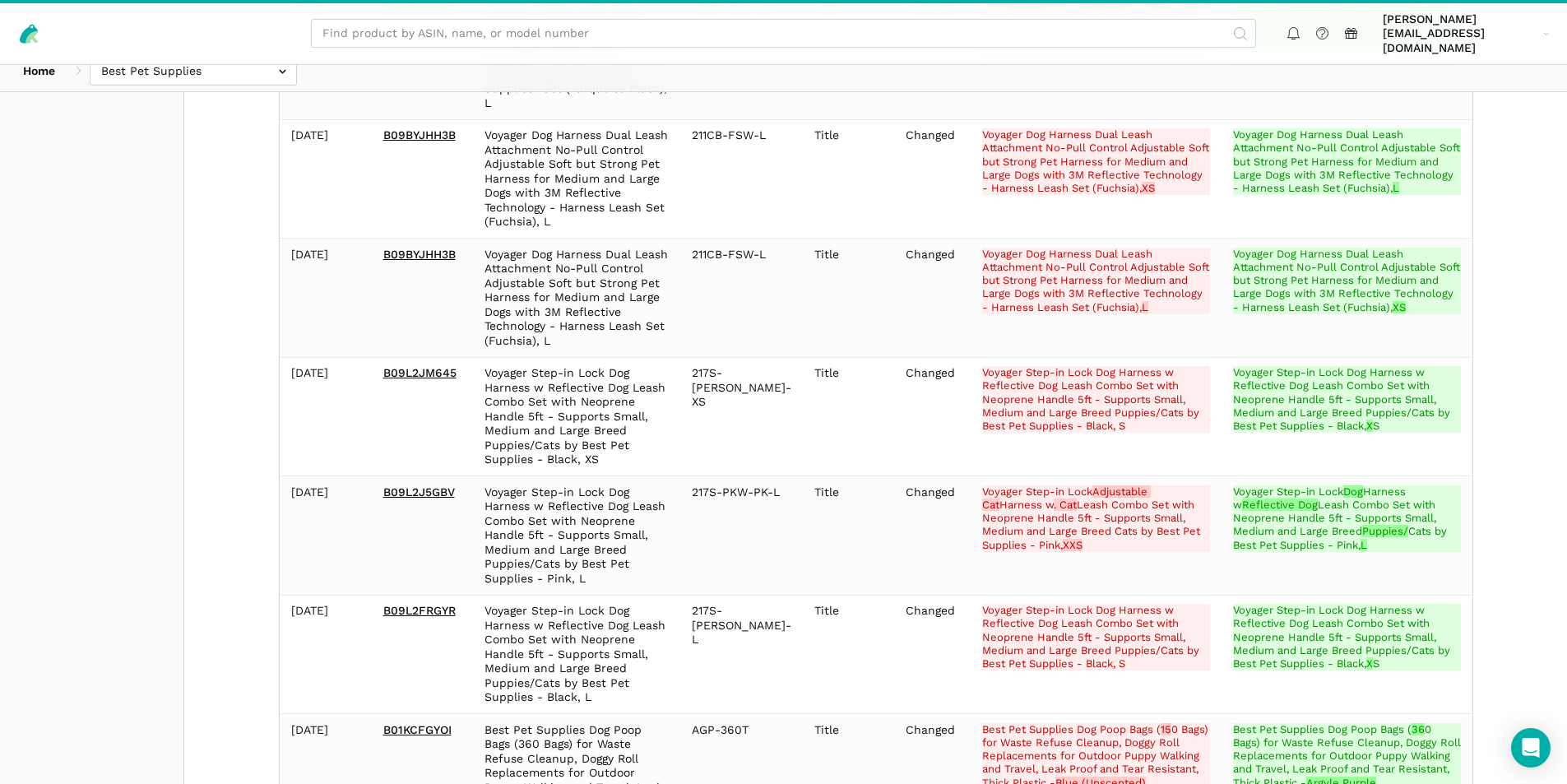
scroll to position [4448, 0]
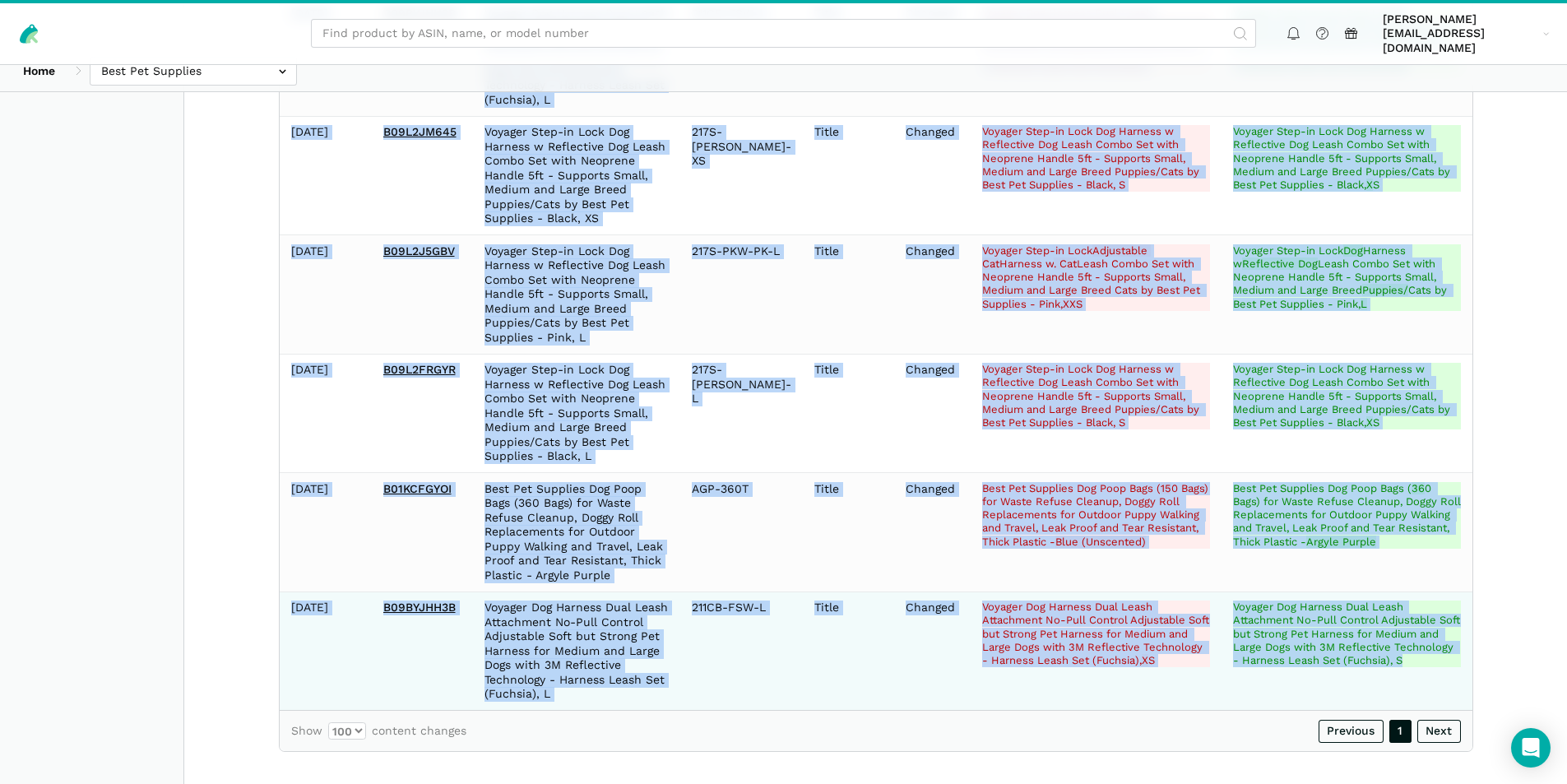
drag, startPoint x: 291, startPoint y: 380, endPoint x: 1429, endPoint y: 677, distance: 1176.1
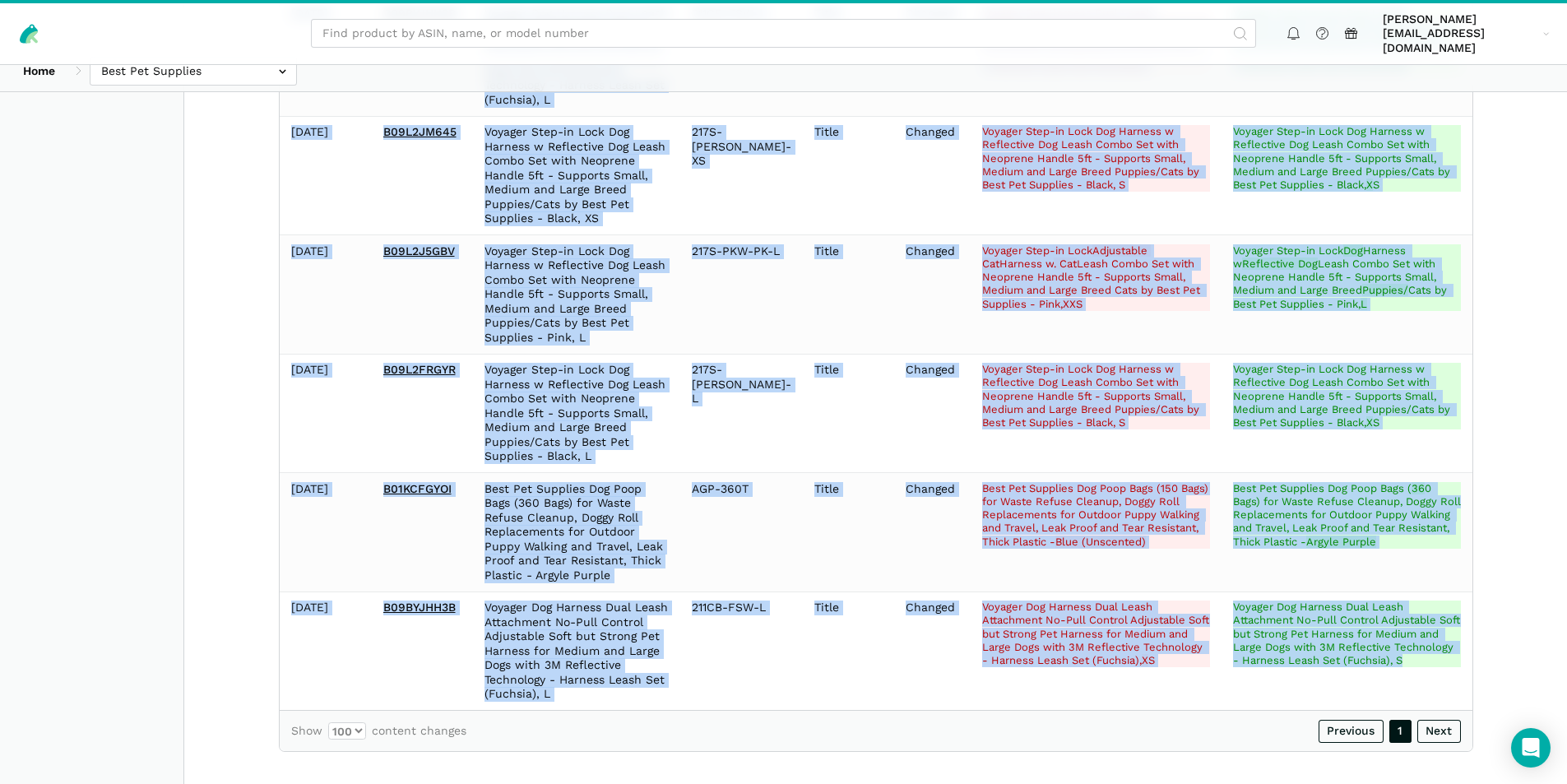
copy tbody "2025-08-06 B09BZ1NRW8 Voyager Dog Harness Dual Leash Attachment No-Pull Control…"
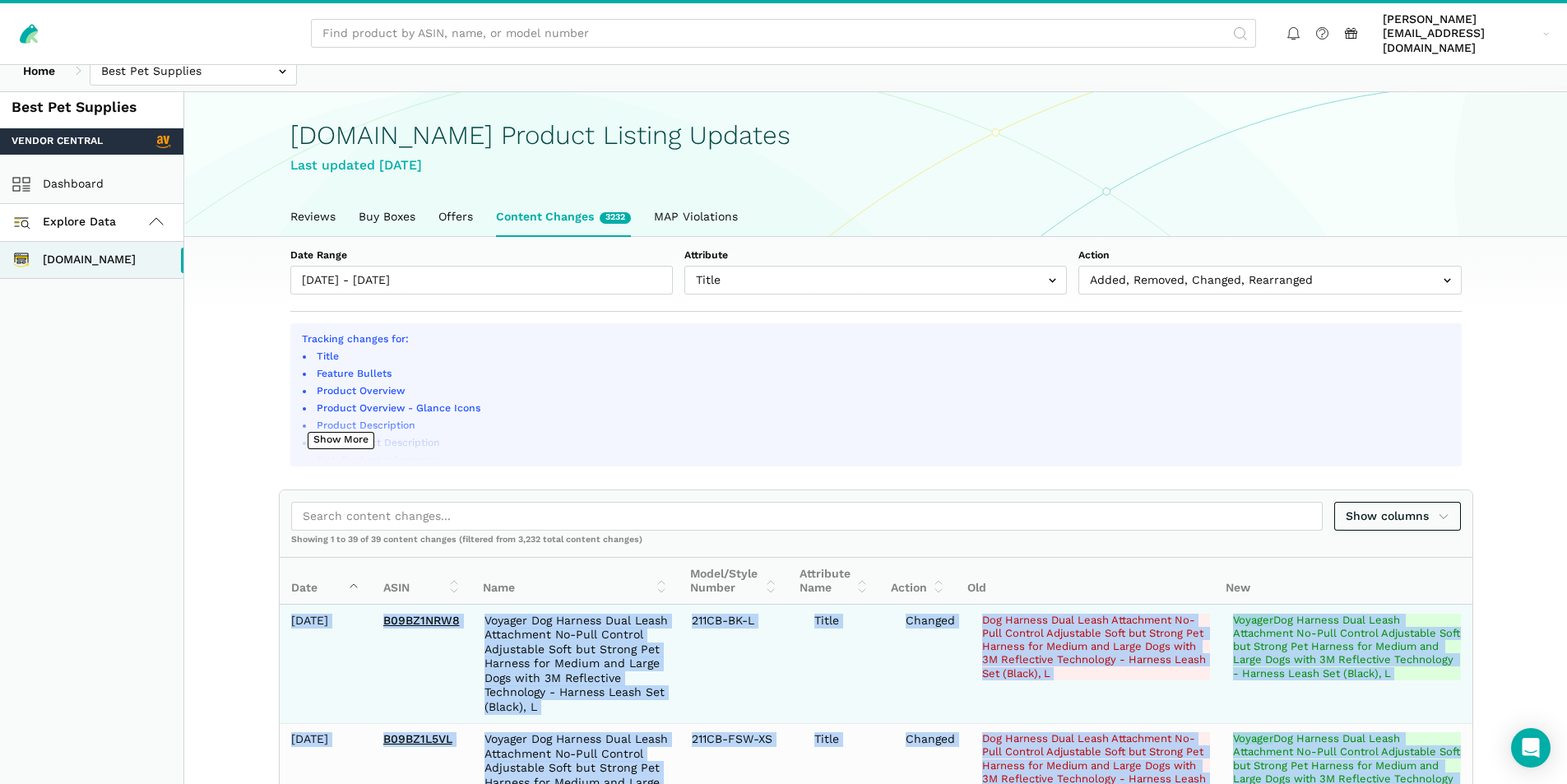
scroll to position [0, 0]
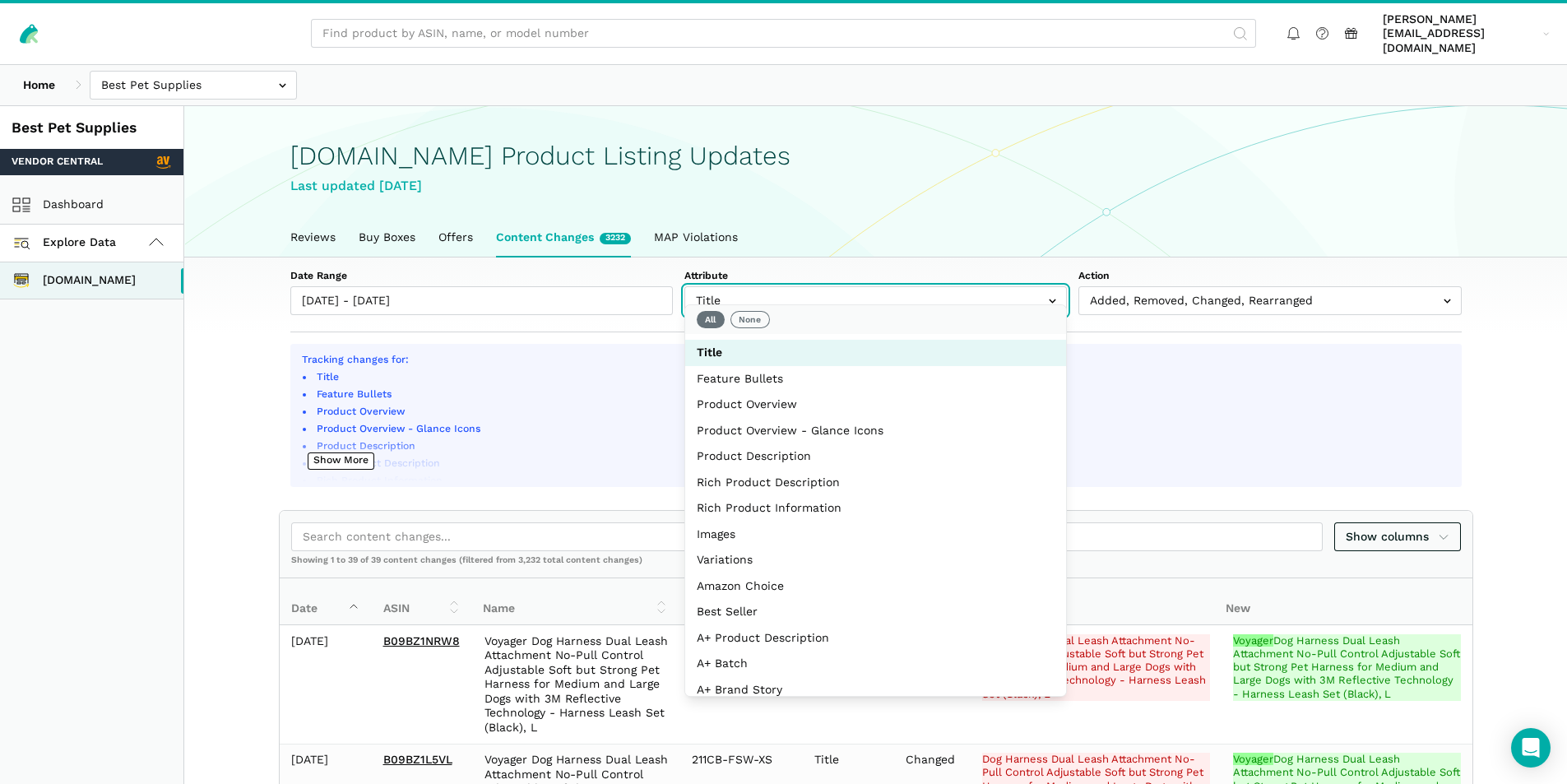
click at [791, 289] on input "text" at bounding box center [876, 300] width 382 height 29
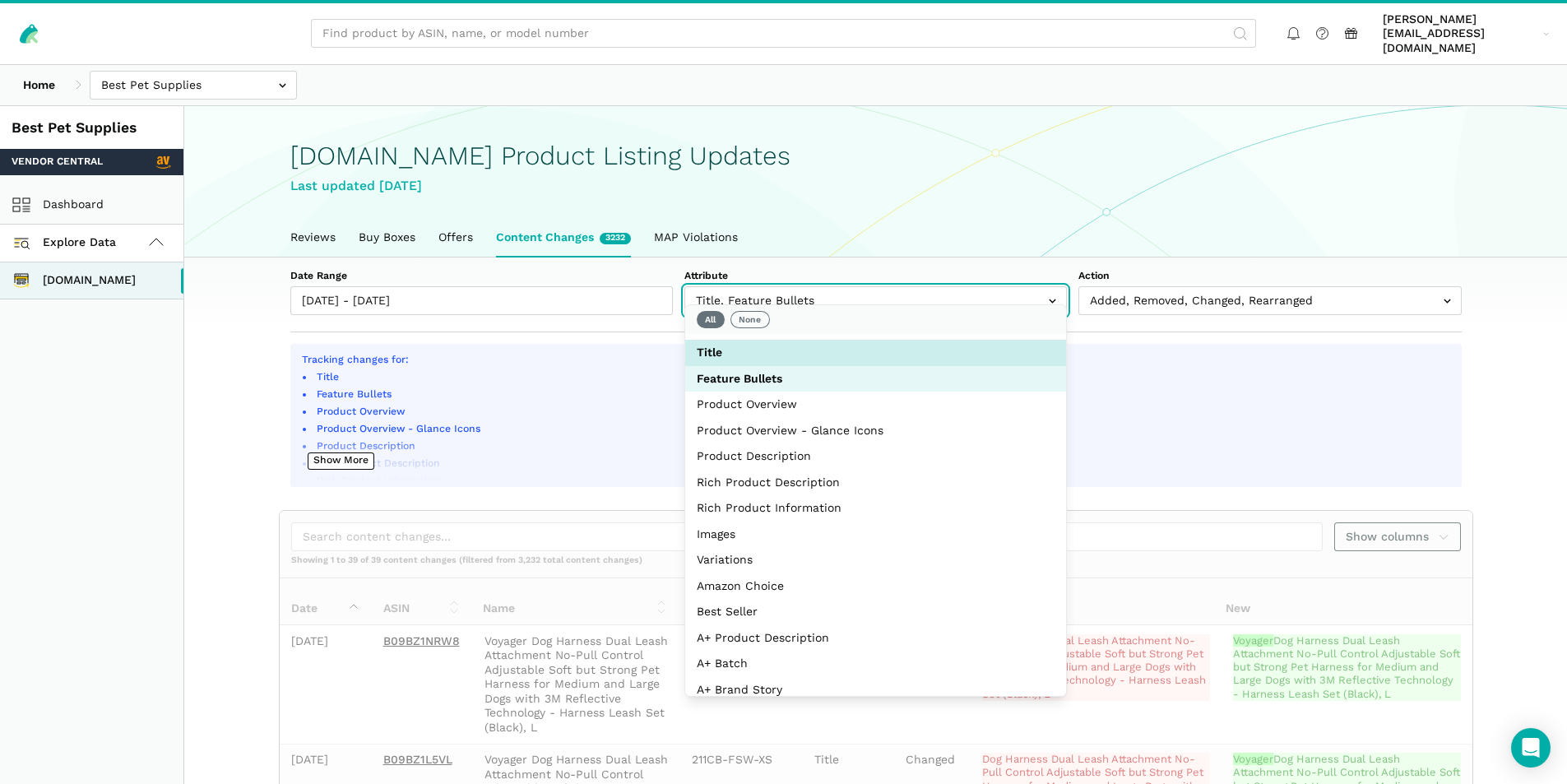
select select "feature_bullets"
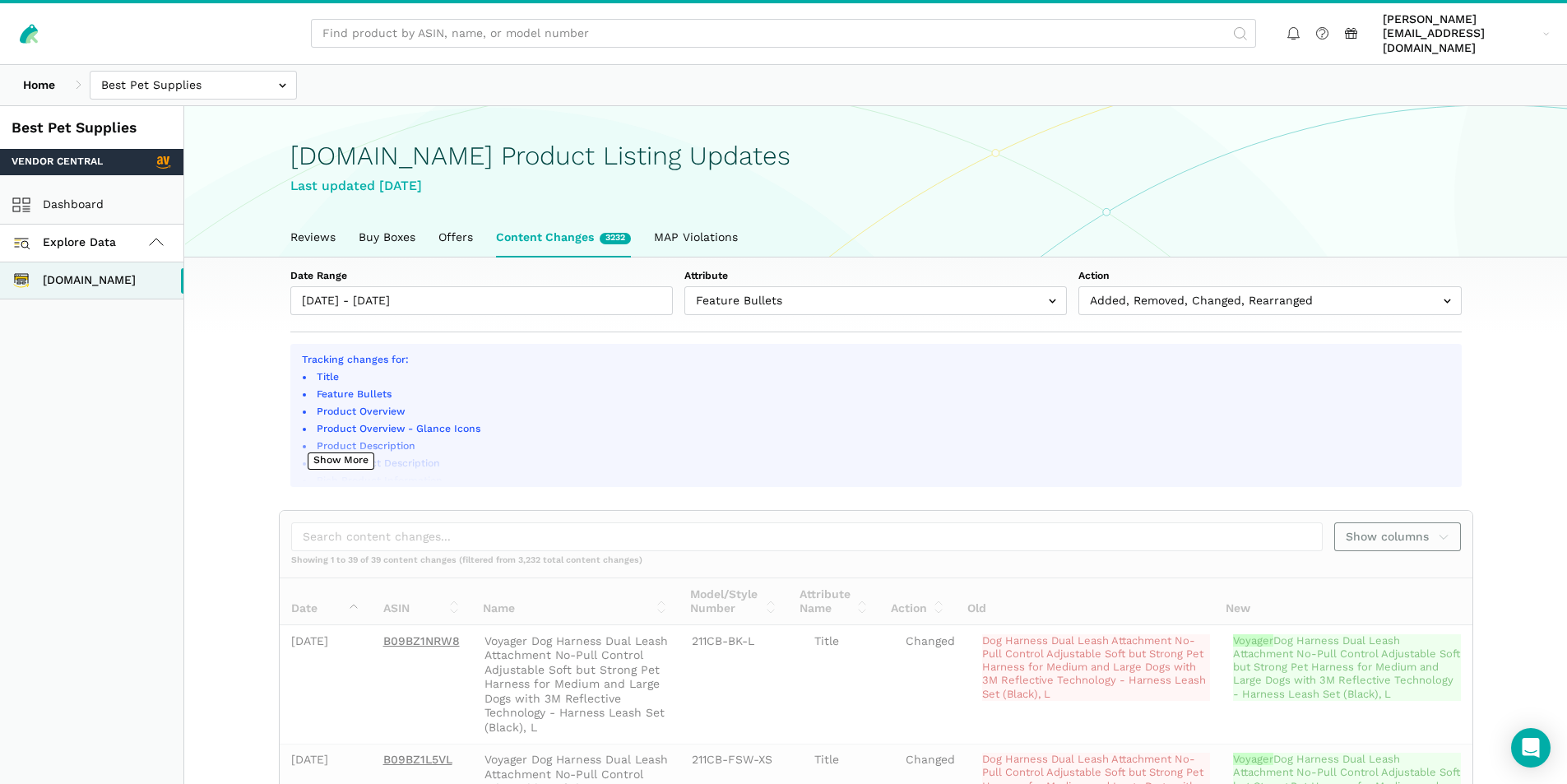
drag, startPoint x: 1508, startPoint y: 424, endPoint x: 1495, endPoint y: 424, distance: 13.0
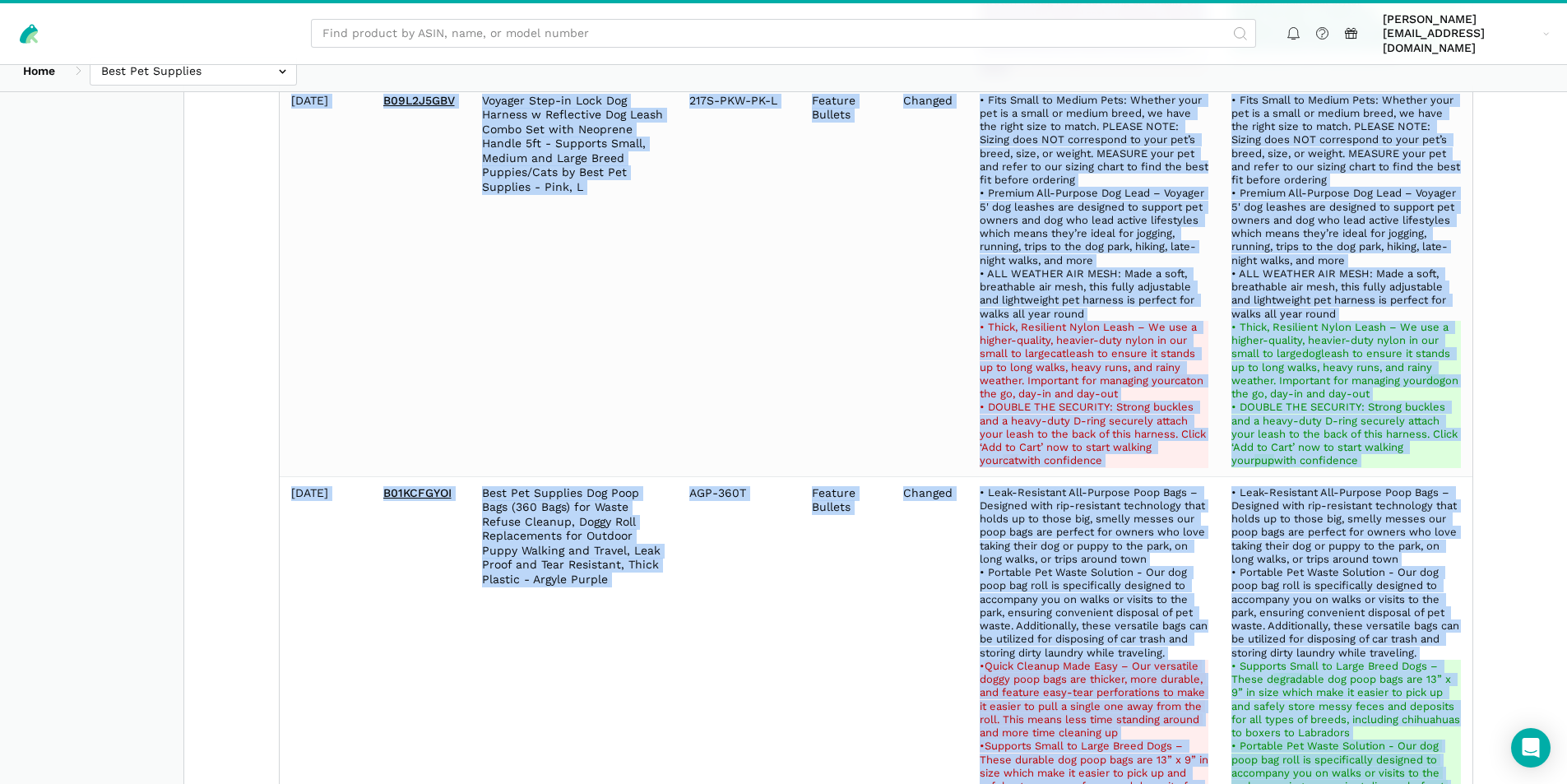
scroll to position [2737, 0]
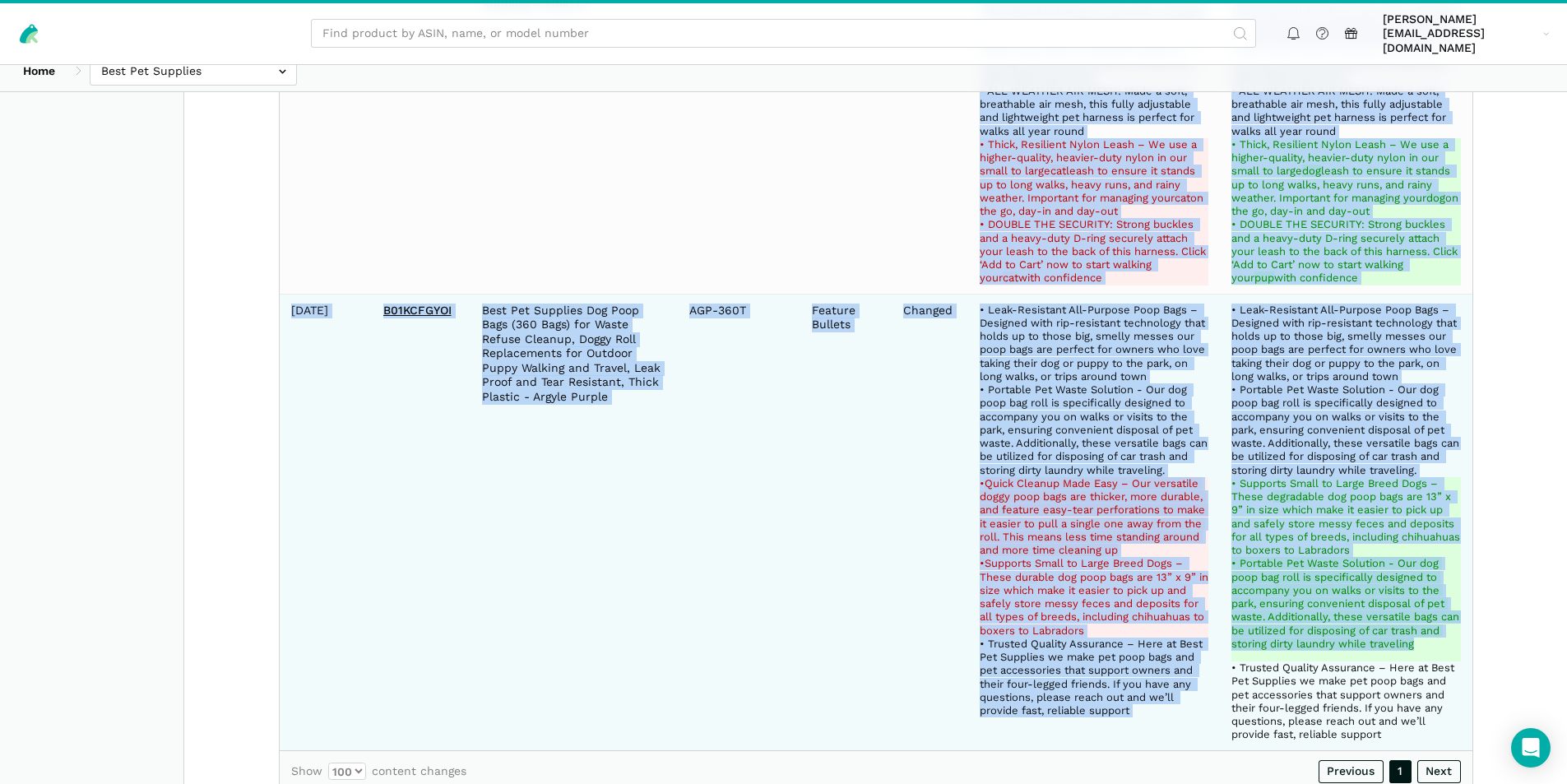
drag, startPoint x: 281, startPoint y: 632, endPoint x: 1414, endPoint y: 686, distance: 1134.3
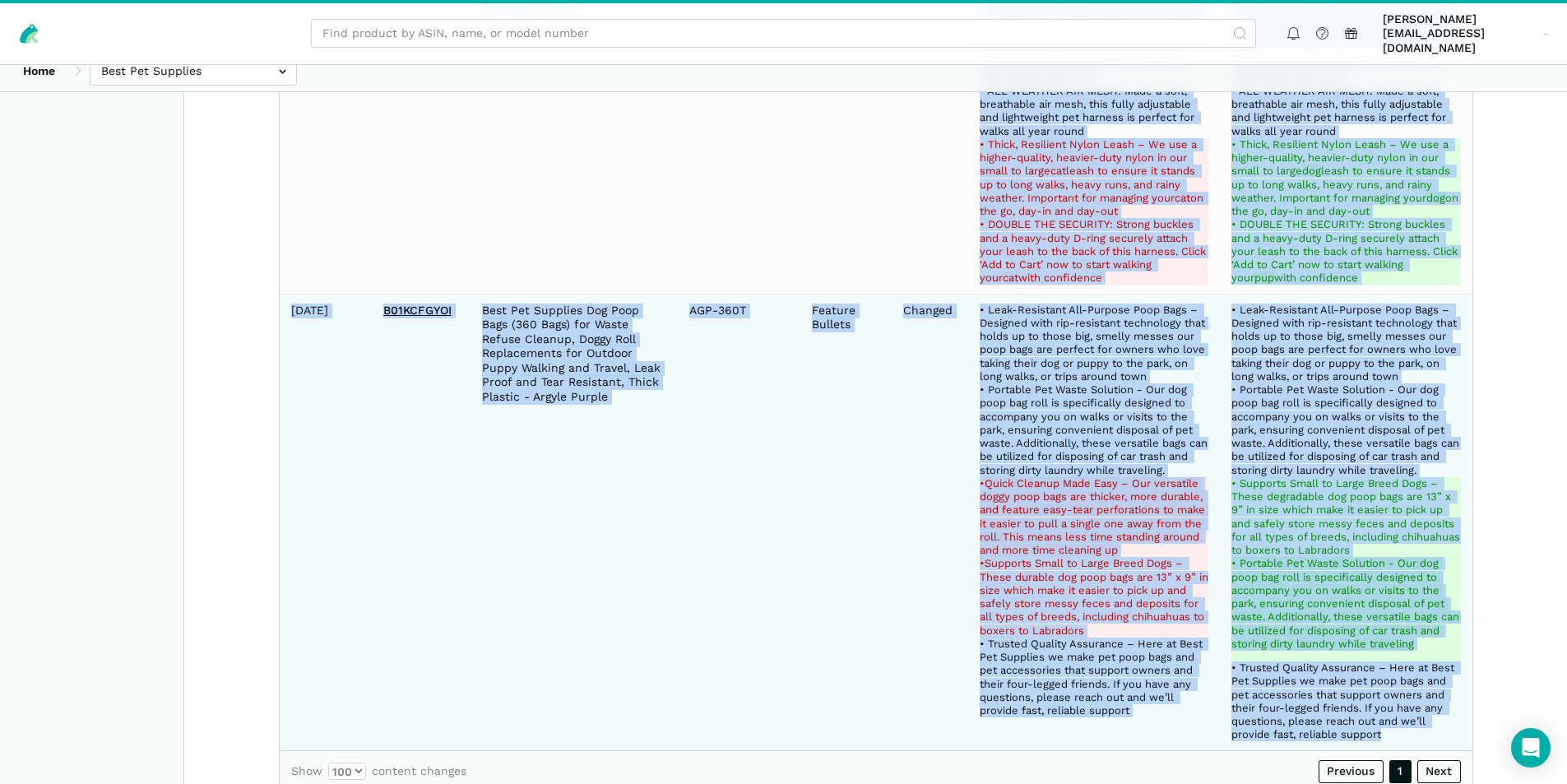
click at [1412, 687] on td "• Leak-Resistant All-Purpose Poop Bags – Designed with rip-resistant technology…" at bounding box center [1346, 523] width 253 height 456
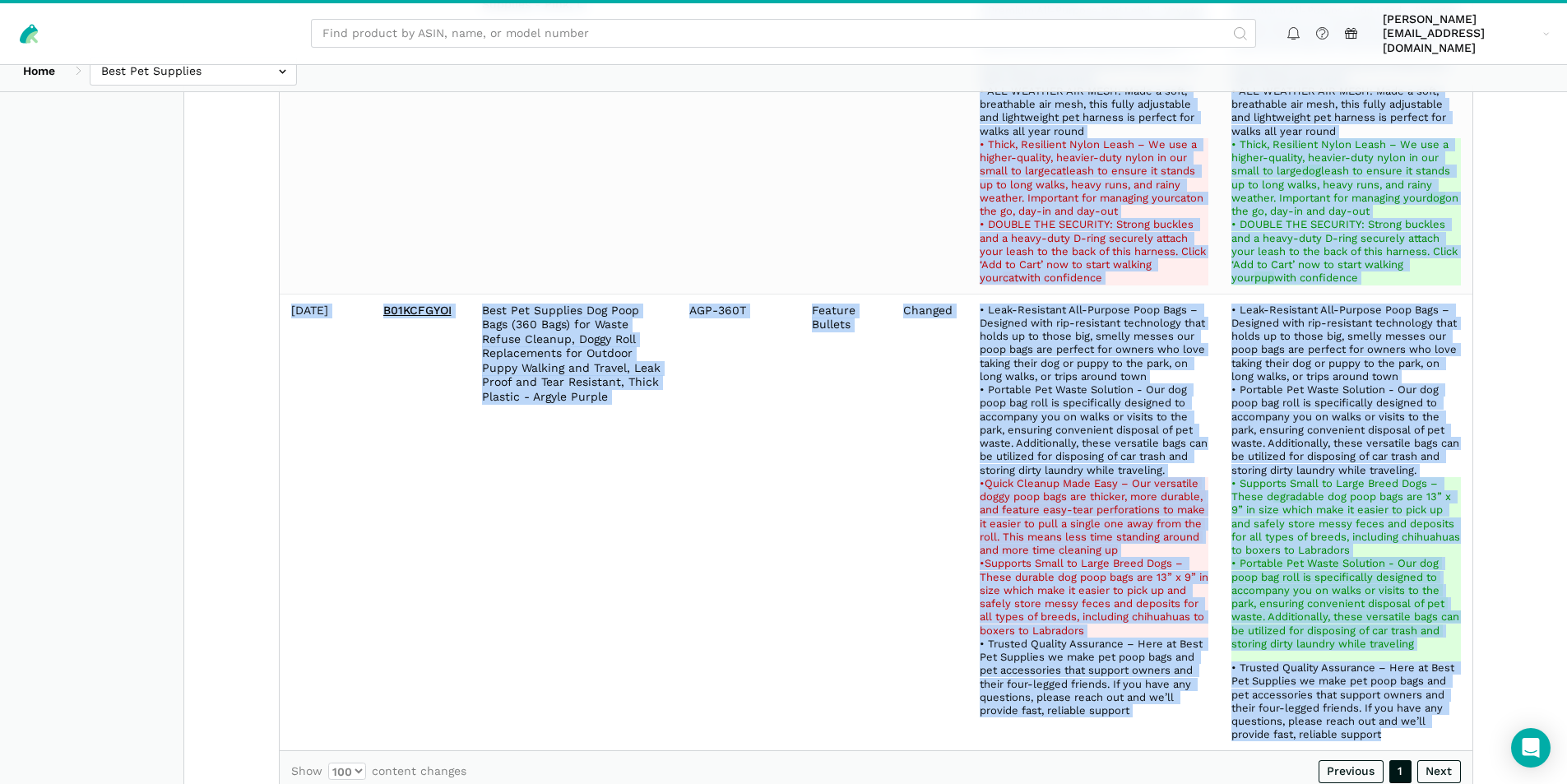
copy tbody "2025-08-06 B09L2M1YBY Voyager Step-in Lock Dog Harness w Reflective Dog Leash C…"
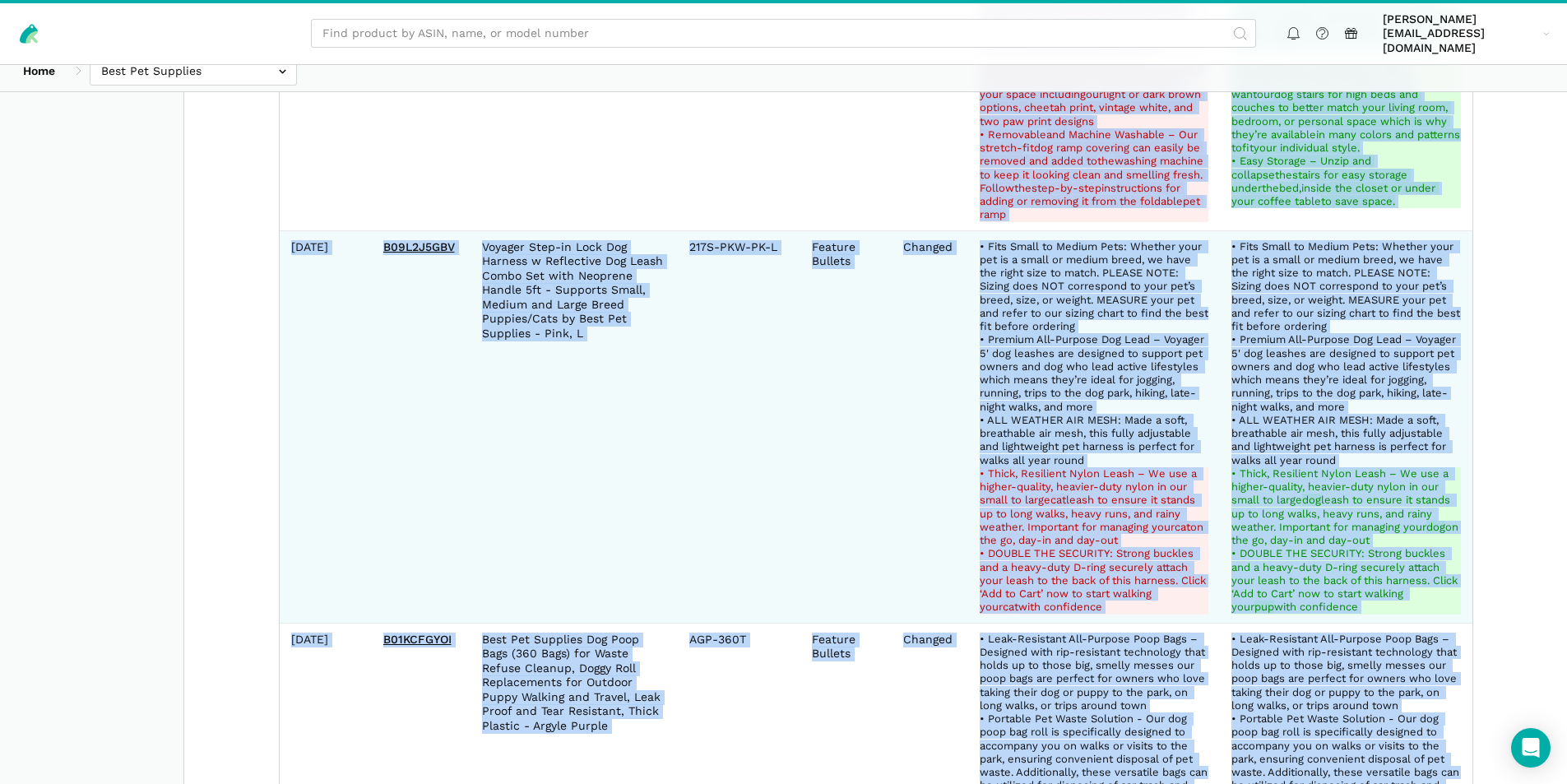
scroll to position [2079, 0]
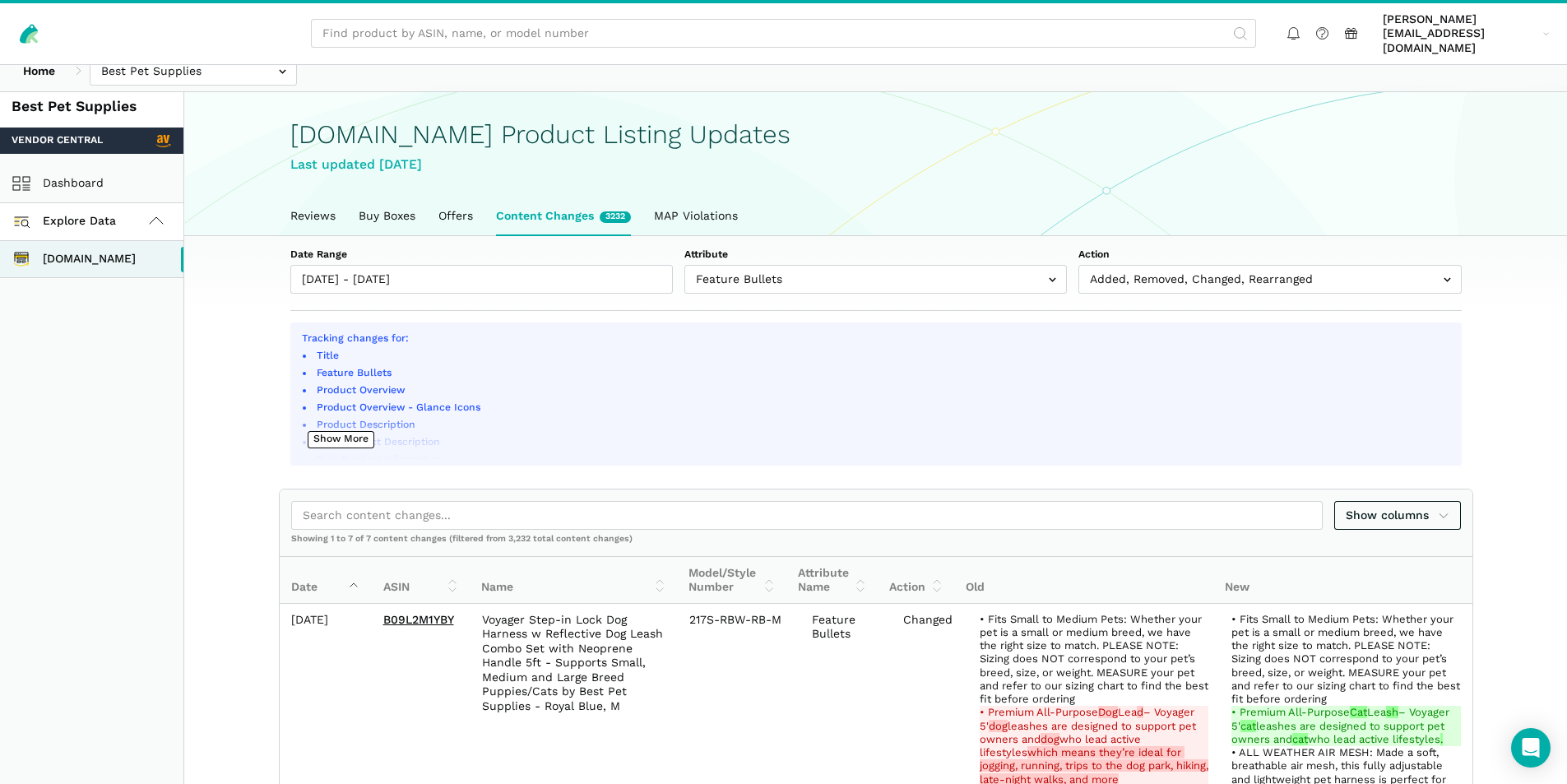
scroll to position [0, 0]
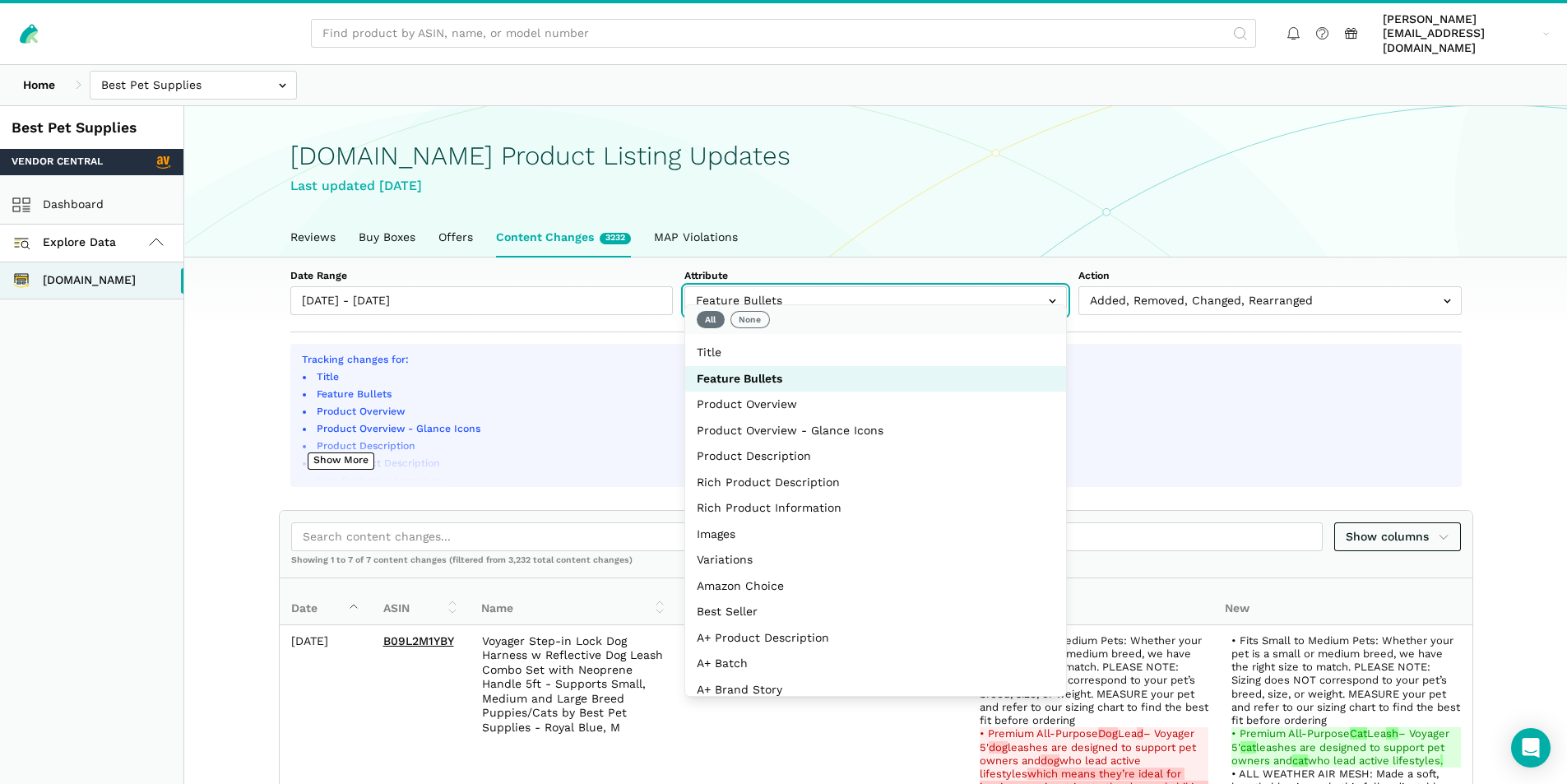
click at [843, 286] on input "text" at bounding box center [876, 300] width 382 height 29
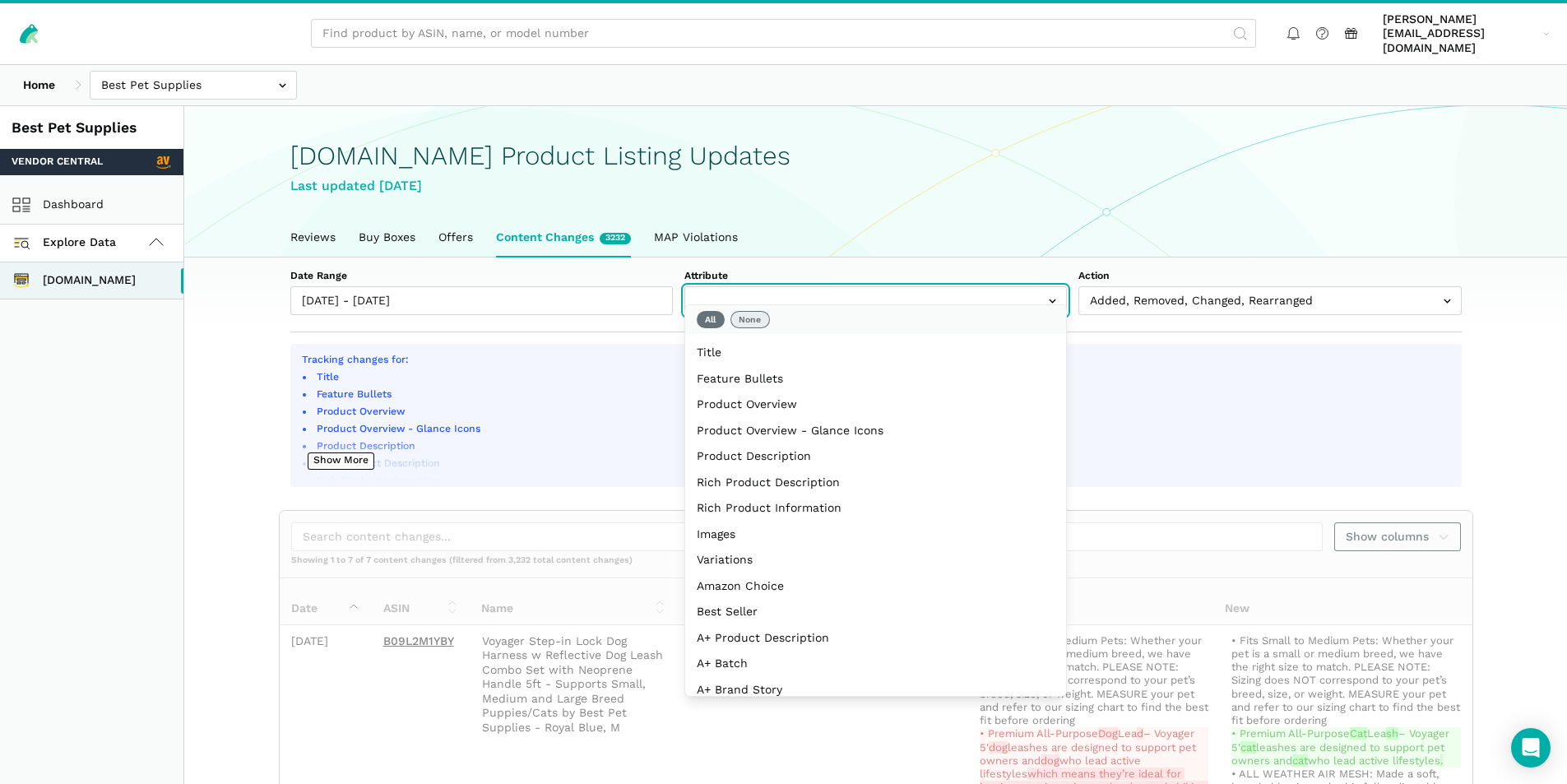
click at [751, 317] on button "None" at bounding box center [750, 320] width 39 height 18
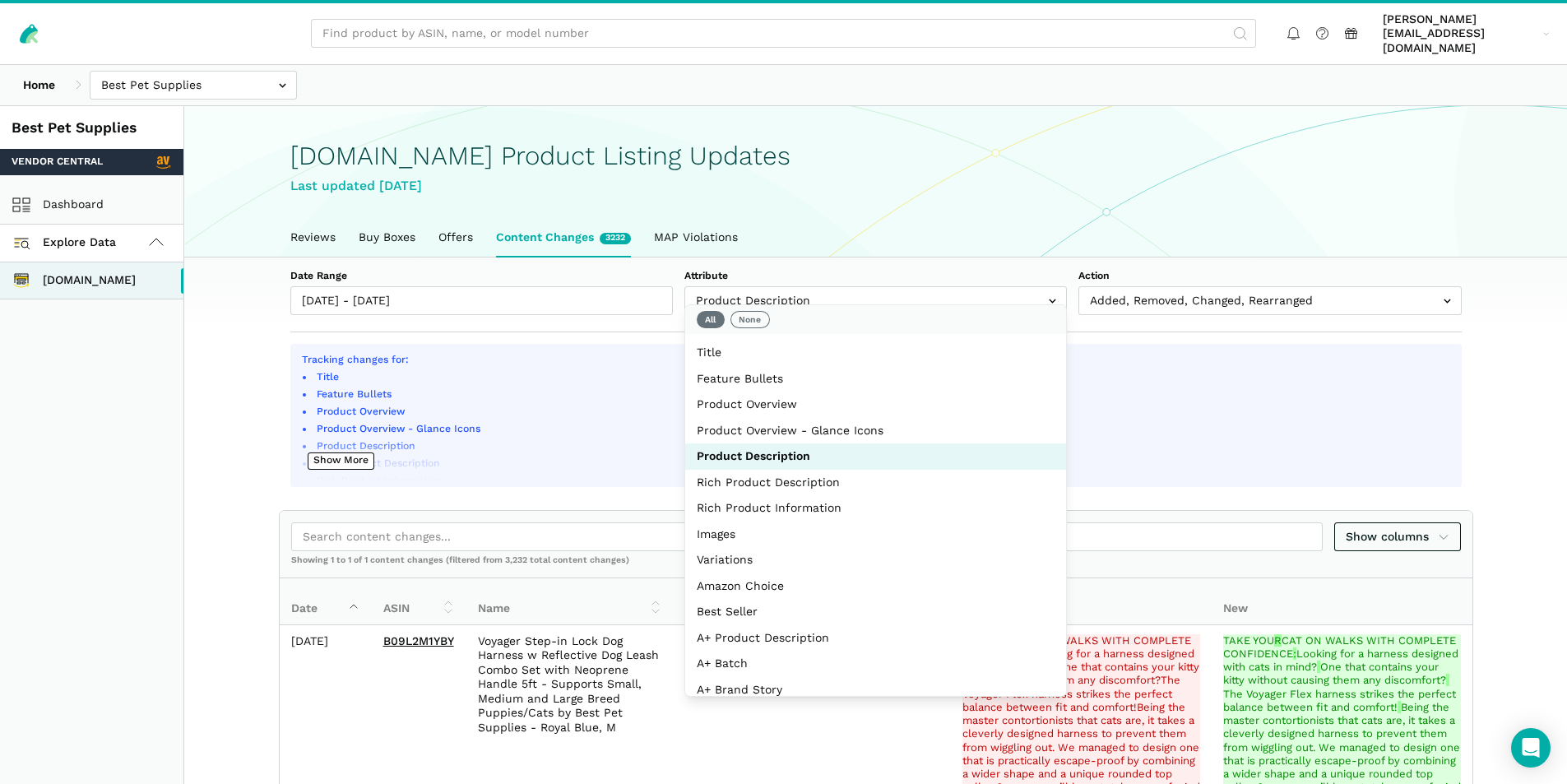
click at [1533, 291] on section "Date Range 08/06/2025 - 08/12/2025 Attribute Title Feature Bullets Product Over…" at bounding box center [875, 294] width 1383 height 75
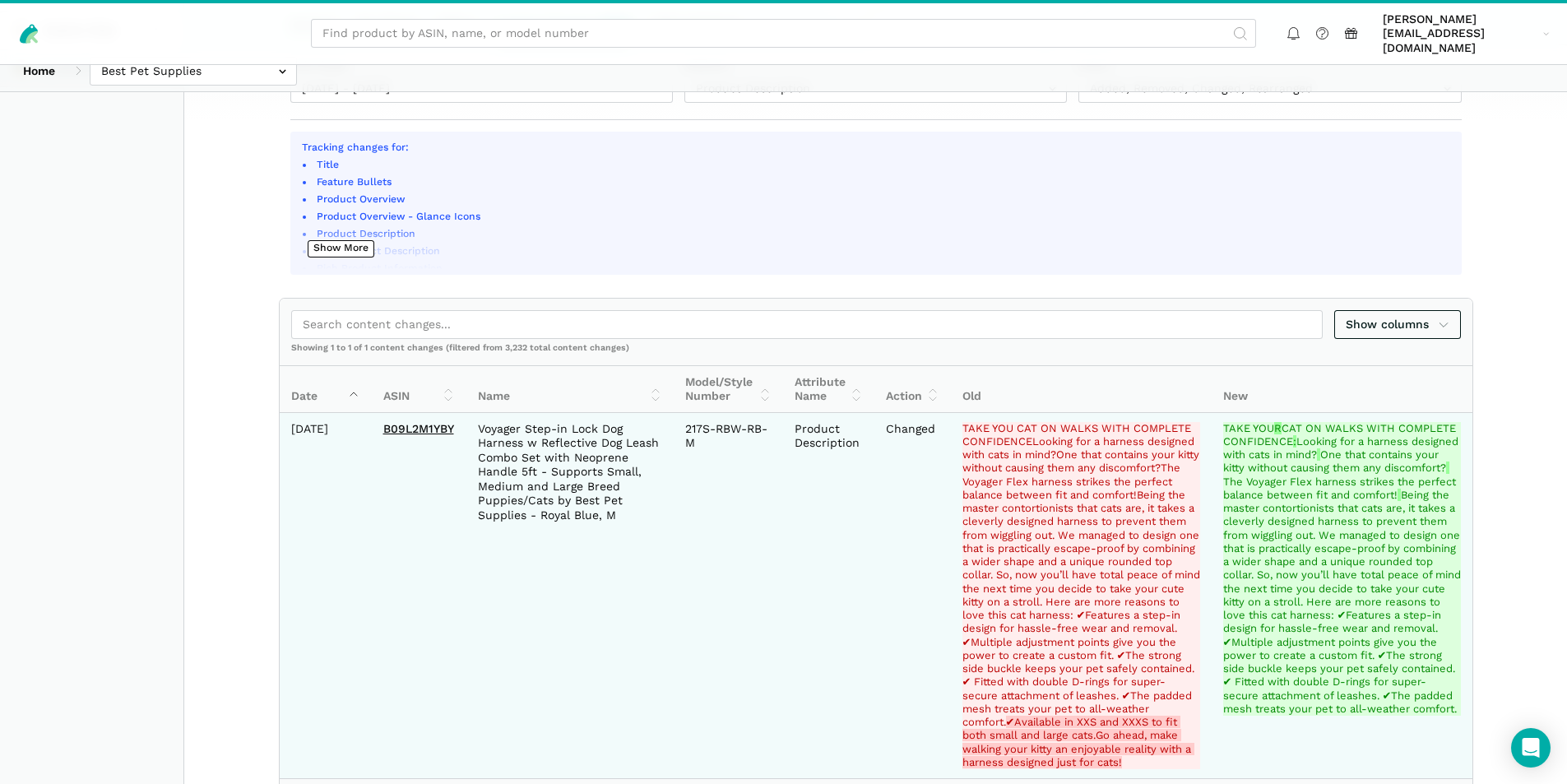
scroll to position [293, 0]
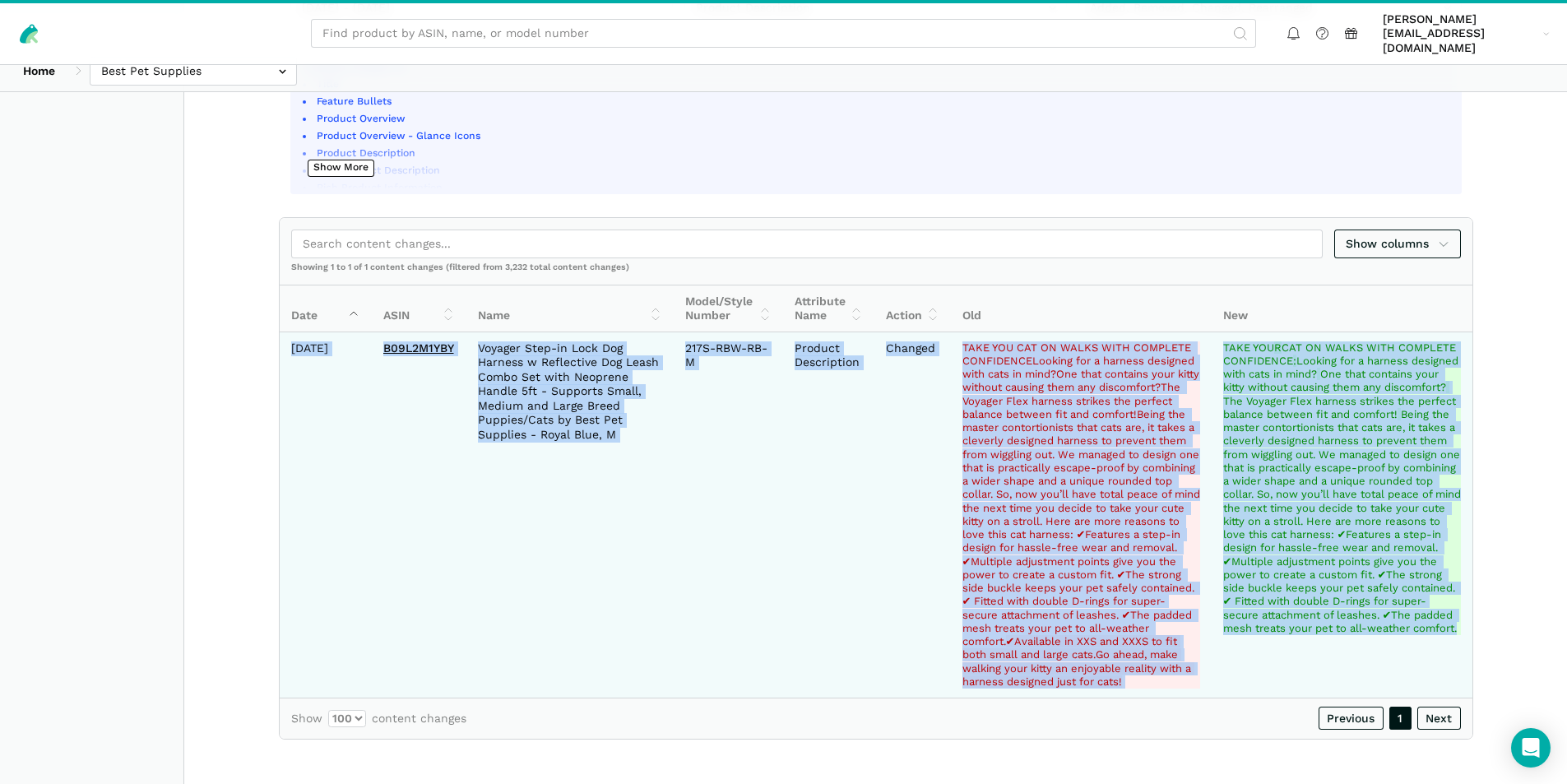
drag, startPoint x: 305, startPoint y: 334, endPoint x: 1443, endPoint y: 649, distance: 1180.8
click at [1443, 649] on tr "2025-08-06 B09L2M1YBY Voyager Step-in Lock Dog Harness w Reflective Dog Leash C…" at bounding box center [876, 515] width 1193 height 365
copy tr "2025-08-06 B09L2M1YBY Voyager Step-in Lock Dog Harness w Reflective Dog Leash C…"
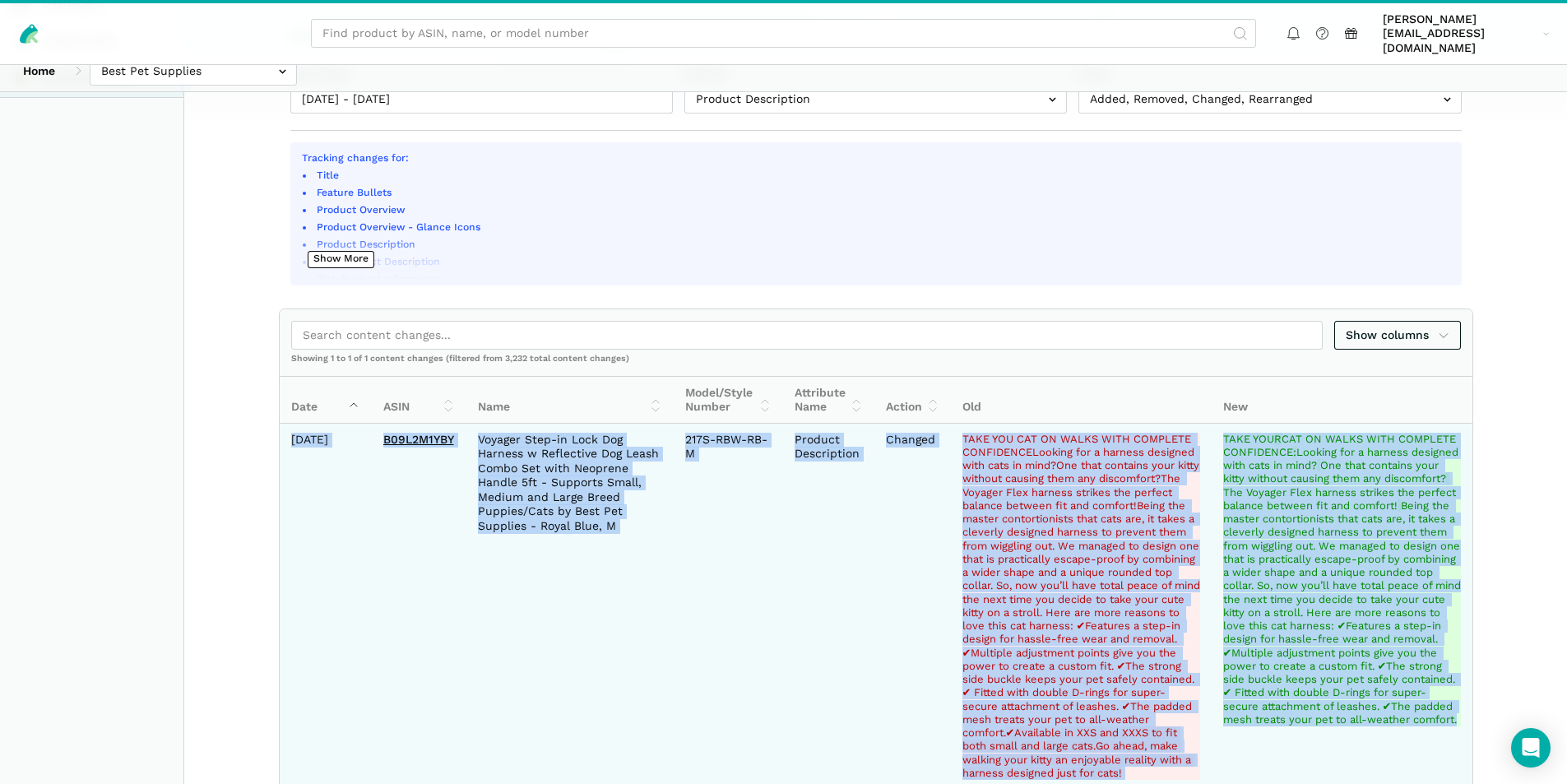
scroll to position [0, 0]
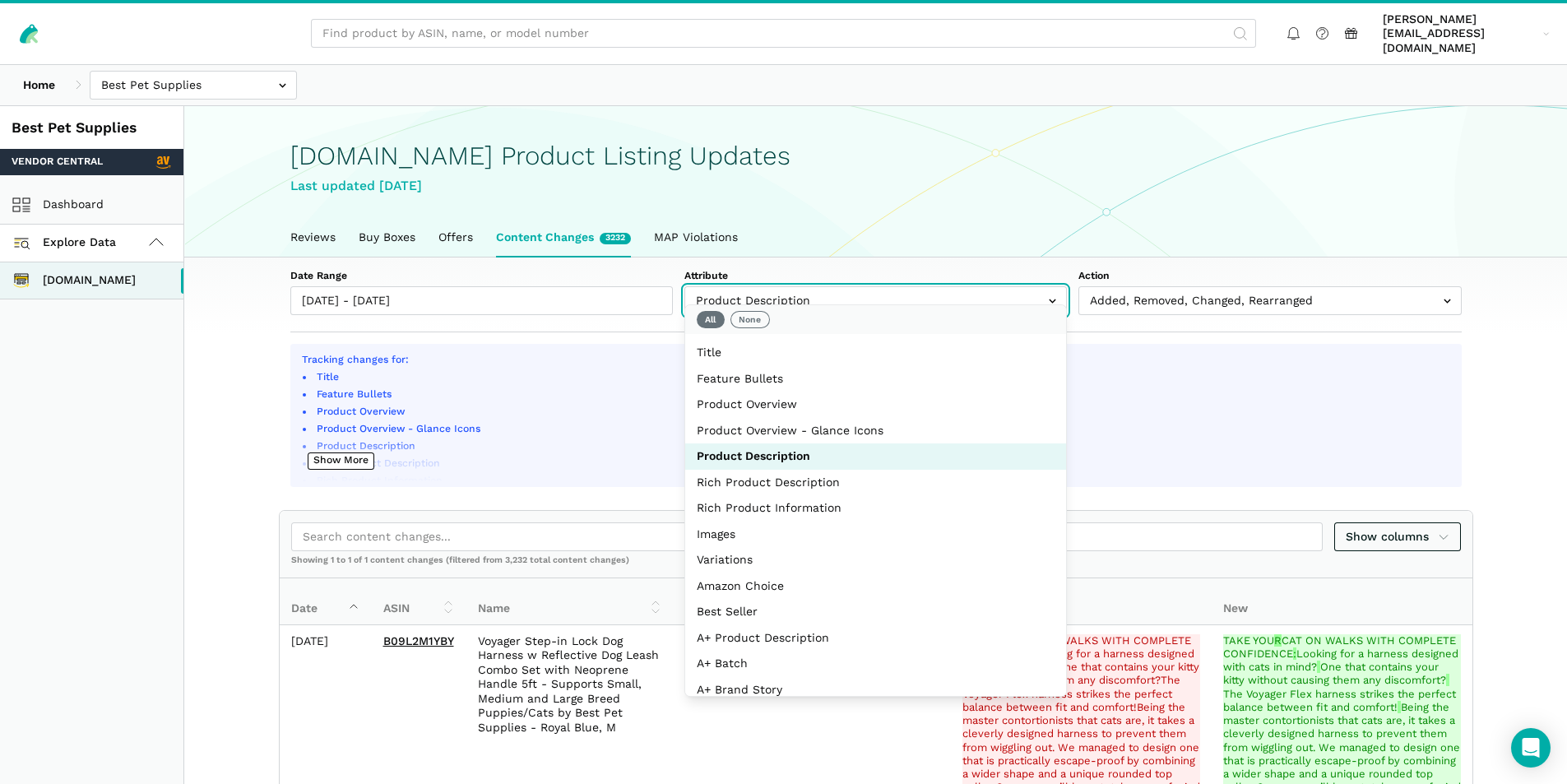
click at [880, 287] on input "text" at bounding box center [876, 300] width 382 height 29
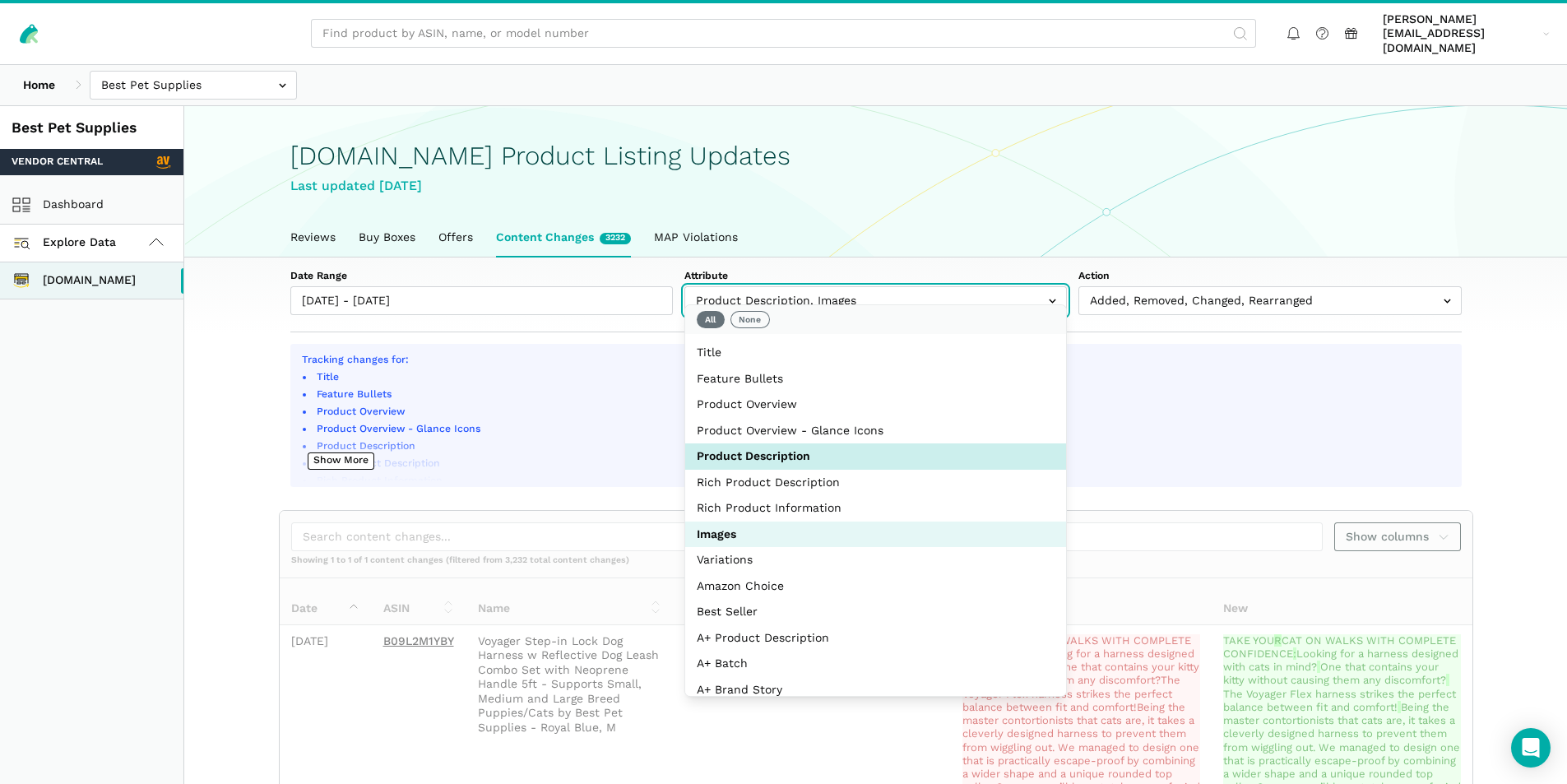
select select "image_urls"
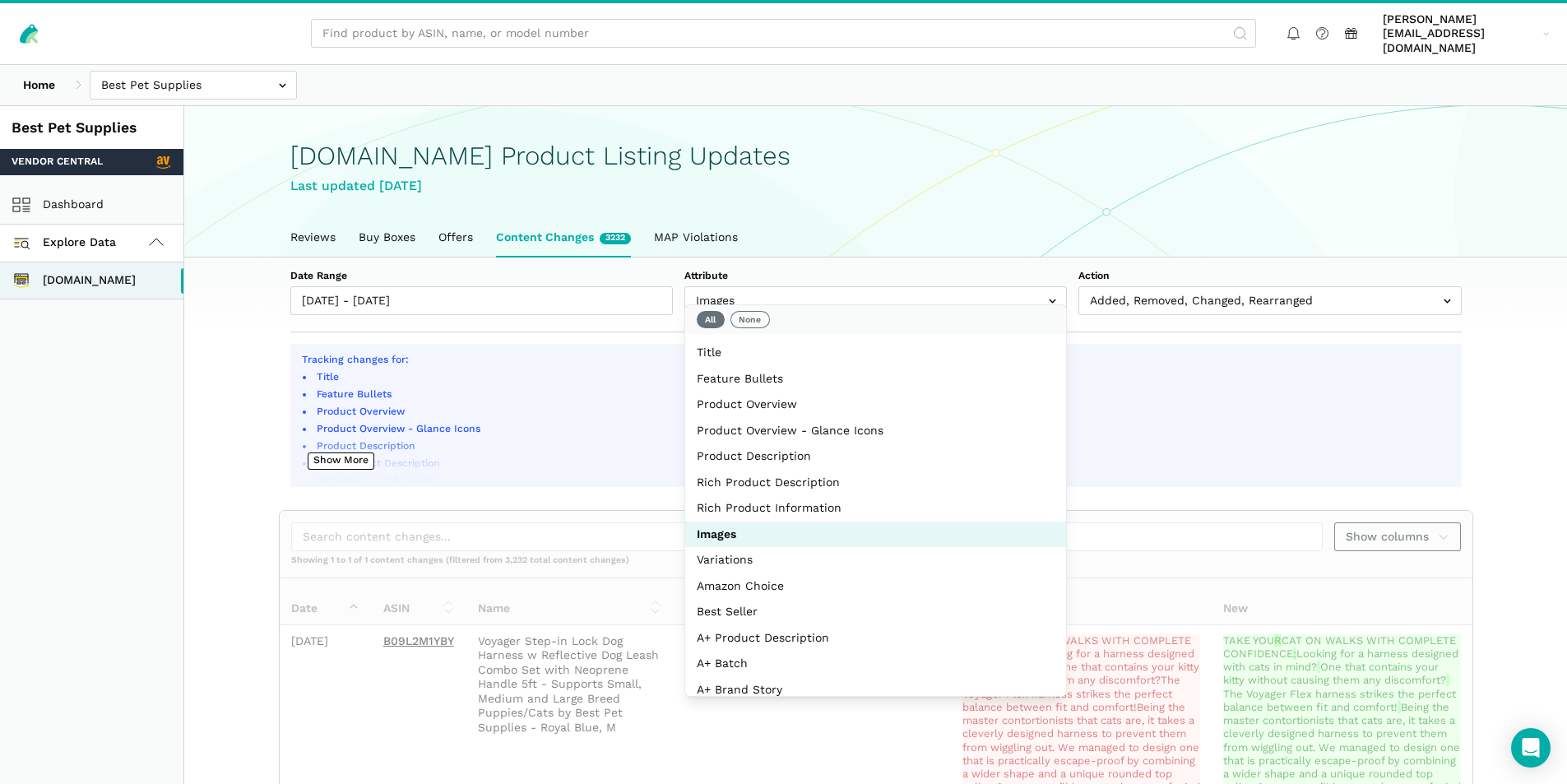
click at [1496, 376] on section "Tracking changes for: Title Feature Bullets Product Overview Product Overview -…" at bounding box center [875, 687] width 1264 height 688
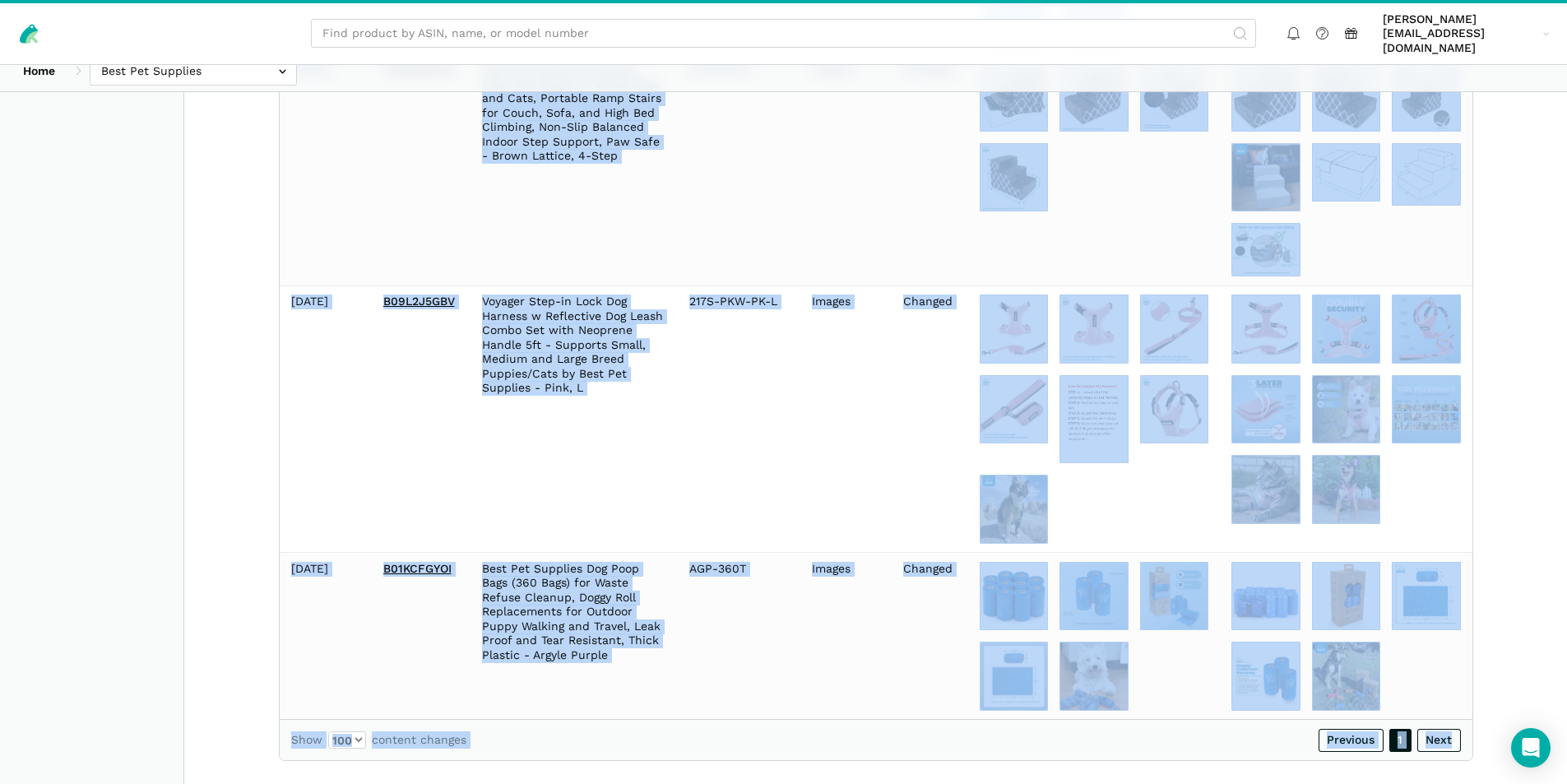
scroll to position [1853, 0]
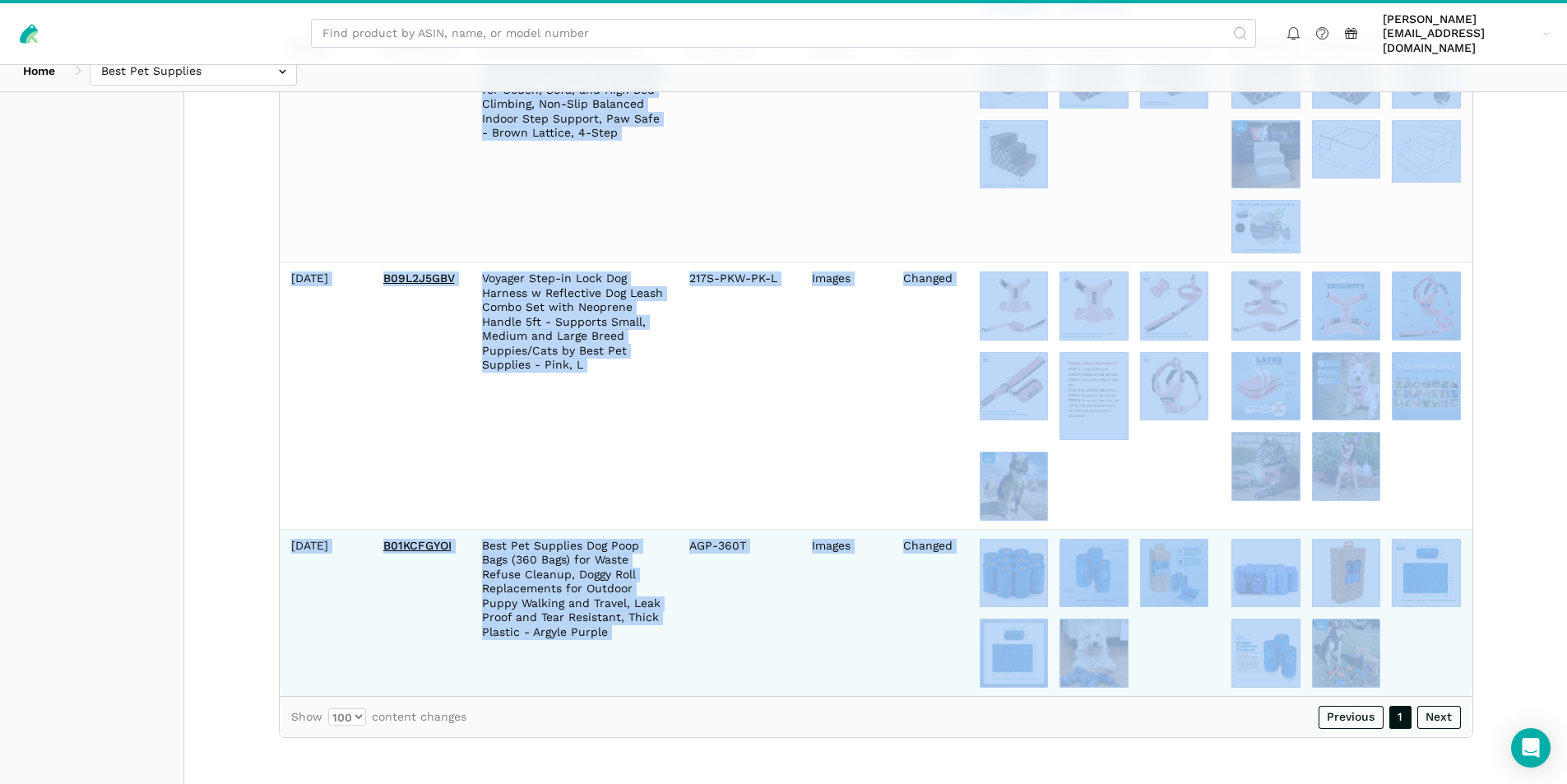
drag, startPoint x: 289, startPoint y: 136, endPoint x: 1422, endPoint y: 686, distance: 1259.4
copy tbody "2025-08-06 B09L2M1YBY Voyager Step-in Lock Dog Harness w Reflective Dog Leash C…"
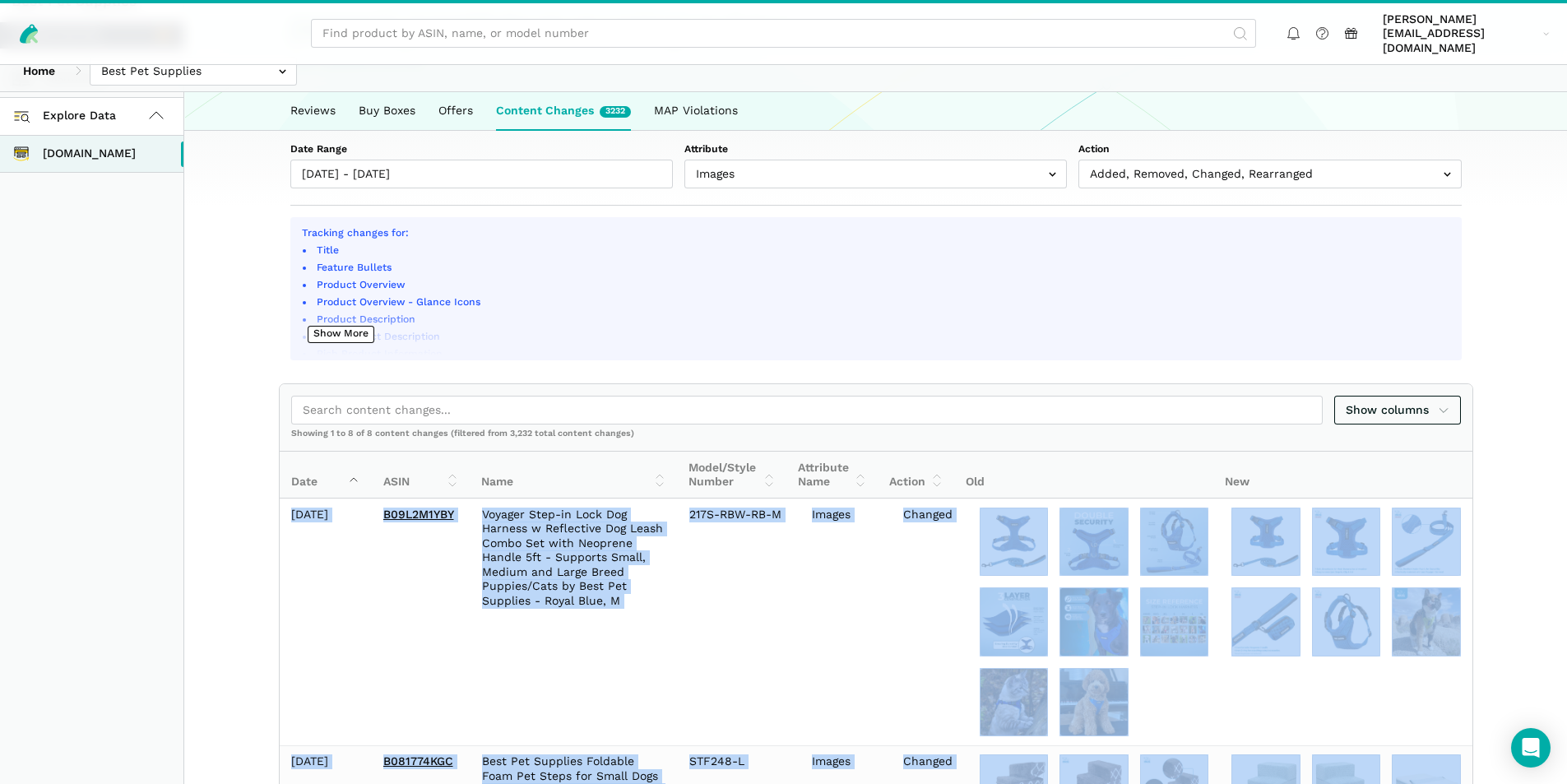
scroll to position [126, 0]
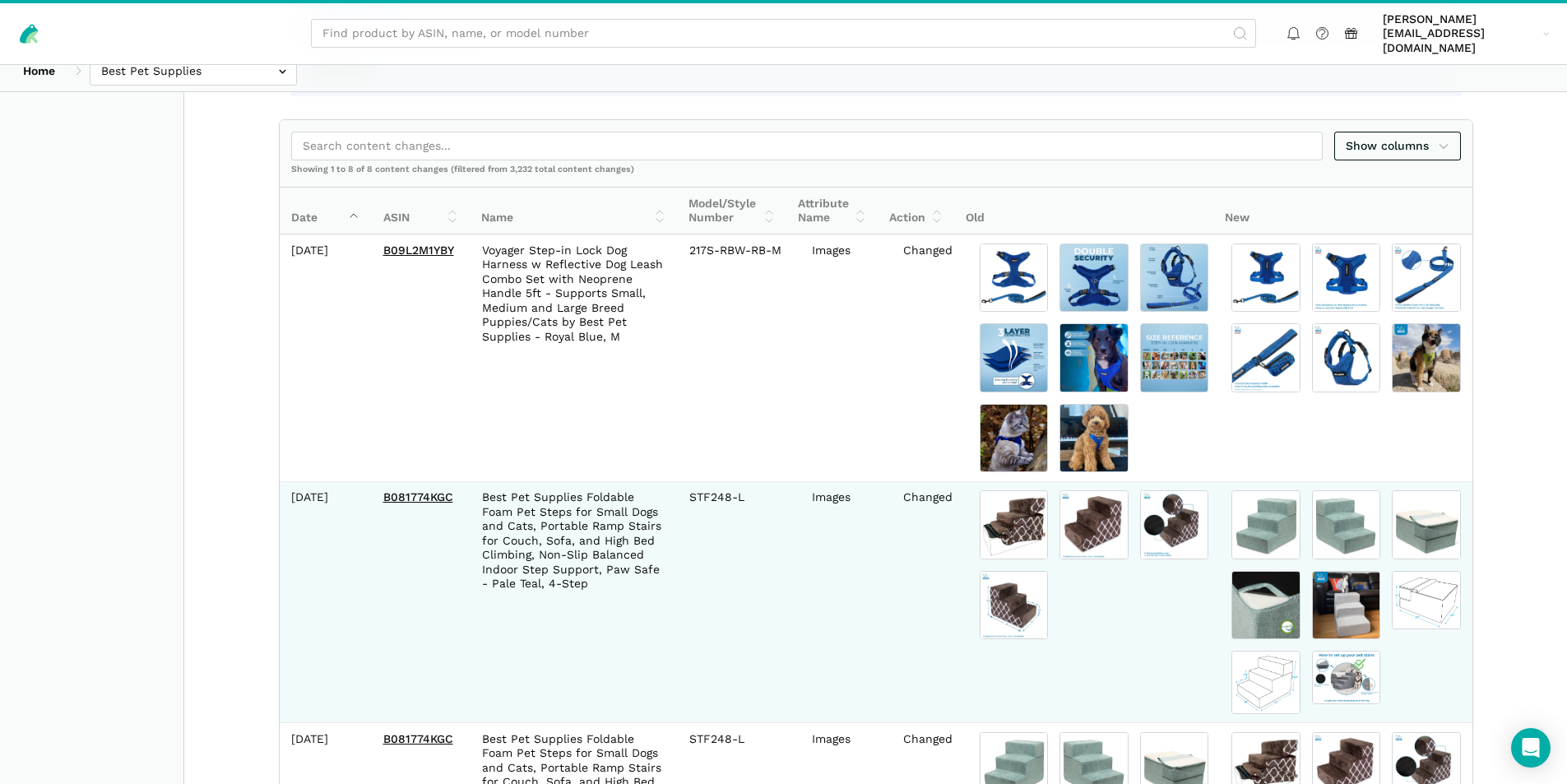
scroll to position [493, 0]
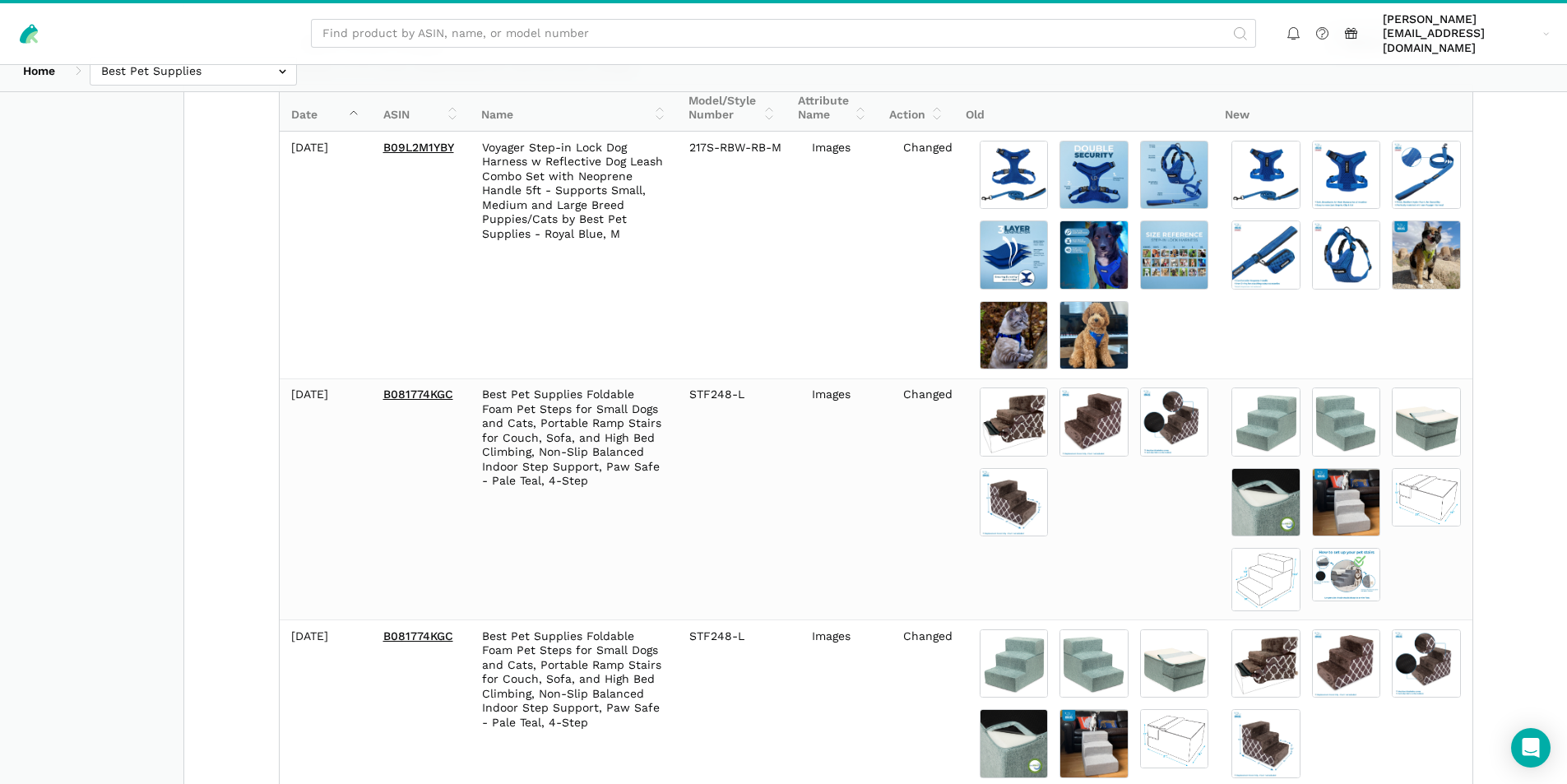
drag, startPoint x: 1010, startPoint y: 144, endPoint x: 1500, endPoint y: 324, distance: 522.0
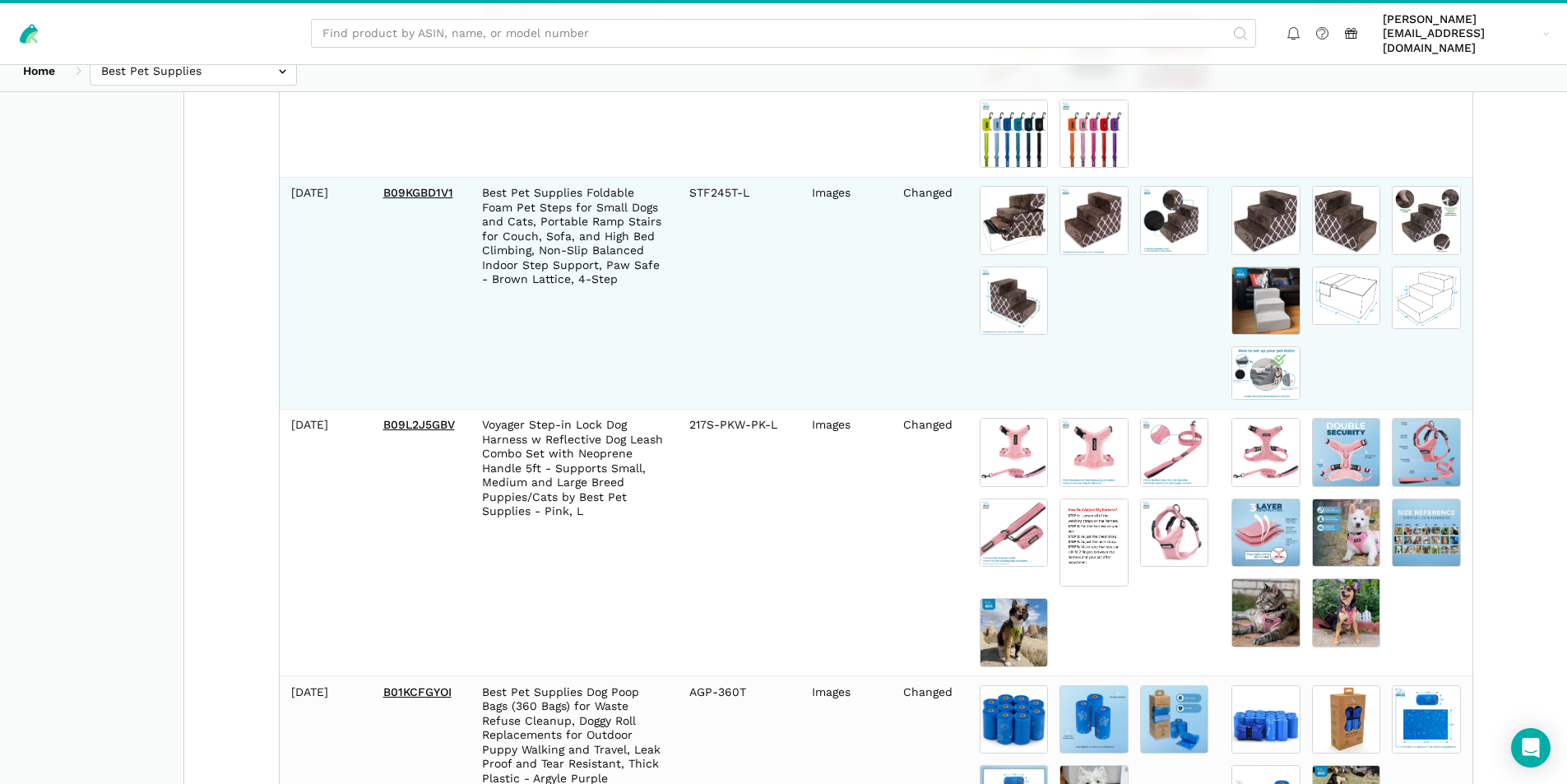
scroll to position [1688, 0]
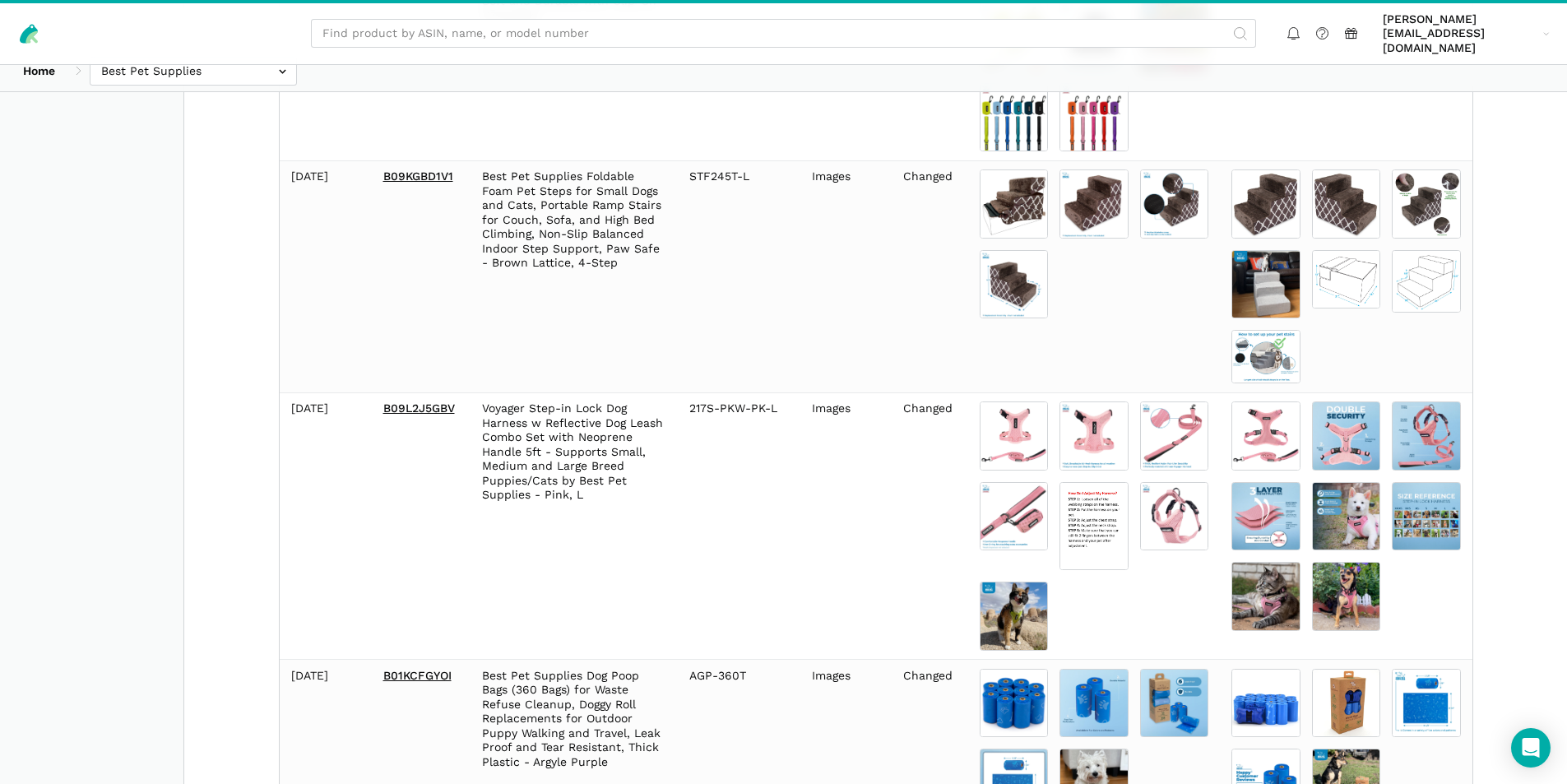
drag, startPoint x: 1012, startPoint y: 230, endPoint x: 1508, endPoint y: 666, distance: 660.4
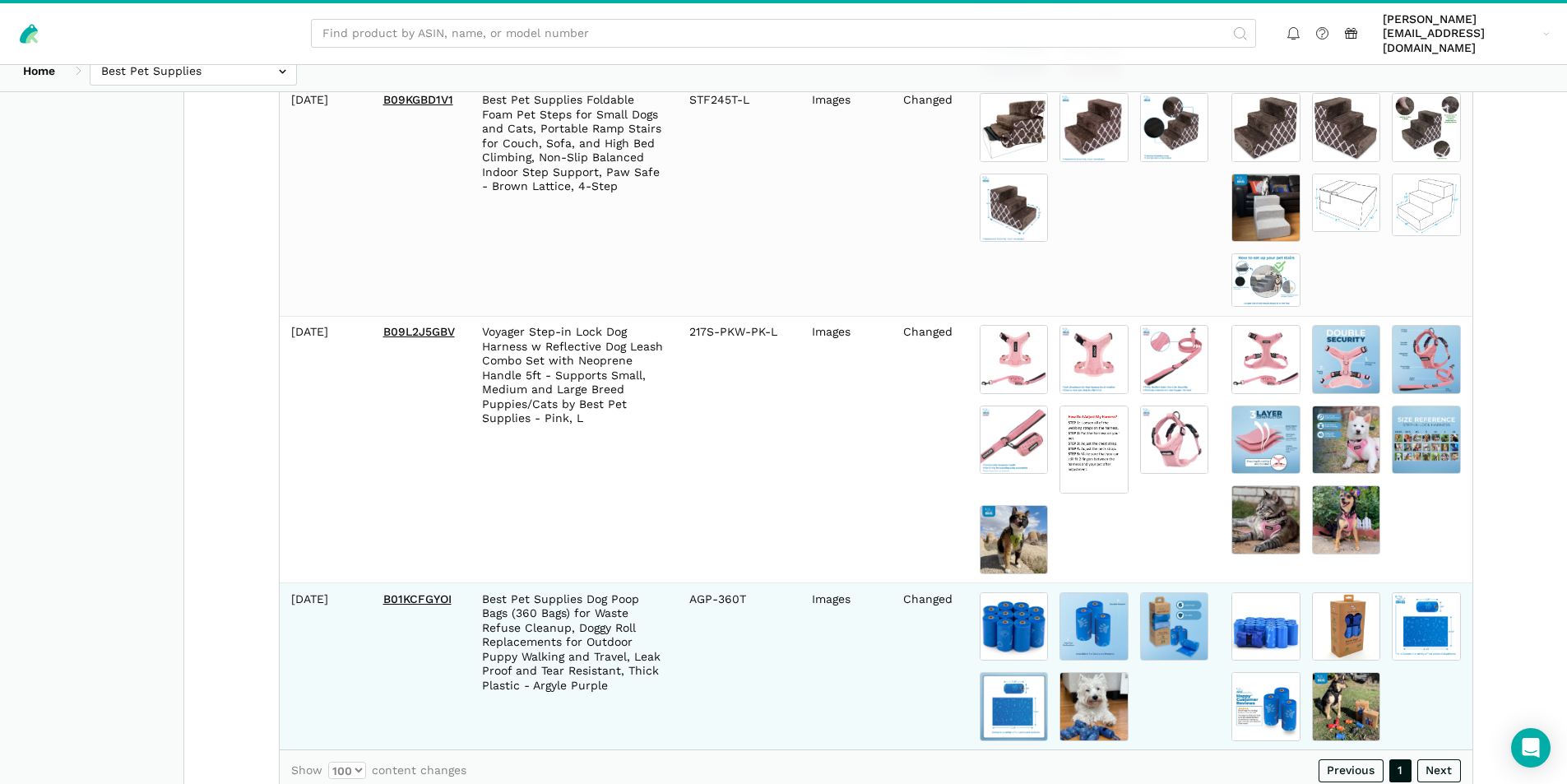
scroll to position [1853, 0]
